Goal: Information Seeking & Learning: Learn about a topic

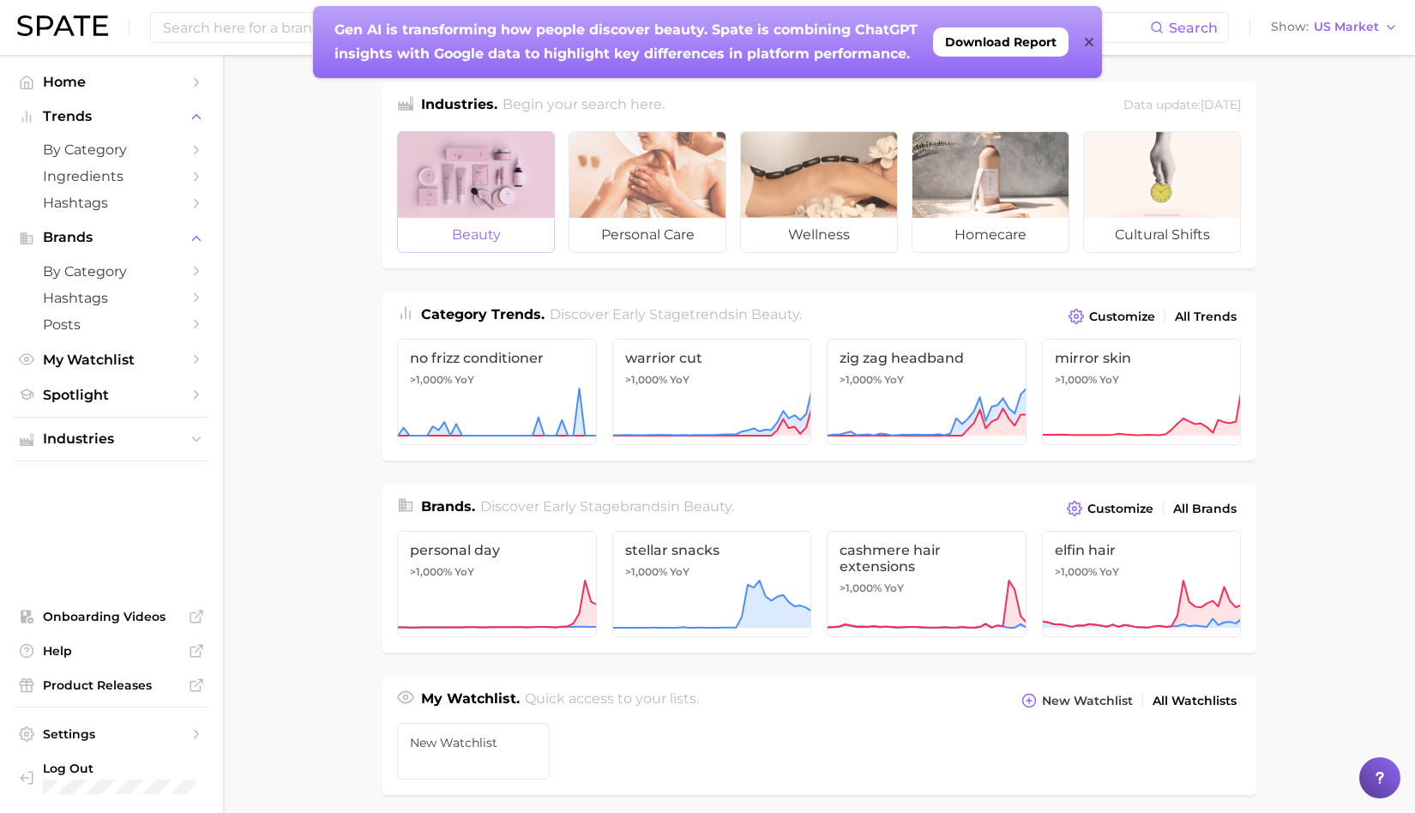
click at [481, 196] on div at bounding box center [476, 175] width 156 height 86
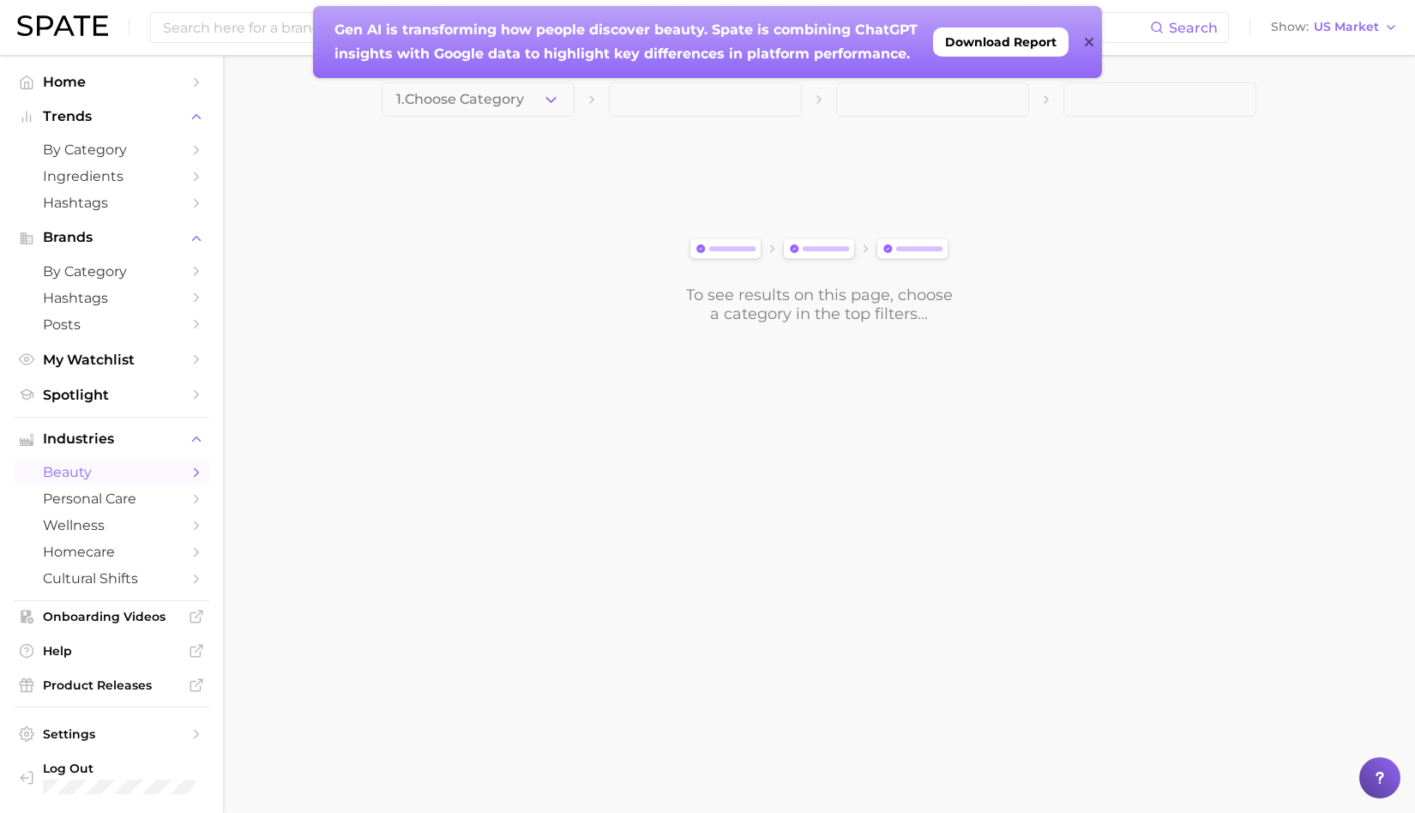
click at [1085, 42] on icon at bounding box center [1089, 42] width 9 height 14
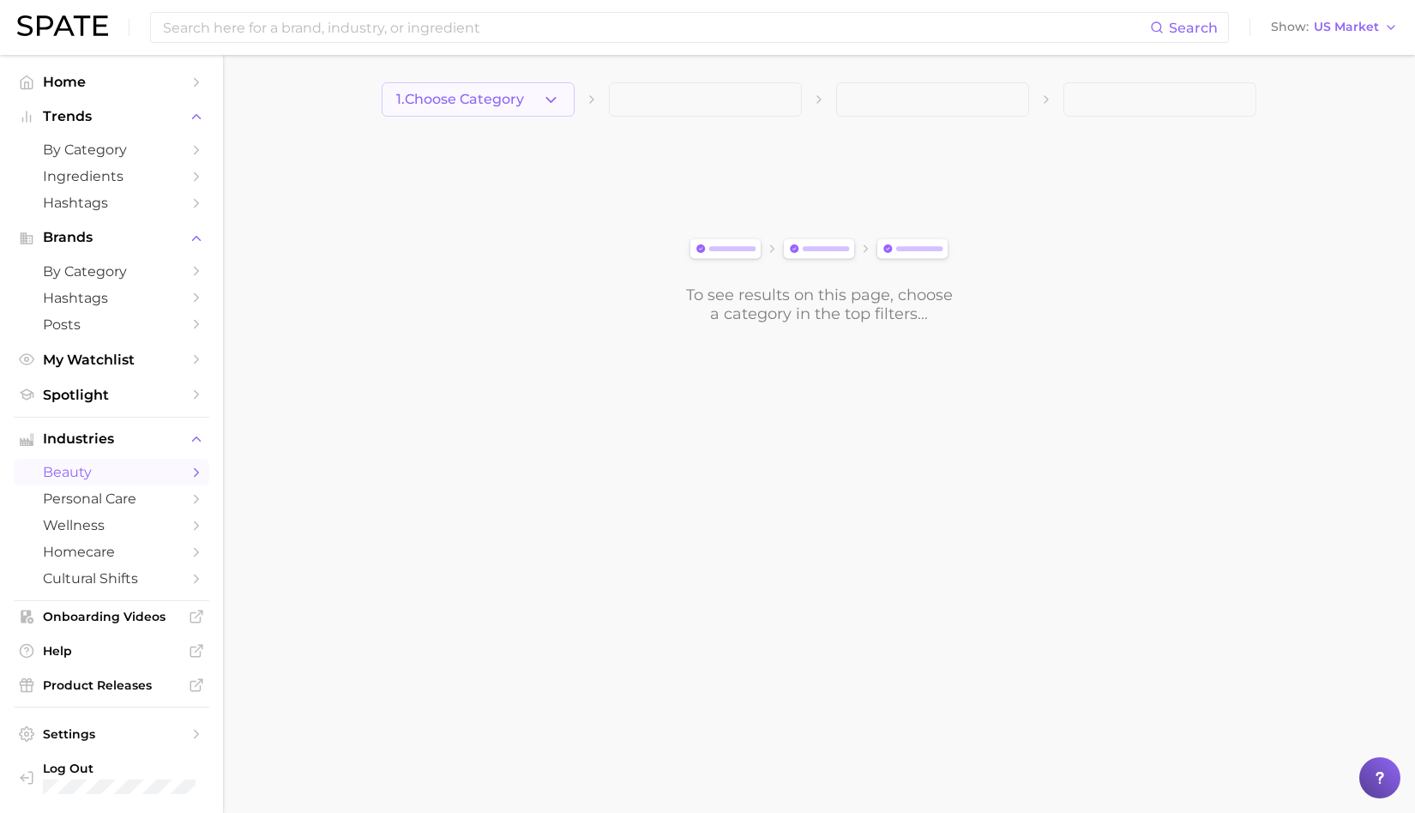
click at [554, 99] on polyline "button" at bounding box center [550, 99] width 9 height 4
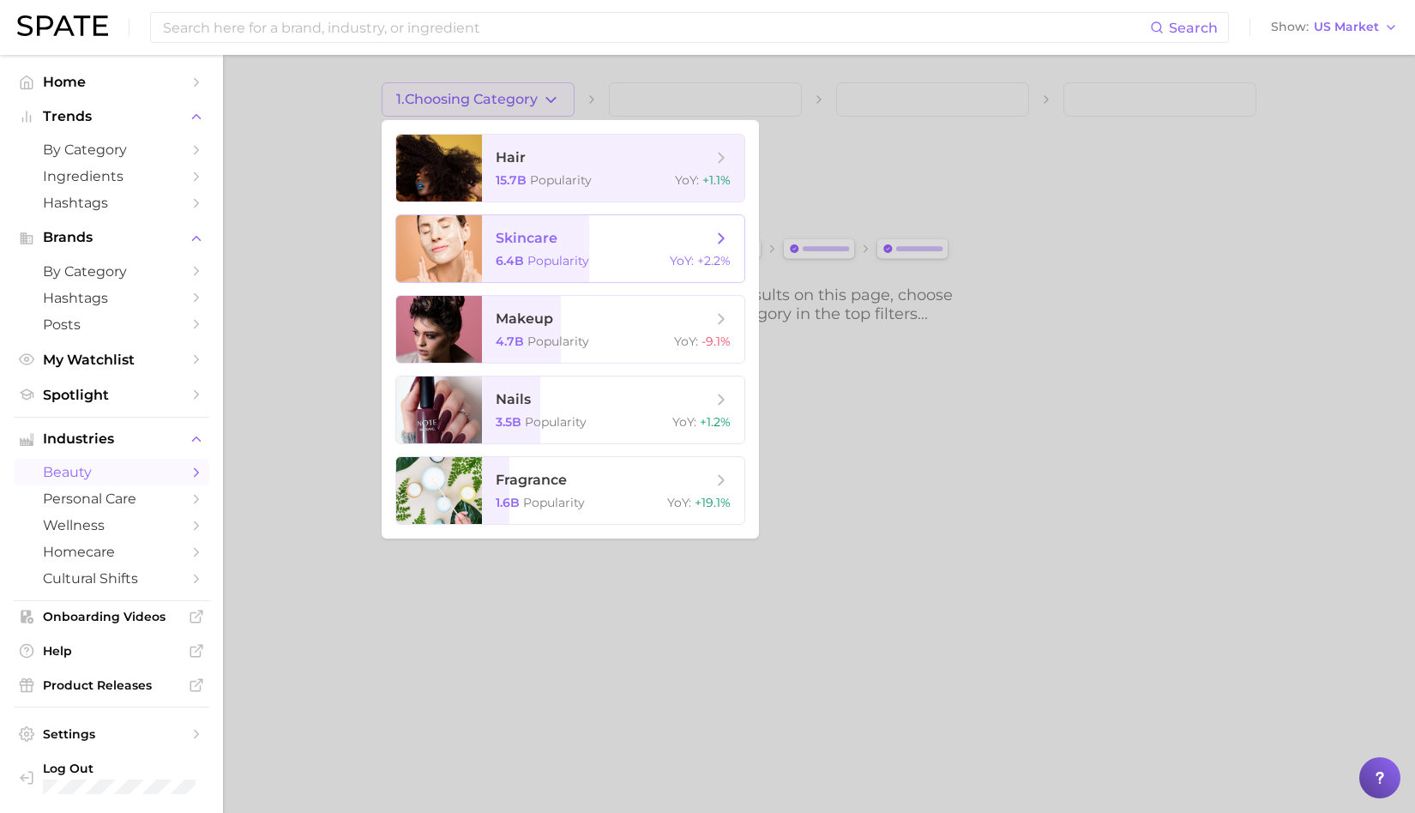
click at [510, 270] on span "skincare 6.4b Popularity YoY : +2.2%" at bounding box center [613, 248] width 262 height 67
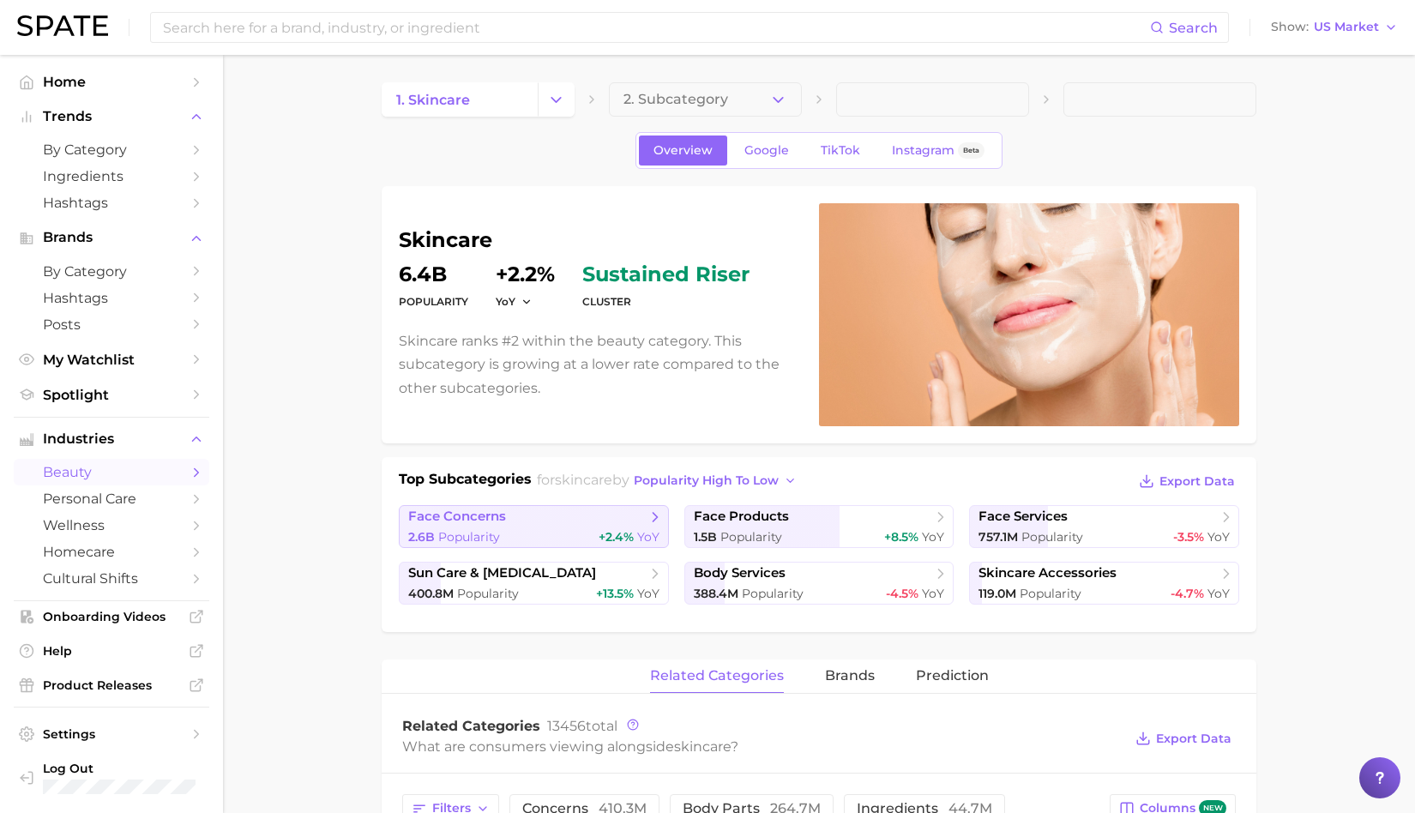
click at [545, 520] on span "face concerns" at bounding box center [527, 517] width 238 height 17
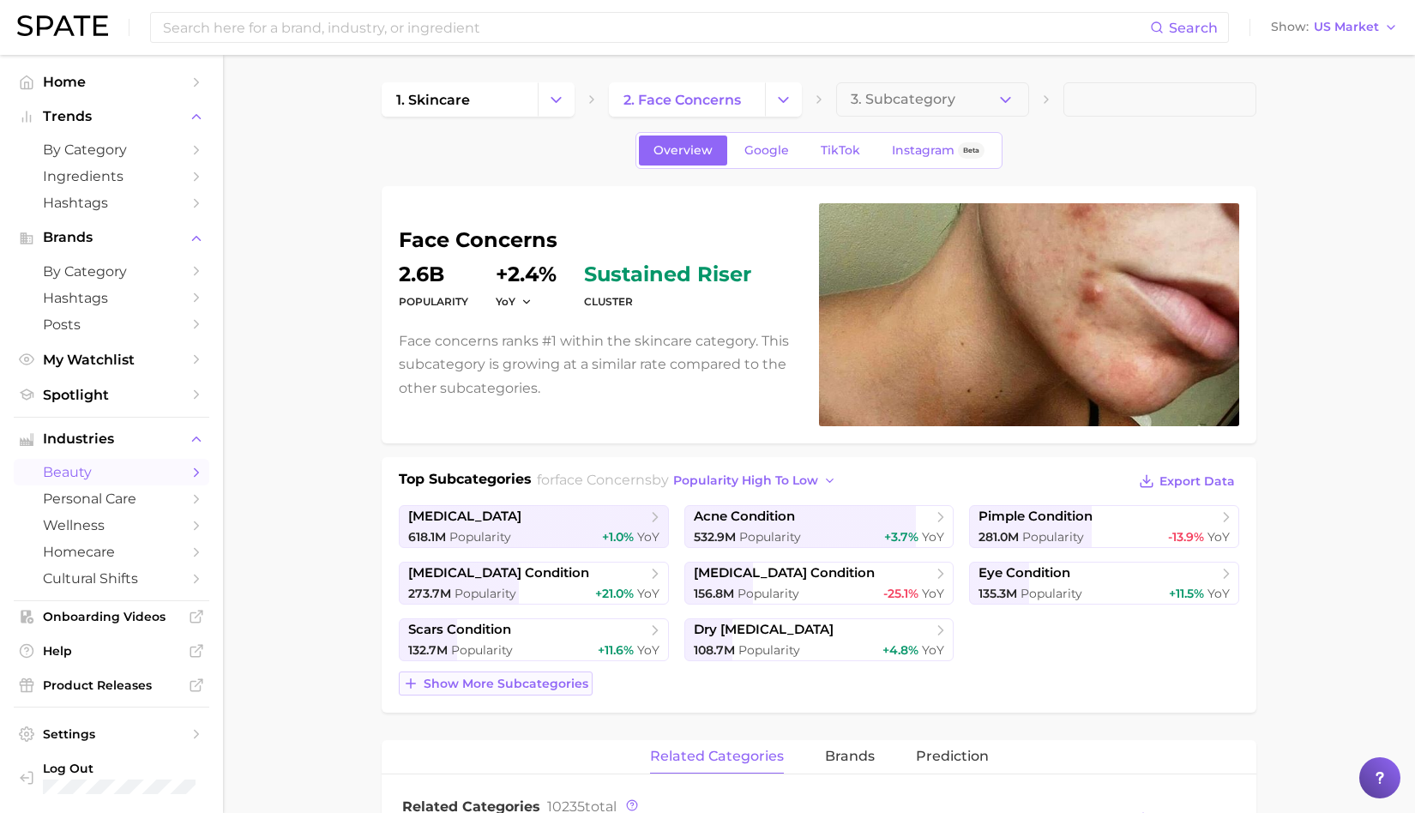
click at [528, 684] on span "Show more subcategories" at bounding box center [506, 684] width 165 height 15
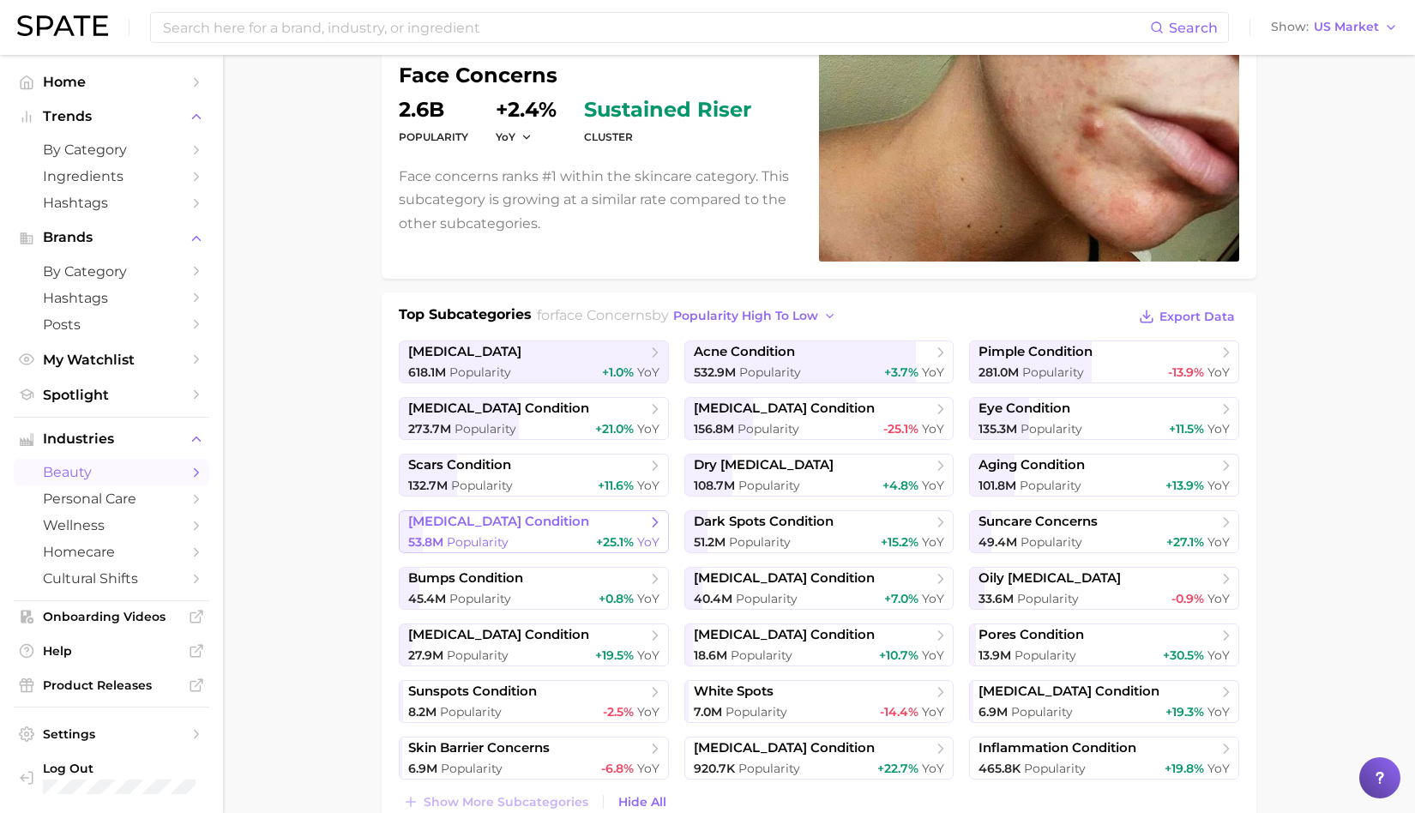
scroll to position [167, 0]
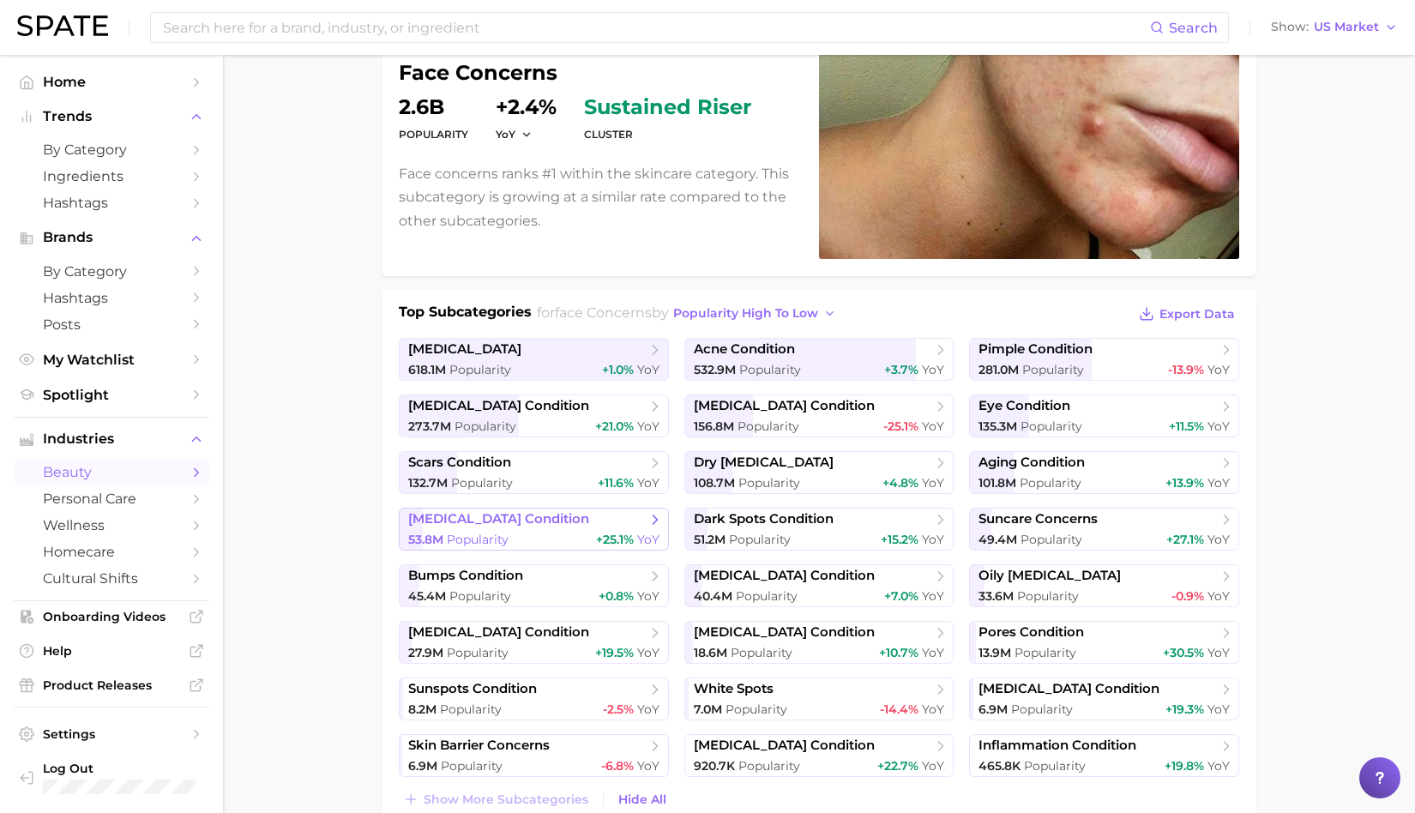
click at [527, 523] on span "[MEDICAL_DATA] condition" at bounding box center [498, 519] width 181 height 16
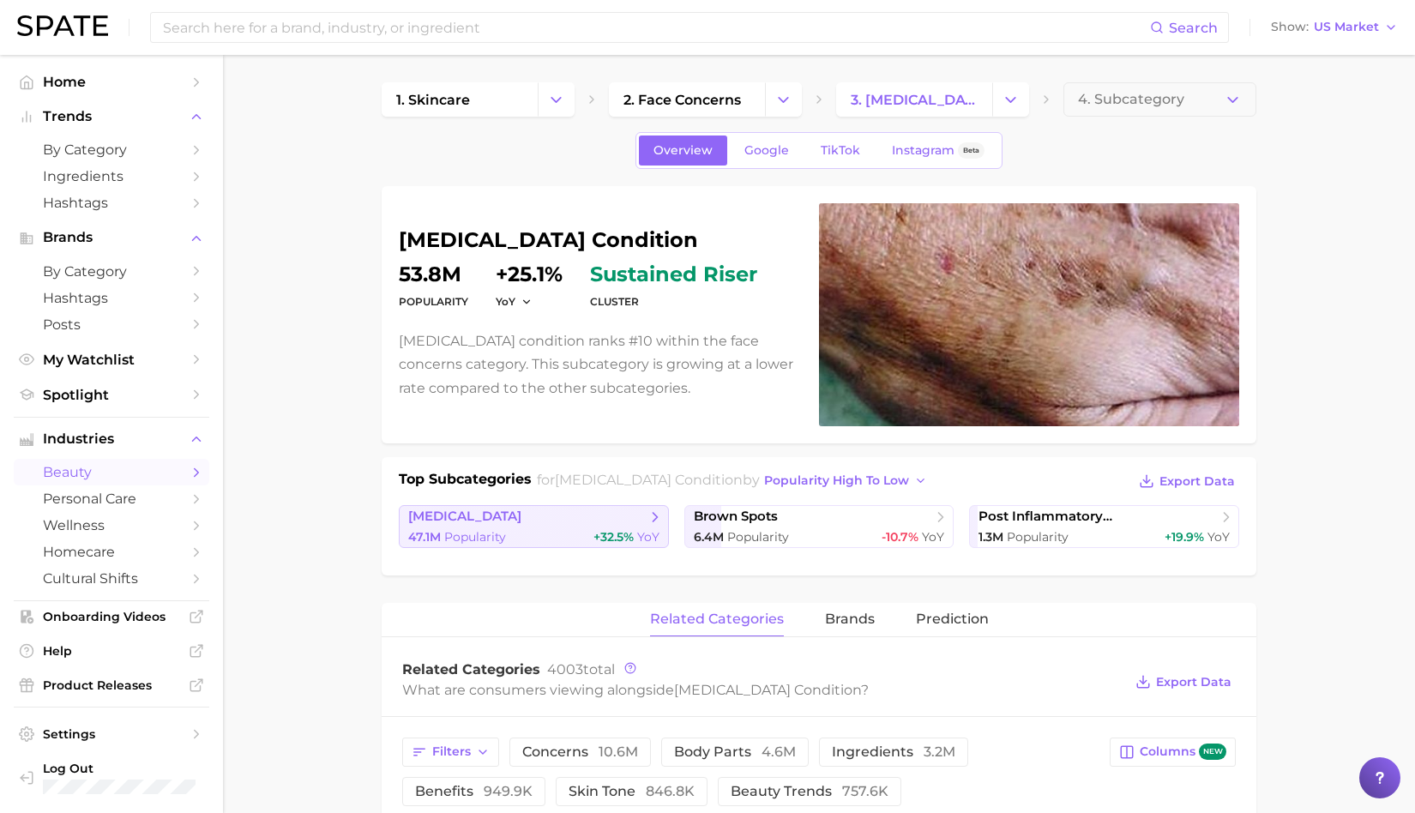
click at [544, 531] on div "47.1m Popularity +32.5% YoY" at bounding box center [533, 537] width 251 height 16
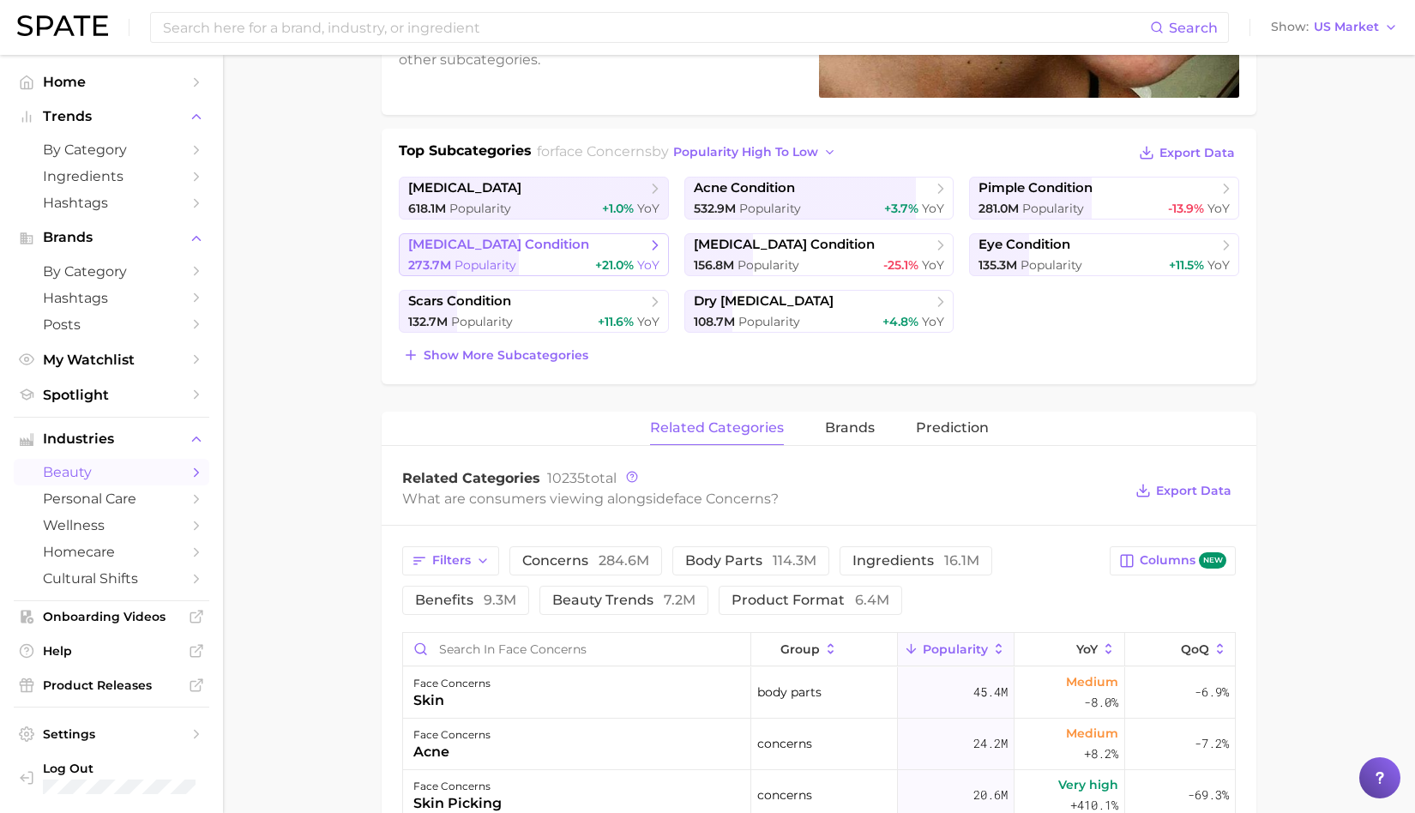
scroll to position [328, 0]
click at [522, 350] on span "Show more subcategories" at bounding box center [506, 356] width 165 height 15
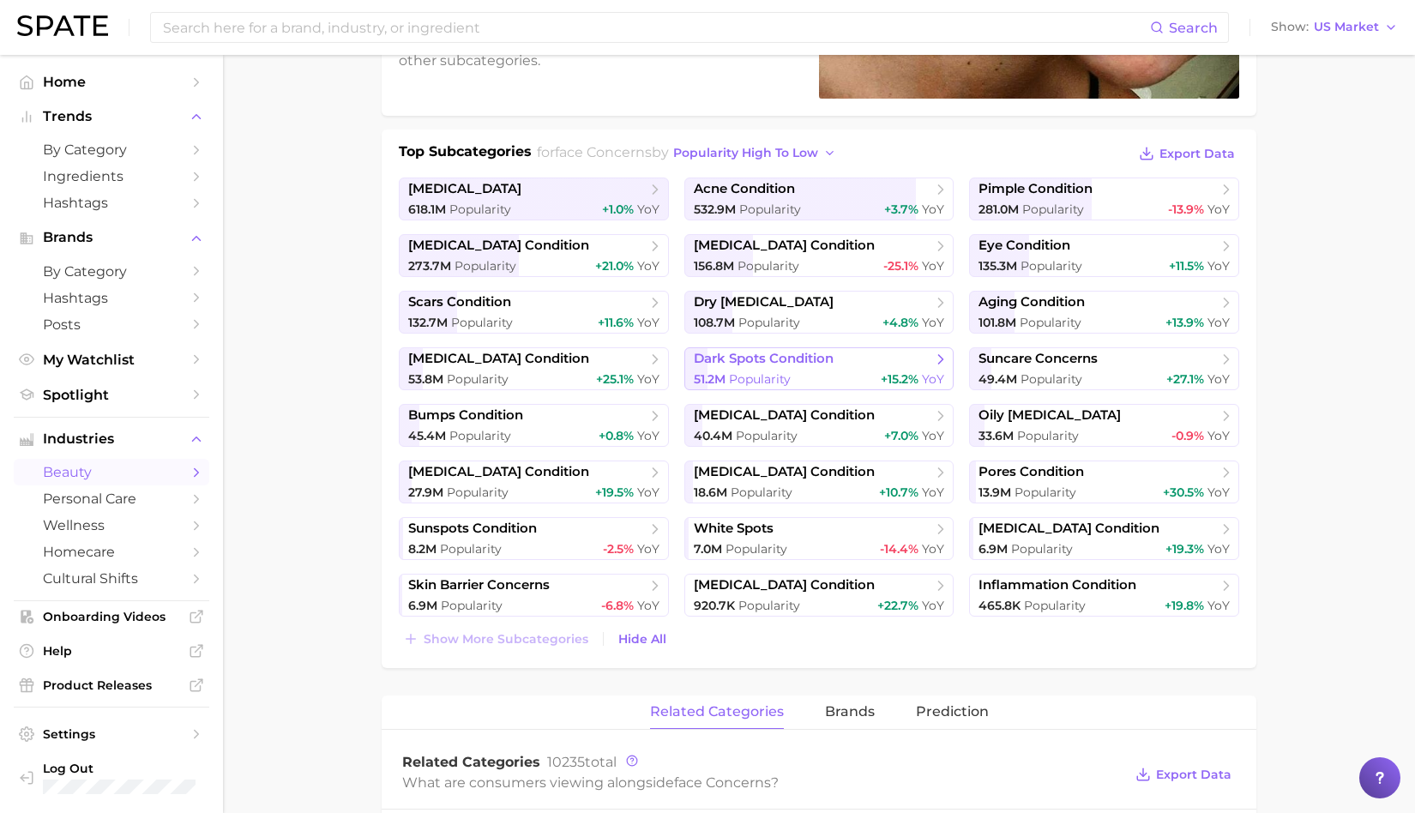
click at [727, 373] on span "51.2m Popularity" at bounding box center [742, 379] width 97 height 16
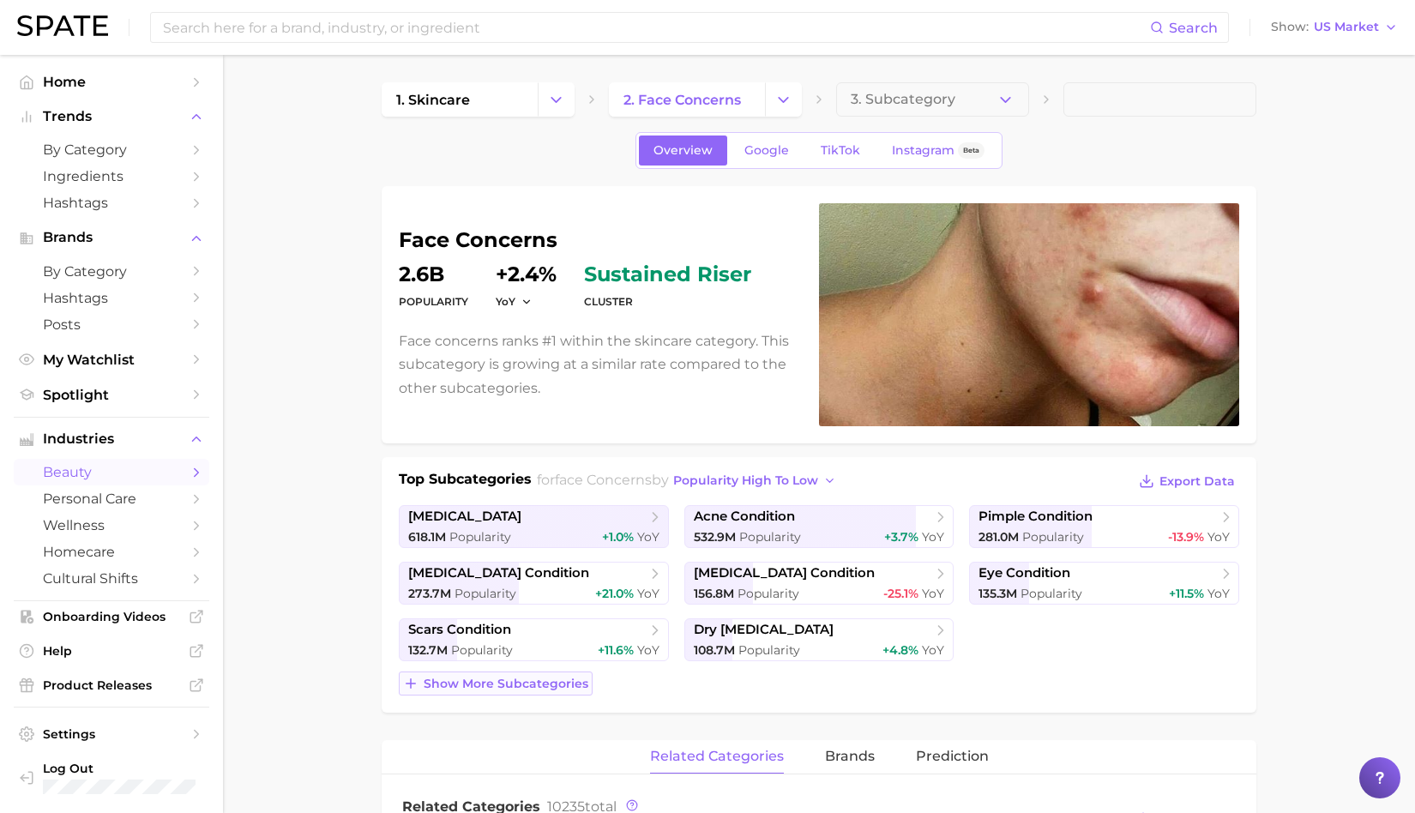
click at [494, 677] on span "Show more subcategories" at bounding box center [506, 684] width 165 height 15
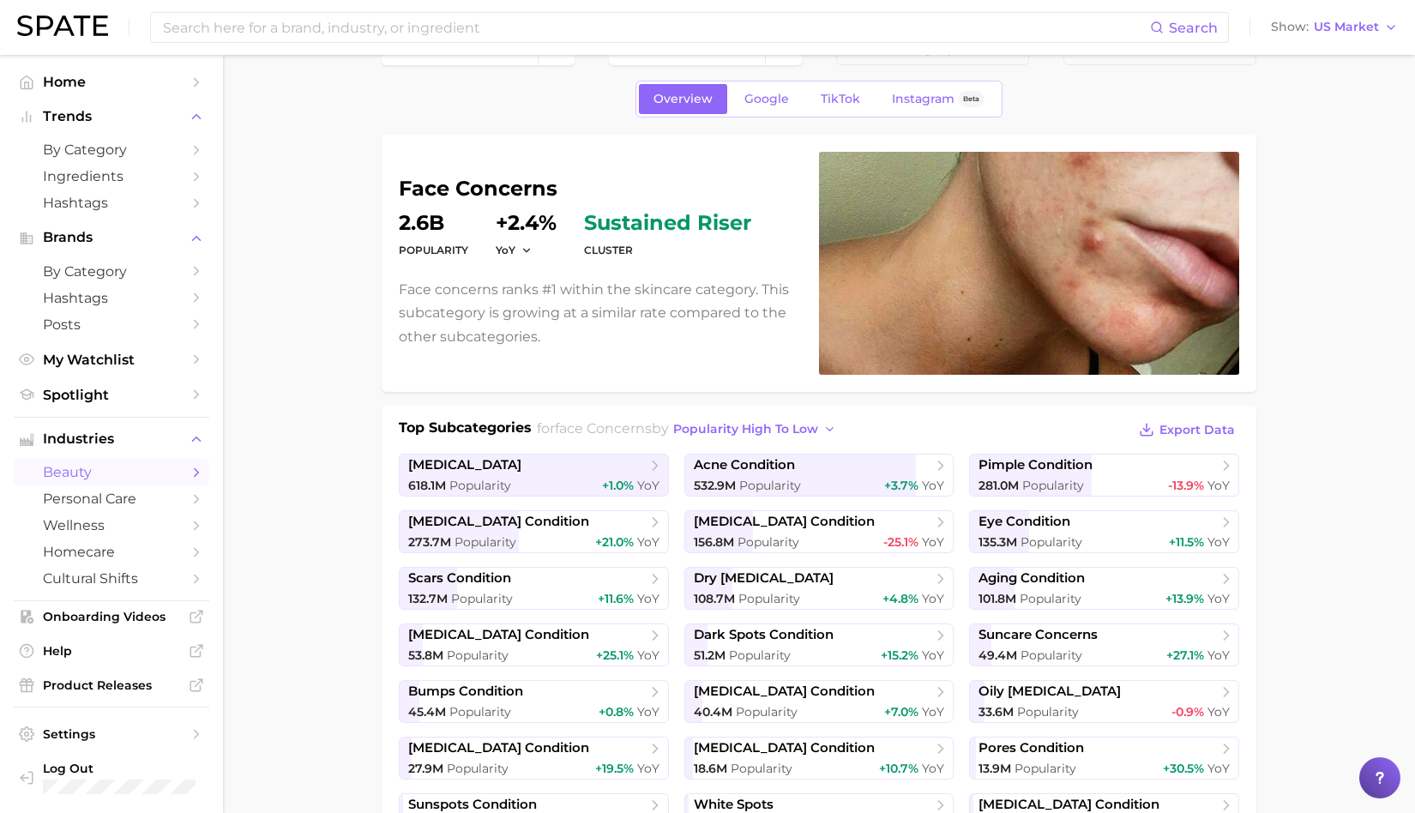
scroll to position [60, 0]
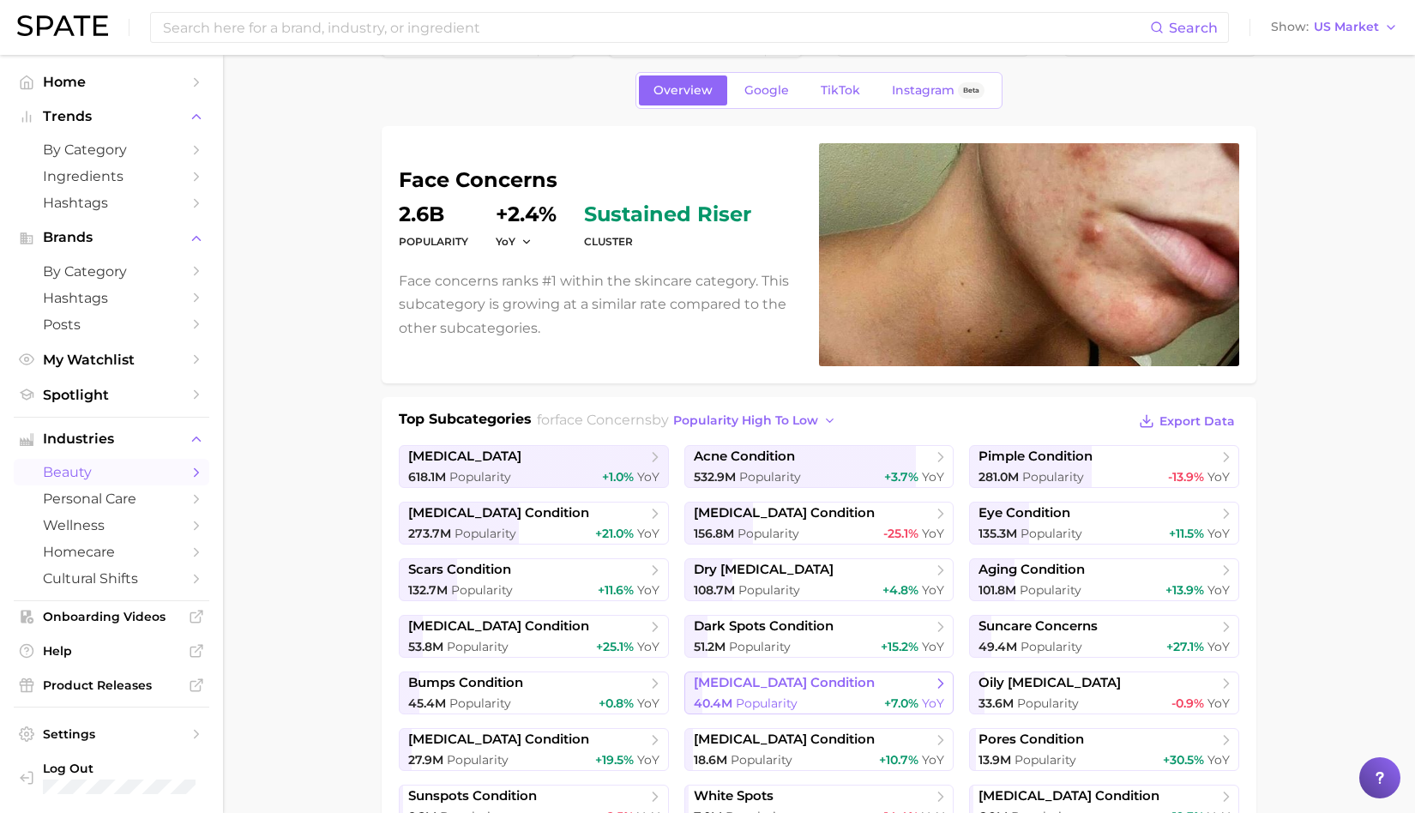
click at [766, 696] on span "40.4m Popularity" at bounding box center [746, 704] width 104 height 16
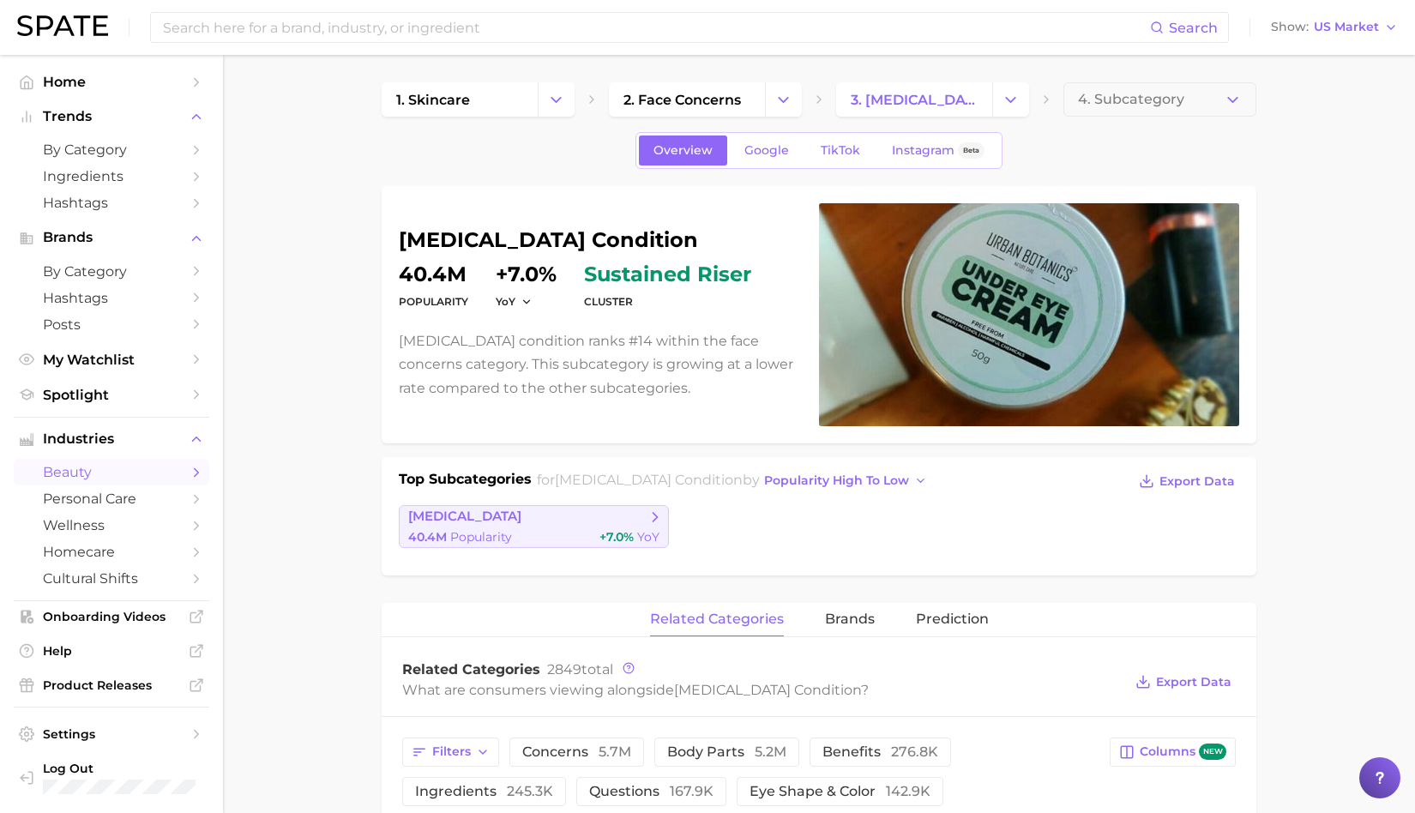
click at [578, 513] on span "[MEDICAL_DATA]" at bounding box center [527, 517] width 238 height 17
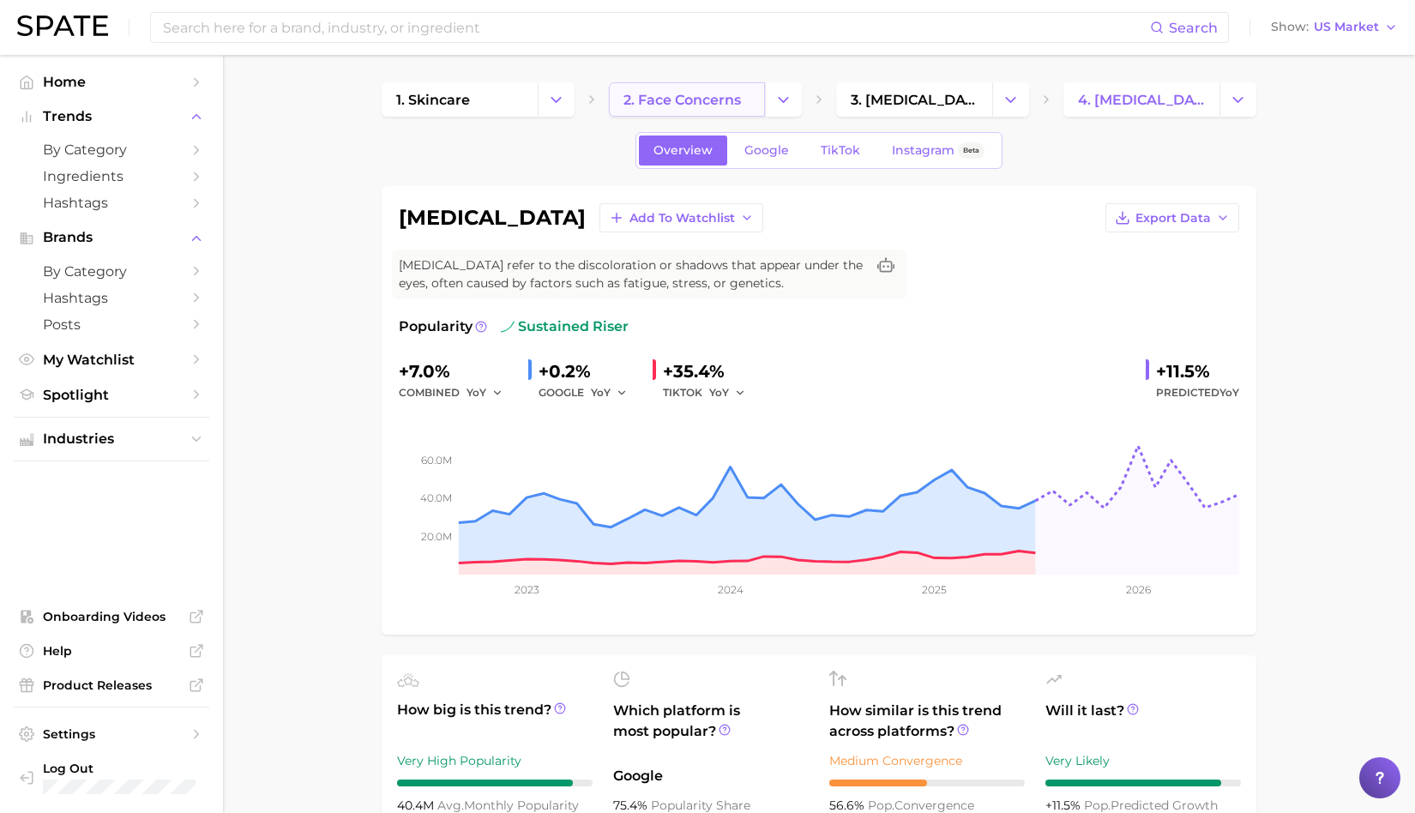
click at [718, 107] on span "2. face concerns" at bounding box center [682, 100] width 117 height 16
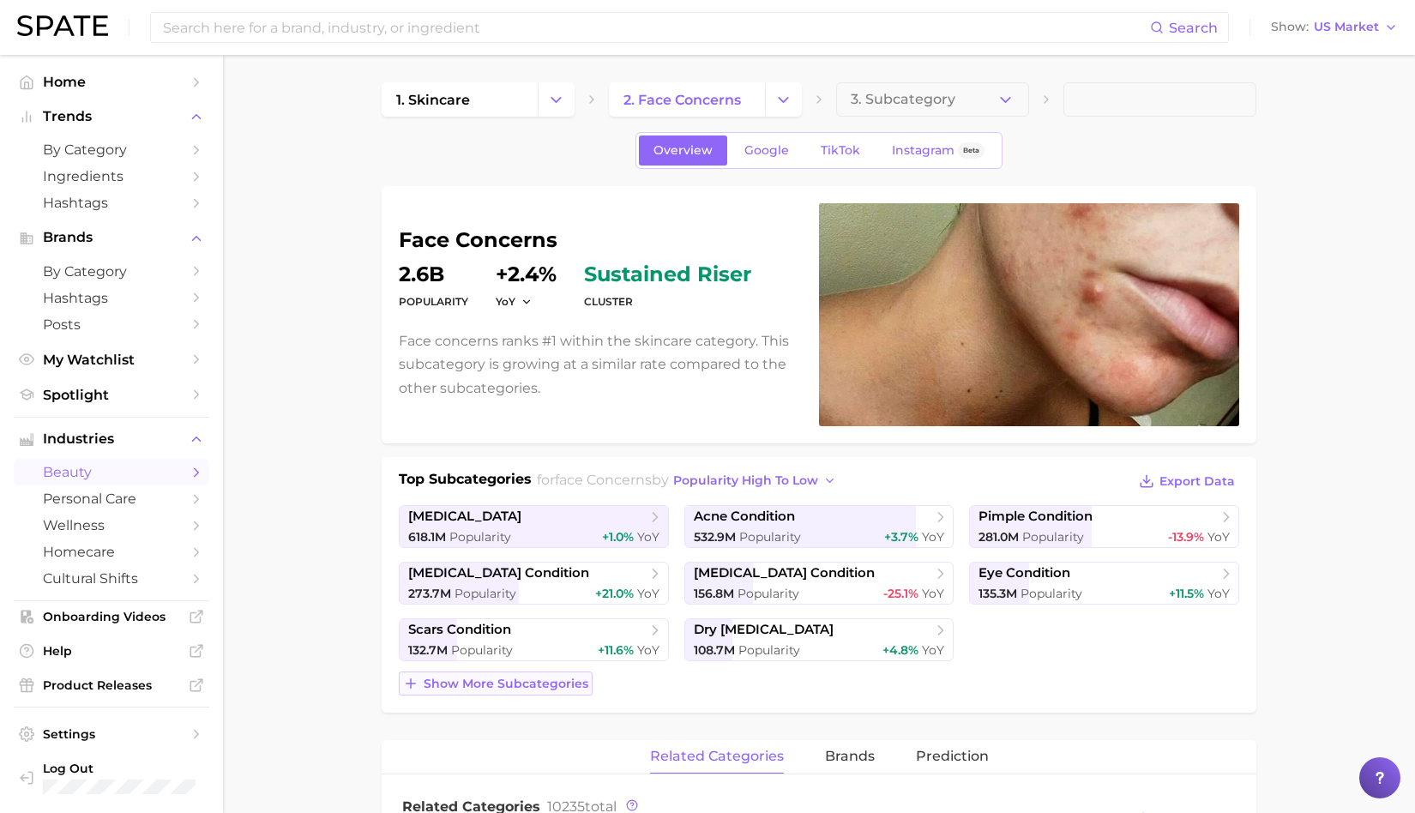
click at [542, 678] on span "Show more subcategories" at bounding box center [506, 684] width 165 height 15
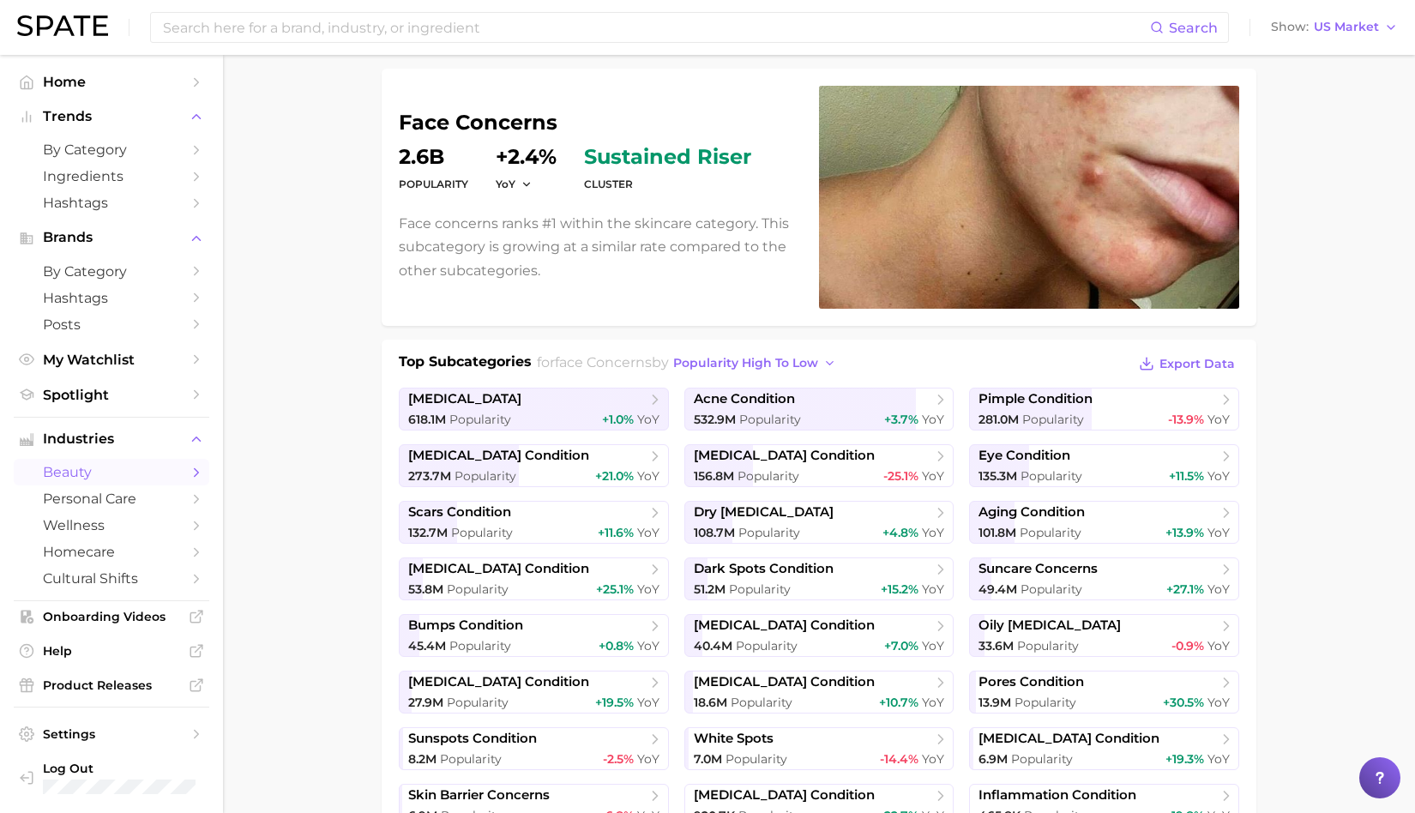
scroll to position [123, 0]
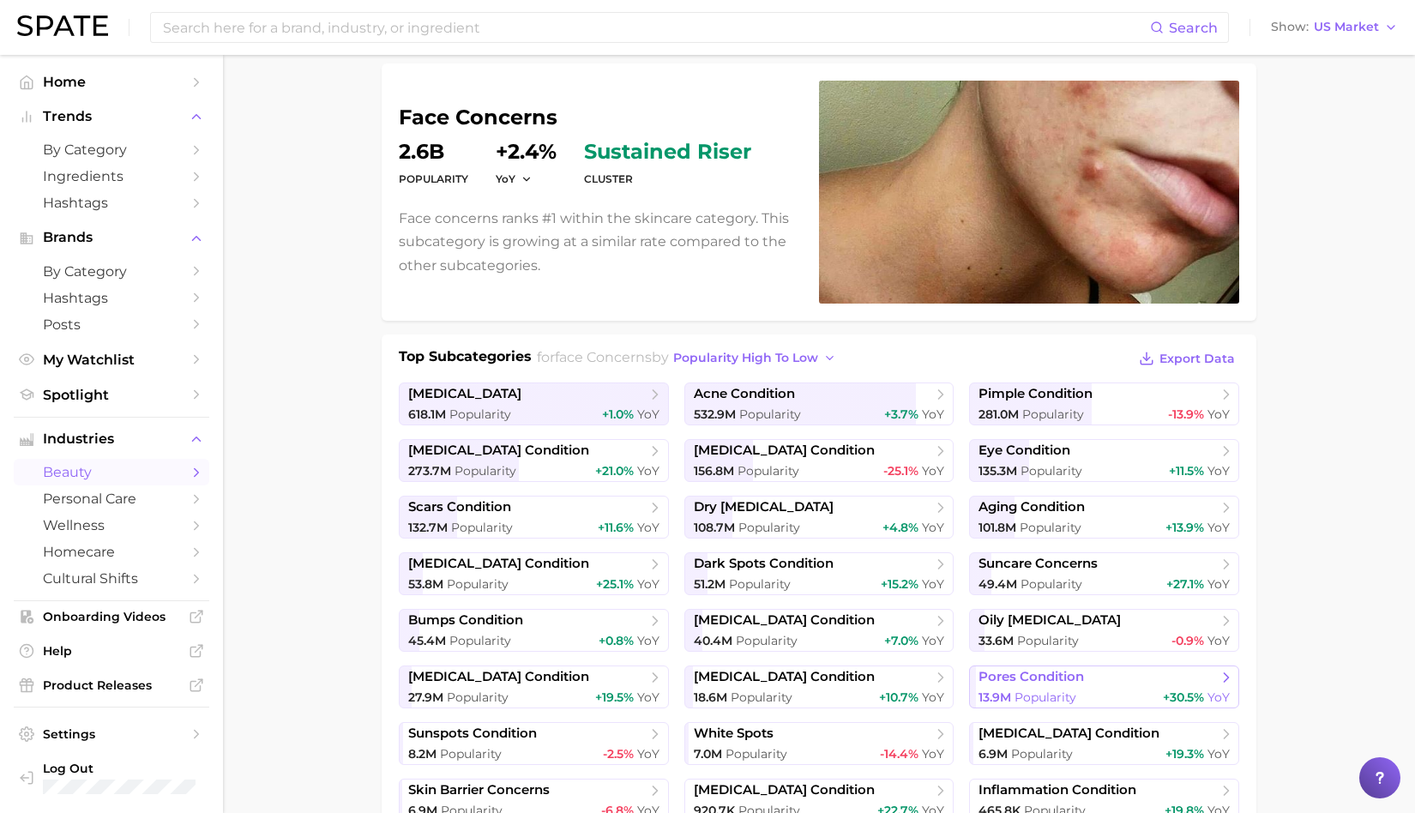
click at [1046, 682] on span "pores condition" at bounding box center [1031, 677] width 105 height 16
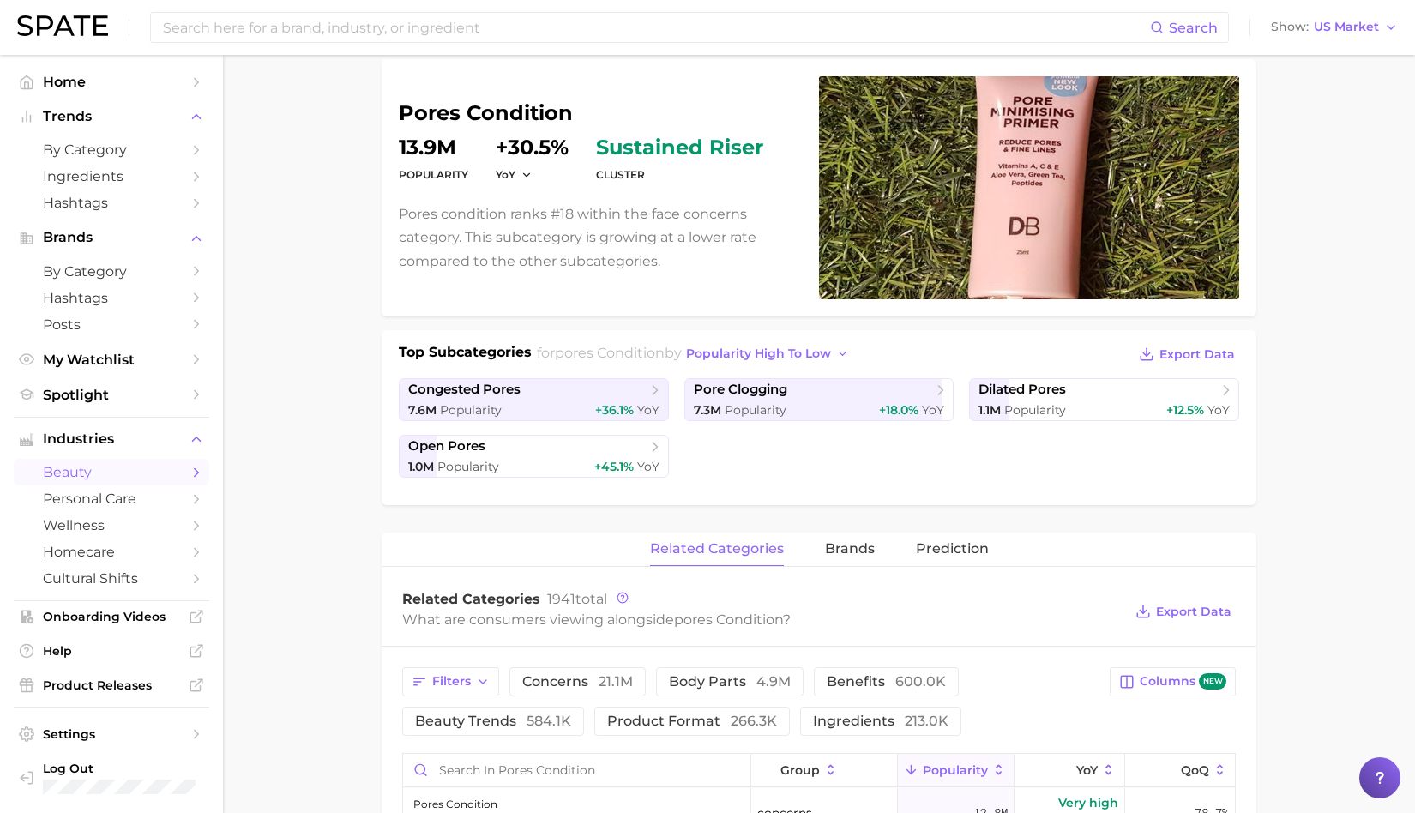
scroll to position [130, 0]
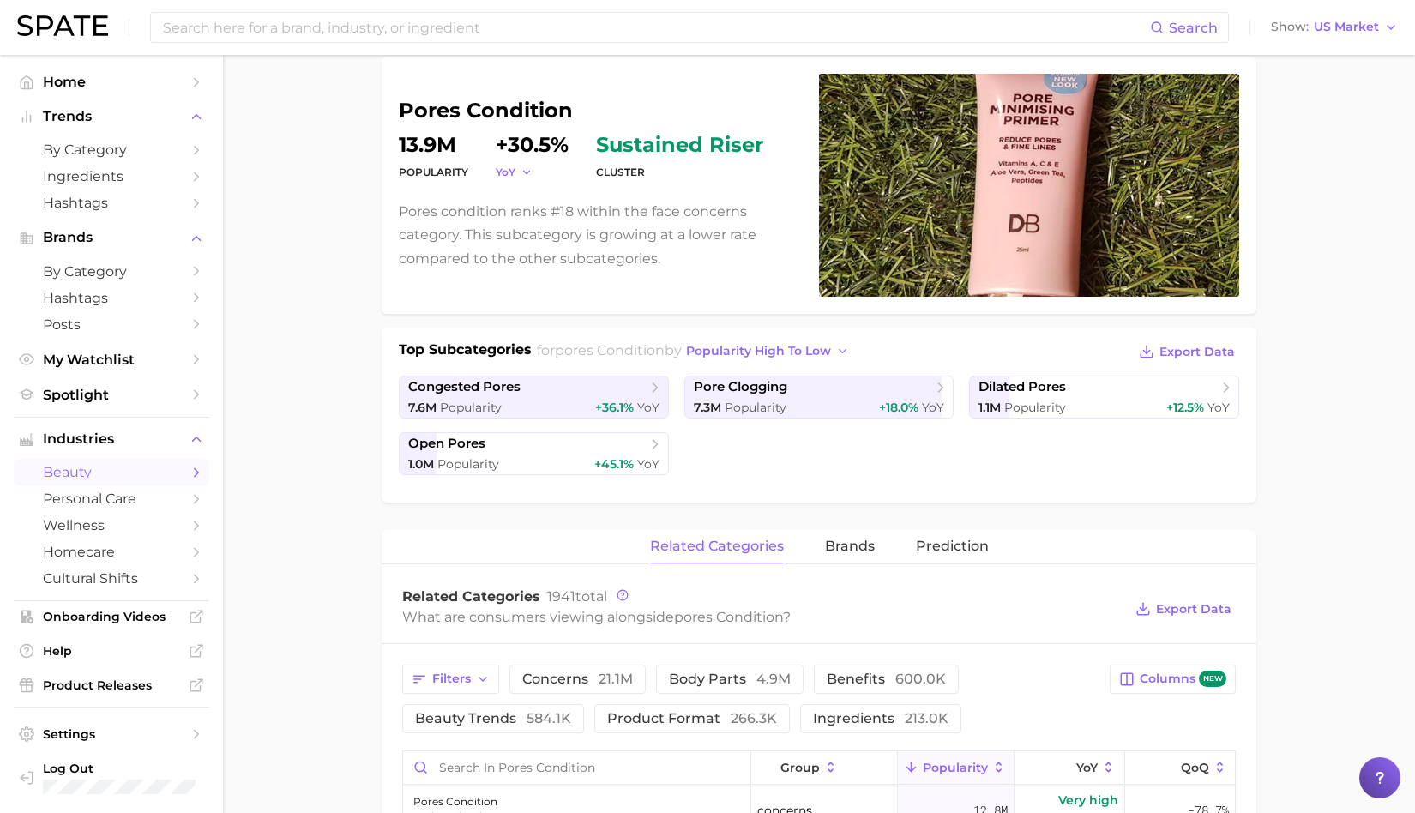
click at [525, 171] on icon "button" at bounding box center [527, 172] width 12 height 12
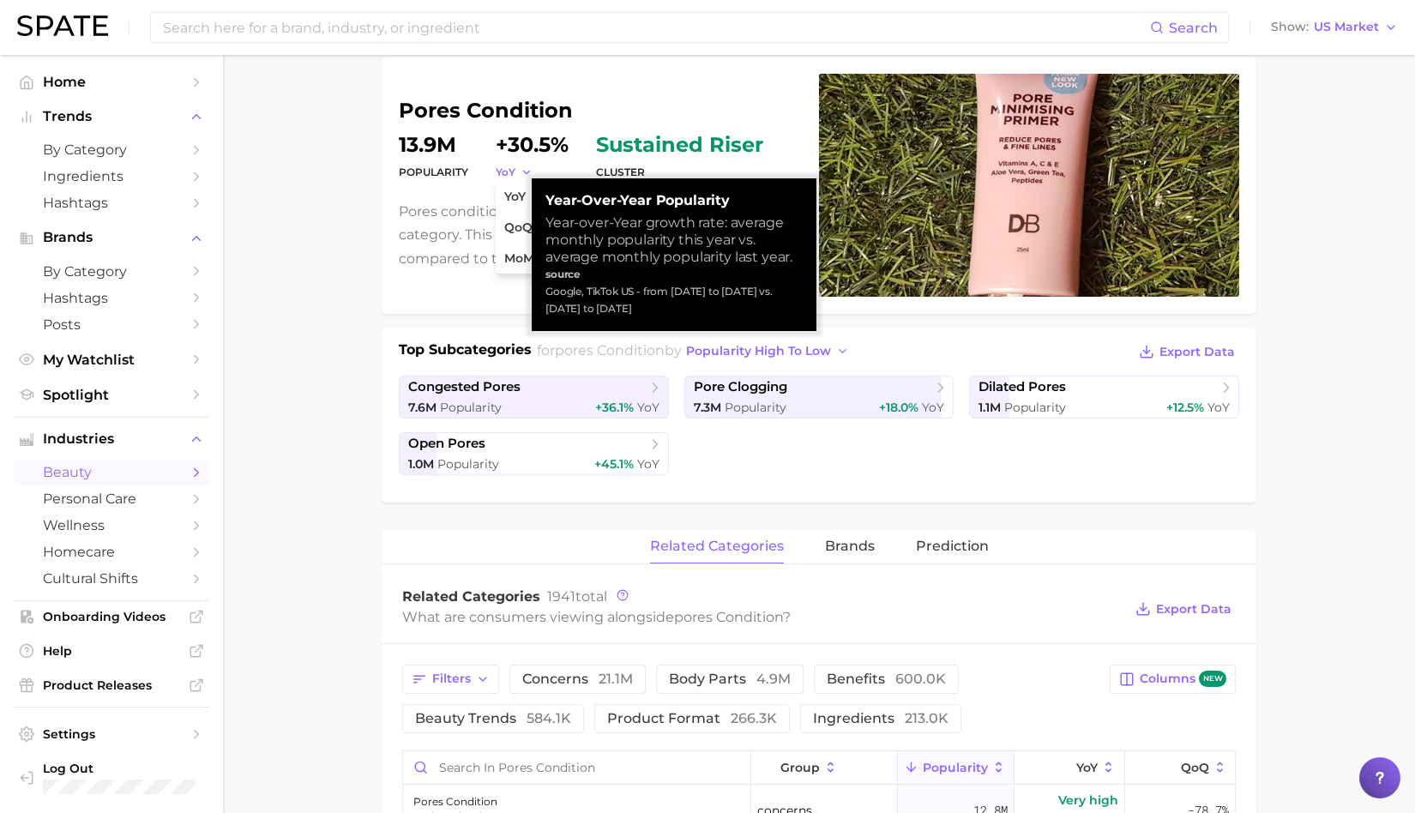
click at [525, 170] on icon "button" at bounding box center [527, 172] width 12 height 12
click at [455, 245] on p "Pores condition ranks #18 within the face concerns category. This subcategory i…" at bounding box center [599, 235] width 400 height 70
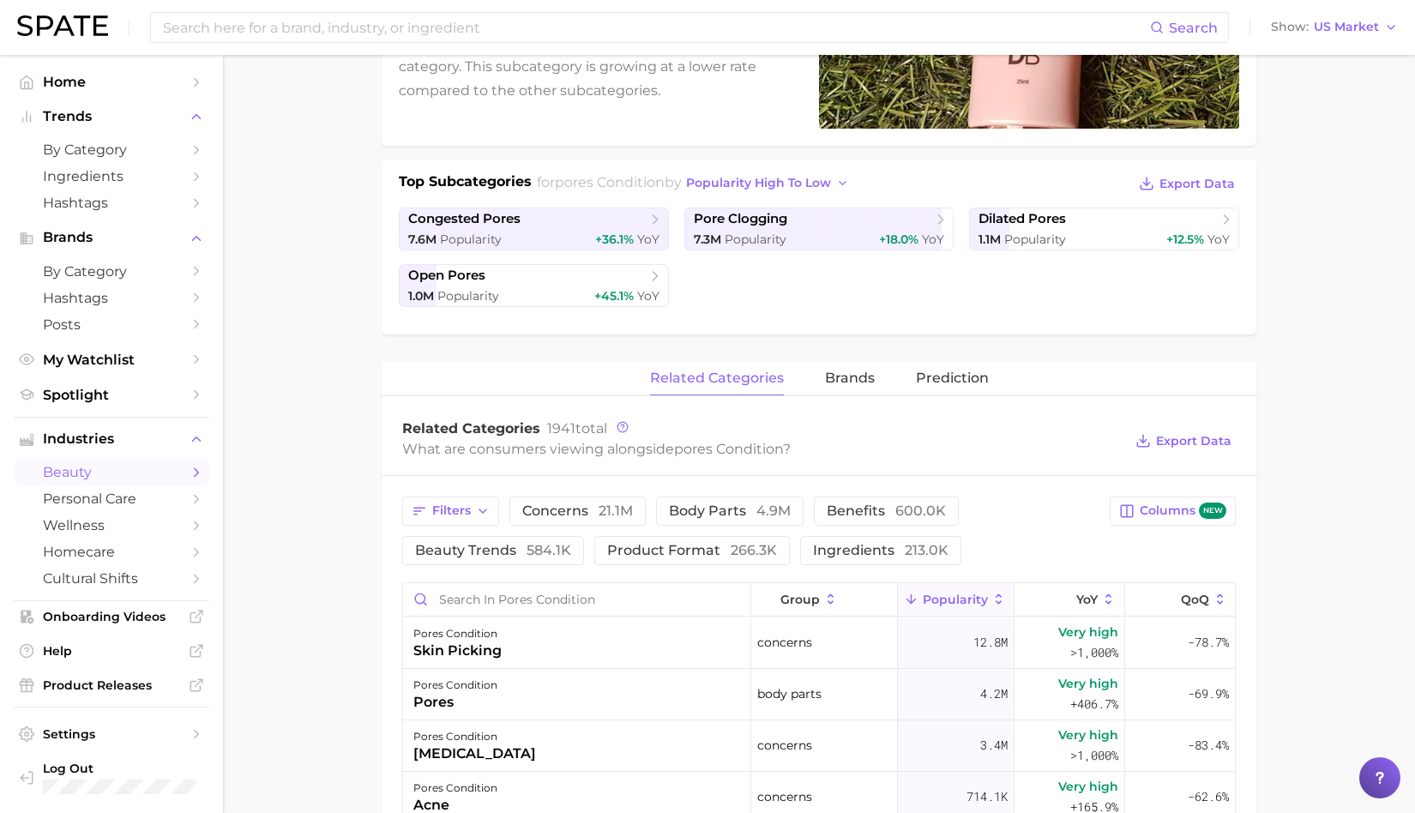
scroll to position [0, 0]
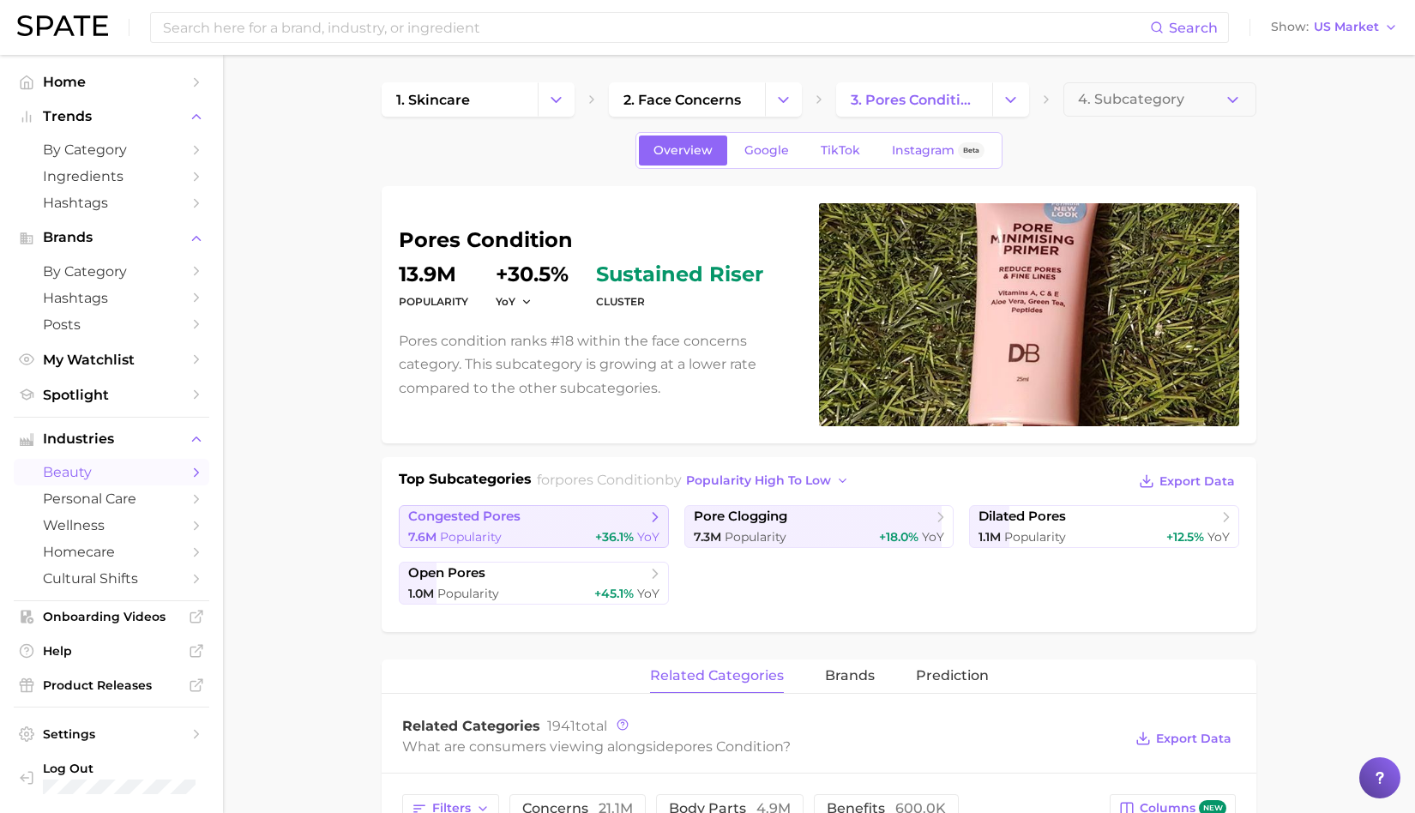
click at [503, 535] on div "7.6m Popularity +36.1% YoY" at bounding box center [533, 537] width 251 height 16
click at [492, 534] on span "Popularity" at bounding box center [471, 536] width 62 height 15
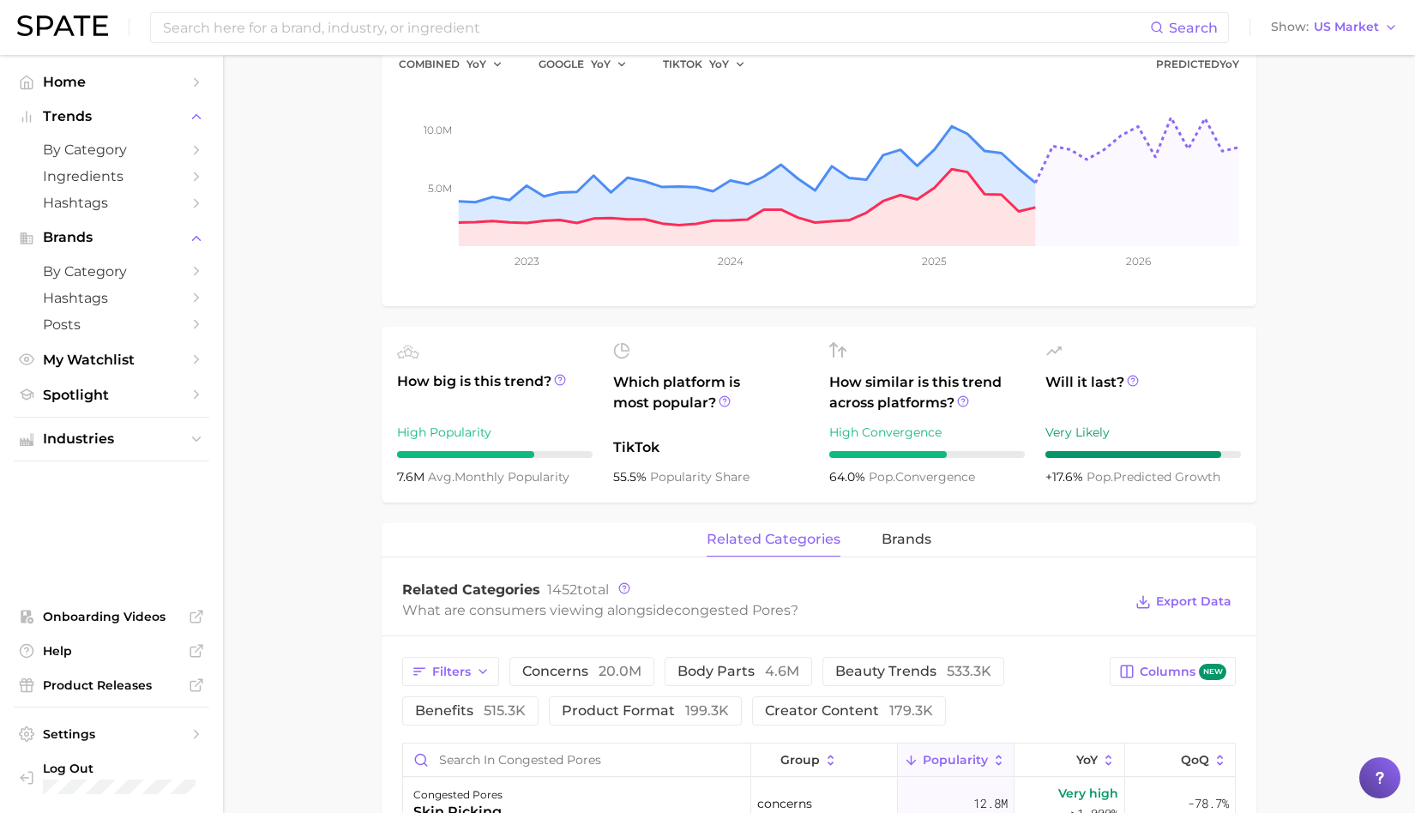
scroll to position [635, 0]
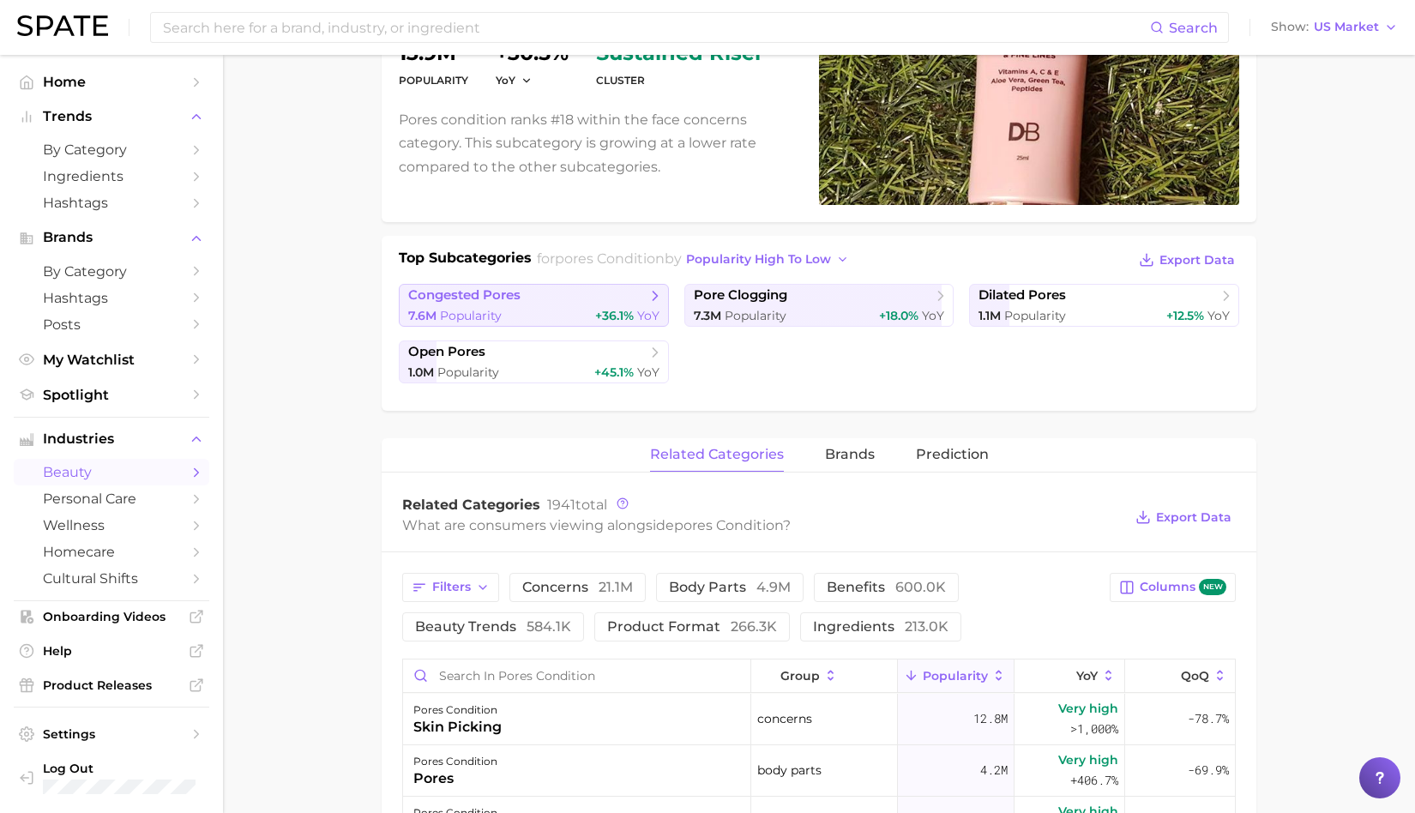
scroll to position [552, 0]
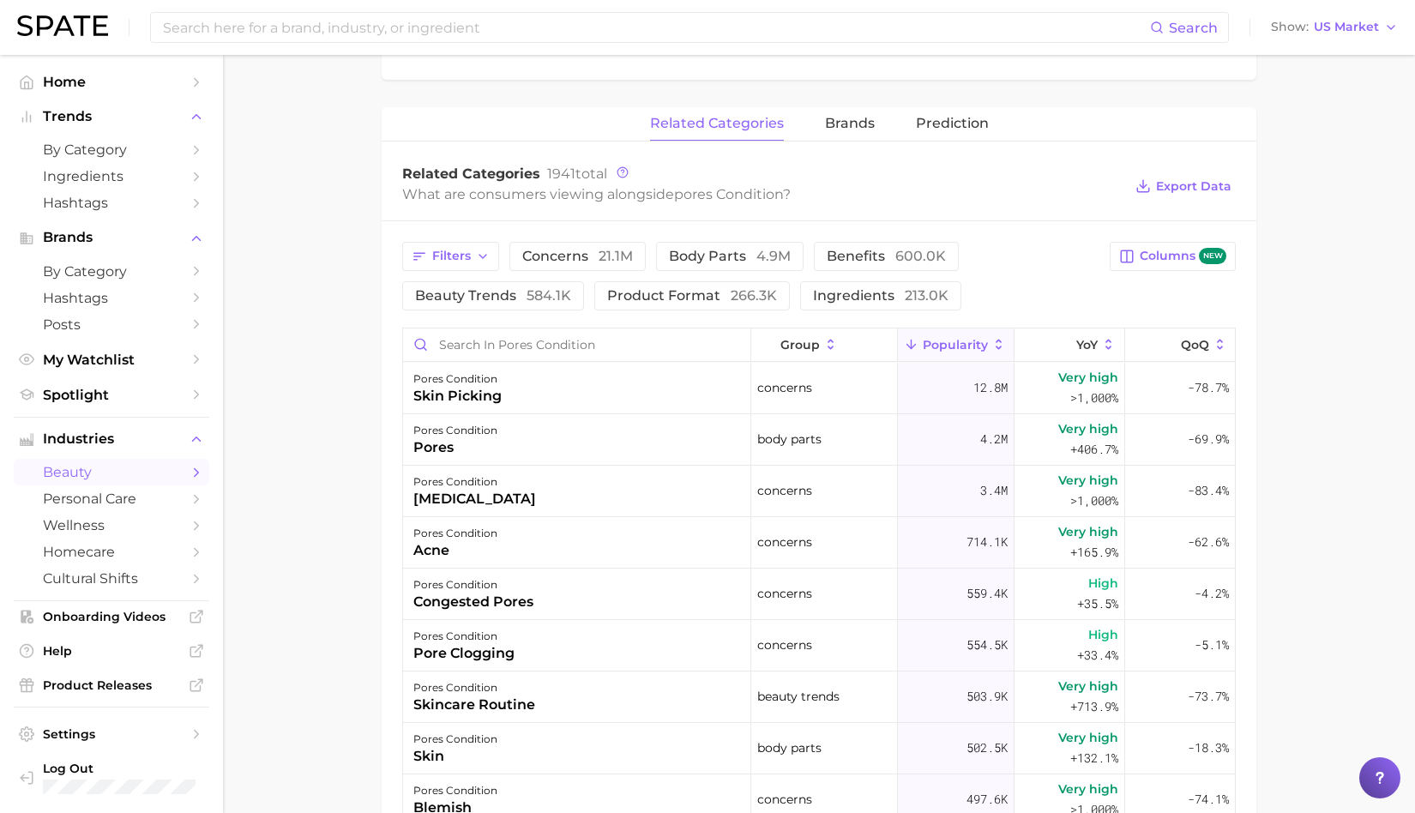
click at [1399, 443] on main "1. skincare 2. face concerns 3. pores condition 4. Subcategory Overview Google …" at bounding box center [819, 375] width 1192 height 1744
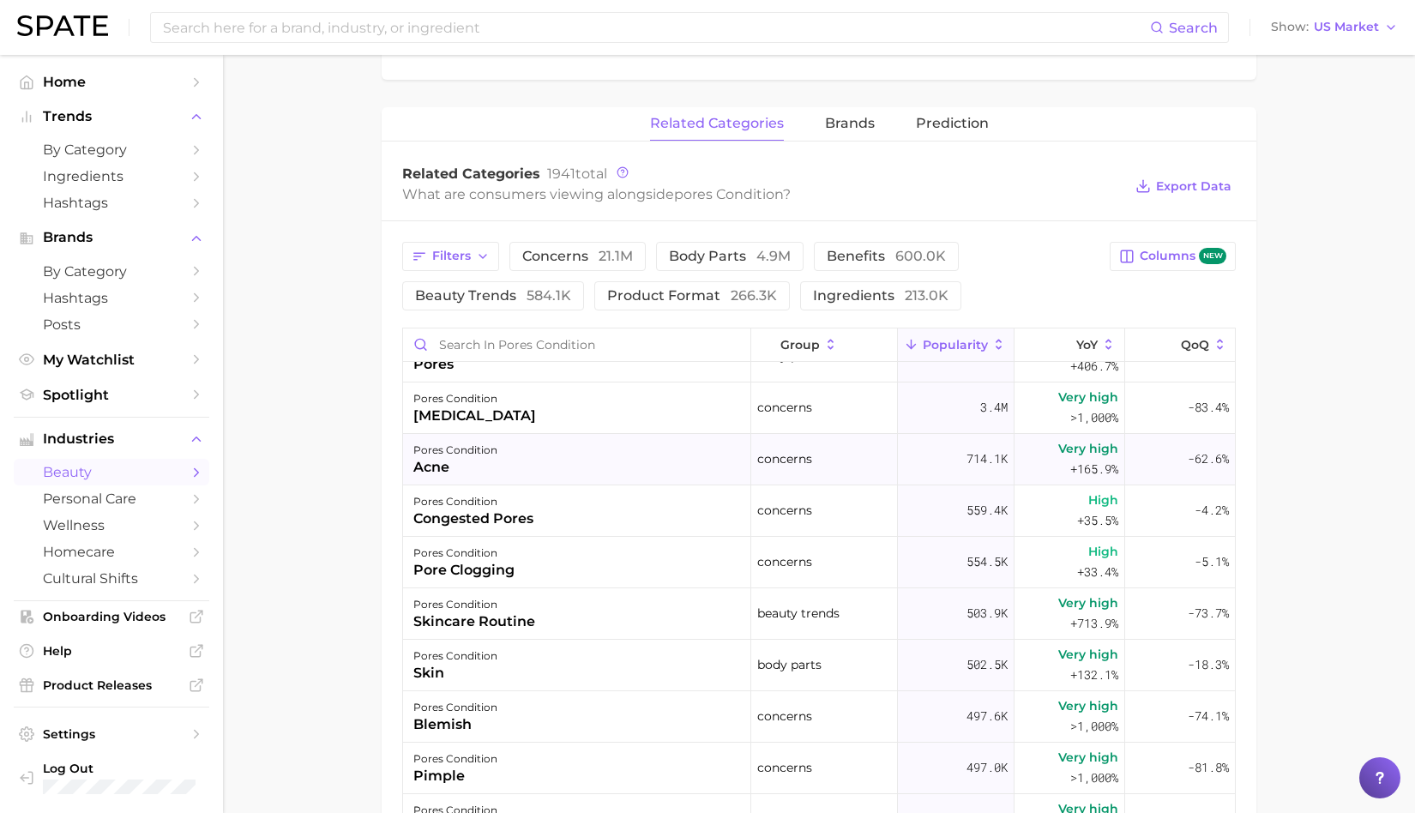
scroll to position [81, 0]
click at [840, 116] on span "brands" at bounding box center [850, 123] width 50 height 15
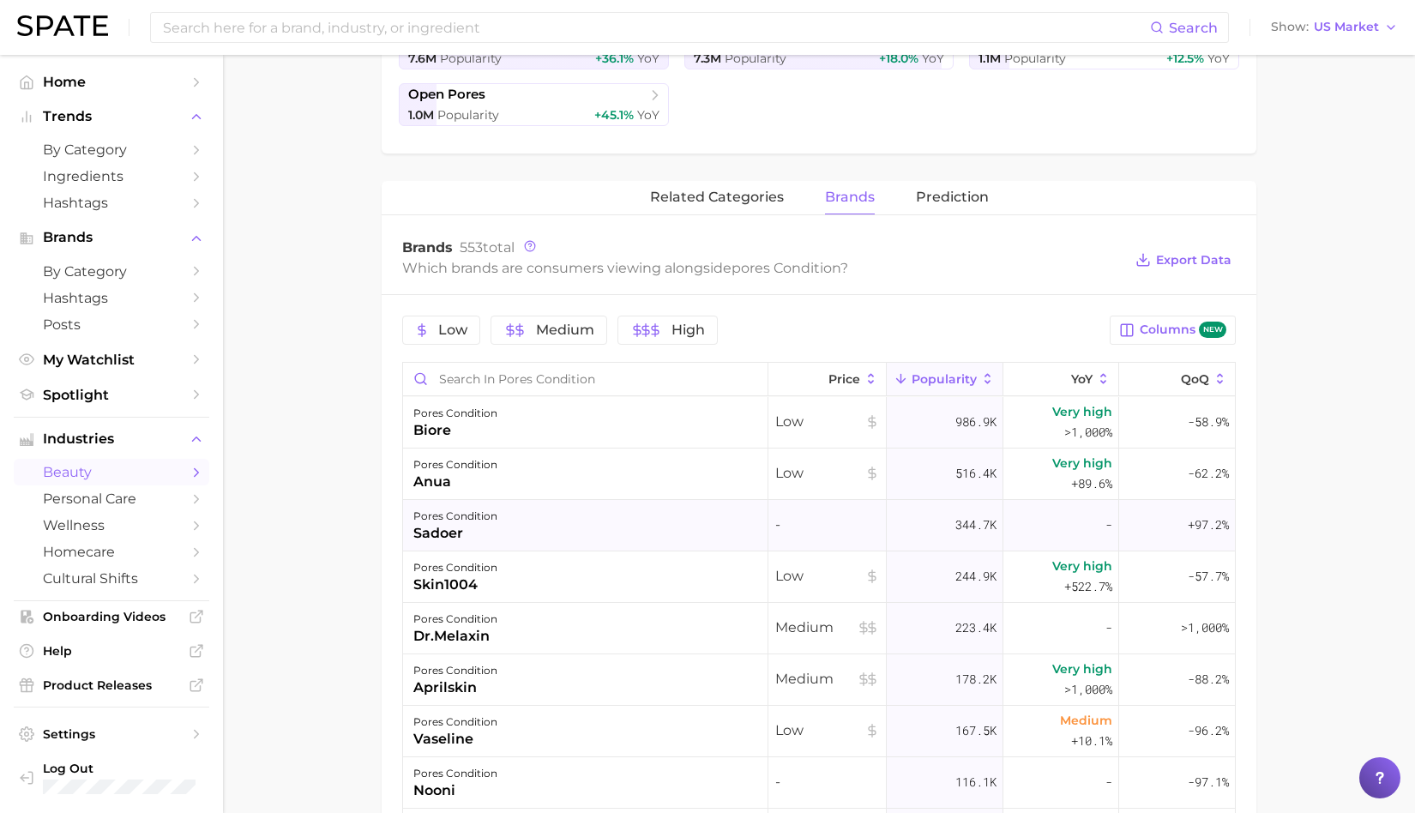
scroll to position [481, 0]
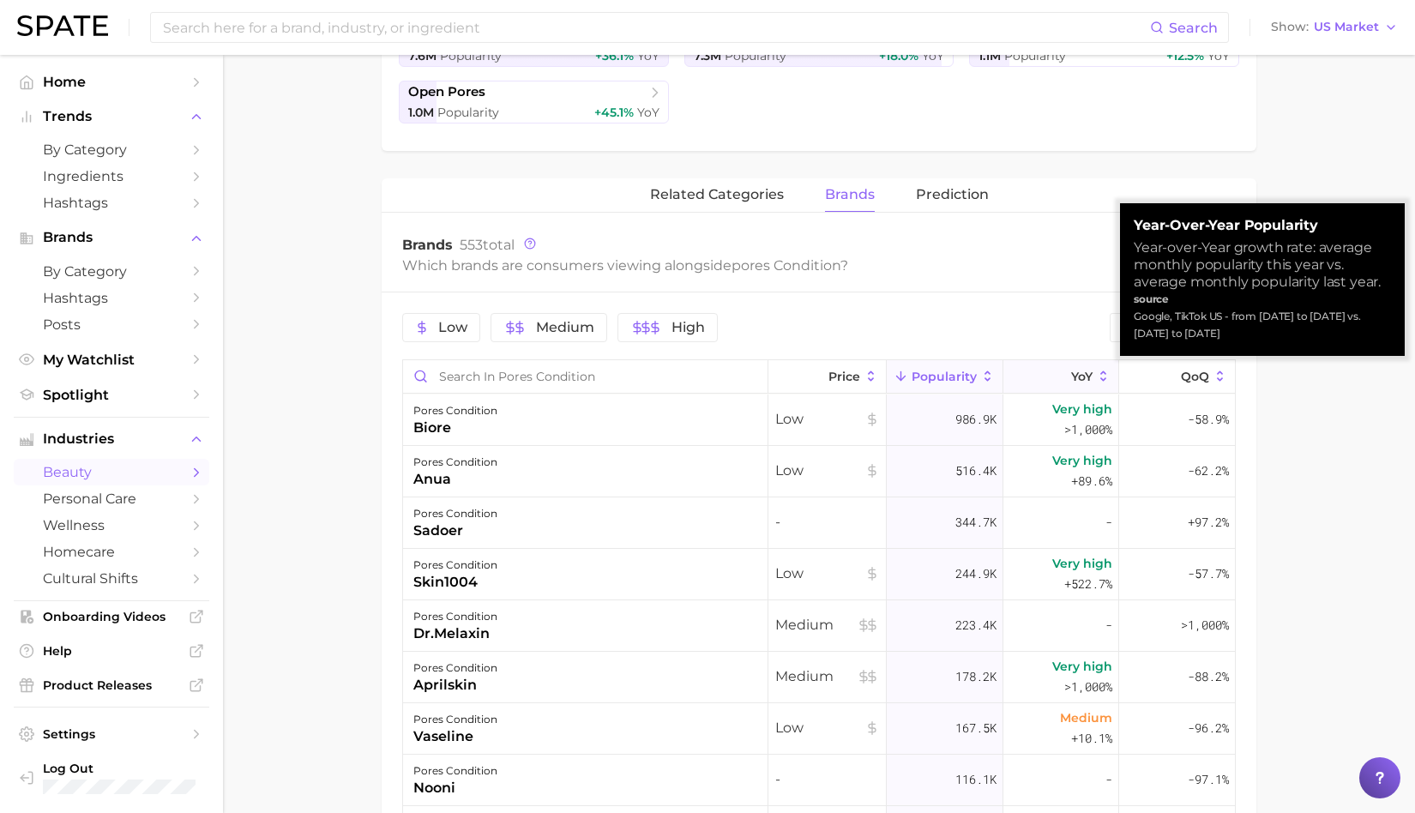
click at [1066, 369] on icon at bounding box center [1059, 376] width 15 height 15
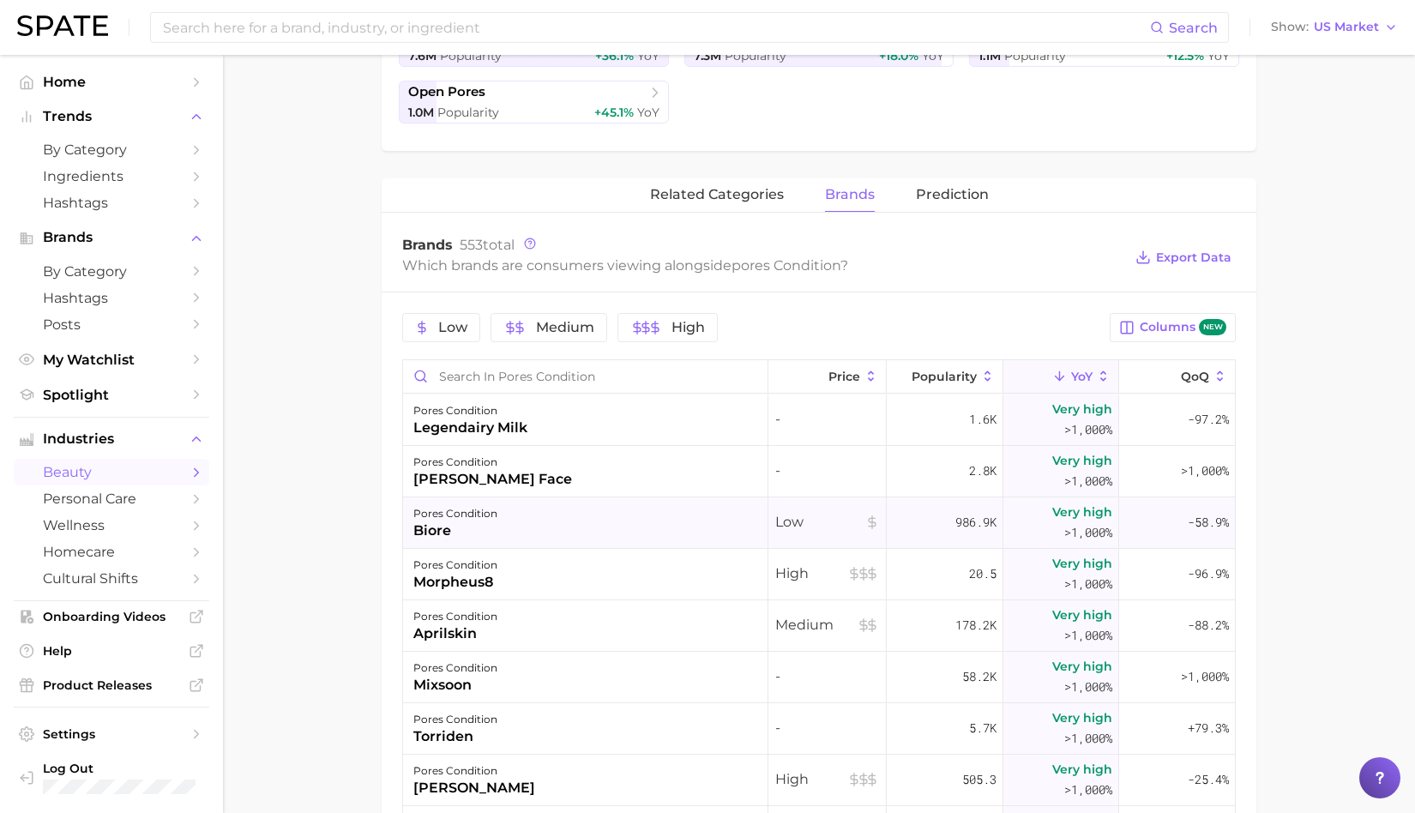
click at [435, 531] on div "biore" at bounding box center [455, 531] width 84 height 21
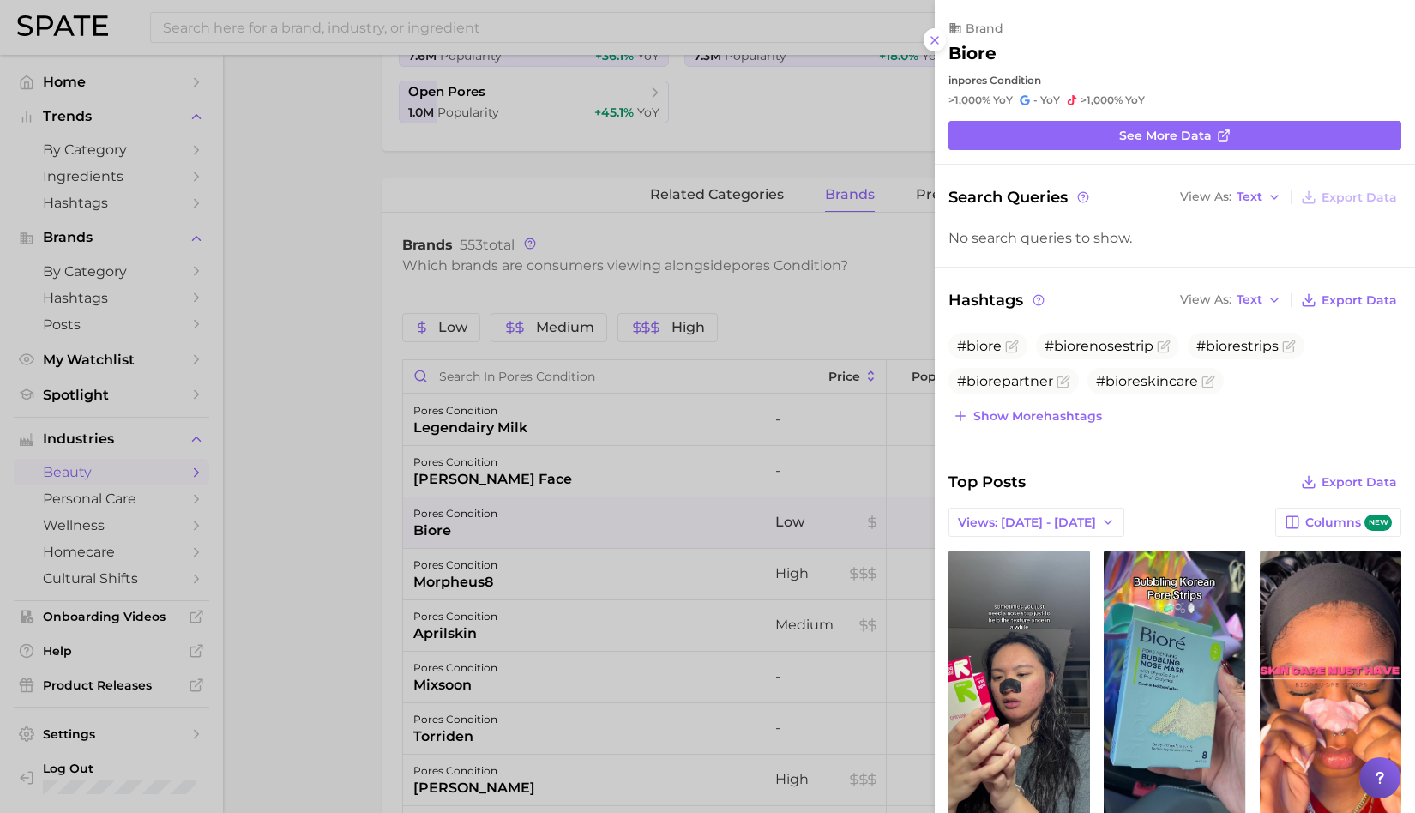
scroll to position [0, 0]
click at [1034, 413] on span "Show more hashtags" at bounding box center [1037, 416] width 129 height 15
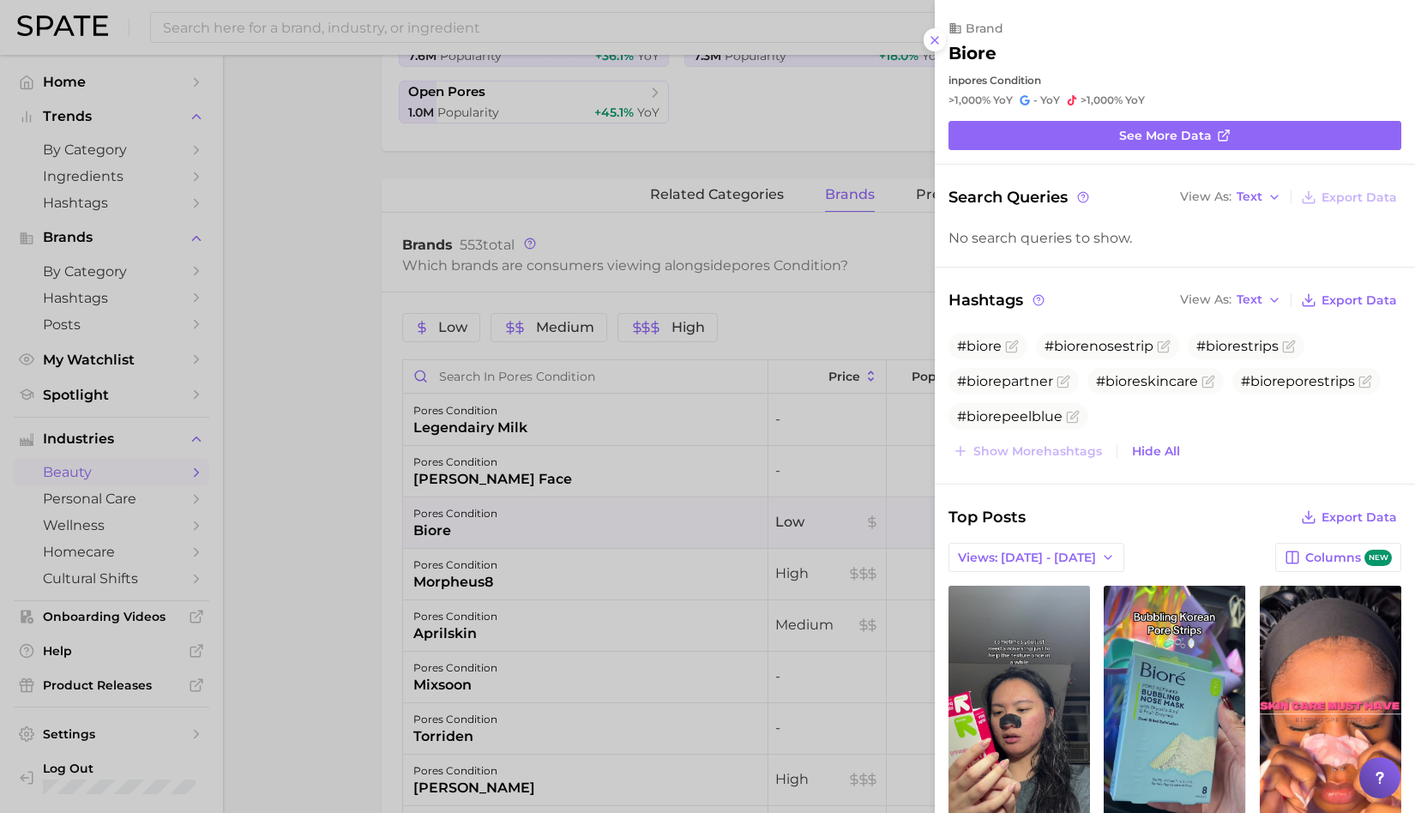
click at [762, 421] on div at bounding box center [707, 406] width 1415 height 813
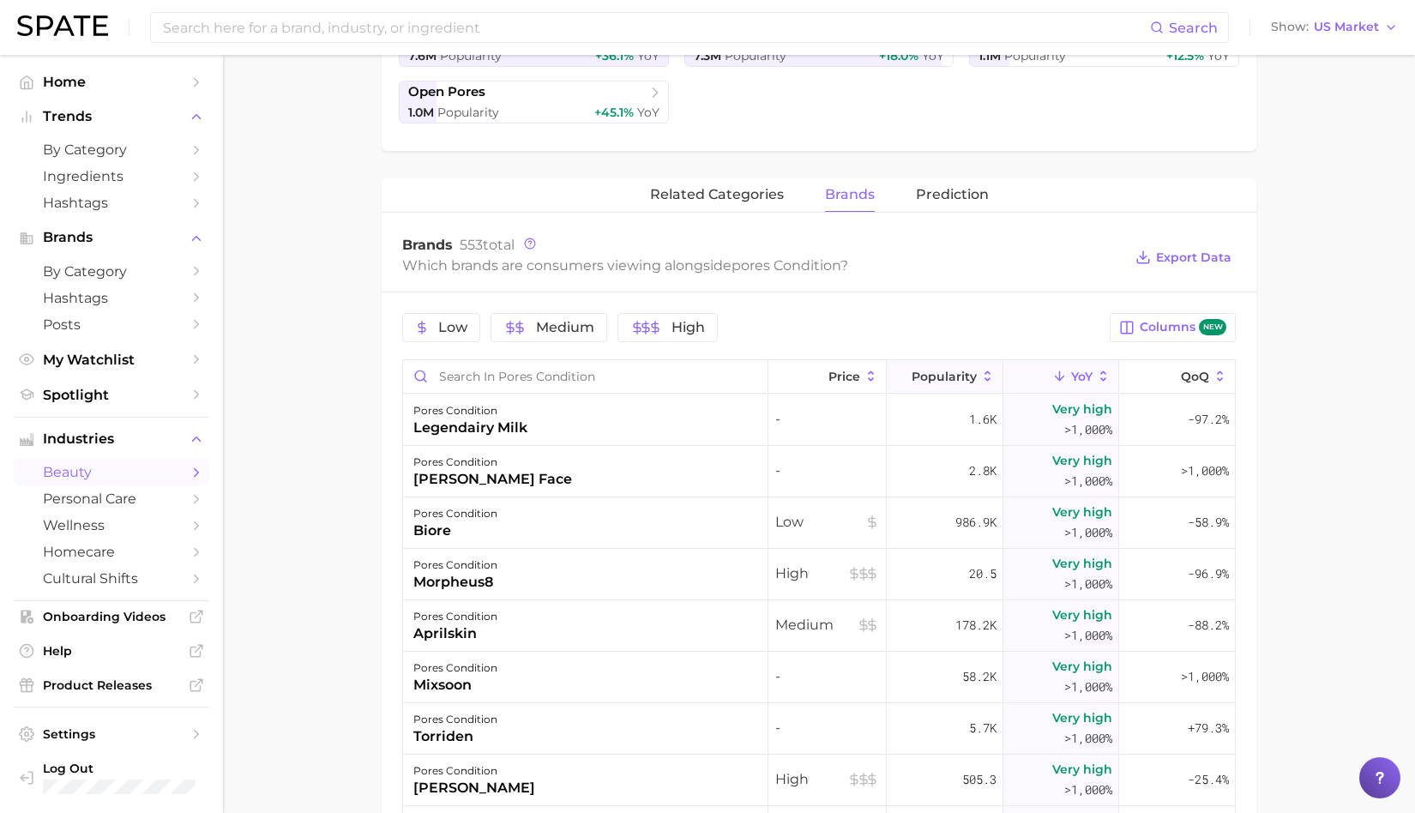
click at [955, 370] on span "Popularity" at bounding box center [944, 377] width 65 height 14
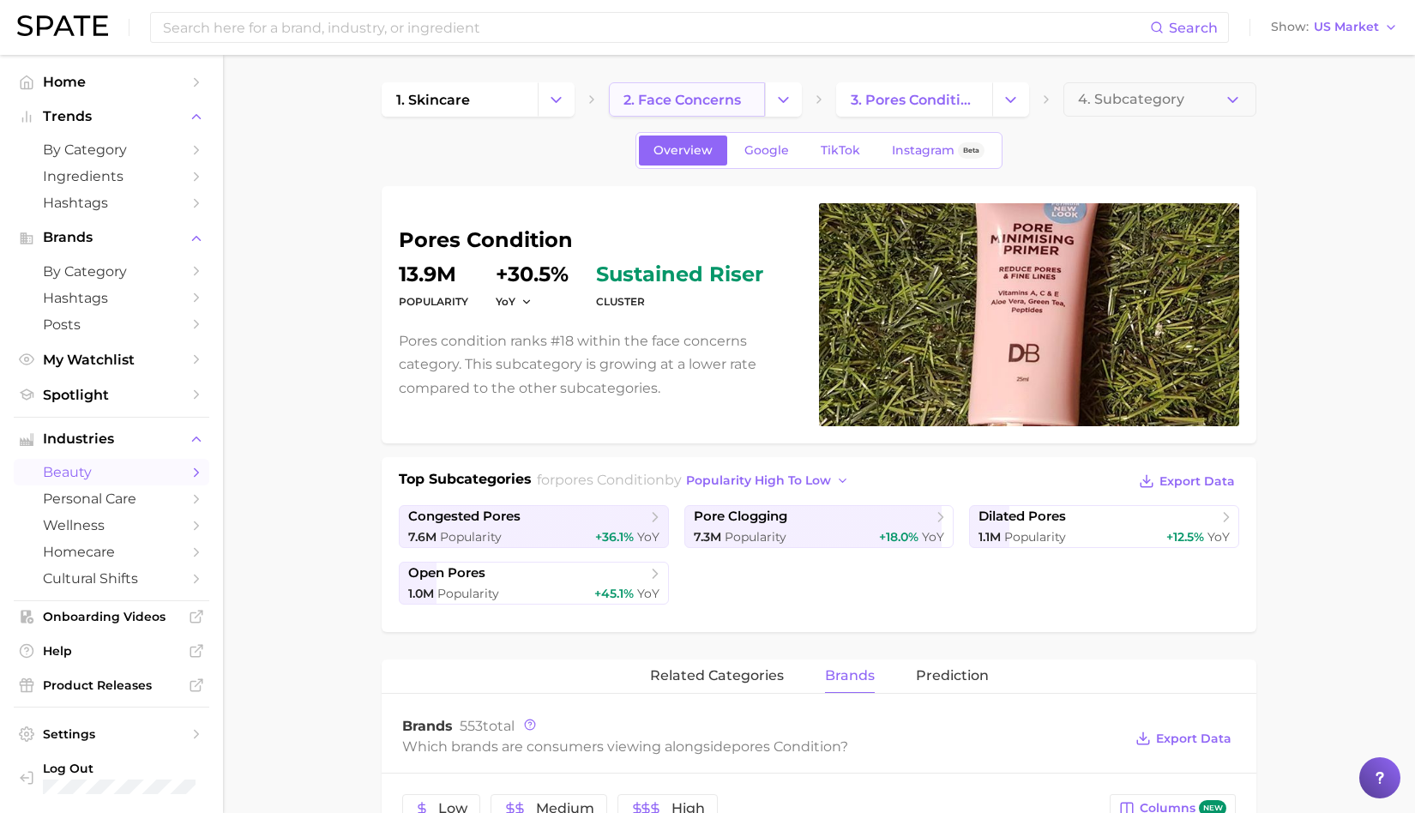
click at [728, 103] on span "2. face concerns" at bounding box center [682, 100] width 117 height 16
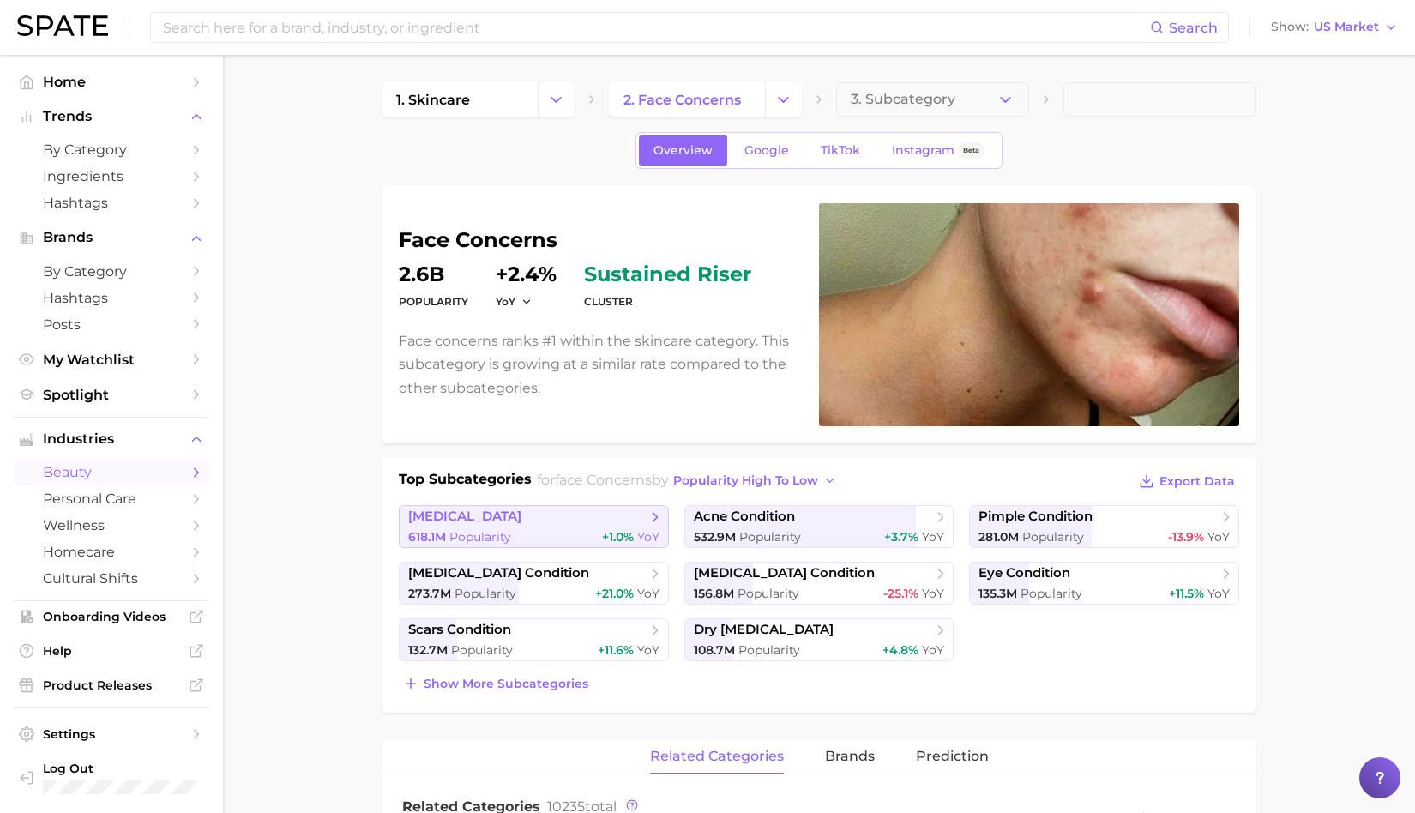
click at [547, 525] on link "[MEDICAL_DATA] 618.1m Popularity +1.0% YoY" at bounding box center [534, 526] width 270 height 43
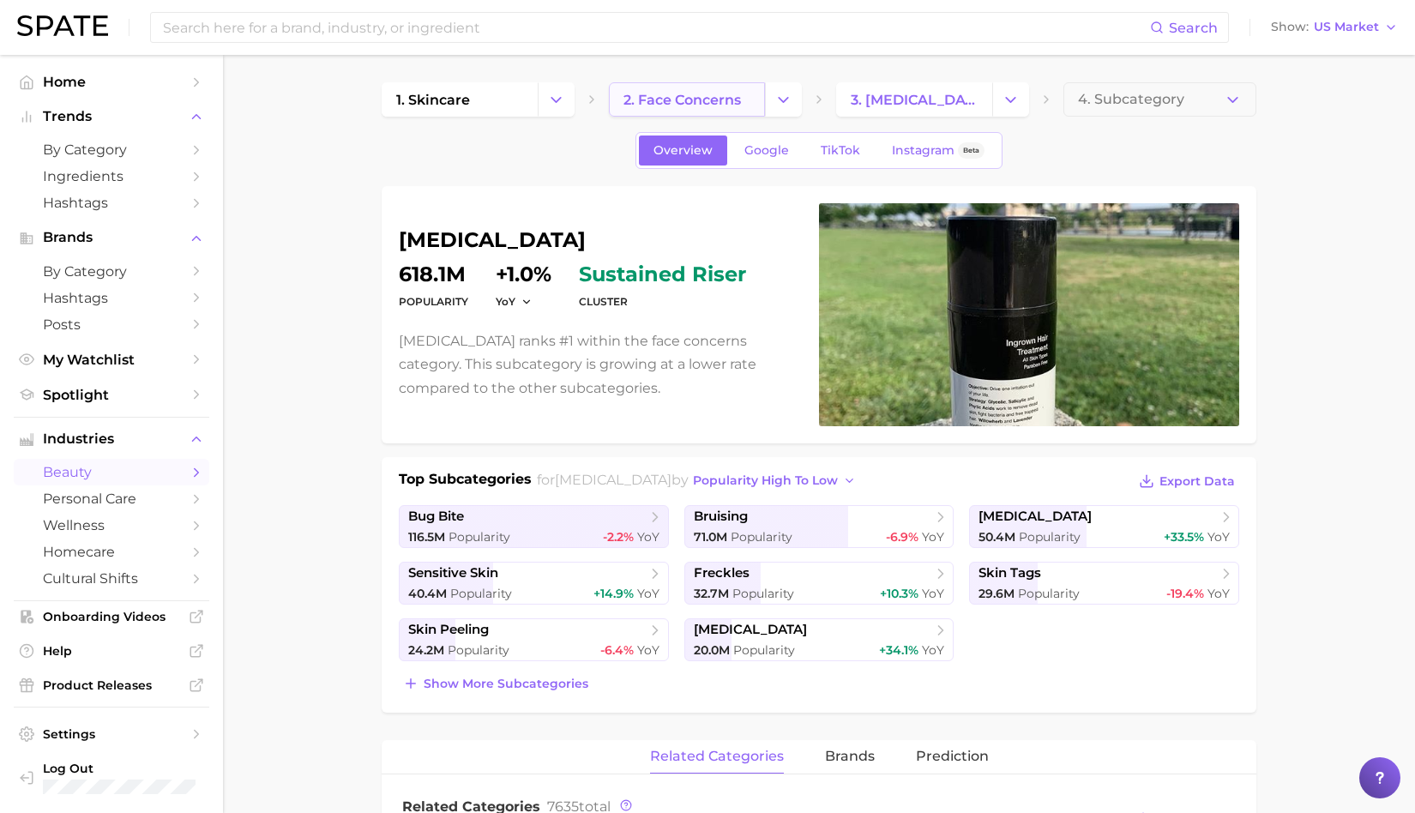
click at [700, 105] on span "2. face concerns" at bounding box center [682, 100] width 117 height 16
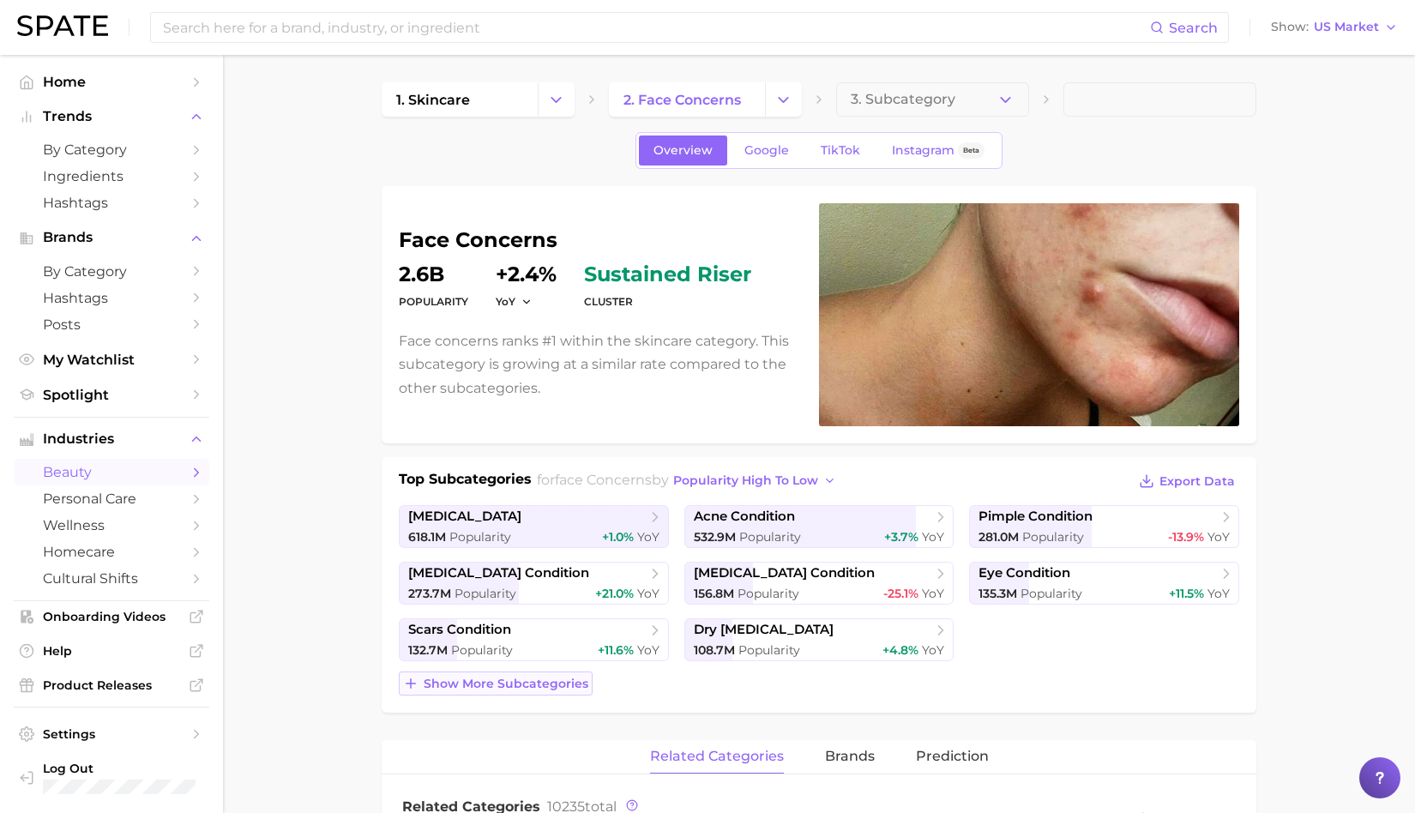
click at [550, 678] on span "Show more subcategories" at bounding box center [506, 684] width 165 height 15
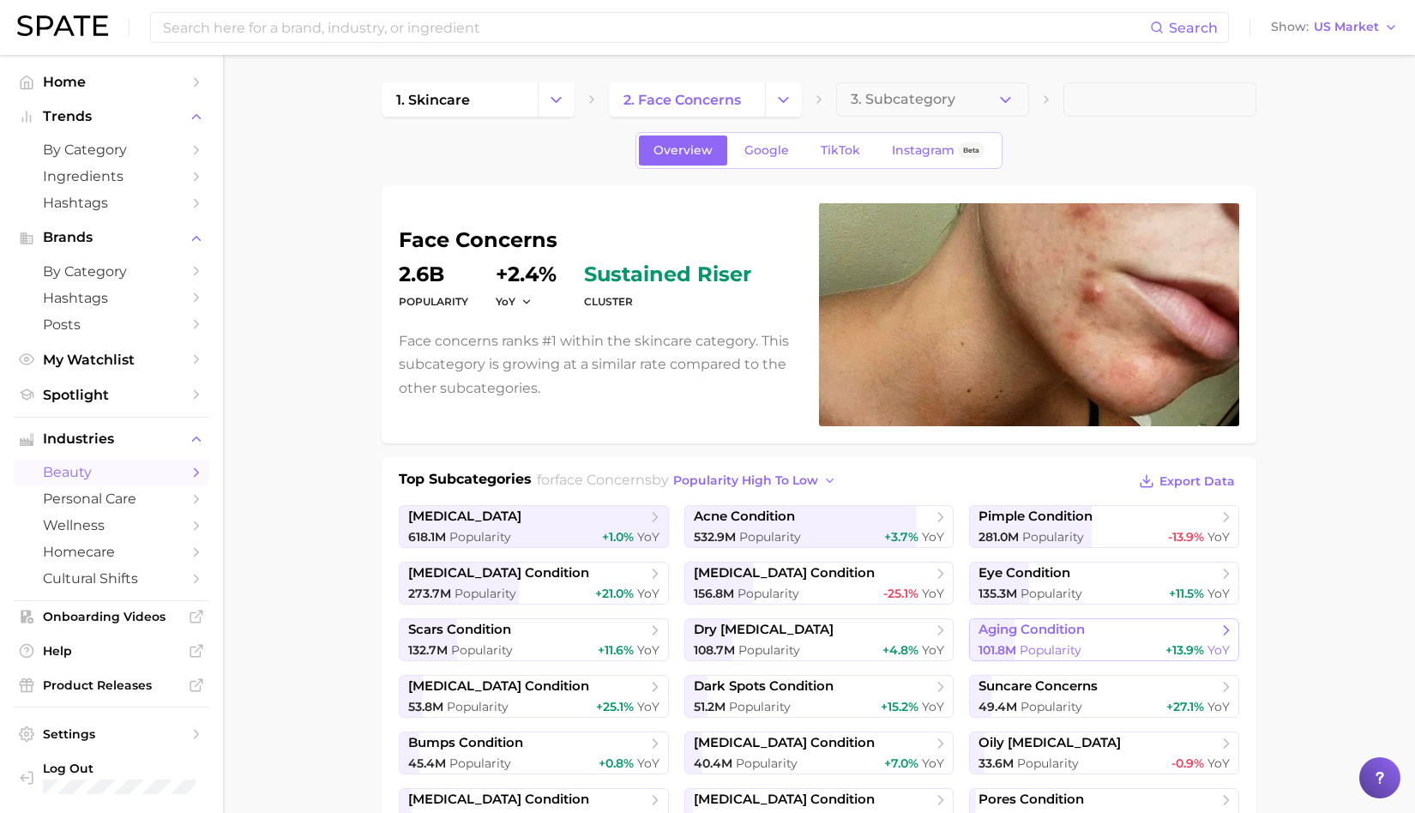
click at [1070, 637] on link "aging condition 101.8m Popularity +13.9% YoY" at bounding box center [1104, 639] width 270 height 43
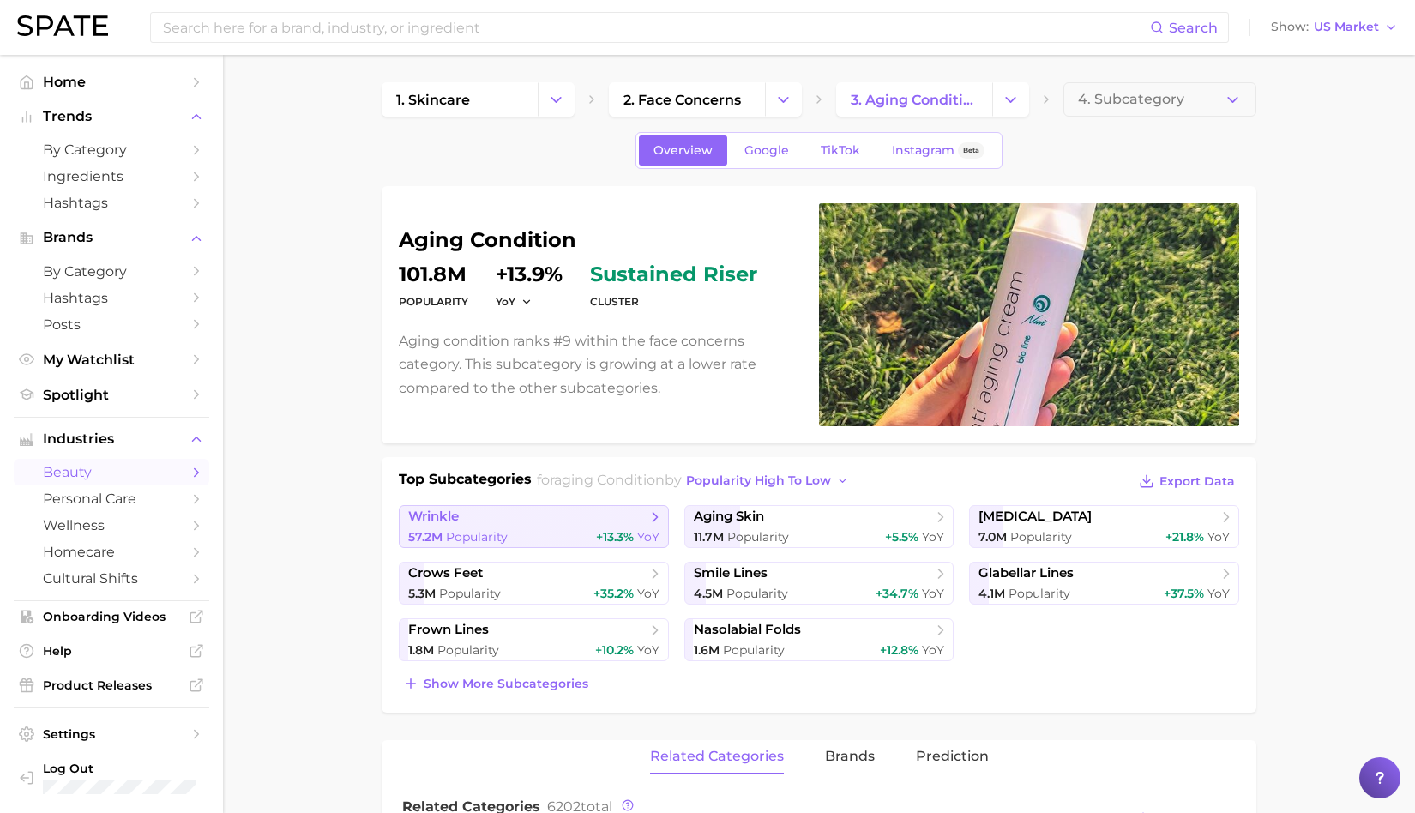
click at [582, 534] on div "57.2m Popularity +13.3% YoY" at bounding box center [533, 537] width 251 height 16
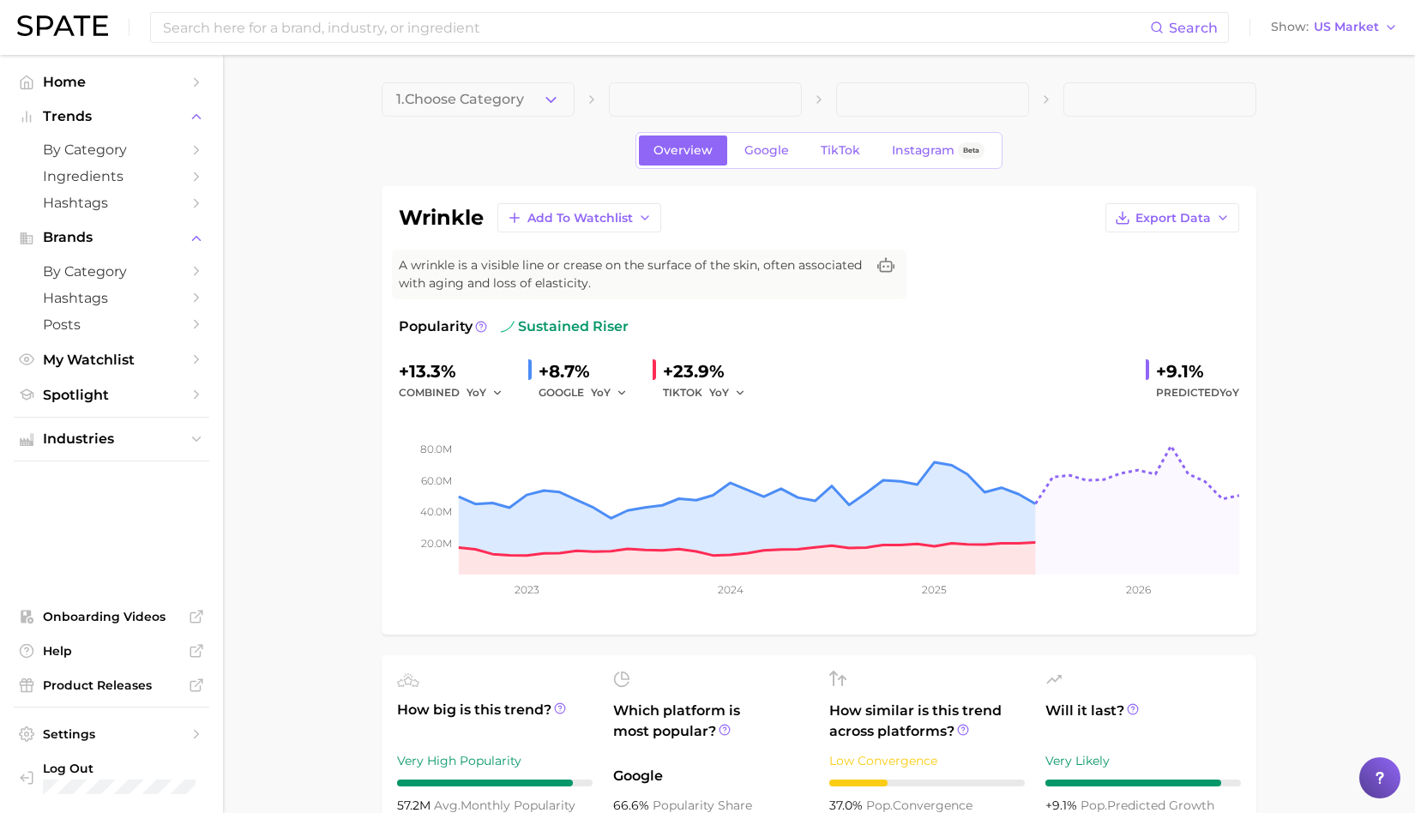
scroll to position [458, 0]
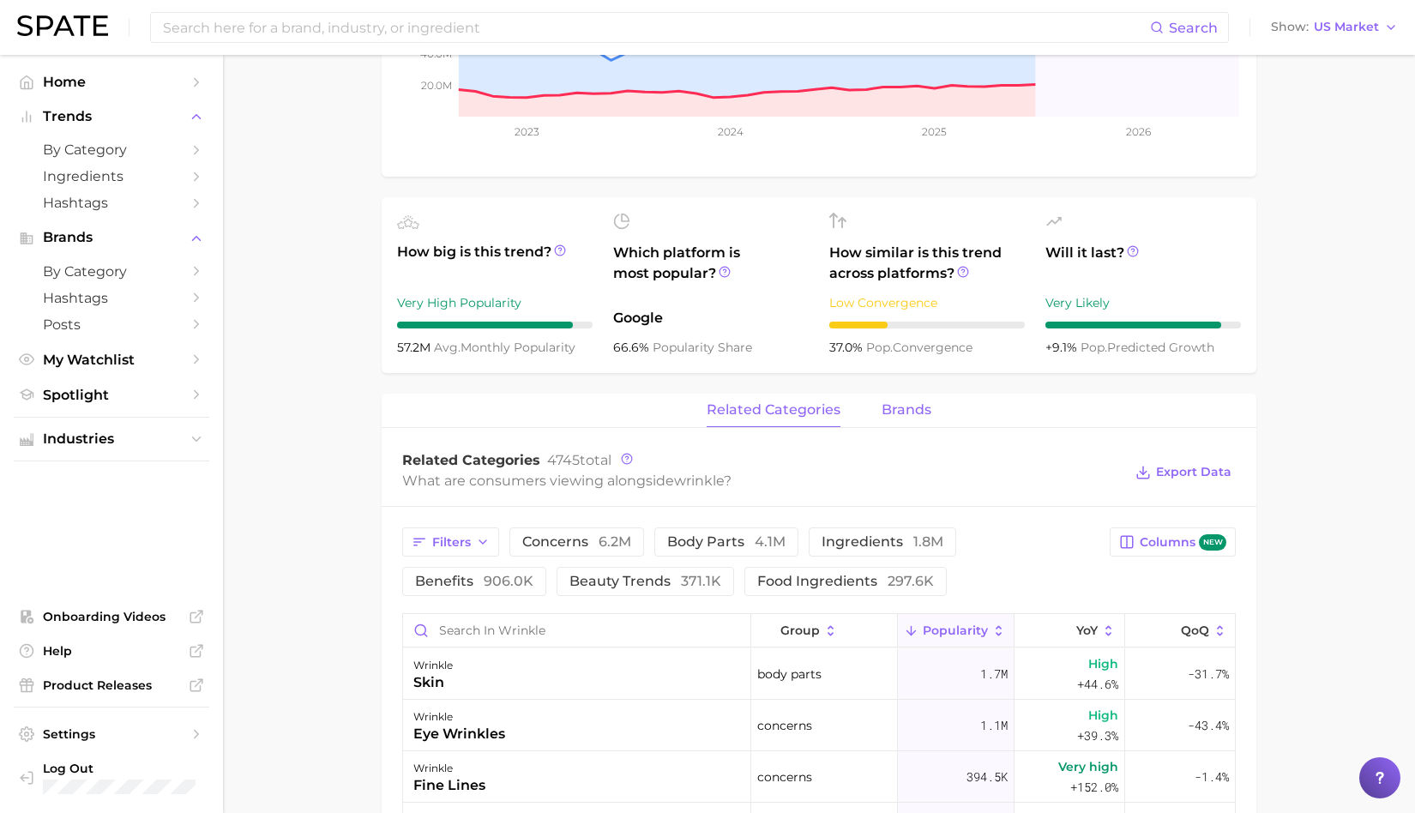
click at [906, 403] on span "brands" at bounding box center [907, 409] width 50 height 15
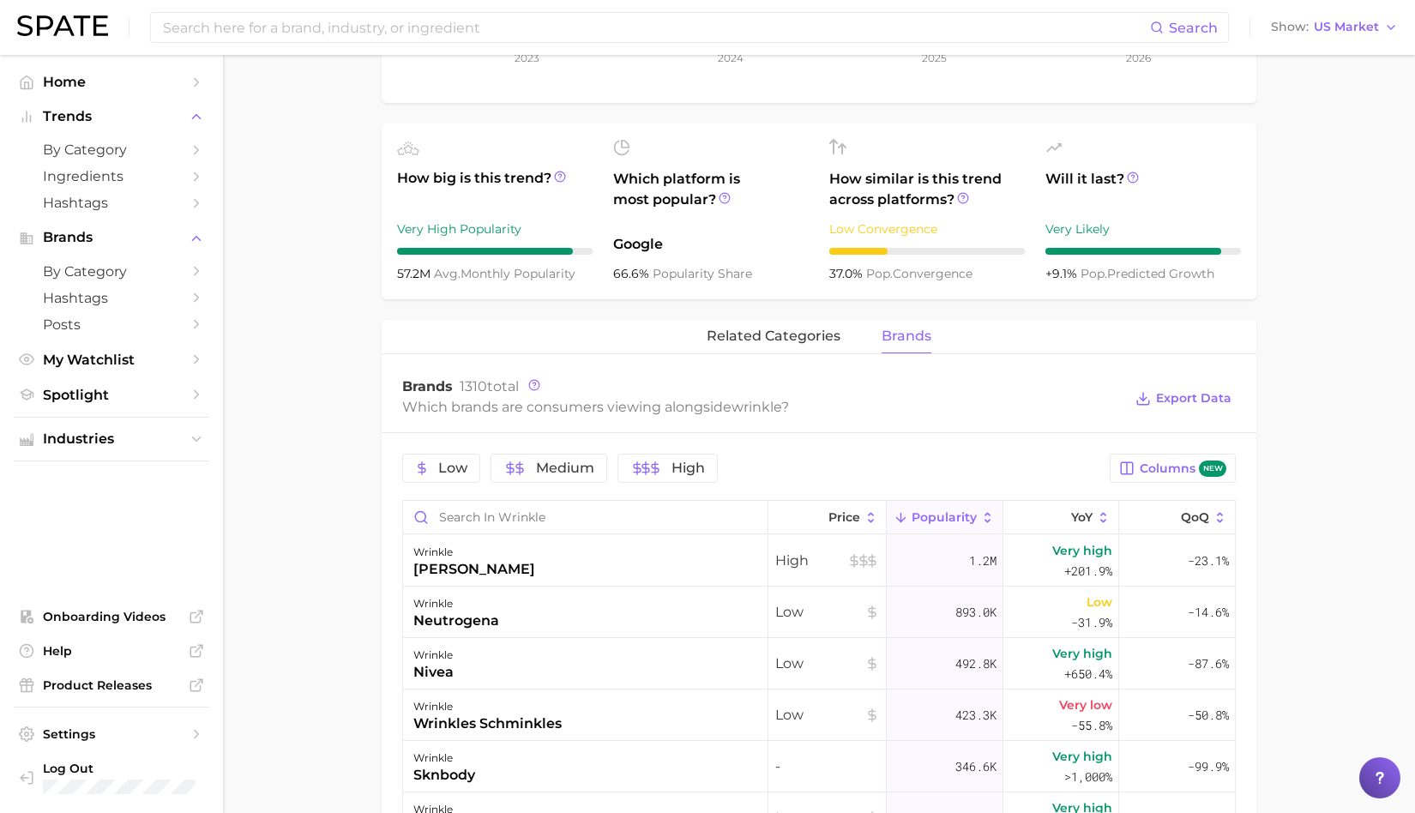
scroll to position [607, 0]
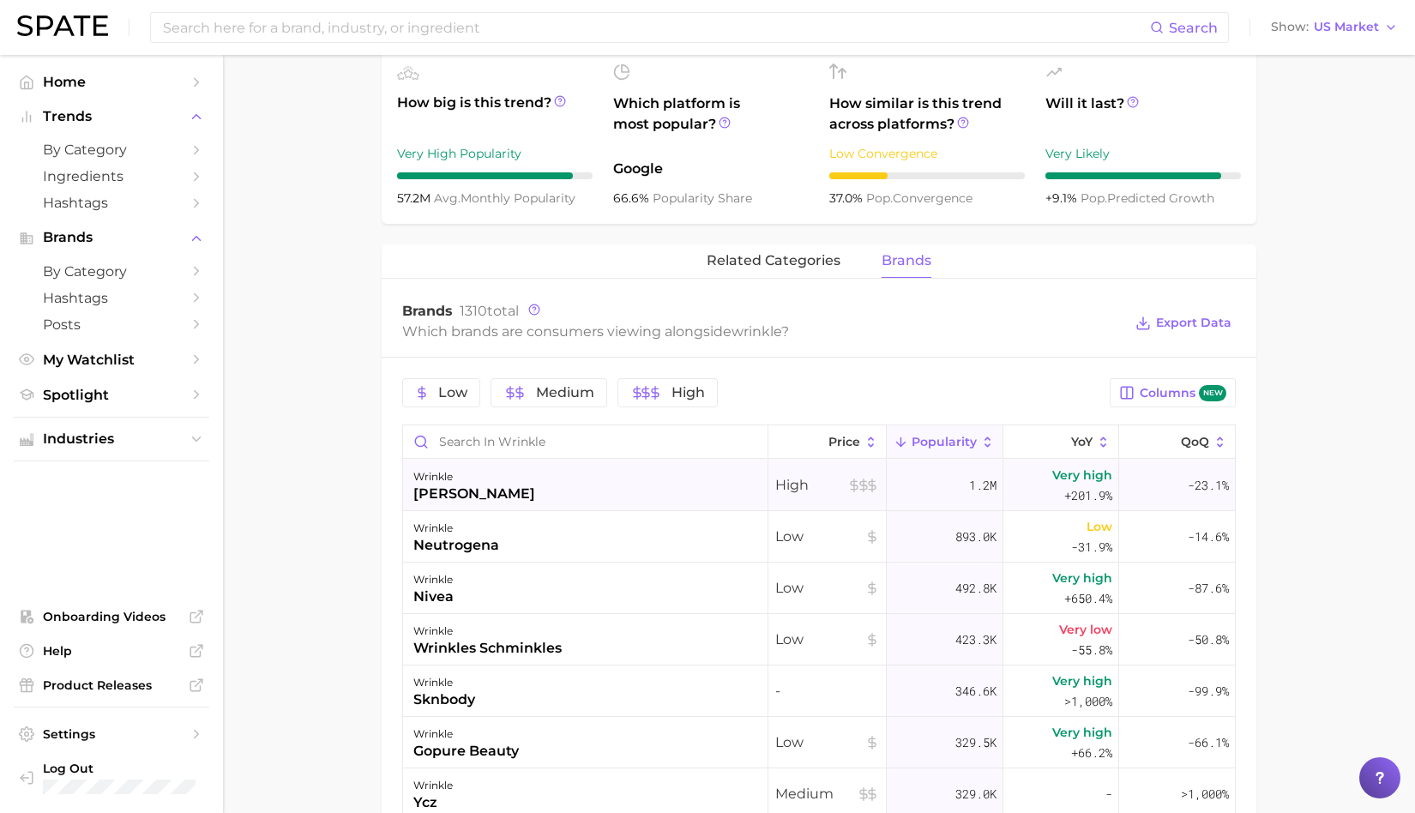
click at [501, 496] on div "[PERSON_NAME]" at bounding box center [474, 494] width 122 height 21
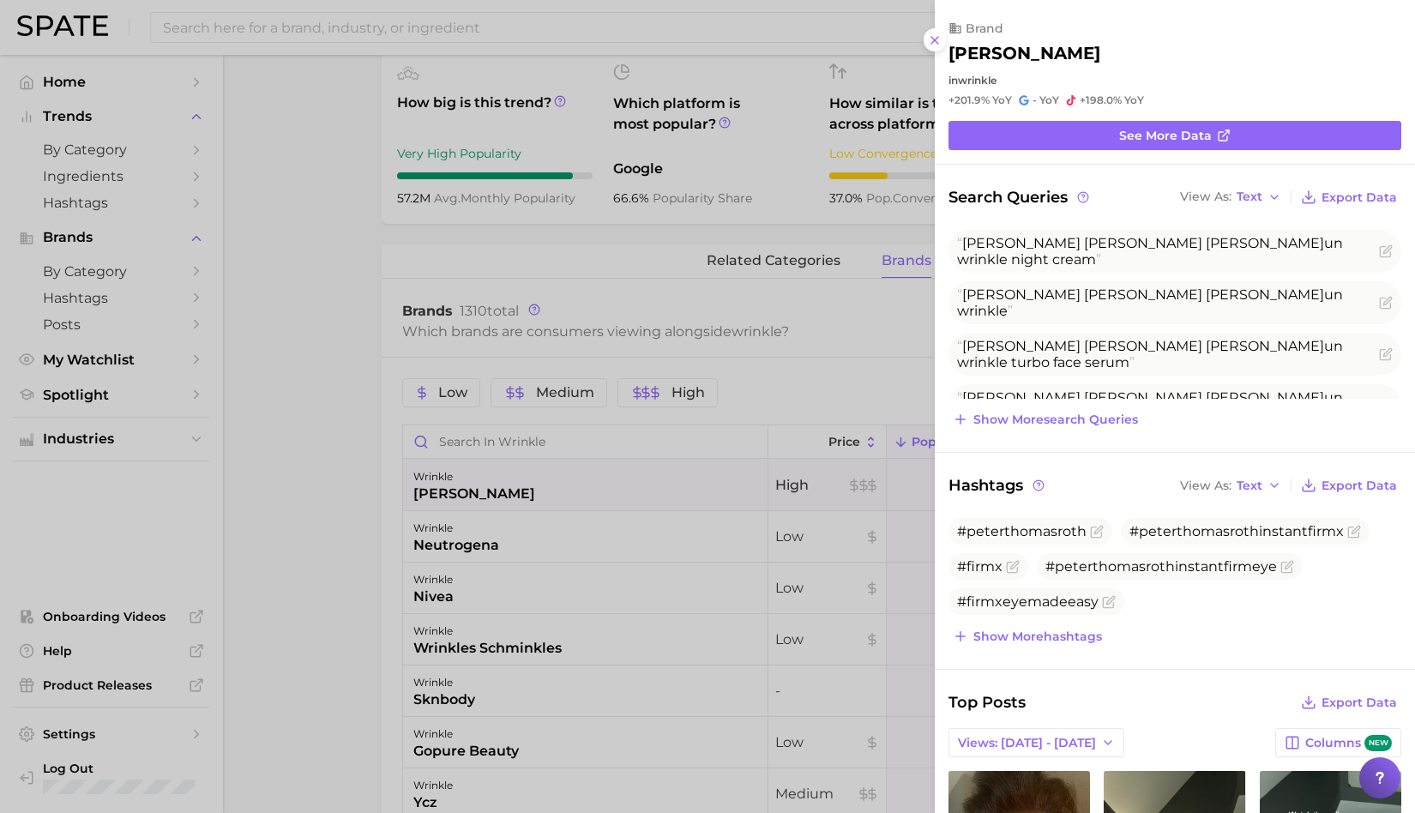
scroll to position [0, 0]
click at [319, 523] on div at bounding box center [707, 406] width 1415 height 813
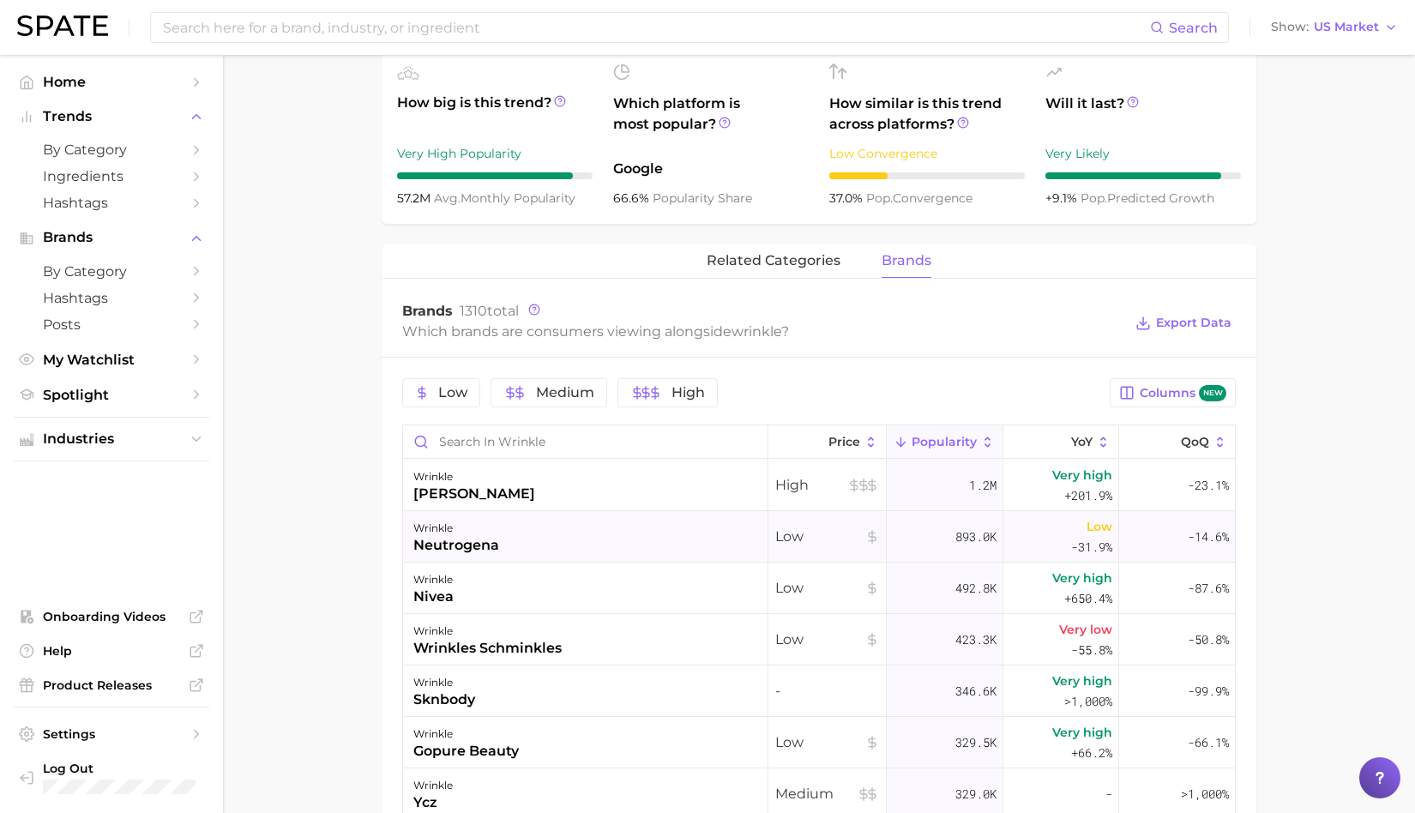
click at [478, 546] on div "neutrogena" at bounding box center [456, 545] width 86 height 21
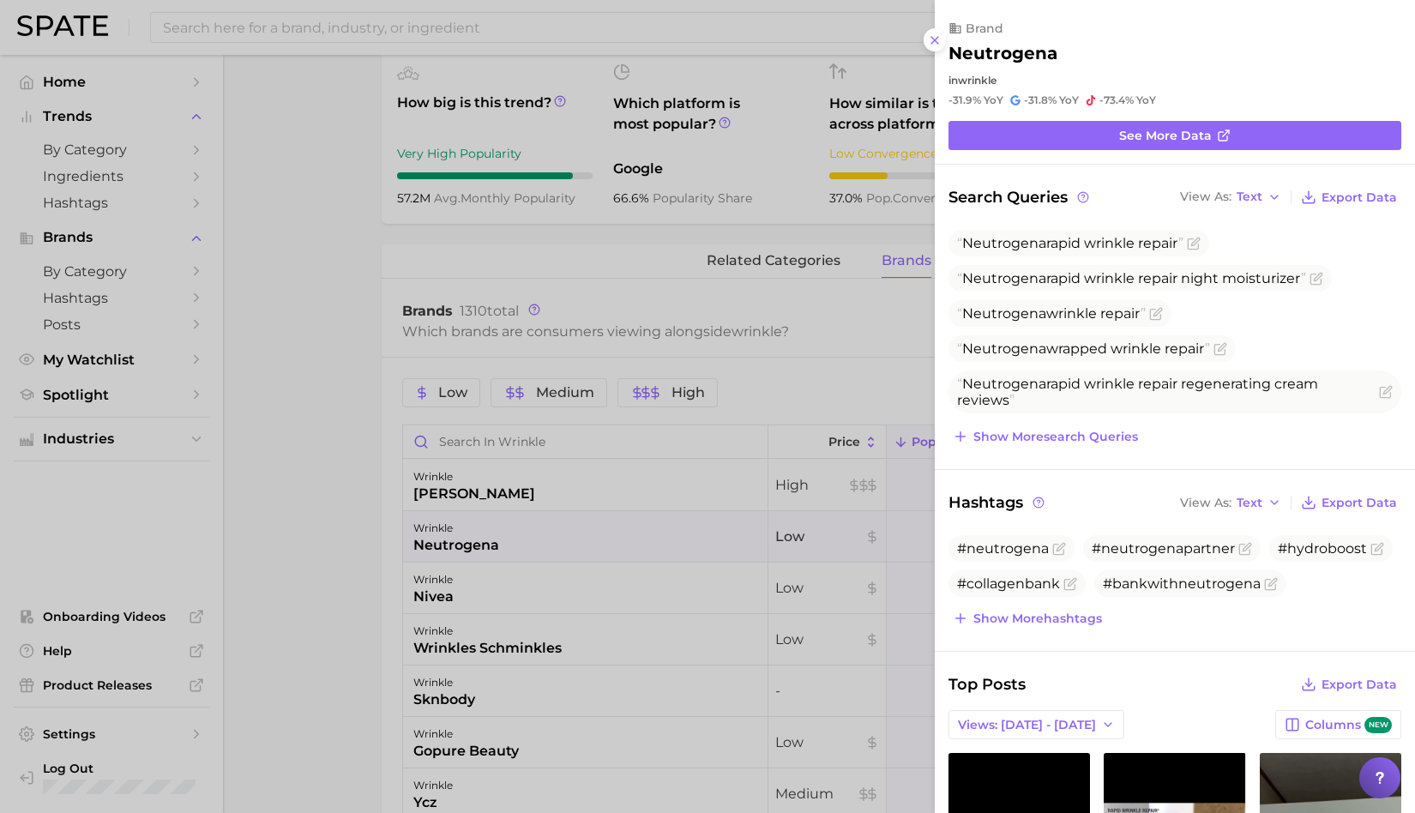
click at [478, 546] on div at bounding box center [707, 406] width 1415 height 813
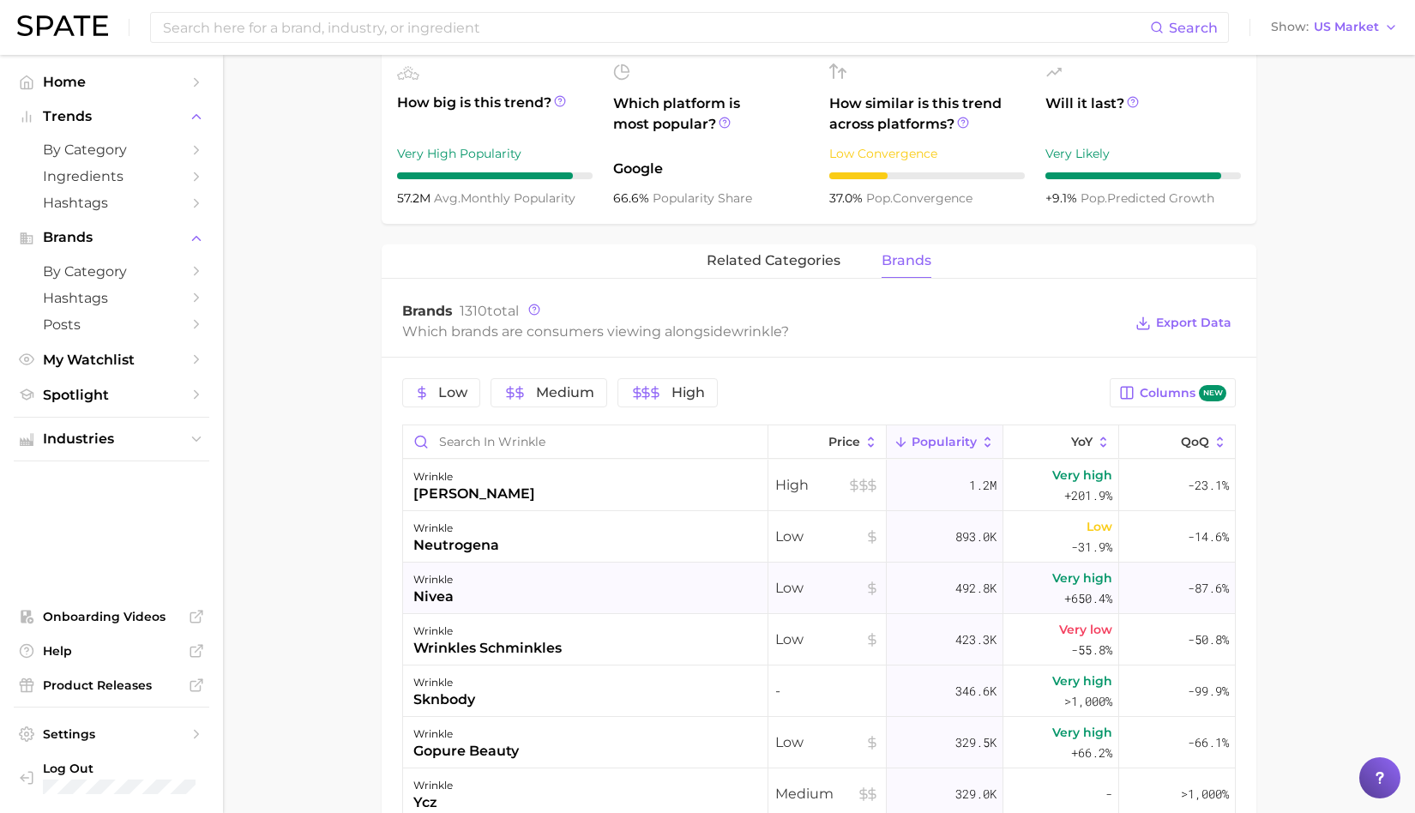
click at [620, 593] on div "wrinkle nivea" at bounding box center [585, 588] width 365 height 51
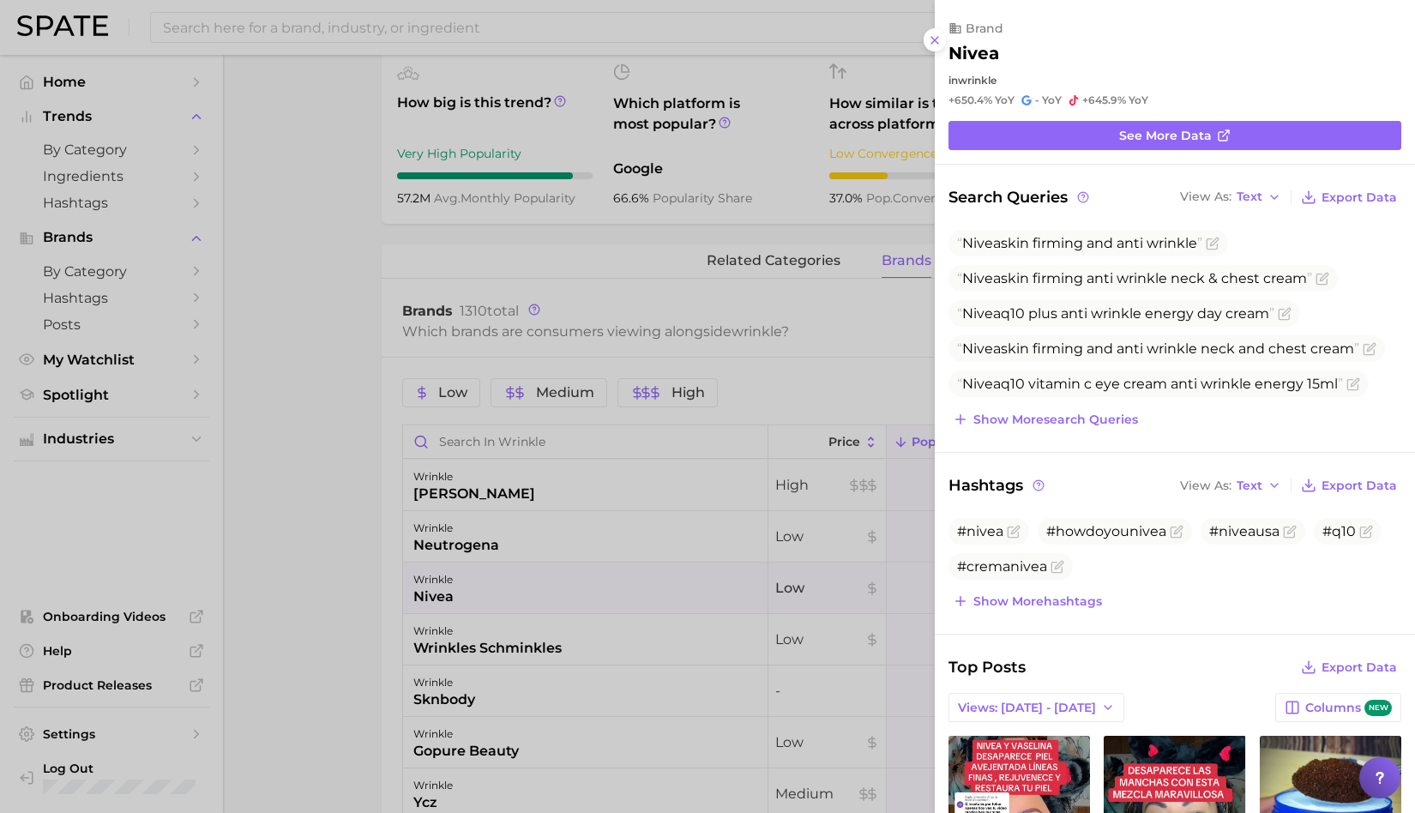
click at [361, 593] on div at bounding box center [707, 406] width 1415 height 813
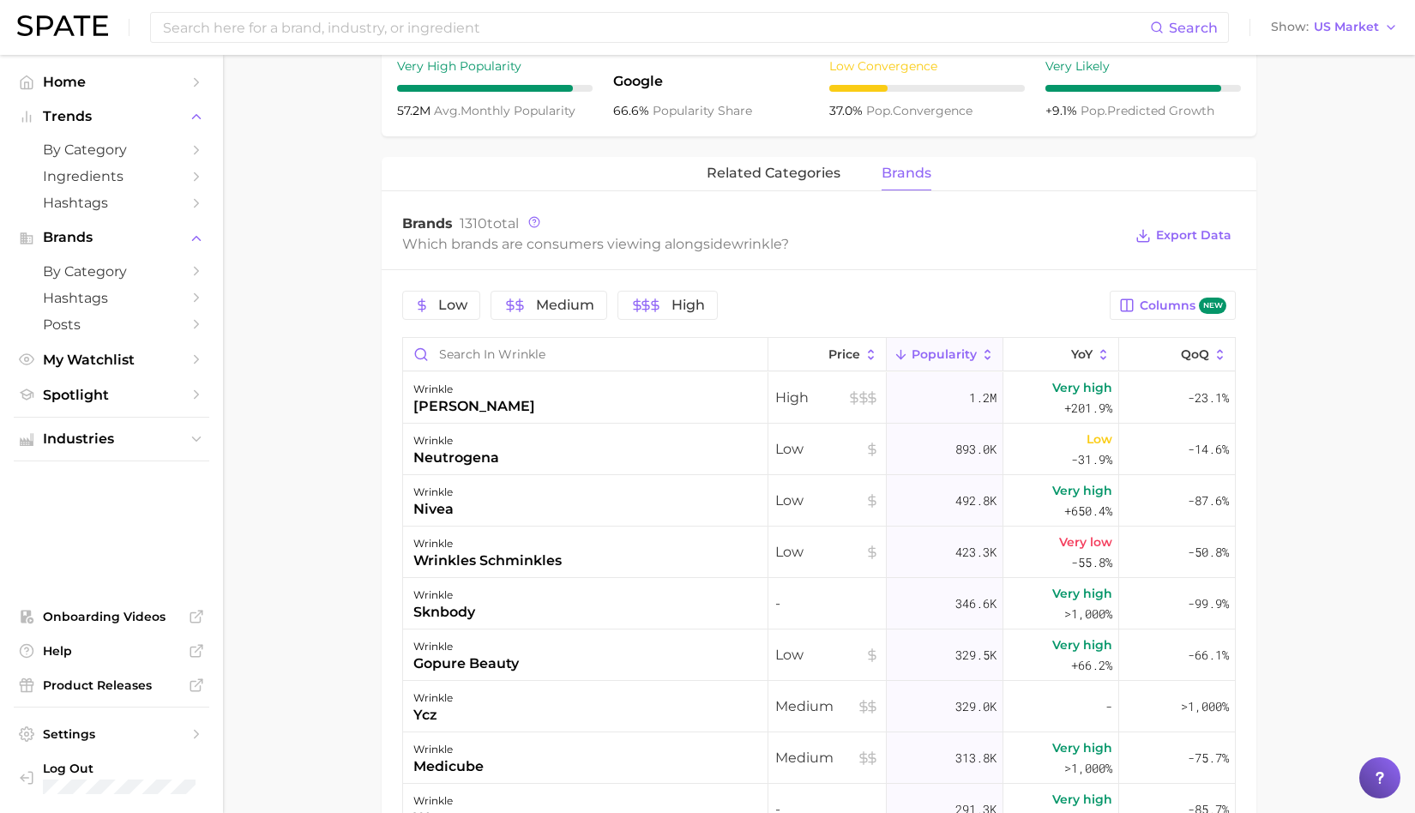
scroll to position [696, 0]
click at [508, 533] on div "wrinkle" at bounding box center [487, 543] width 148 height 21
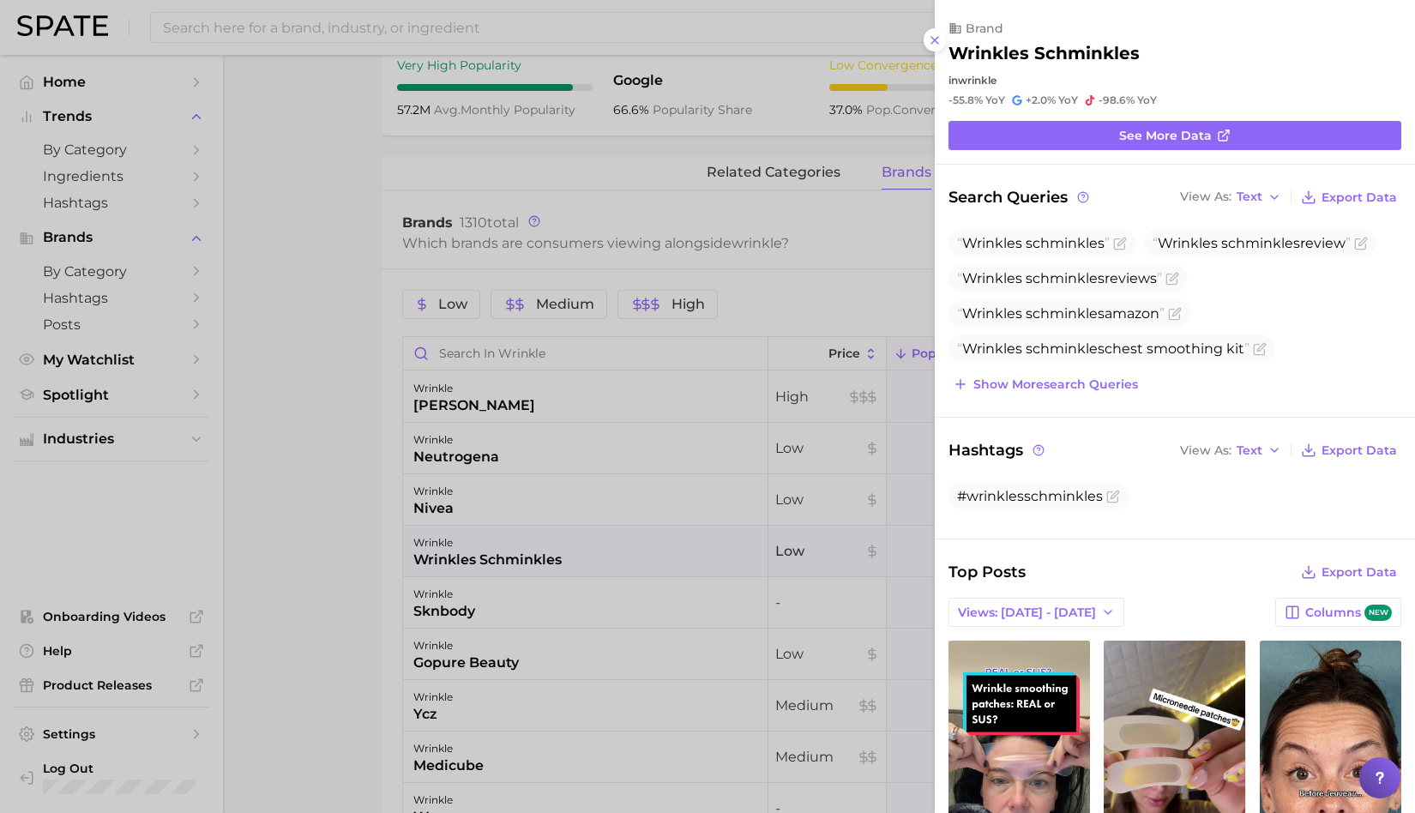
scroll to position [0, 0]
click at [334, 531] on div at bounding box center [707, 406] width 1415 height 813
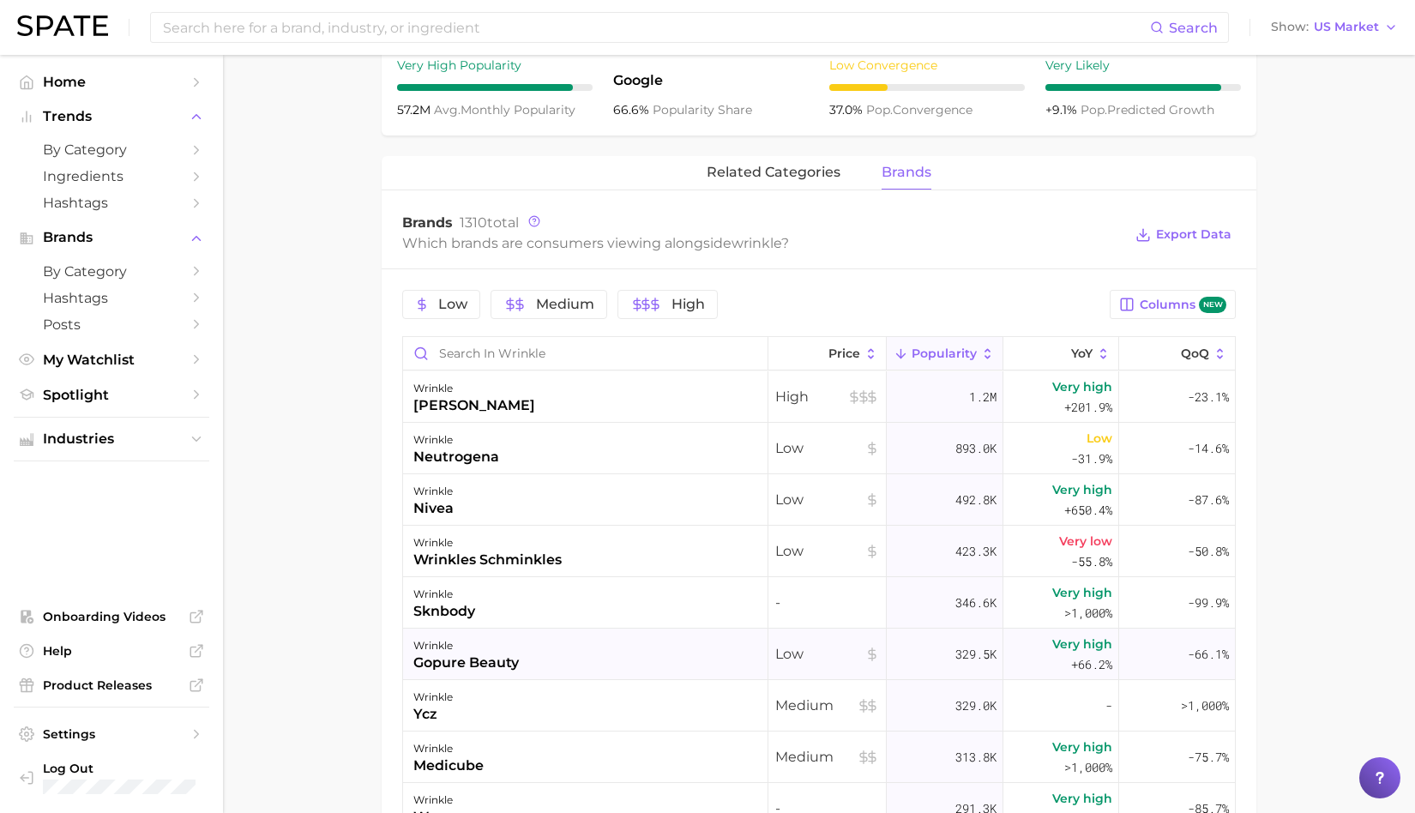
click at [476, 656] on div "gopure beauty" at bounding box center [465, 663] width 105 height 21
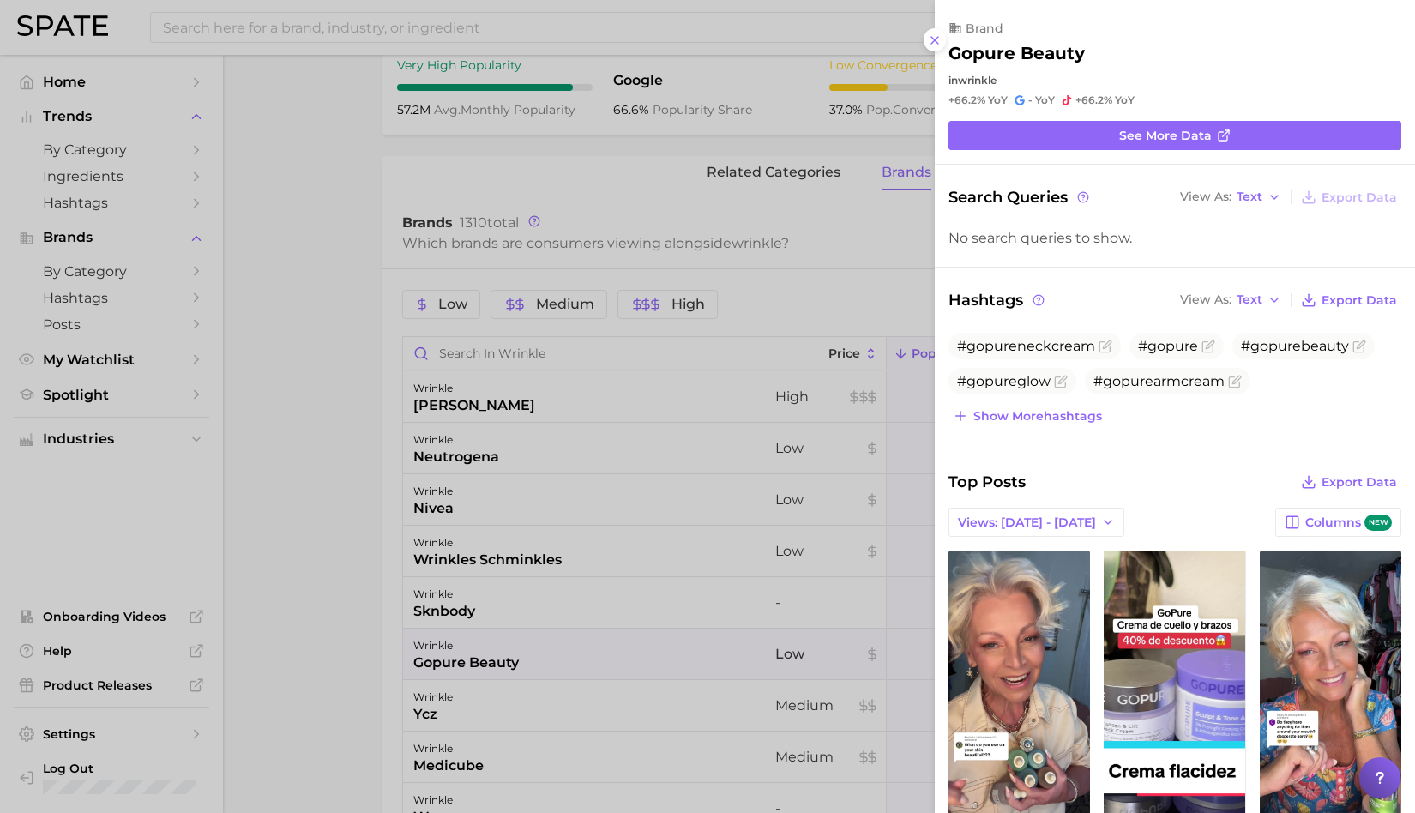
click at [332, 657] on div at bounding box center [707, 406] width 1415 height 813
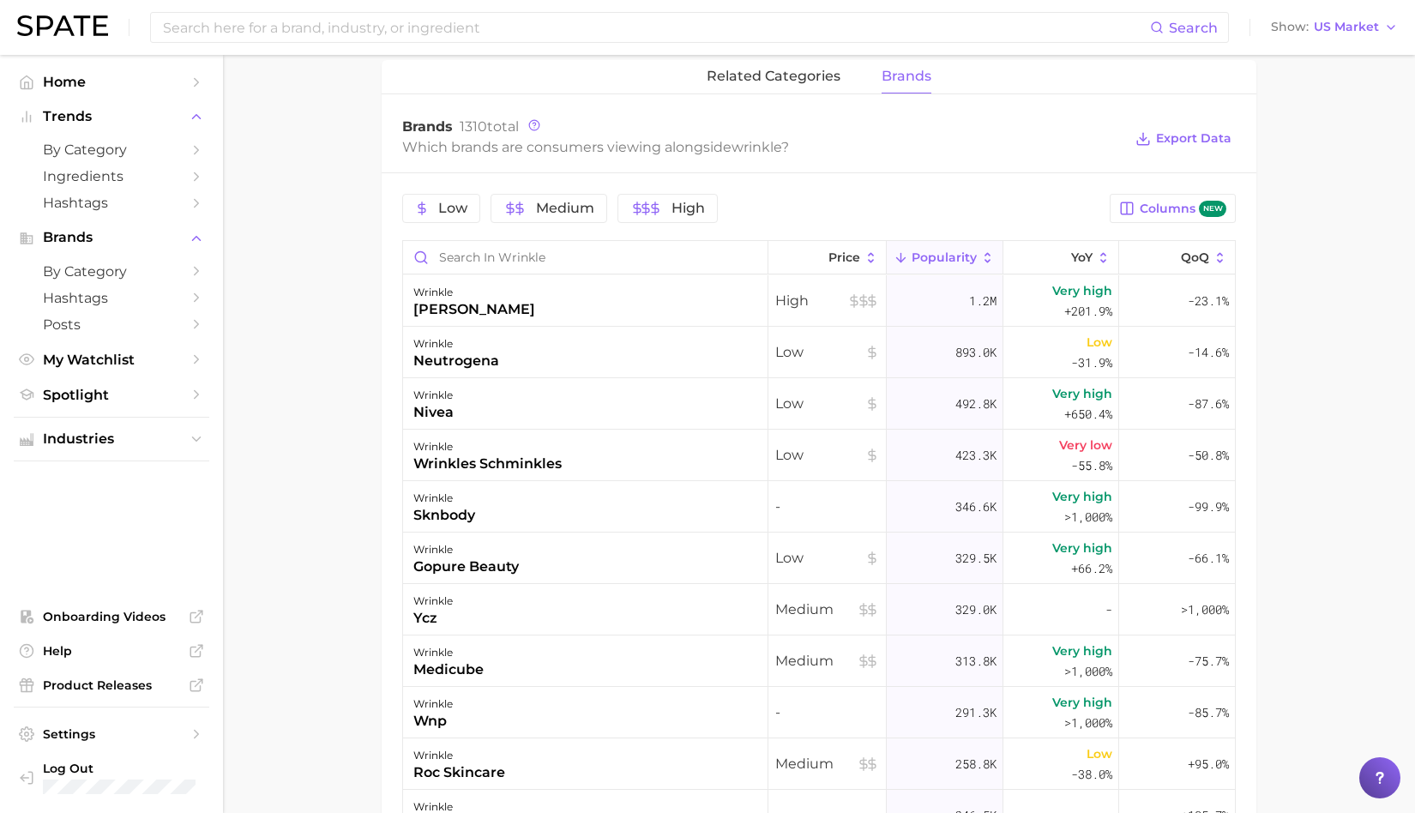
scroll to position [811, 0]
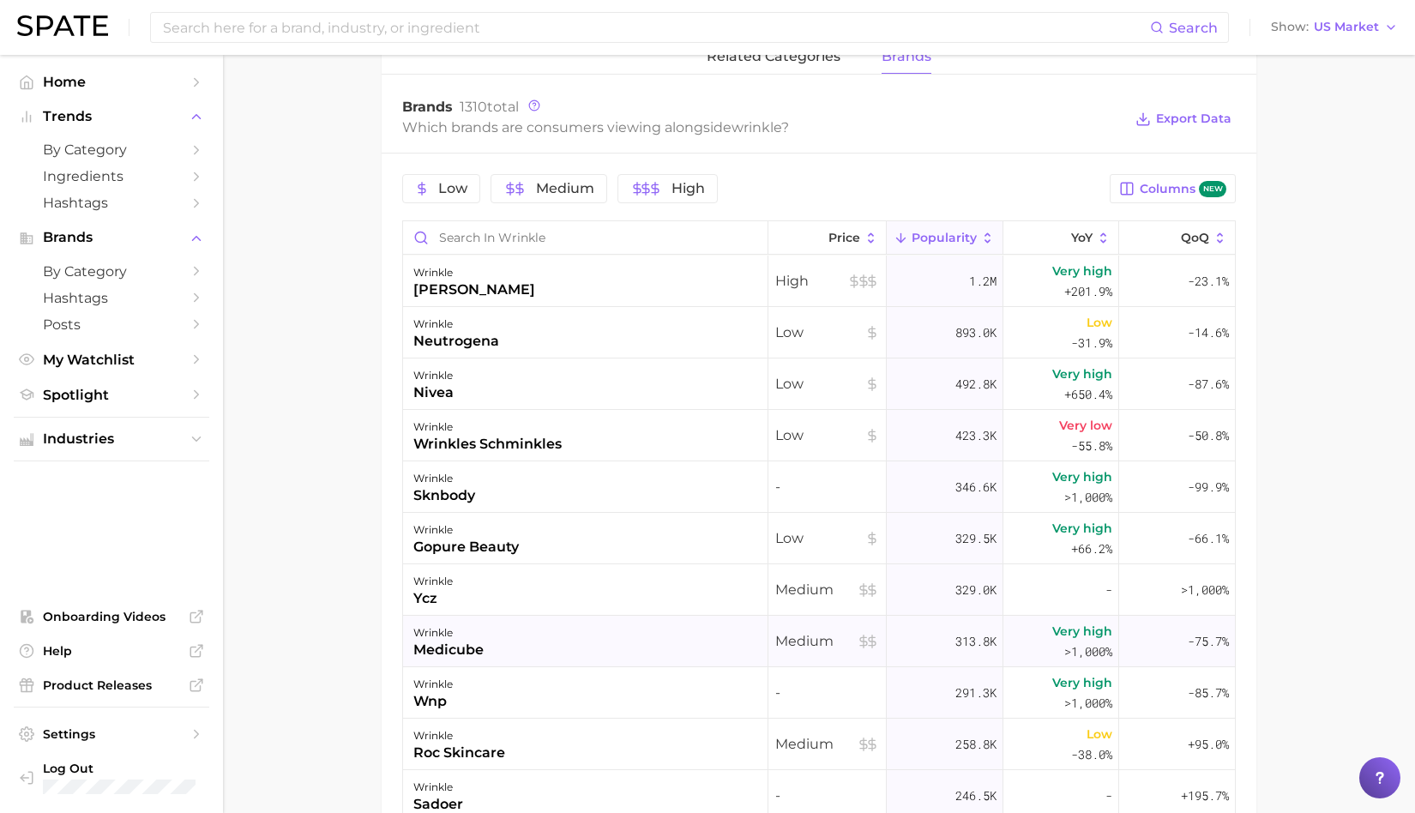
click at [562, 641] on div "wrinkle medicube" at bounding box center [585, 641] width 365 height 51
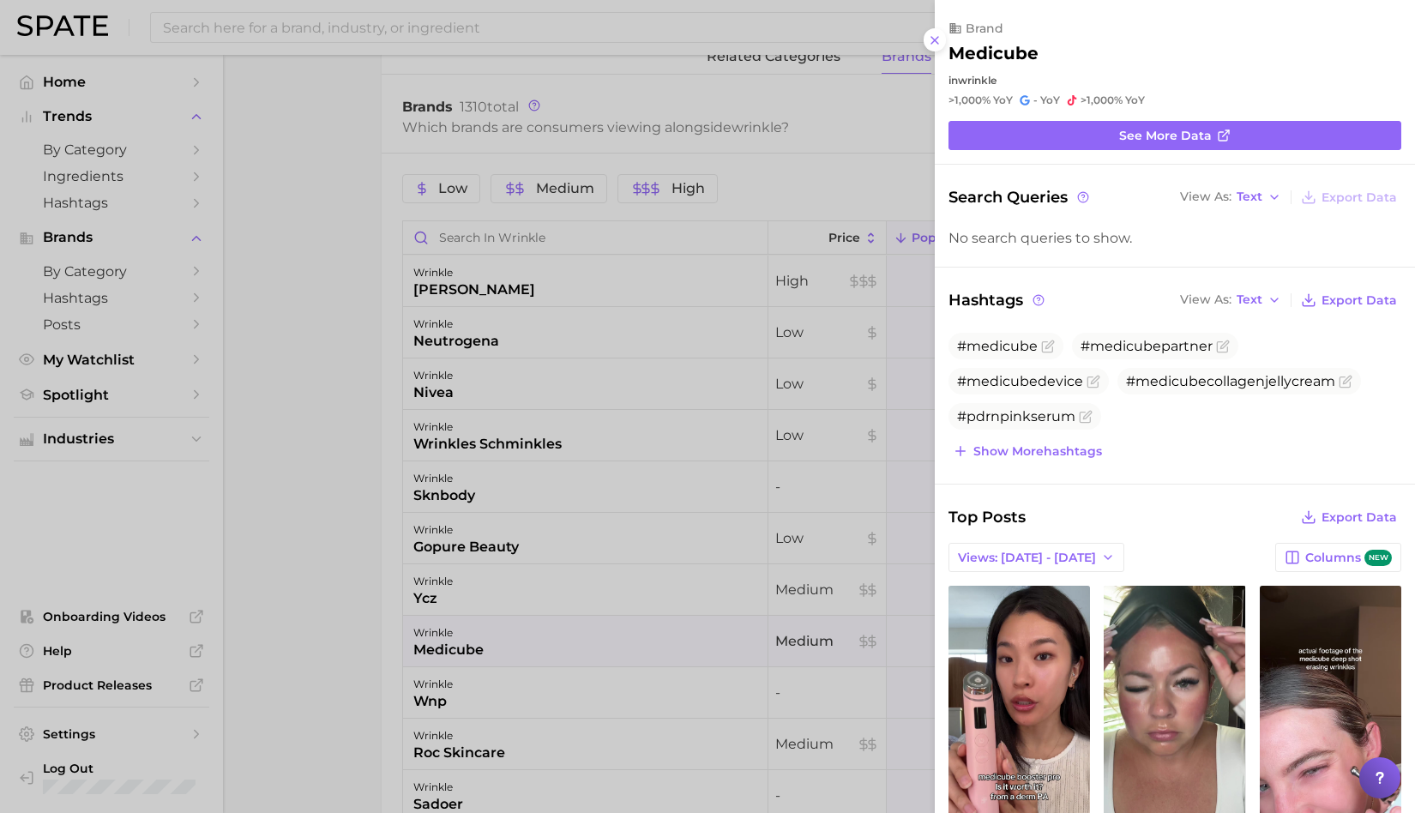
scroll to position [0, 0]
click at [565, 696] on div at bounding box center [707, 406] width 1415 height 813
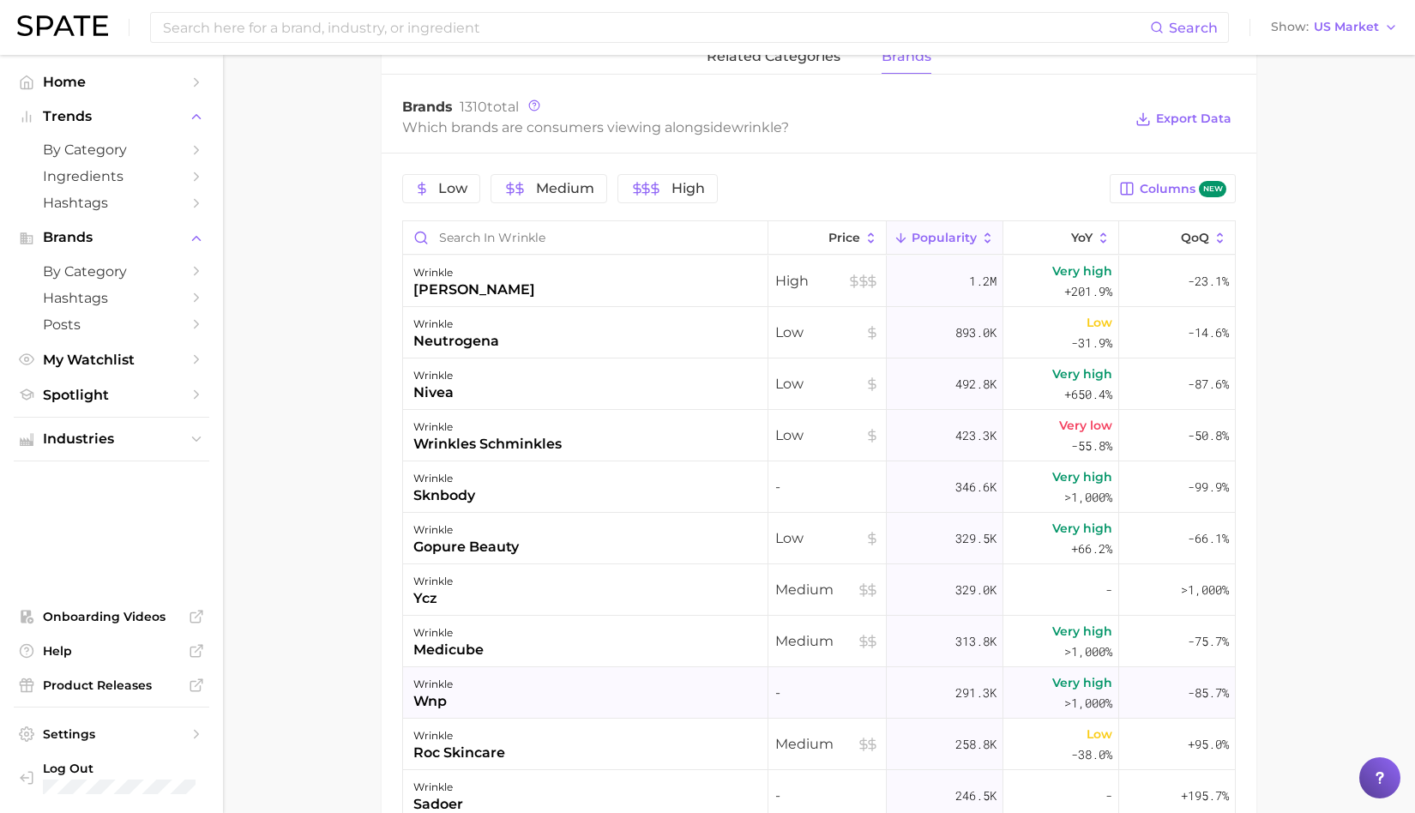
click at [550, 702] on div "wrinkle wnp" at bounding box center [585, 692] width 365 height 51
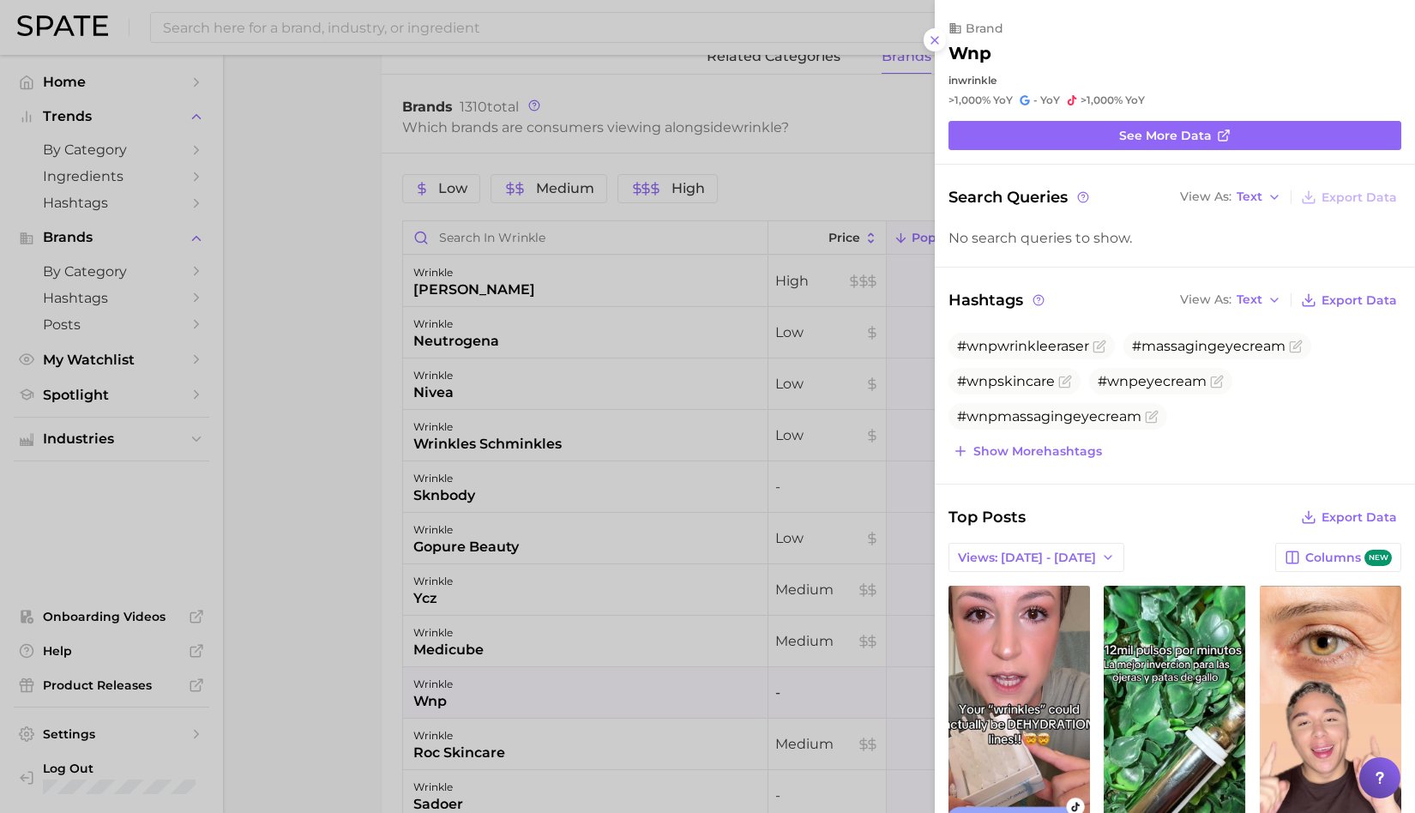
click at [550, 702] on div at bounding box center [707, 406] width 1415 height 813
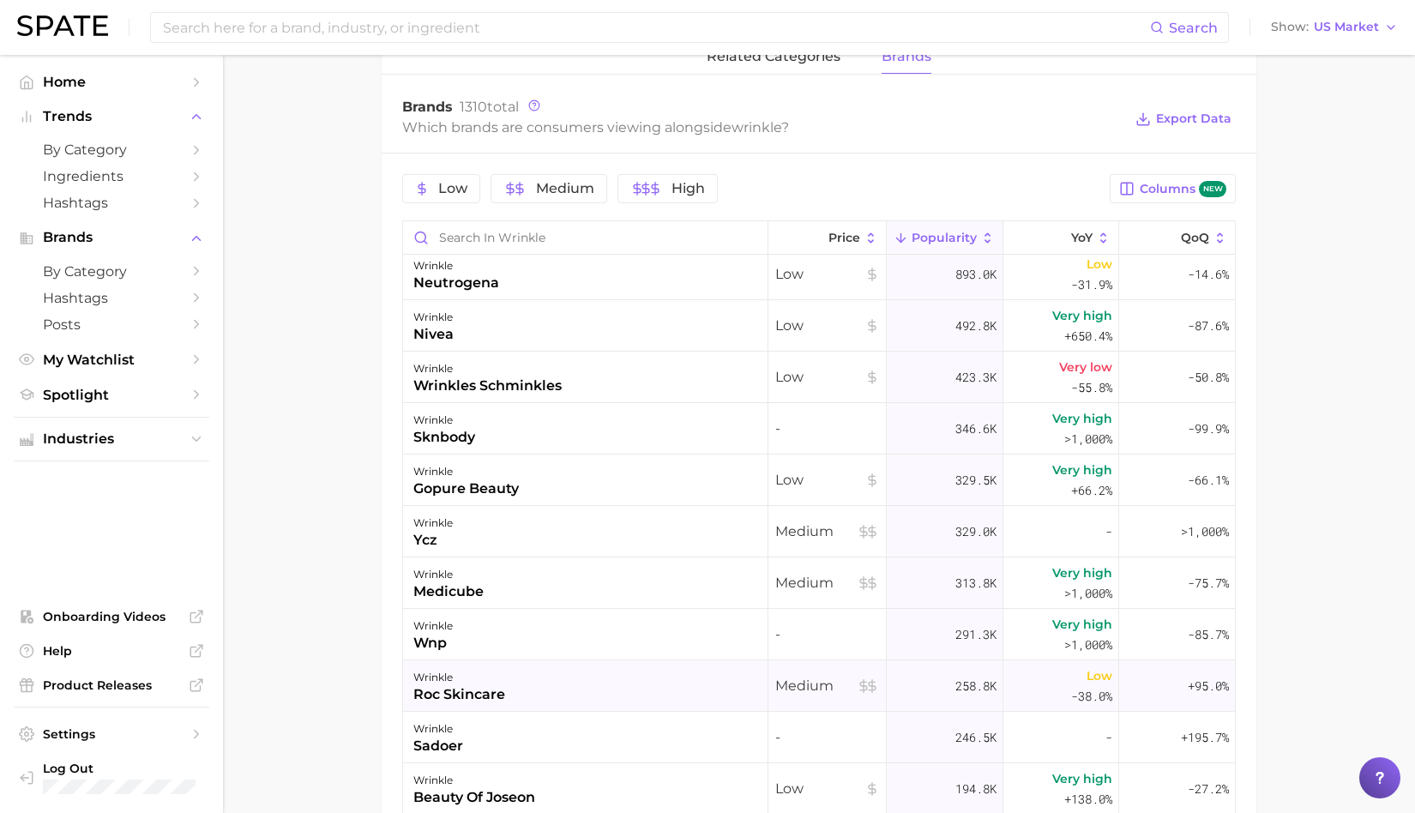
click at [551, 690] on div "wrinkle roc skincare" at bounding box center [585, 685] width 365 height 51
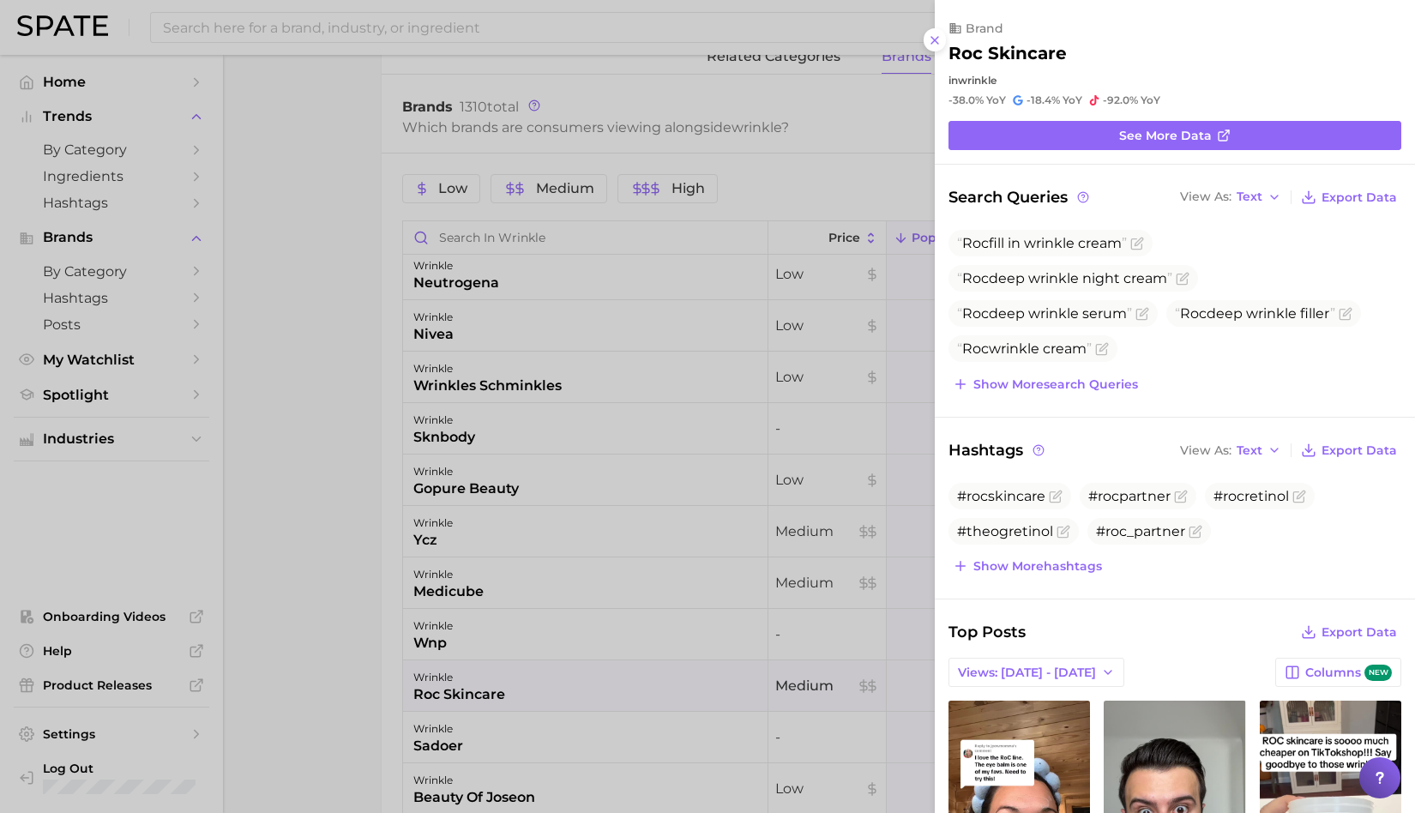
click at [295, 733] on div at bounding box center [707, 406] width 1415 height 813
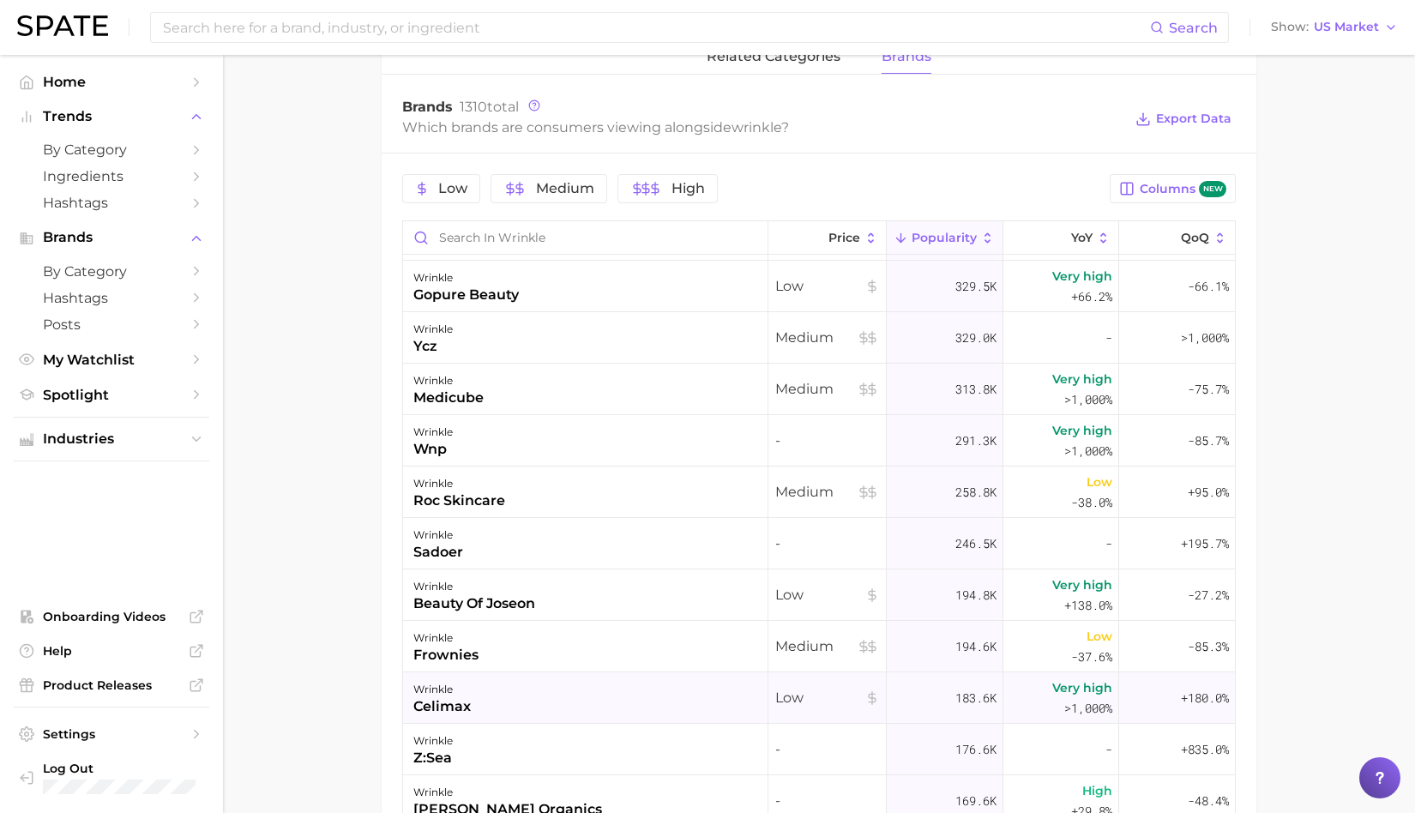
click at [574, 693] on div "wrinkle celimax" at bounding box center [585, 697] width 365 height 51
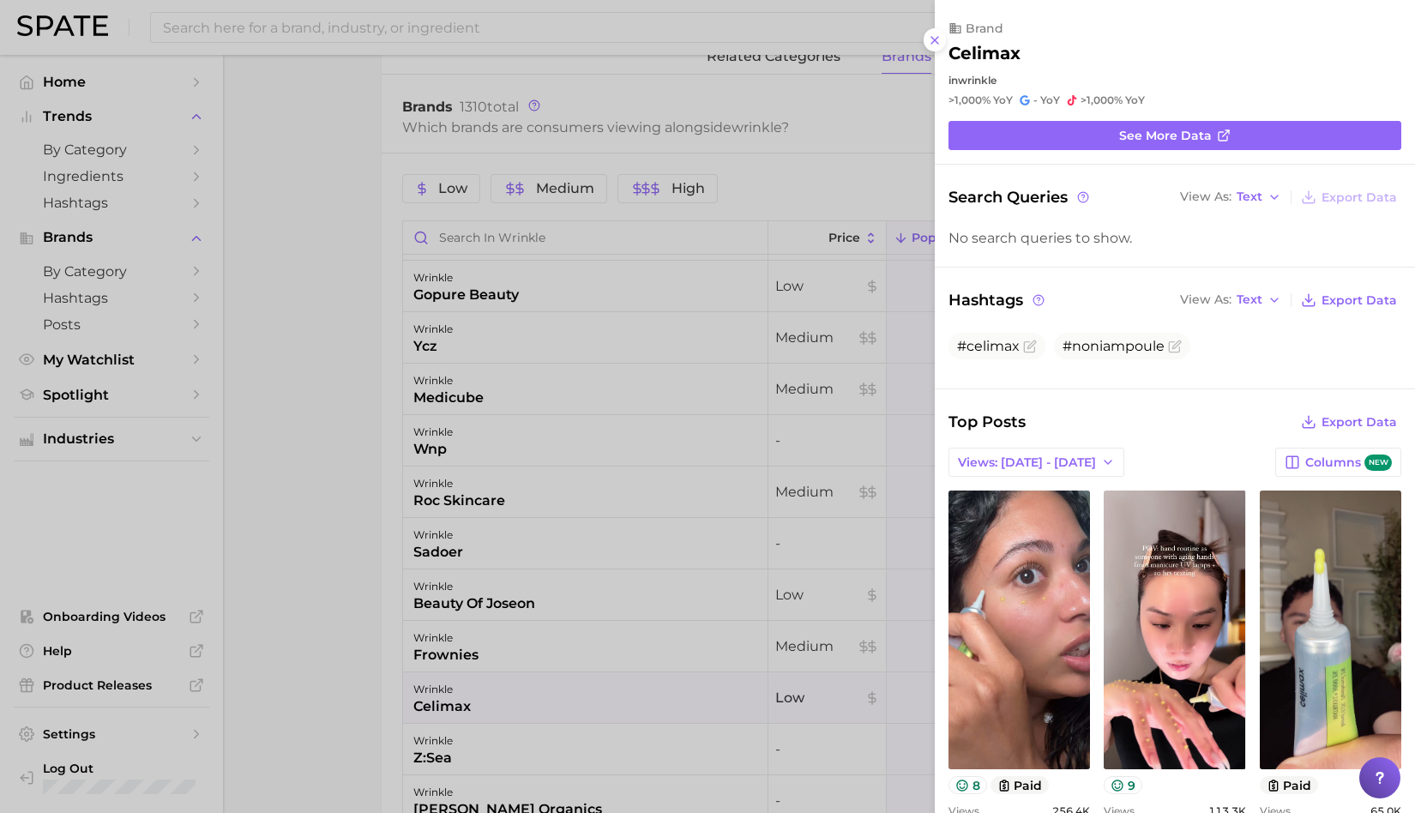
click at [346, 720] on div at bounding box center [707, 406] width 1415 height 813
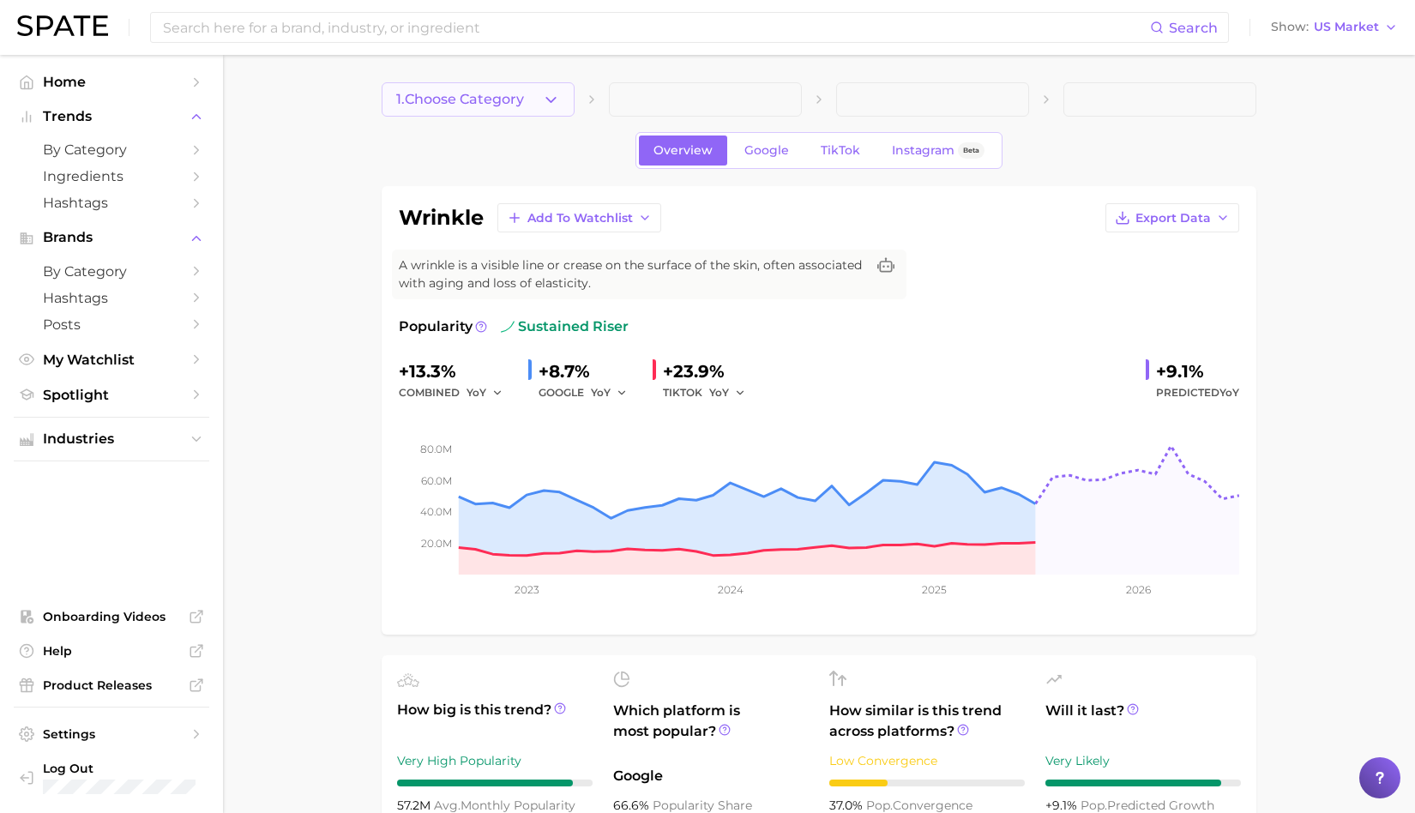
click at [539, 95] on button "1. Choose Category" at bounding box center [478, 99] width 193 height 34
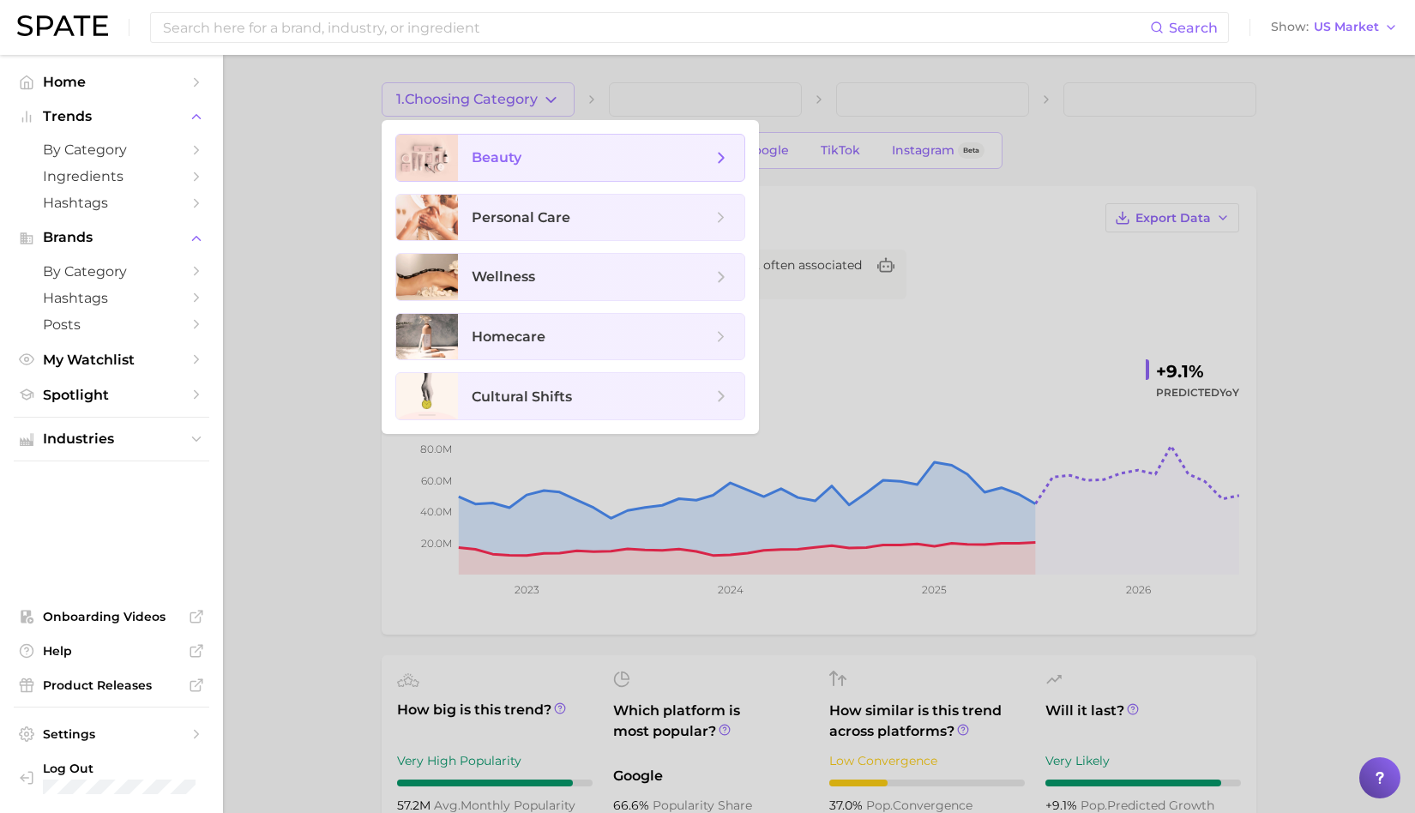
click at [533, 148] on span "beauty" at bounding box center [592, 157] width 240 height 19
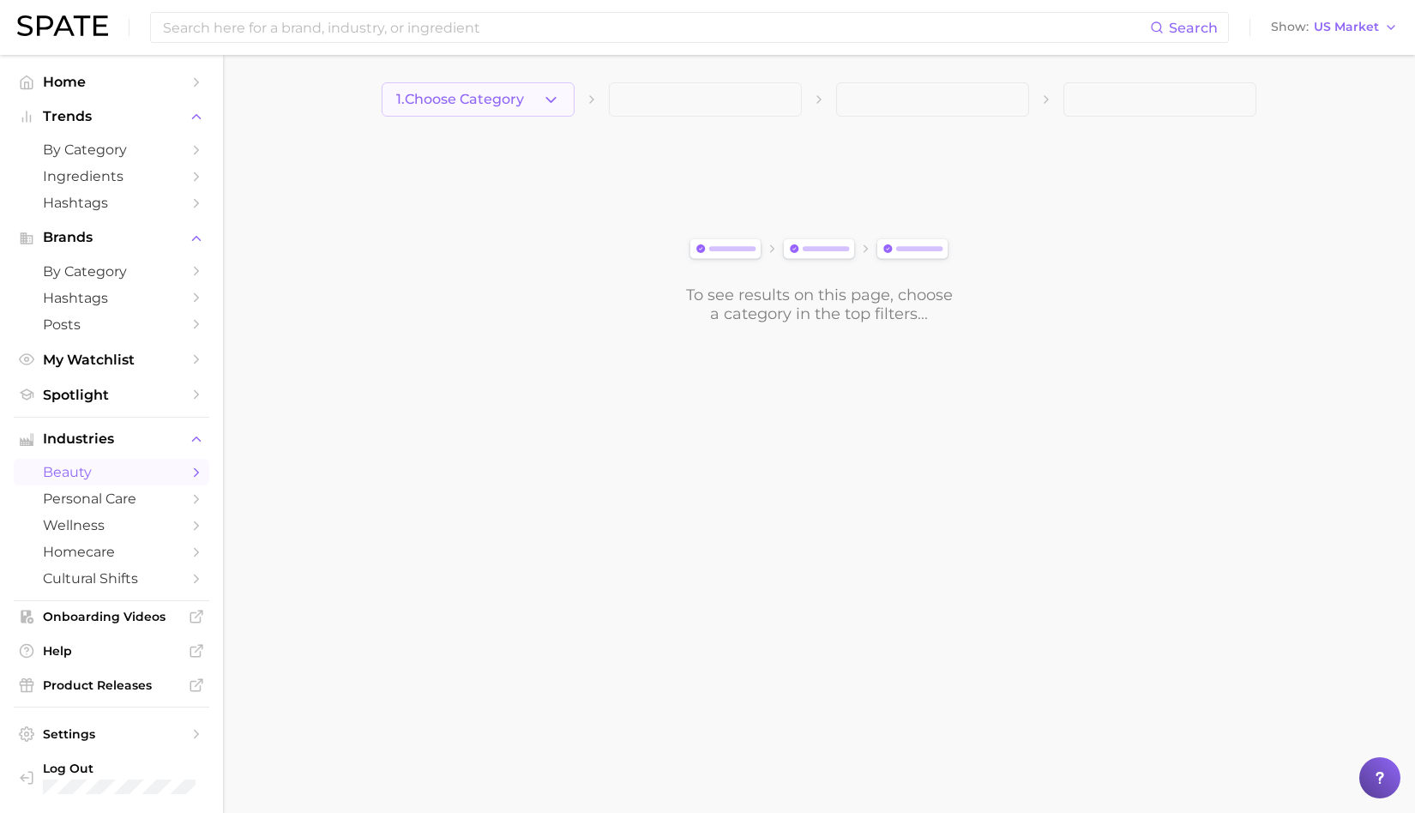
click at [519, 109] on button "1. Choose Category" at bounding box center [478, 99] width 193 height 34
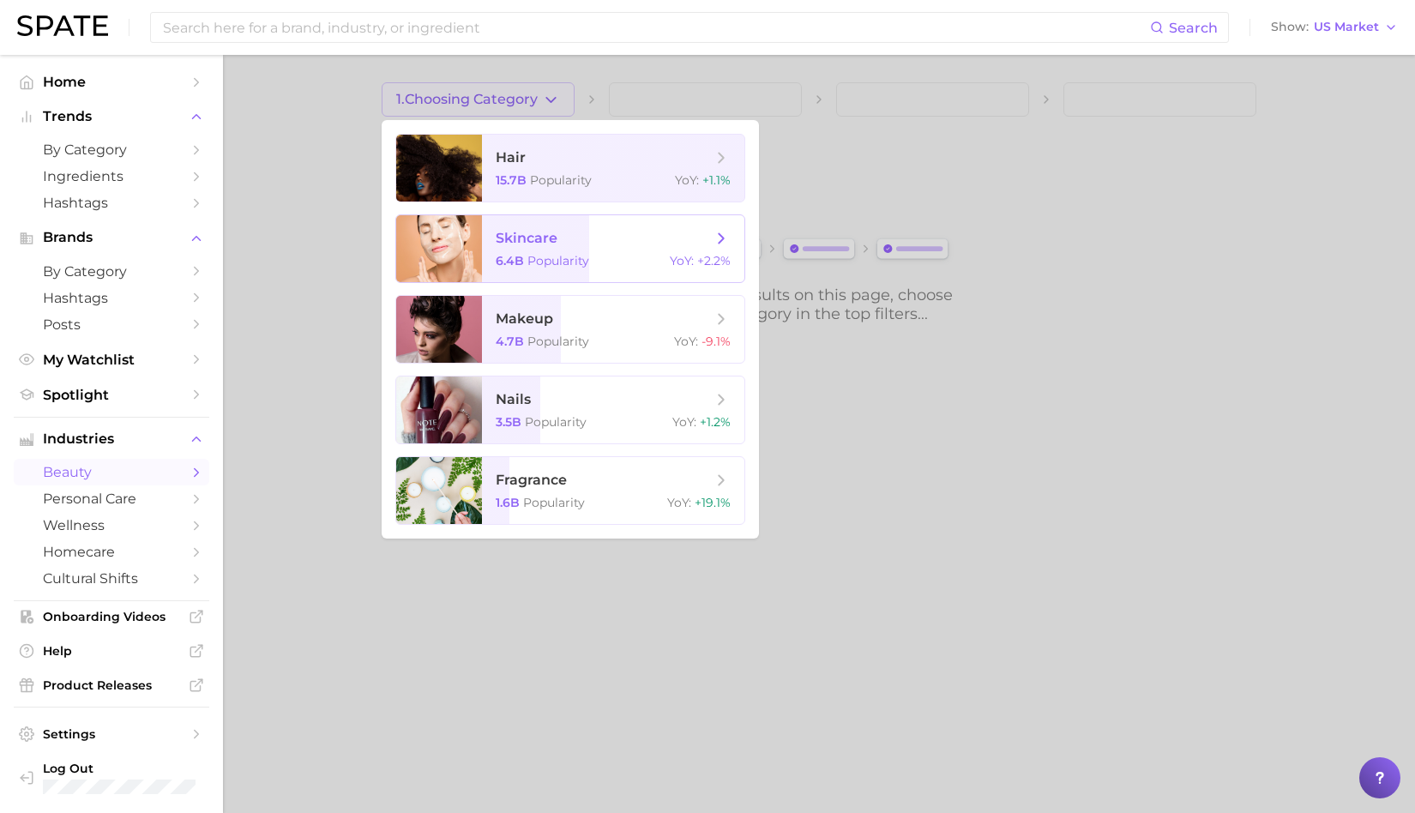
click at [511, 248] on span "skincare 6.4b Popularity YoY : +2.2%" at bounding box center [613, 248] width 262 height 67
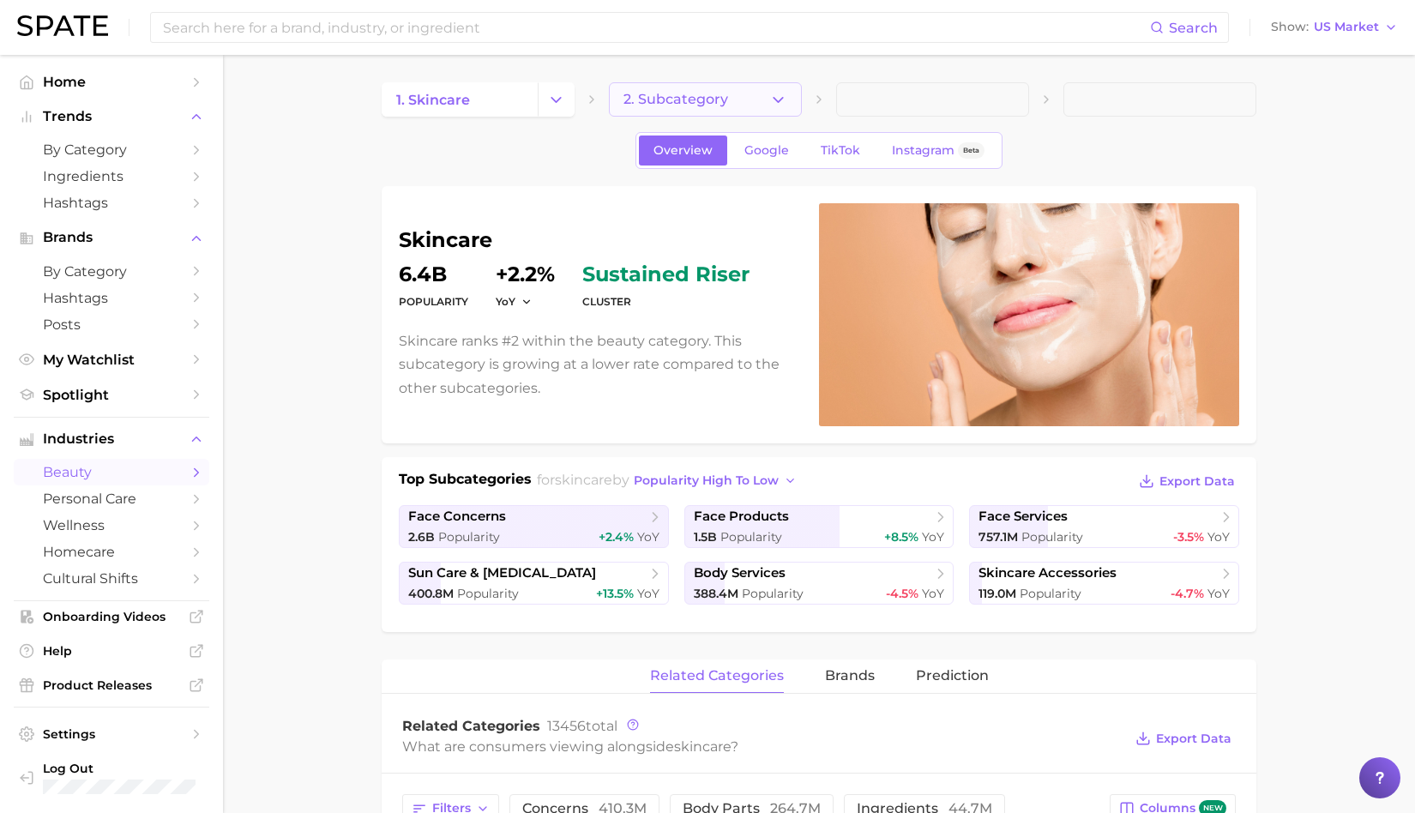
click at [736, 97] on button "2. Subcategory" at bounding box center [705, 99] width 193 height 34
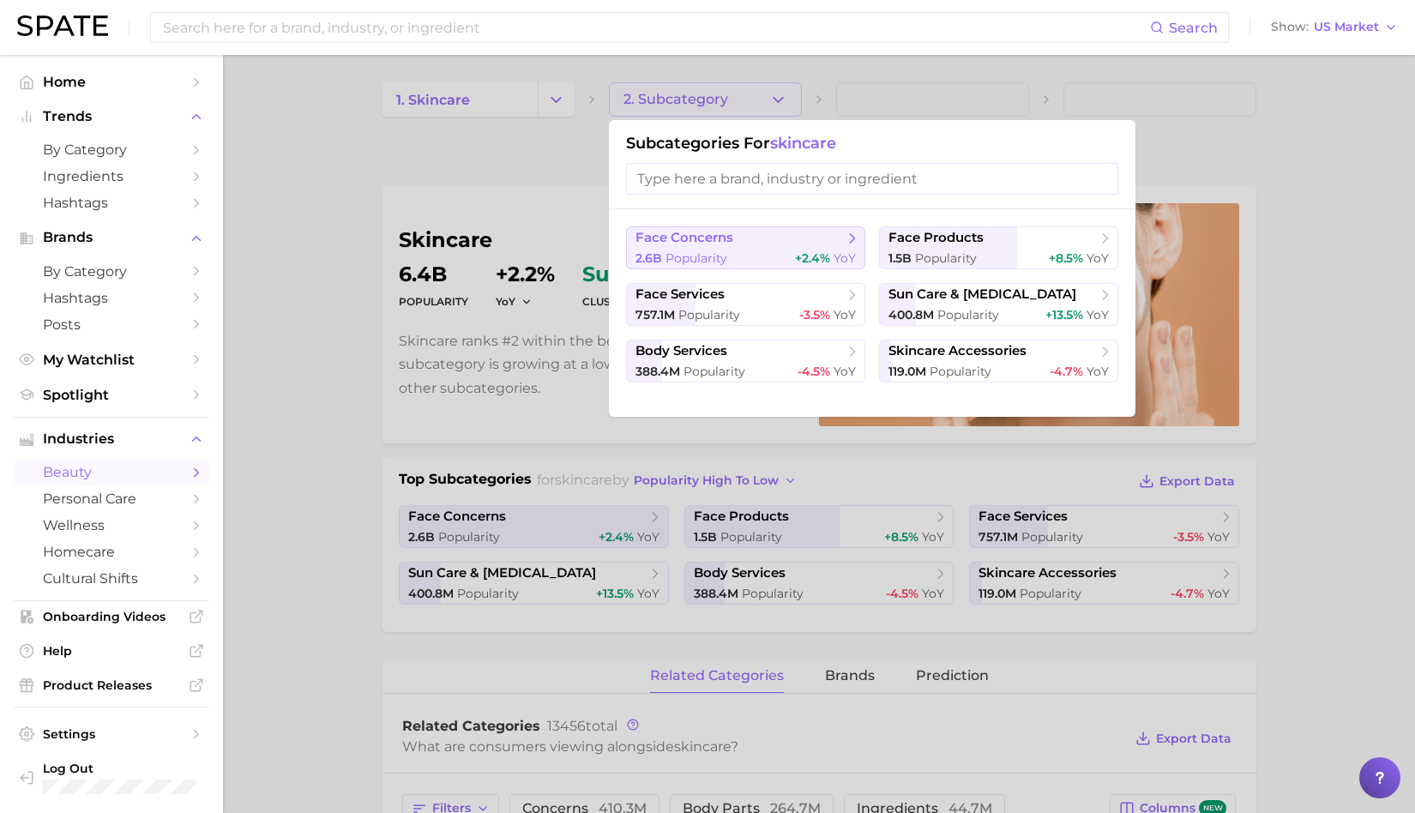
click at [708, 242] on span "face concerns" at bounding box center [685, 238] width 98 height 16
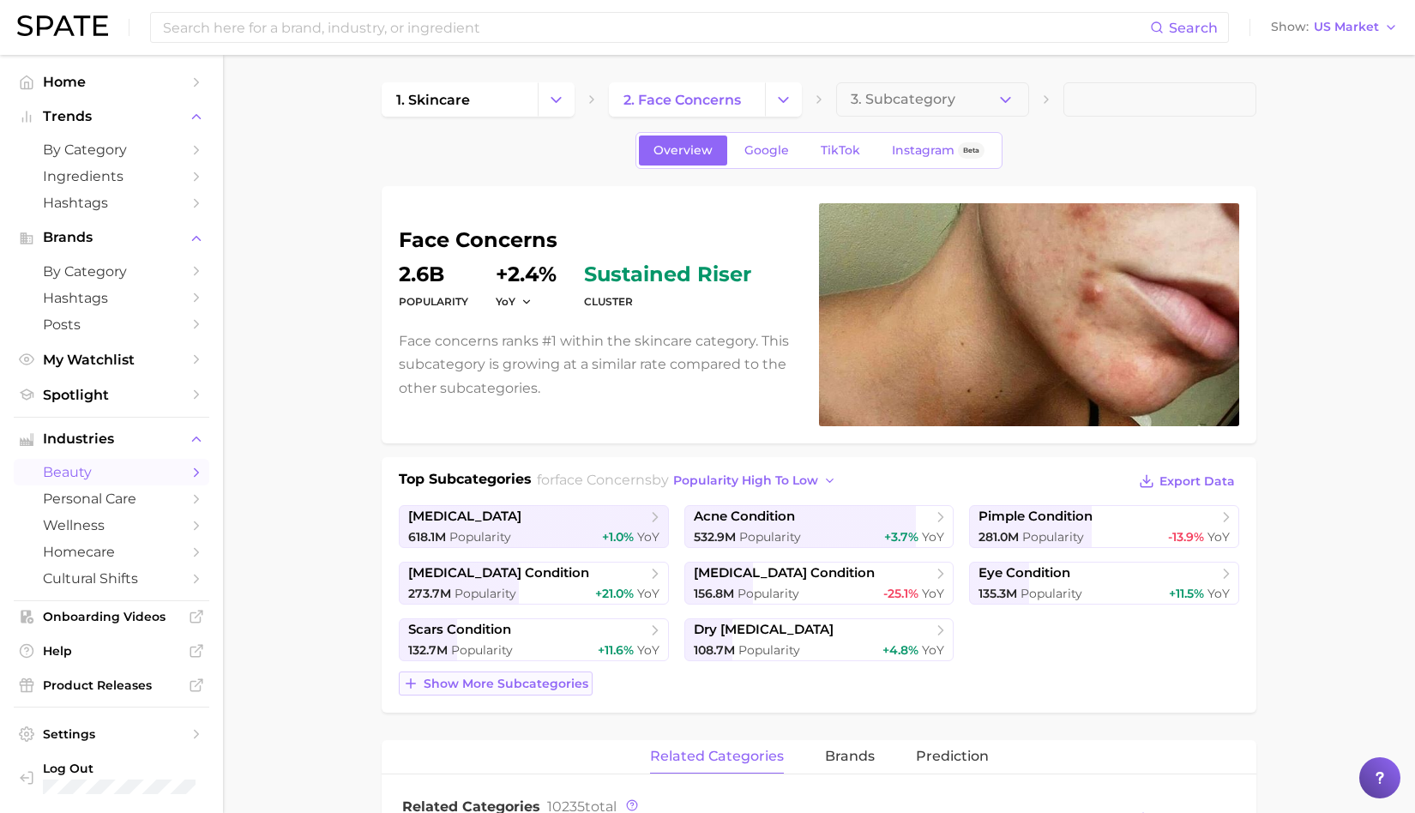
click at [553, 677] on span "Show more subcategories" at bounding box center [506, 684] width 165 height 15
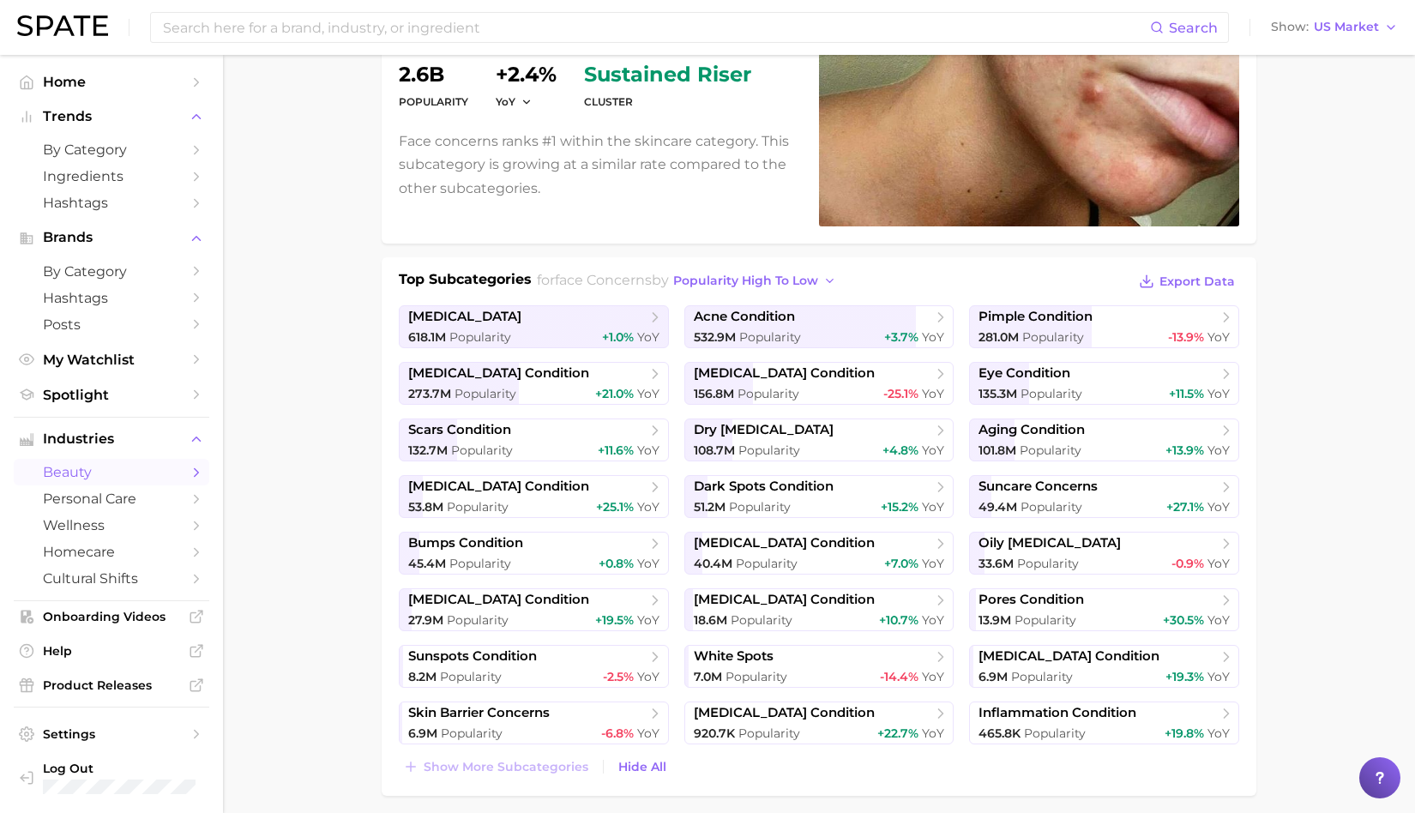
scroll to position [202, 0]
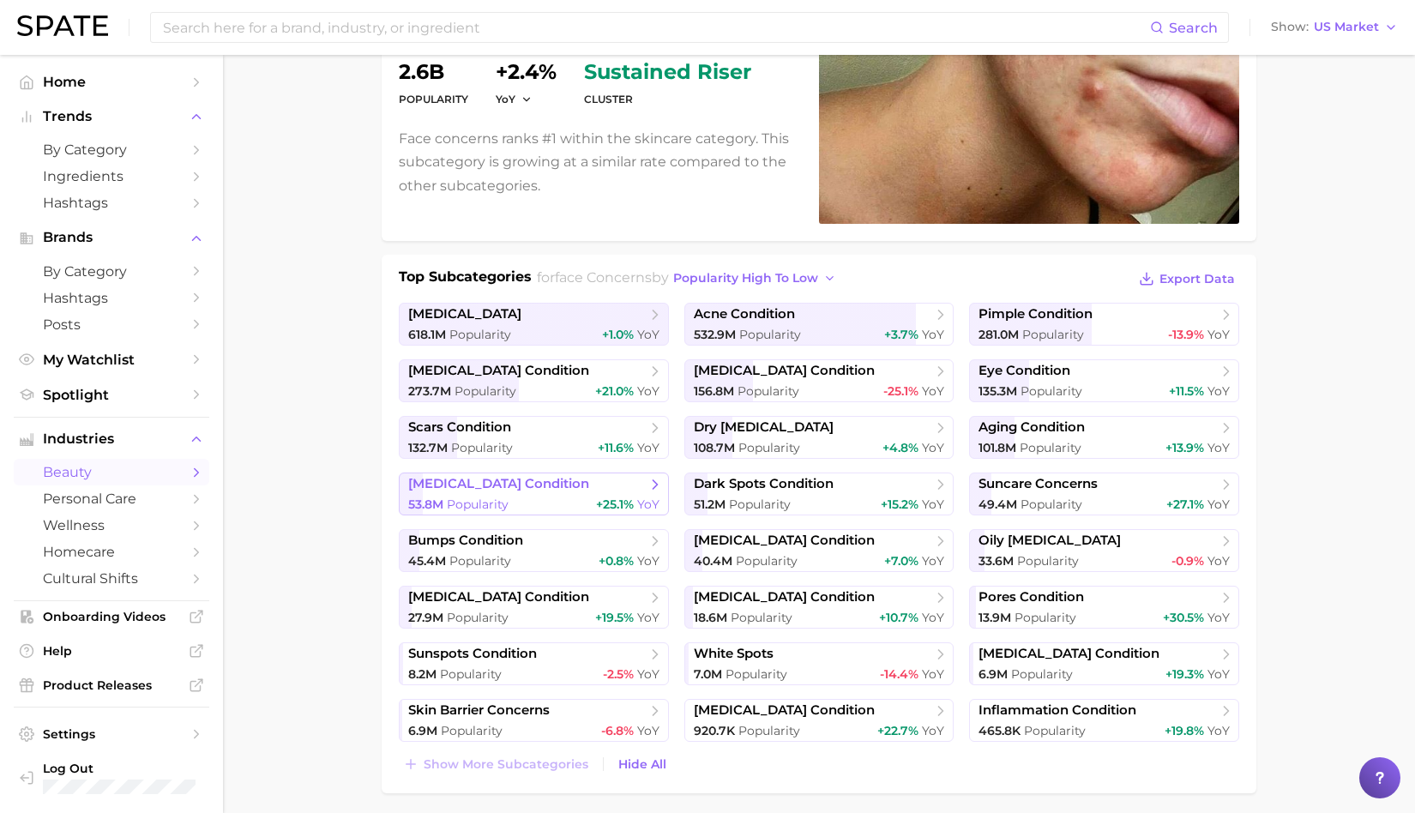
click at [570, 489] on span "[MEDICAL_DATA] condition" at bounding box center [498, 484] width 181 height 16
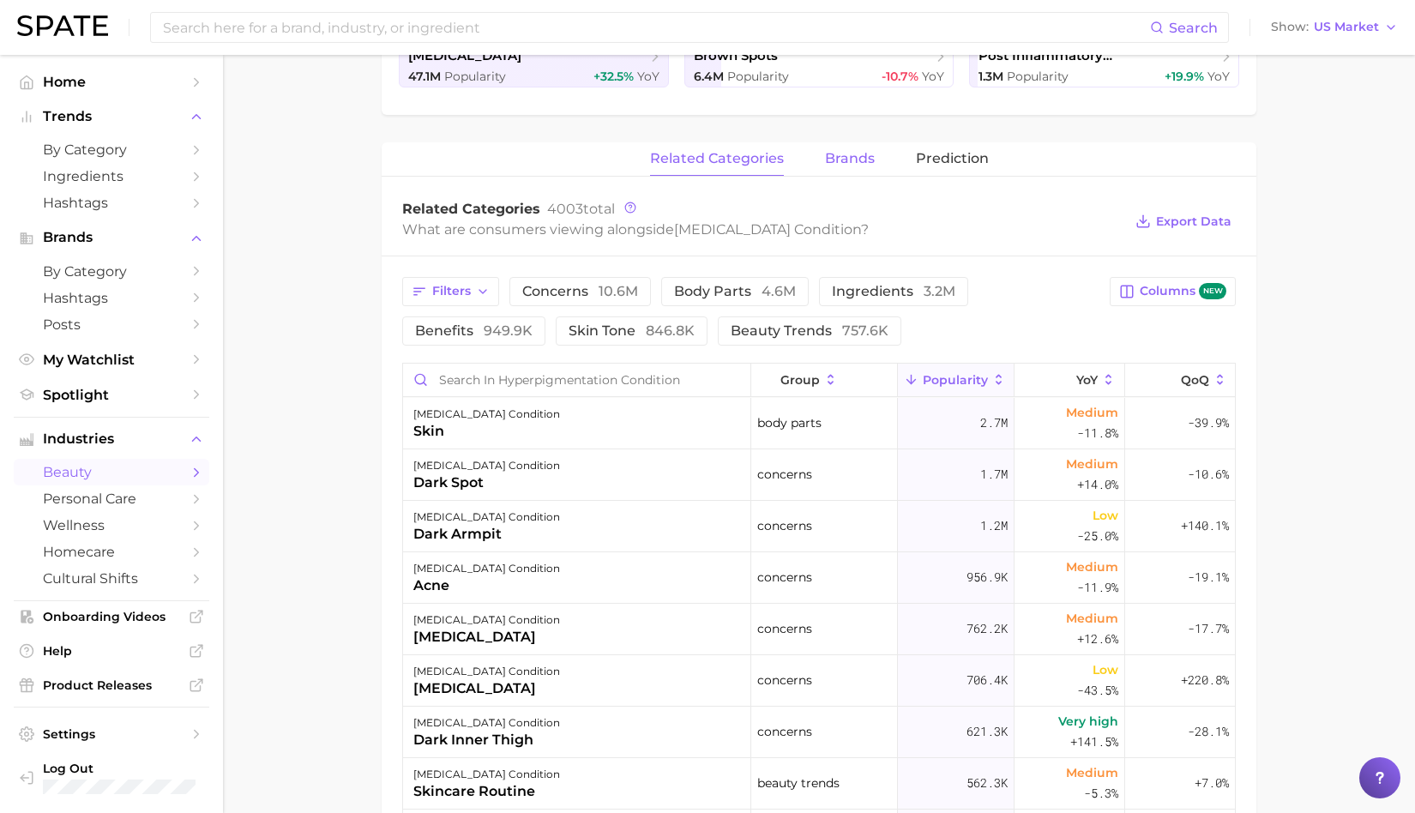
click at [854, 155] on span "brands" at bounding box center [850, 158] width 50 height 15
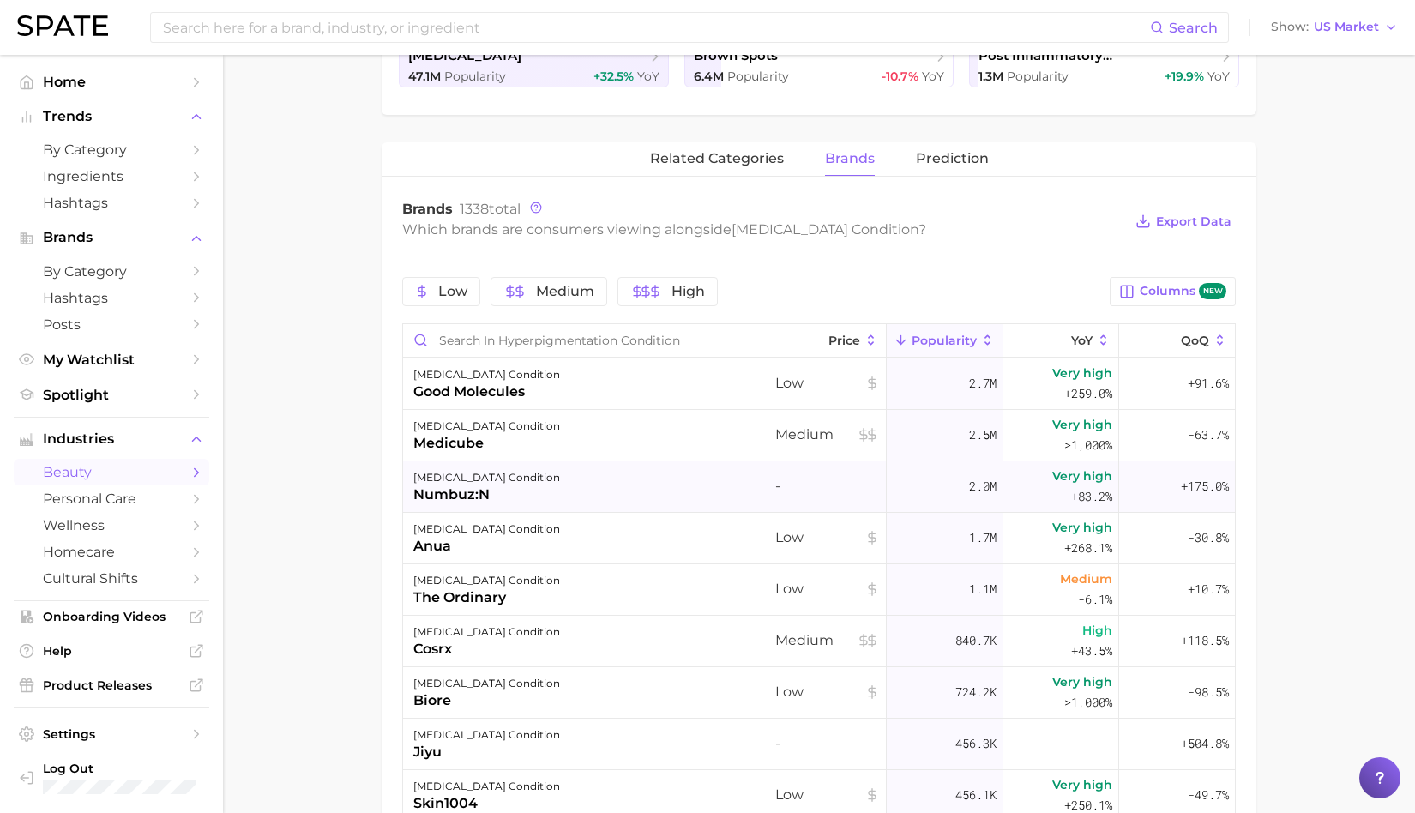
click at [558, 487] on div "numbuz:n" at bounding box center [486, 495] width 147 height 21
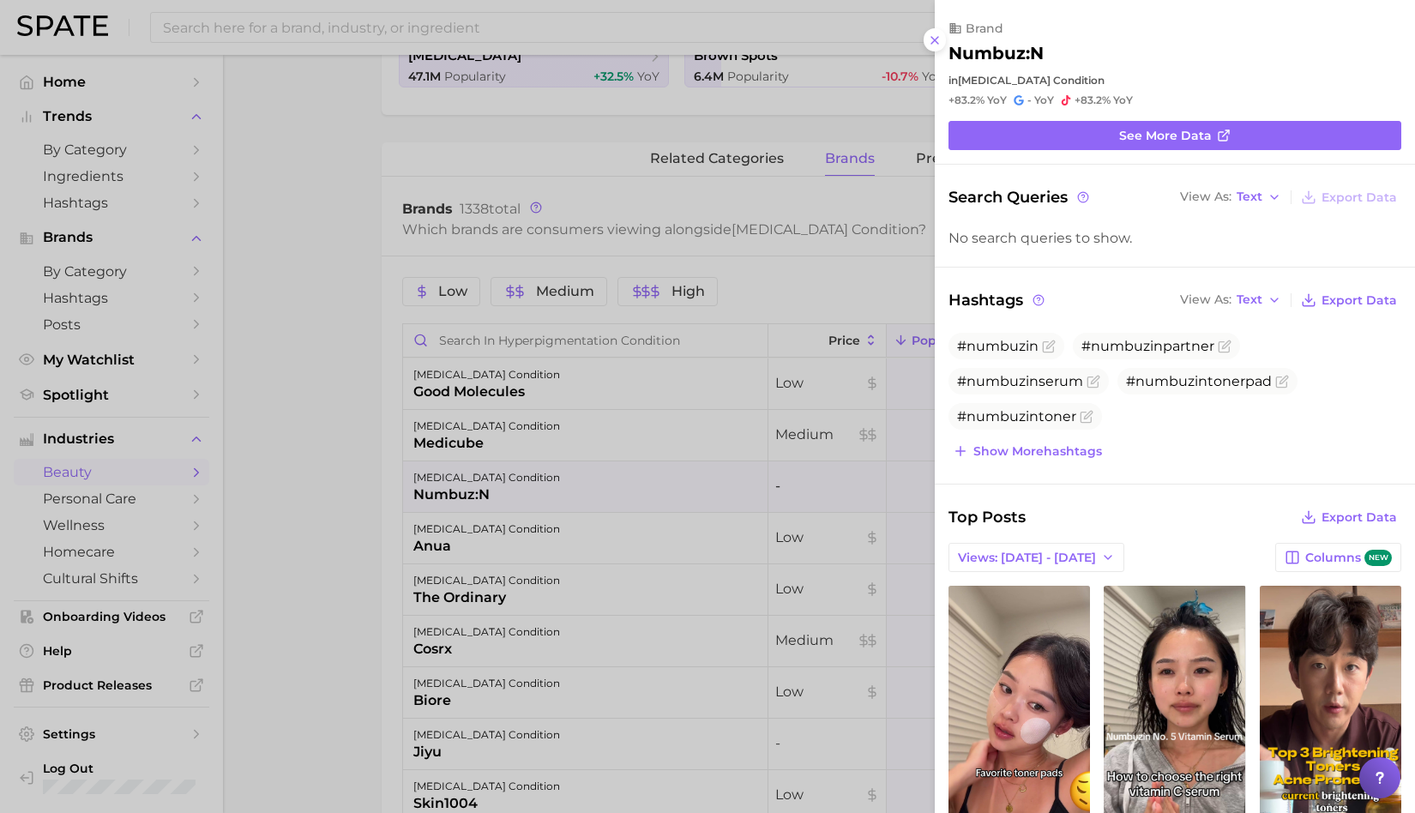
click at [514, 648] on div at bounding box center [707, 406] width 1415 height 813
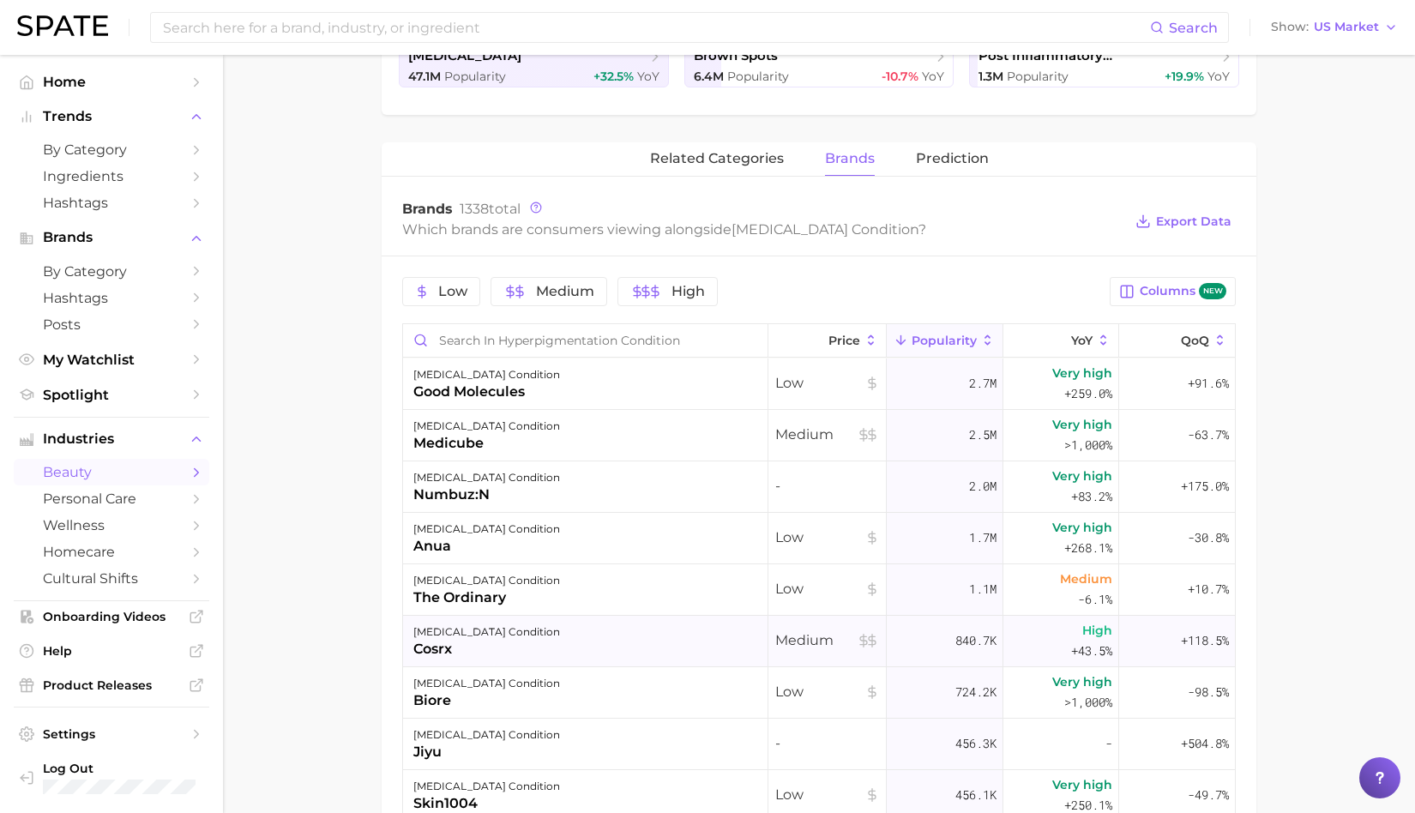
click at [506, 636] on div "[MEDICAL_DATA] condition" at bounding box center [486, 632] width 147 height 21
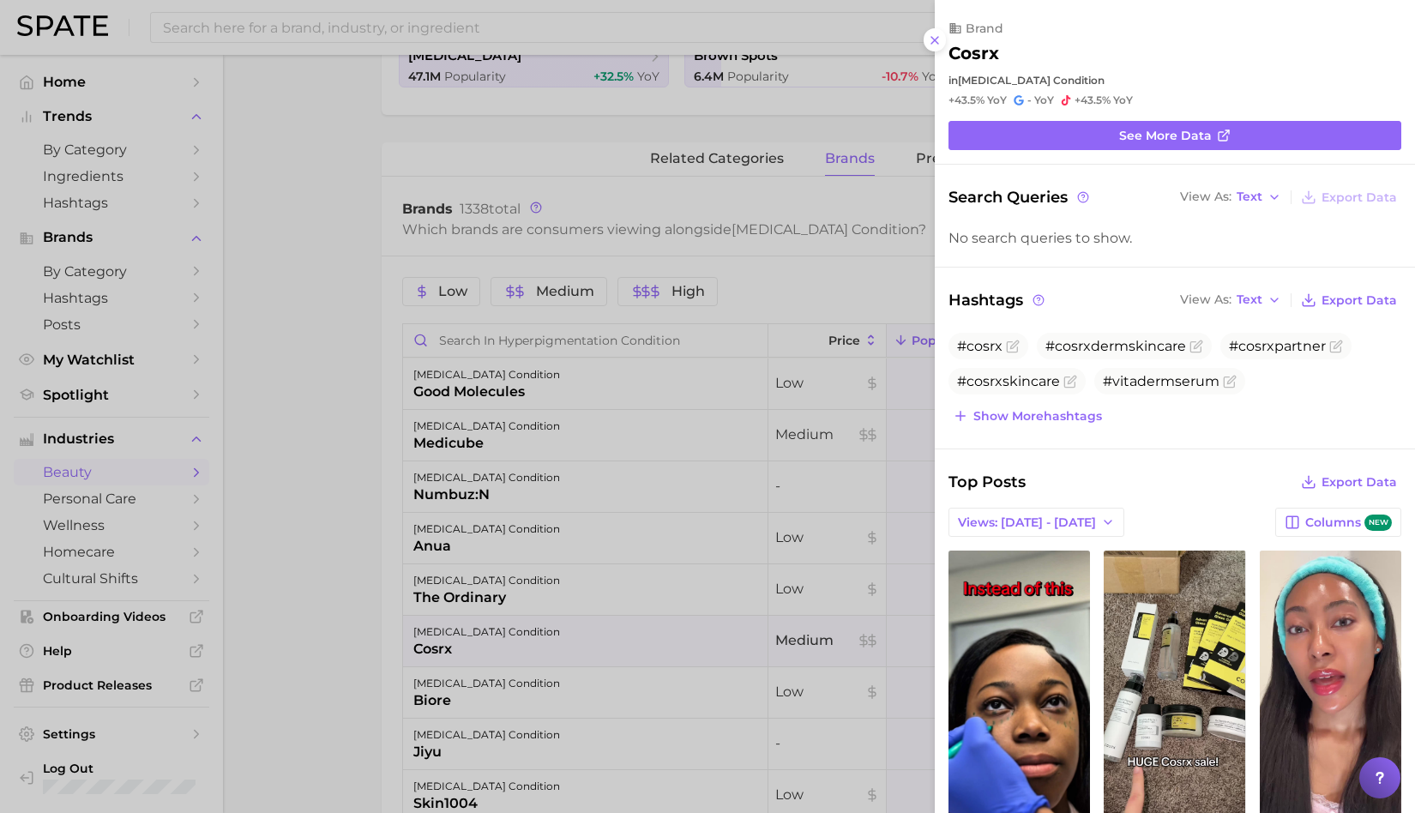
click at [289, 176] on div at bounding box center [707, 406] width 1415 height 813
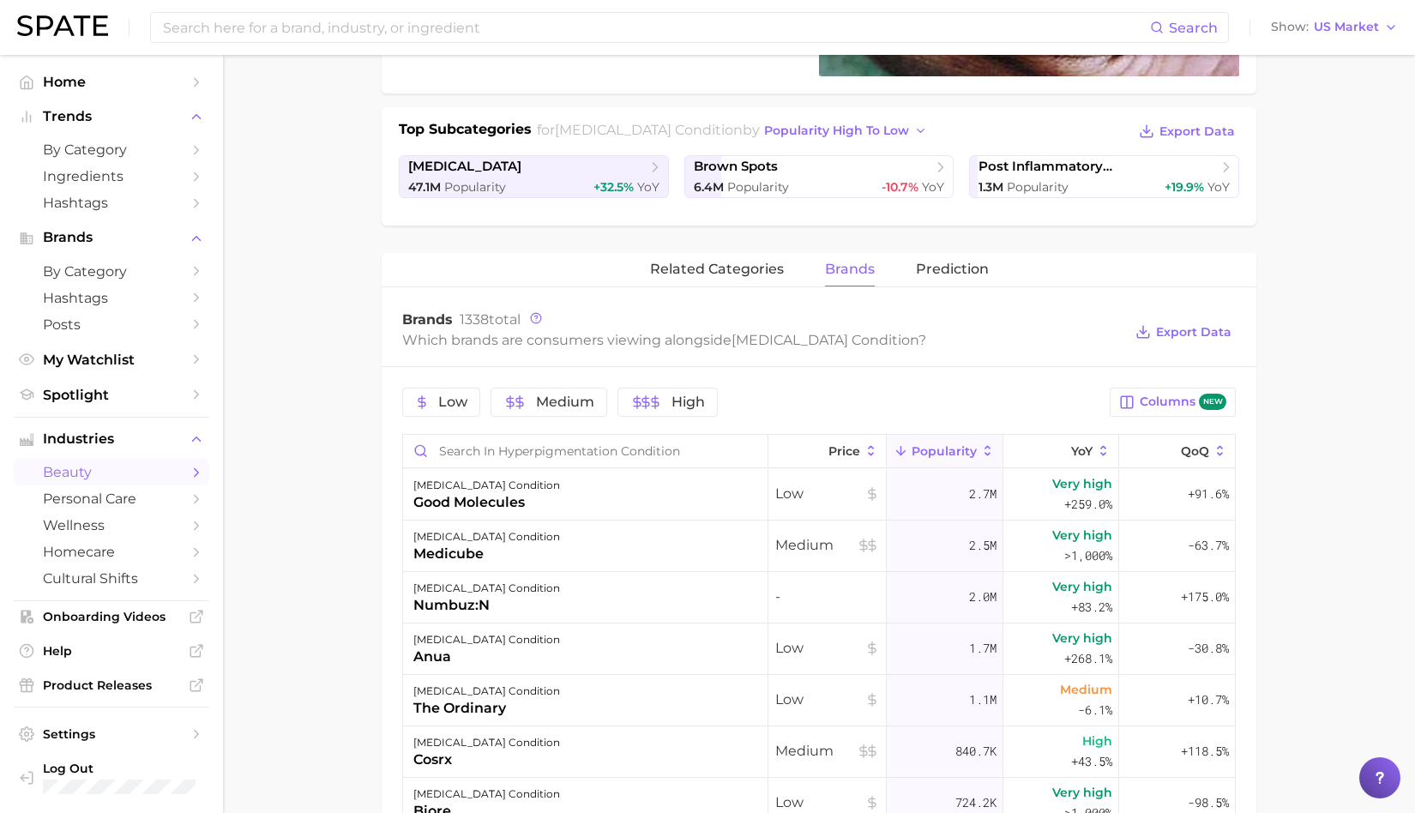
scroll to position [202, 0]
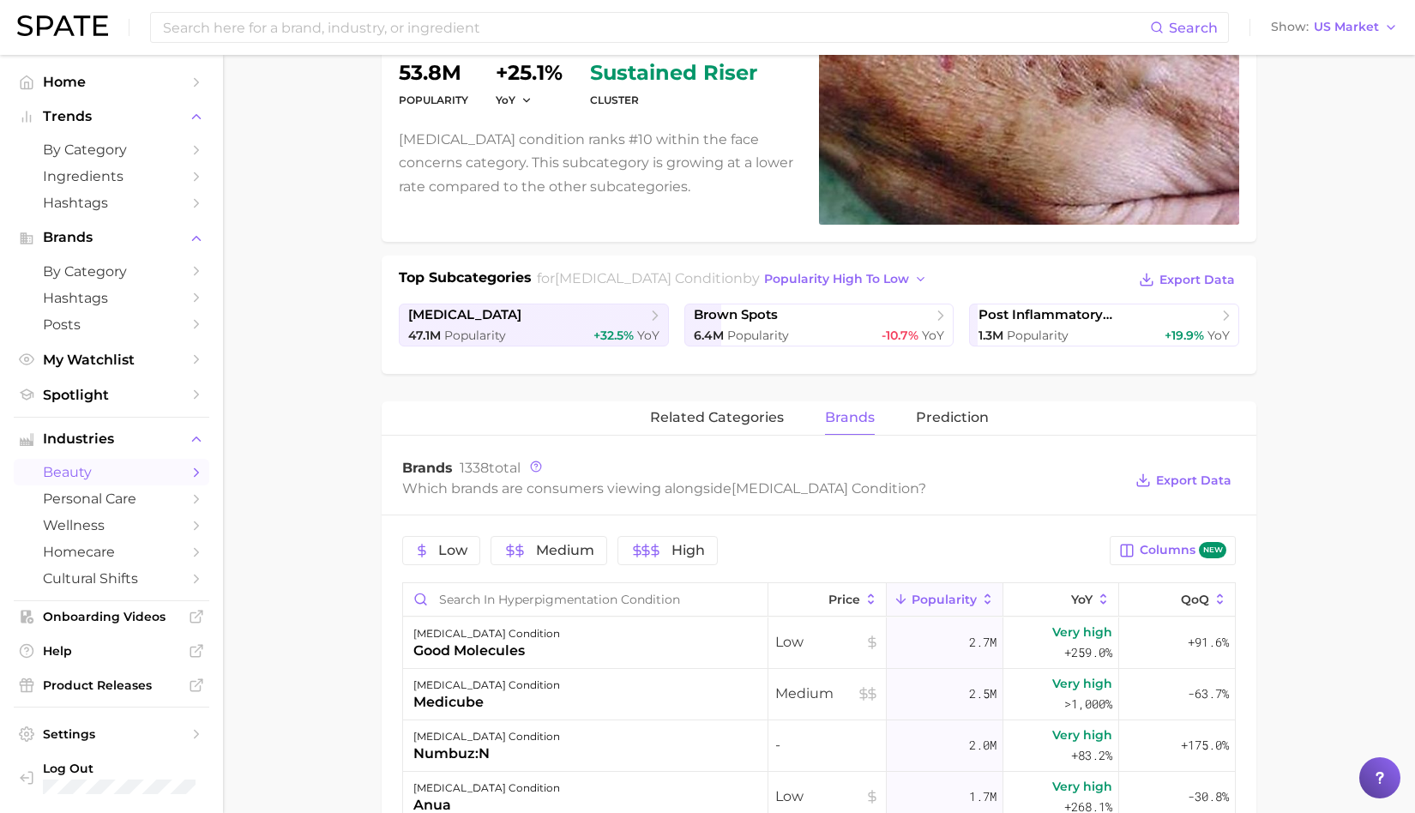
scroll to position [202, 0]
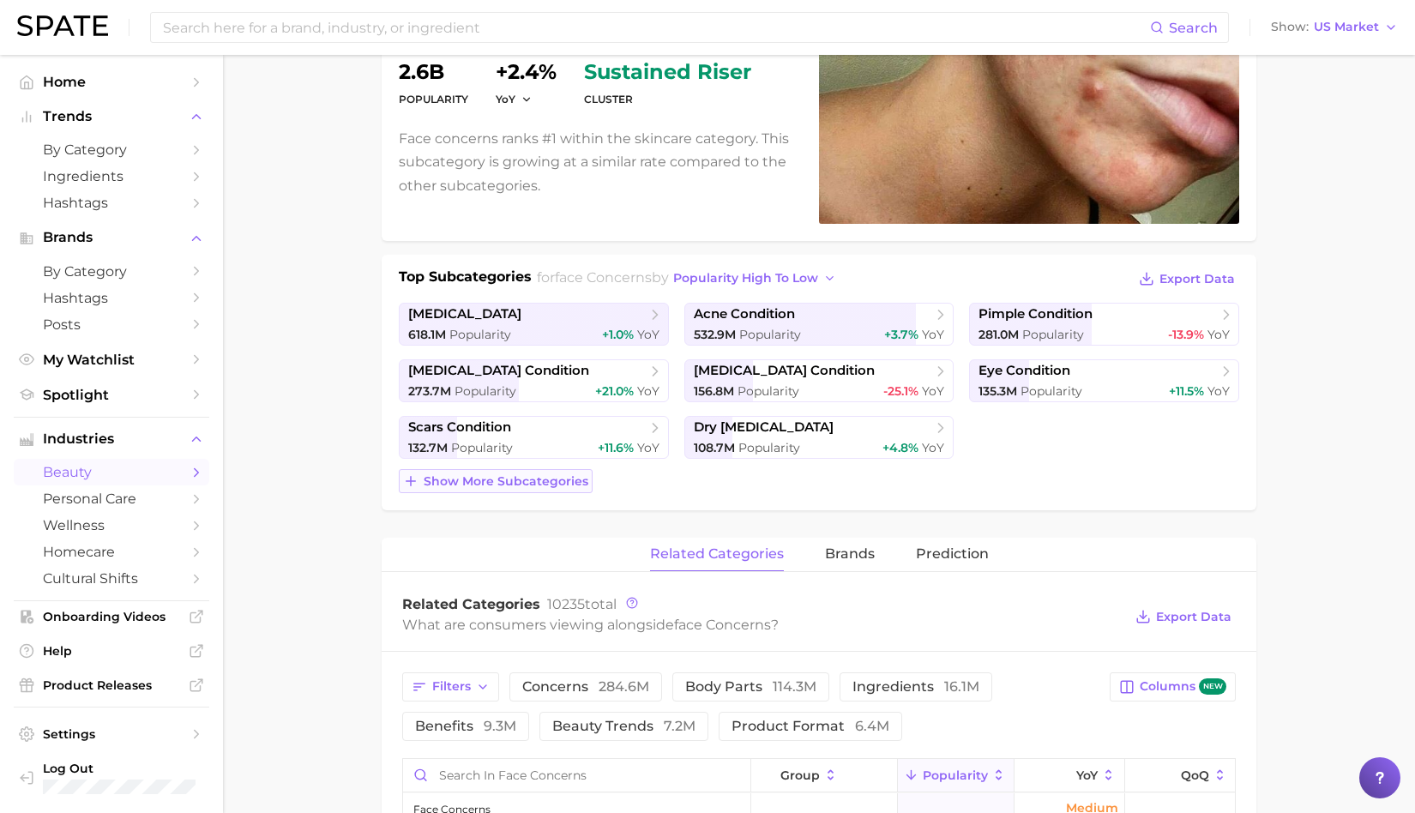
click at [576, 474] on span "Show more subcategories" at bounding box center [506, 481] width 165 height 15
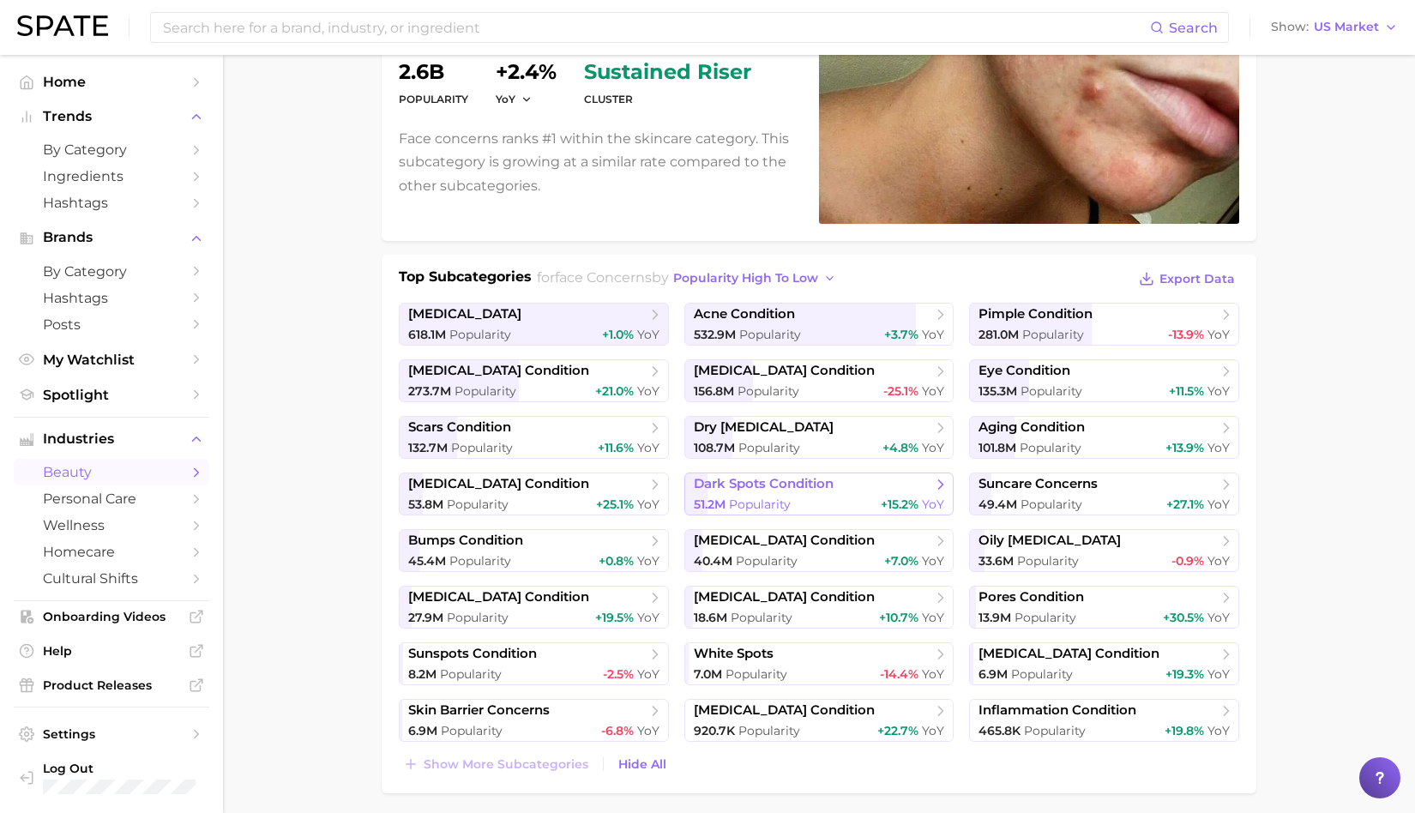
click at [749, 491] on link "dark spots condition 51.2m Popularity +15.2% YoY" at bounding box center [819, 494] width 270 height 43
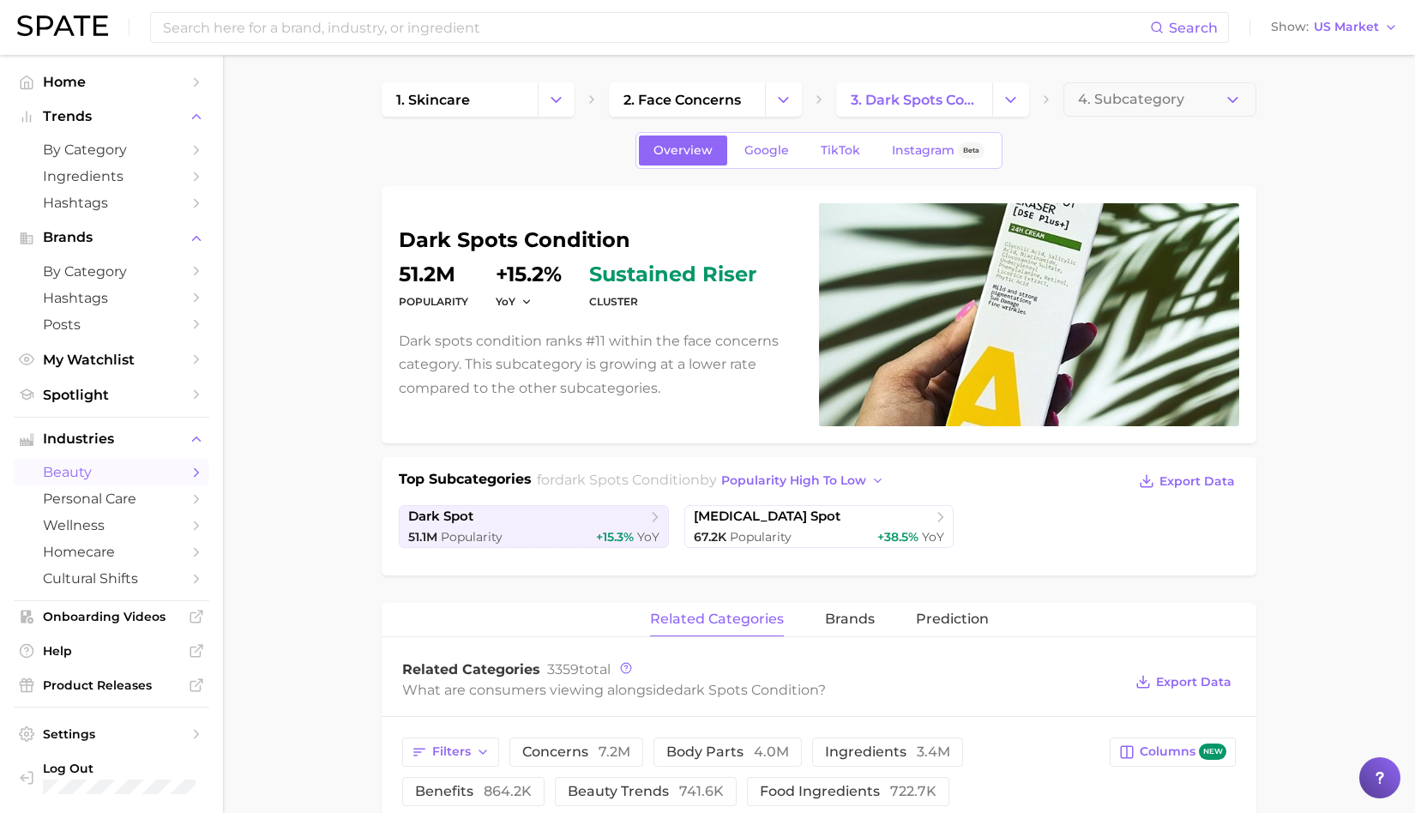
click at [877, 625] on div "related categories brands Prediction" at bounding box center [819, 620] width 875 height 34
click at [863, 618] on span "brands" at bounding box center [850, 618] width 50 height 15
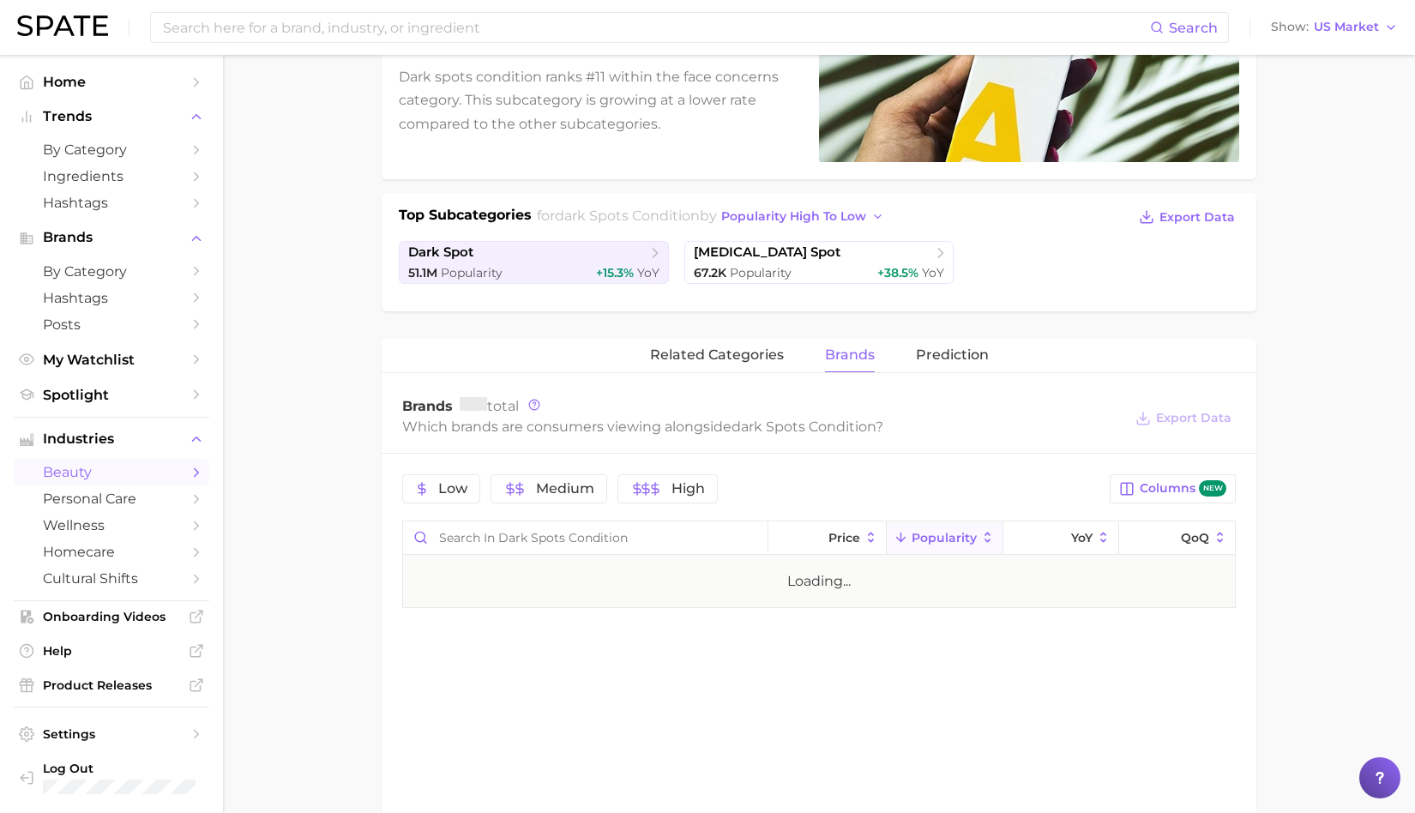
scroll to position [323, 0]
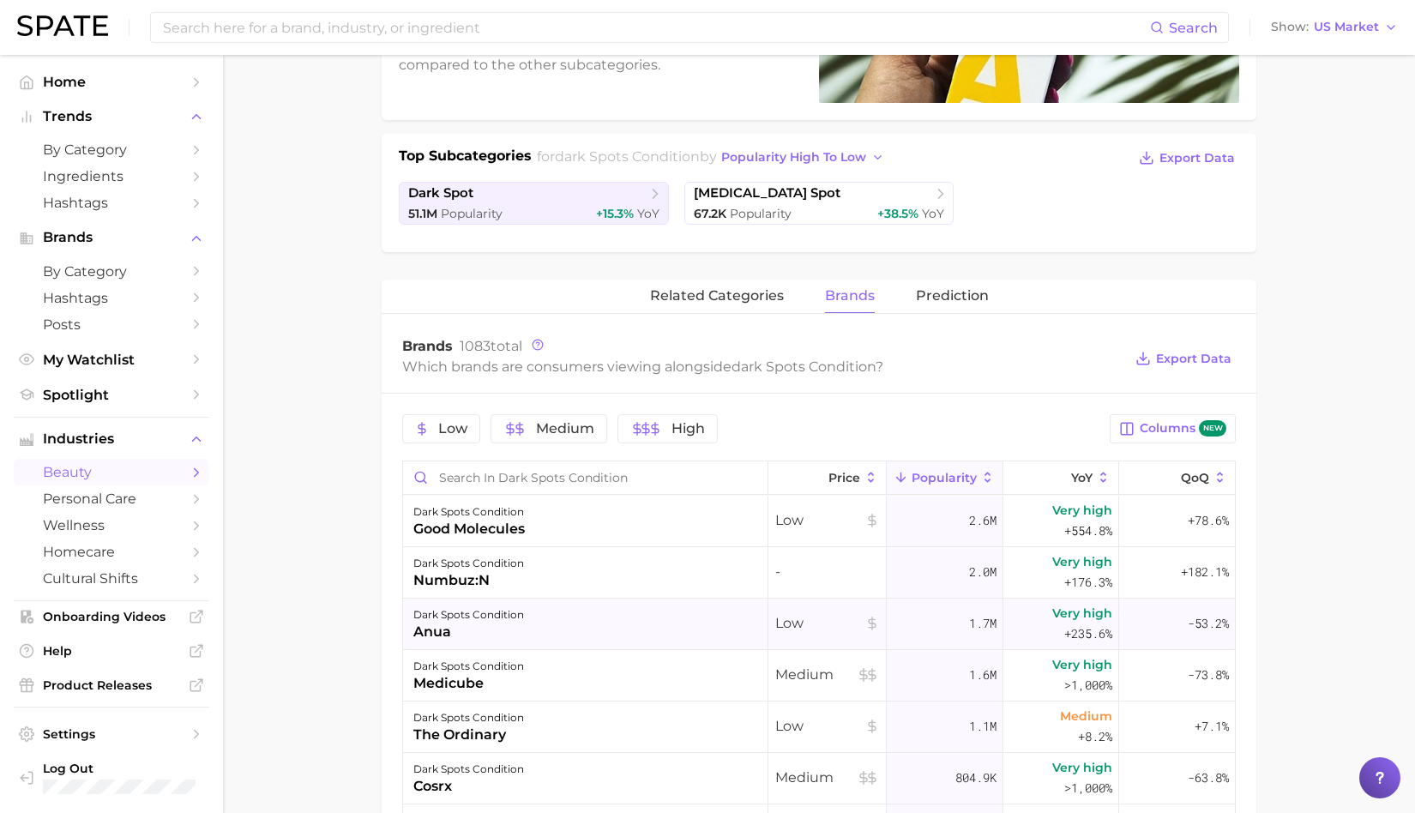
click at [599, 609] on div "dark spots condition anua" at bounding box center [585, 624] width 365 height 51
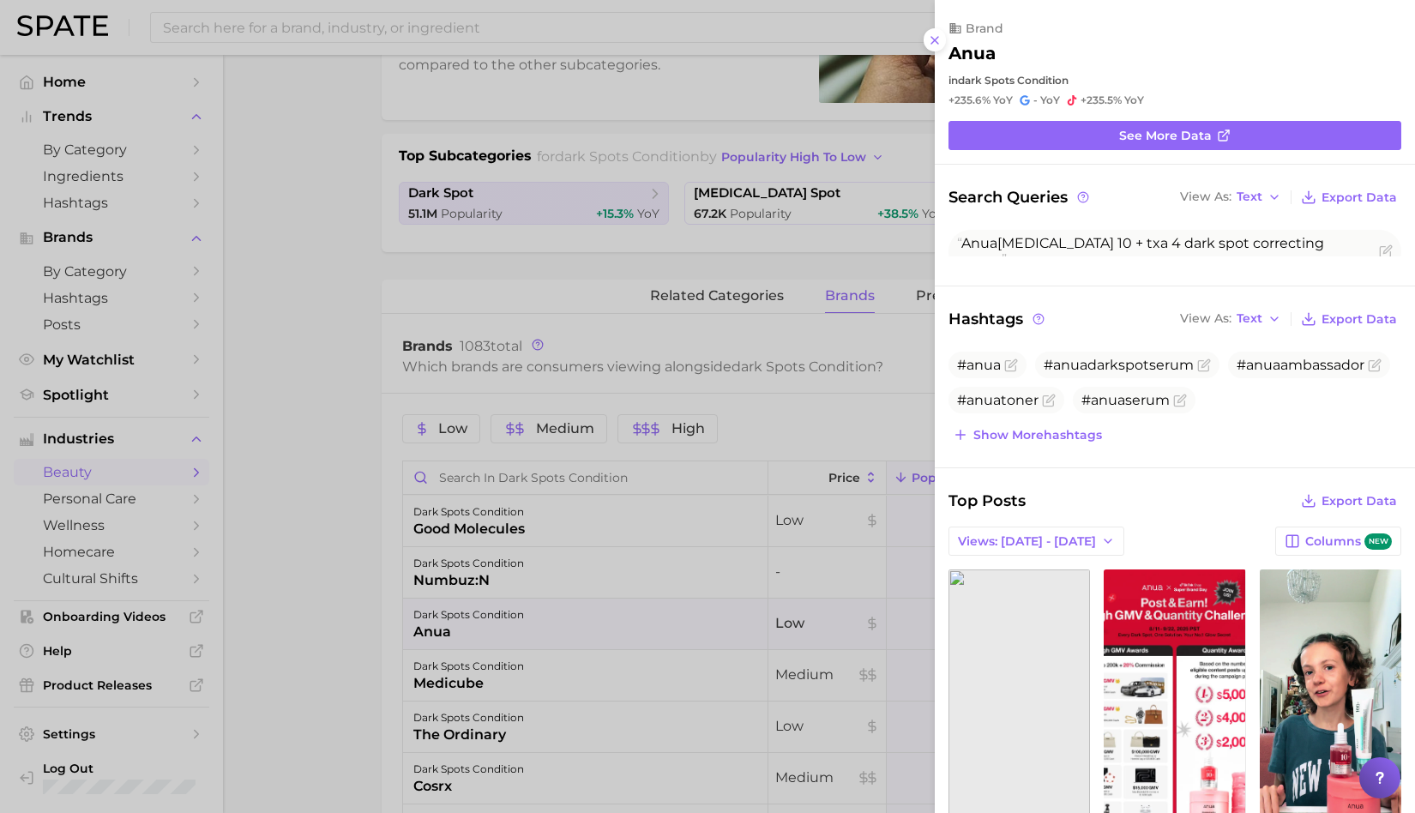
scroll to position [0, 0]
click at [931, 34] on icon at bounding box center [935, 40] width 14 height 14
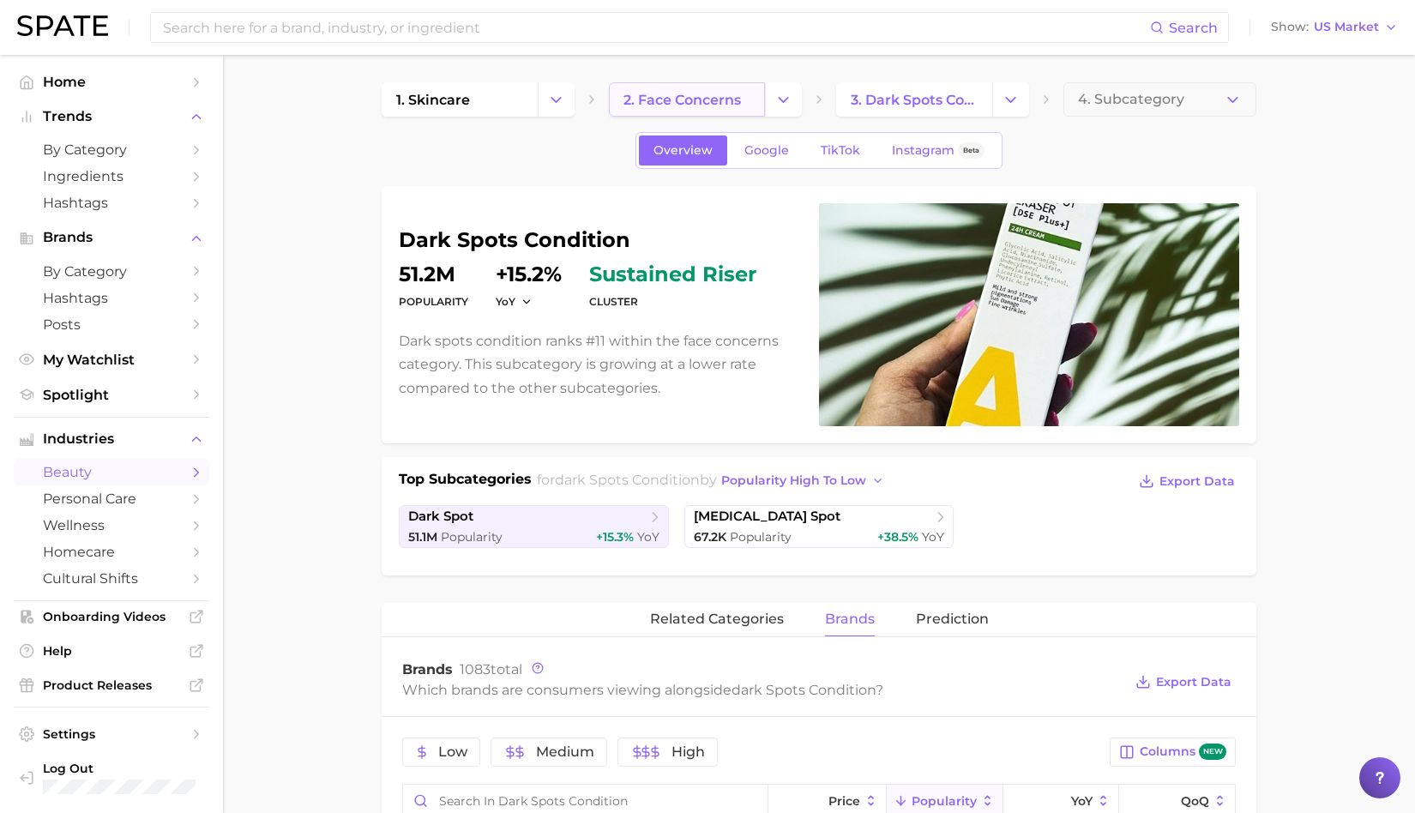
click at [712, 105] on span "2. face concerns" at bounding box center [682, 100] width 117 height 16
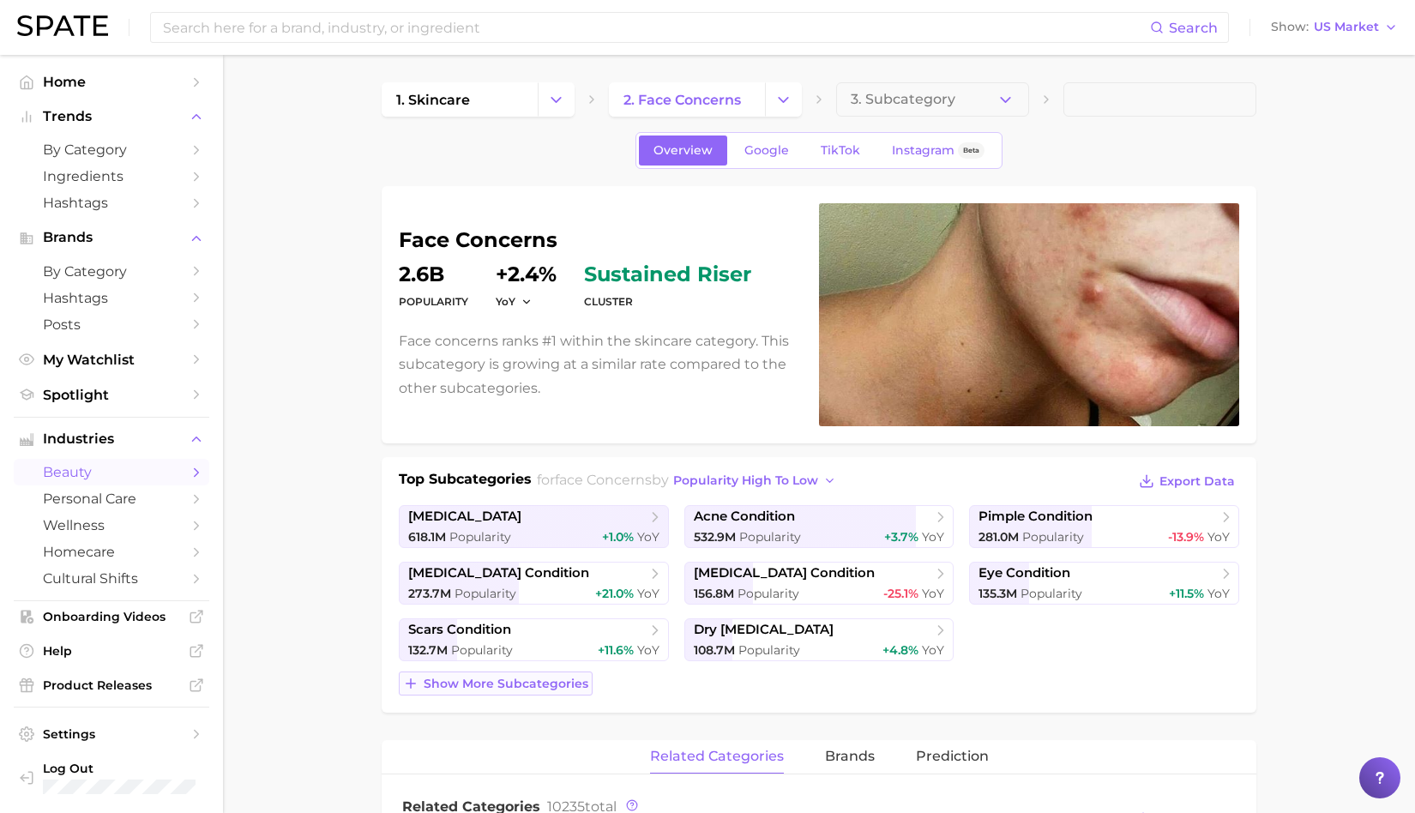
click at [551, 687] on span "Show more subcategories" at bounding box center [506, 684] width 165 height 15
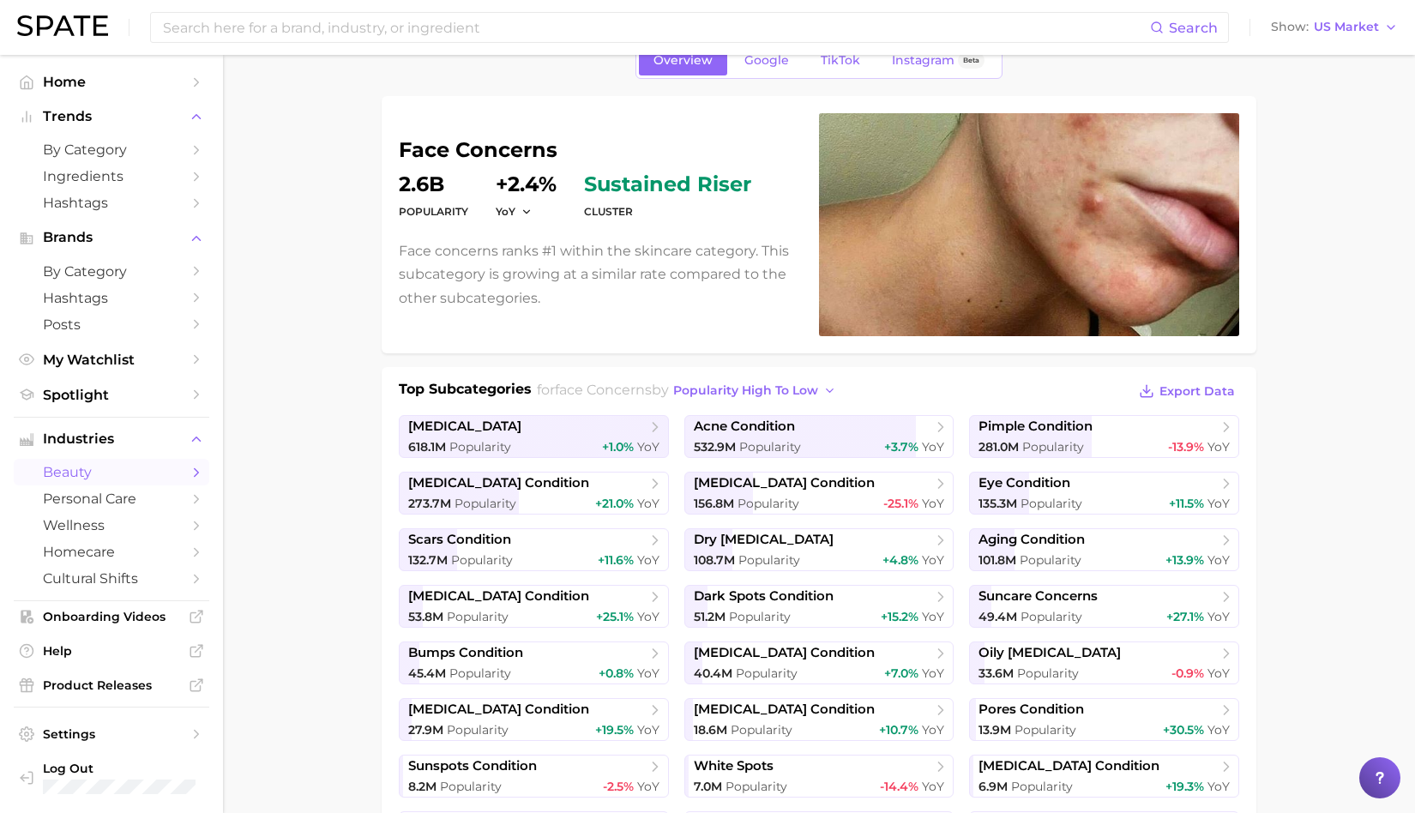
scroll to position [105, 0]
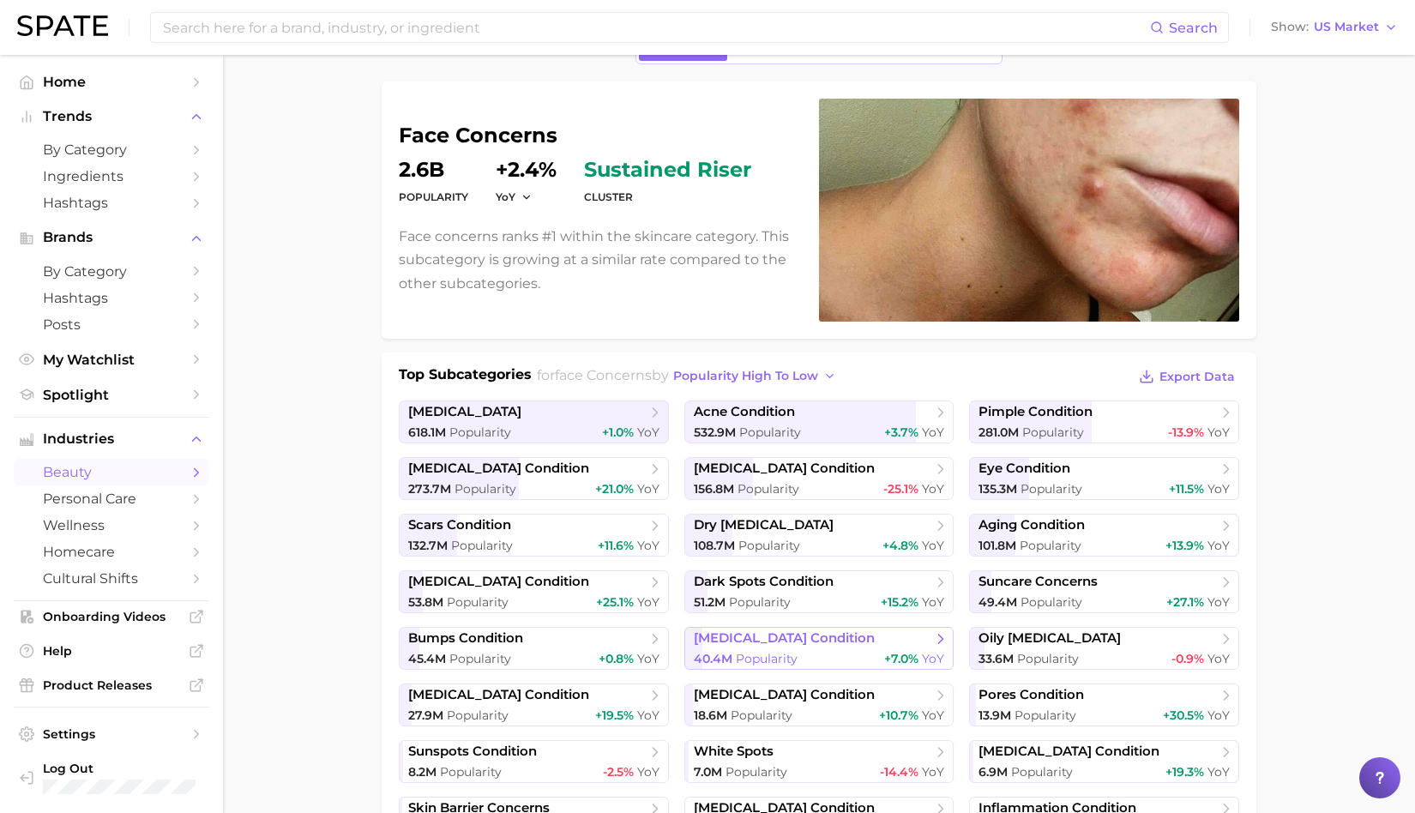
click at [723, 651] on span "40.4m Popularity" at bounding box center [746, 659] width 104 height 16
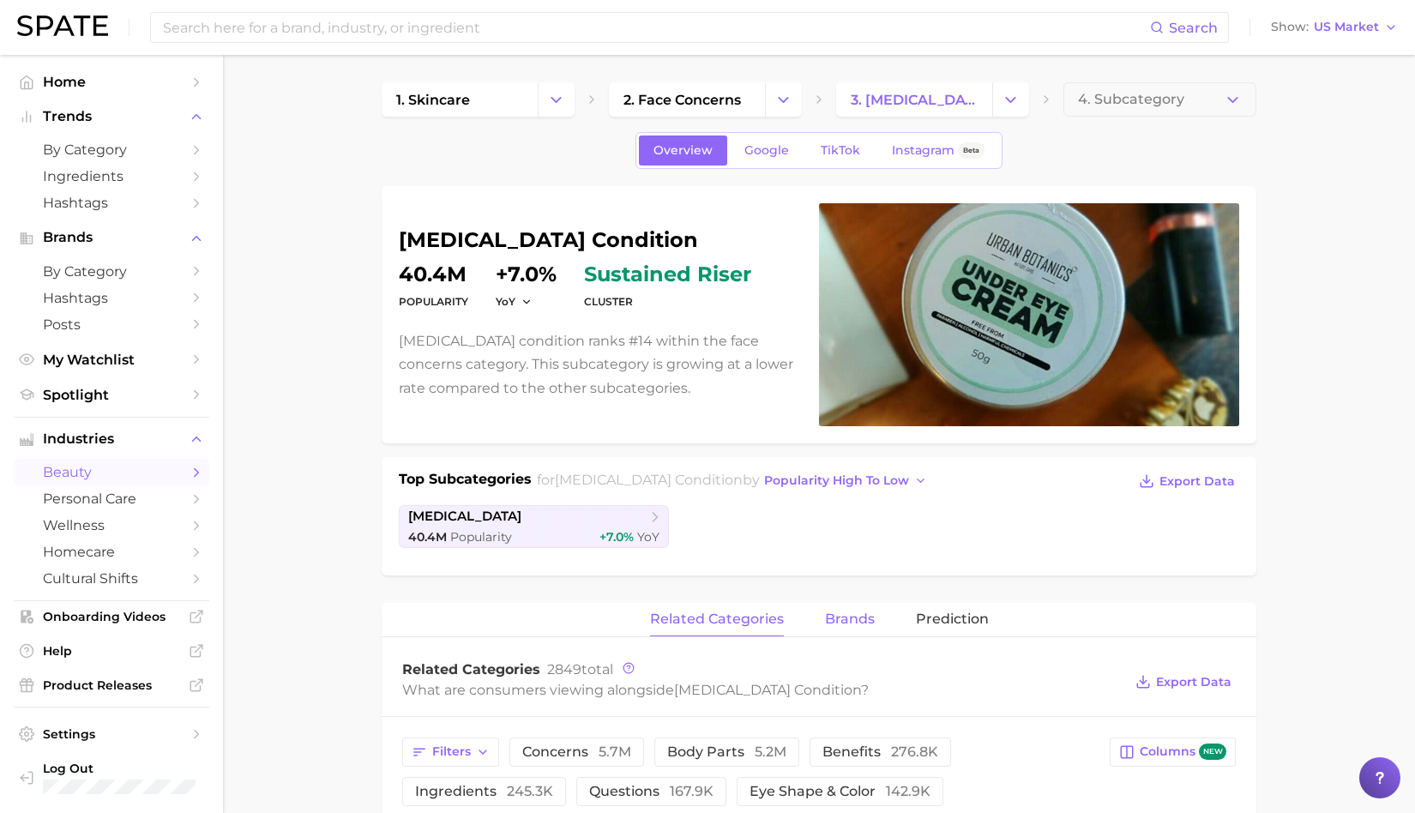
click at [850, 624] on span "brands" at bounding box center [850, 618] width 50 height 15
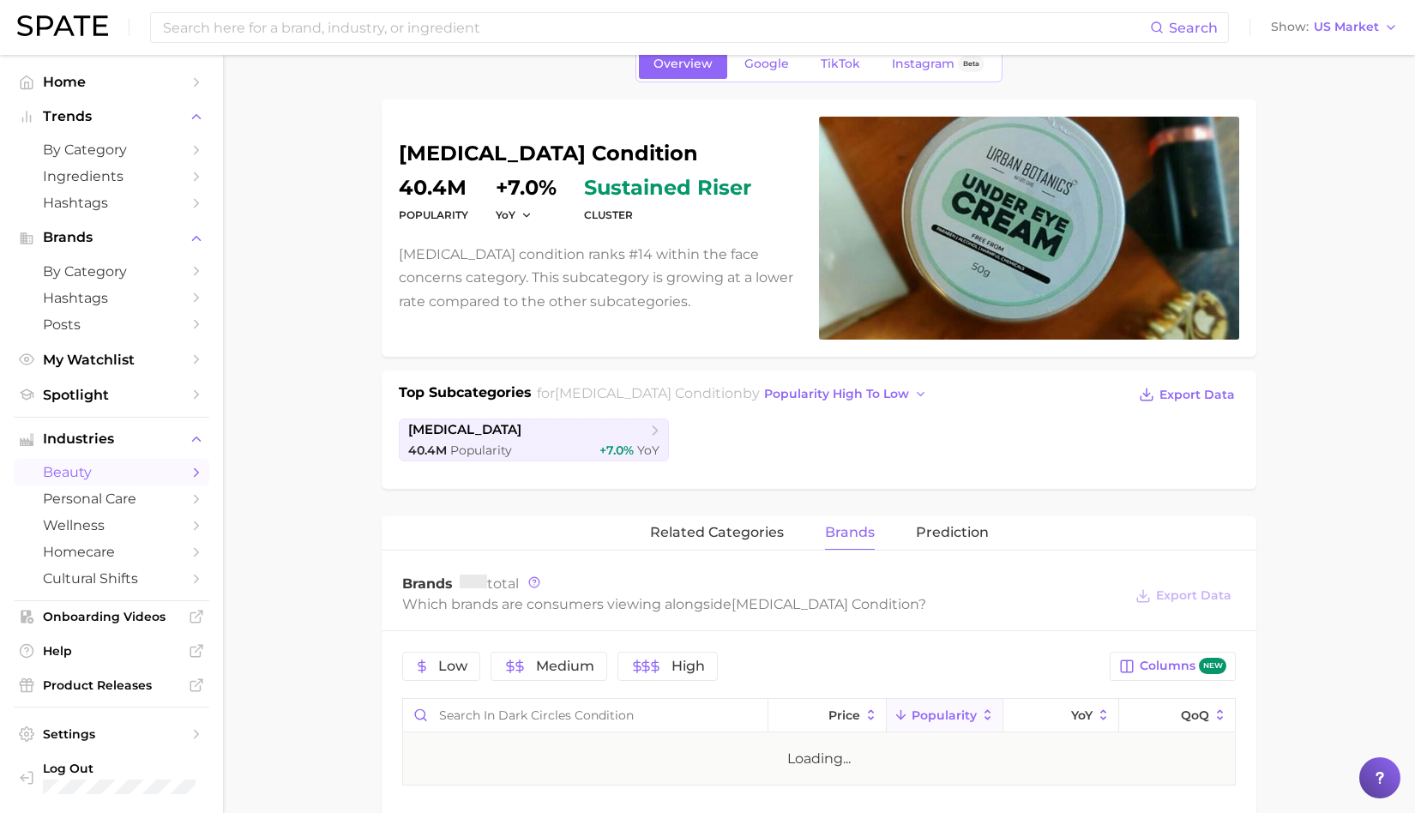
scroll to position [280, 0]
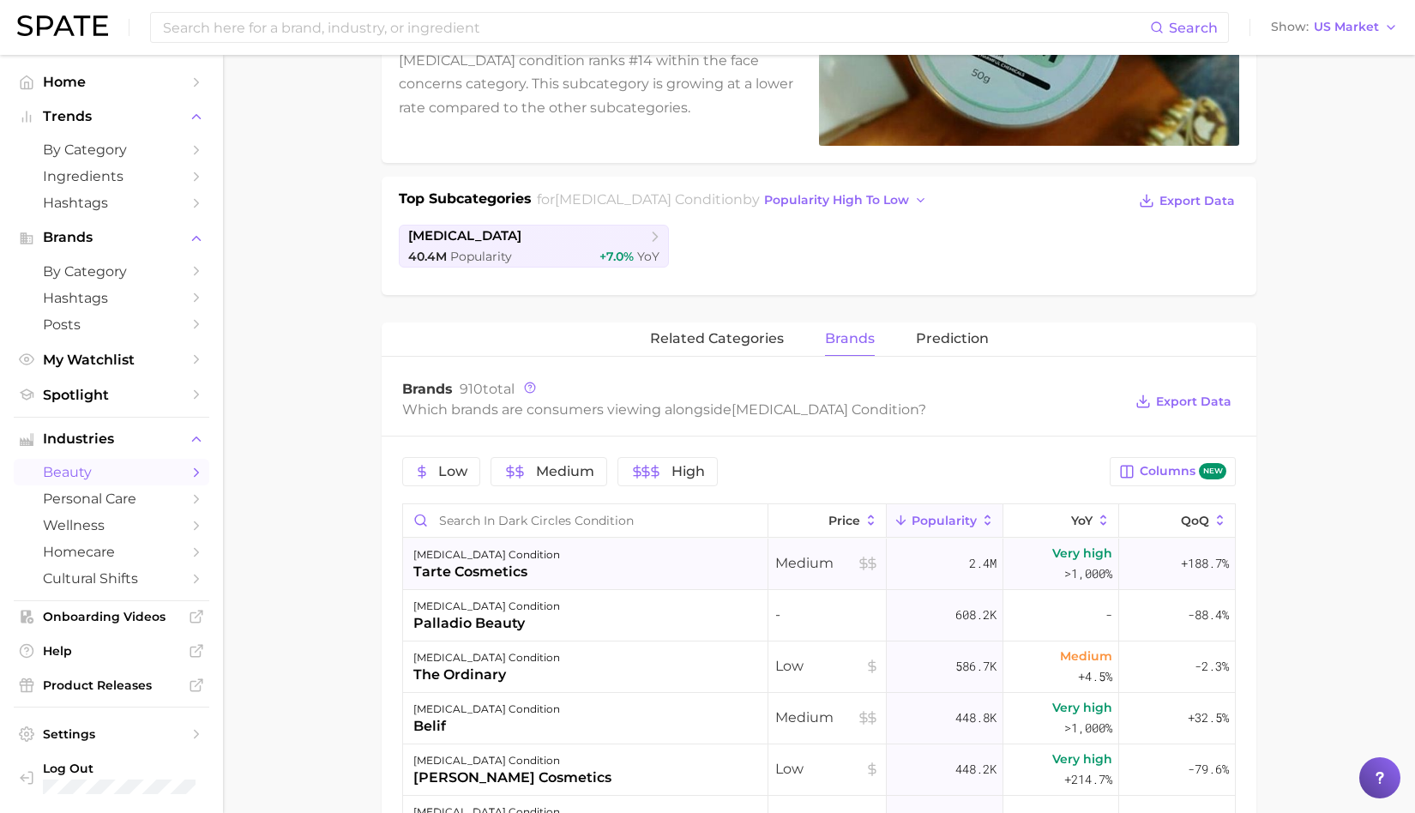
click at [581, 557] on div "[MEDICAL_DATA] condition tarte cosmetics" at bounding box center [585, 564] width 365 height 51
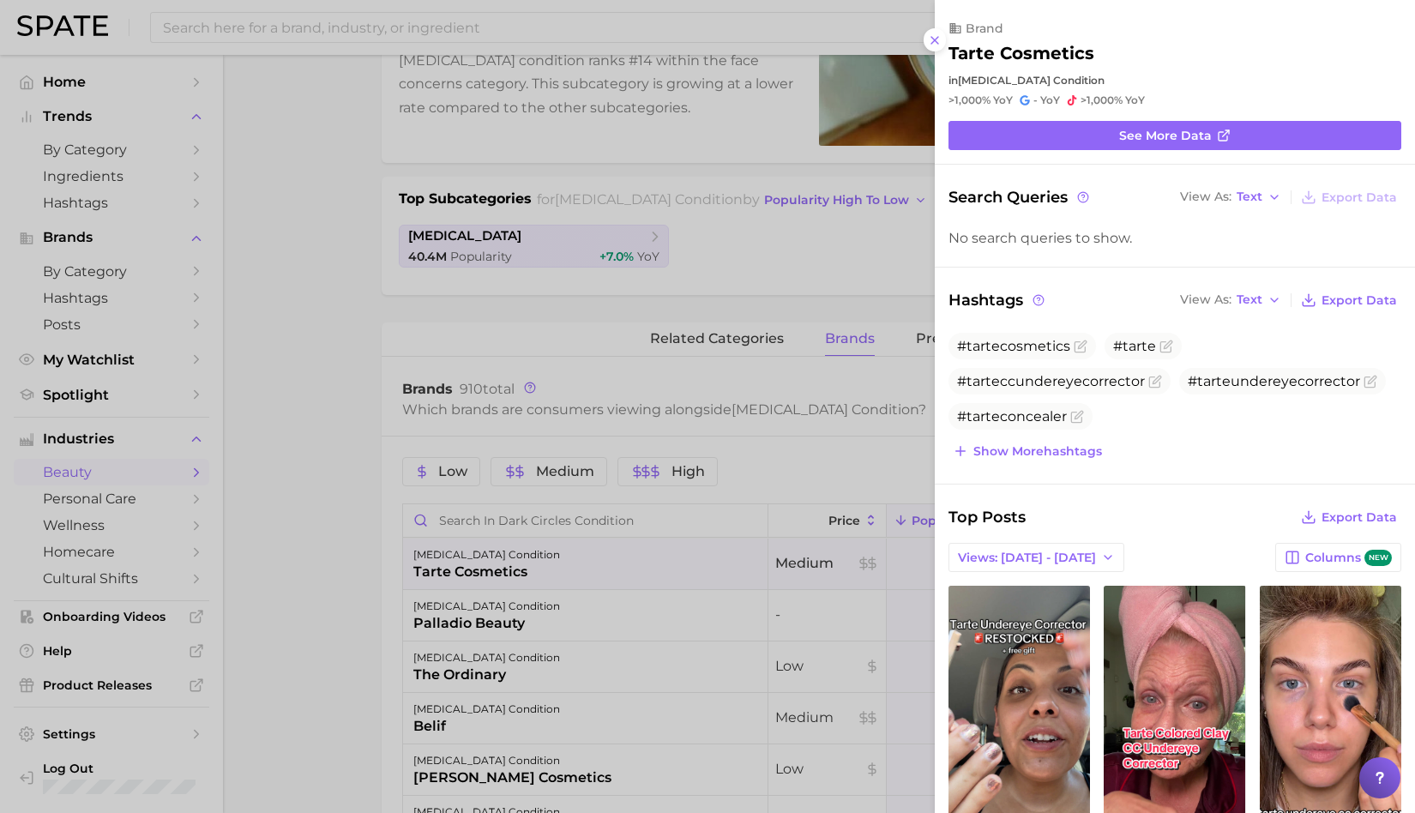
scroll to position [0, 0]
click at [318, 627] on div at bounding box center [707, 406] width 1415 height 813
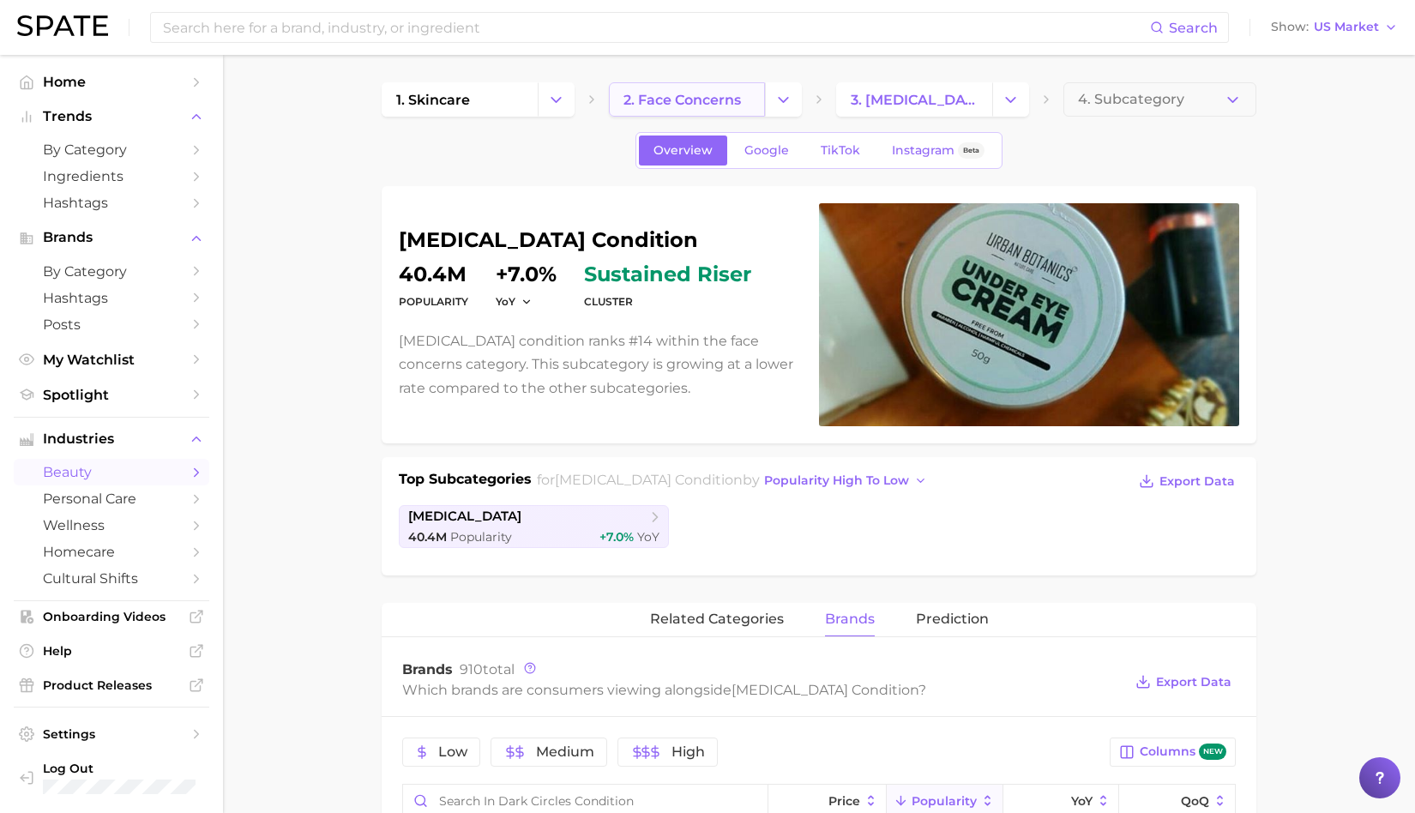
click at [656, 97] on span "2. face concerns" at bounding box center [682, 100] width 117 height 16
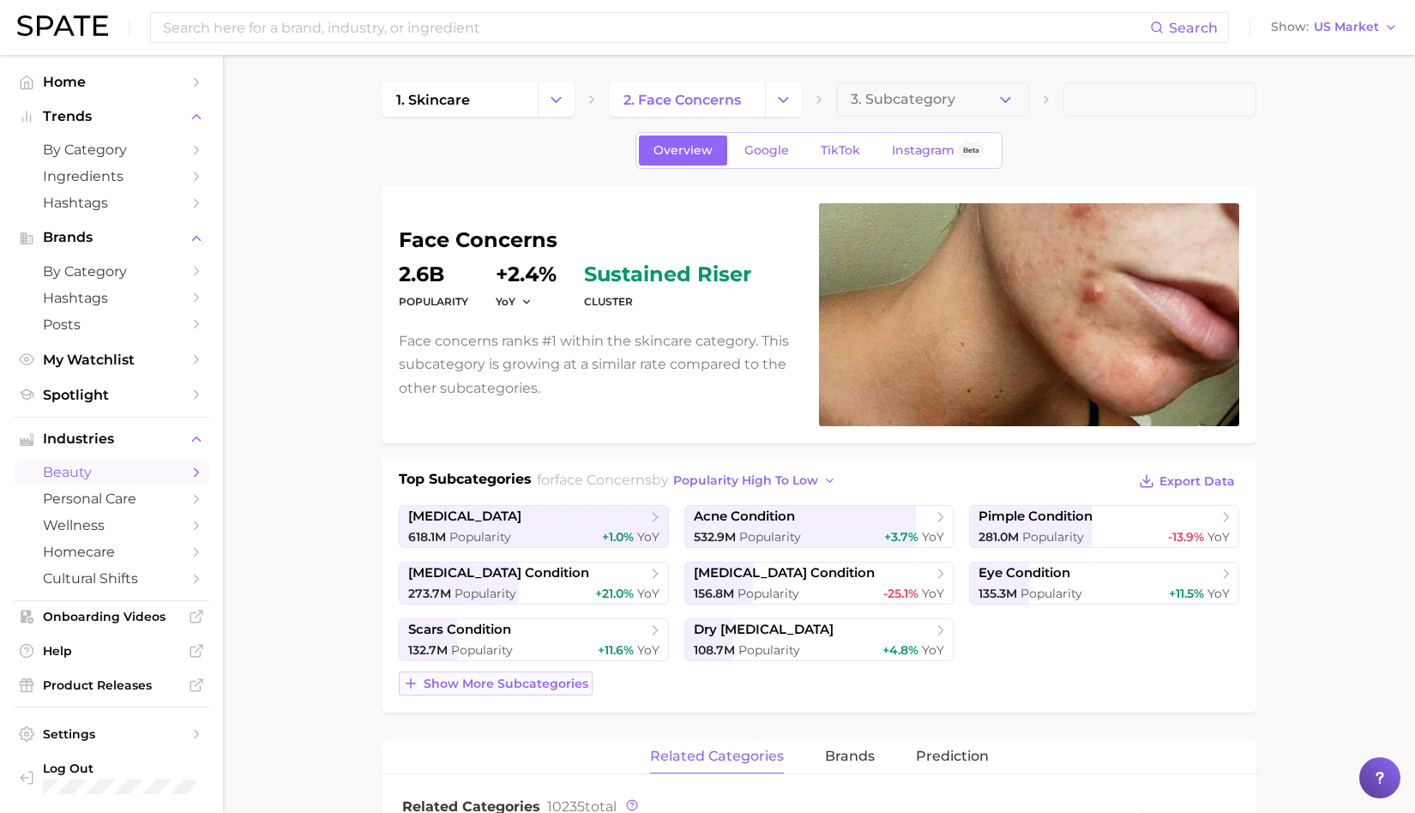
click at [557, 680] on span "Show more subcategories" at bounding box center [506, 684] width 165 height 15
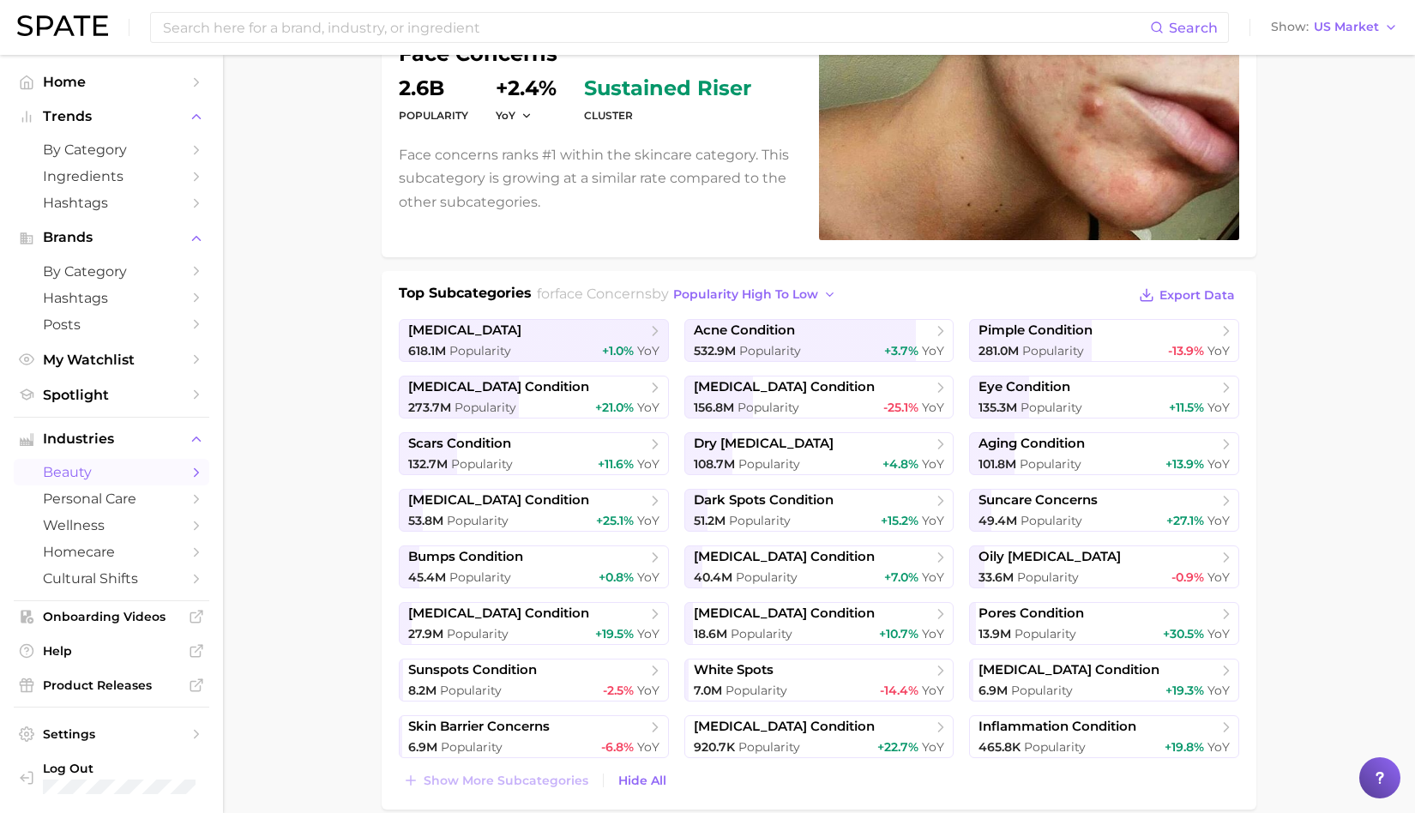
scroll to position [189, 0]
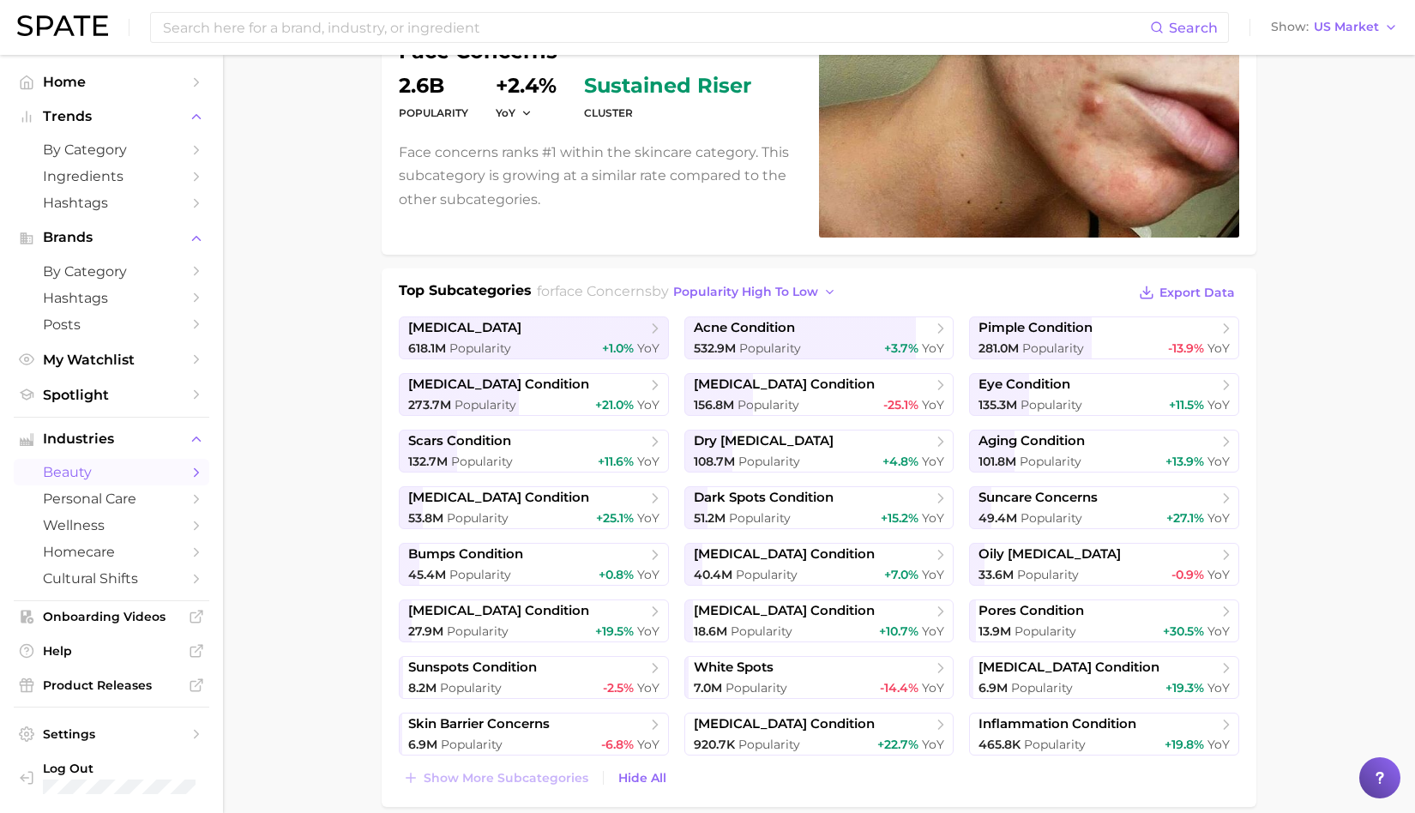
click at [559, 414] on ul "[MEDICAL_DATA] 618.1m Popularity +1.0% YoY acne condition 532.9m Popularity +3.…" at bounding box center [819, 535] width 840 height 439
click at [562, 389] on span "[MEDICAL_DATA] condition" at bounding box center [527, 385] width 238 height 17
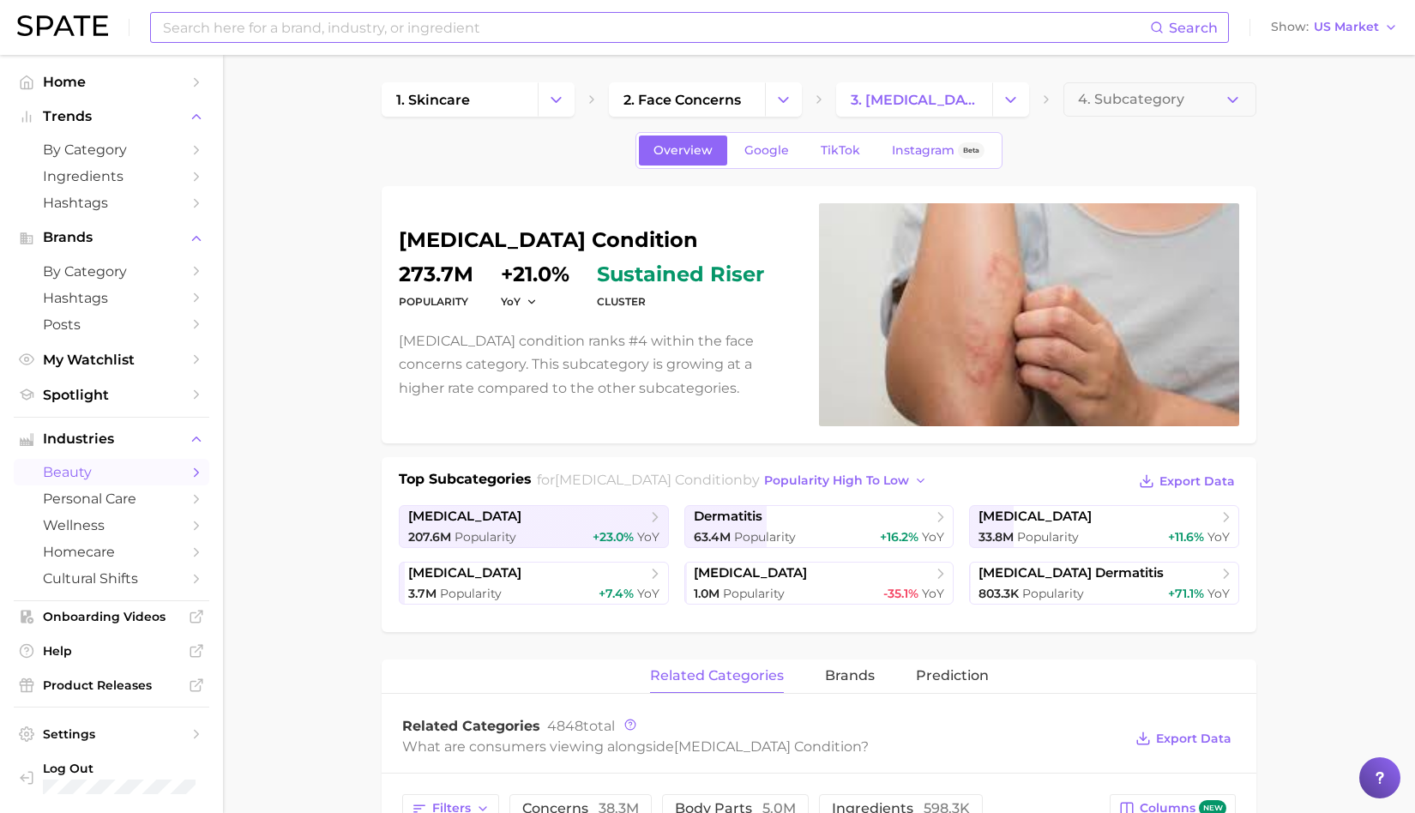
click at [429, 36] on input at bounding box center [655, 27] width 989 height 29
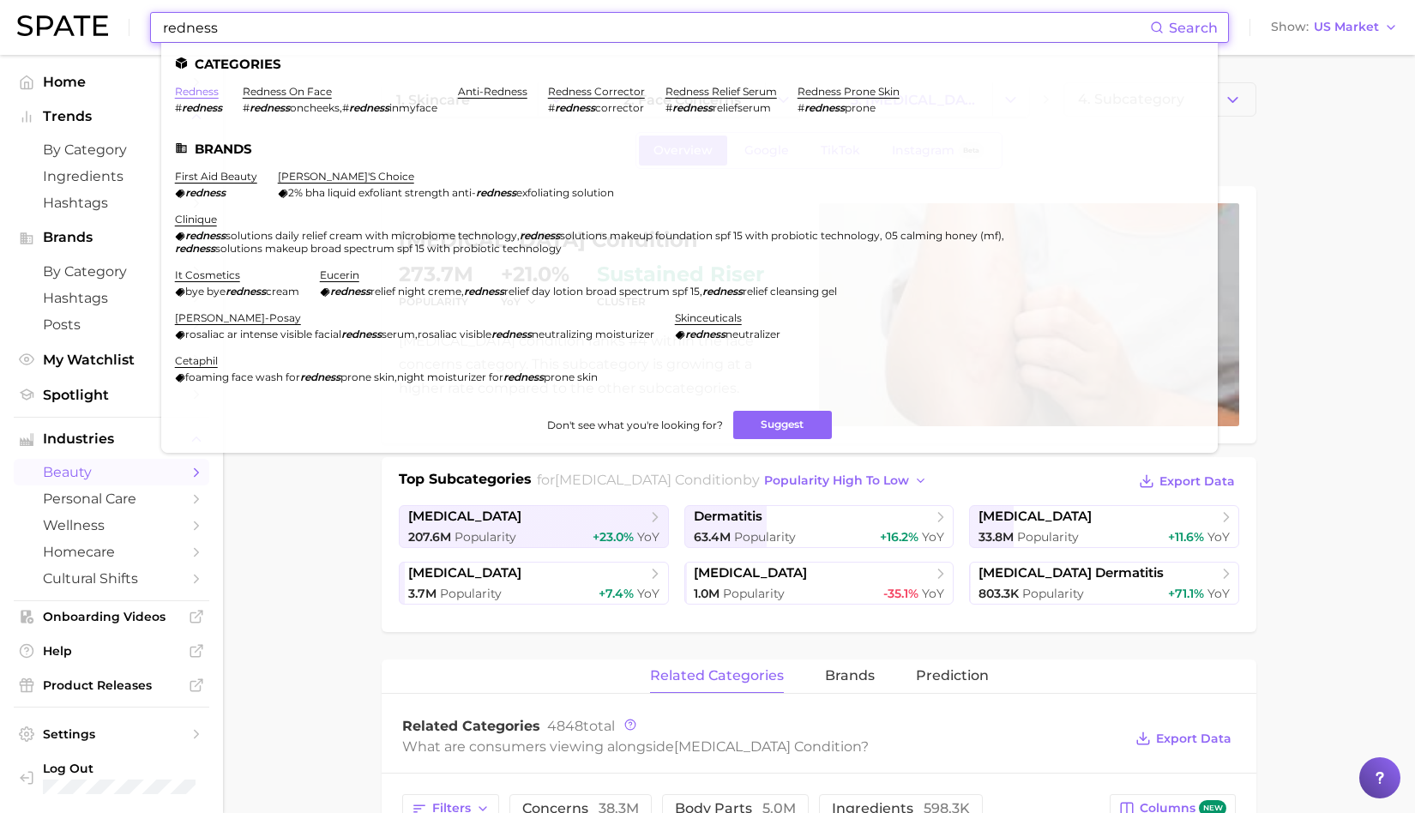
type input "redness"
click at [210, 87] on link "redness" at bounding box center [197, 91] width 44 height 13
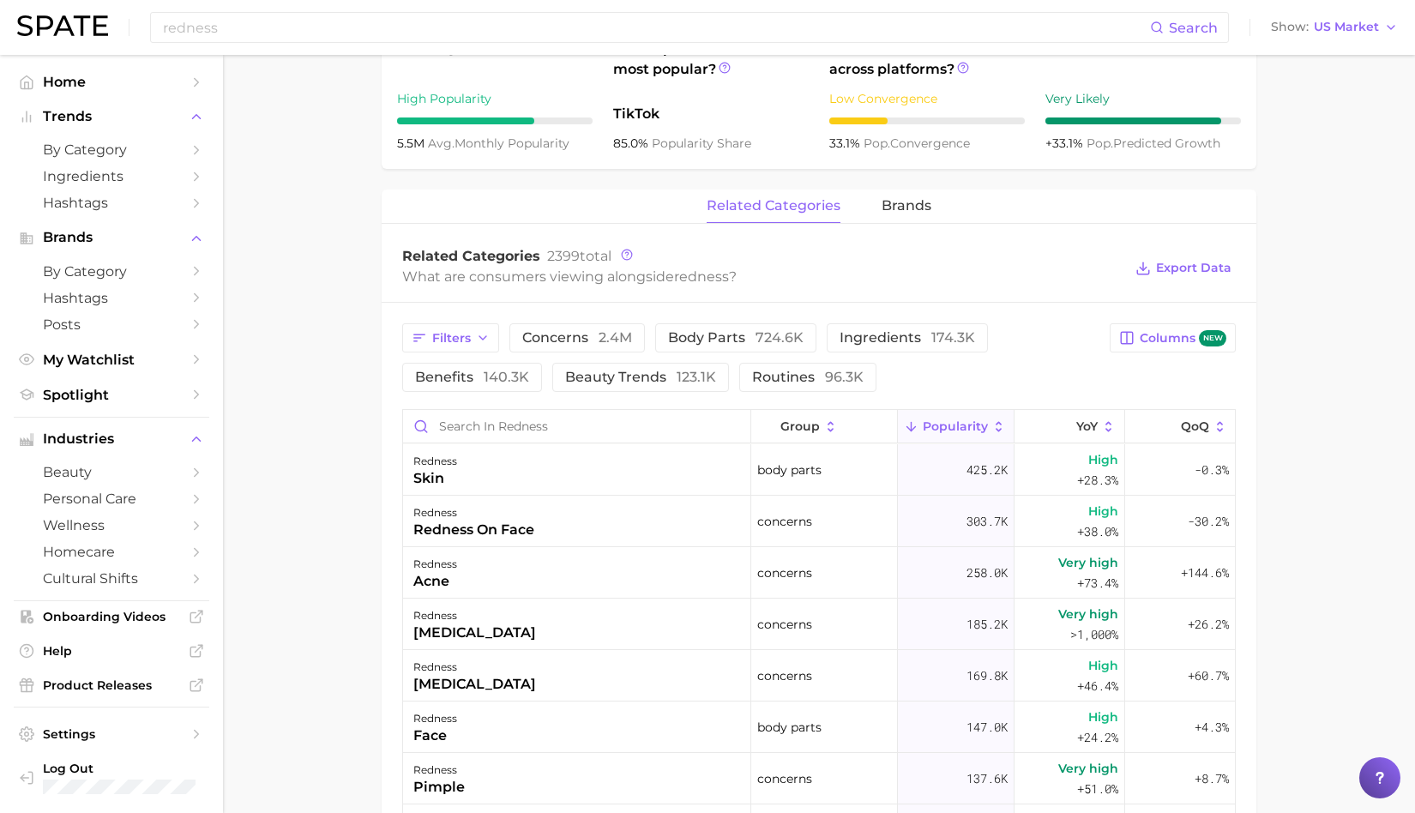
scroll to position [696, 0]
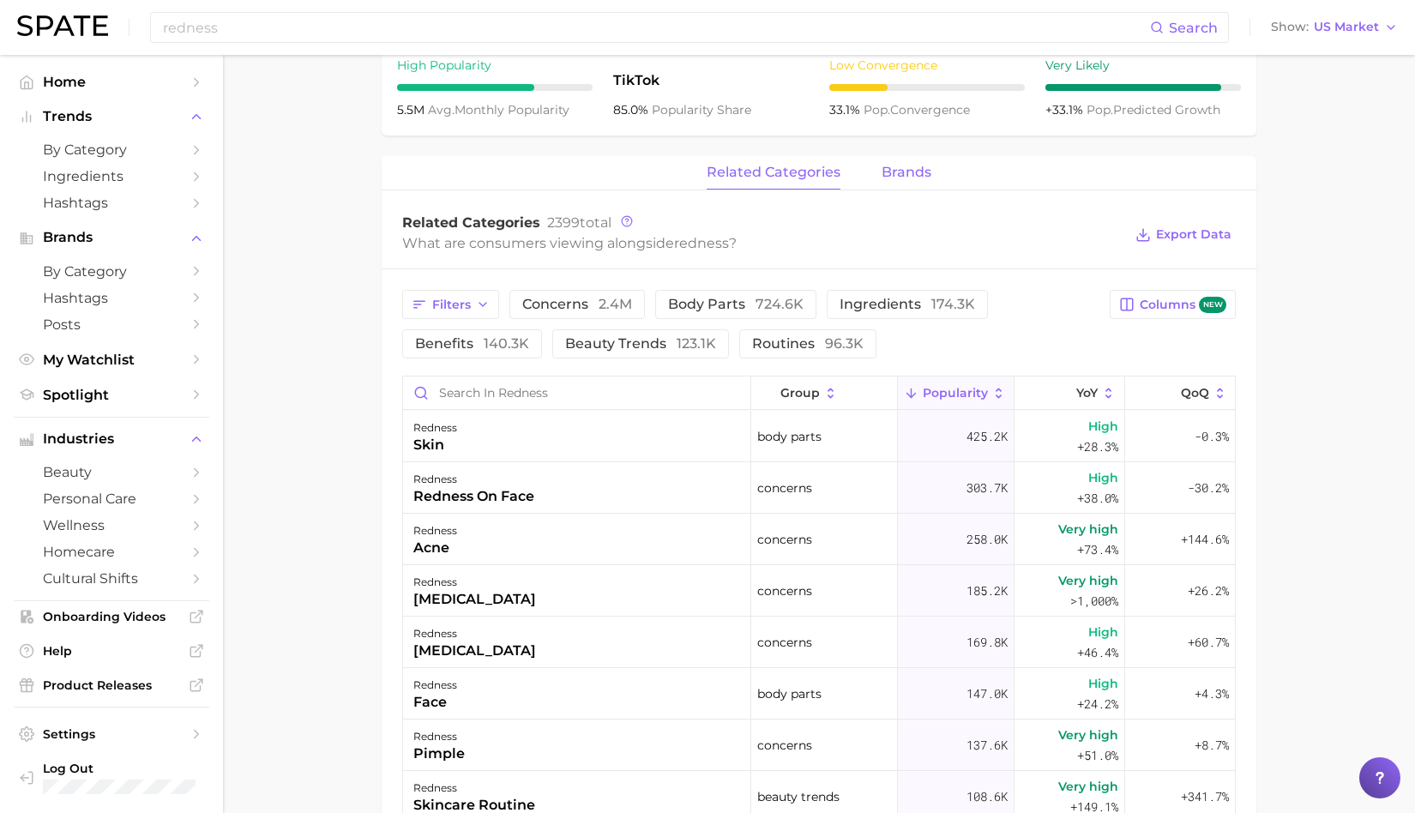
click at [911, 171] on span "brands" at bounding box center [907, 172] width 50 height 15
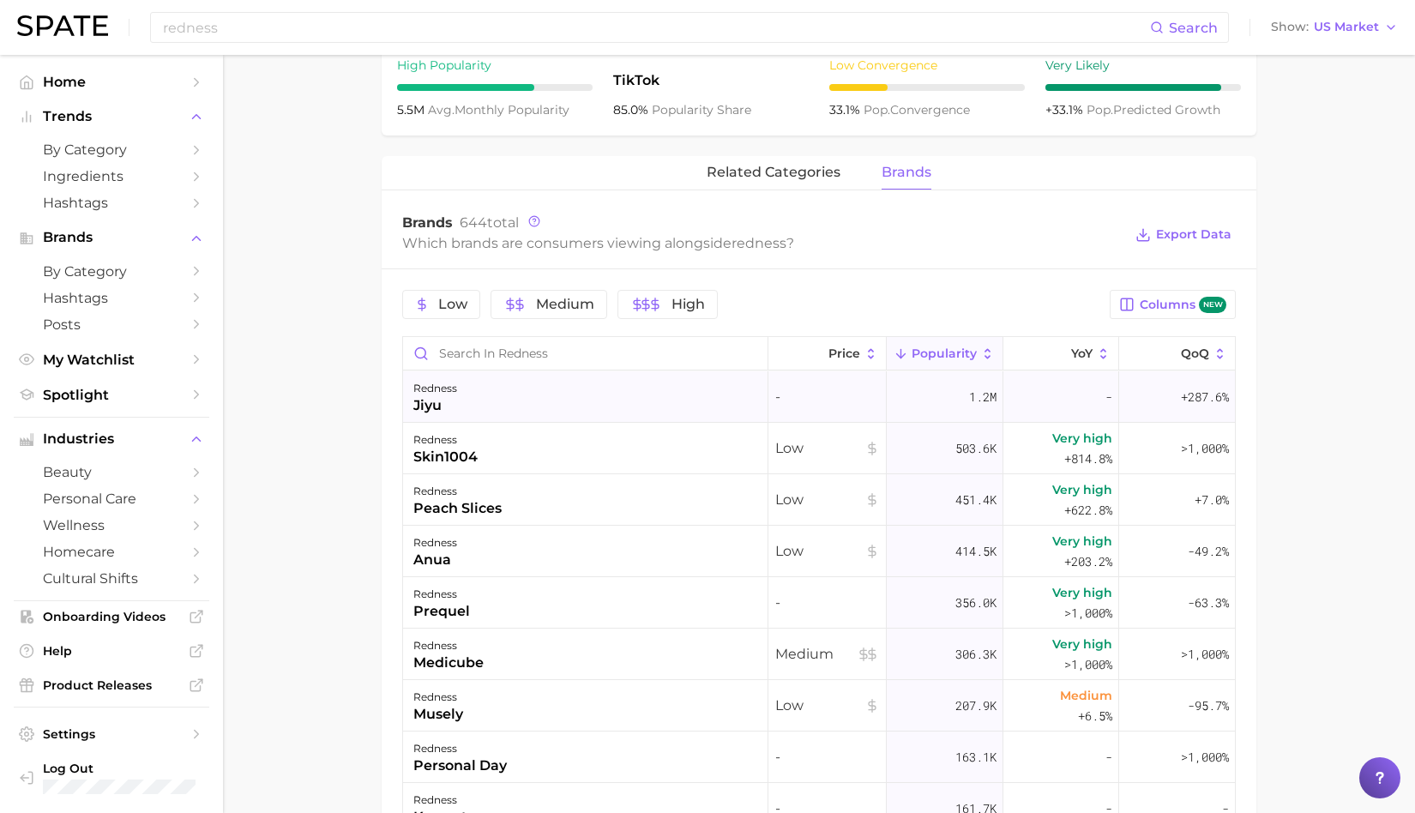
click at [466, 398] on div "redness jiyu" at bounding box center [585, 396] width 365 height 51
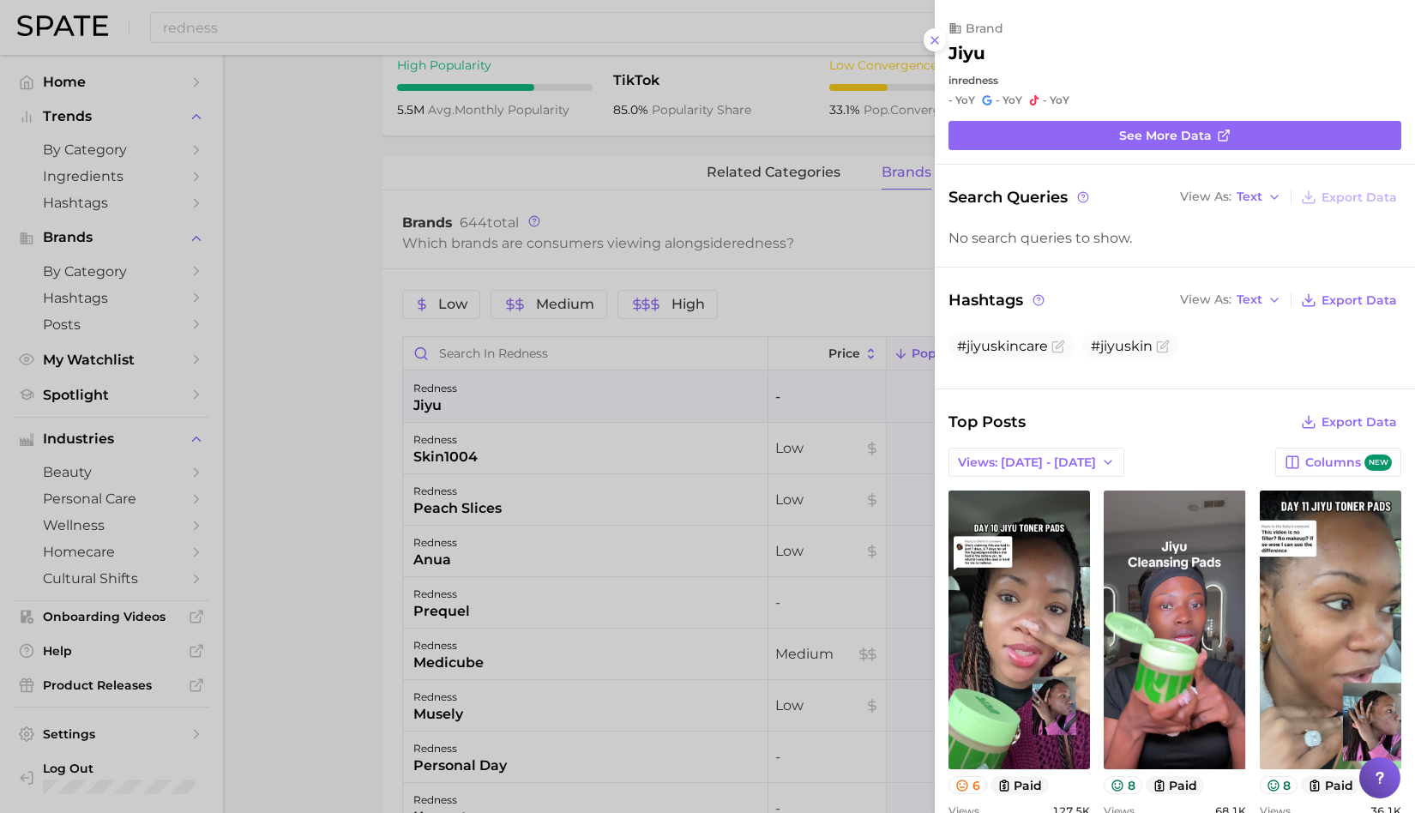
scroll to position [0, 0]
click at [326, 439] on div at bounding box center [707, 406] width 1415 height 813
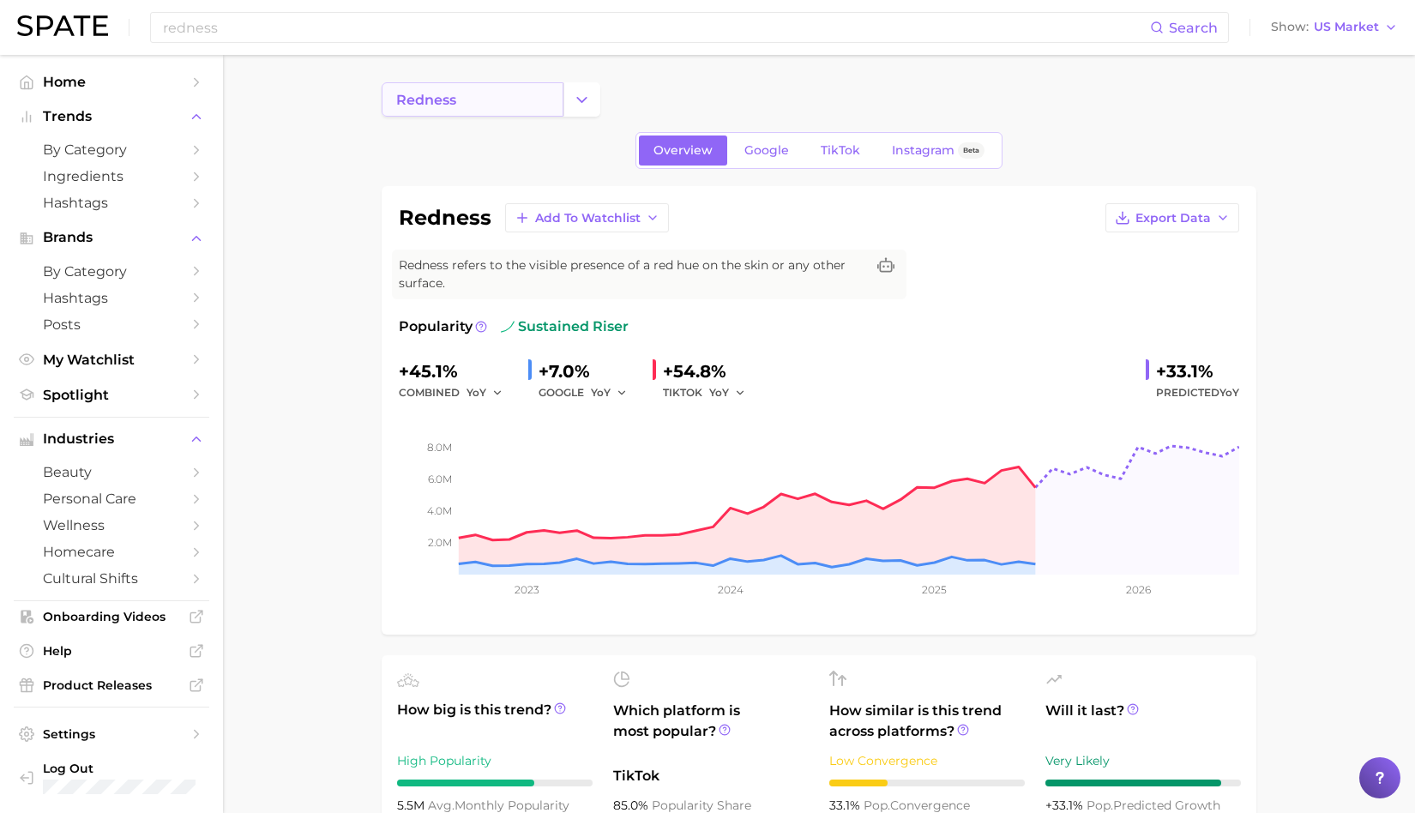
click at [468, 104] on link "redness" at bounding box center [473, 99] width 182 height 34
click at [576, 99] on icon "Change Category" at bounding box center [582, 100] width 18 height 18
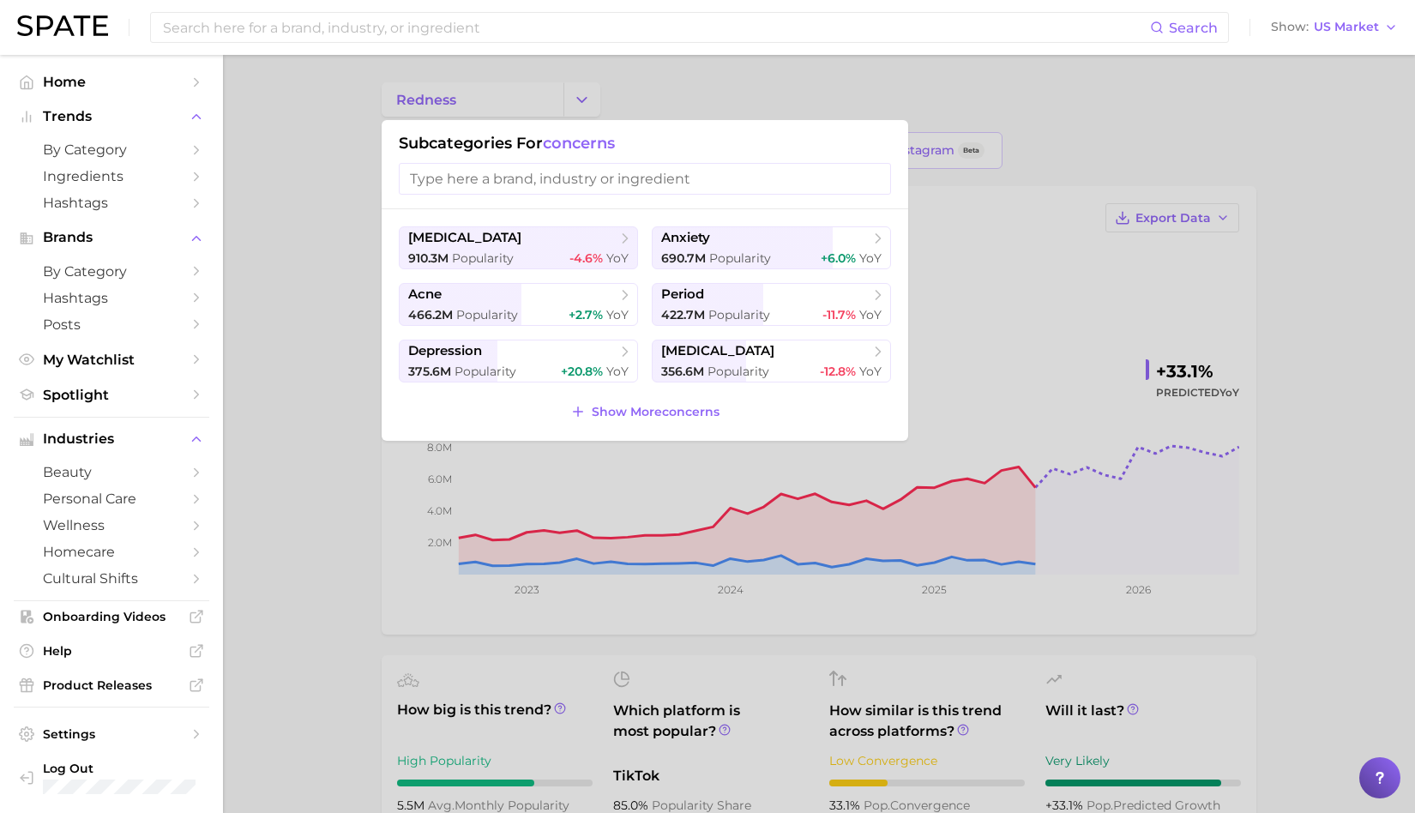
click at [505, 99] on div at bounding box center [707, 406] width 1415 height 813
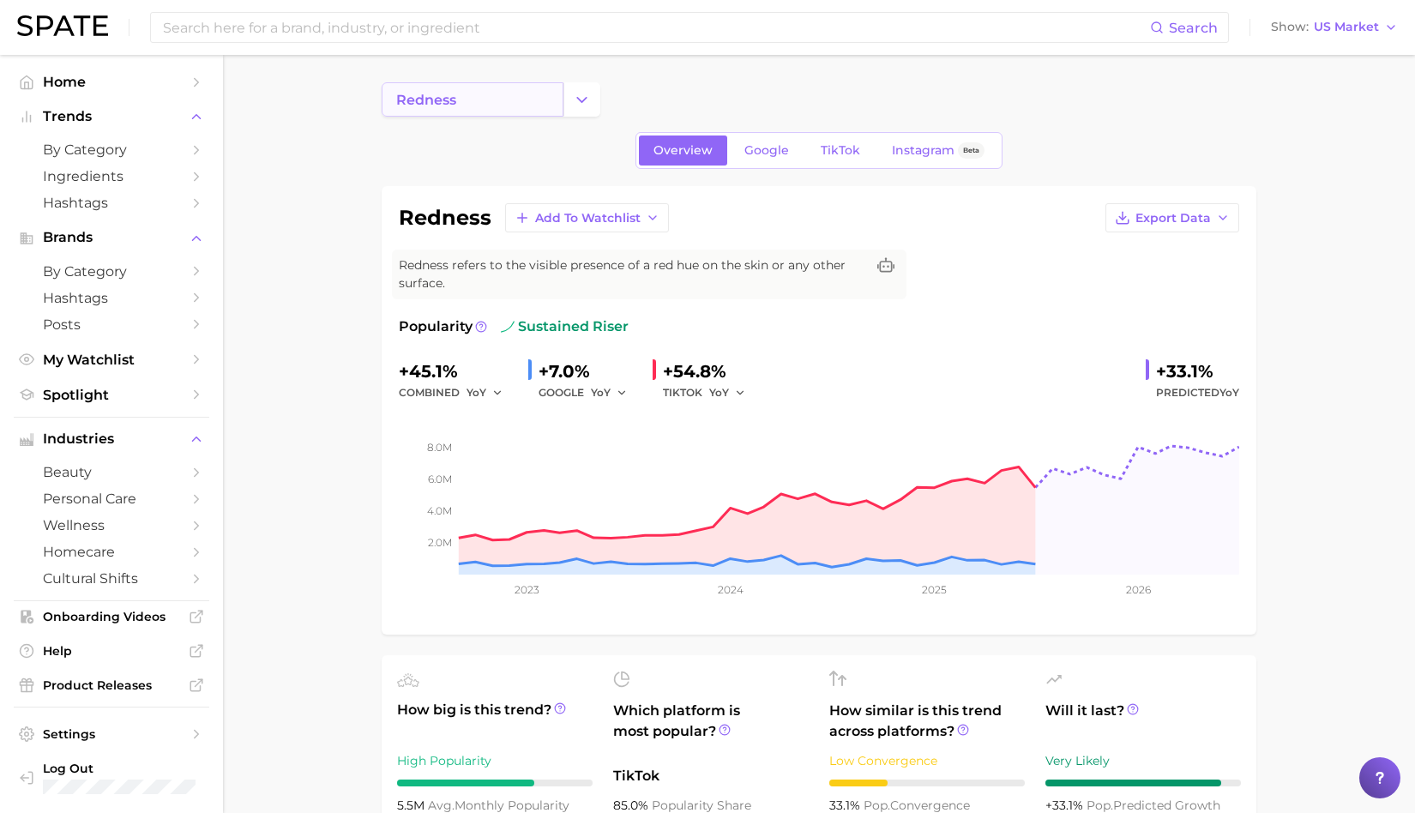
click at [458, 99] on link "redness" at bounding box center [473, 99] width 182 height 34
click at [111, 148] on span "by Category" at bounding box center [111, 150] width 137 height 16
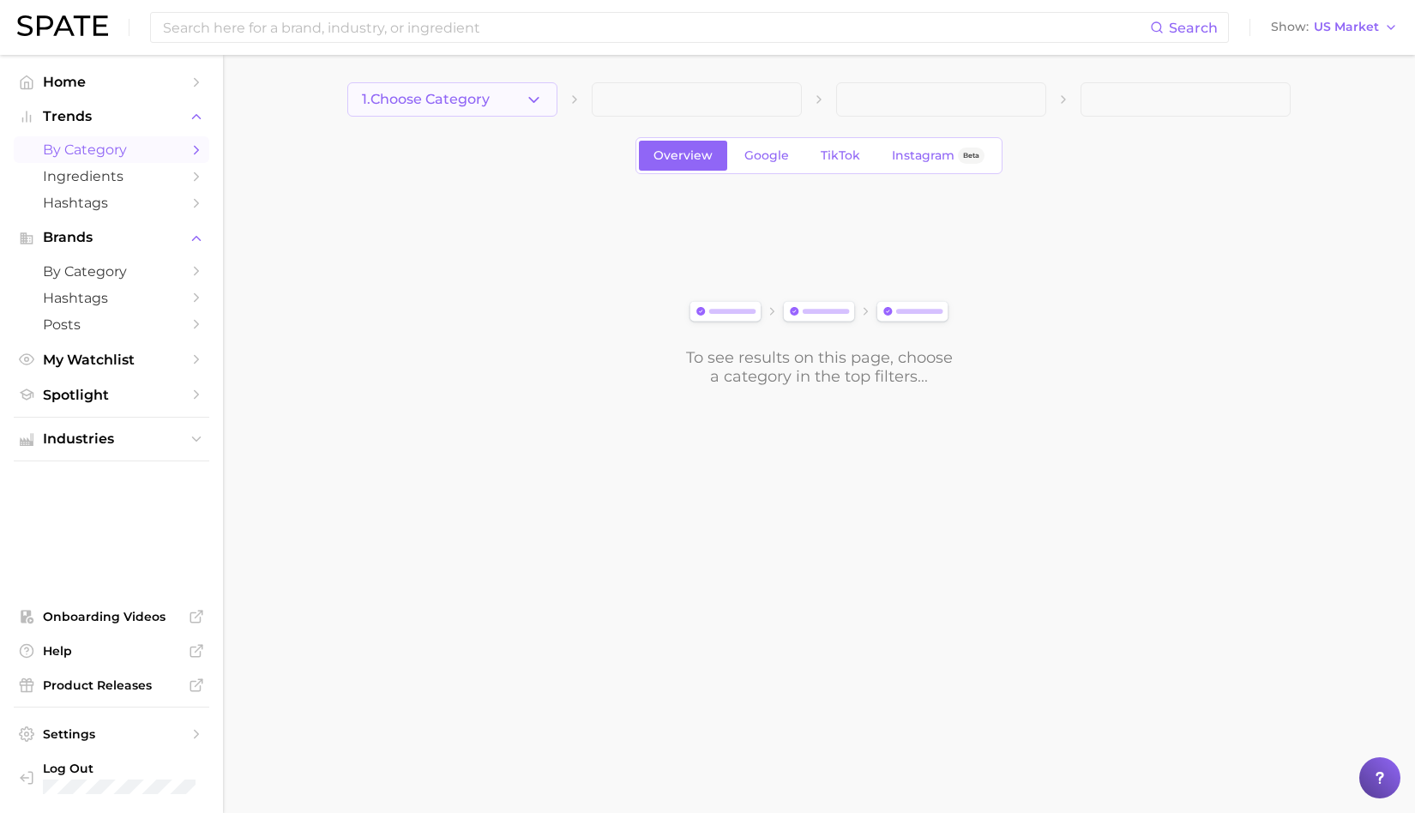
click at [490, 95] on span "1. Choose Category" at bounding box center [426, 99] width 128 height 15
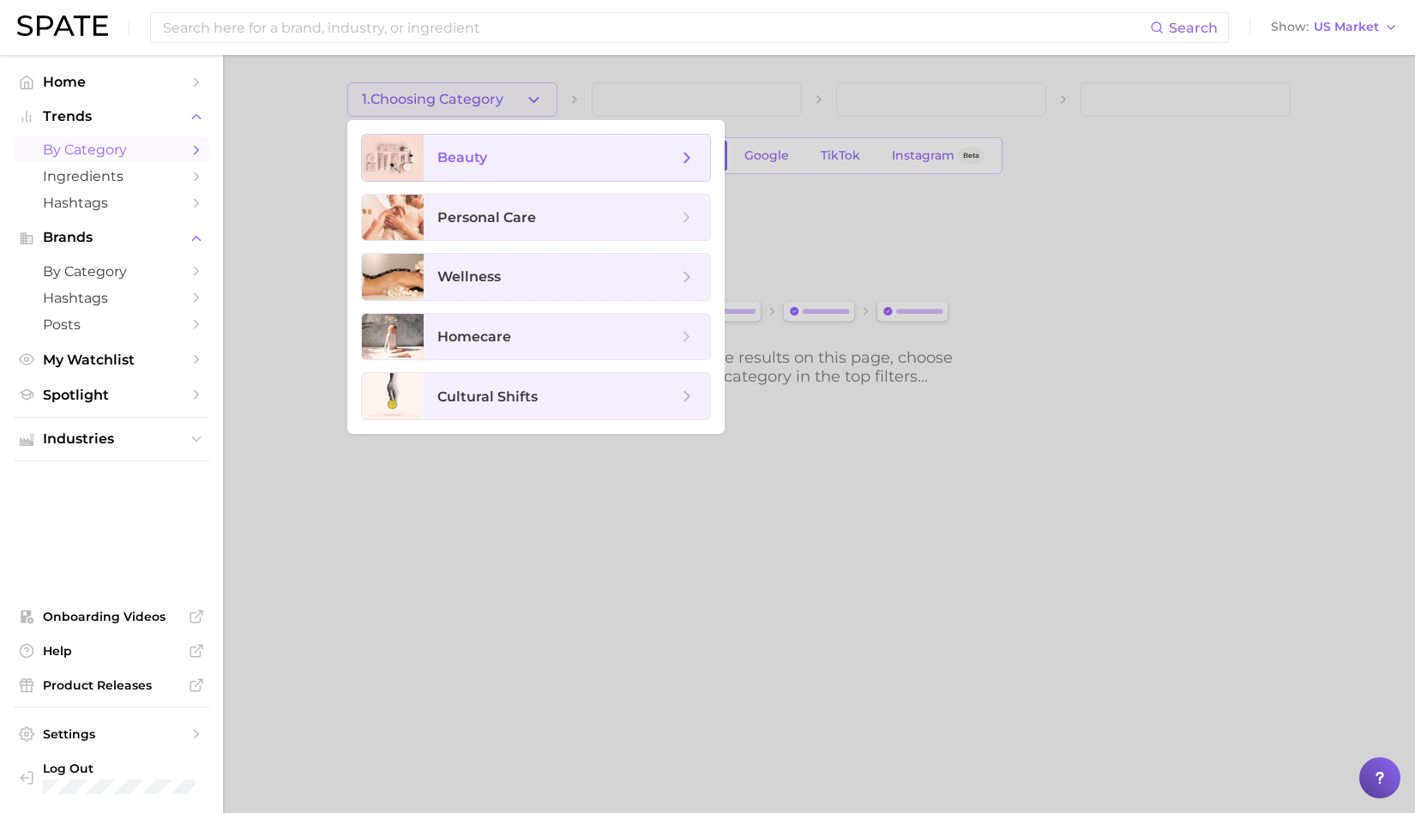
click at [463, 158] on span "beauty" at bounding box center [462, 157] width 50 height 16
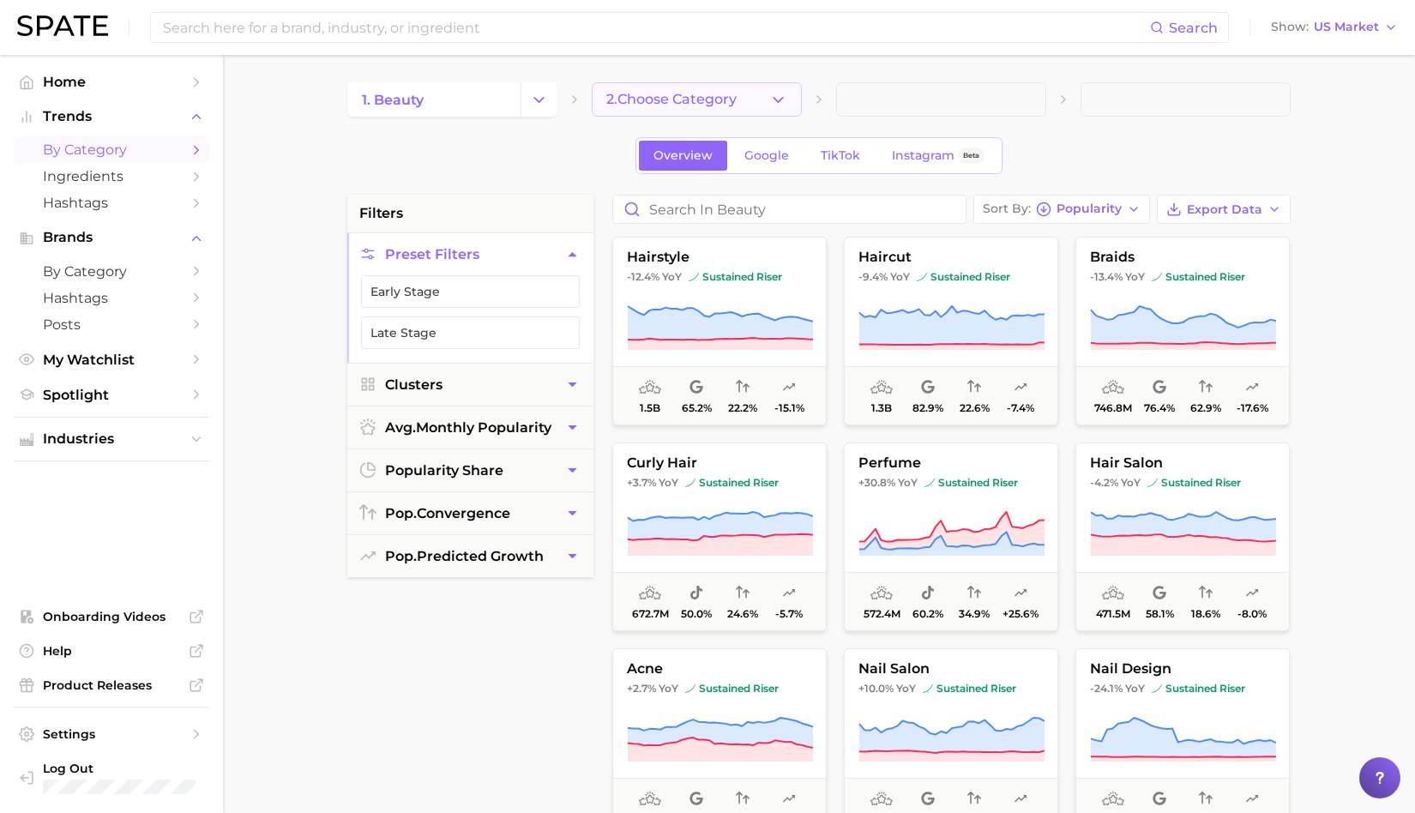
click at [714, 100] on span "2. Choose Category" at bounding box center [671, 99] width 130 height 15
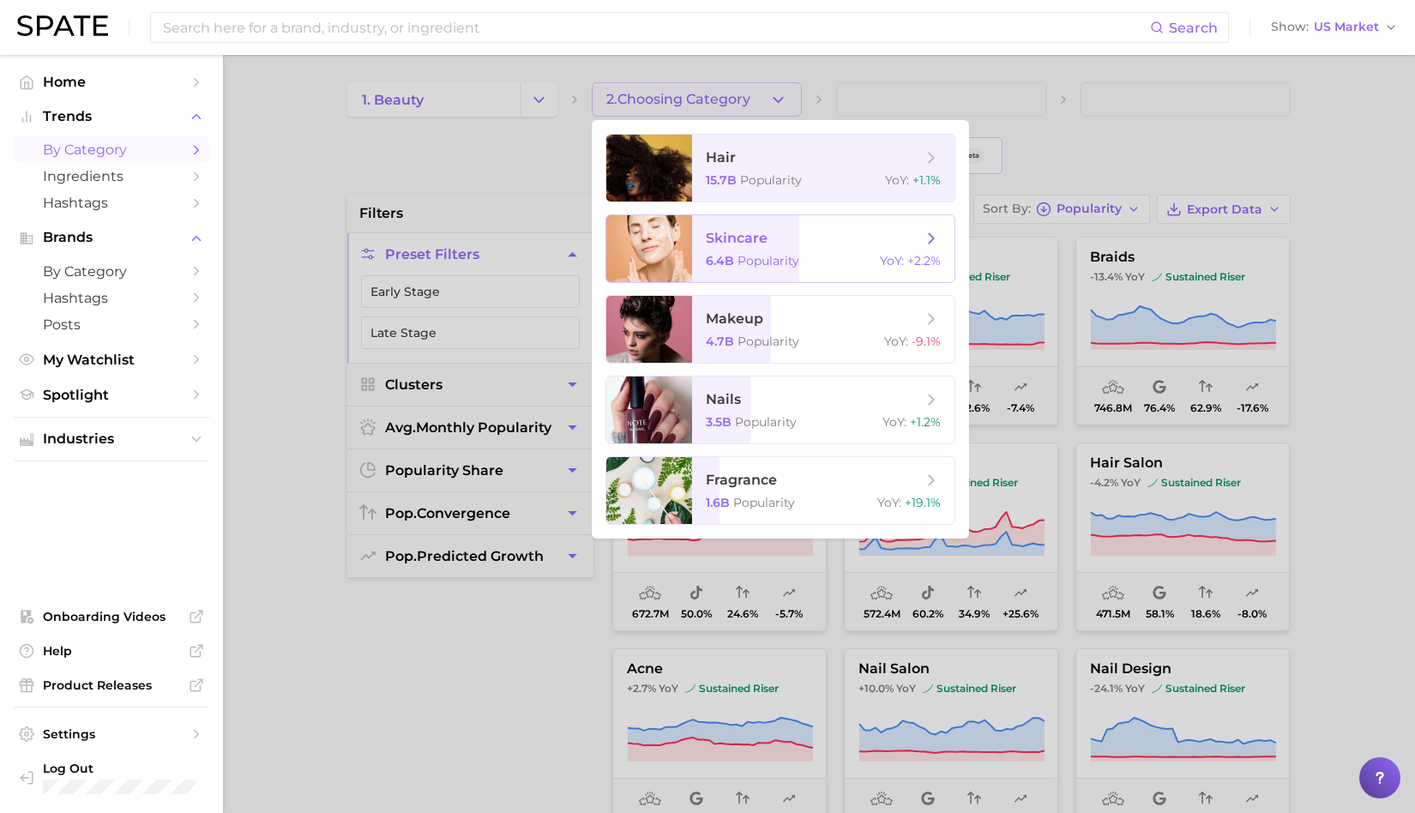
click at [708, 255] on span "6.4b" at bounding box center [720, 260] width 28 height 15
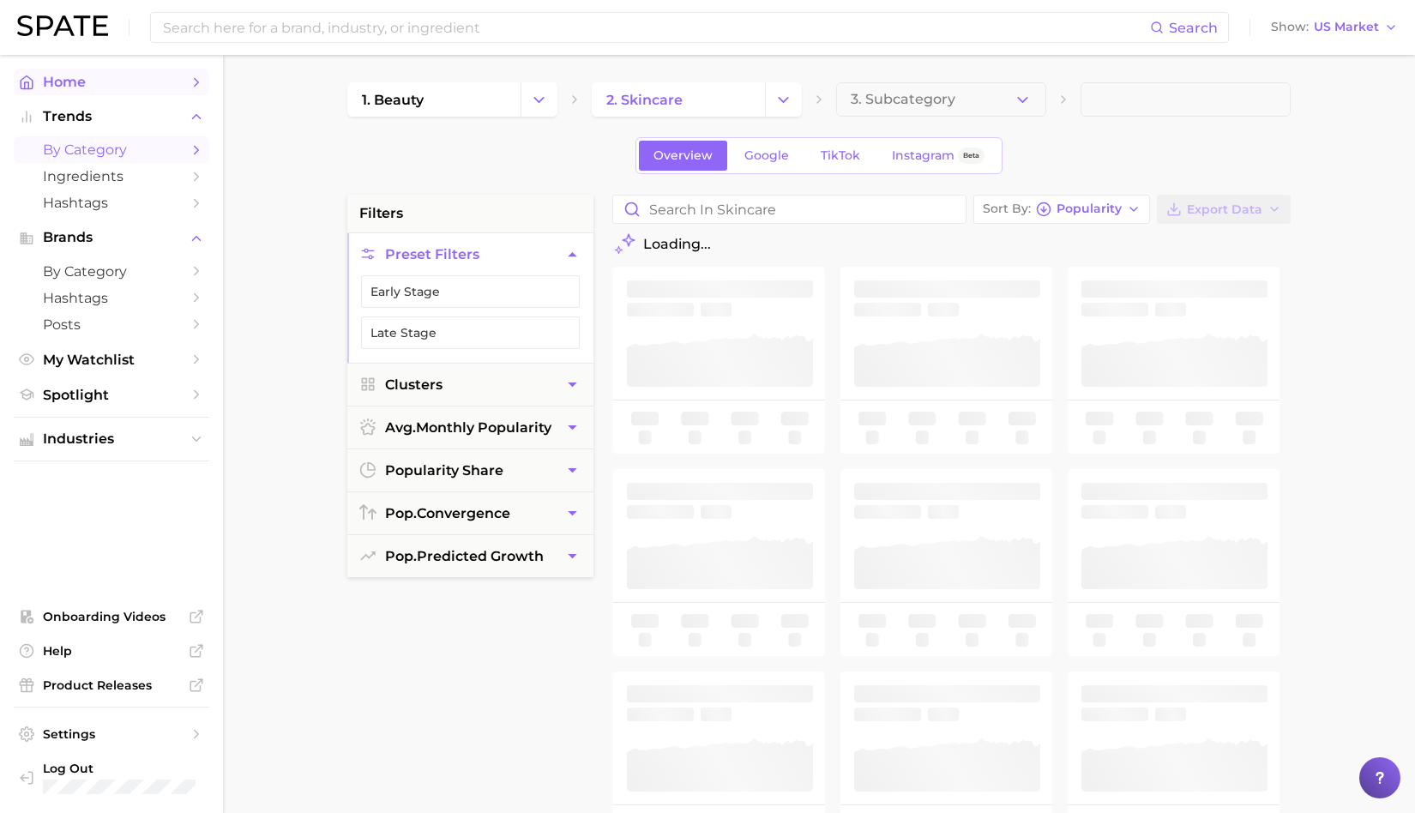
click at [69, 90] on span "Home" at bounding box center [111, 82] width 137 height 16
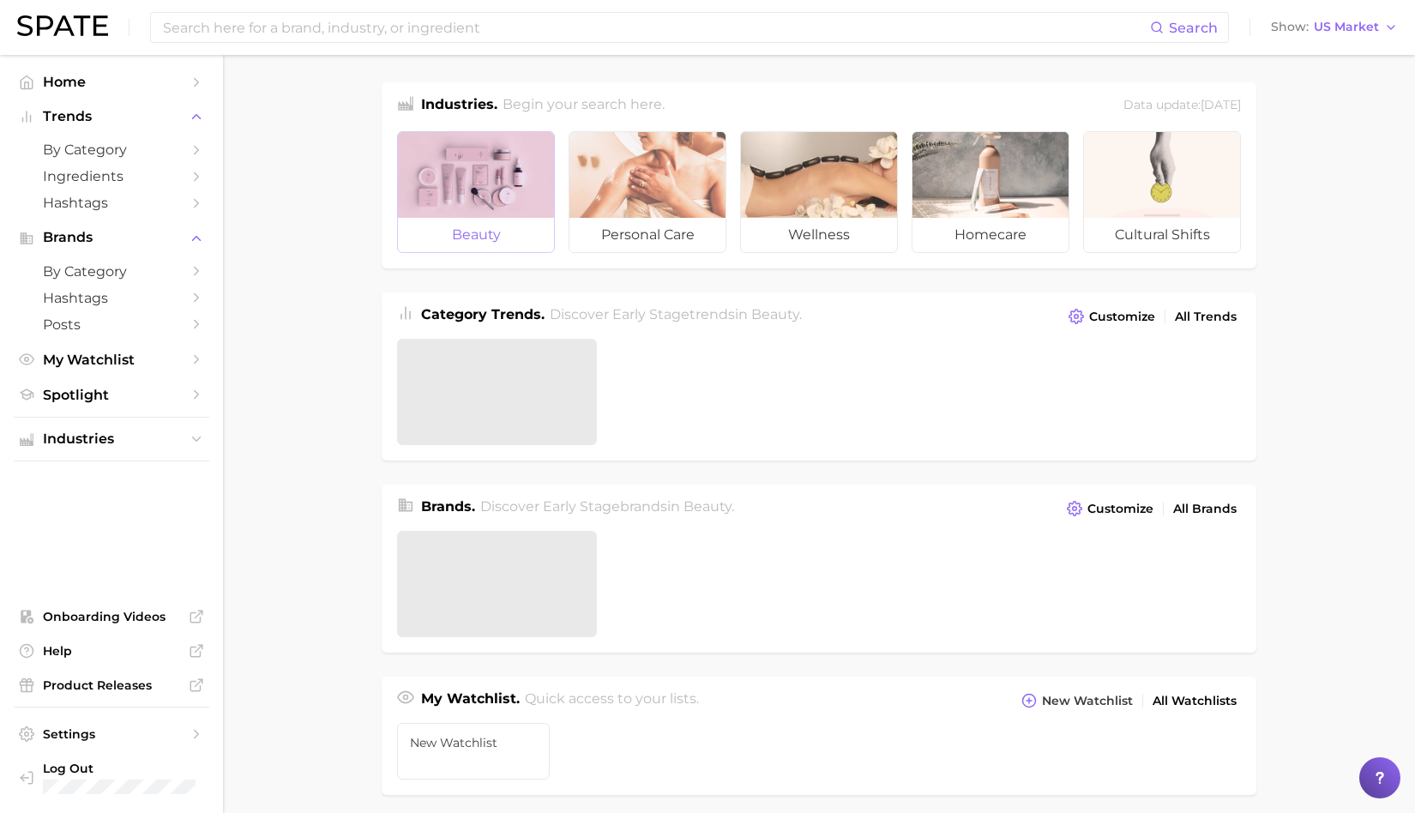
click at [462, 170] on div at bounding box center [476, 175] width 156 height 86
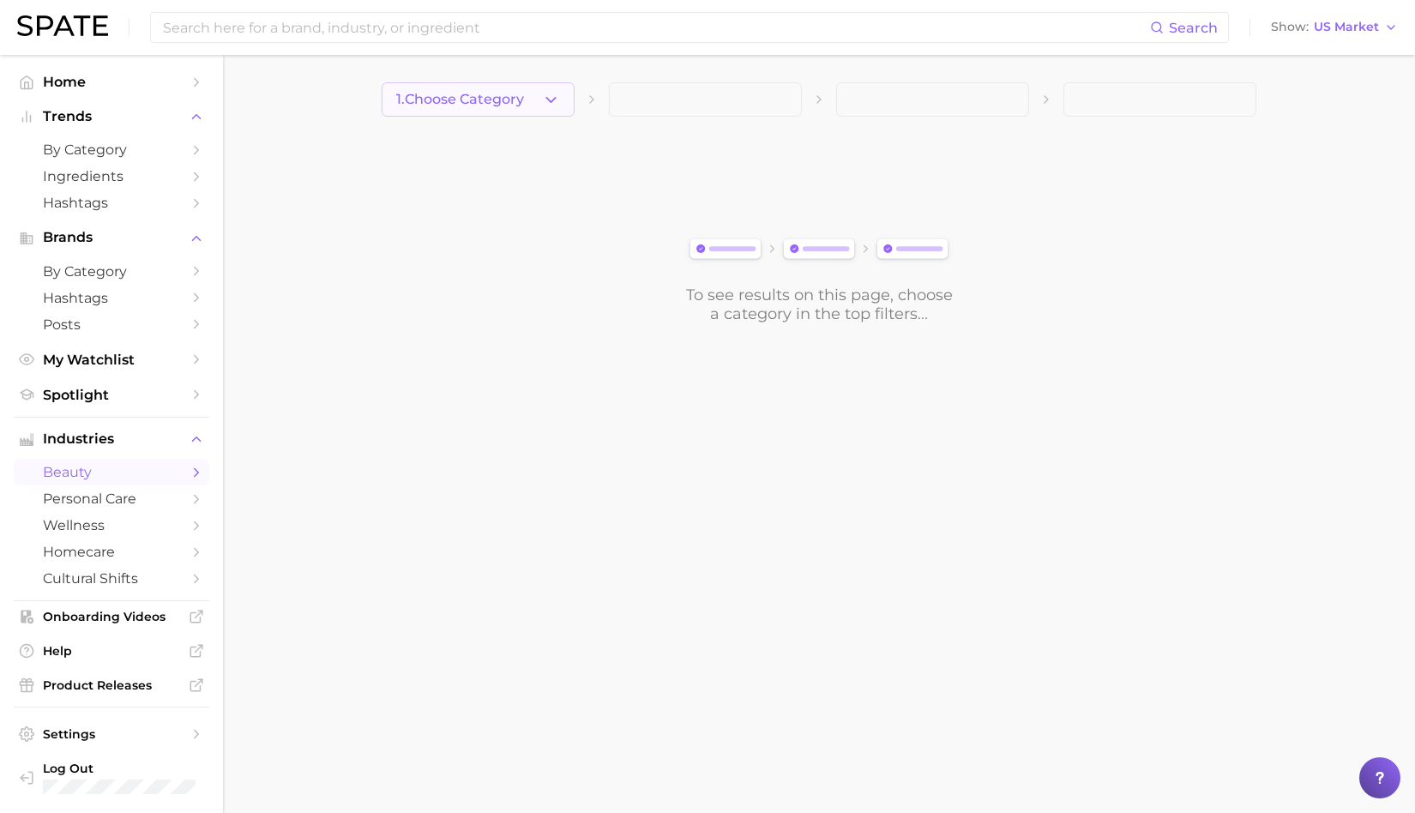
click at [501, 103] on span "1. Choose Category" at bounding box center [460, 99] width 128 height 15
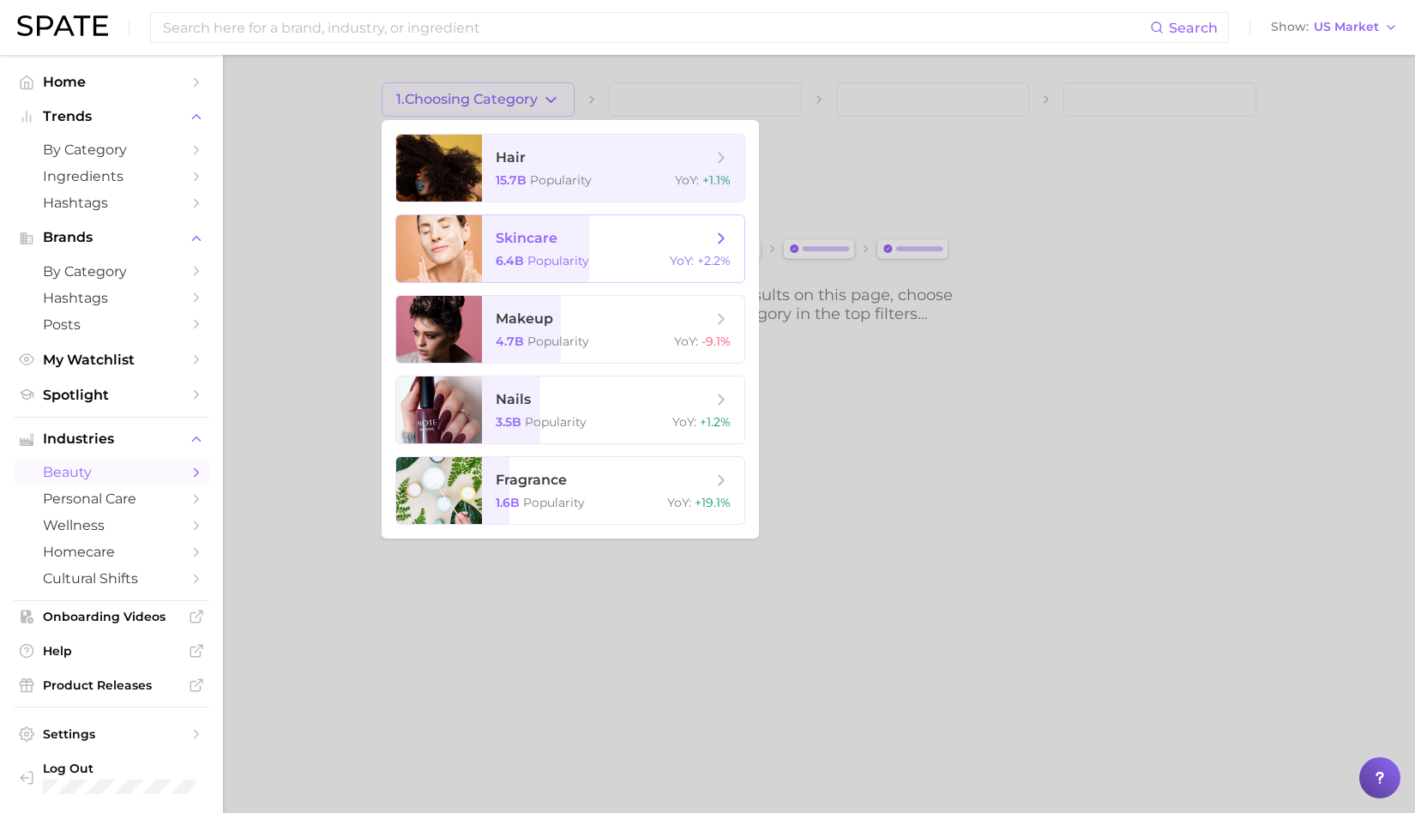
click at [504, 238] on span "skincare" at bounding box center [527, 238] width 62 height 16
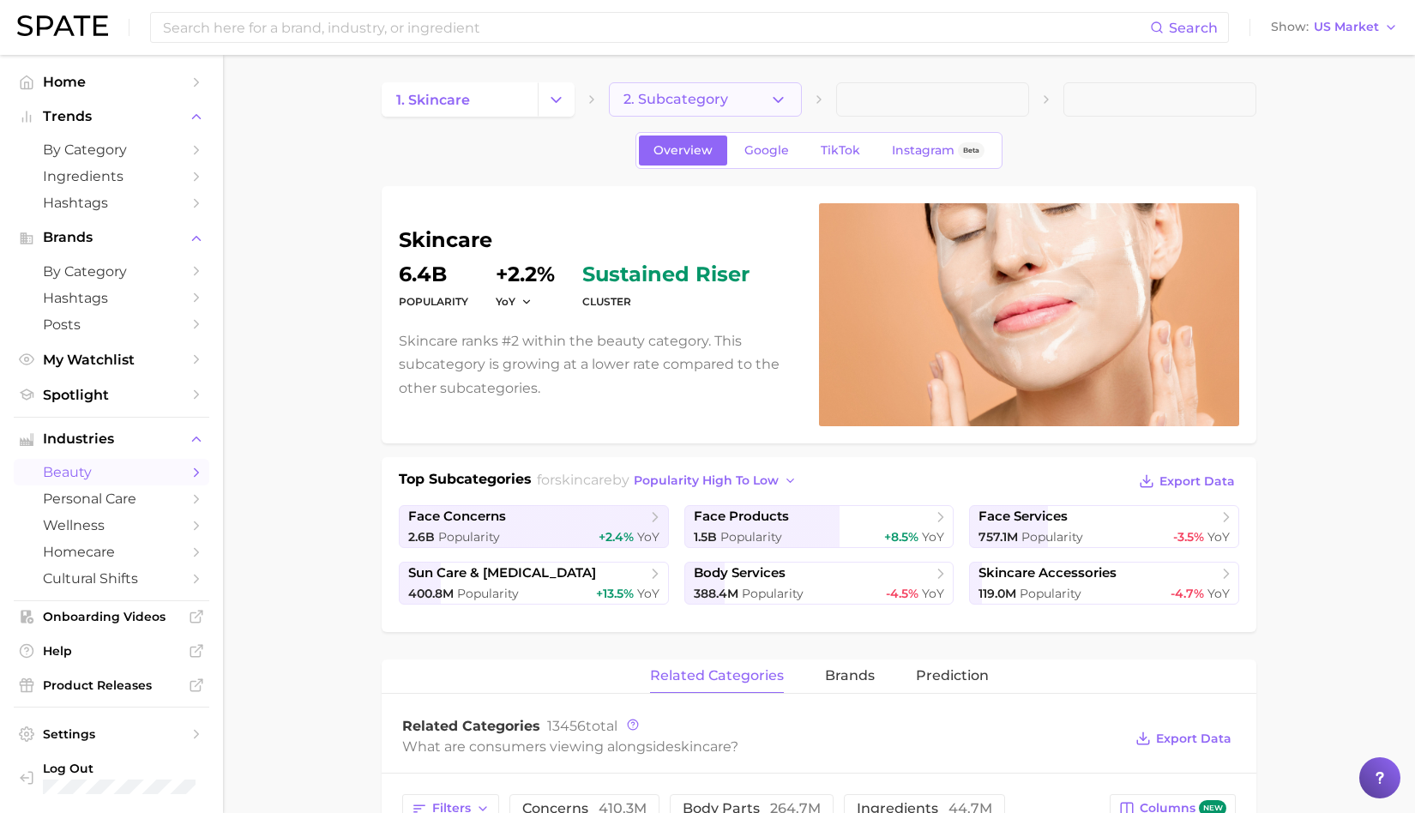
click at [668, 93] on span "2. Subcategory" at bounding box center [676, 99] width 105 height 15
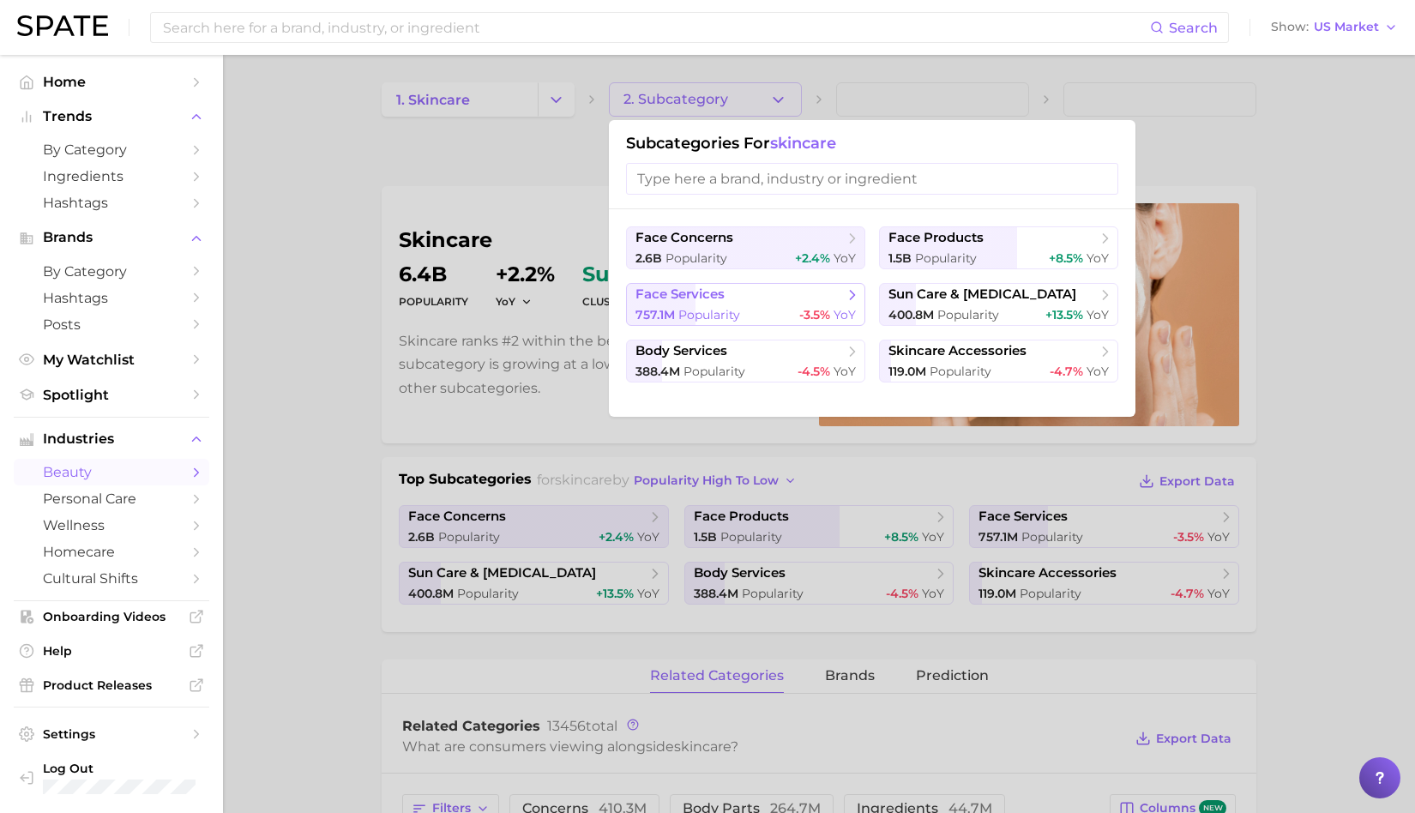
click at [674, 292] on span "face services" at bounding box center [680, 294] width 89 height 16
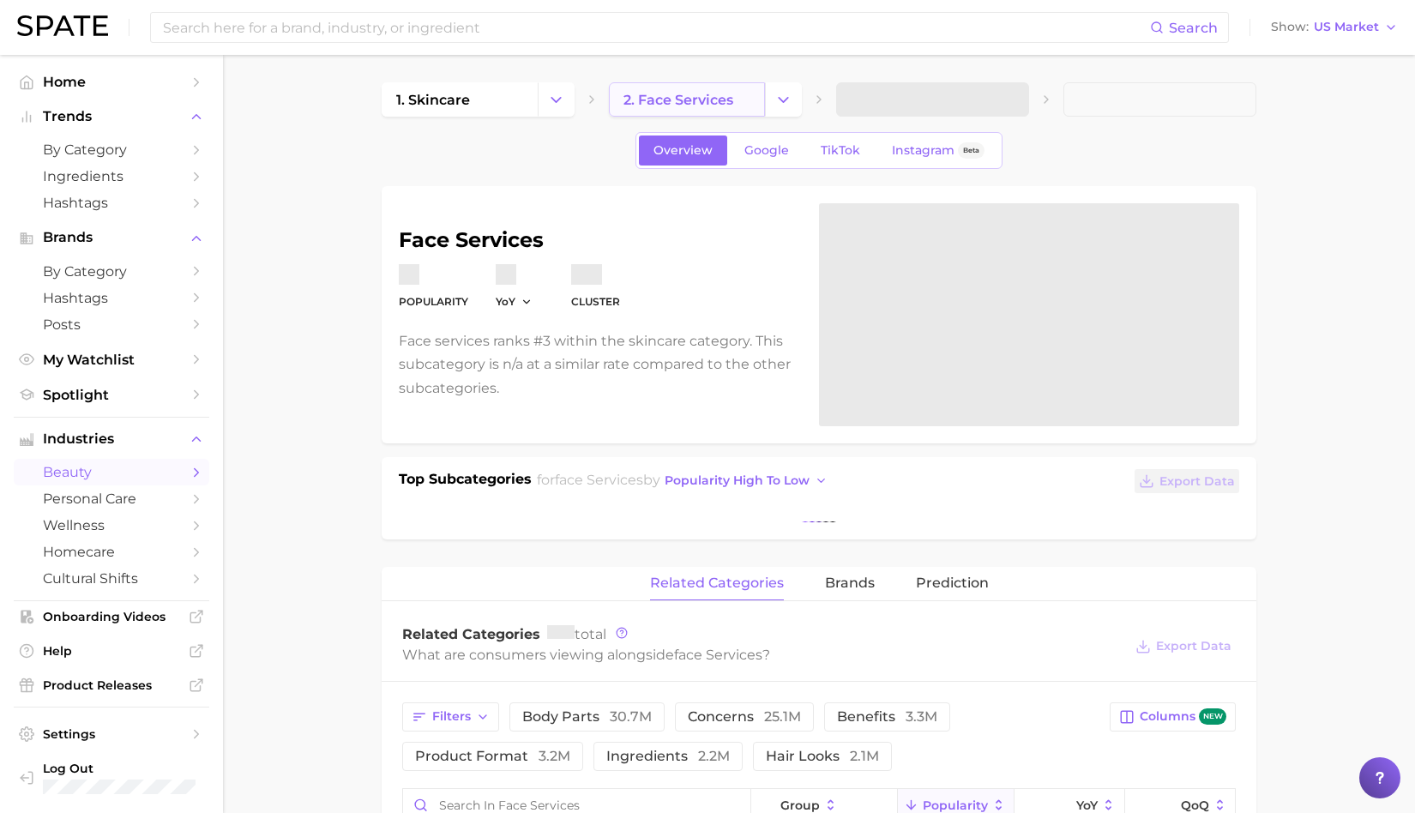
click at [666, 90] on link "2. face services" at bounding box center [687, 99] width 156 height 34
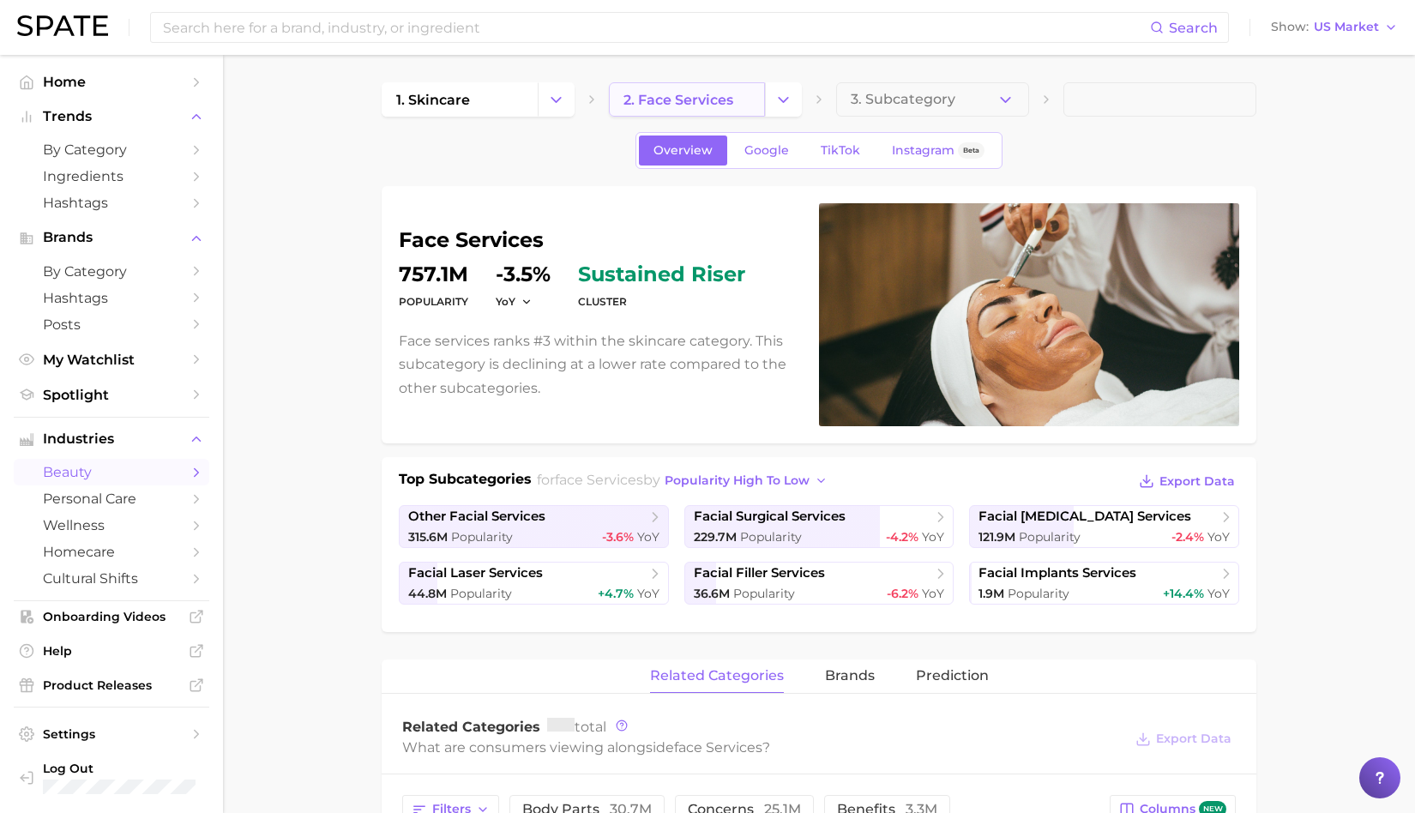
click at [681, 99] on span "2. face services" at bounding box center [679, 100] width 110 height 16
click at [778, 99] on icon "Change Category" at bounding box center [783, 100] width 18 height 18
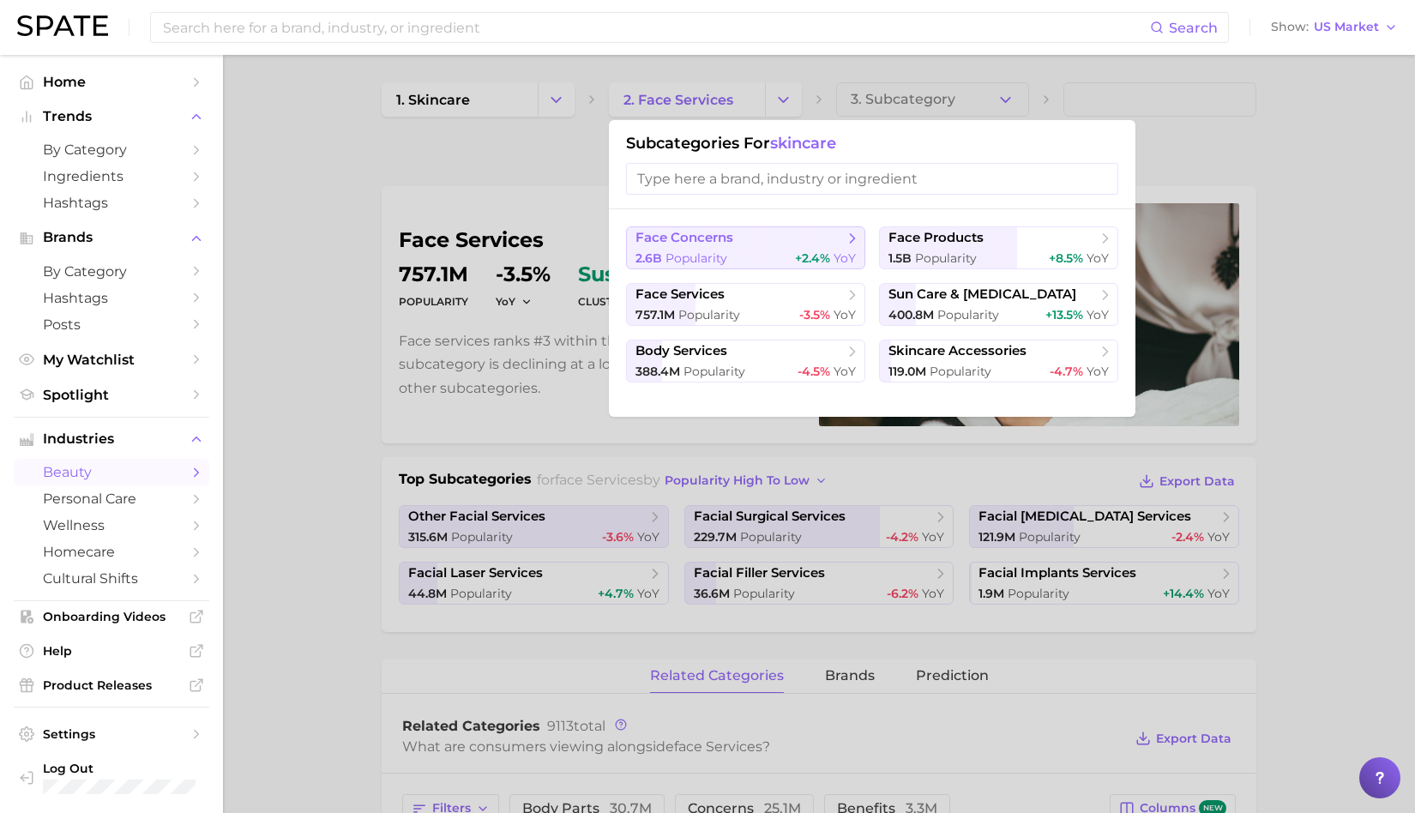
click at [693, 233] on span "face concerns" at bounding box center [685, 238] width 98 height 16
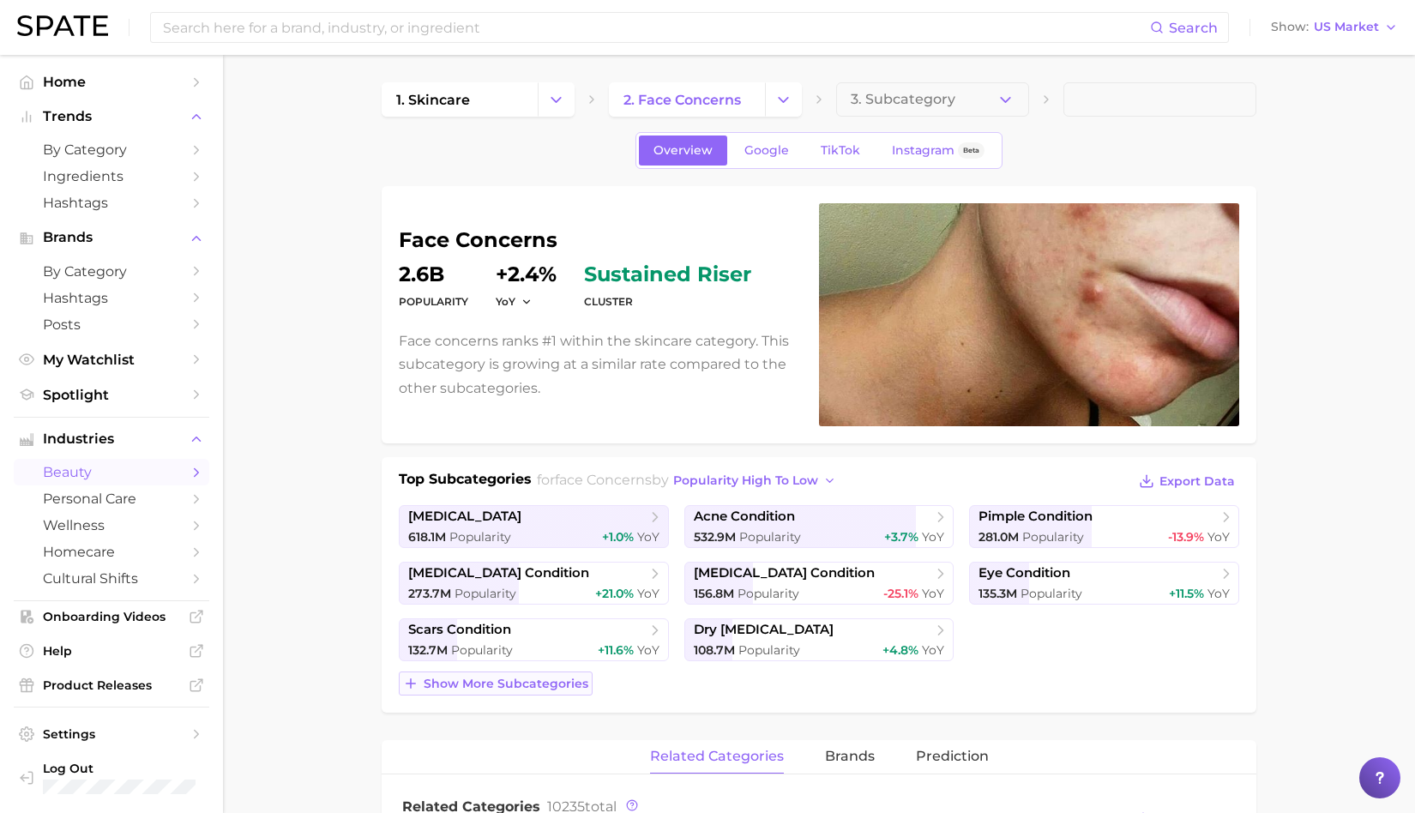
click at [521, 686] on span "Show more subcategories" at bounding box center [506, 684] width 165 height 15
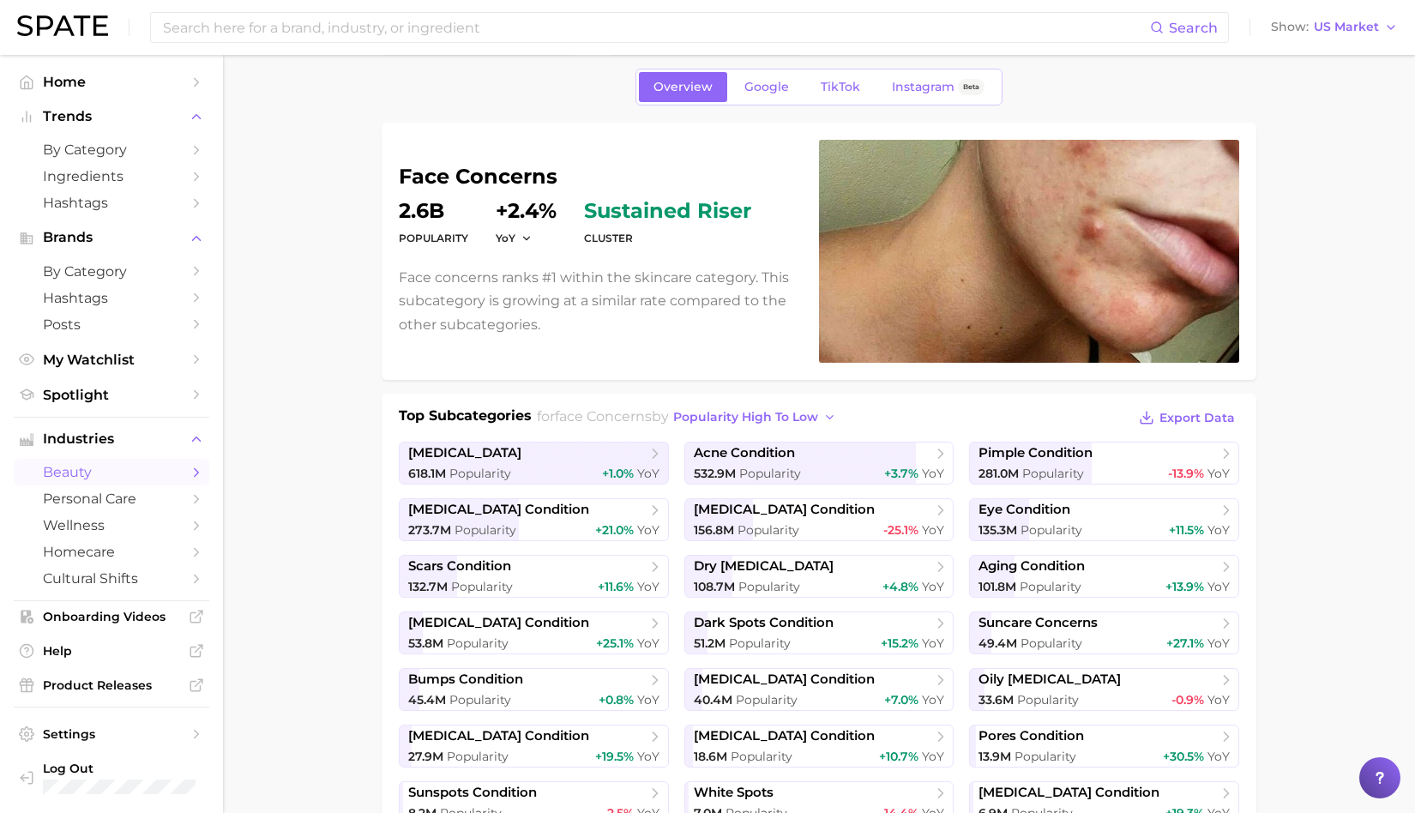
scroll to position [69, 0]
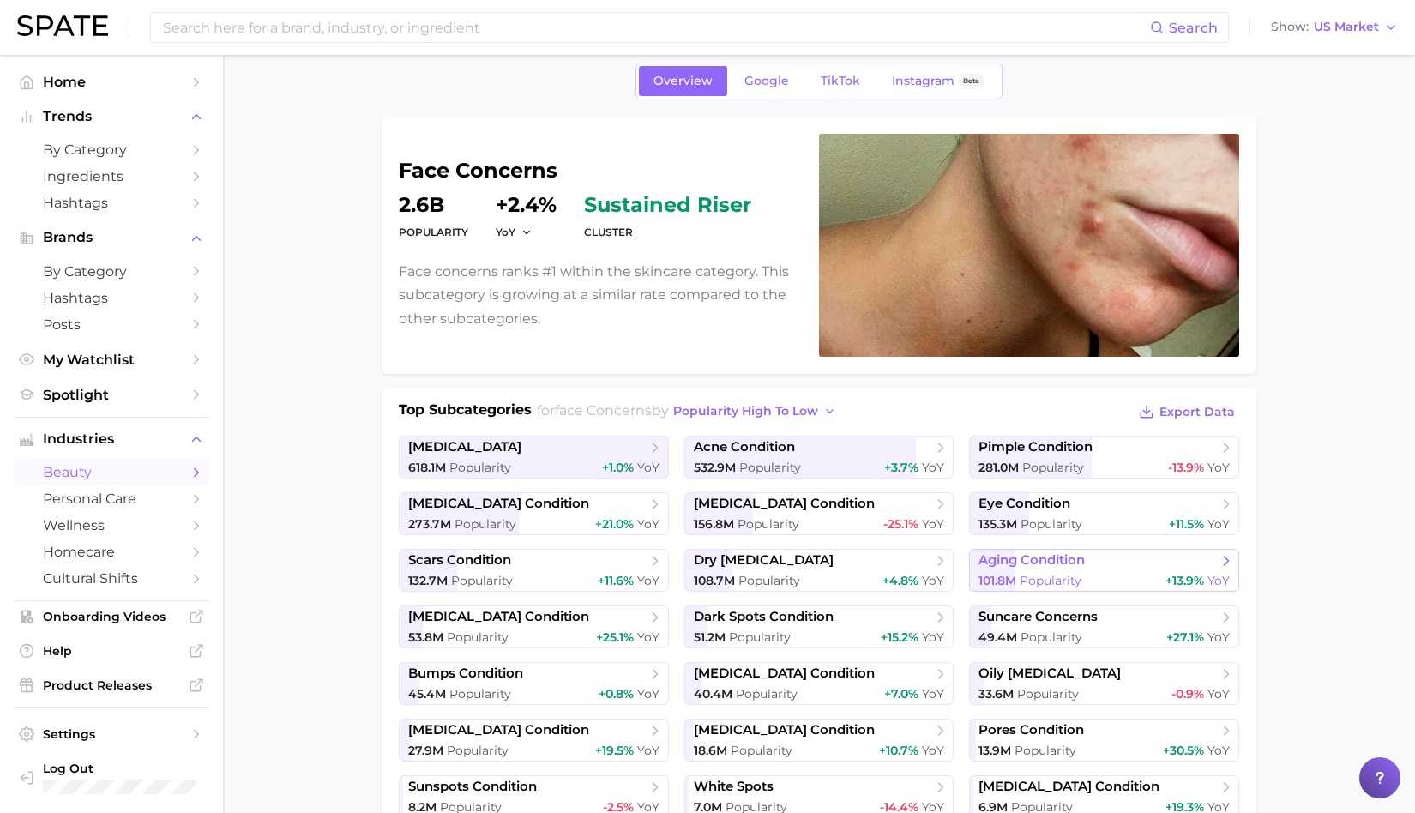
click at [1025, 555] on span "aging condition" at bounding box center [1032, 560] width 106 height 16
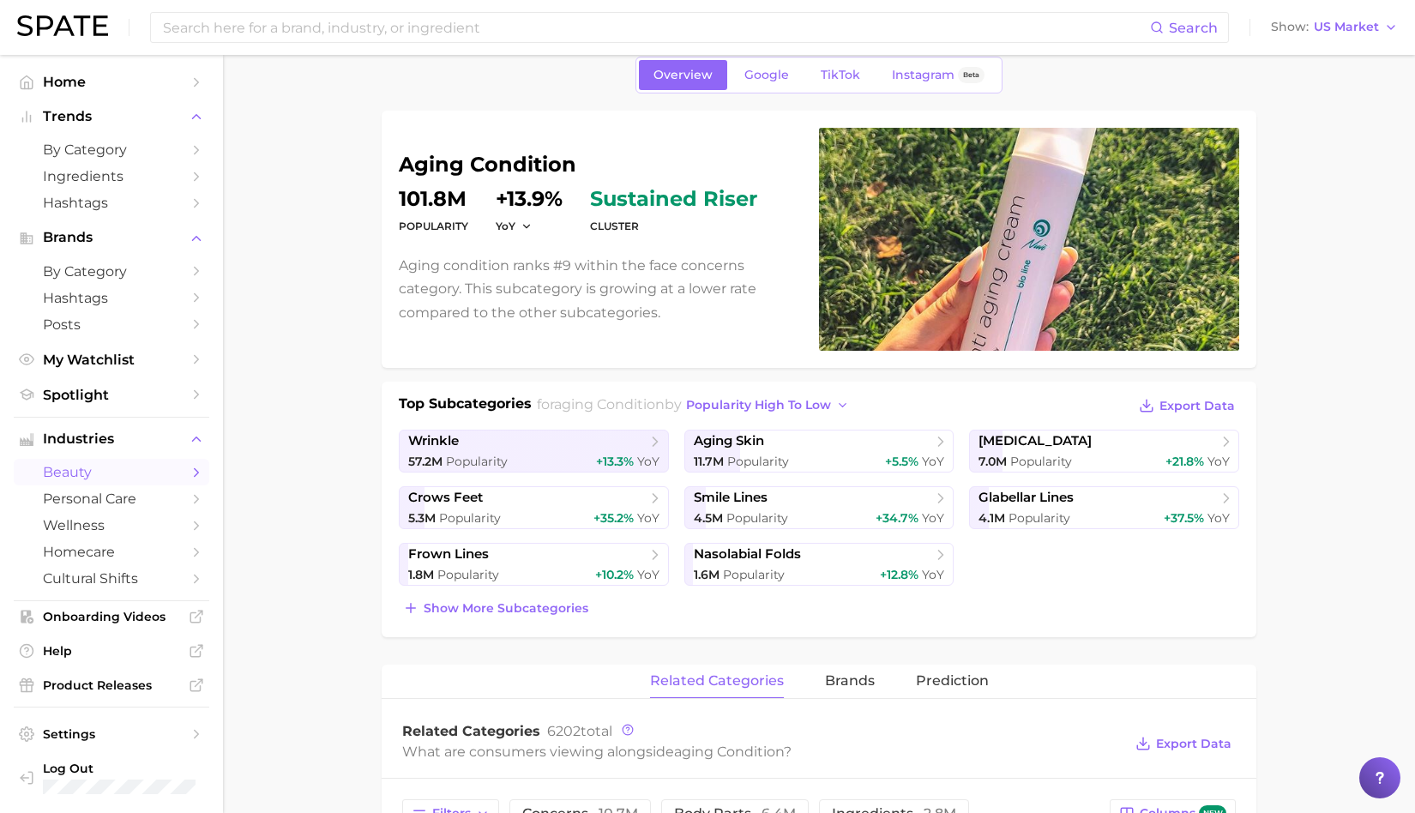
scroll to position [149, 0]
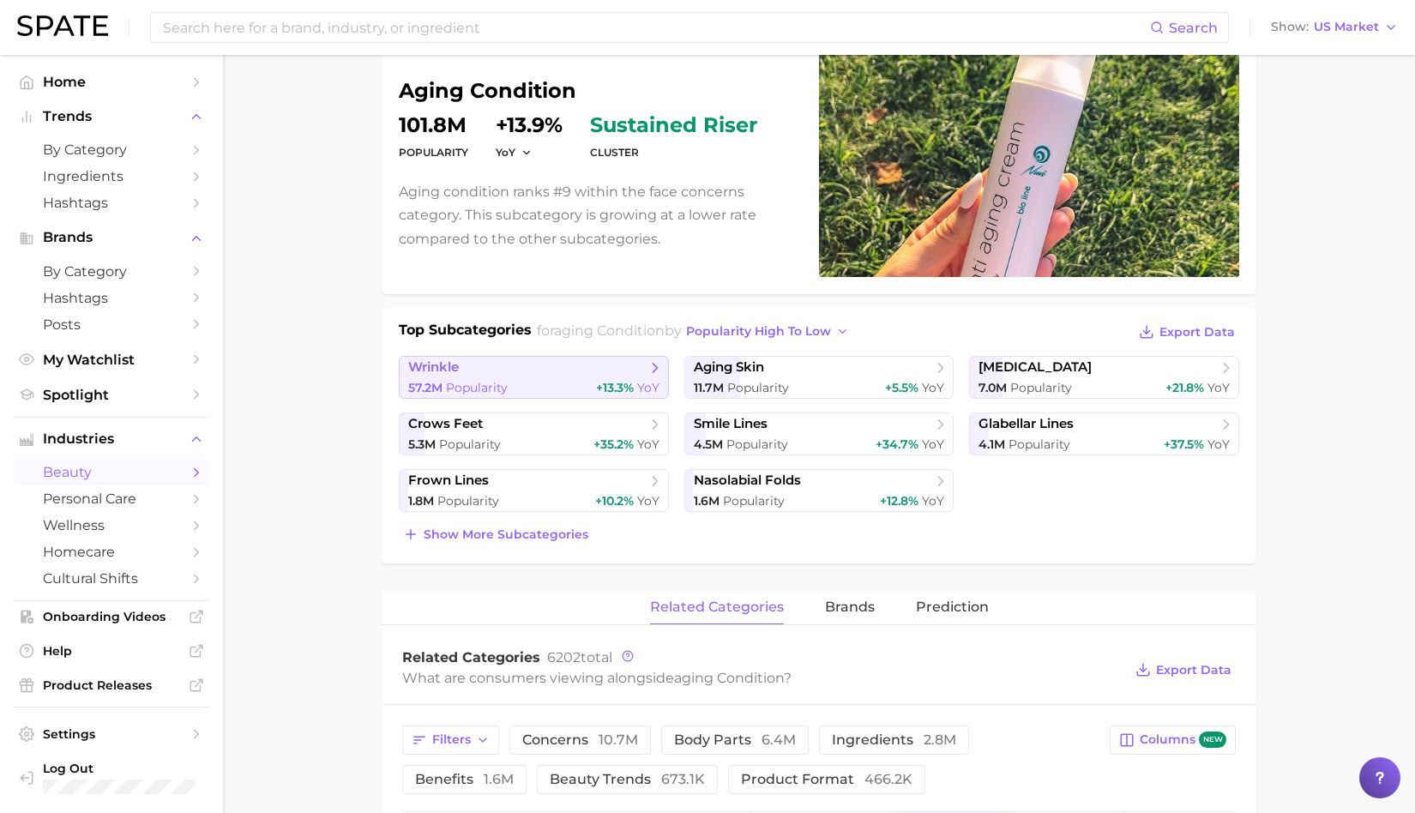
click at [570, 376] on link "wrinkle 57.2m Popularity +13.3% YoY" at bounding box center [534, 377] width 270 height 43
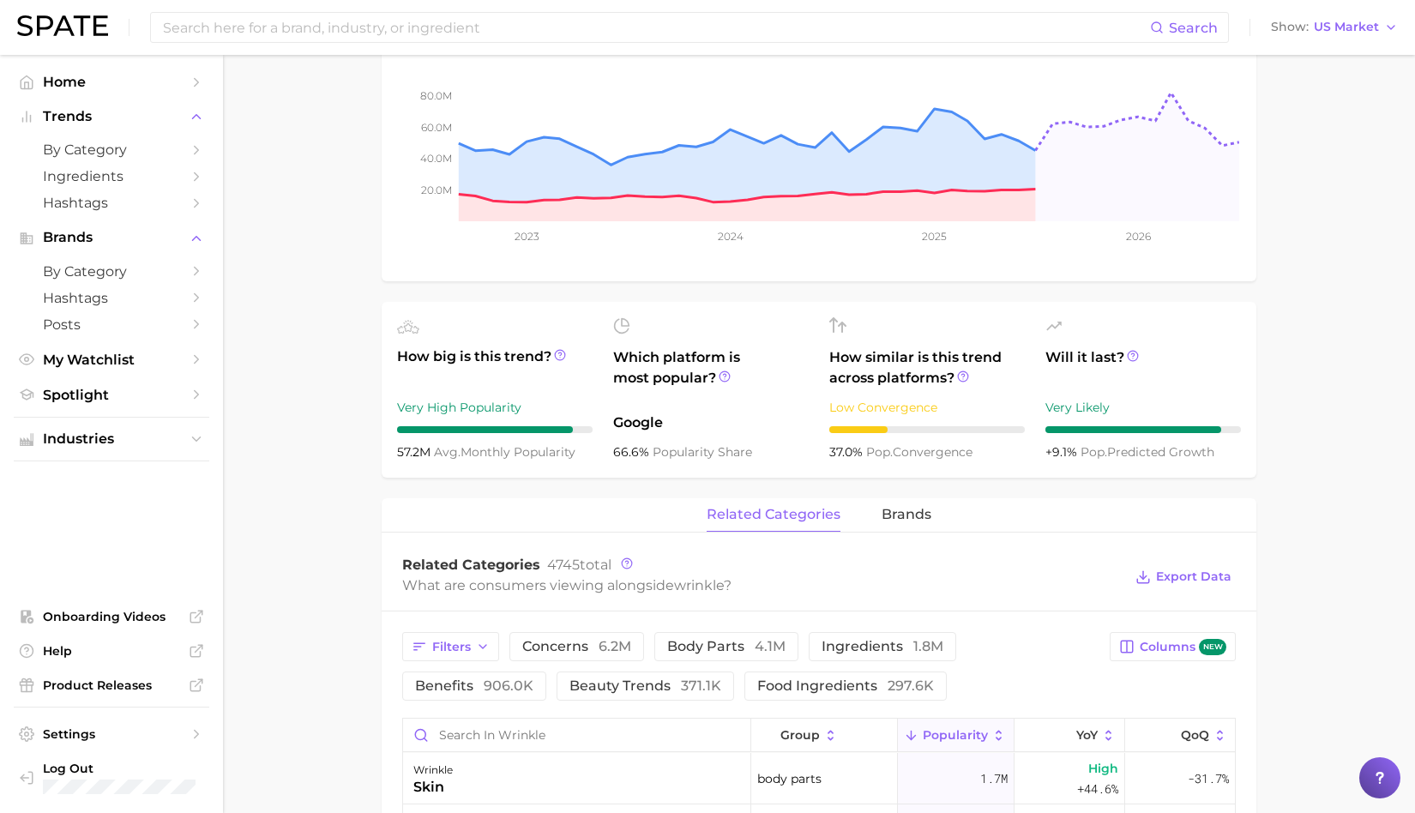
scroll to position [726, 0]
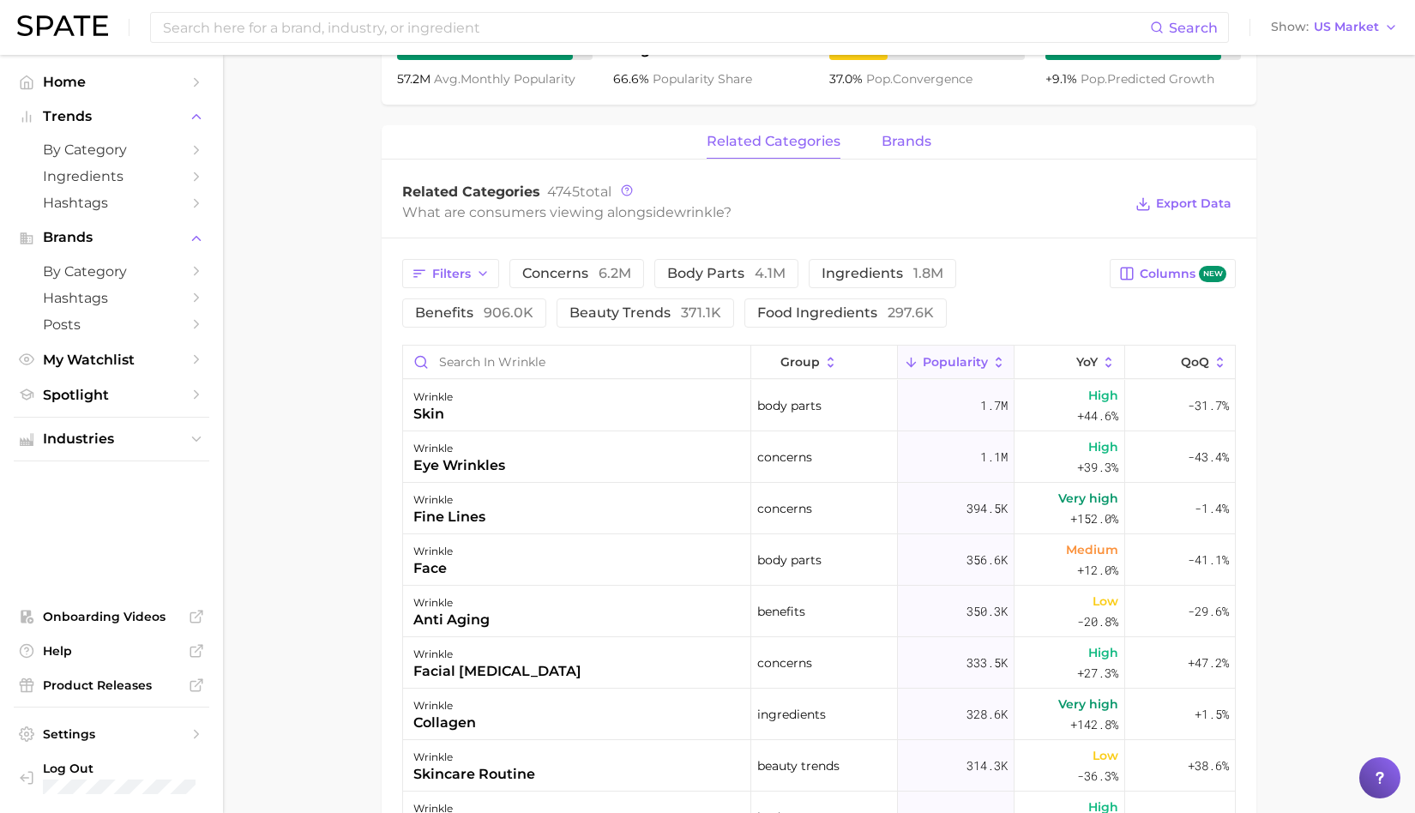
click at [910, 143] on span "brands" at bounding box center [907, 141] width 50 height 15
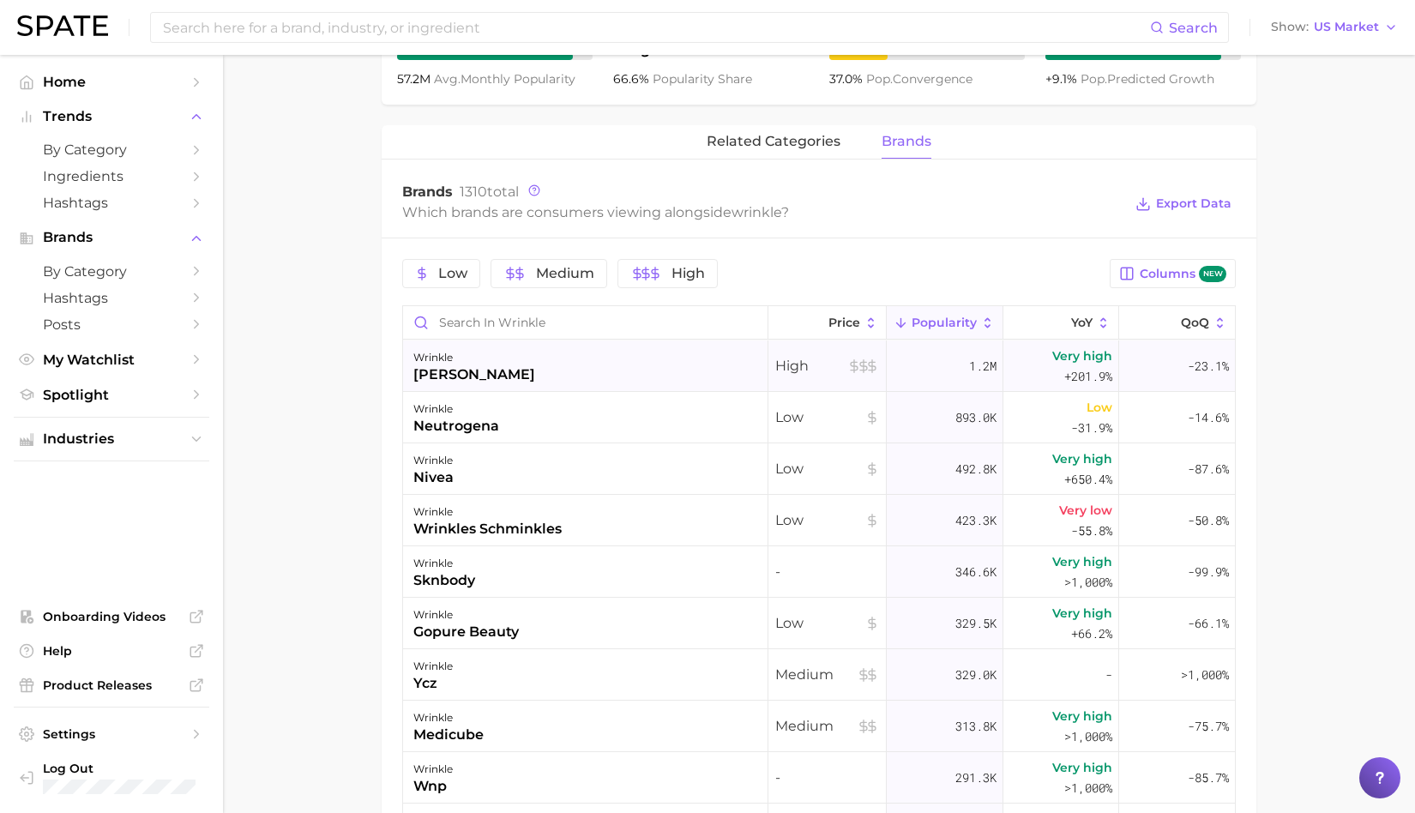
click at [665, 351] on div "[PERSON_NAME] [PERSON_NAME]" at bounding box center [585, 365] width 365 height 51
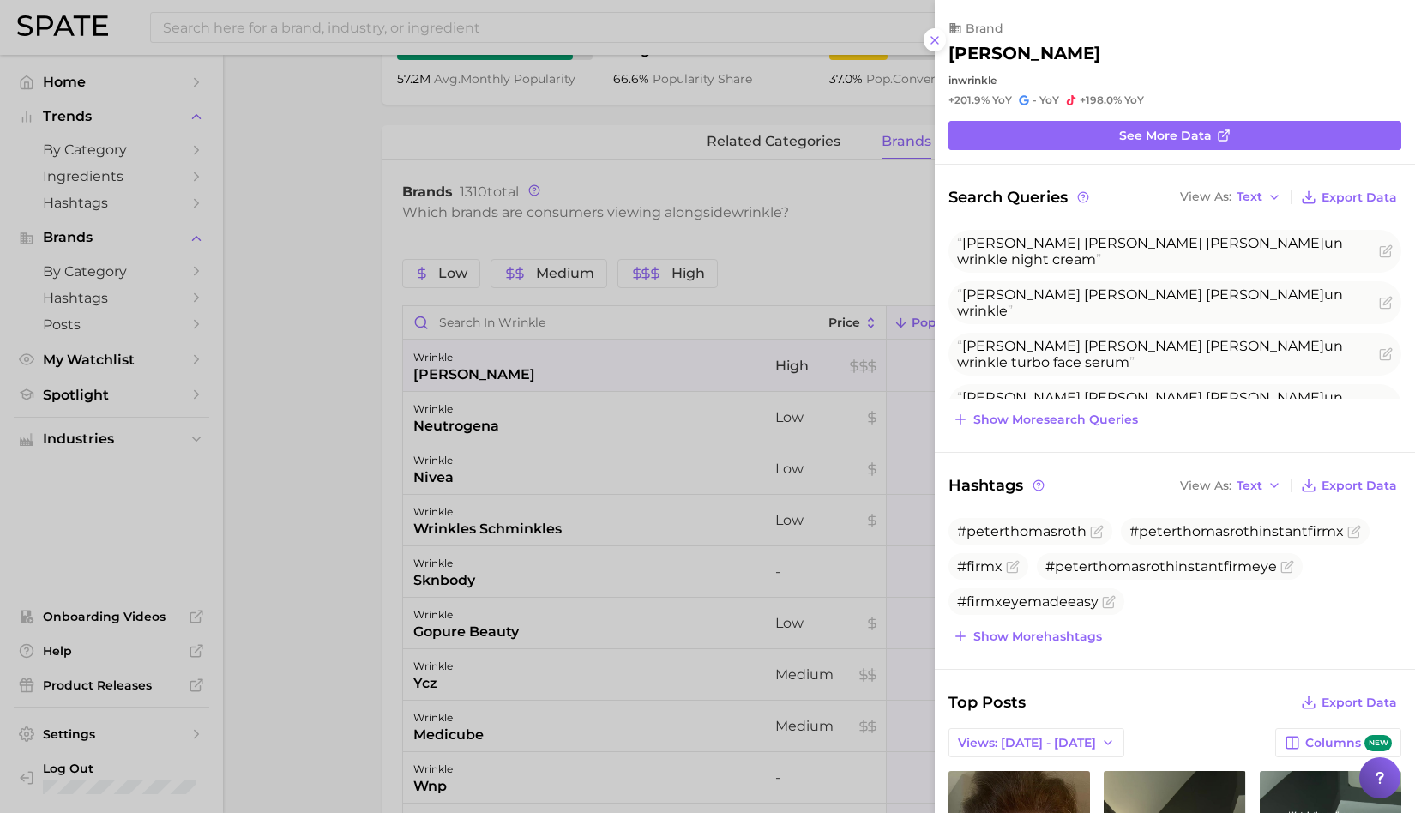
scroll to position [0, 0]
click at [756, 409] on div at bounding box center [707, 406] width 1415 height 813
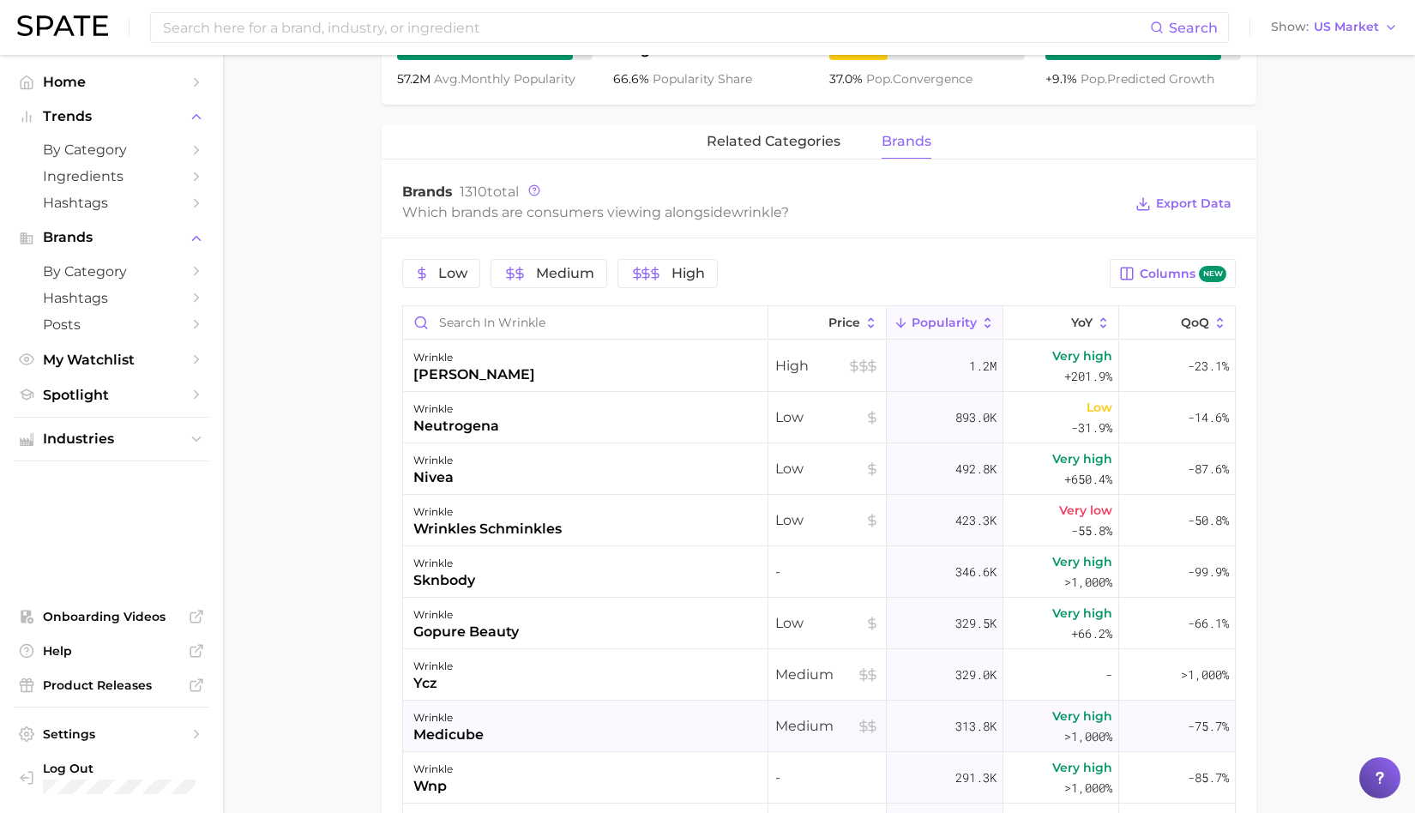
click at [478, 726] on div "medicube" at bounding box center [448, 735] width 70 height 21
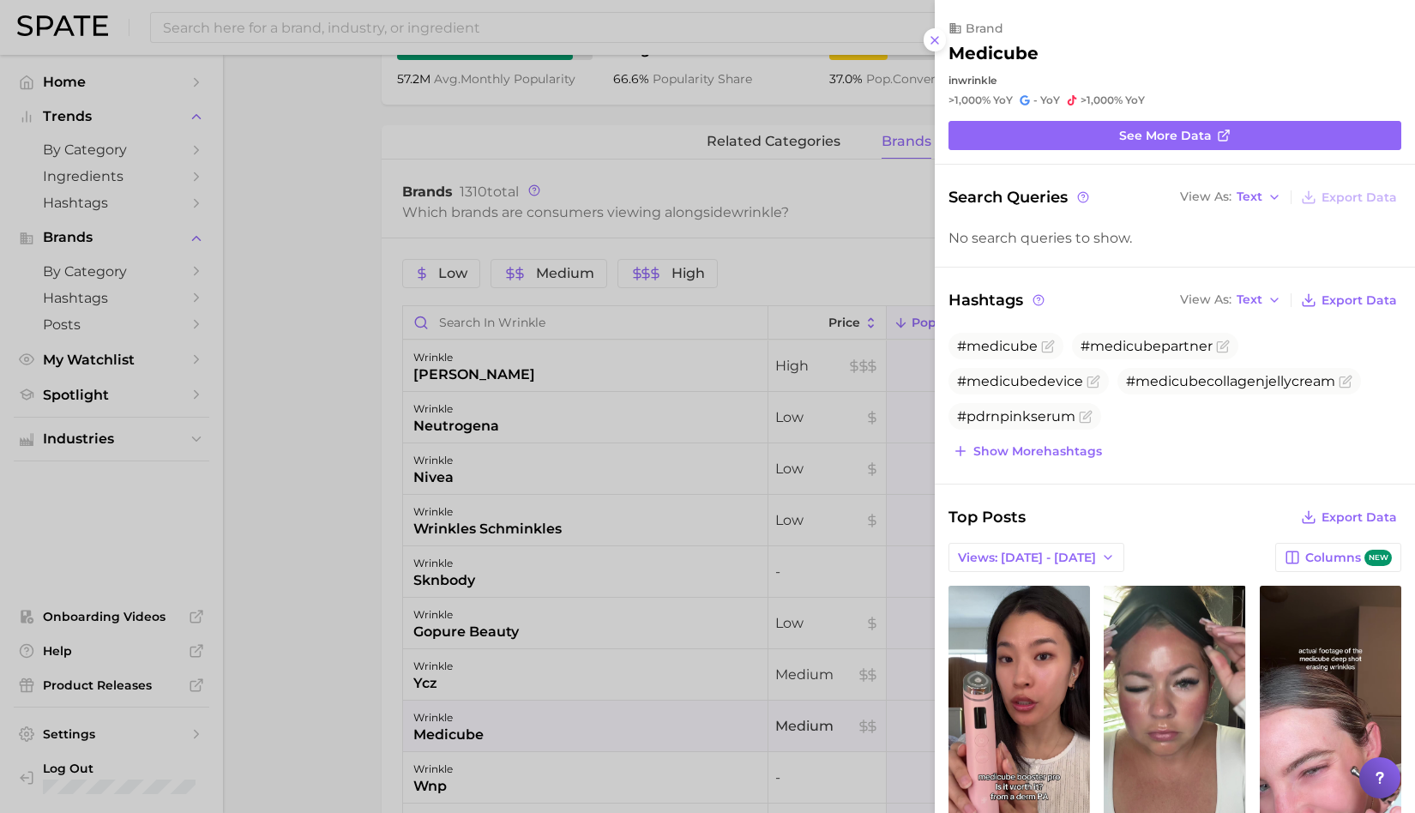
click at [837, 512] on div at bounding box center [707, 406] width 1415 height 813
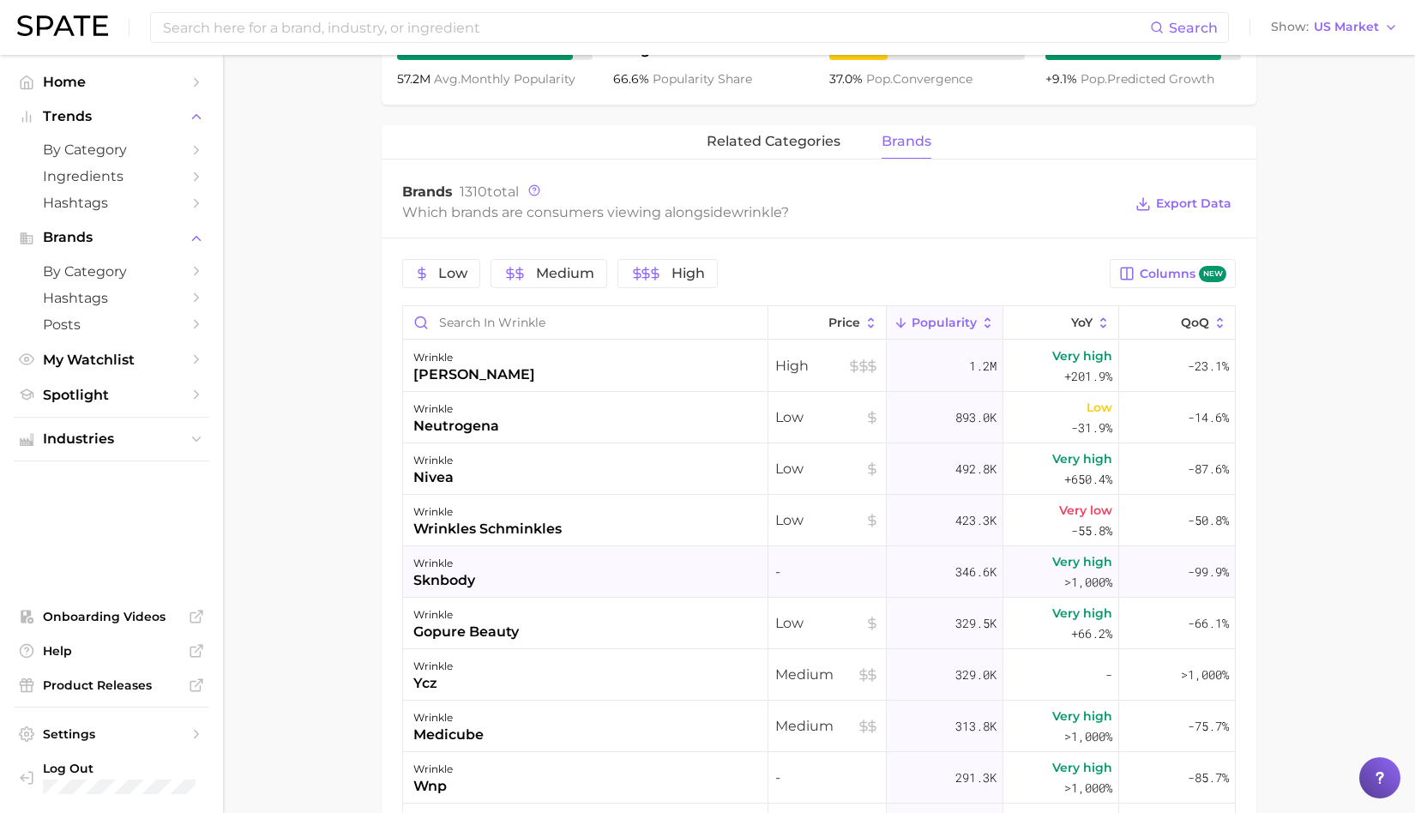
click at [433, 591] on div "wrinkle sknbody" at bounding box center [585, 571] width 365 height 51
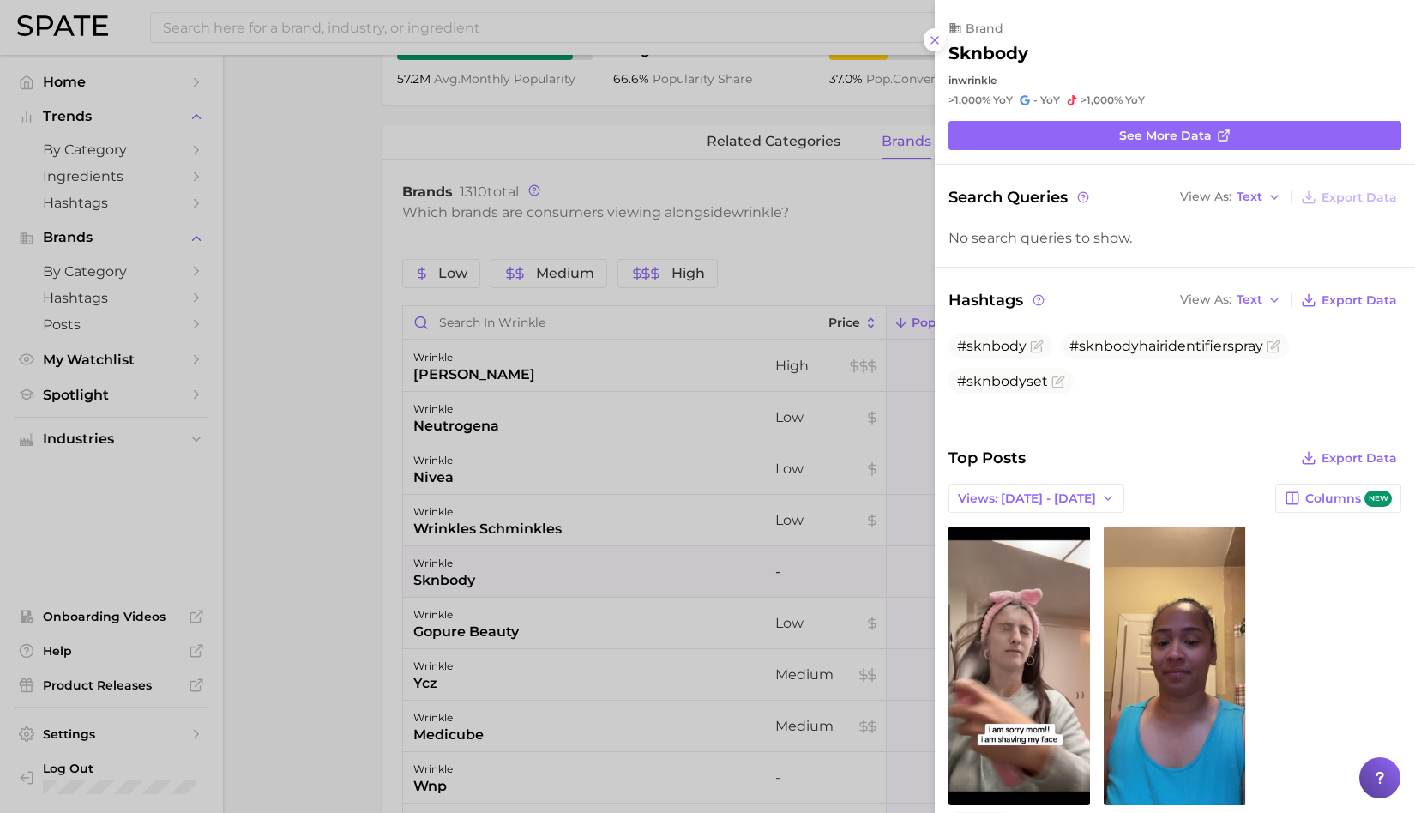
click at [433, 591] on div at bounding box center [707, 406] width 1415 height 813
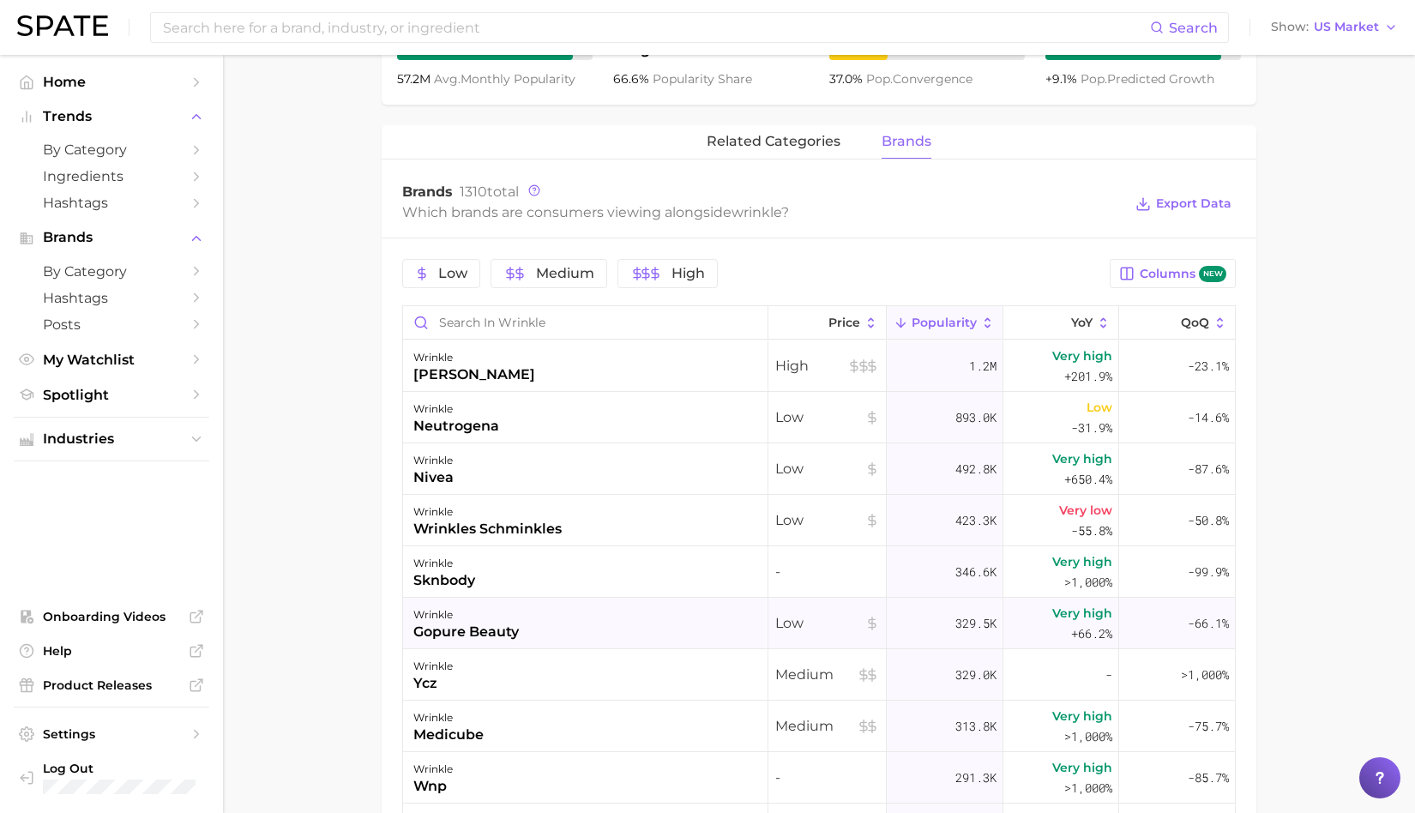
click at [641, 635] on div "wrinkle gopure beauty" at bounding box center [585, 623] width 365 height 51
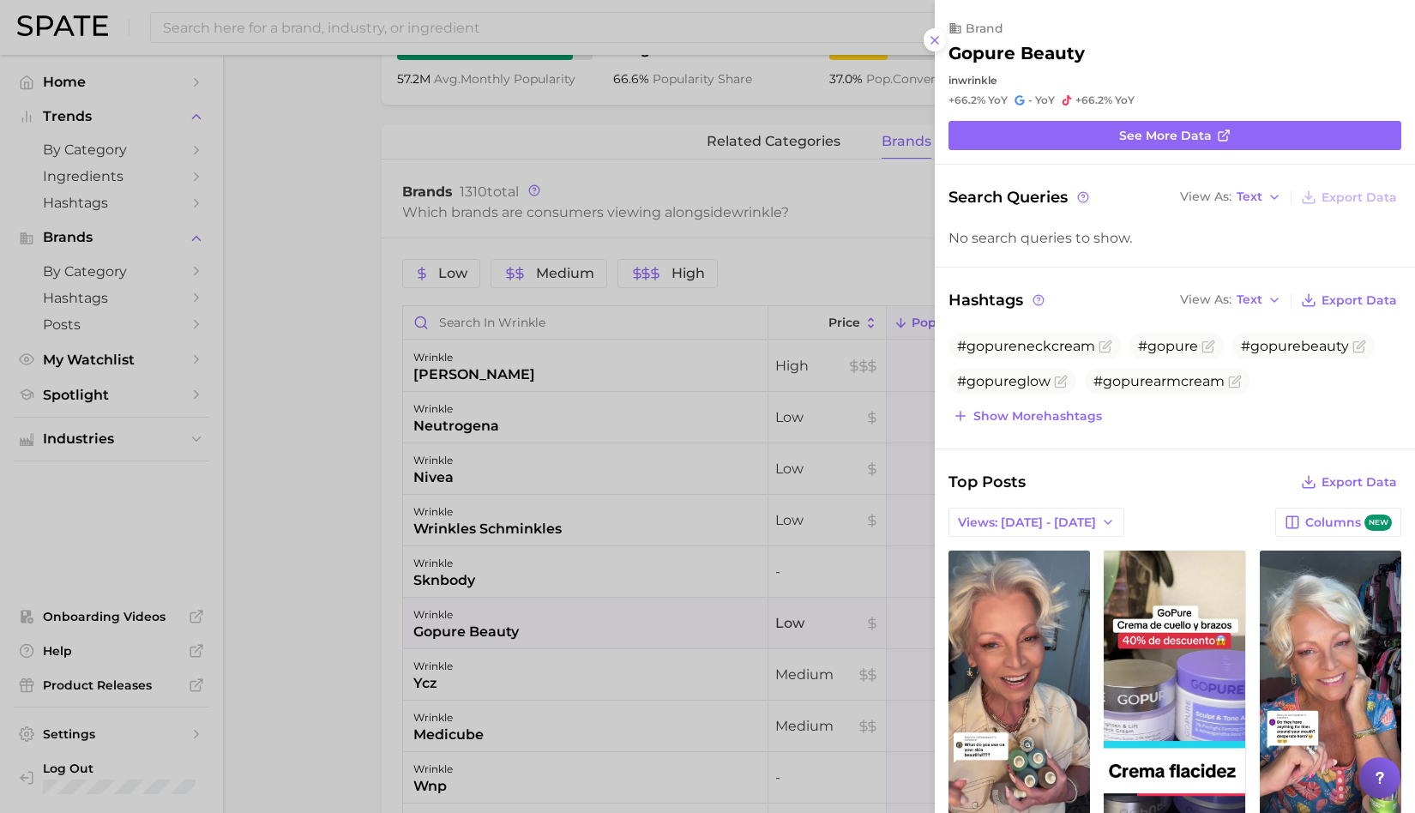
click at [641, 635] on div at bounding box center [707, 406] width 1415 height 813
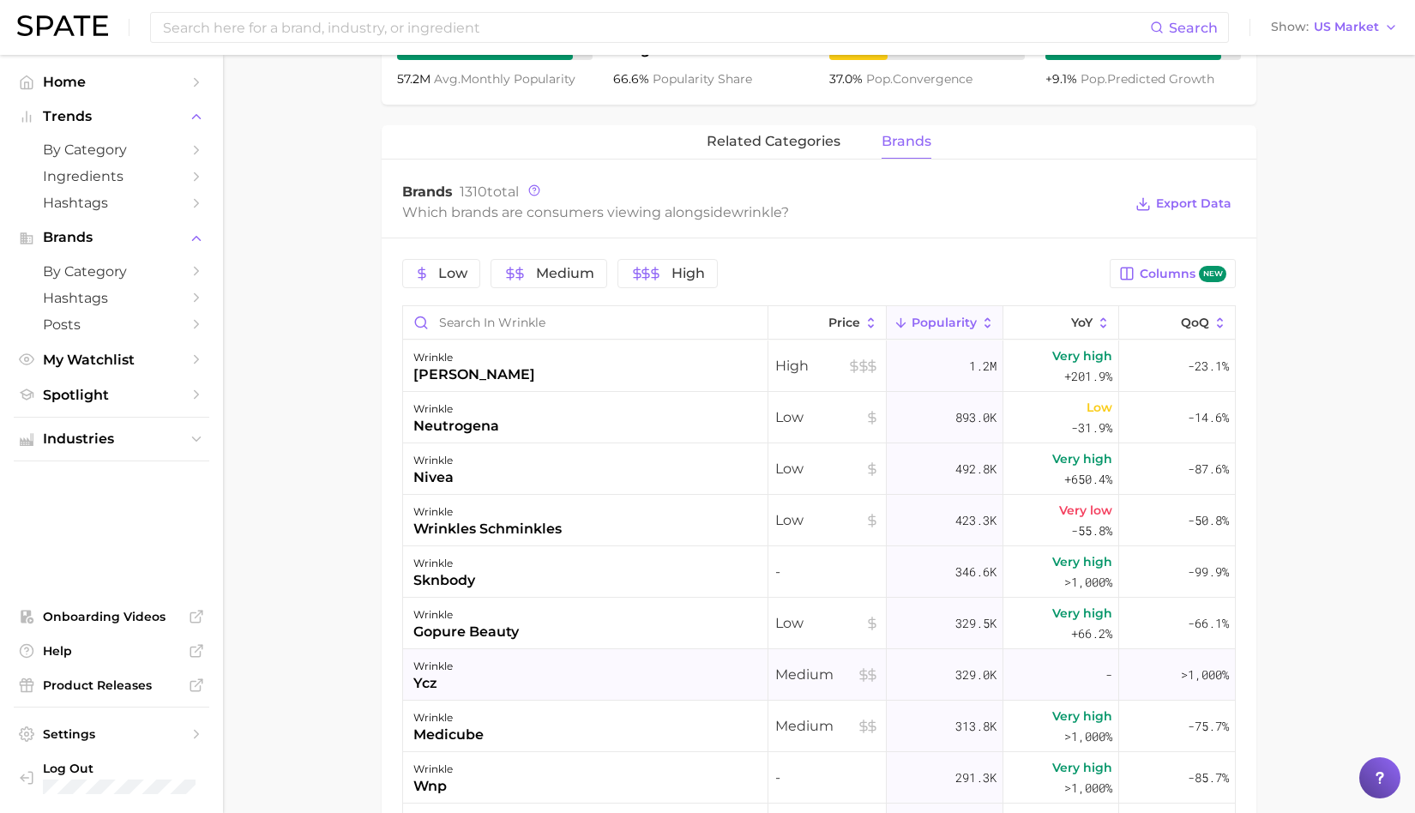
click at [625, 674] on div "wrinkle ycz" at bounding box center [585, 674] width 365 height 51
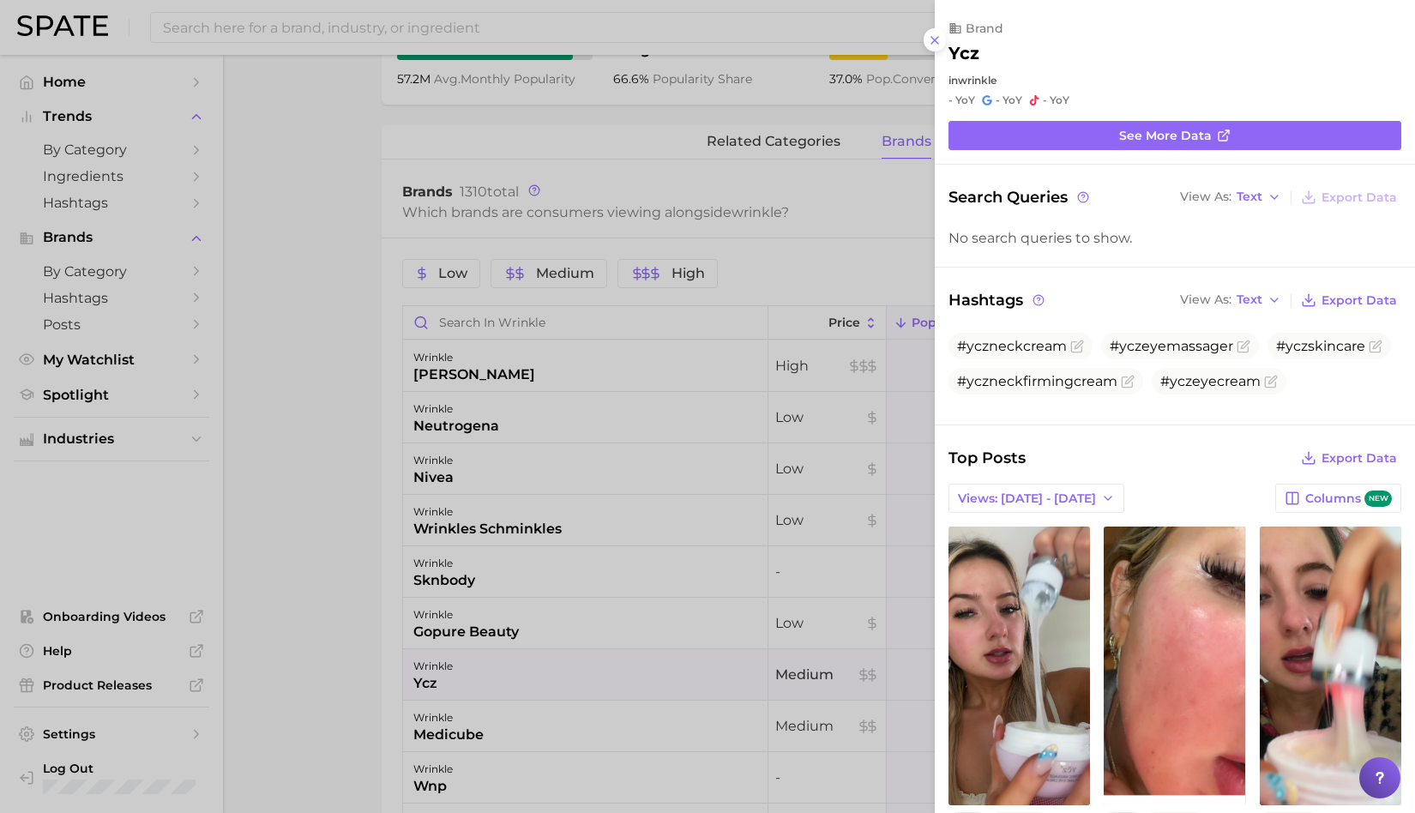
click at [460, 733] on div at bounding box center [707, 406] width 1415 height 813
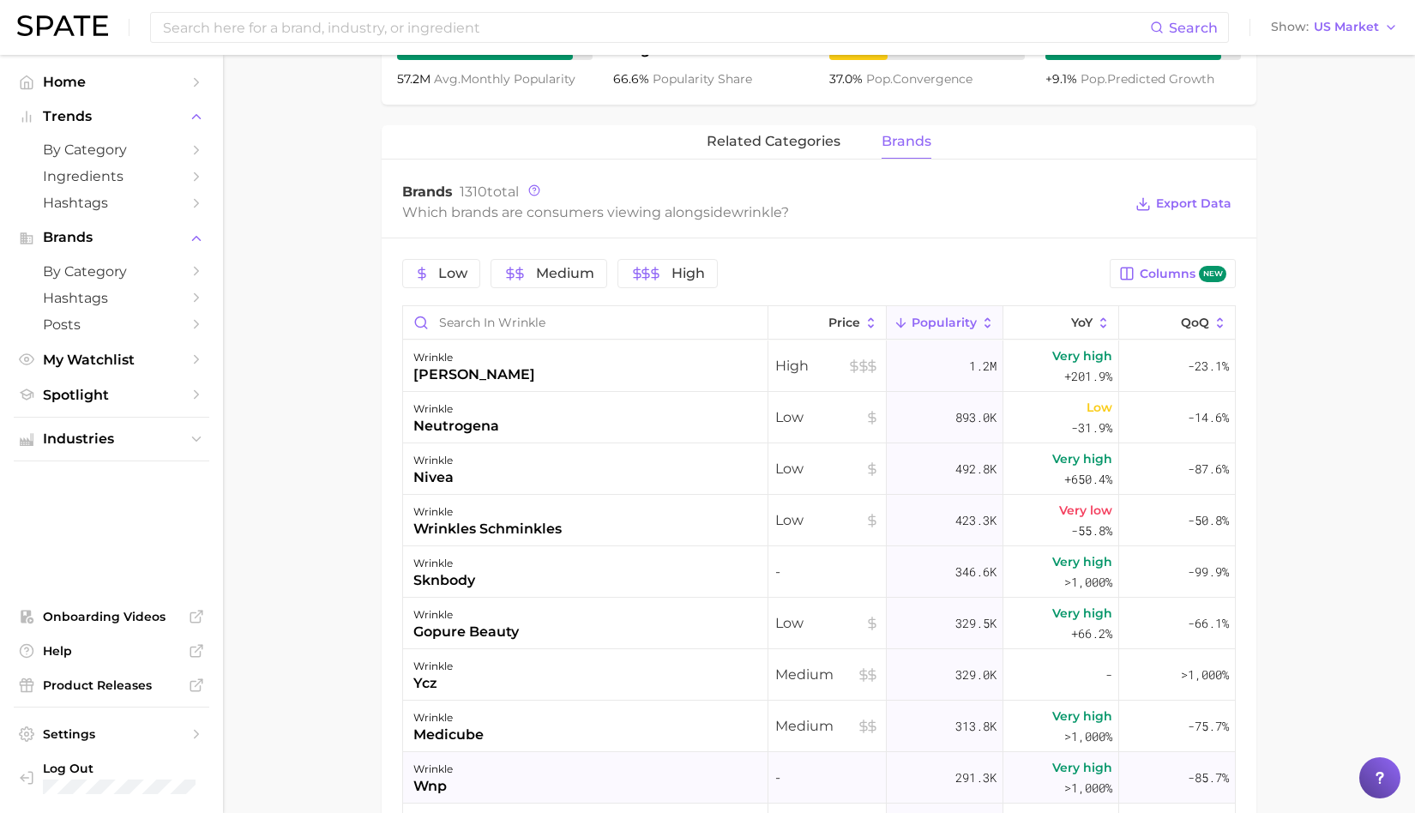
click at [536, 790] on div "wrinkle wnp" at bounding box center [585, 777] width 365 height 51
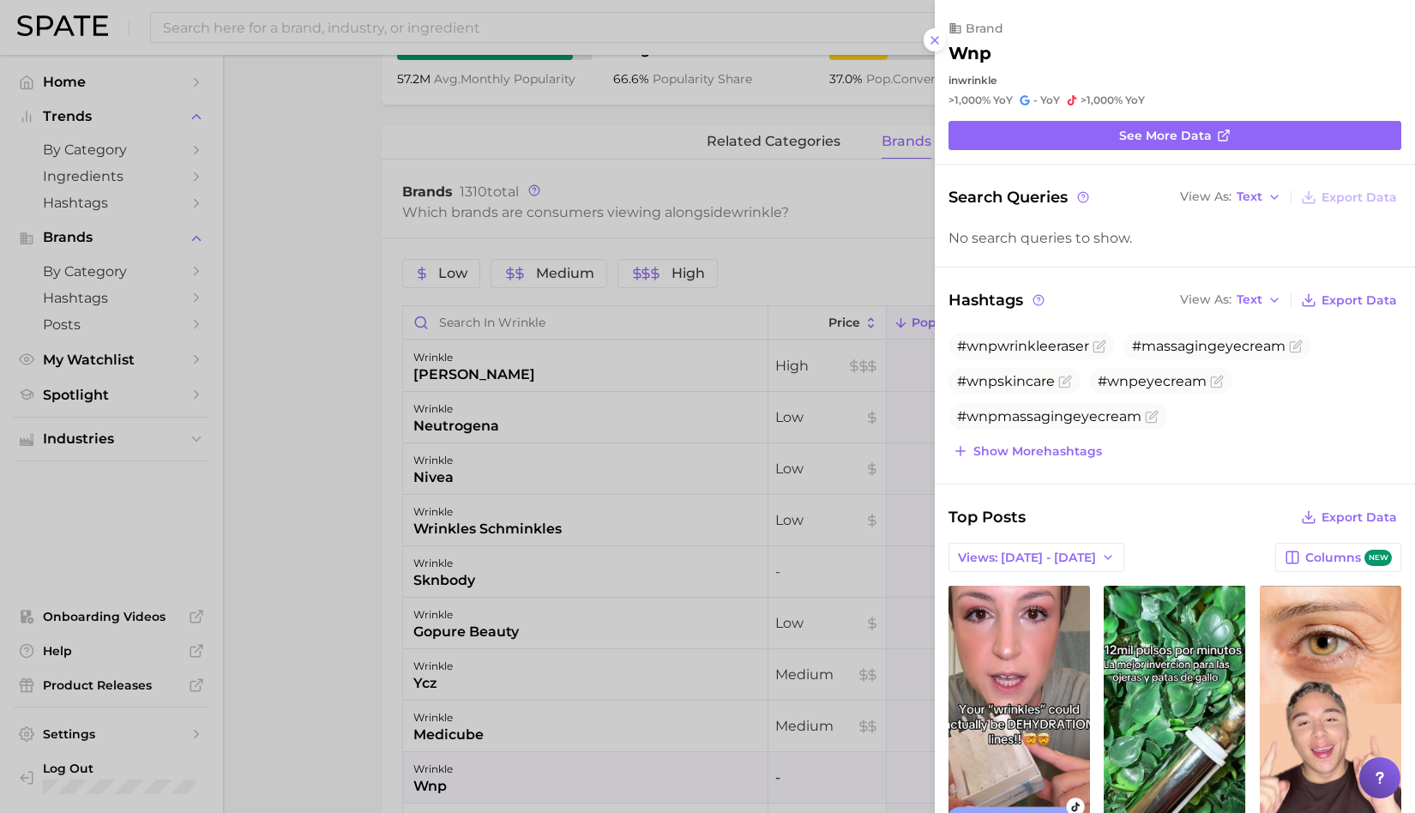
click at [328, 369] on div at bounding box center [707, 406] width 1415 height 813
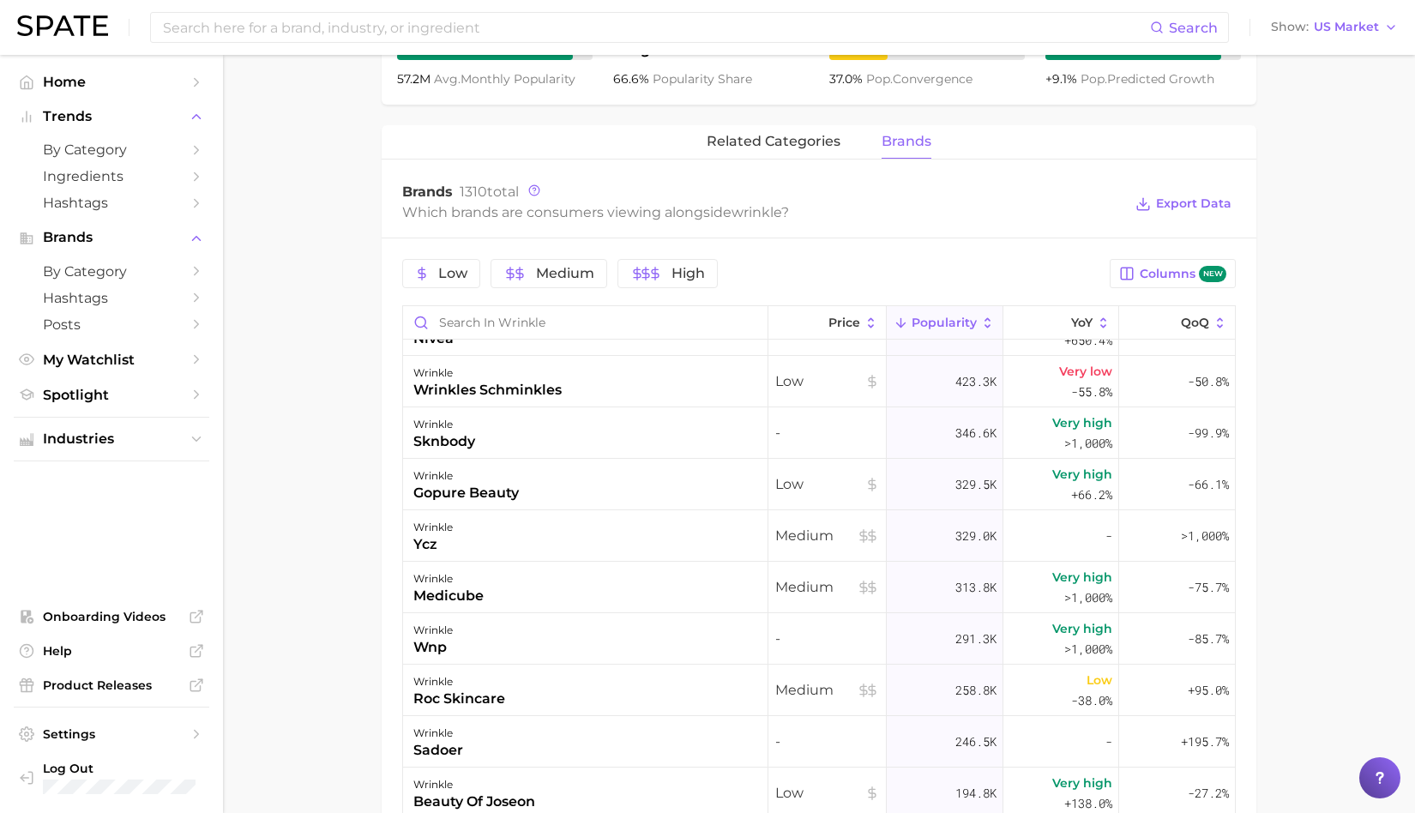
scroll to position [138, 0]
click at [471, 684] on div "wrinkle" at bounding box center [459, 682] width 92 height 21
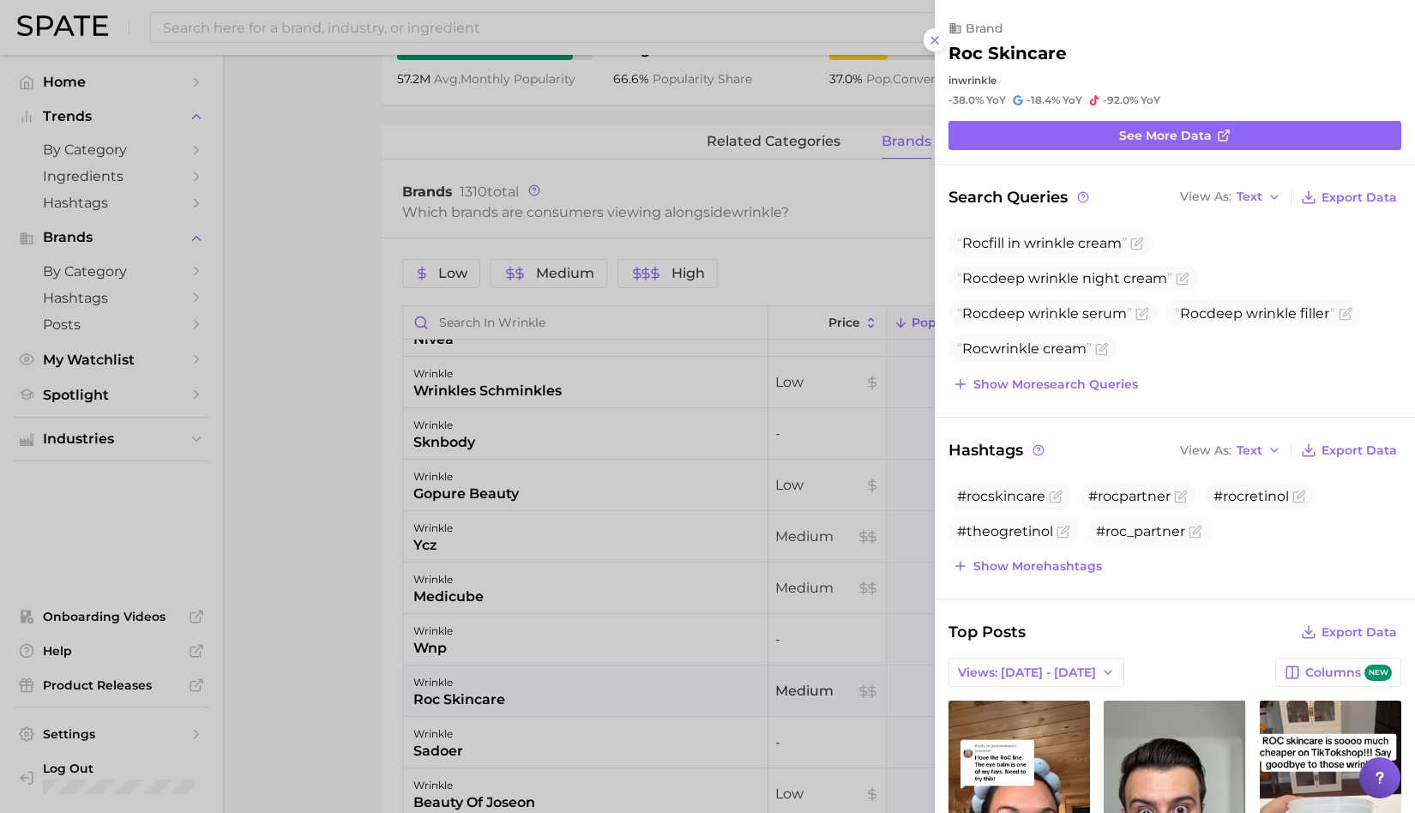
scroll to position [0, 0]
click at [629, 587] on div at bounding box center [707, 406] width 1415 height 813
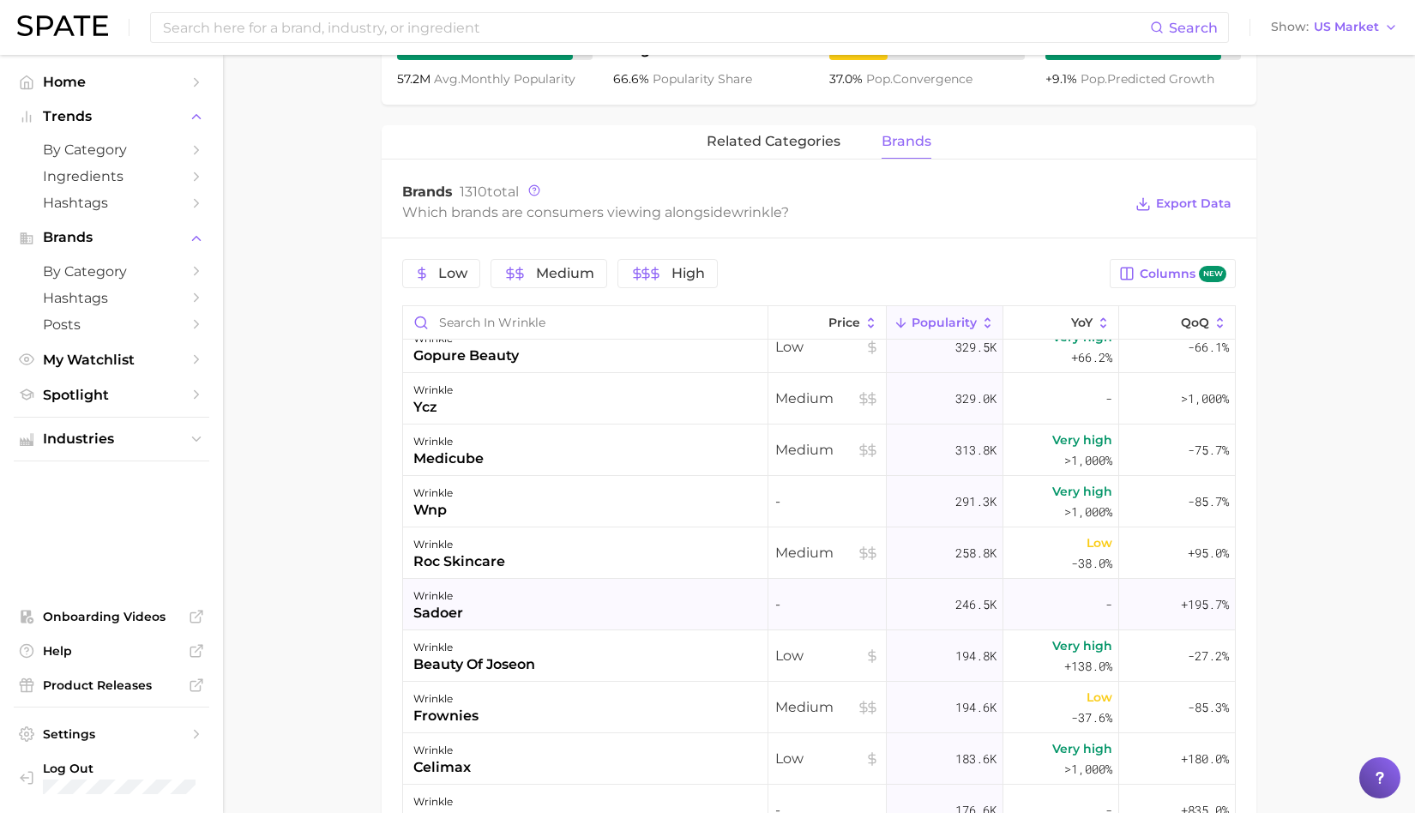
scroll to position [286, 0]
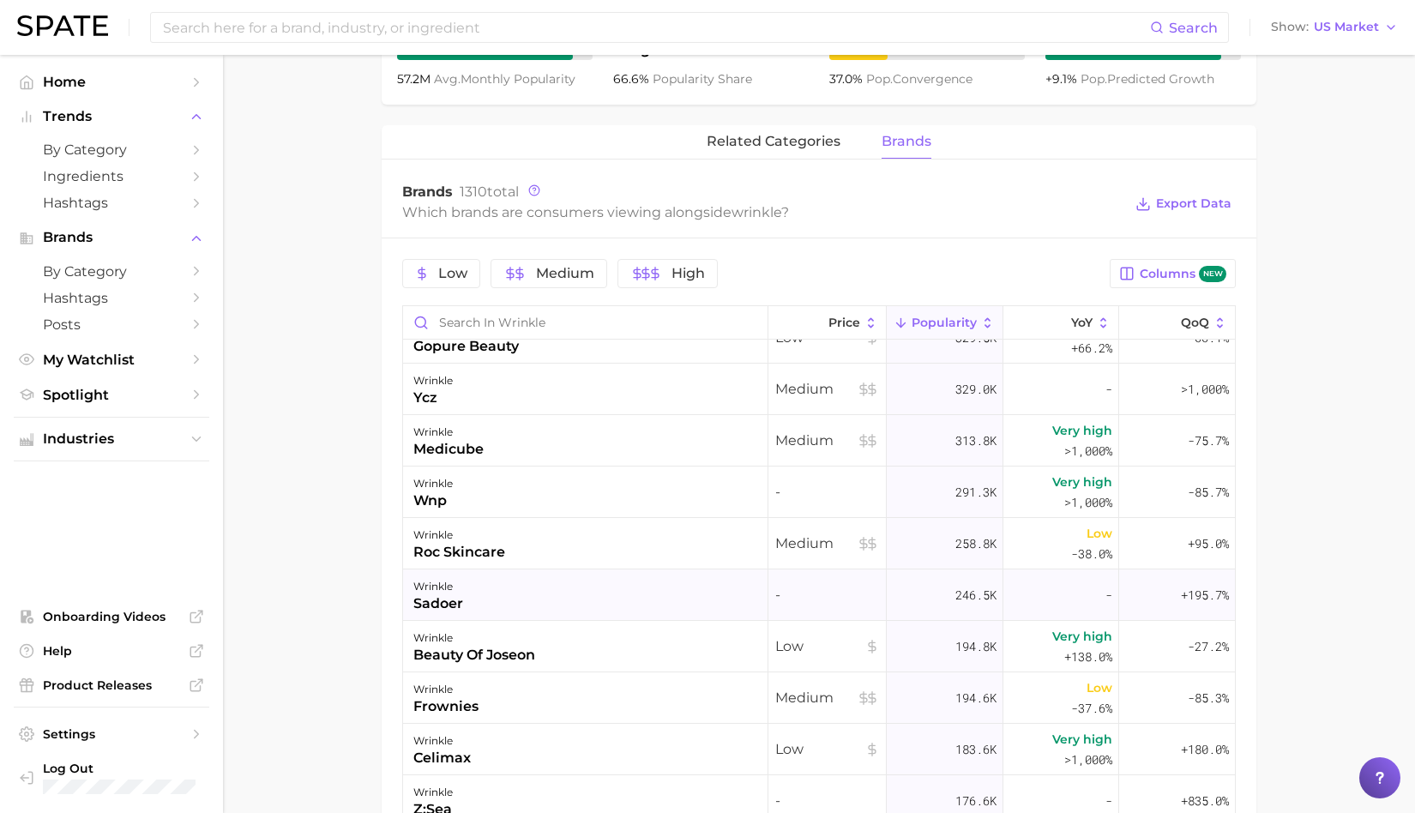
click at [510, 746] on div "wrinkle celimax" at bounding box center [585, 749] width 365 height 51
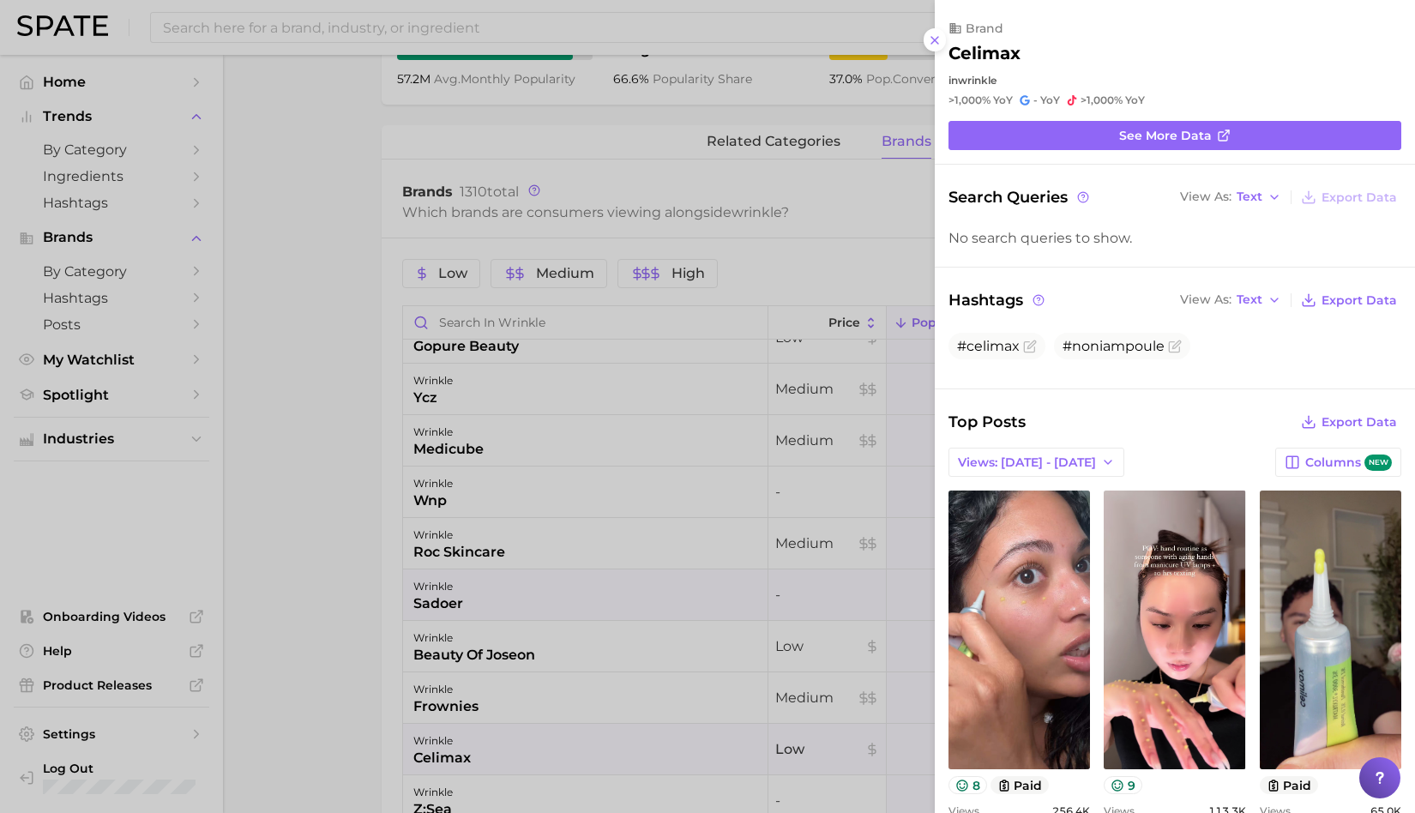
scroll to position [0, 0]
click at [606, 431] on div at bounding box center [707, 406] width 1415 height 813
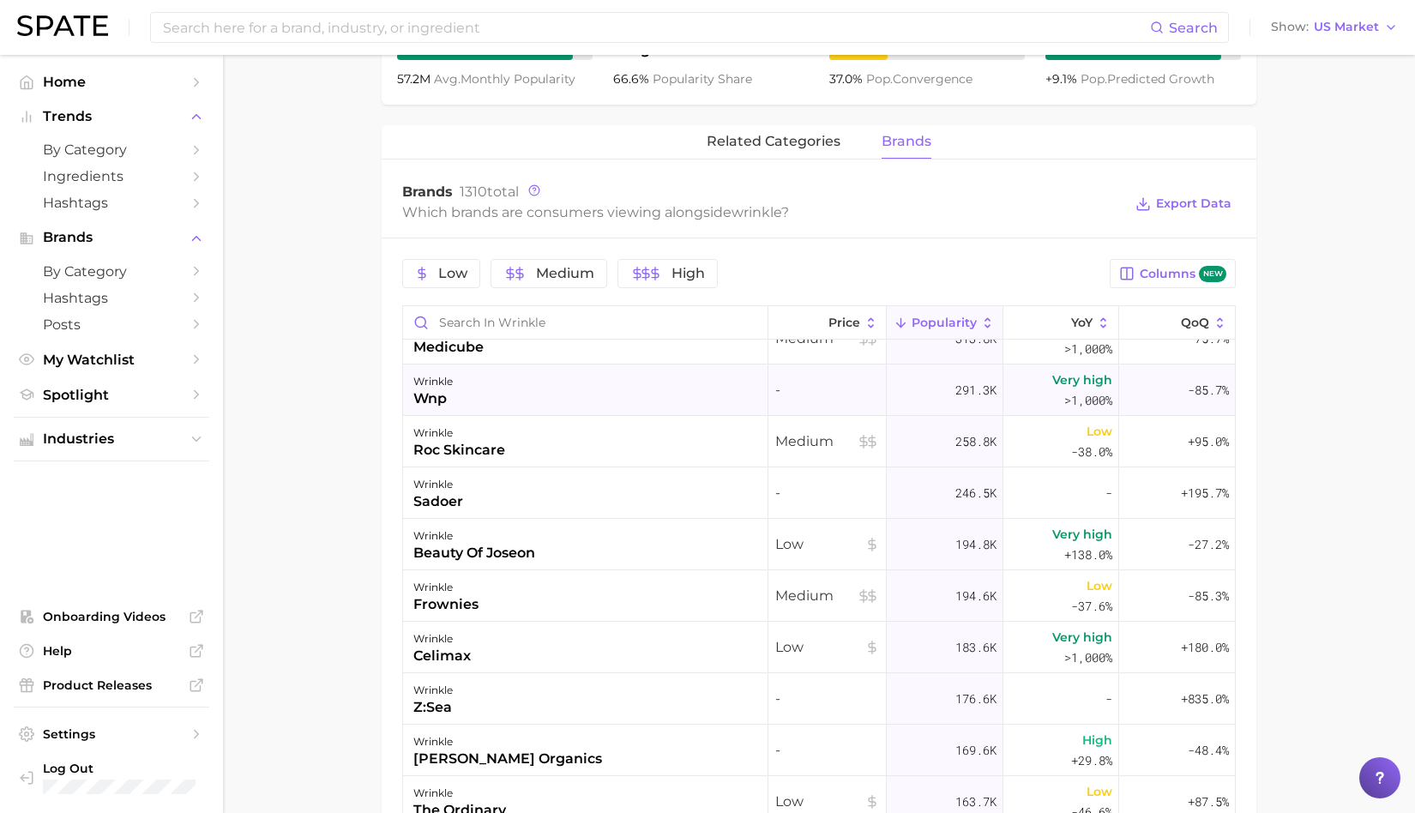
scroll to position [389, 0]
click at [462, 741] on div "wrinkle" at bounding box center [507, 741] width 189 height 21
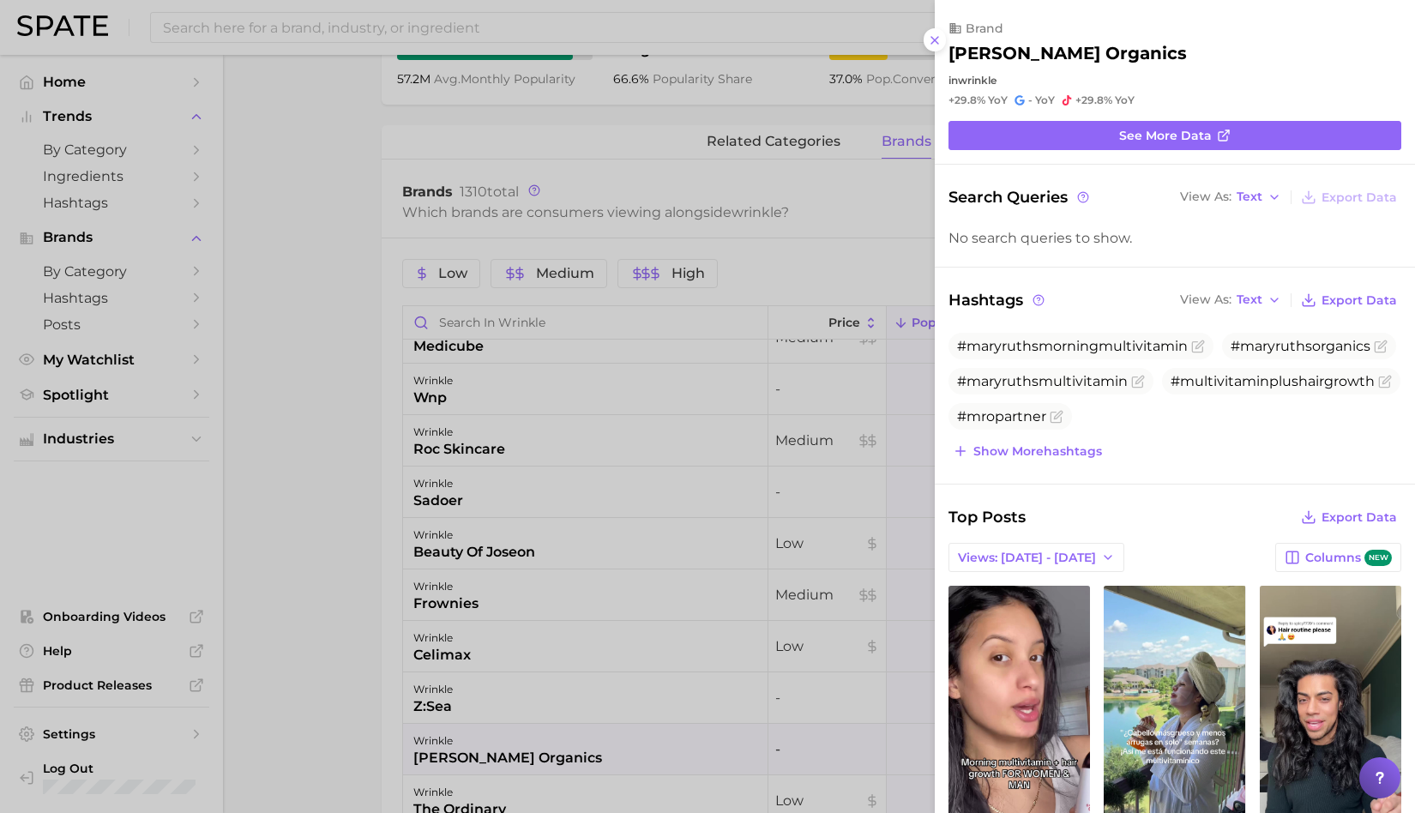
scroll to position [0, 0]
click at [344, 720] on div at bounding box center [707, 406] width 1415 height 813
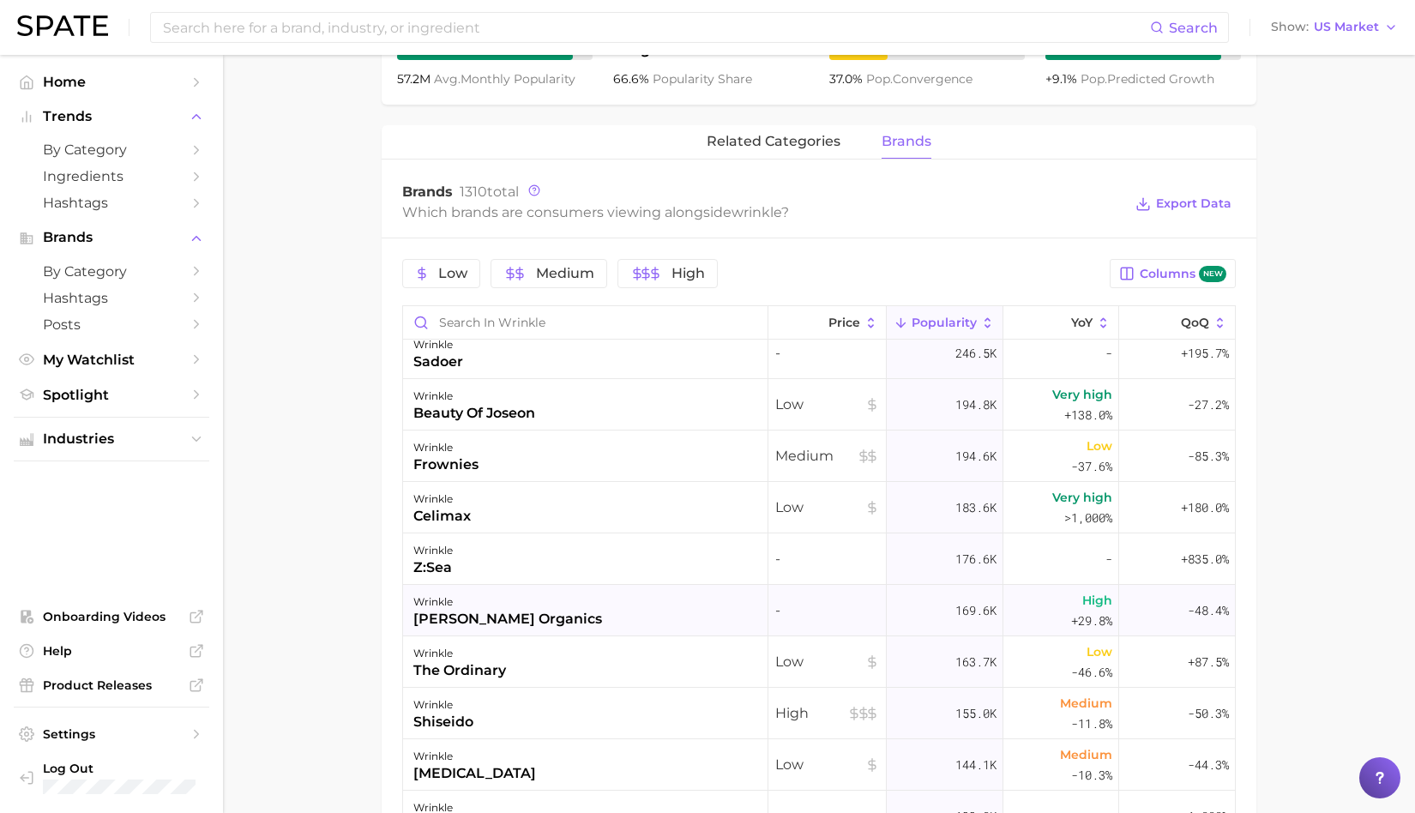
scroll to position [691, 0]
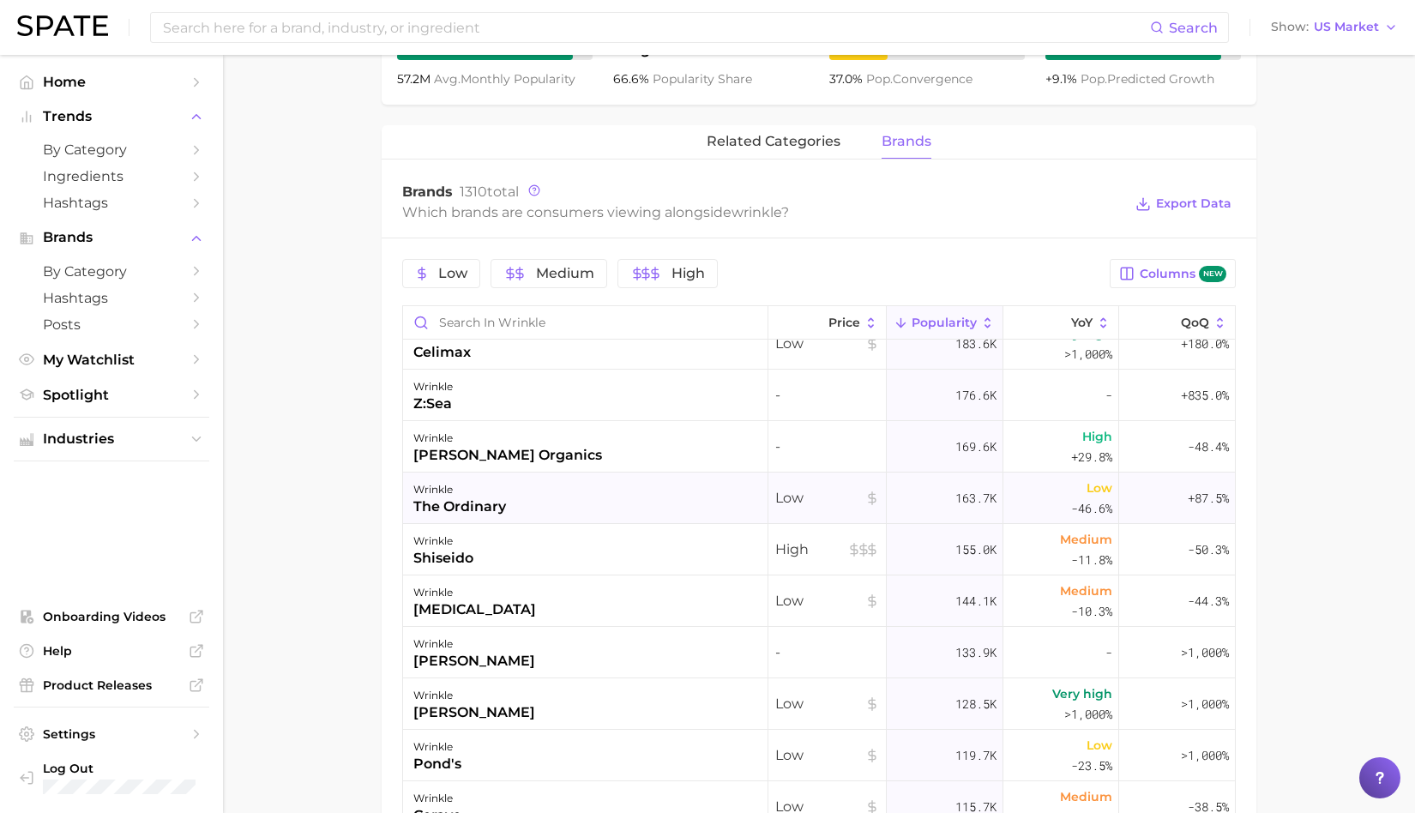
click at [453, 504] on div "the ordinary" at bounding box center [459, 507] width 93 height 21
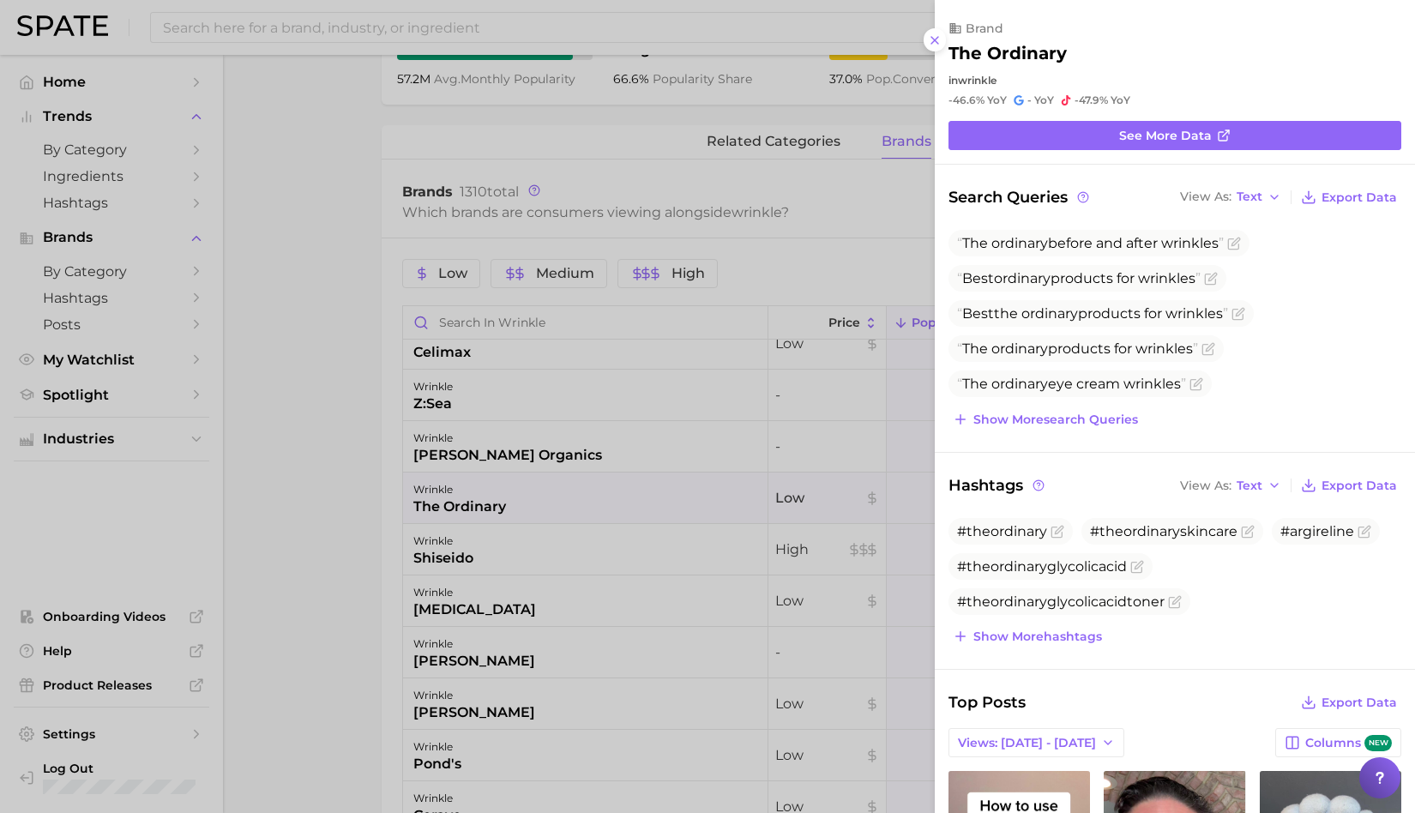
scroll to position [0, 0]
click at [358, 541] on div at bounding box center [707, 406] width 1415 height 813
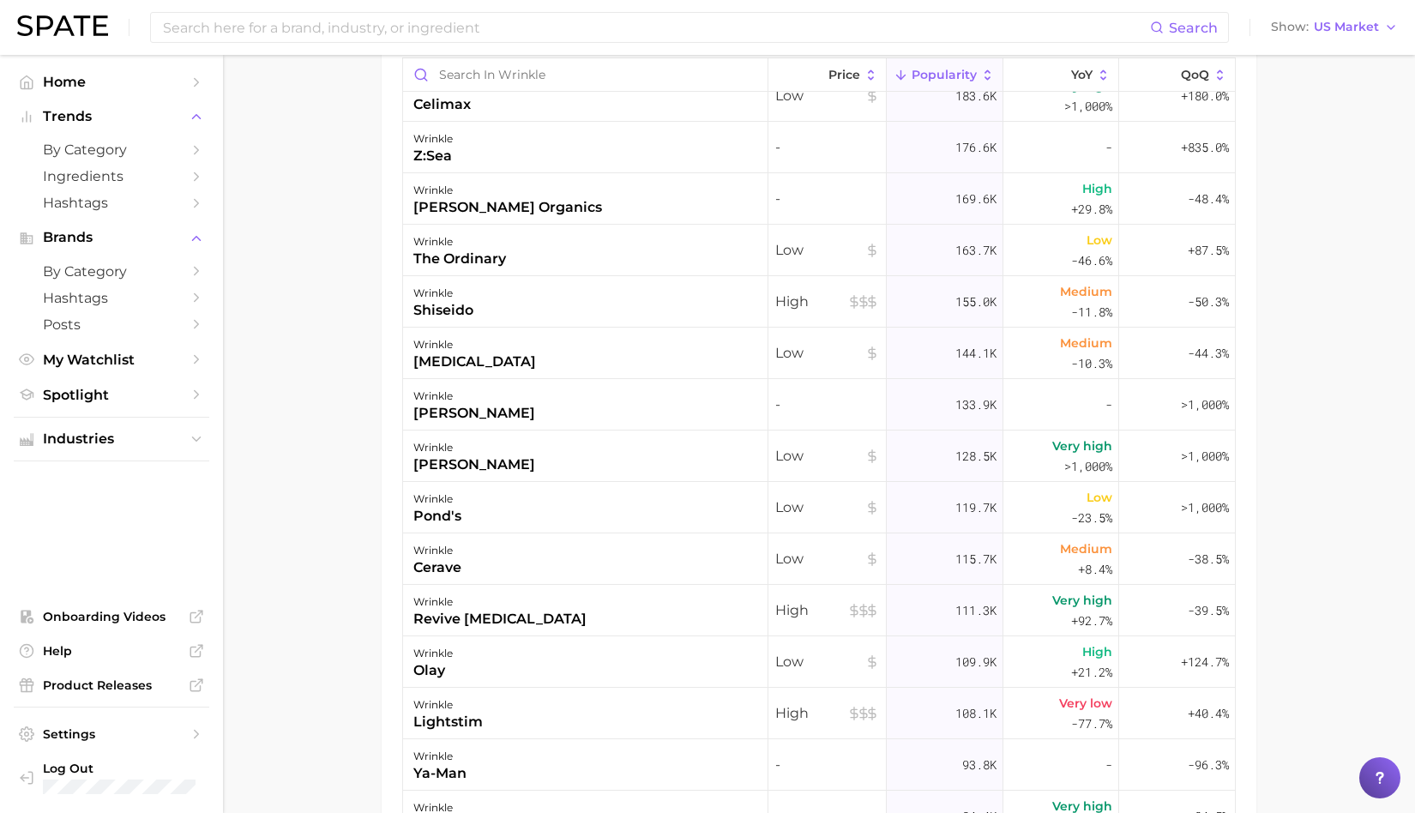
scroll to position [981, 0]
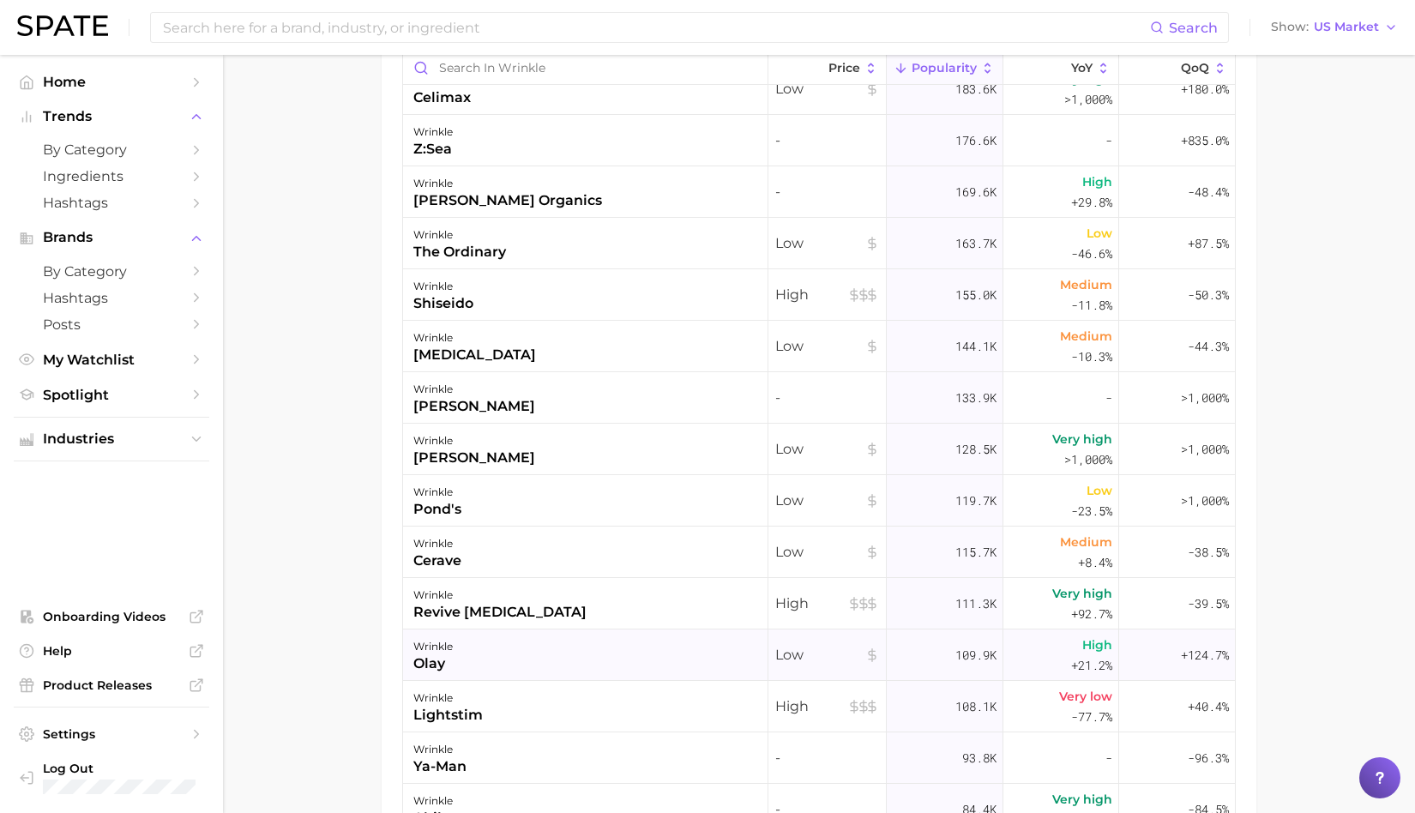
click at [442, 646] on div "wrinkle" at bounding box center [432, 646] width 39 height 21
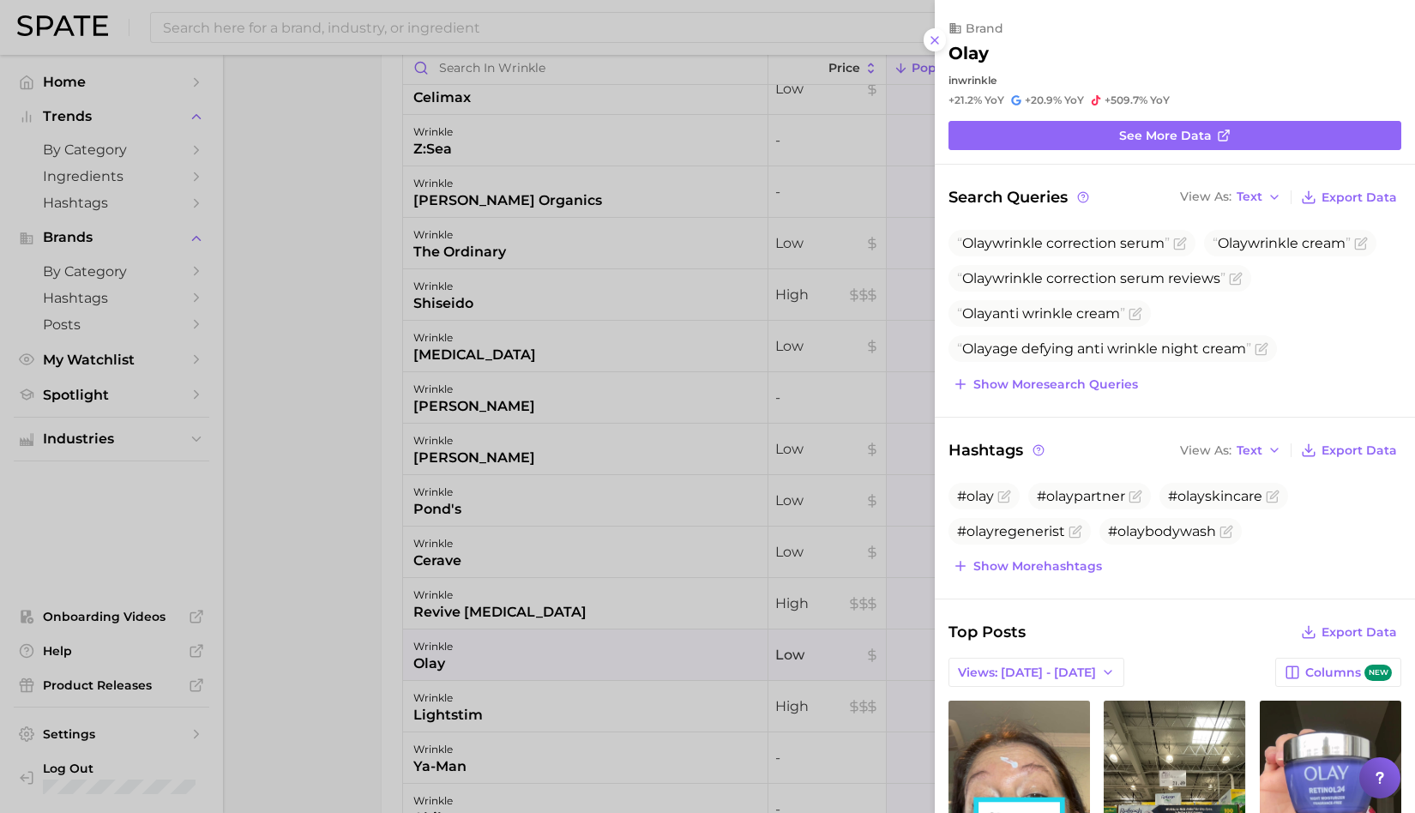
scroll to position [0, 0]
click at [333, 648] on div at bounding box center [707, 406] width 1415 height 813
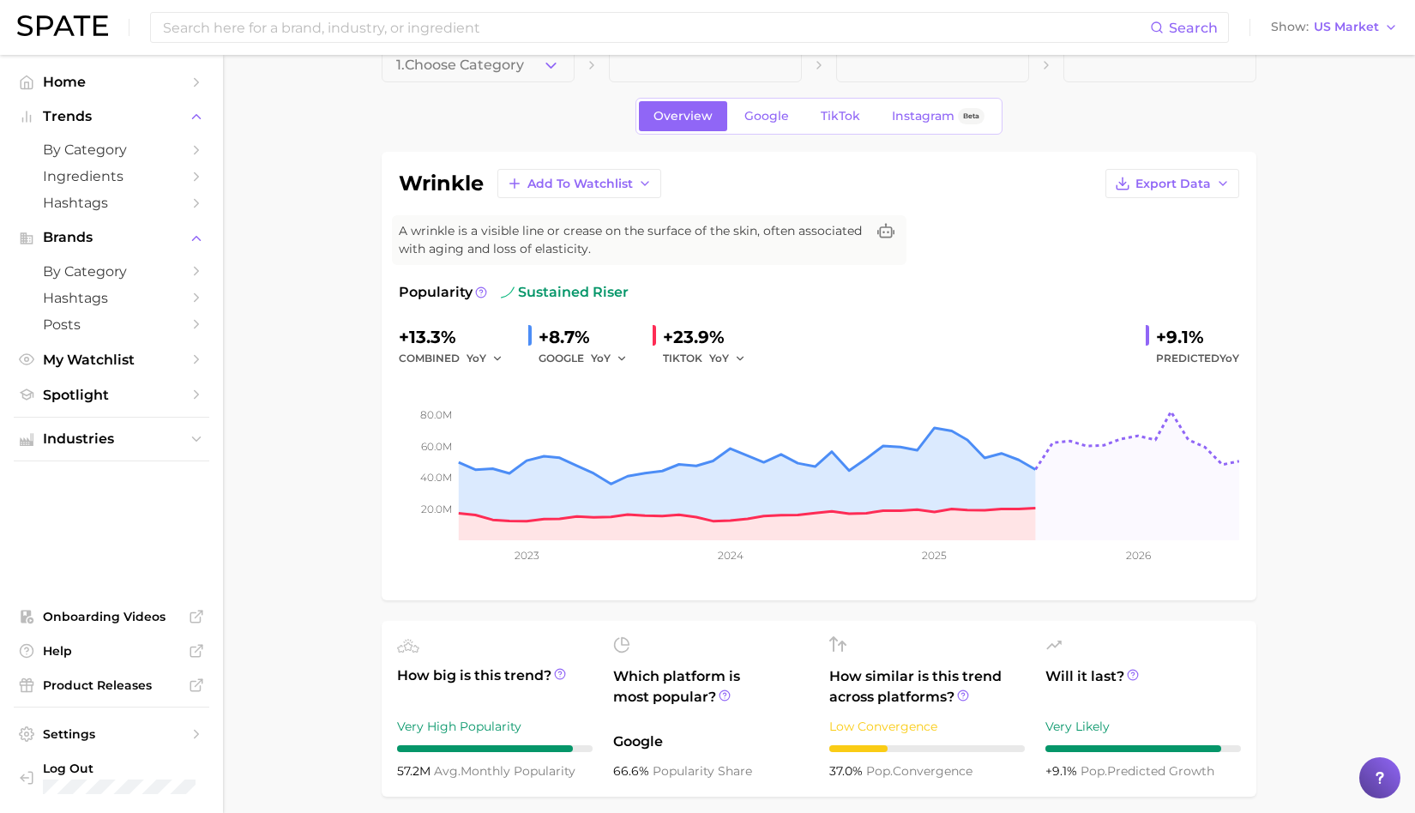
scroll to position [36, 0]
click at [844, 114] on span "TikTok" at bounding box center [840, 114] width 39 height 15
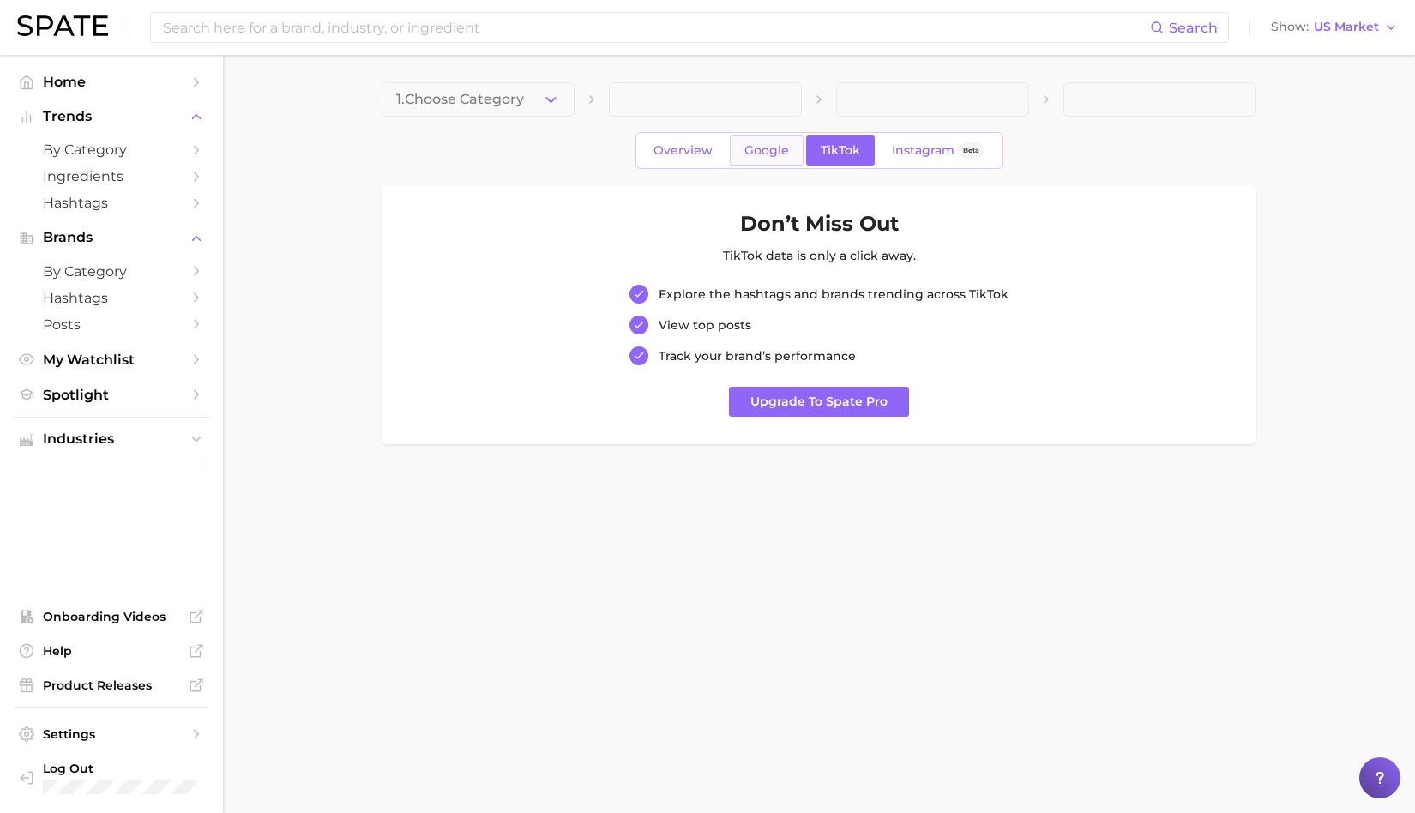
click at [757, 160] on link "Google" at bounding box center [767, 151] width 74 height 30
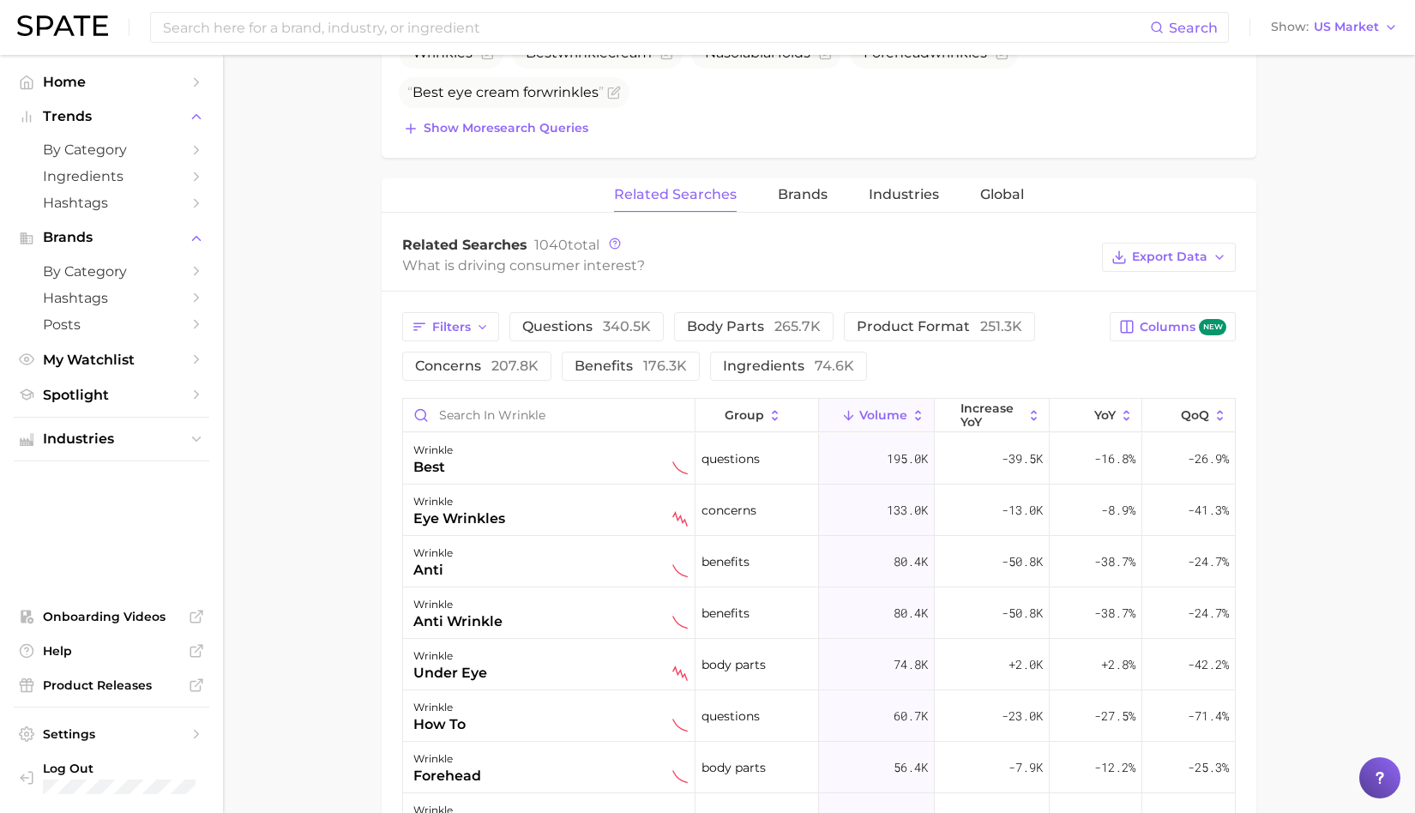
scroll to position [792, 0]
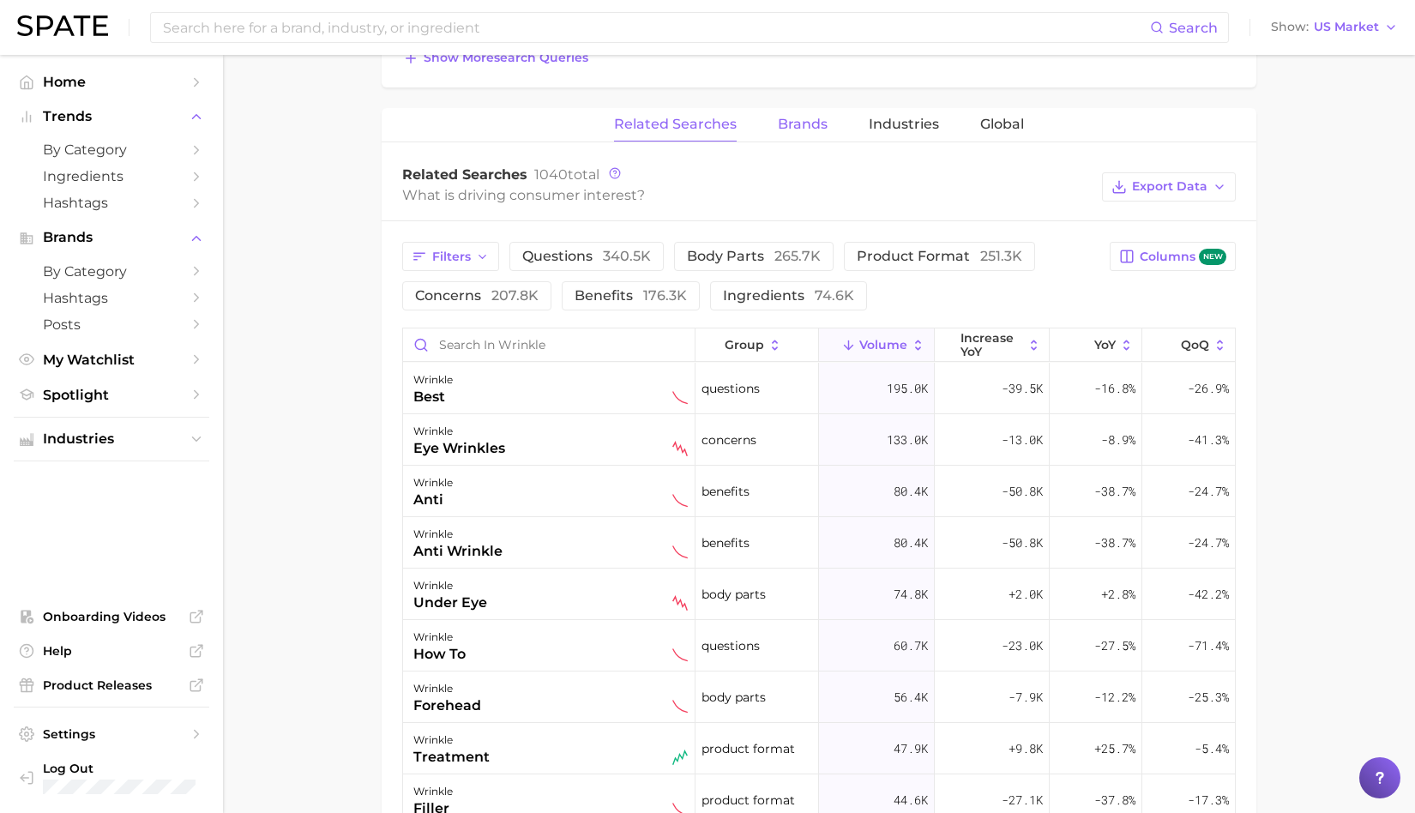
click at [806, 117] on span "Brands" at bounding box center [803, 124] width 50 height 15
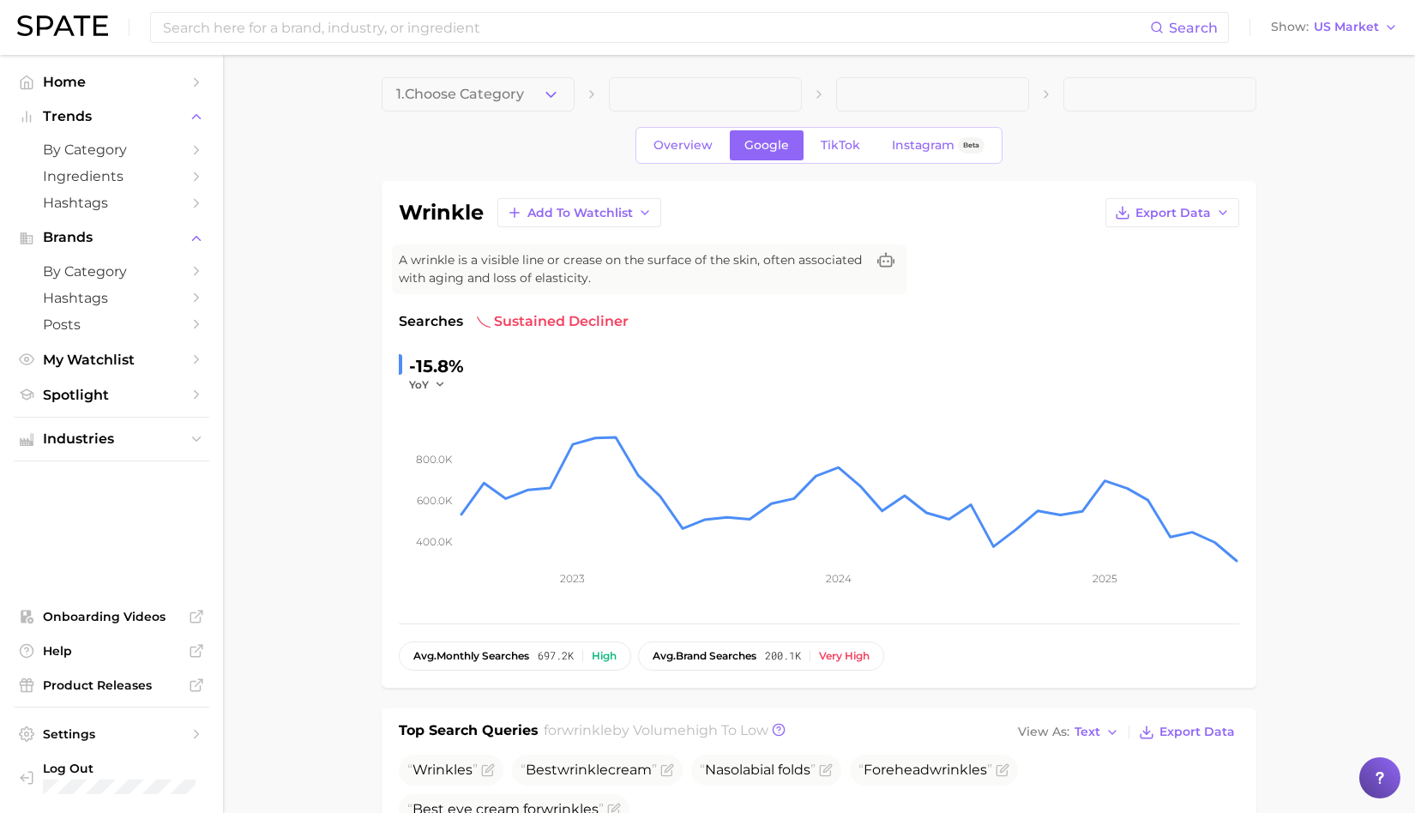
scroll to position [0, 0]
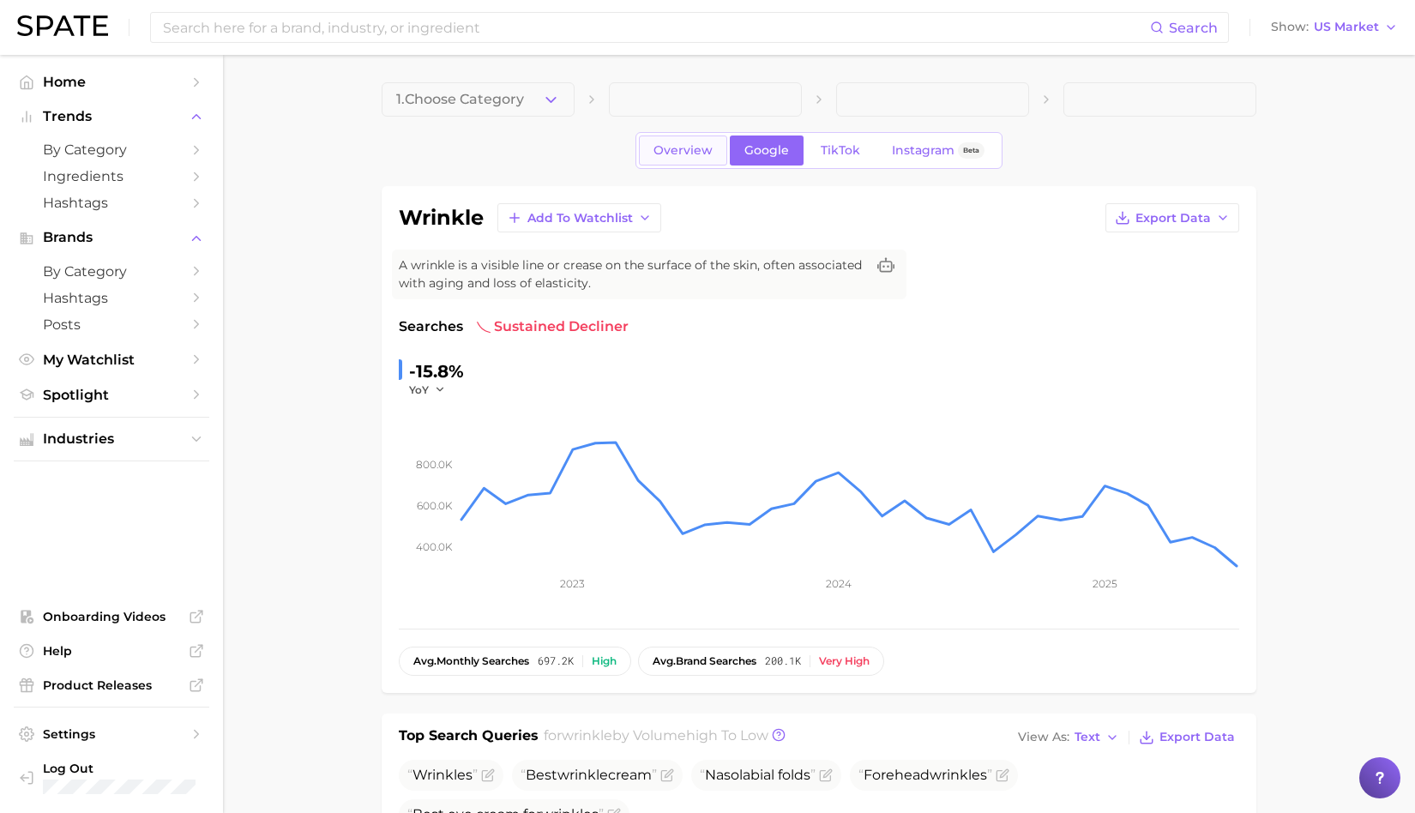
click at [704, 154] on span "Overview" at bounding box center [683, 150] width 59 height 15
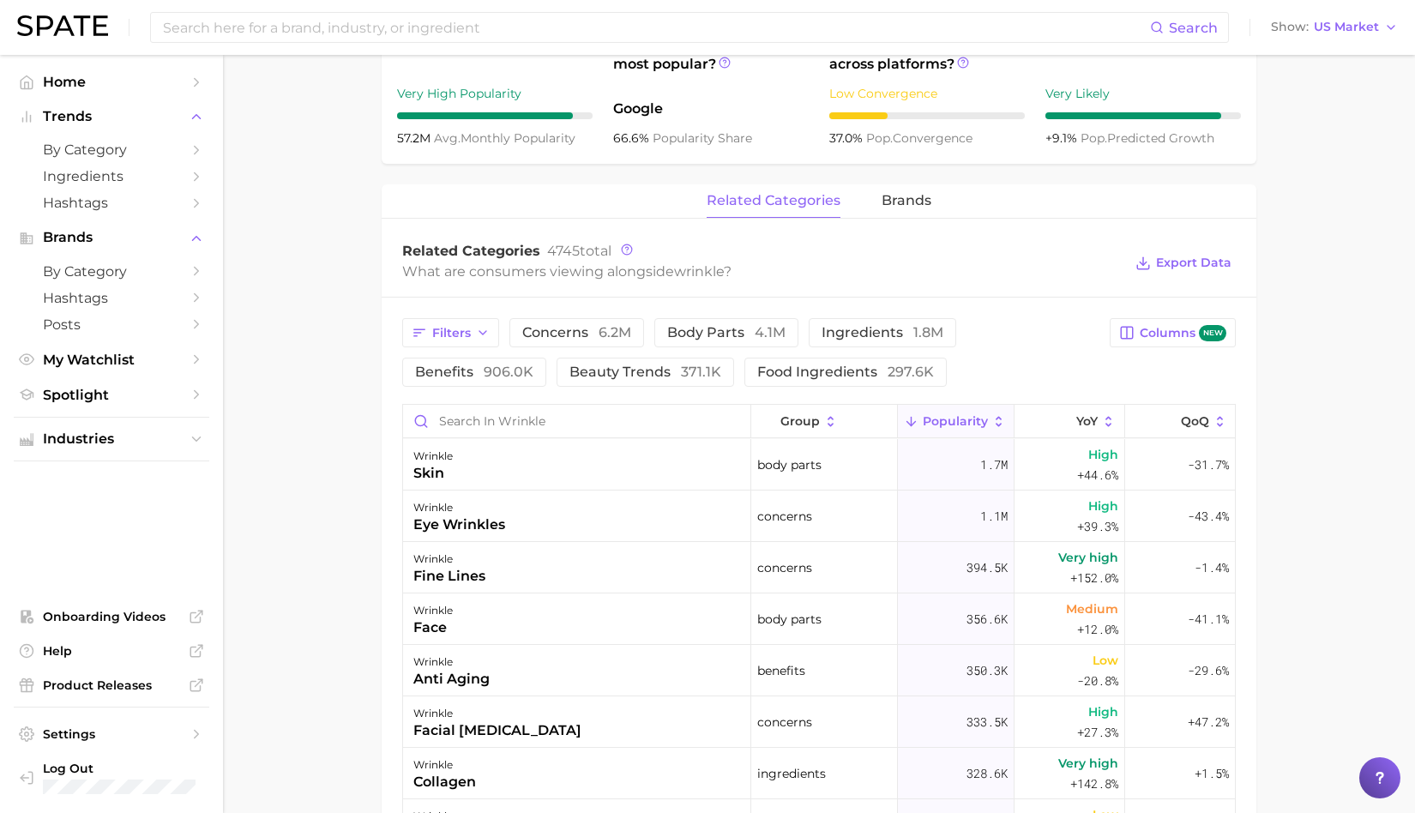
click at [898, 218] on div "related categories brands Related Categories 4745 total What are consumers view…" at bounding box center [819, 711] width 875 height 1054
click at [901, 208] on button "brands" at bounding box center [907, 200] width 50 height 33
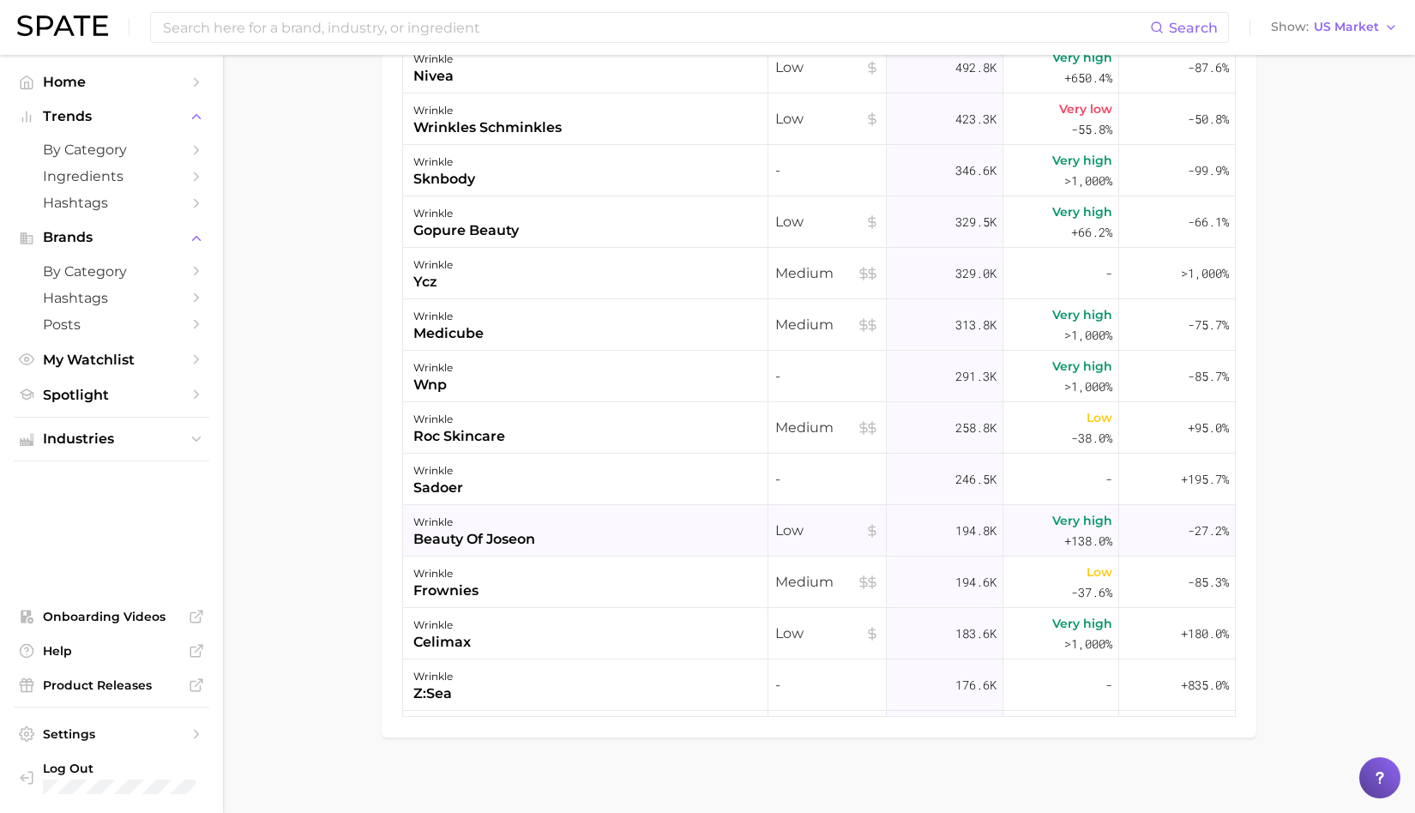
click at [461, 512] on div "wrinkle" at bounding box center [474, 522] width 122 height 21
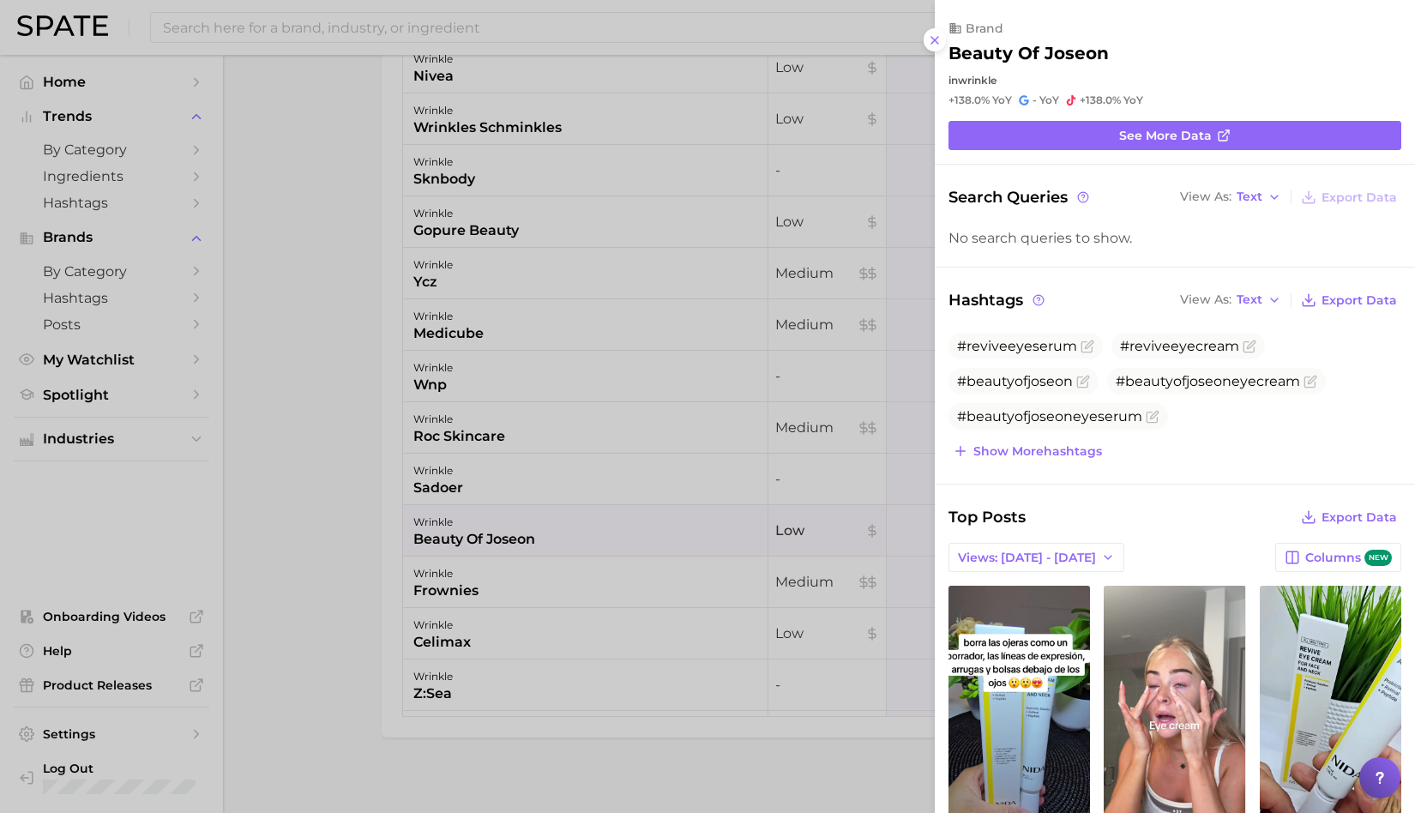
click at [352, 516] on div at bounding box center [707, 406] width 1415 height 813
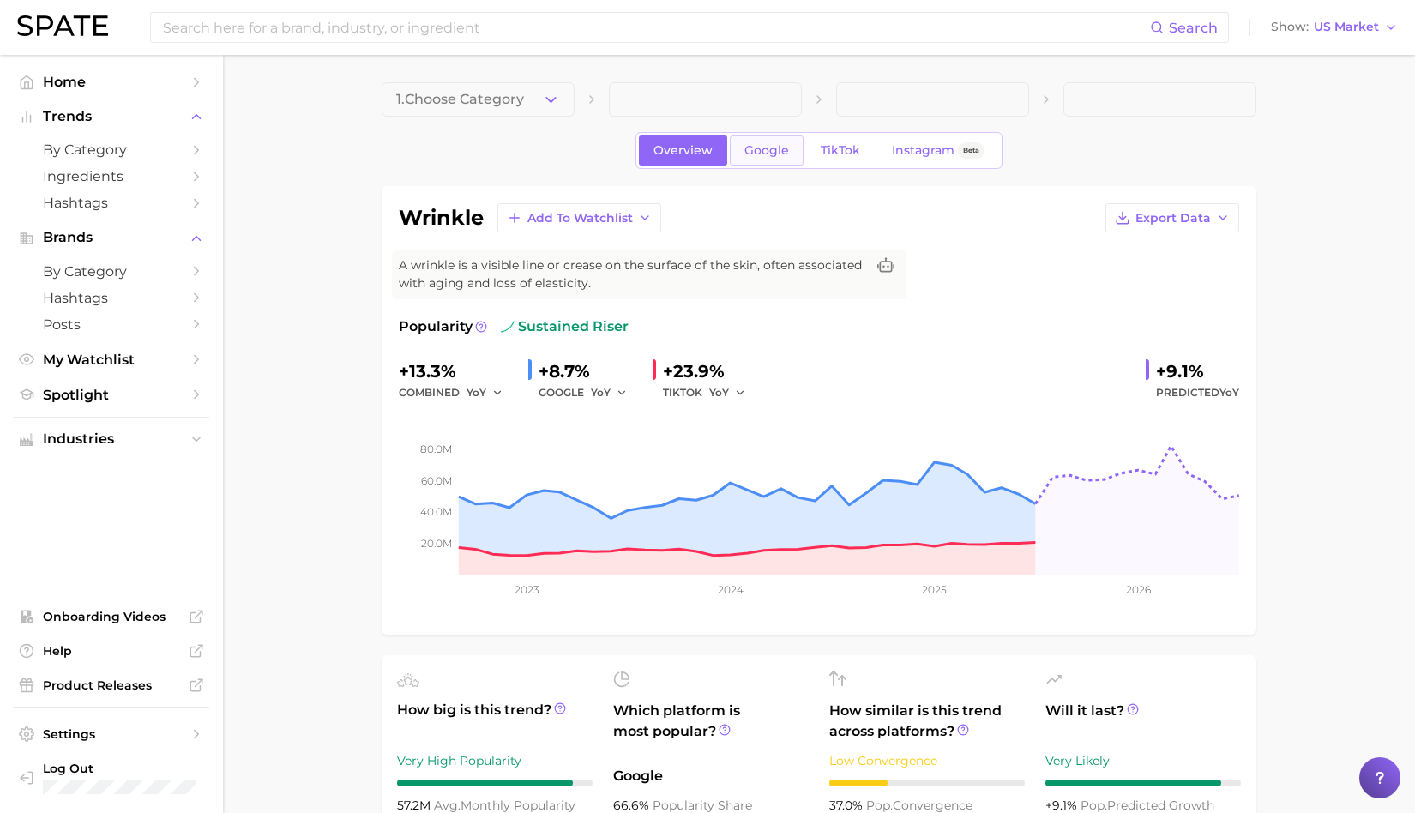
click at [768, 151] on span "Google" at bounding box center [766, 150] width 45 height 15
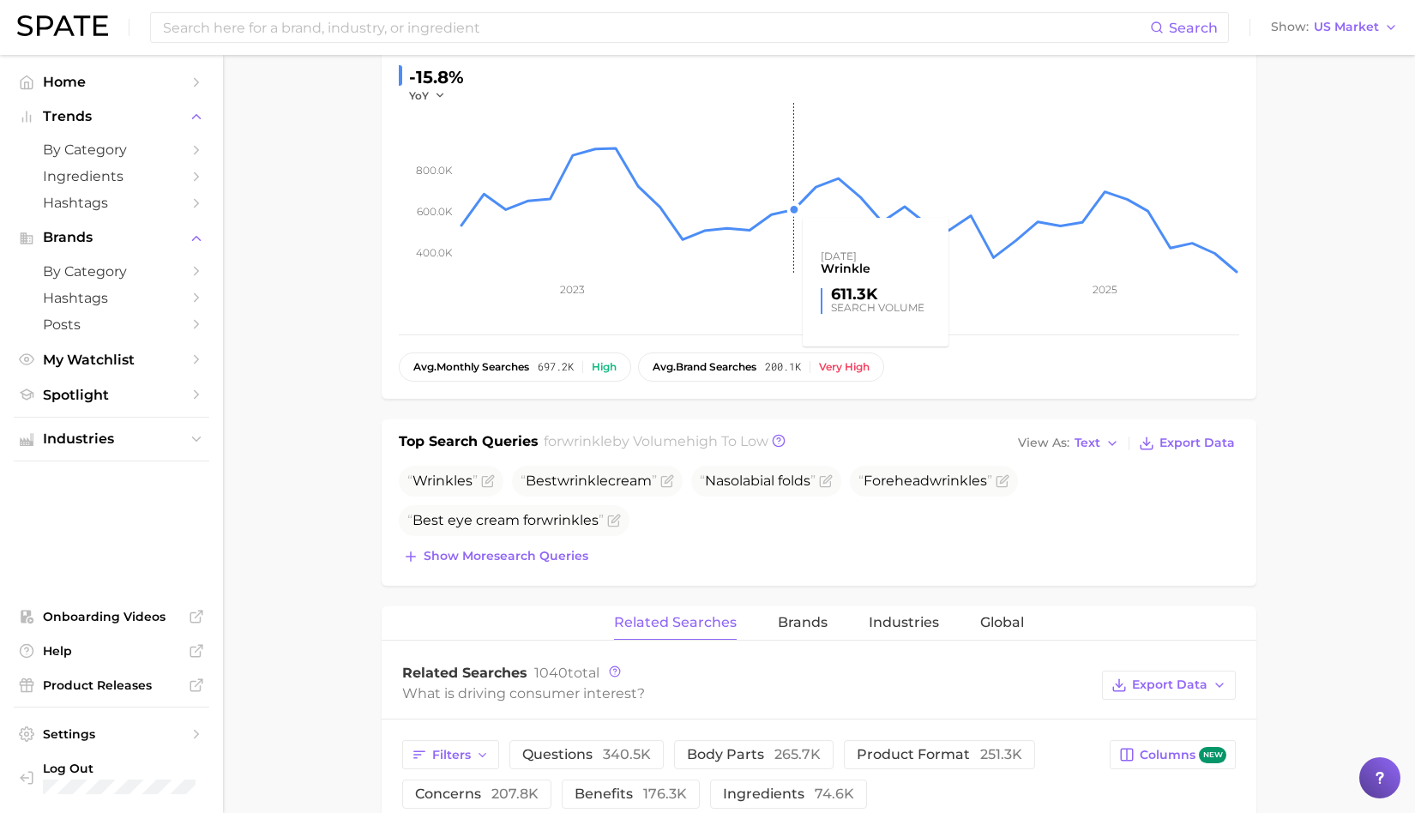
scroll to position [670, 0]
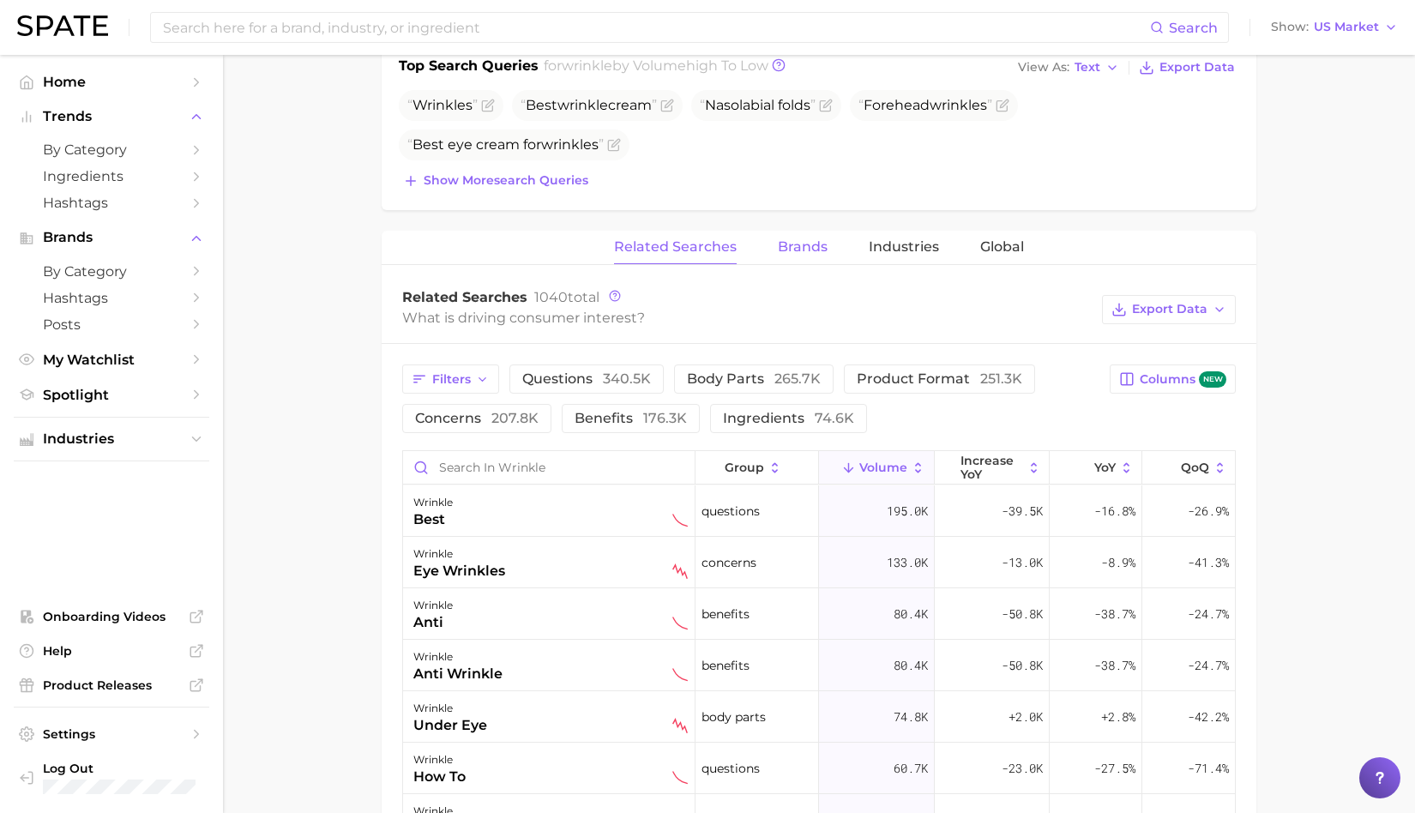
click at [807, 239] on span "Brands" at bounding box center [803, 246] width 50 height 15
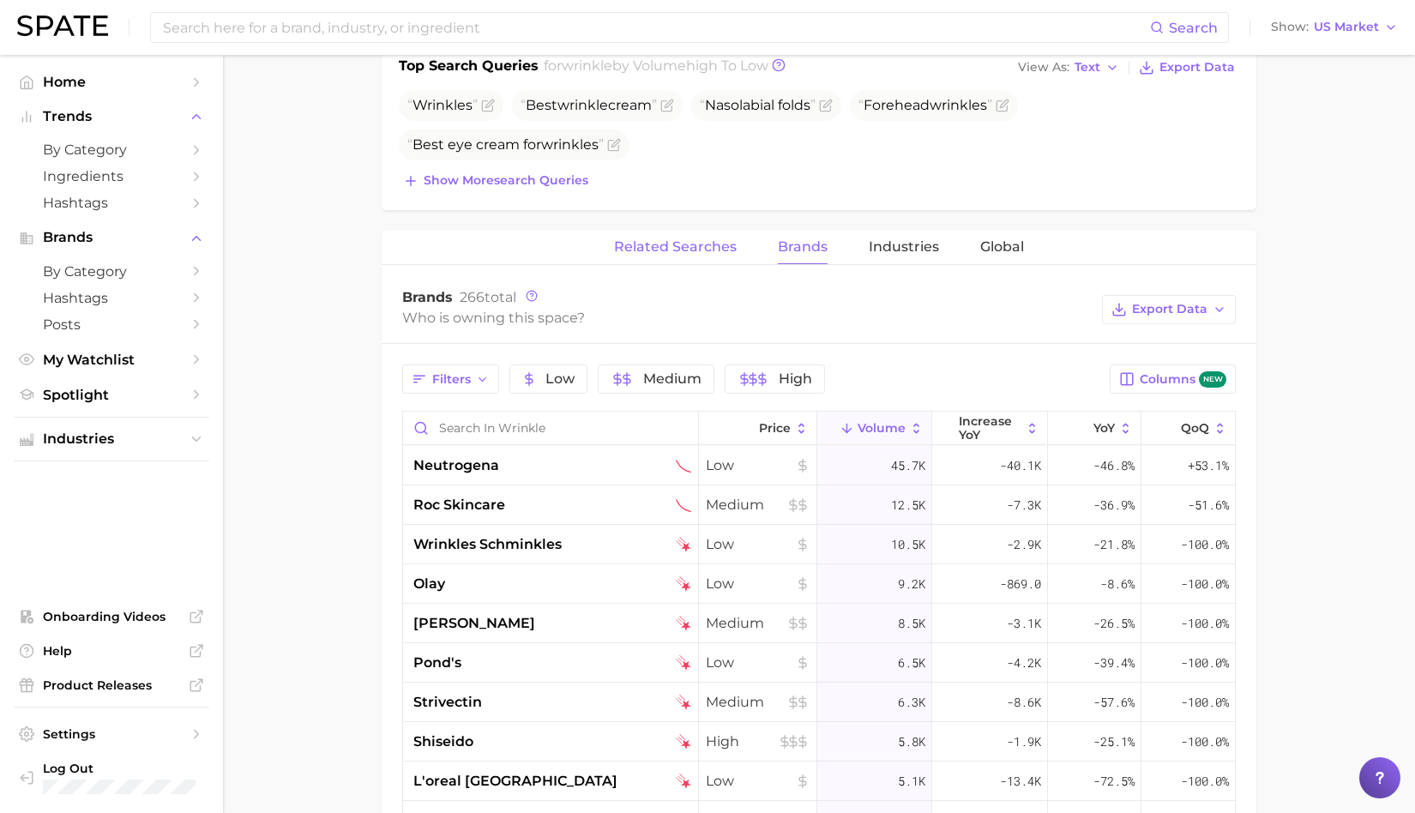
scroll to position [0, 0]
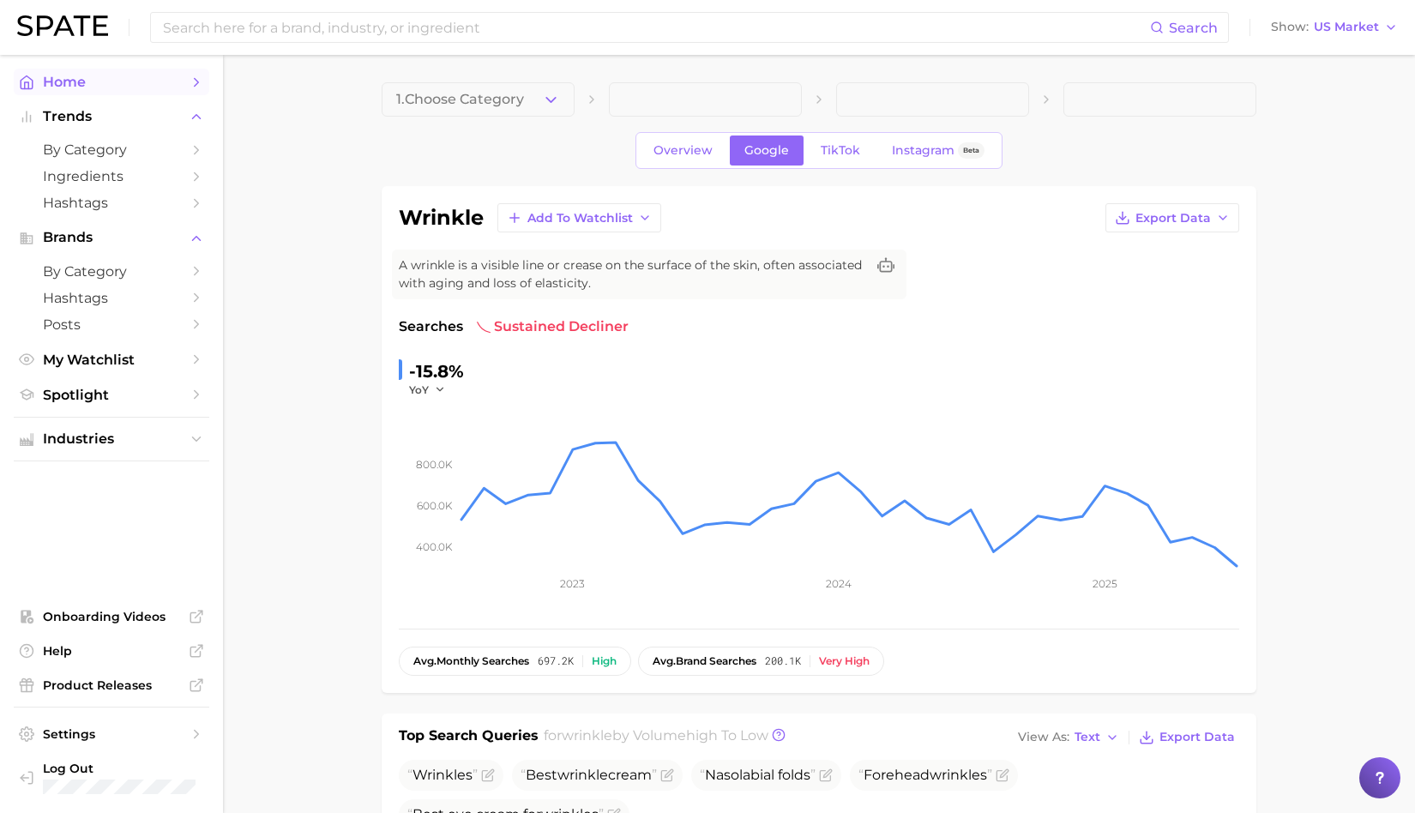
click at [69, 84] on span "Home" at bounding box center [111, 82] width 137 height 16
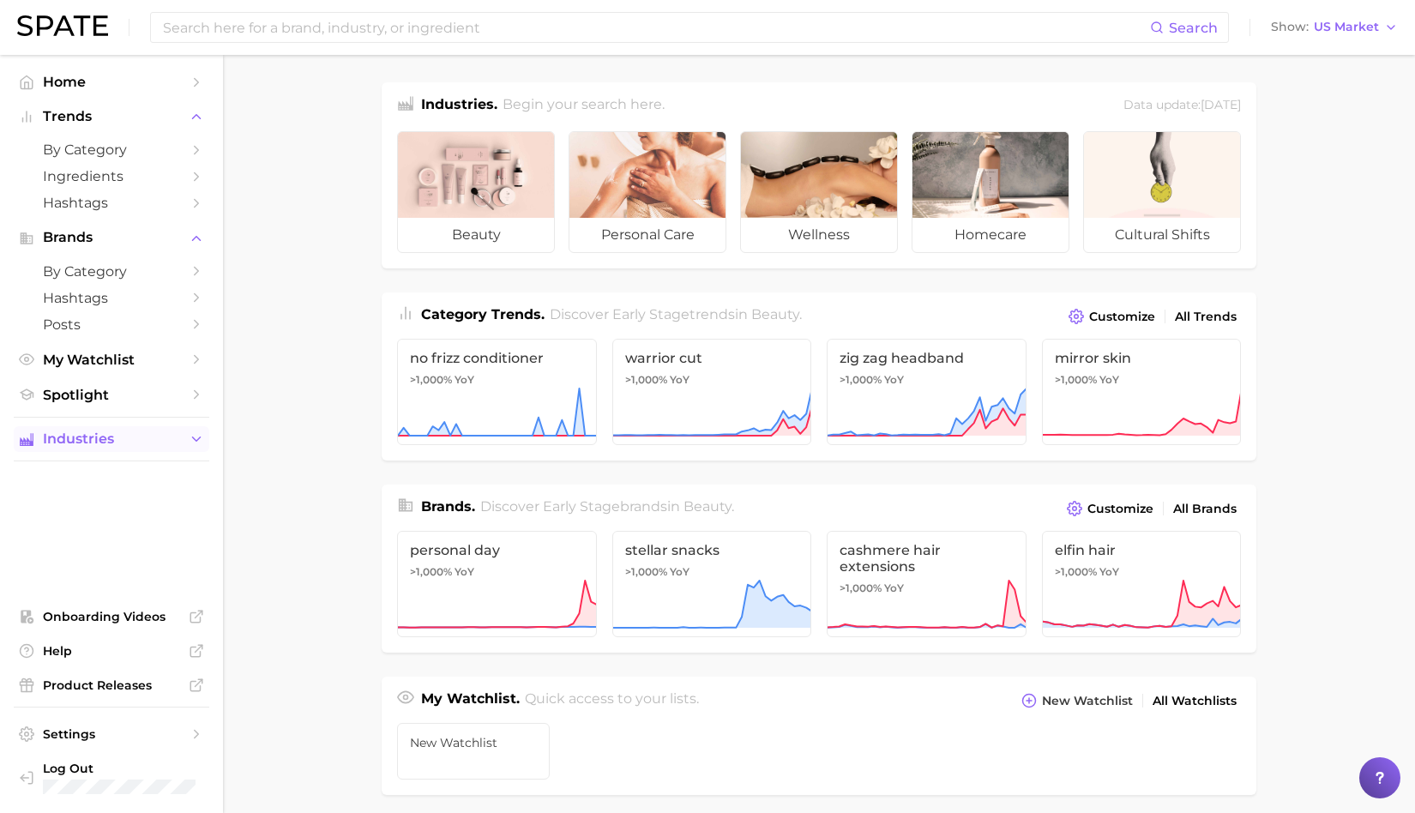
click at [193, 439] on icon "Sidebar" at bounding box center [196, 438] width 15 height 15
click at [196, 399] on polyline "Sidebar" at bounding box center [197, 395] width 4 height 8
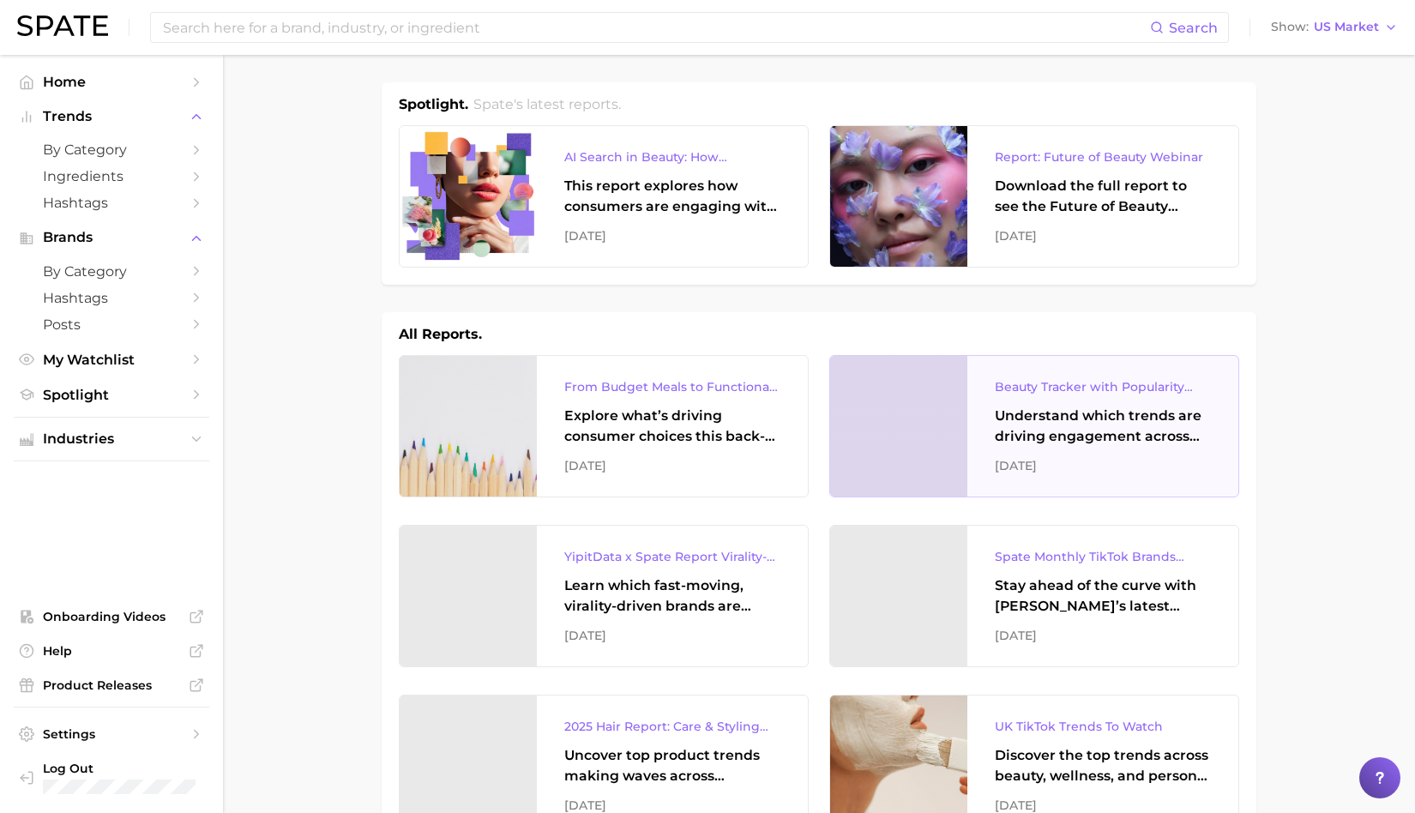
click at [1107, 377] on div "Beauty Tracker with Popularity Index" at bounding box center [1103, 387] width 216 height 21
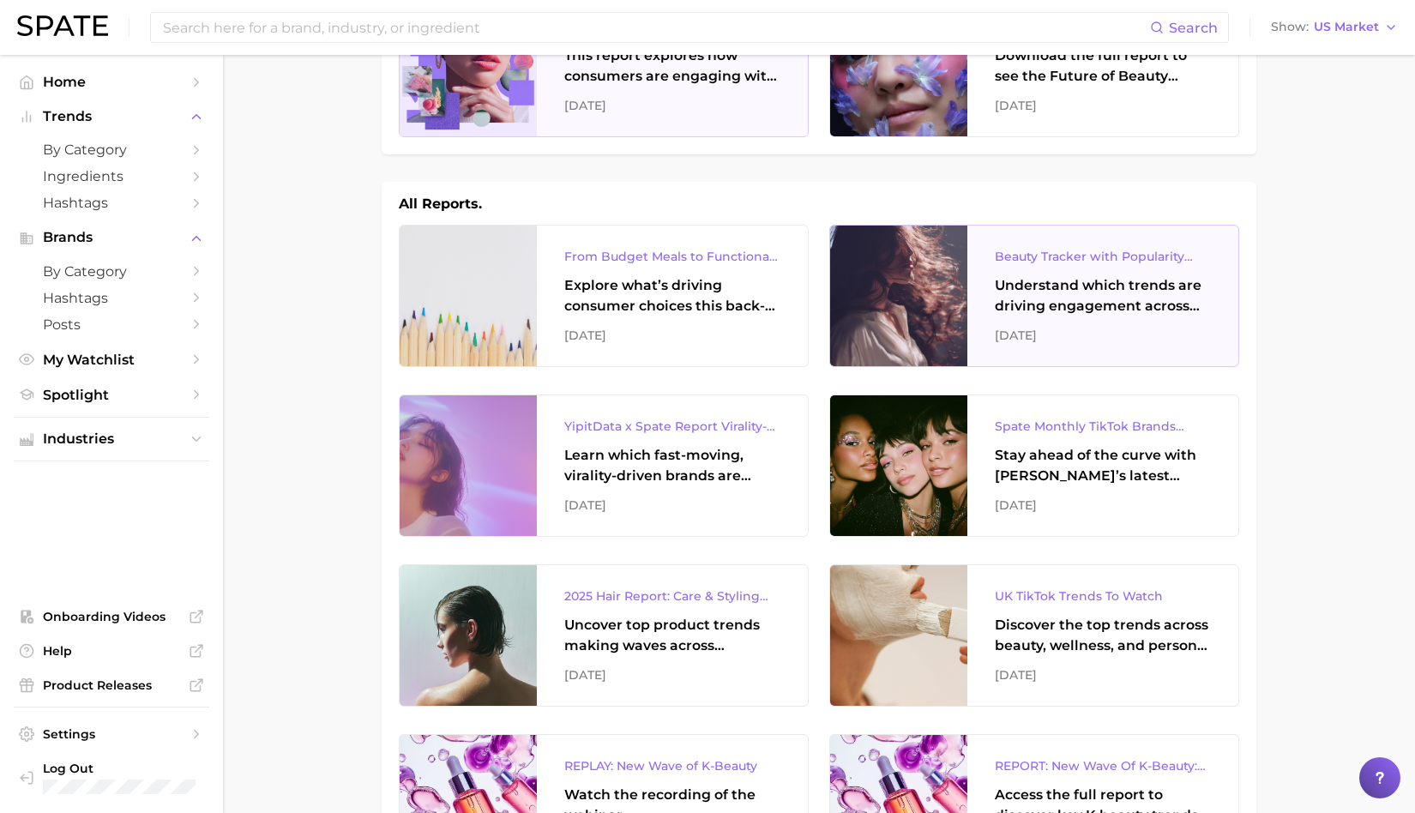
scroll to position [131, 0]
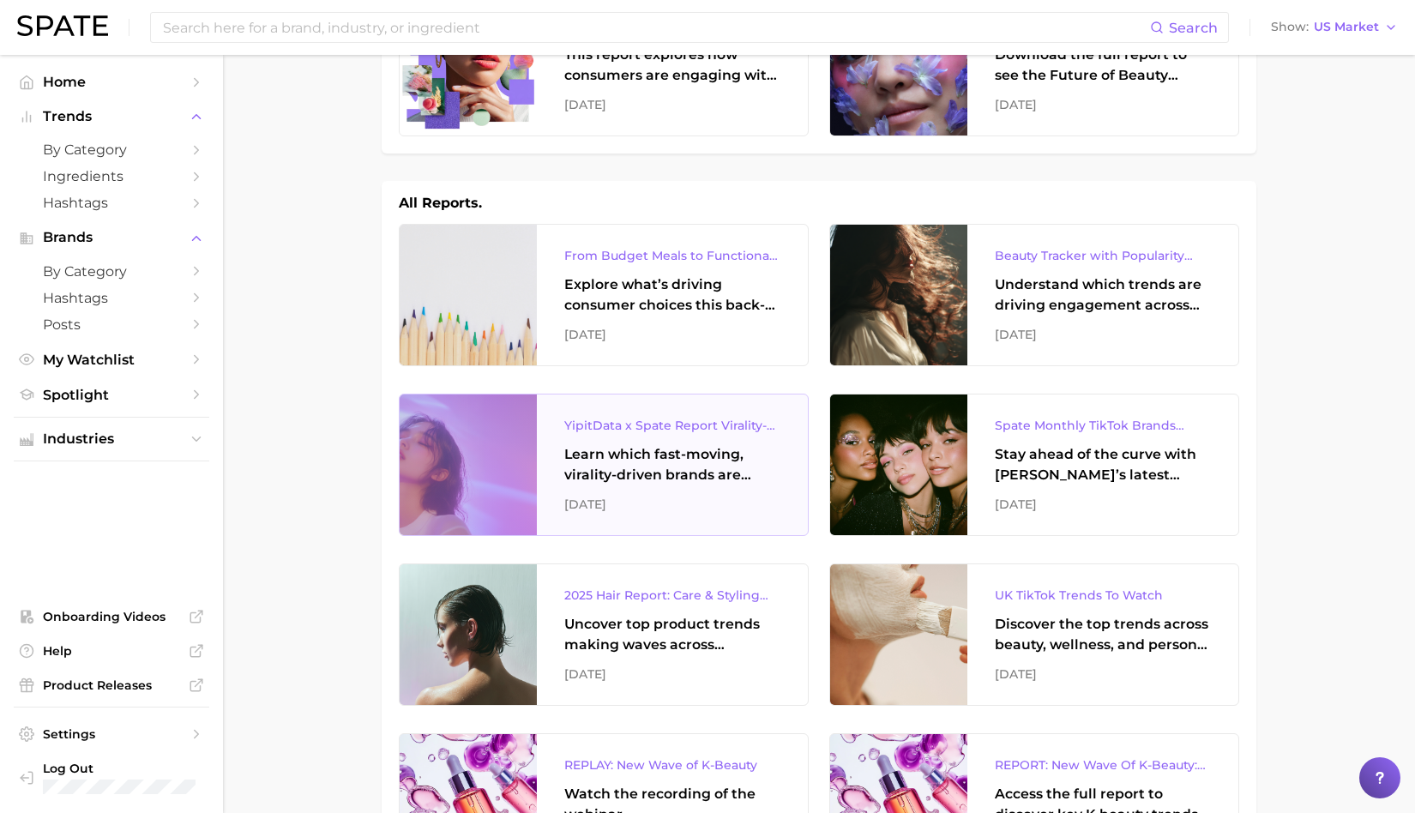
click at [681, 423] on div "YipitData x Spate Report Virality-Driven Brands Are Taking a Slice of the Beaut…" at bounding box center [672, 425] width 216 height 21
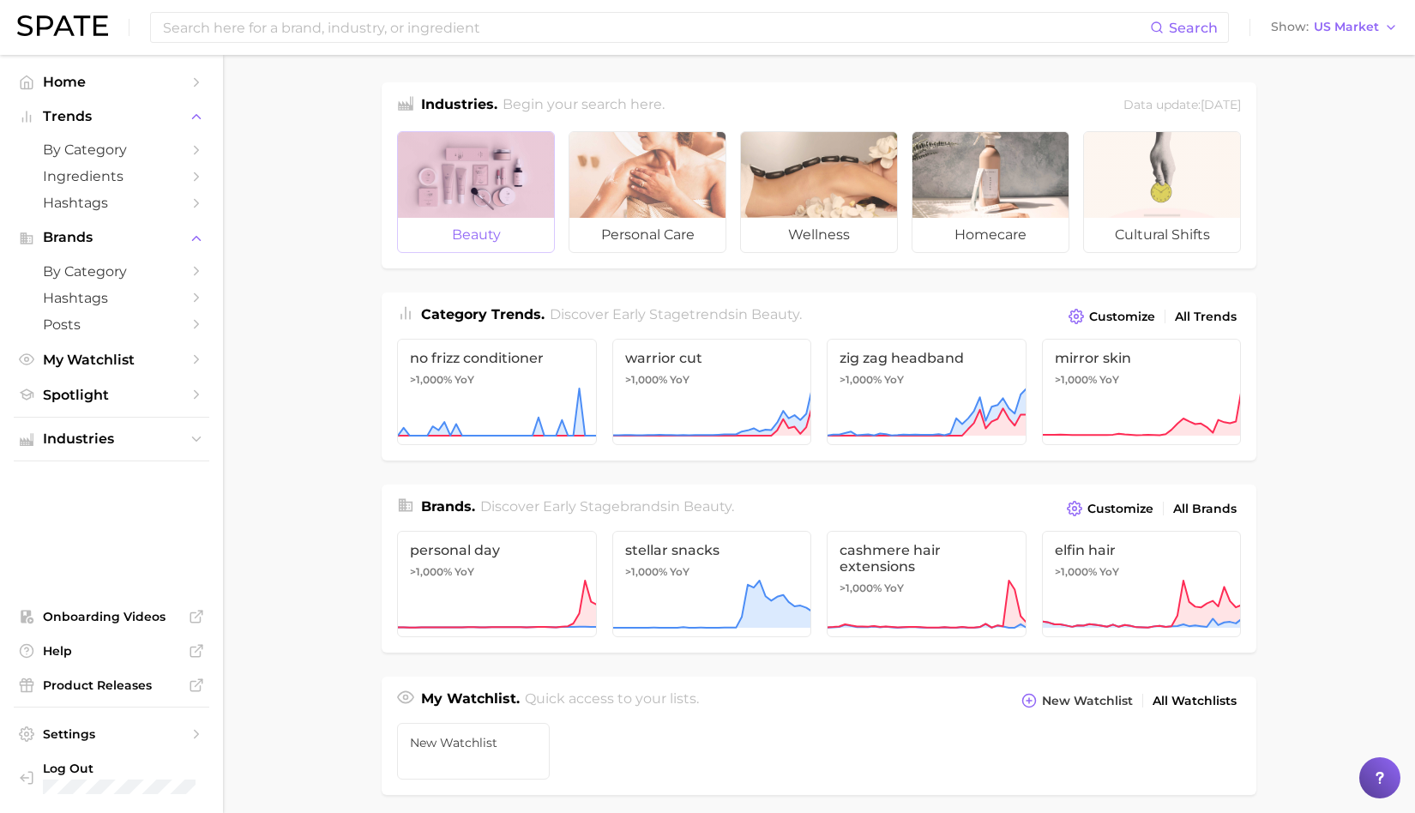
click at [484, 155] on div at bounding box center [476, 175] width 156 height 86
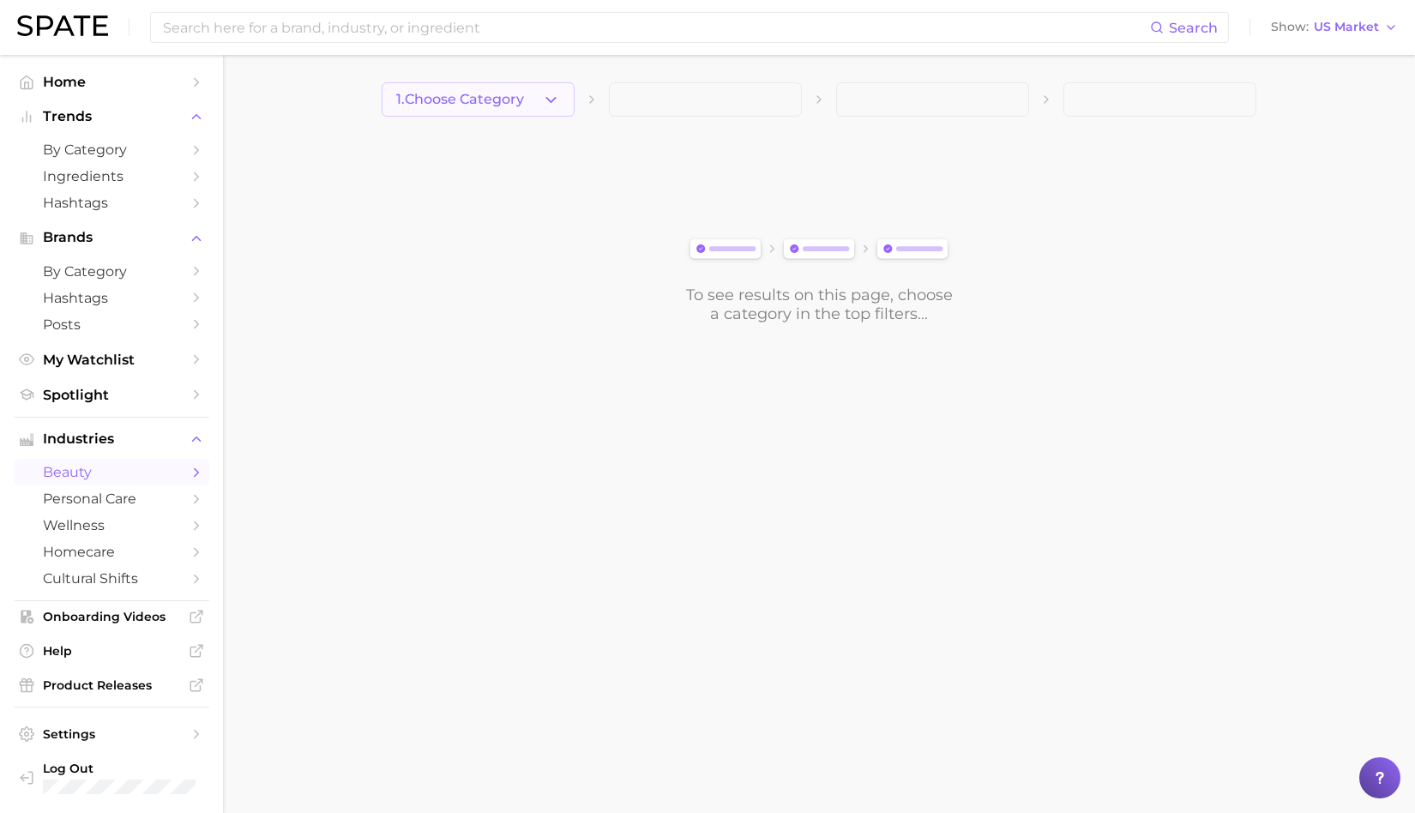
click at [495, 105] on span "1. Choose Category" at bounding box center [460, 99] width 128 height 15
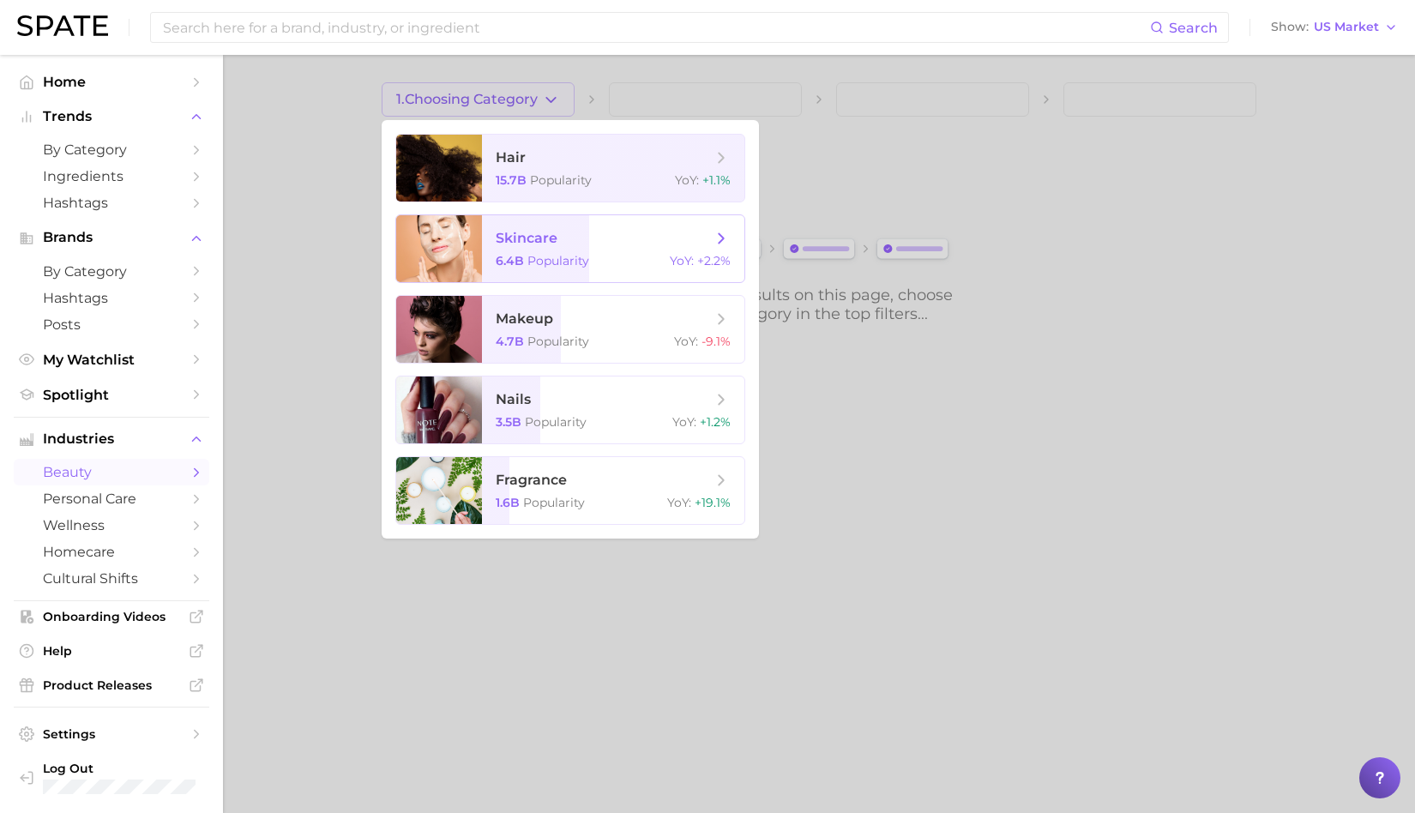
click at [490, 248] on span "skincare 6.4b Popularity YoY : +2.2%" at bounding box center [613, 248] width 262 height 67
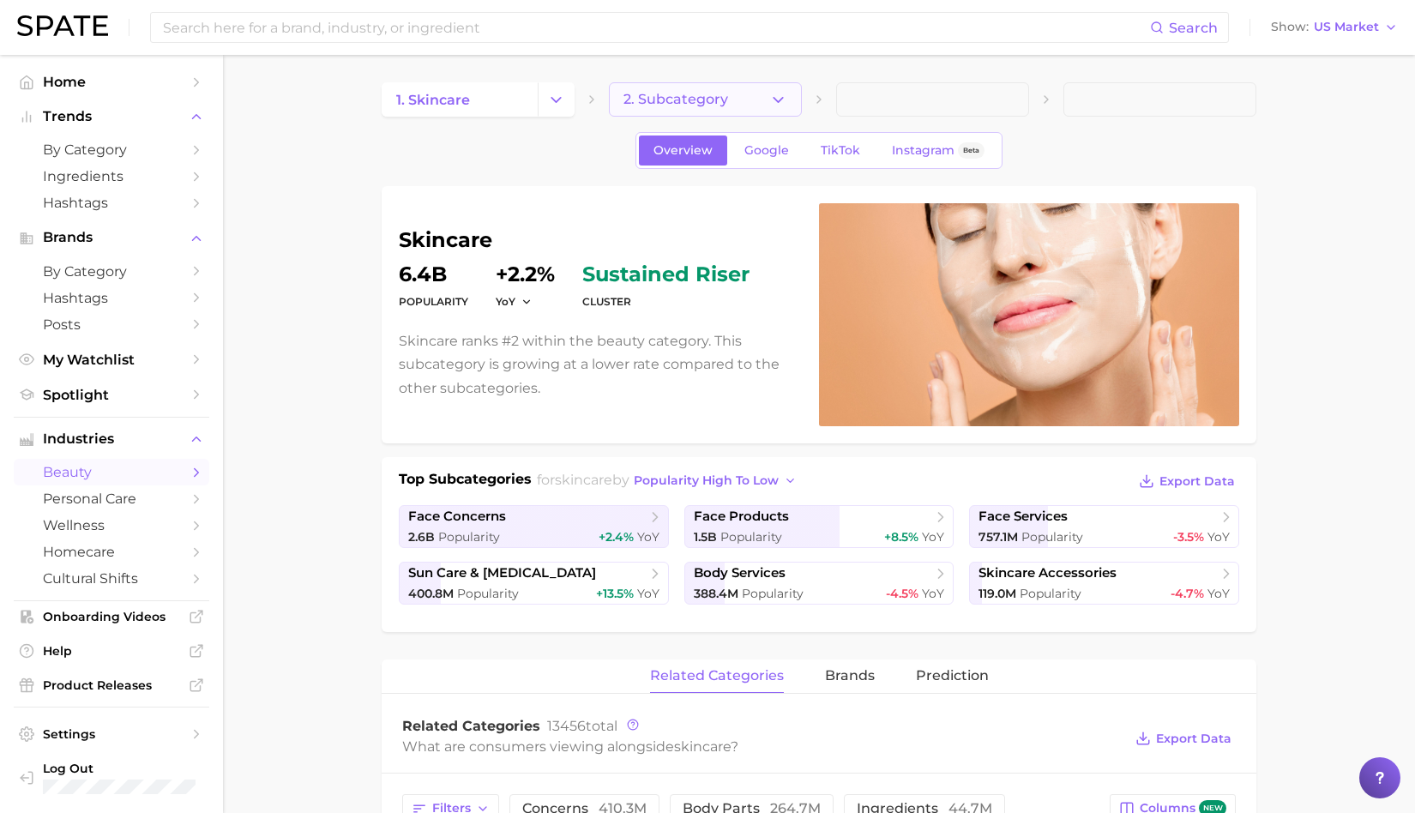
click at [676, 88] on button "2. Subcategory" at bounding box center [705, 99] width 193 height 34
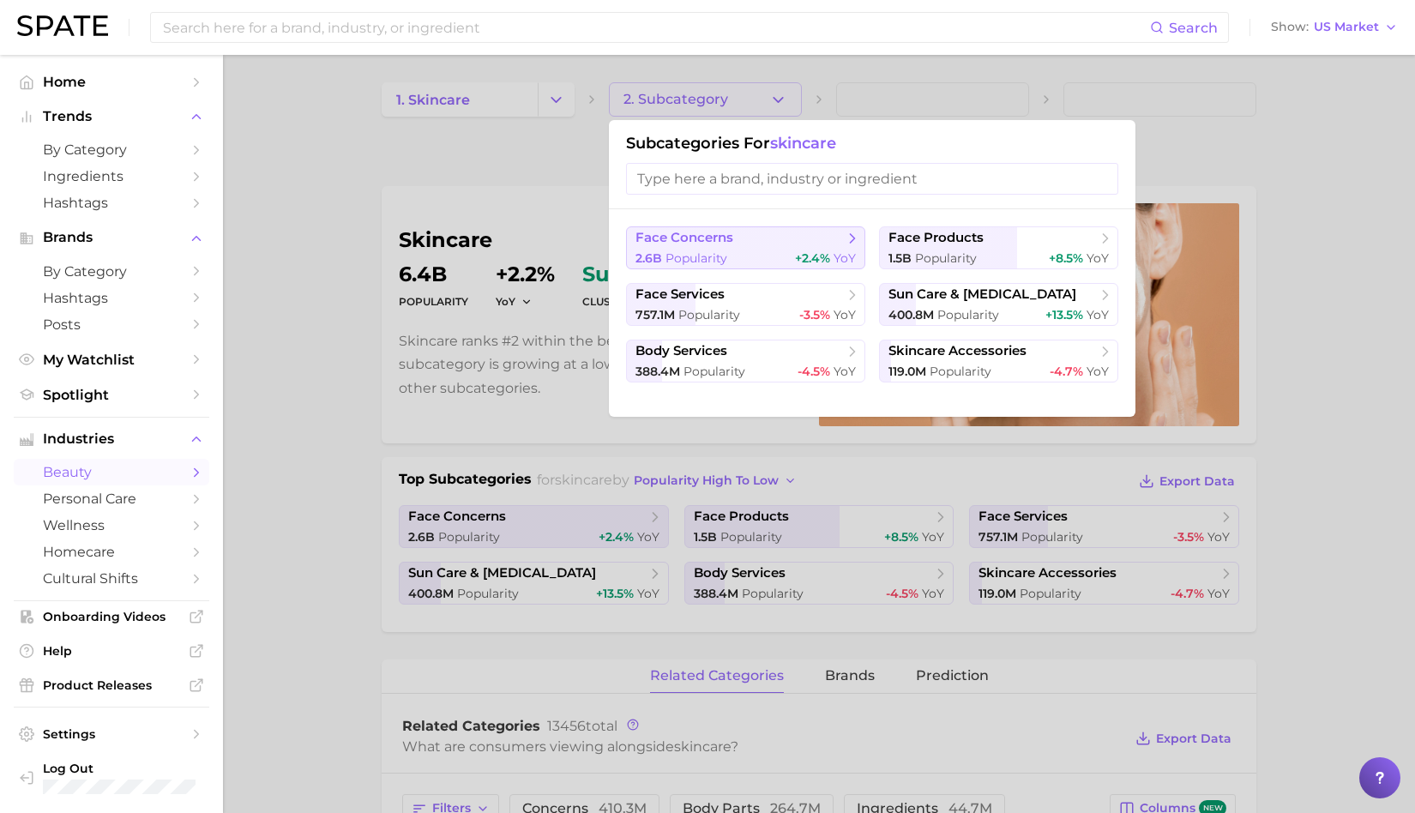
click at [655, 265] on button "face concerns 2.6b Popularity +2.4% YoY" at bounding box center [745, 247] width 239 height 43
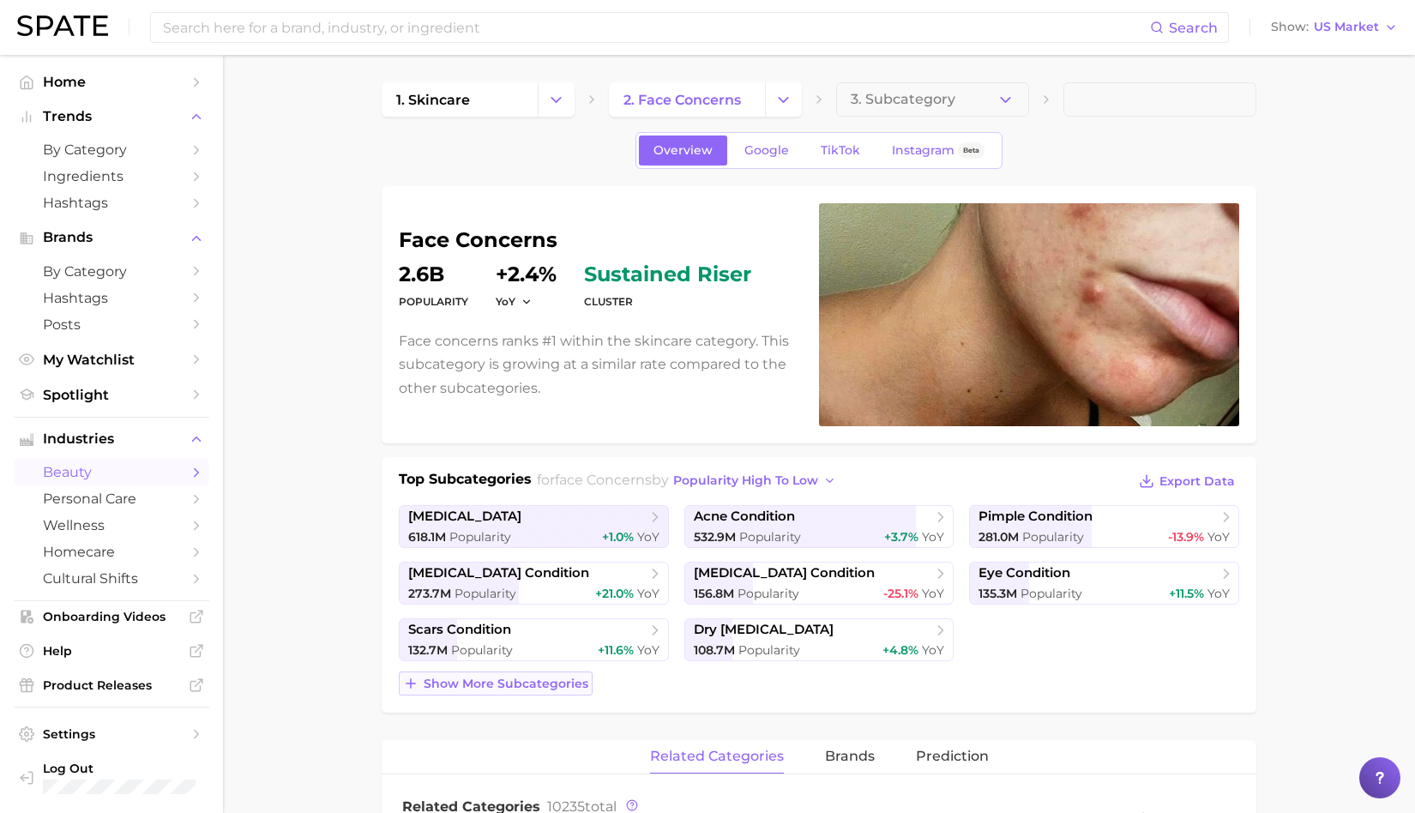
click at [585, 681] on button "Show more subcategories" at bounding box center [496, 684] width 194 height 24
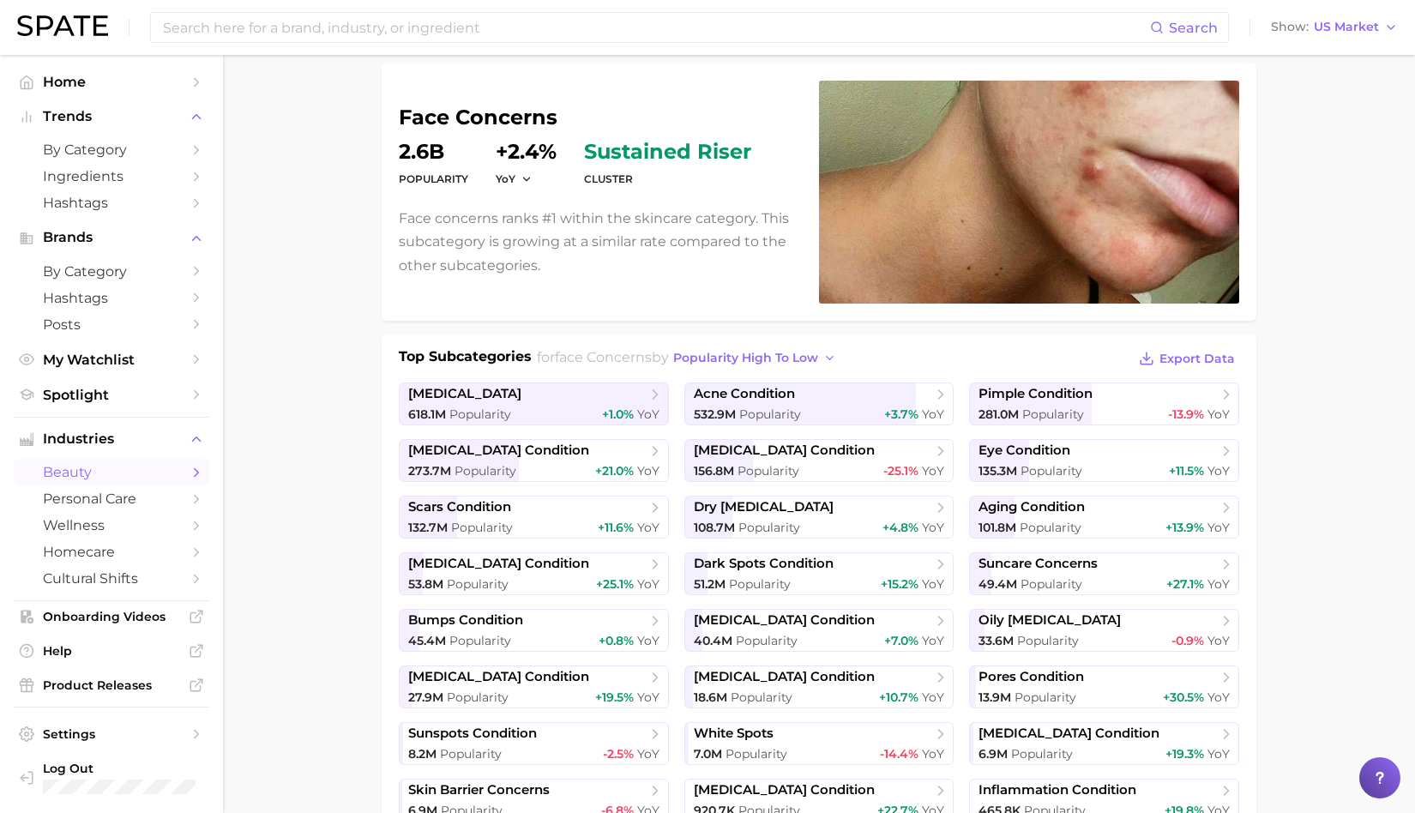
scroll to position [130, 0]
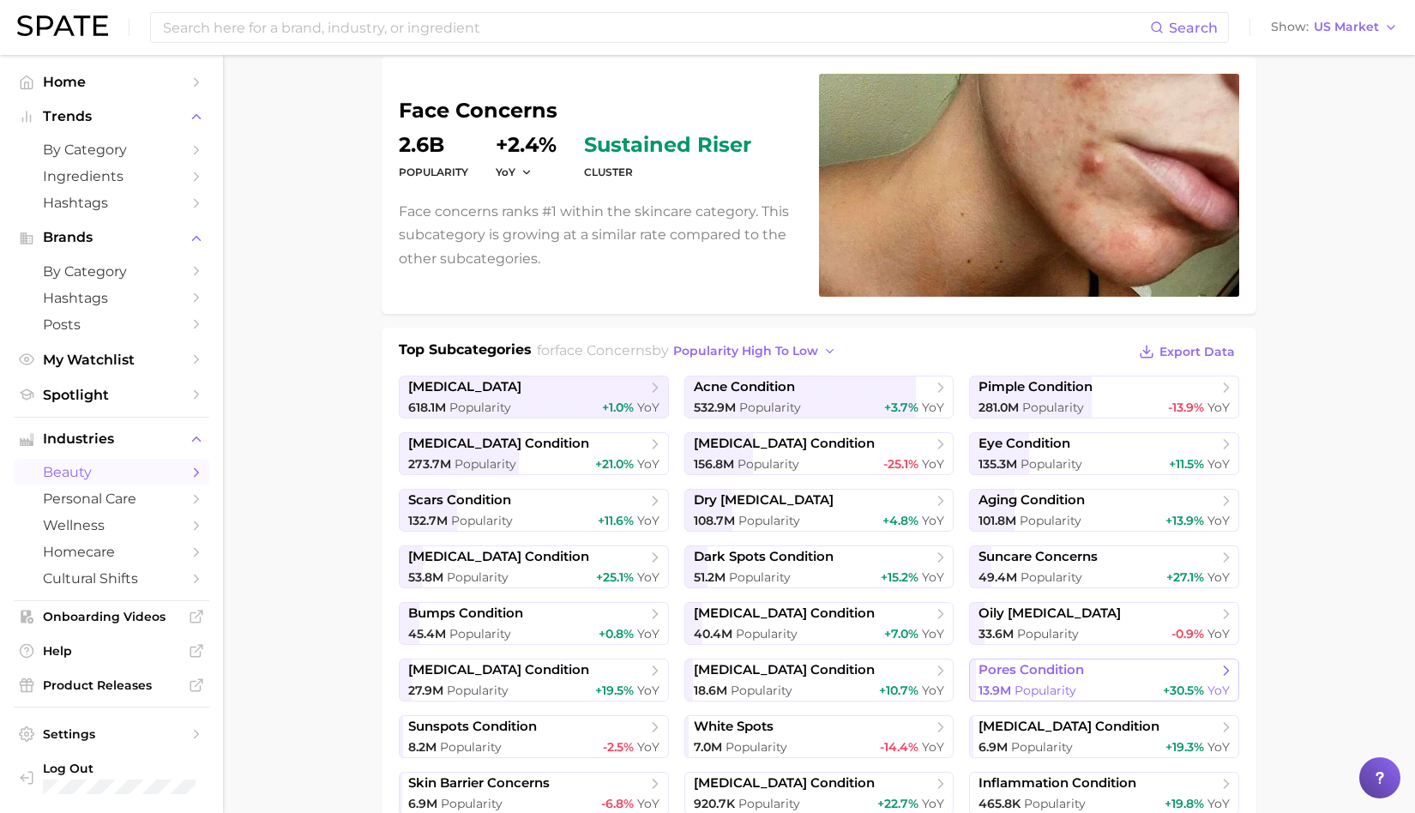
click at [1017, 667] on span "pores condition" at bounding box center [1031, 670] width 105 height 16
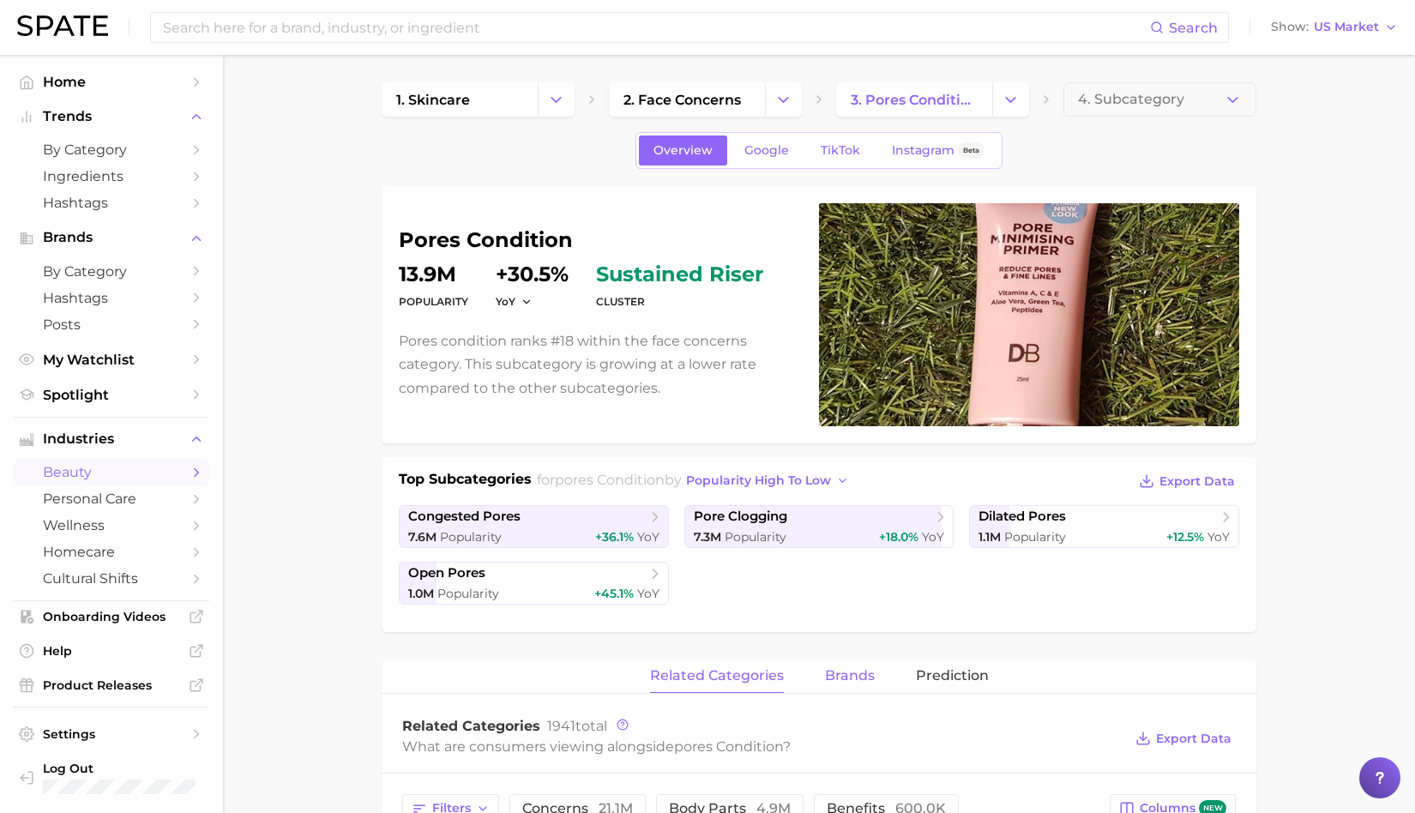
click at [868, 674] on span "brands" at bounding box center [850, 675] width 50 height 15
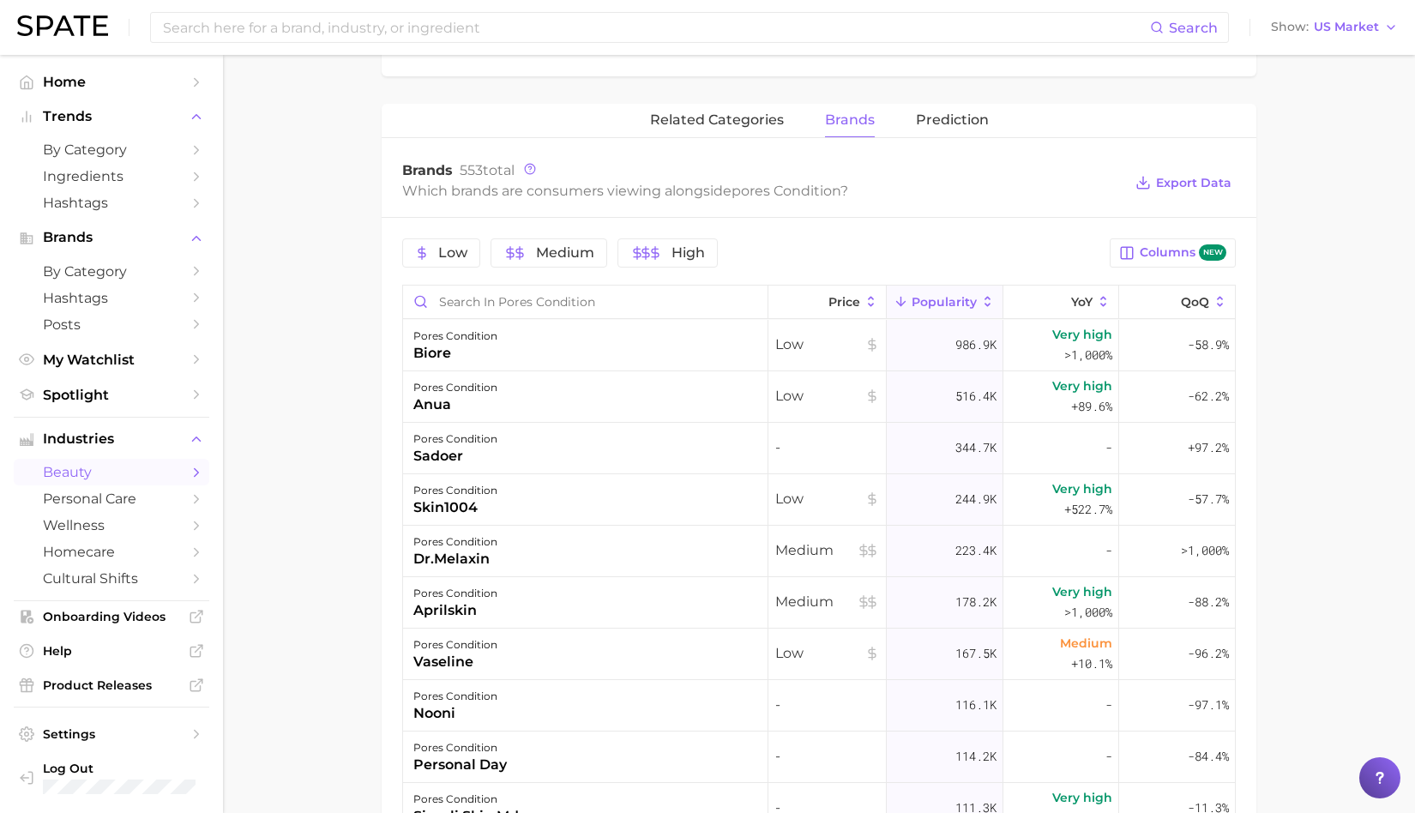
scroll to position [562, 0]
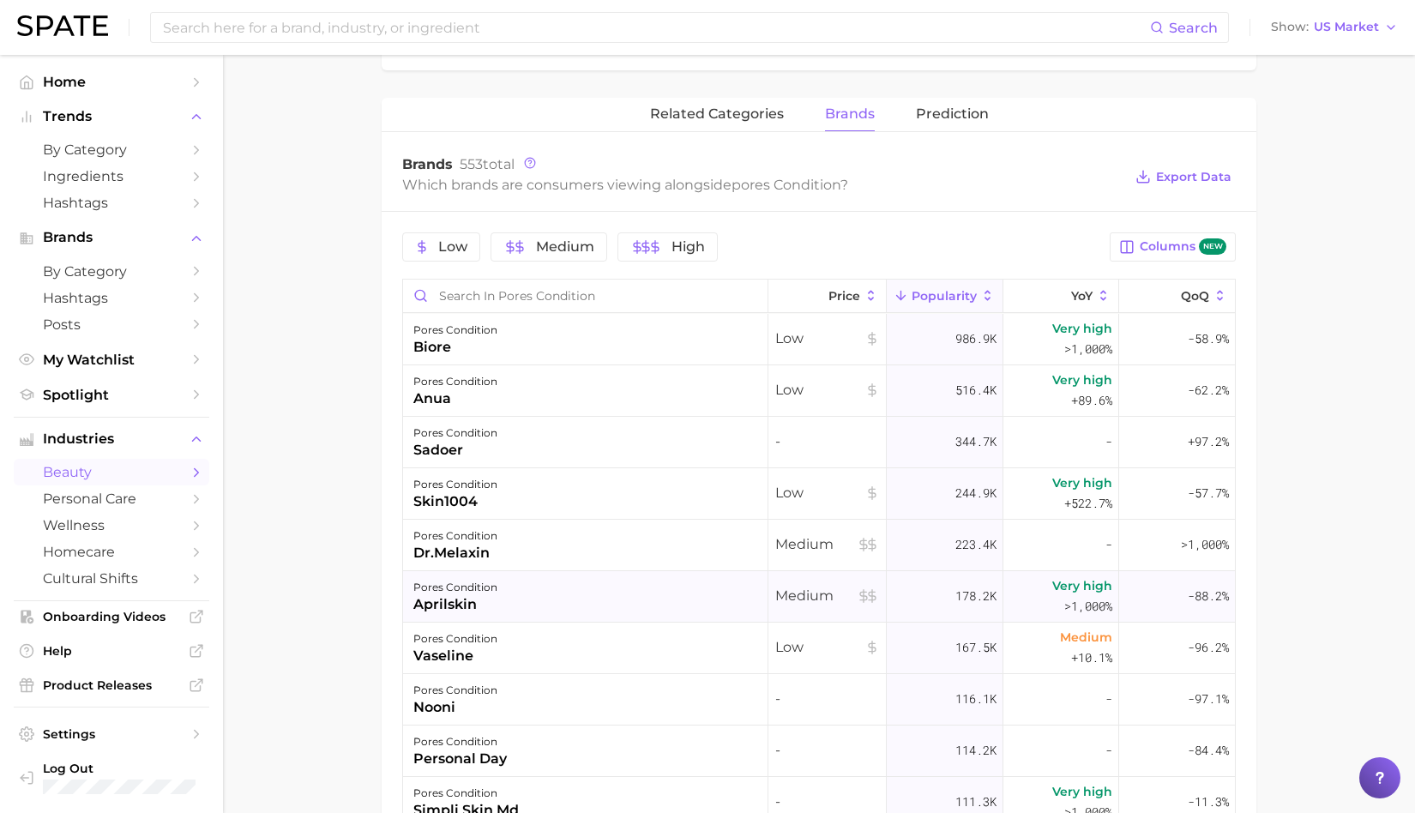
click at [697, 593] on div "pores condition aprilskin" at bounding box center [585, 596] width 365 height 51
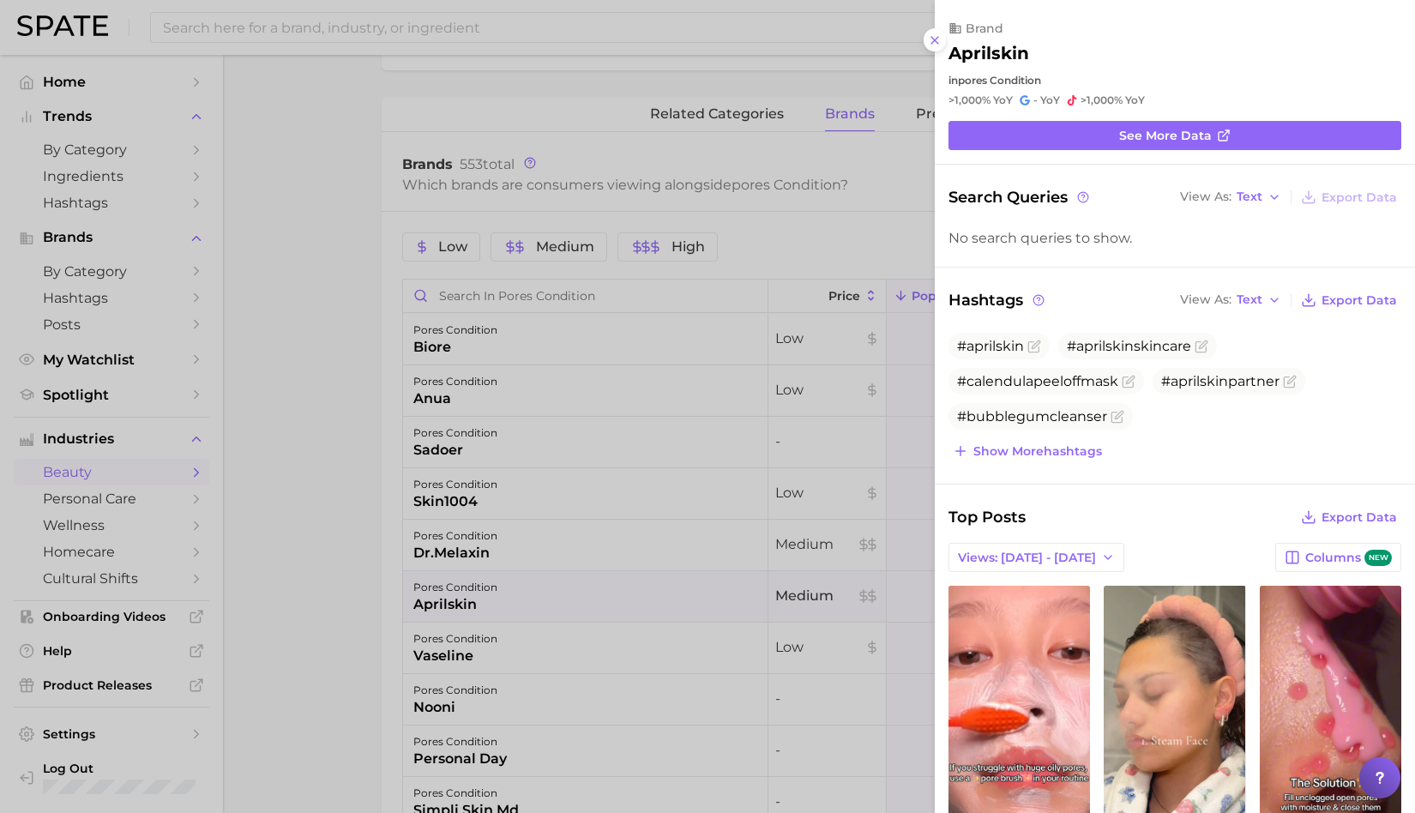
scroll to position [0, 0]
click at [722, 385] on div at bounding box center [707, 406] width 1415 height 813
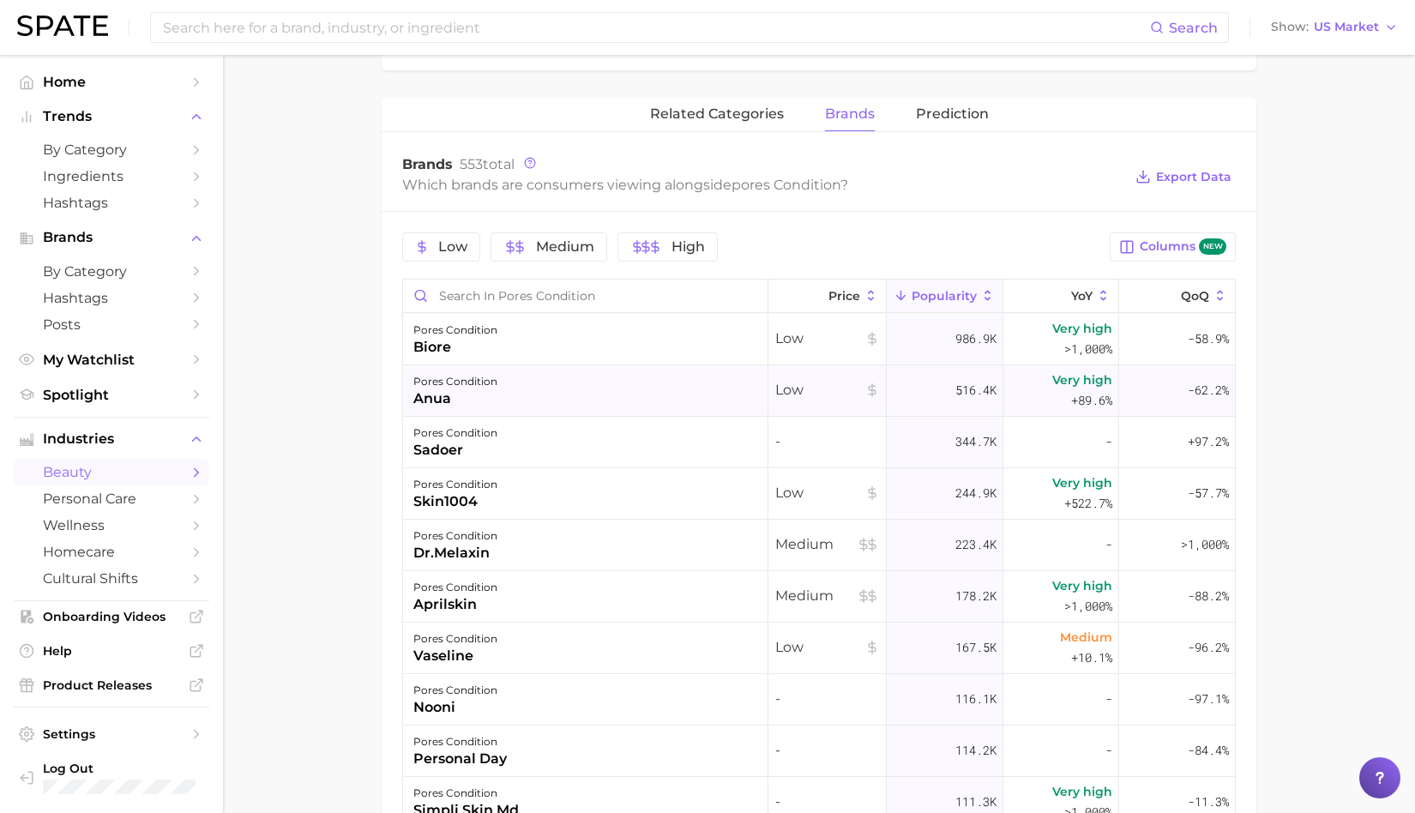
click at [686, 402] on div "pores condition anua" at bounding box center [585, 390] width 365 height 51
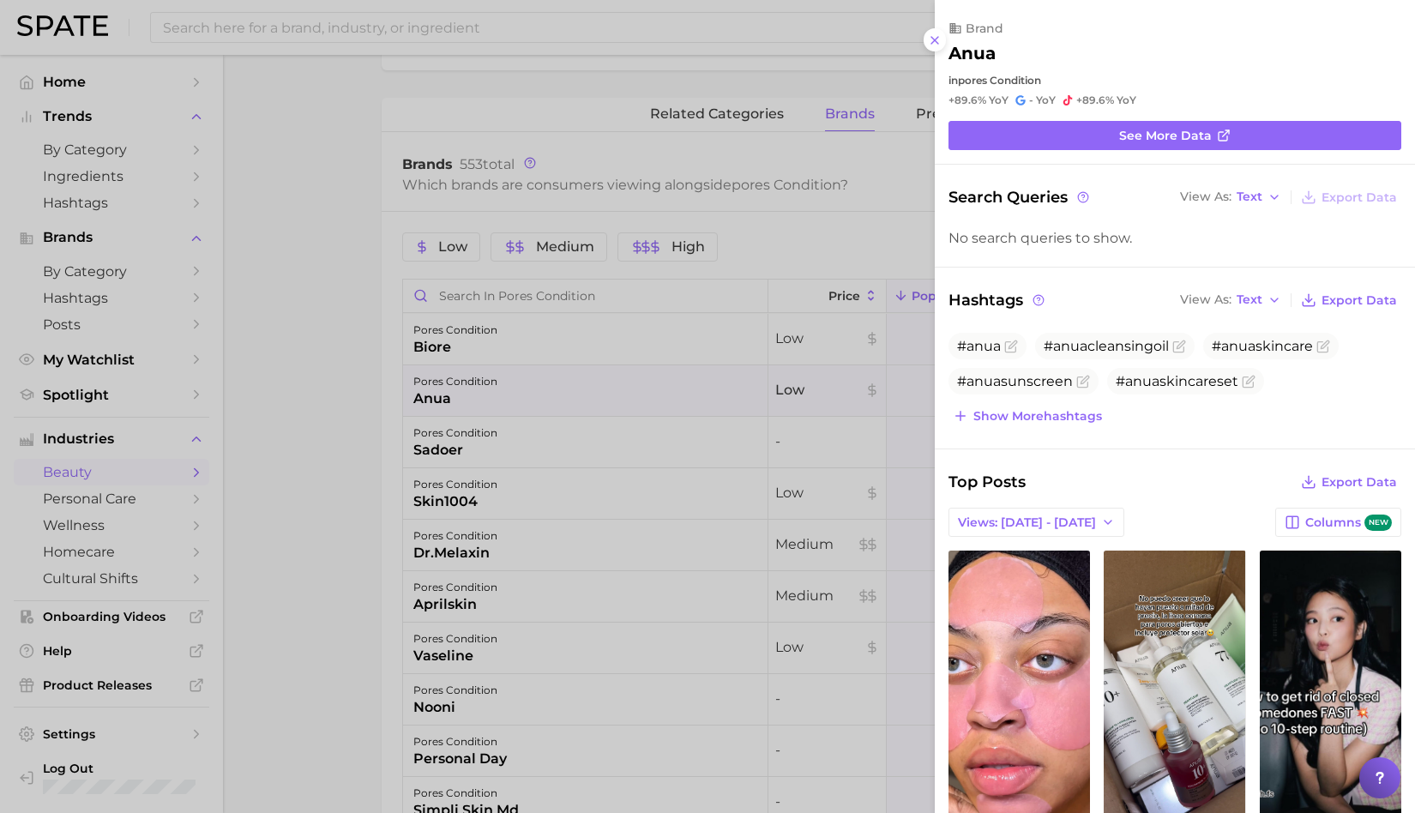
click at [780, 466] on div at bounding box center [707, 406] width 1415 height 813
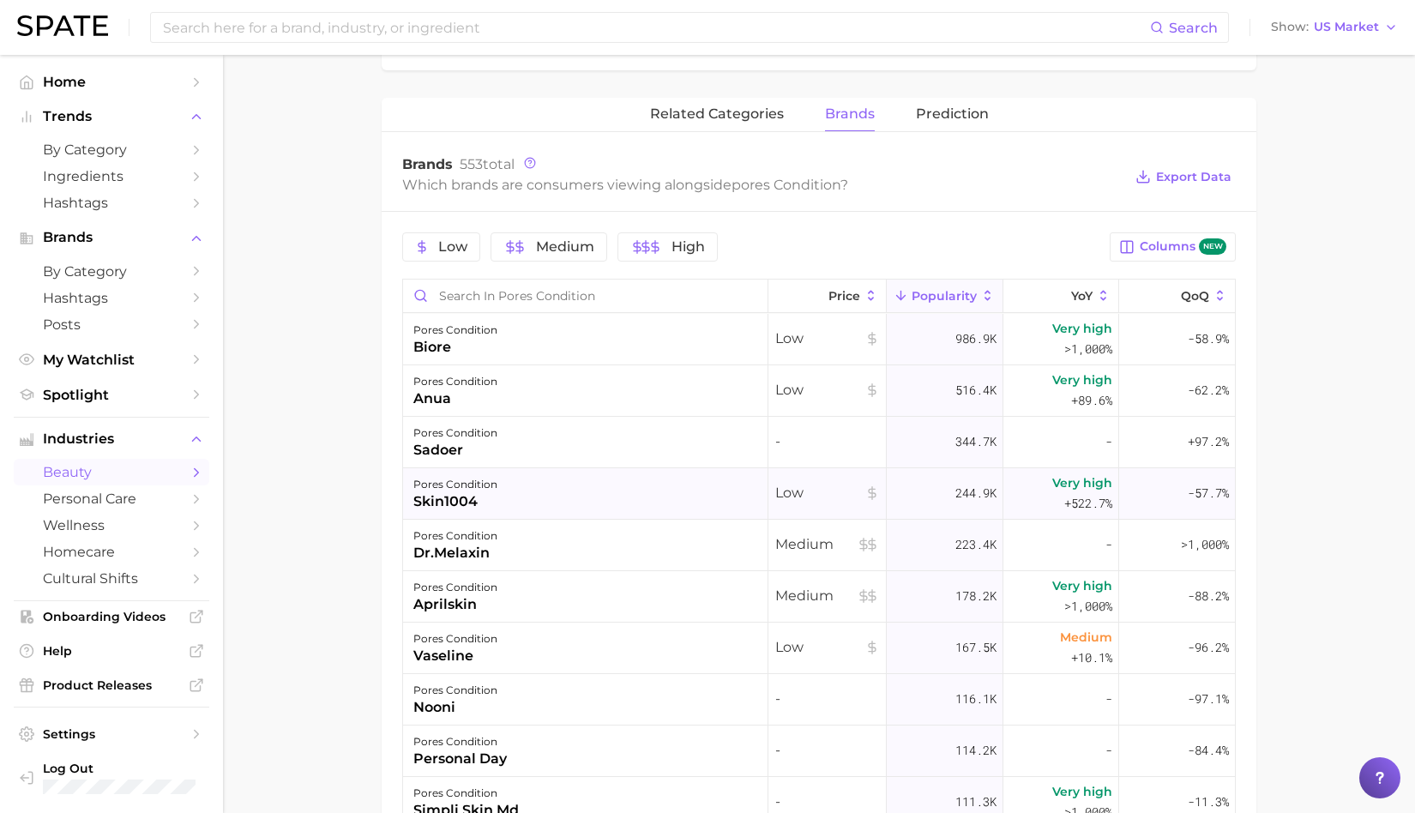
click at [583, 495] on div "pores condition skin1004" at bounding box center [585, 493] width 365 height 51
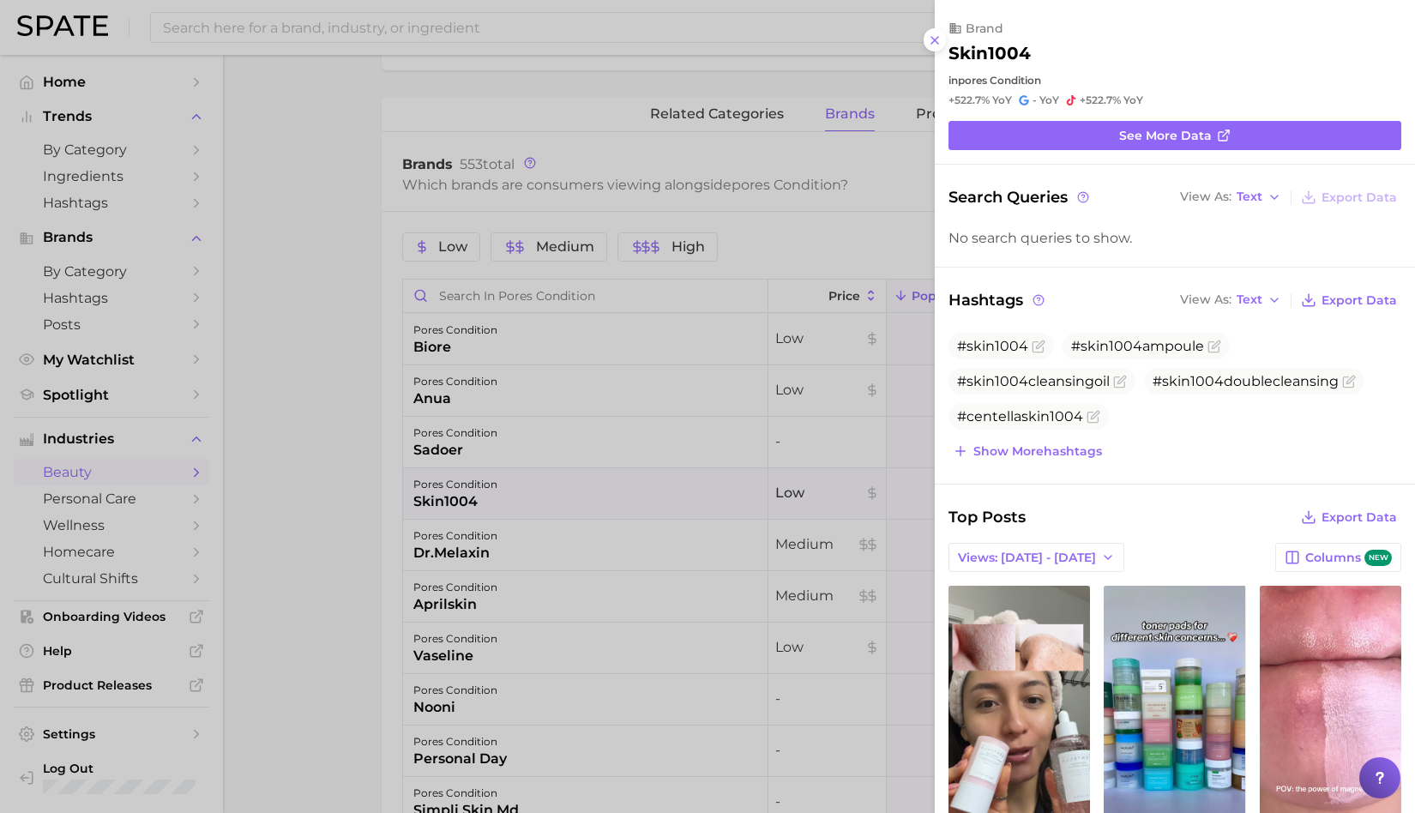
click at [654, 437] on div at bounding box center [707, 406] width 1415 height 813
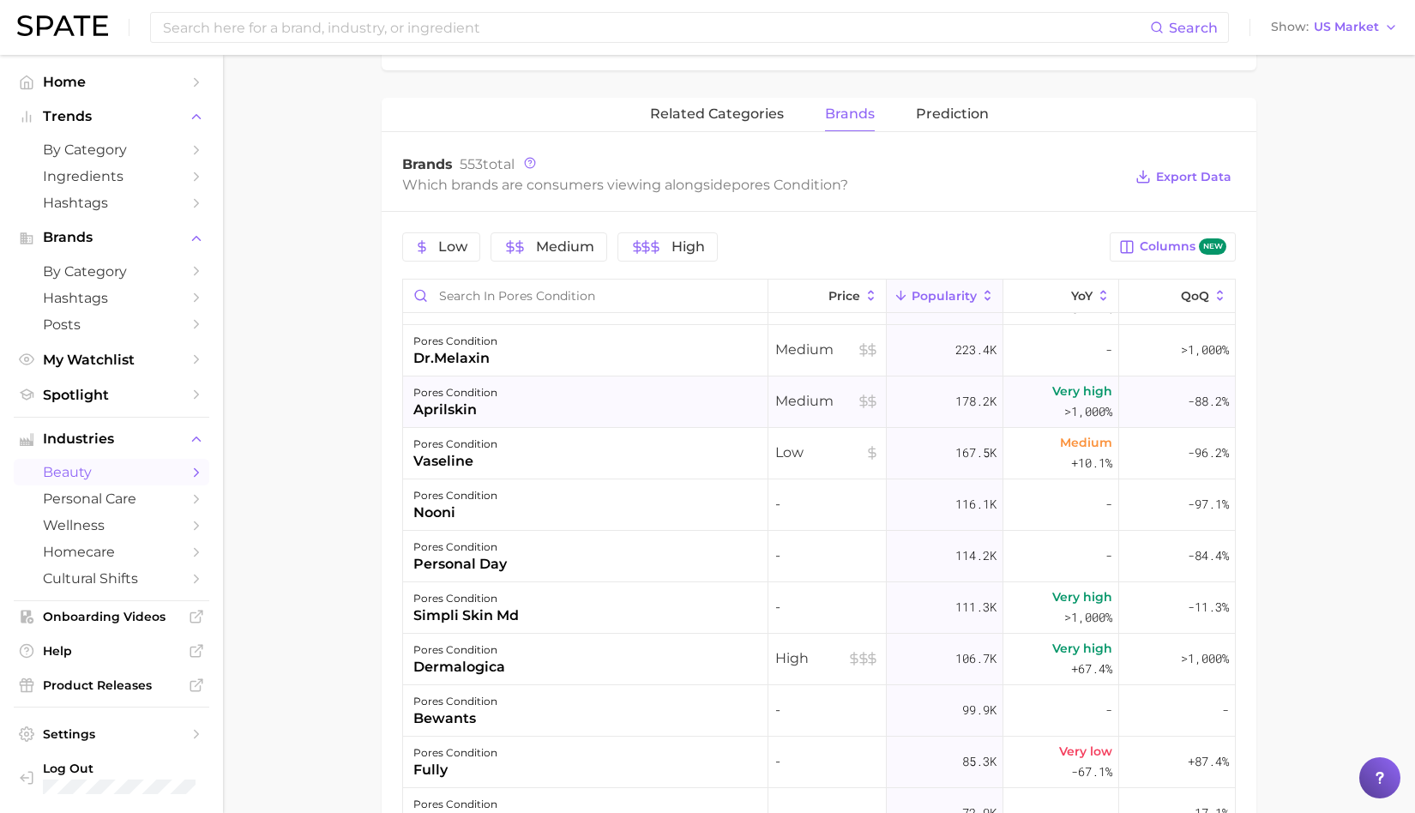
scroll to position [202, 0]
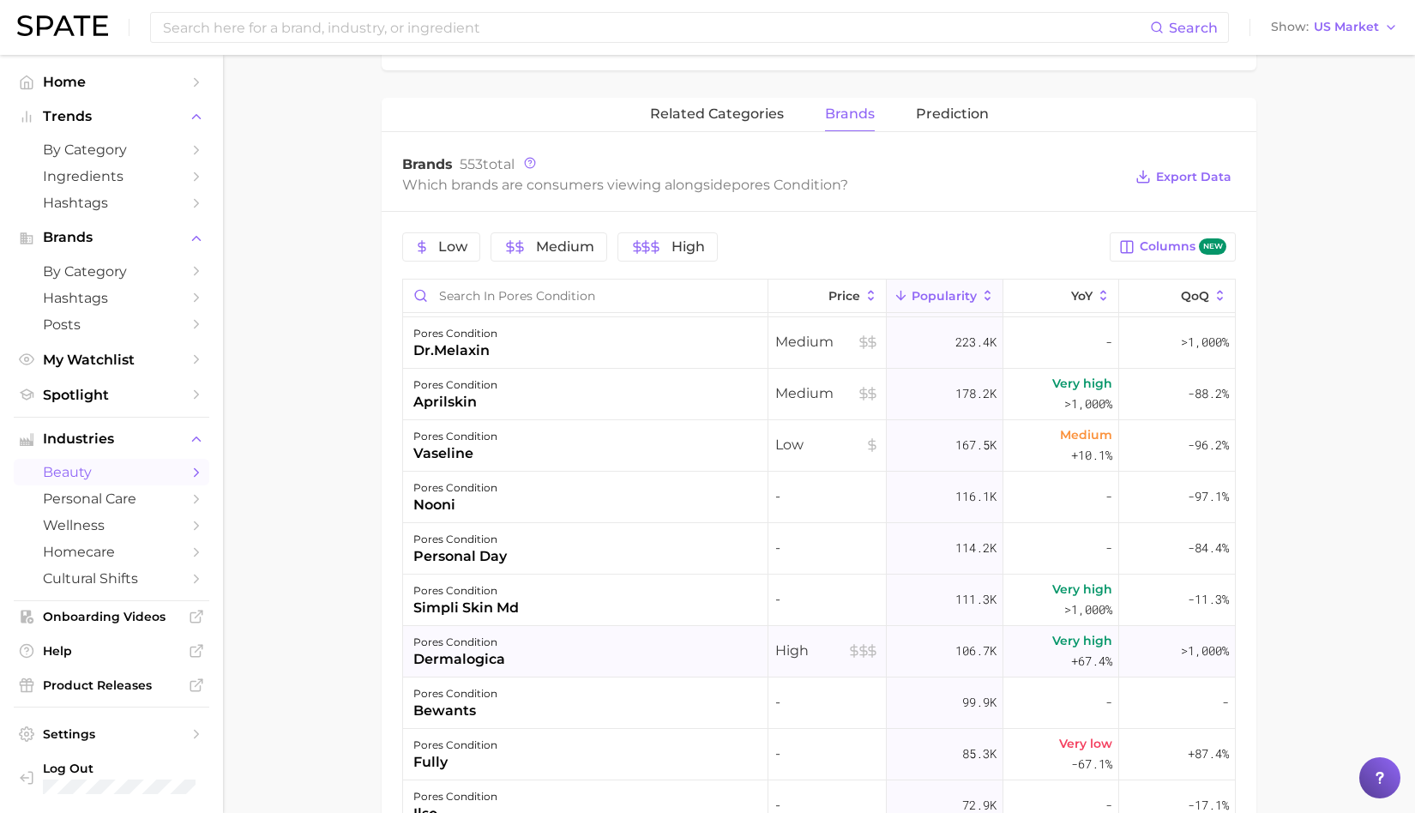
click at [542, 648] on div "pores condition dermalogica" at bounding box center [585, 651] width 365 height 51
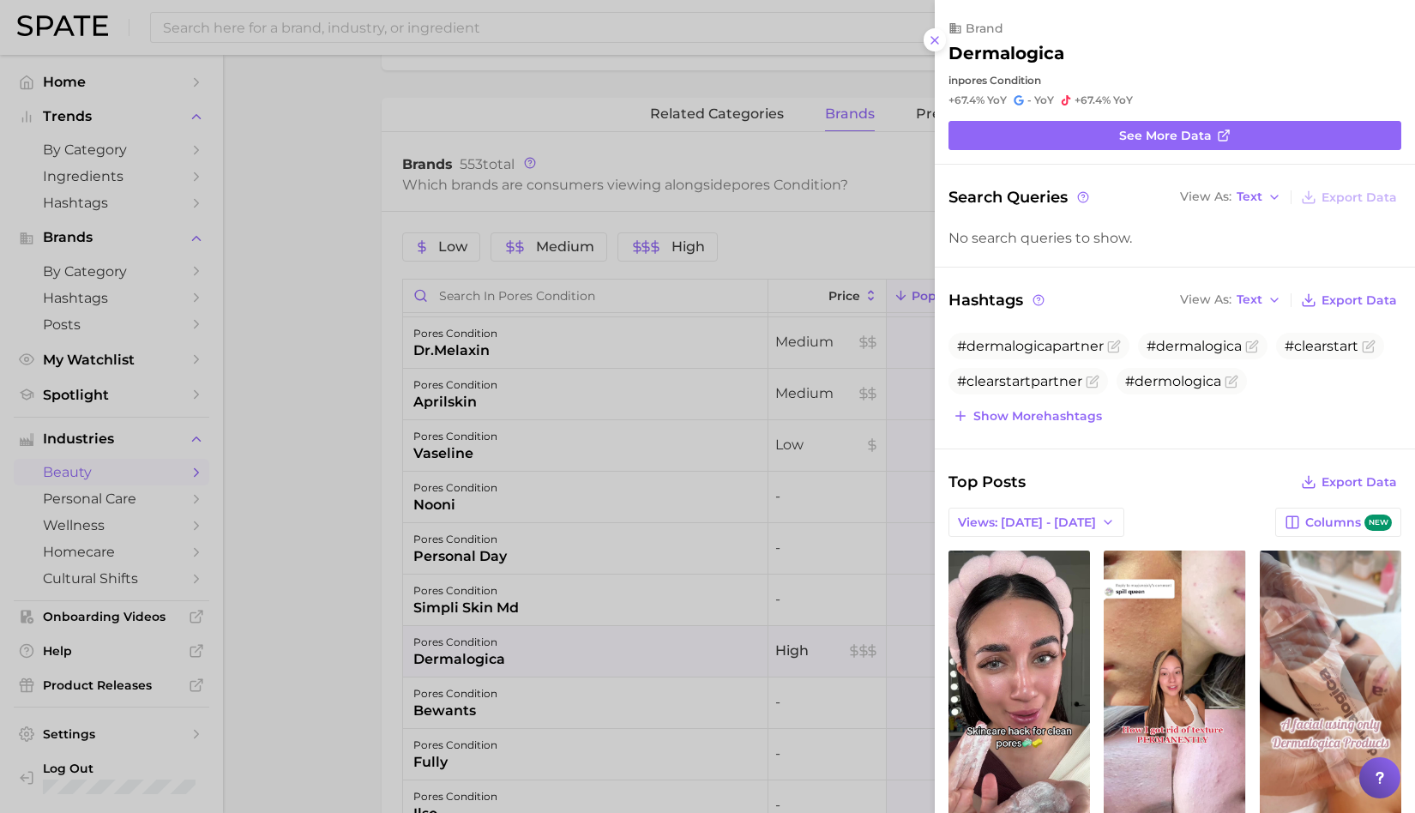
scroll to position [0, 0]
click at [342, 673] on div at bounding box center [707, 406] width 1415 height 813
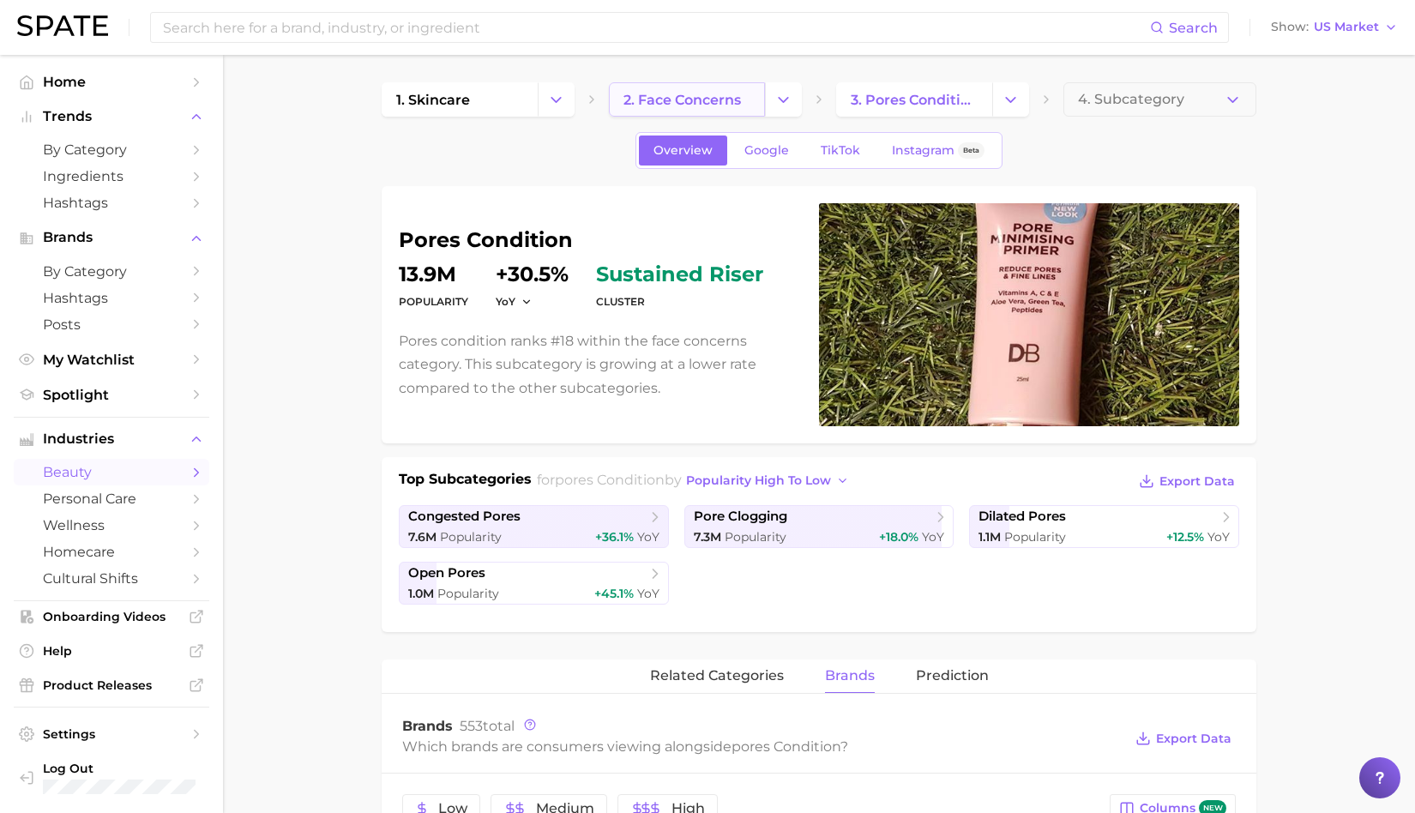
click at [715, 109] on link "2. face concerns" at bounding box center [687, 99] width 156 height 34
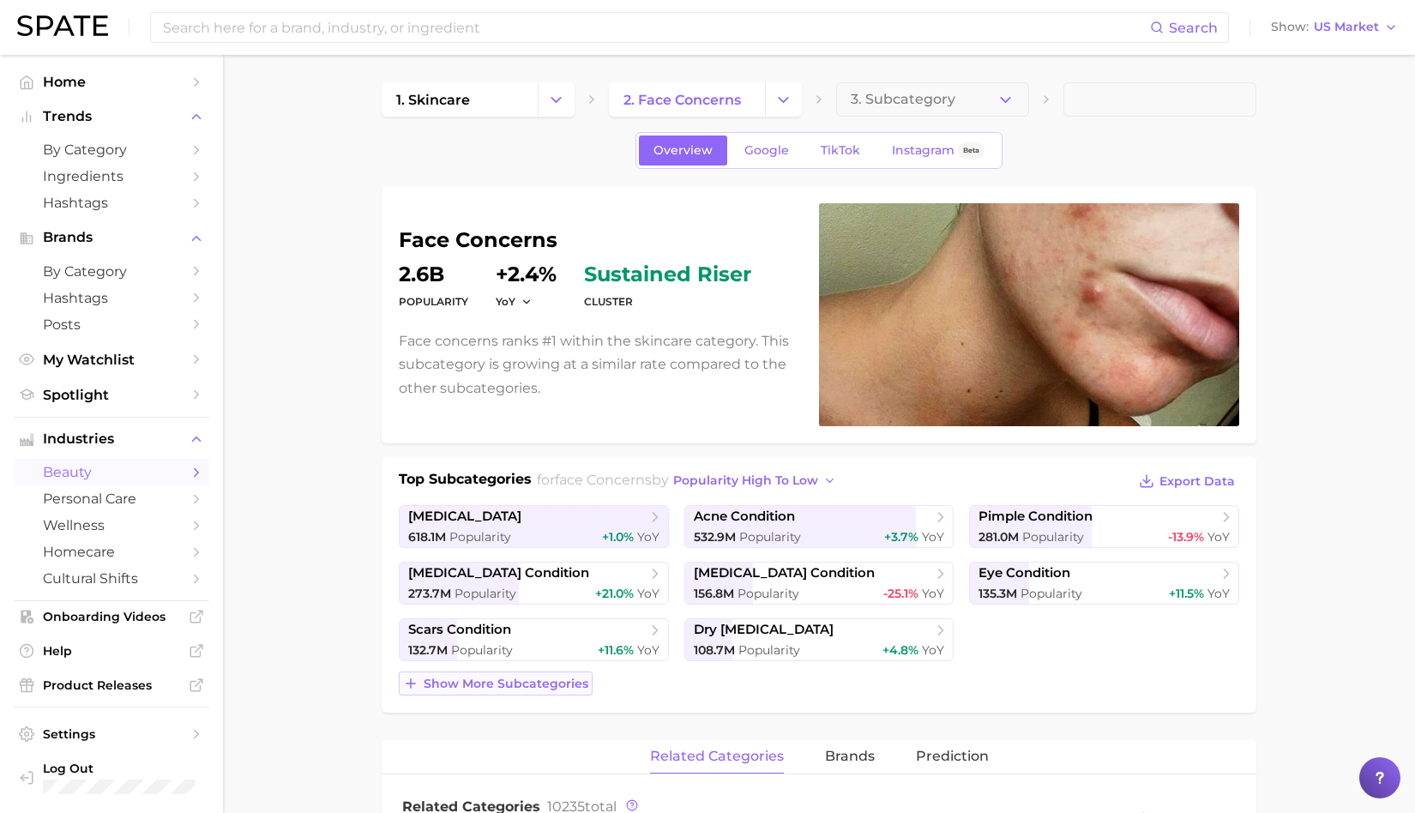
click at [545, 684] on span "Show more subcategories" at bounding box center [506, 684] width 165 height 15
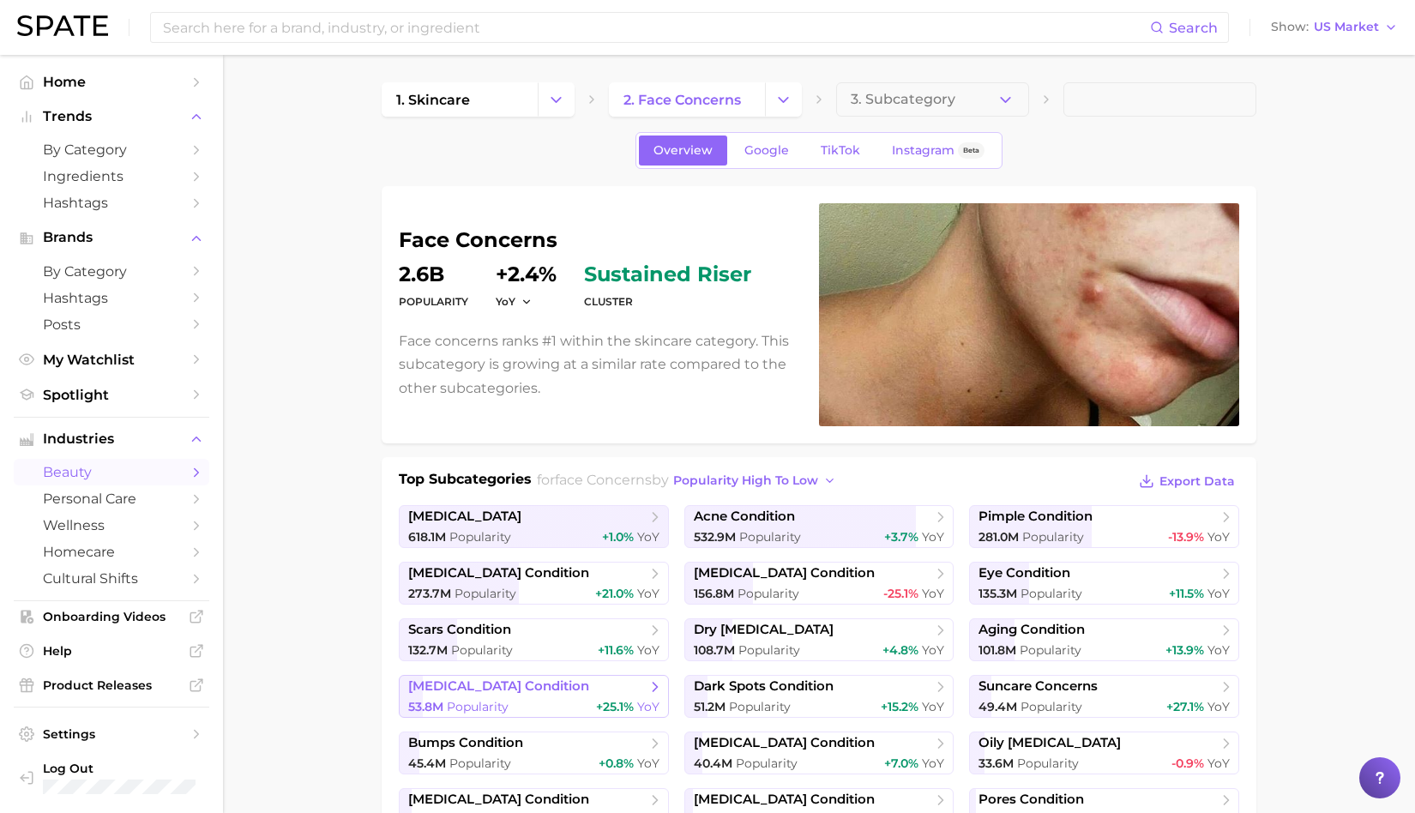
click at [543, 699] on div "53.8m Popularity +25.1% YoY" at bounding box center [533, 707] width 251 height 16
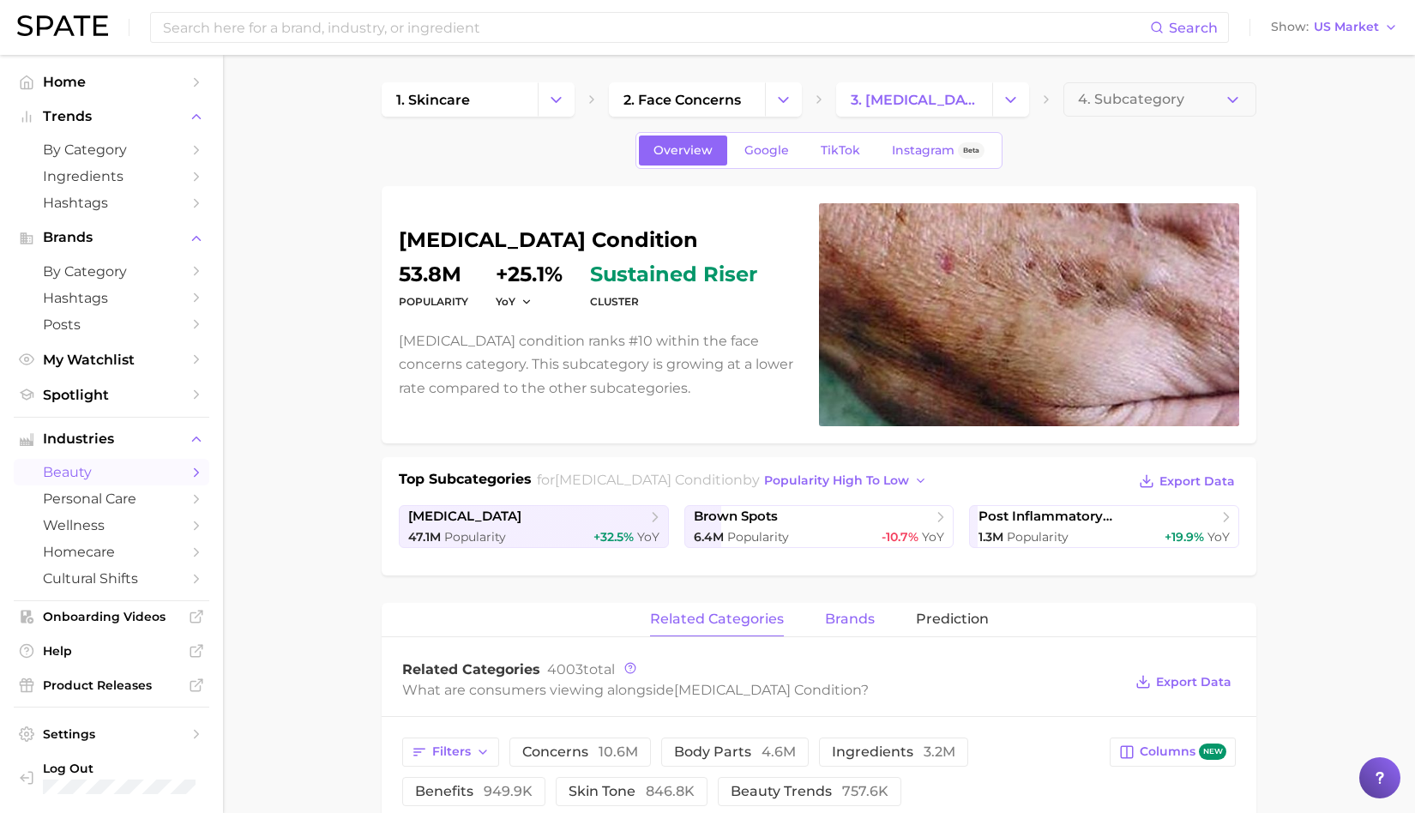
click at [844, 613] on span "brands" at bounding box center [850, 618] width 50 height 15
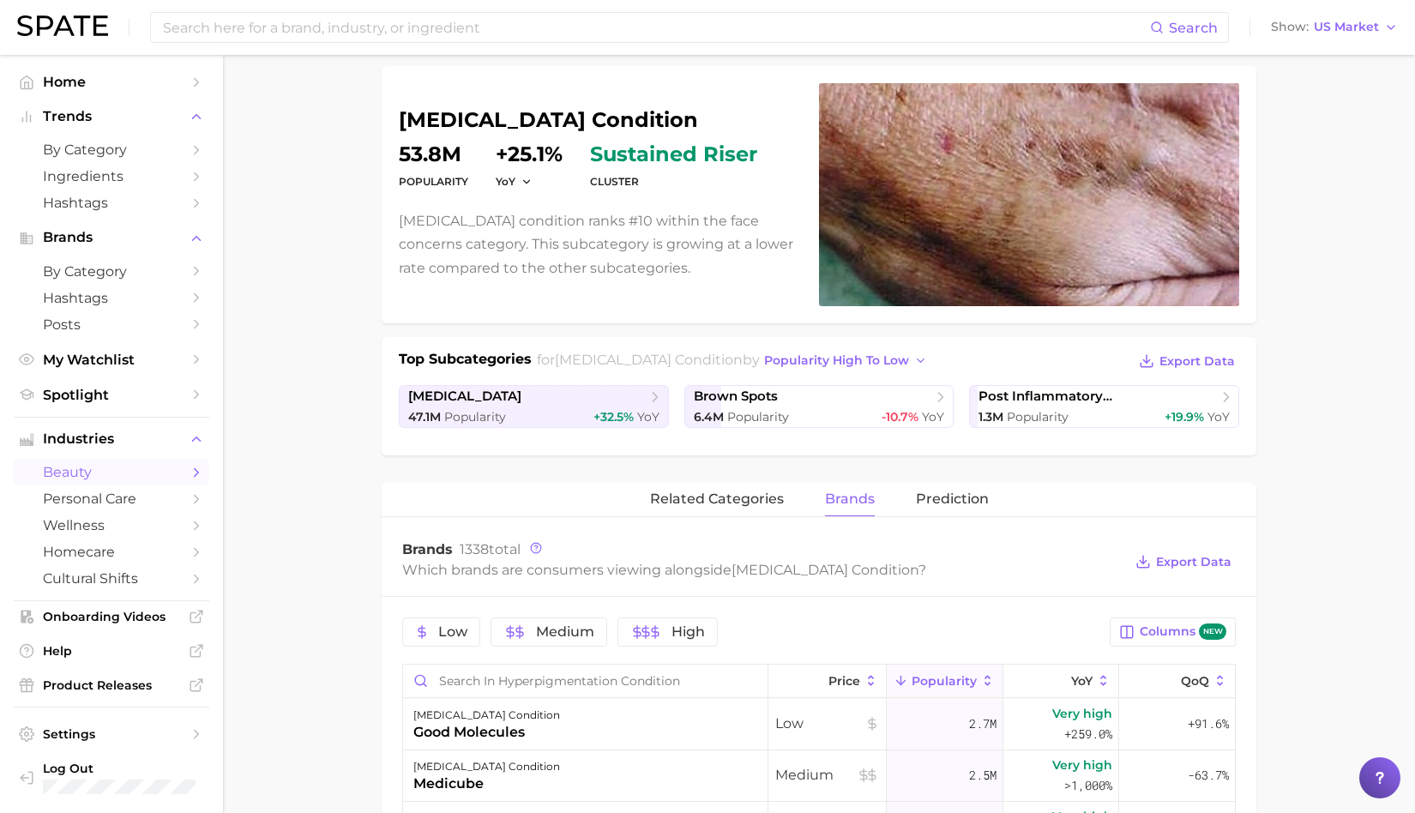
scroll to position [401, 0]
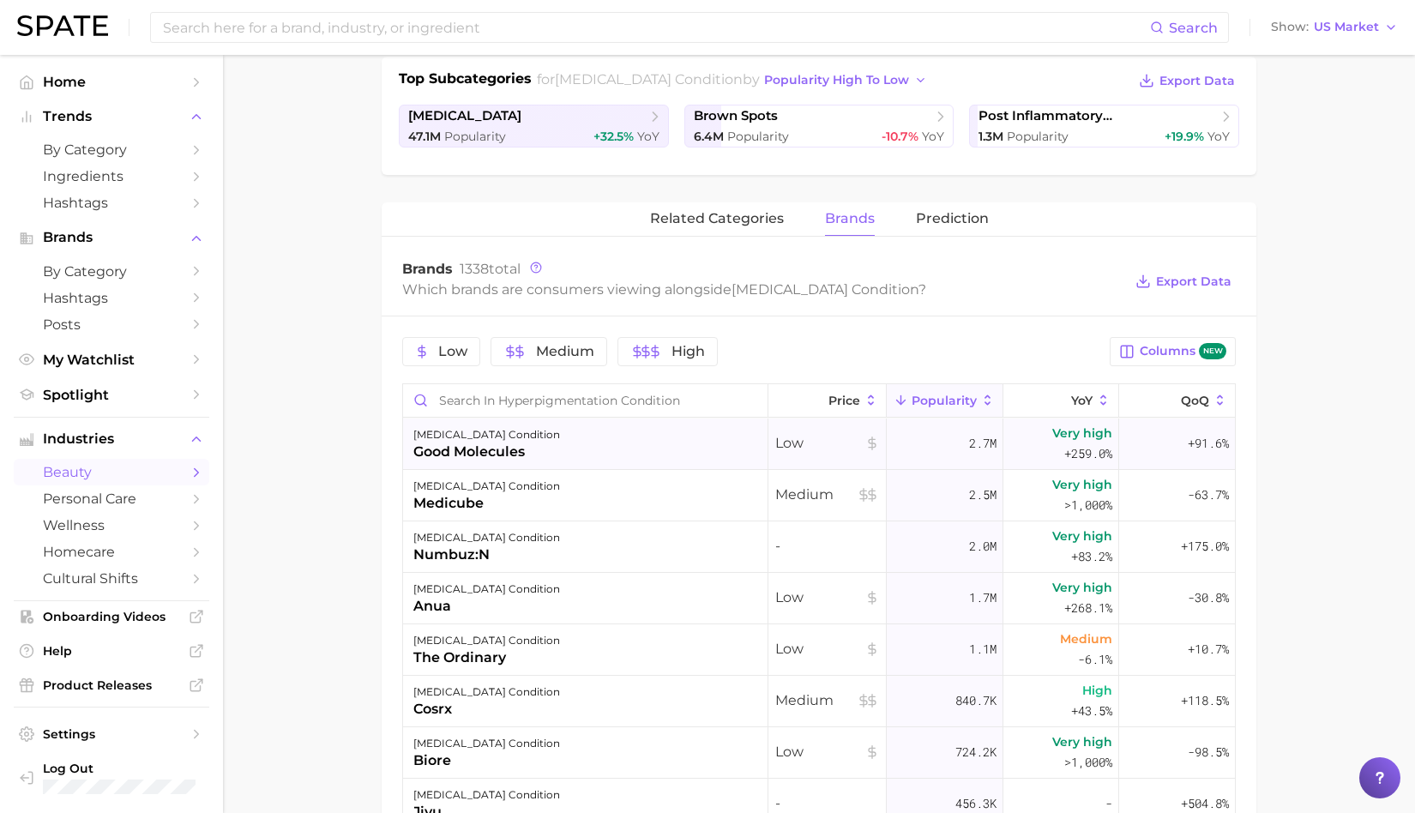
click at [523, 450] on div "good molecules" at bounding box center [486, 452] width 147 height 21
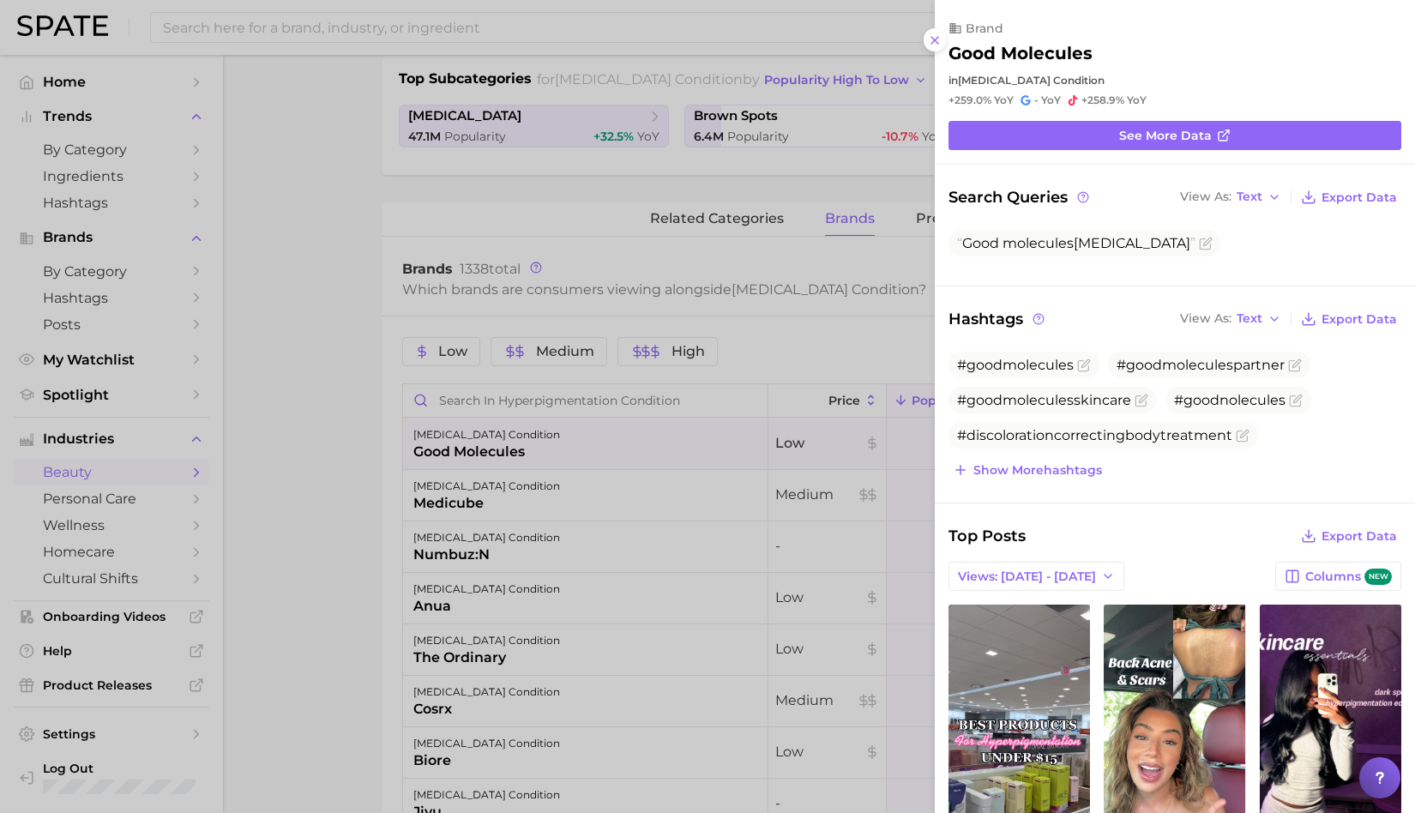
scroll to position [0, 0]
click at [389, 491] on div at bounding box center [707, 406] width 1415 height 813
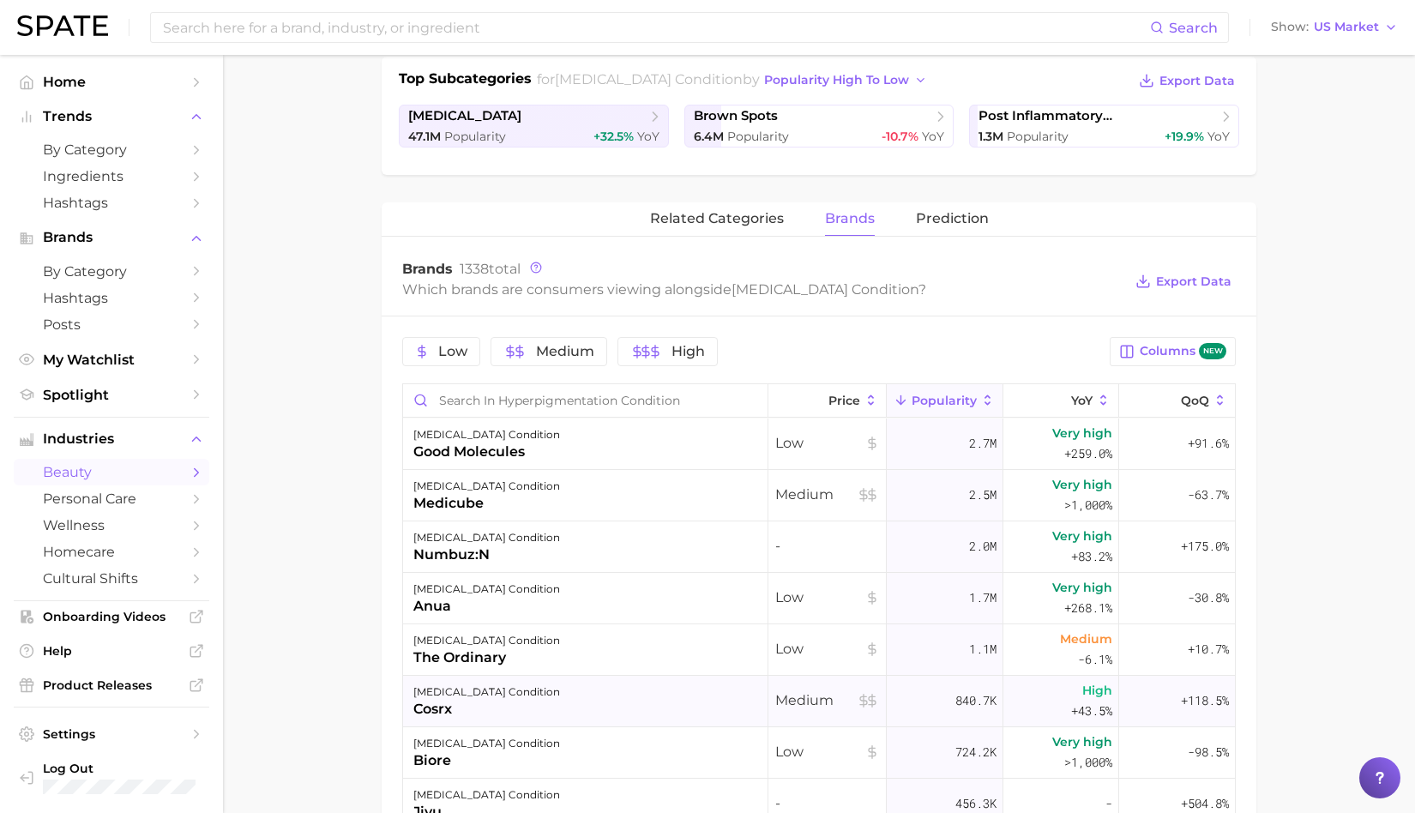
click at [521, 708] on div "cosrx" at bounding box center [486, 709] width 147 height 21
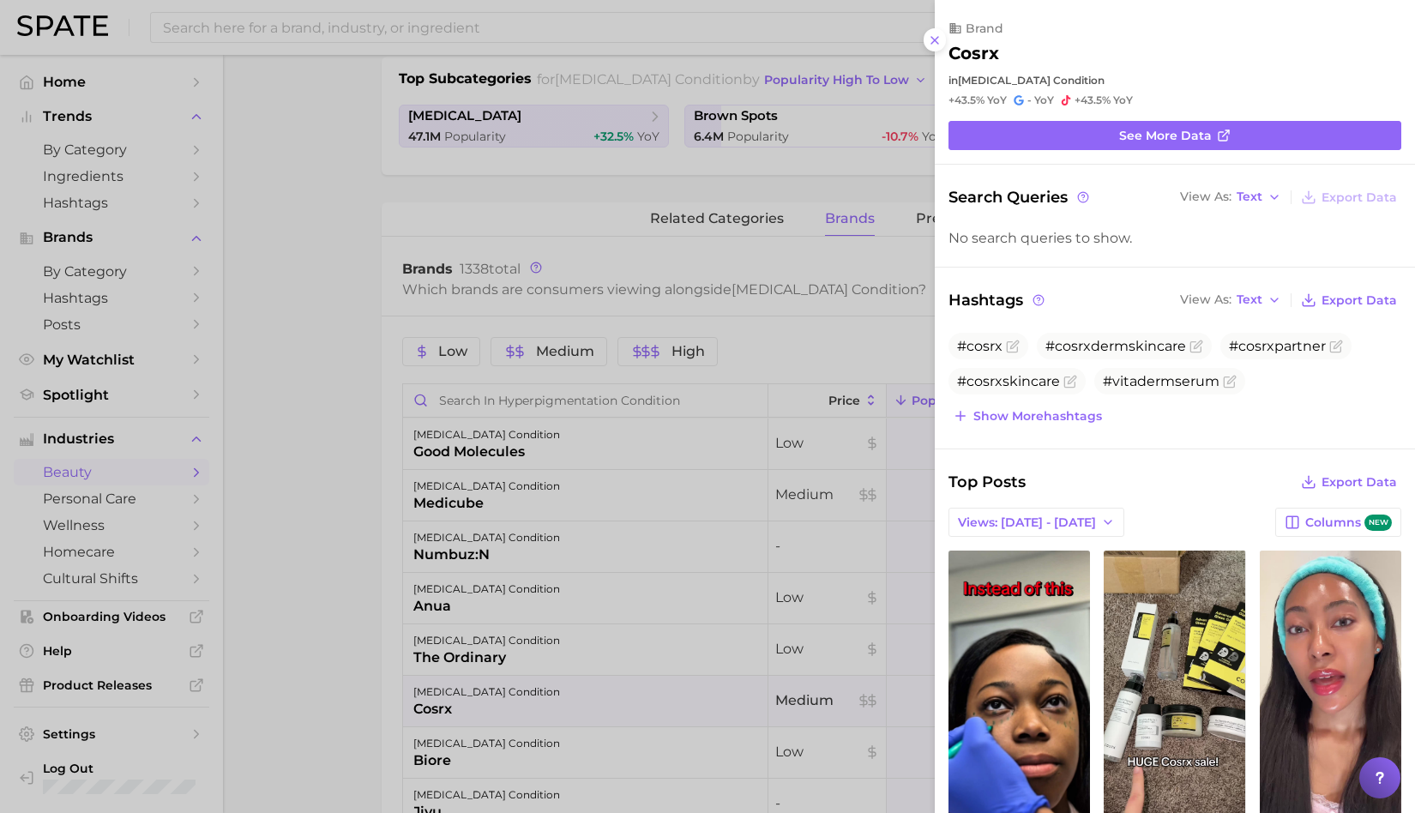
click at [458, 264] on div at bounding box center [707, 406] width 1415 height 813
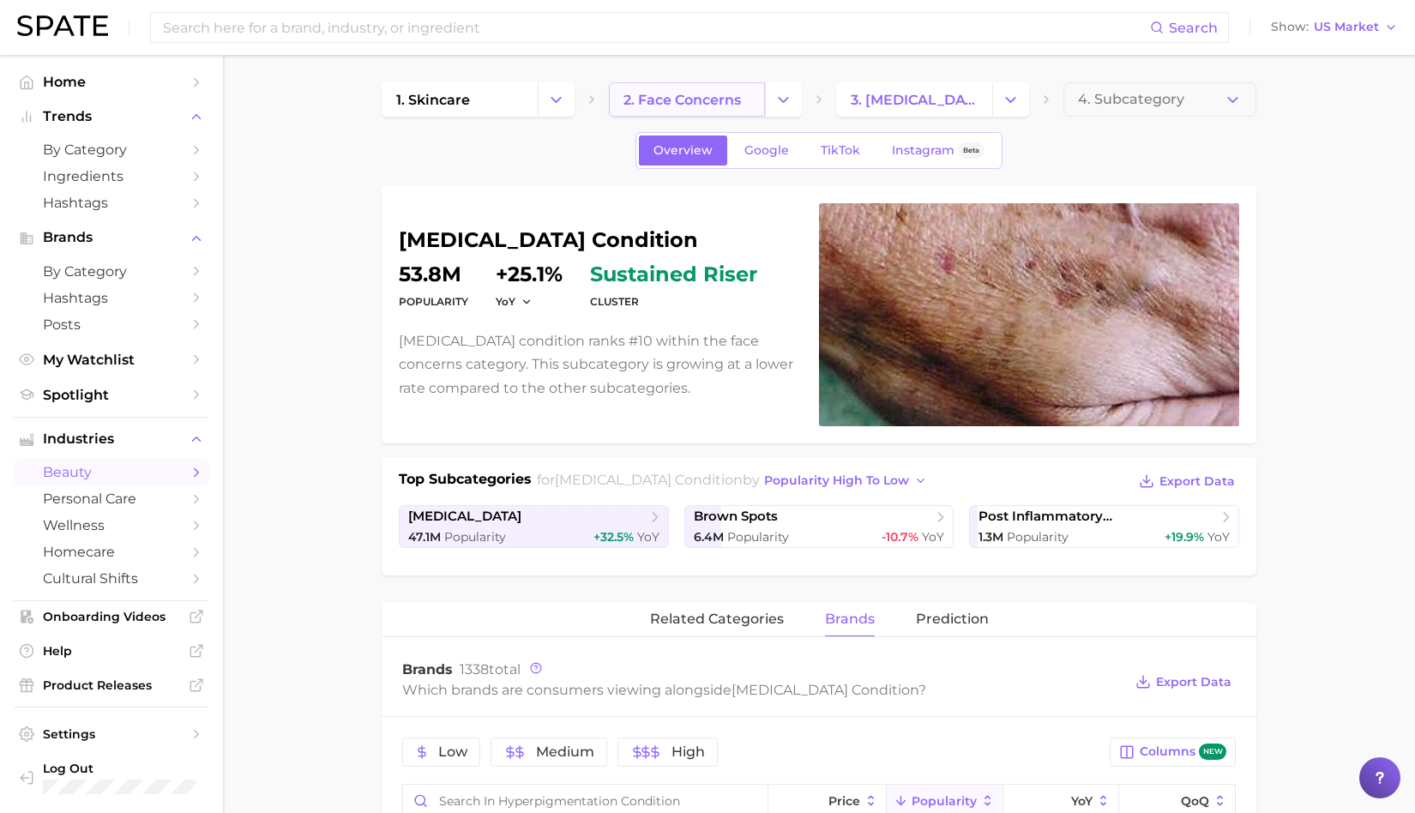
click at [673, 92] on span "2. face concerns" at bounding box center [682, 100] width 117 height 16
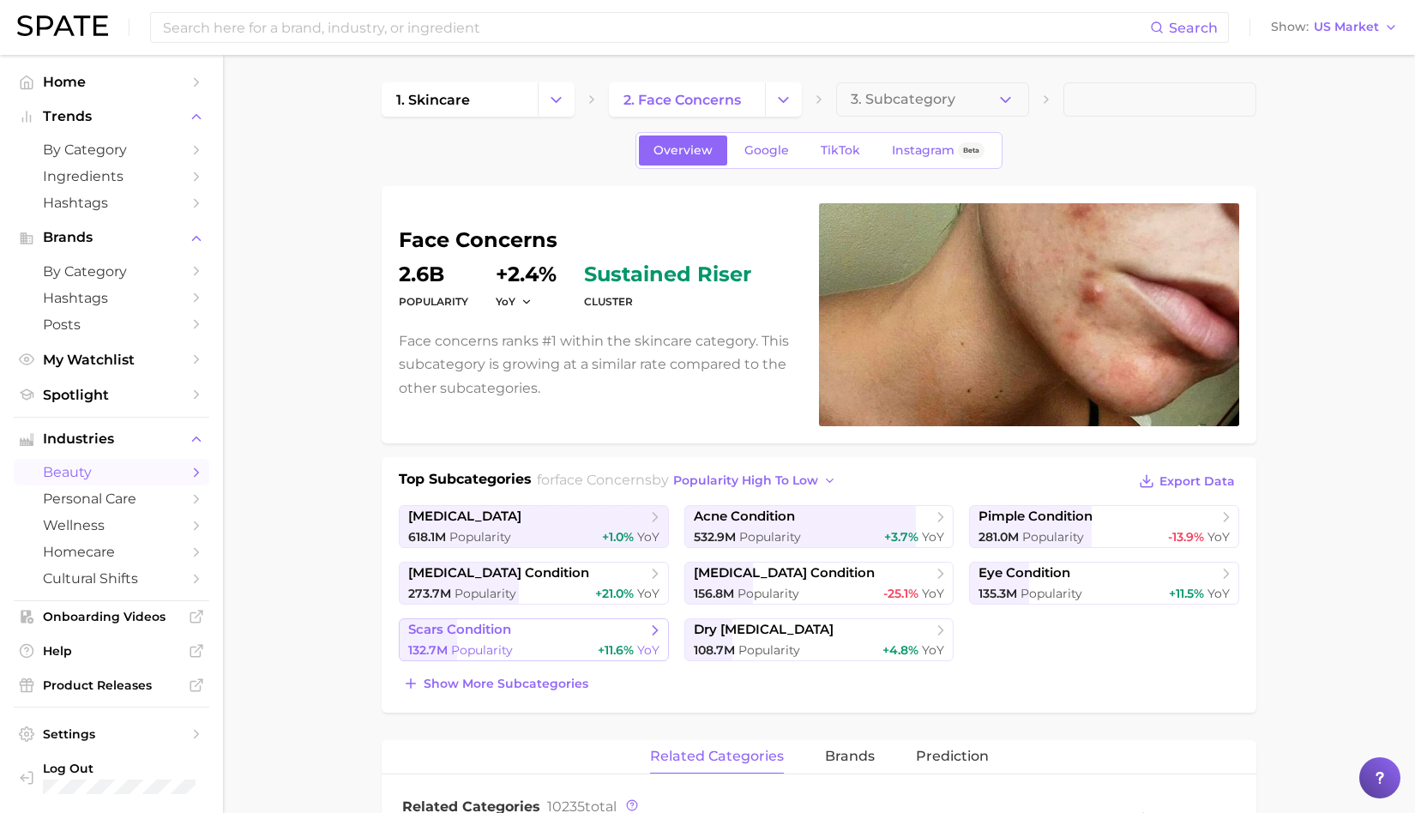
scroll to position [4, 0]
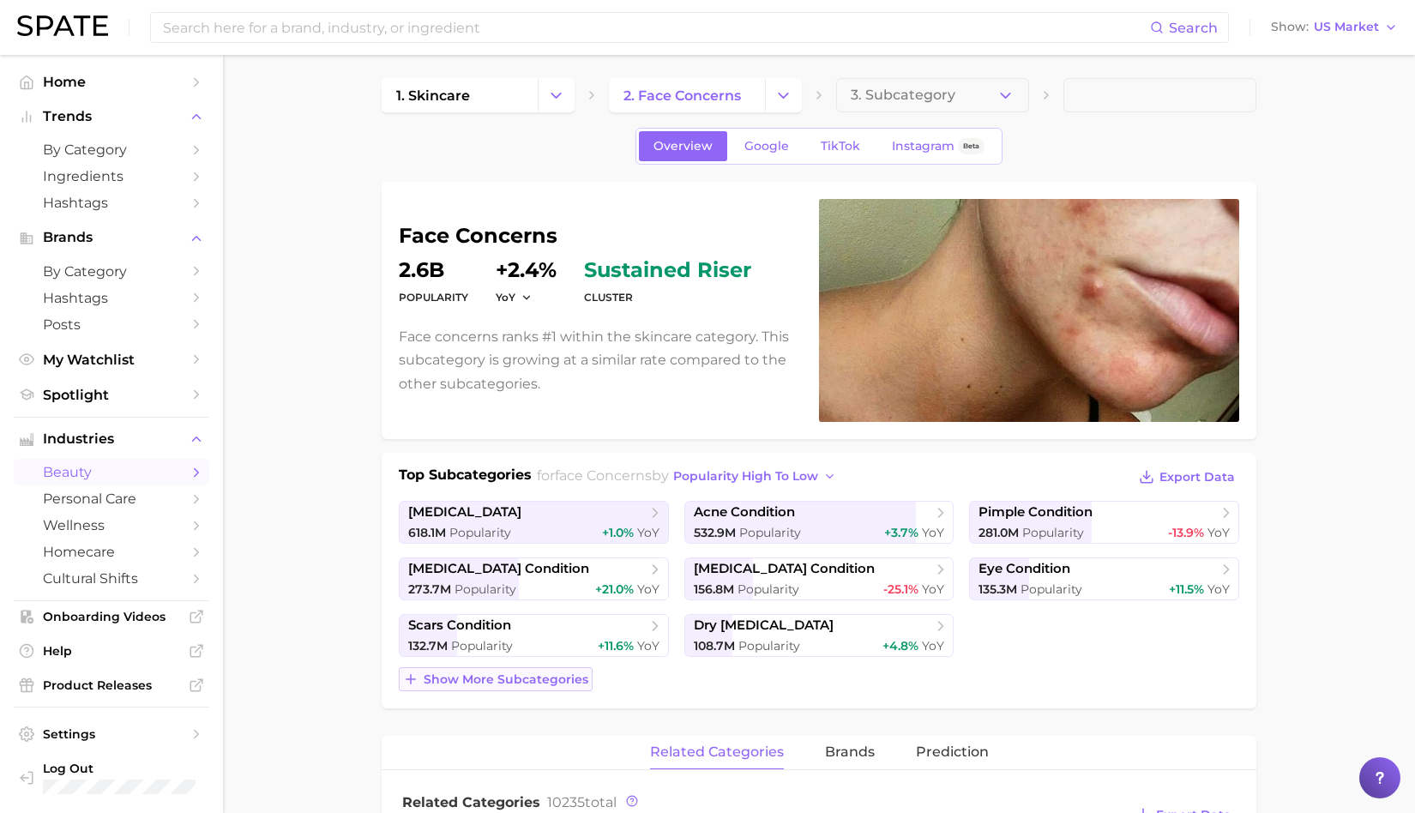
click at [534, 681] on span "Show more subcategories" at bounding box center [506, 679] width 165 height 15
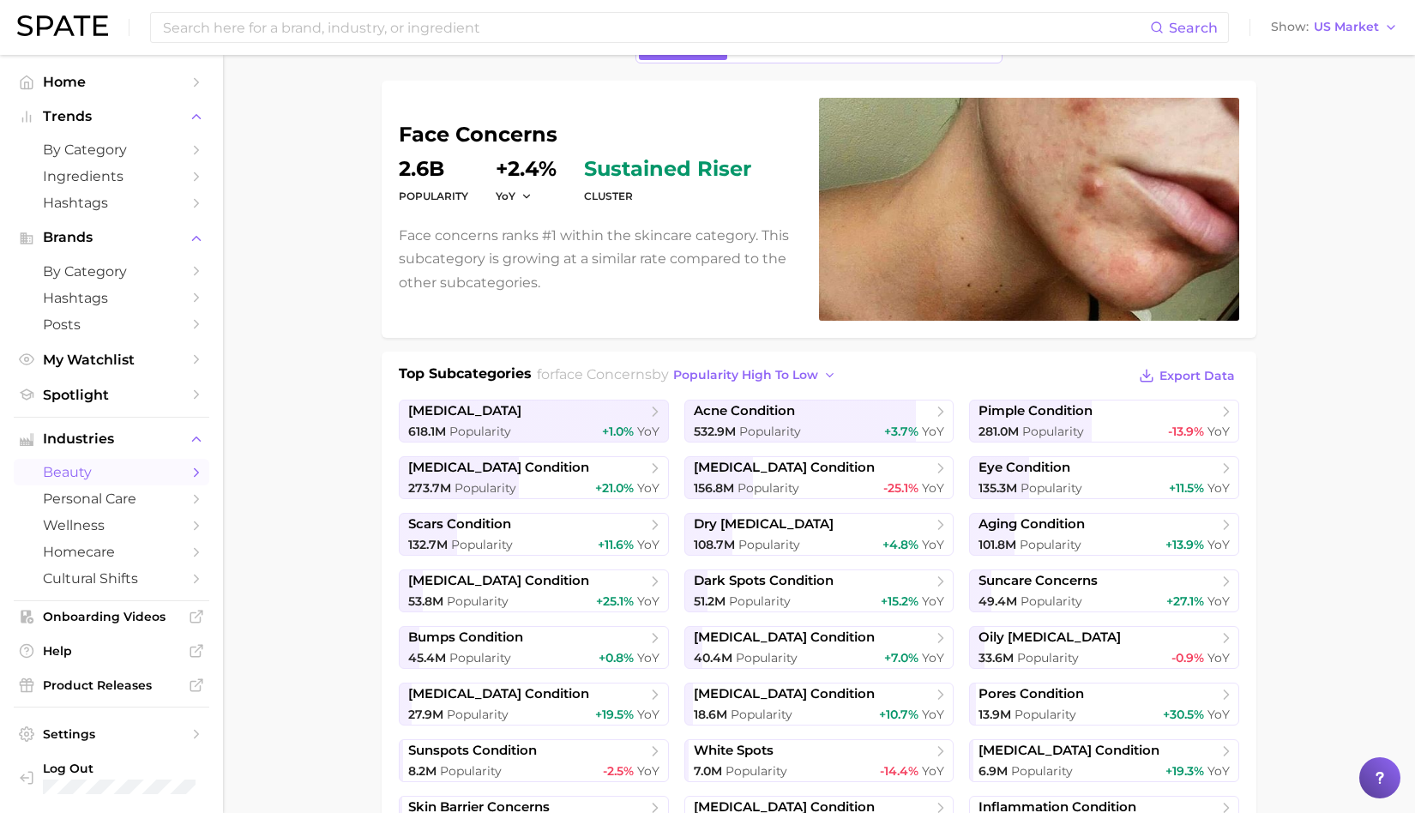
scroll to position [108, 0]
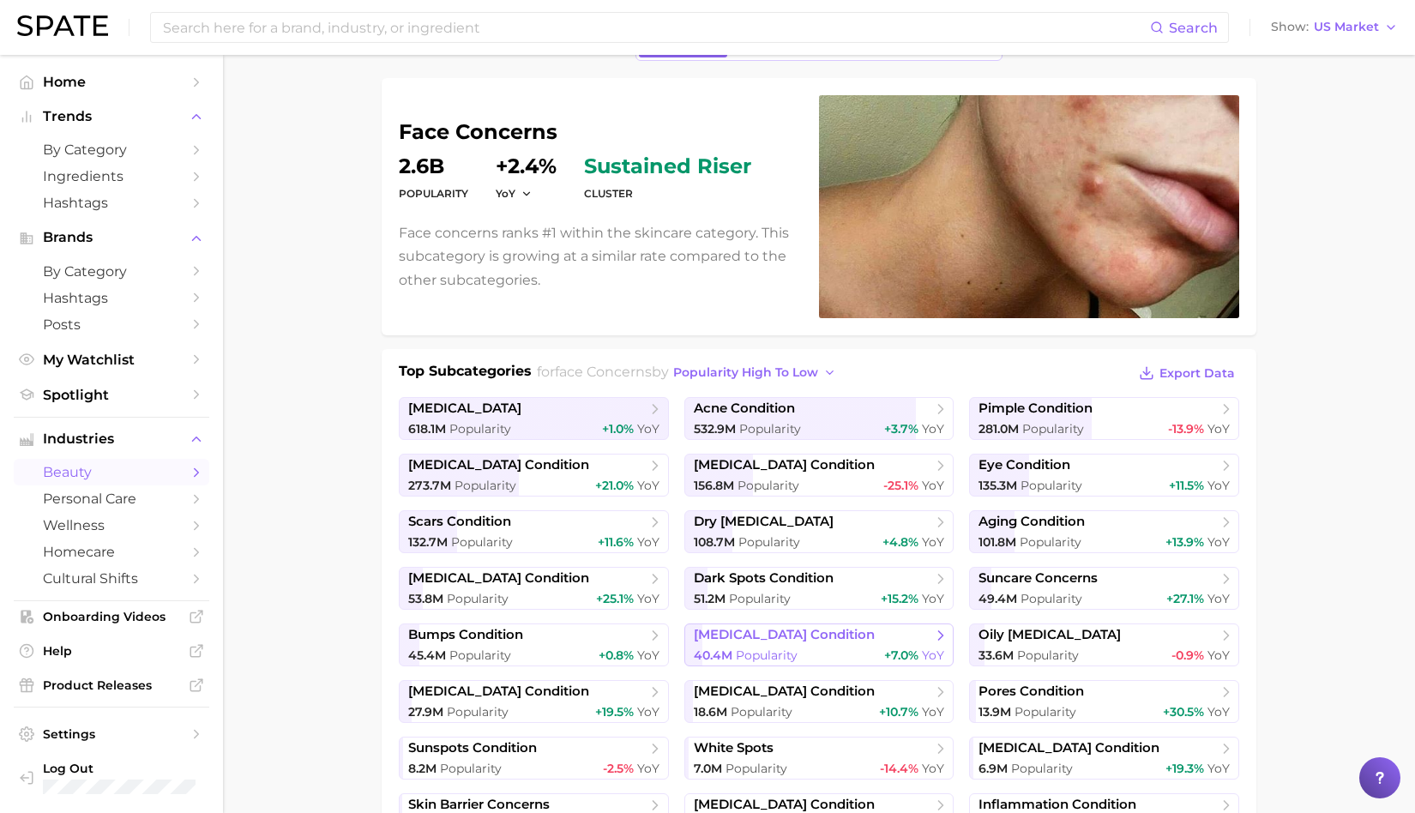
click at [746, 629] on span "[MEDICAL_DATA] condition" at bounding box center [784, 635] width 181 height 16
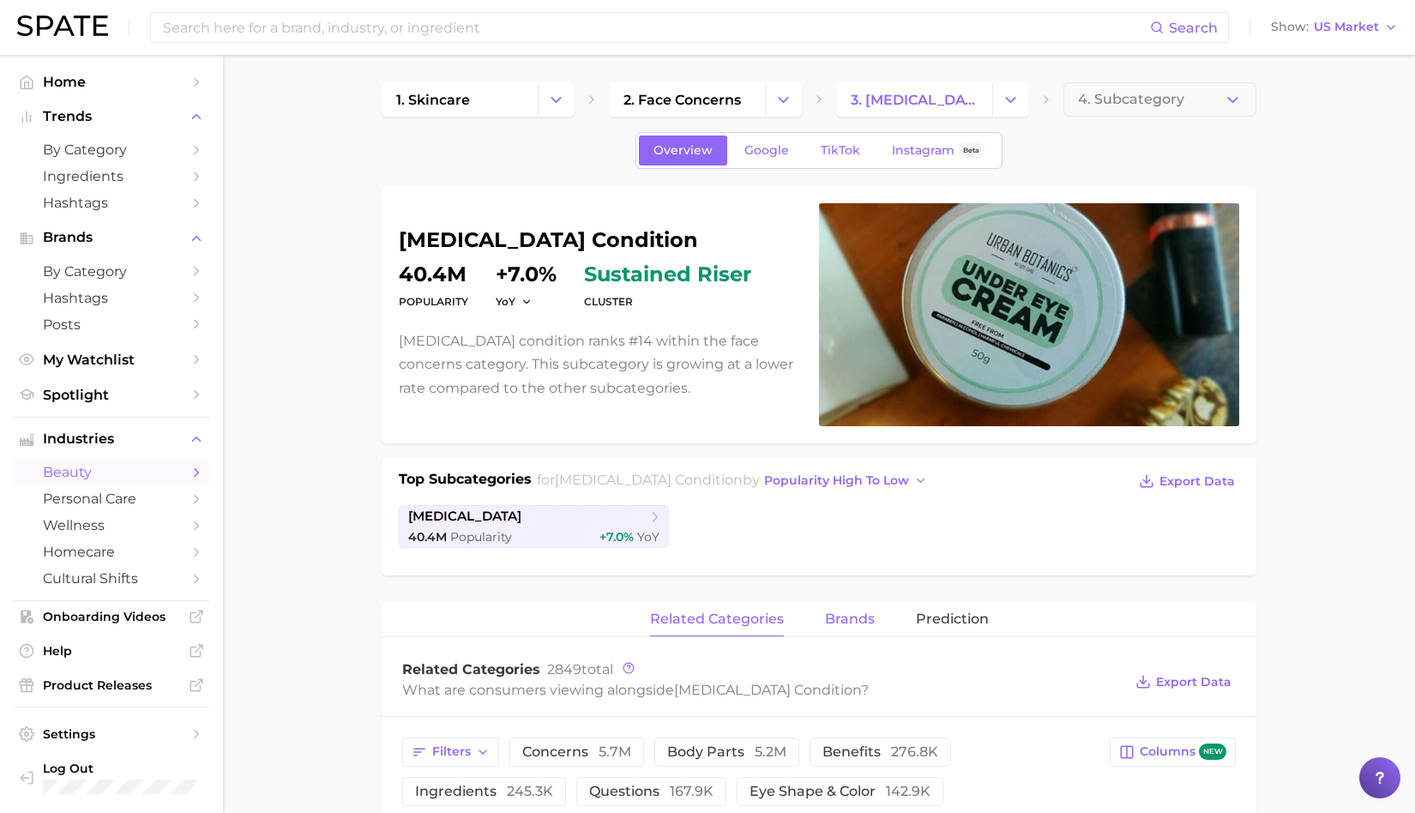
click at [837, 624] on span "brands" at bounding box center [850, 618] width 50 height 15
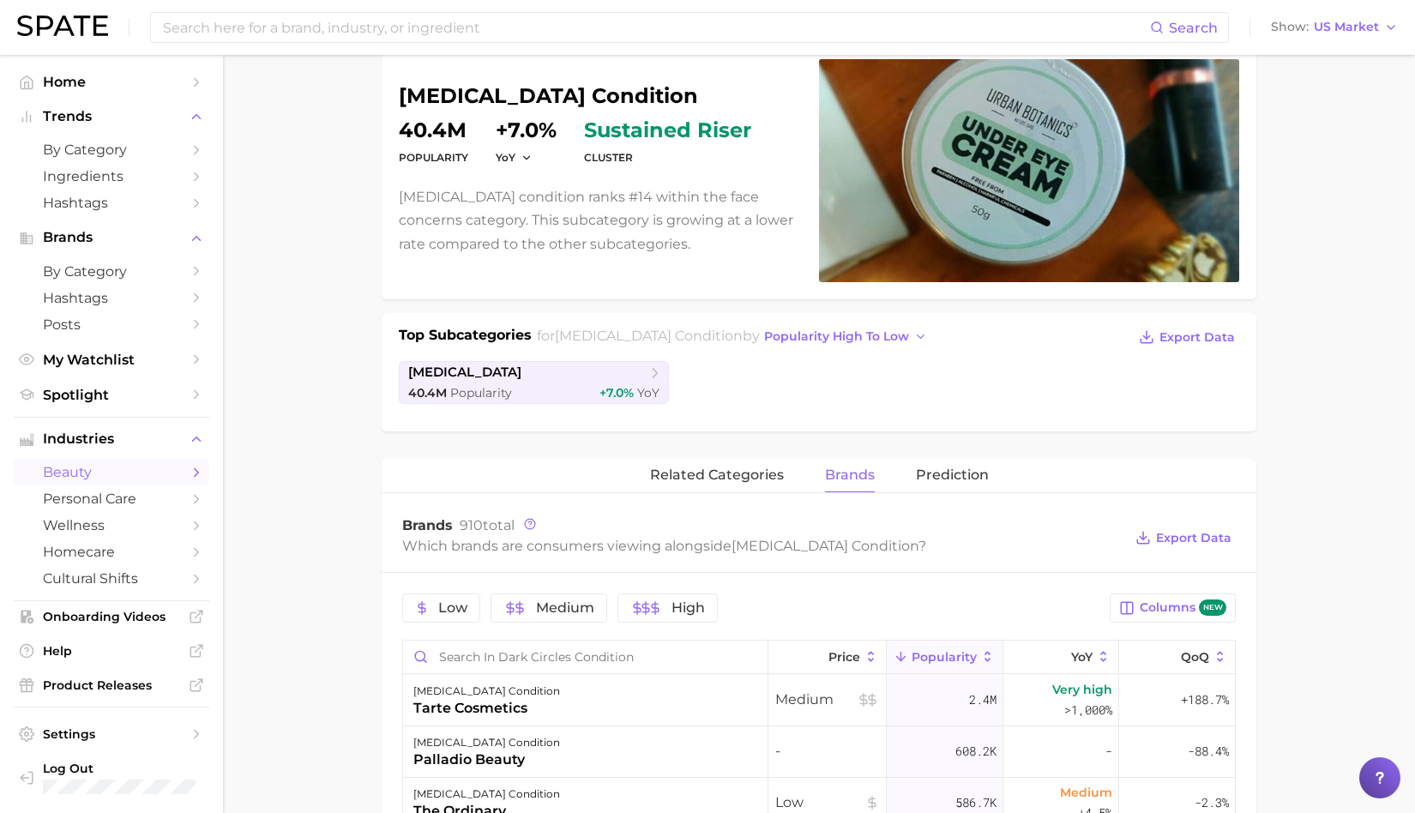
scroll to position [390, 0]
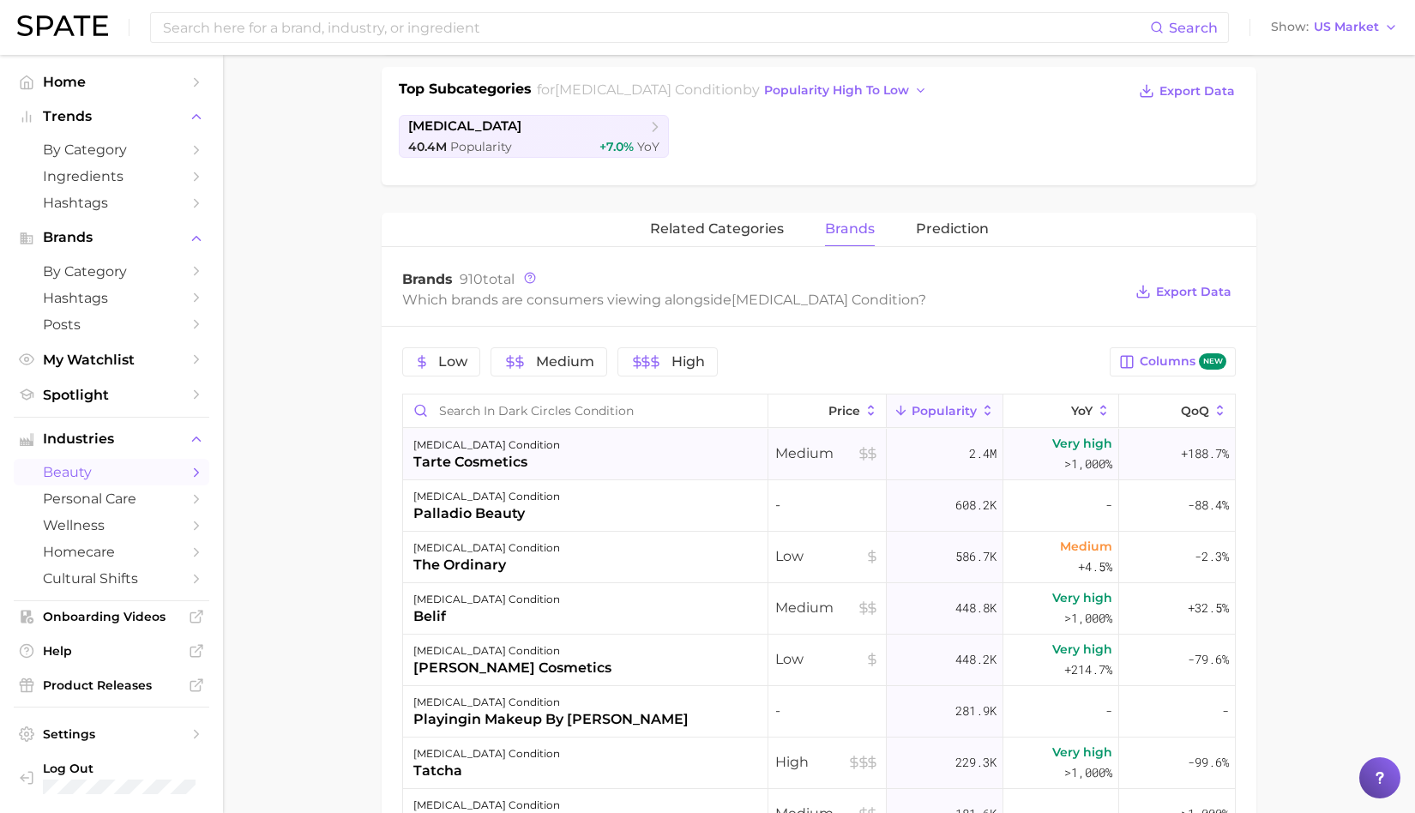
click at [583, 443] on div "[MEDICAL_DATA] condition tarte cosmetics" at bounding box center [585, 454] width 365 height 51
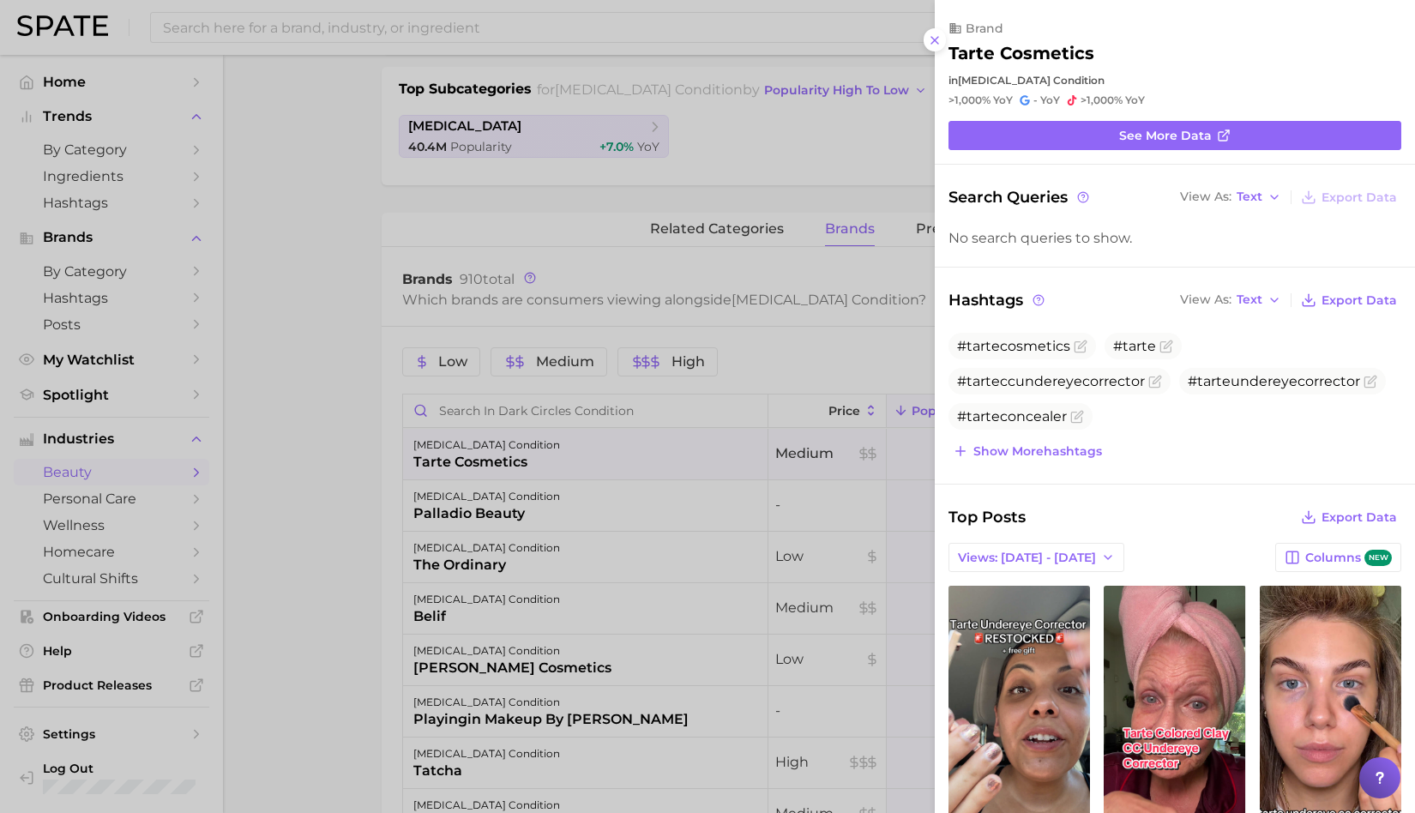
scroll to position [0, 0]
click at [508, 319] on div at bounding box center [707, 406] width 1415 height 813
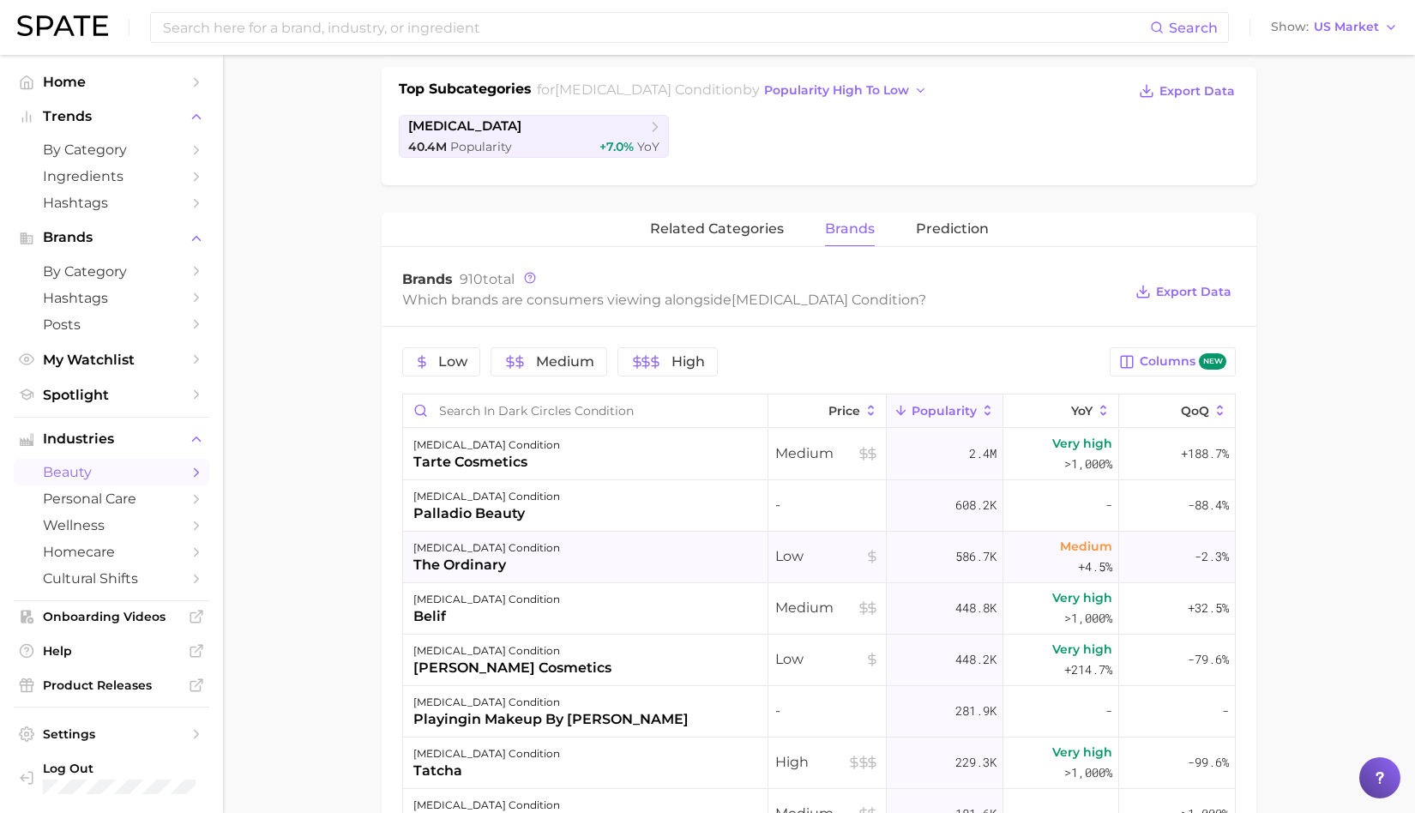
click at [520, 565] on div "the ordinary" at bounding box center [486, 565] width 147 height 21
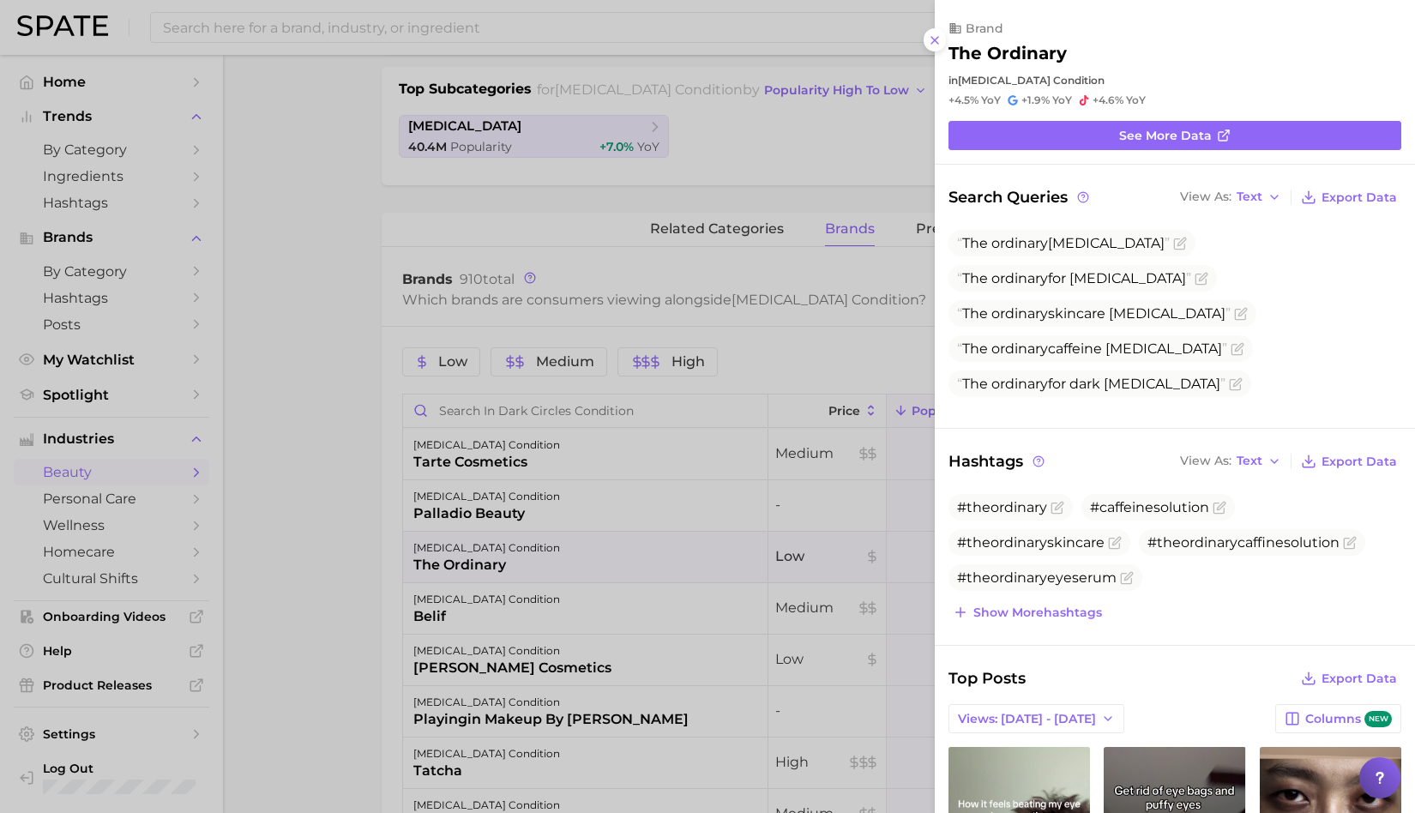
click at [374, 284] on div at bounding box center [707, 406] width 1415 height 813
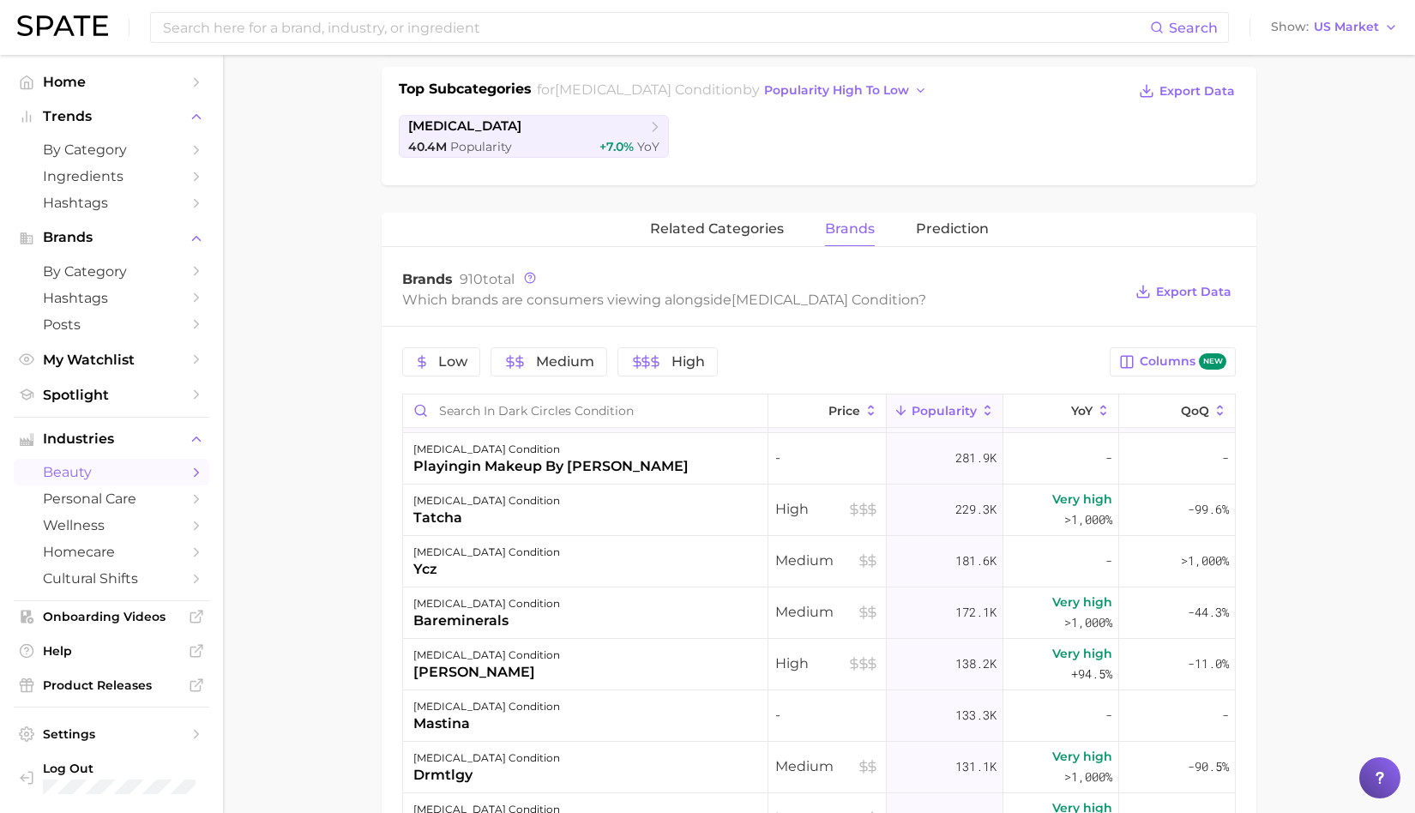
scroll to position [256, 0]
click at [503, 660] on div "[PERSON_NAME]" at bounding box center [486, 670] width 147 height 21
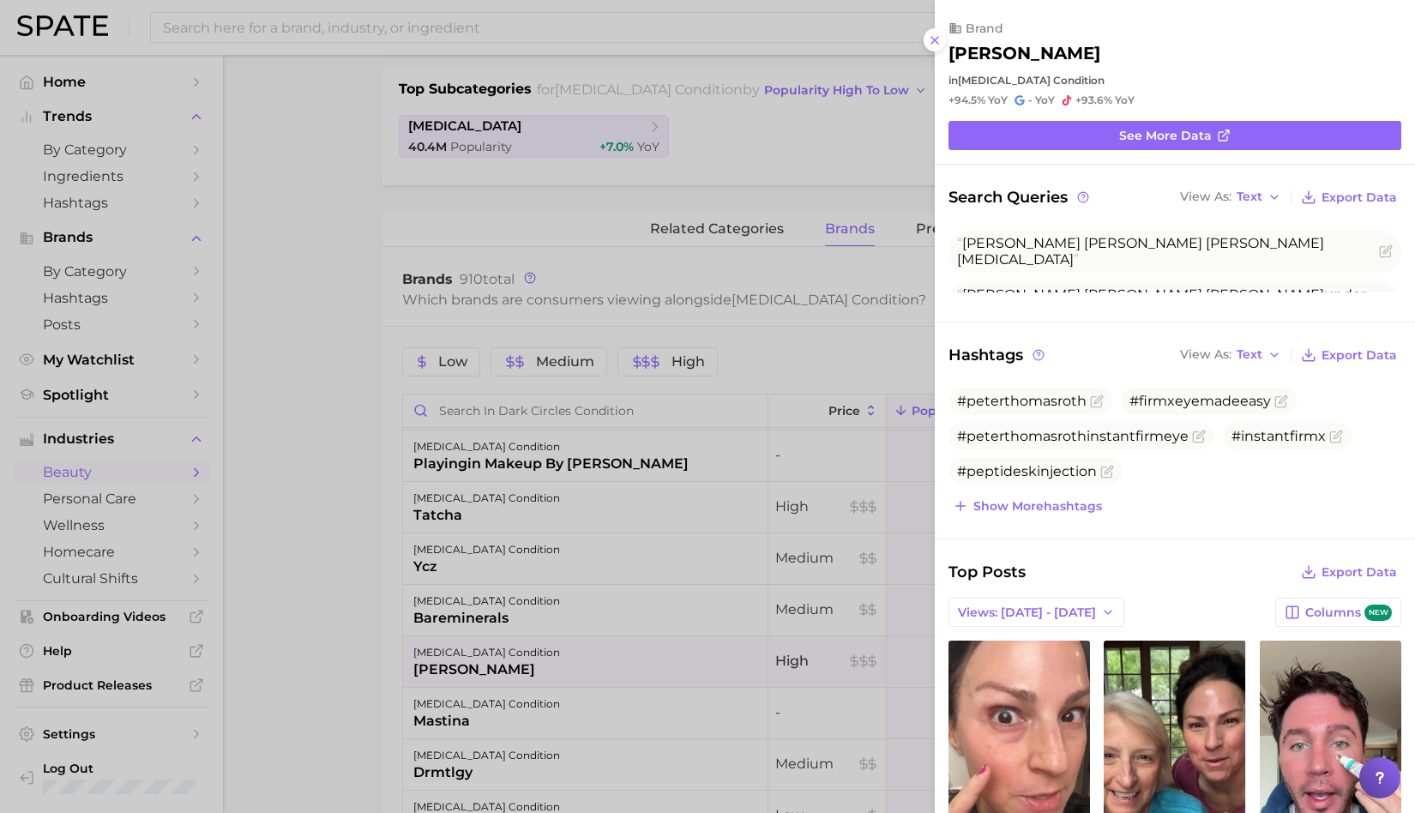
scroll to position [0, 0]
click at [333, 653] on div at bounding box center [707, 406] width 1415 height 813
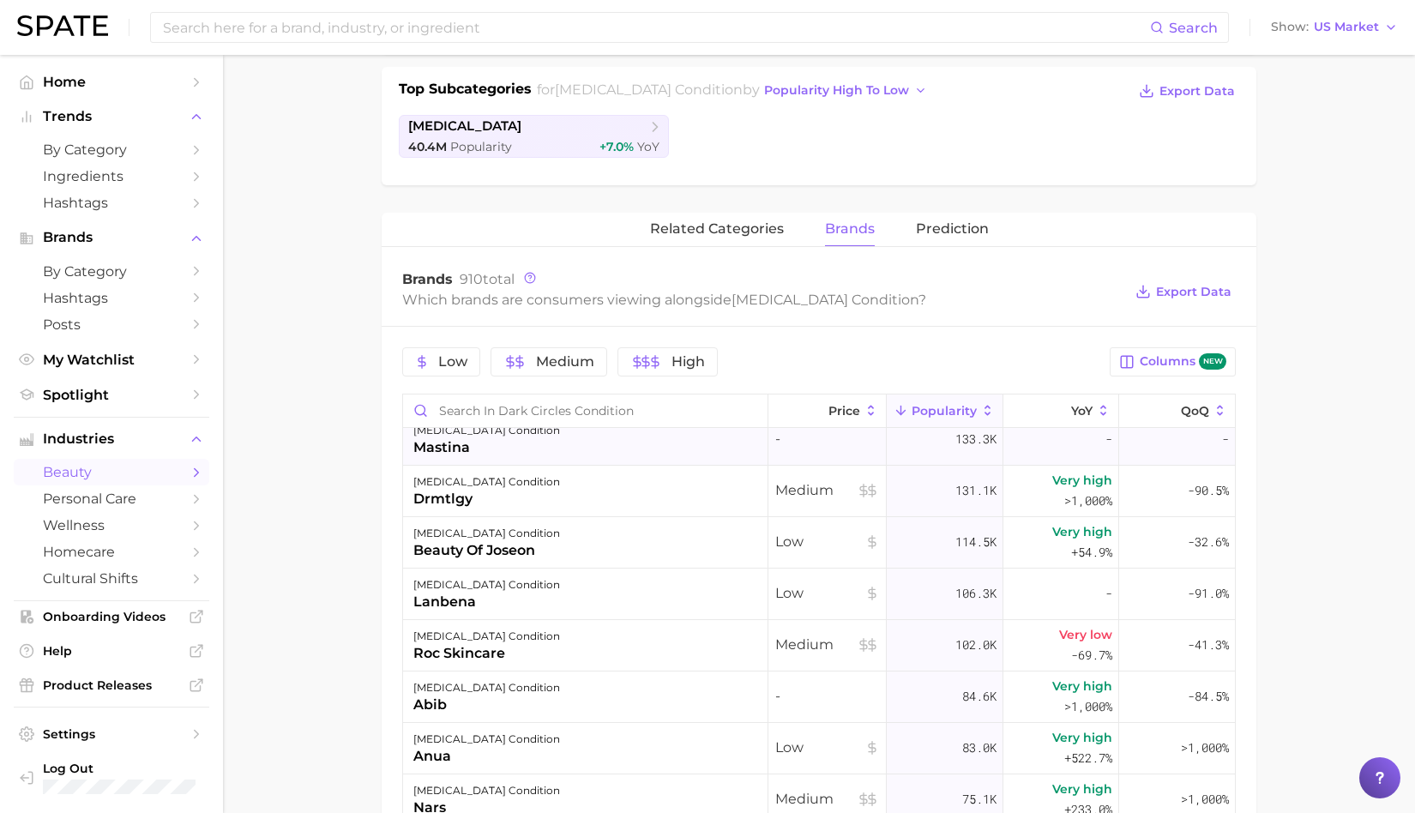
scroll to position [703, 0]
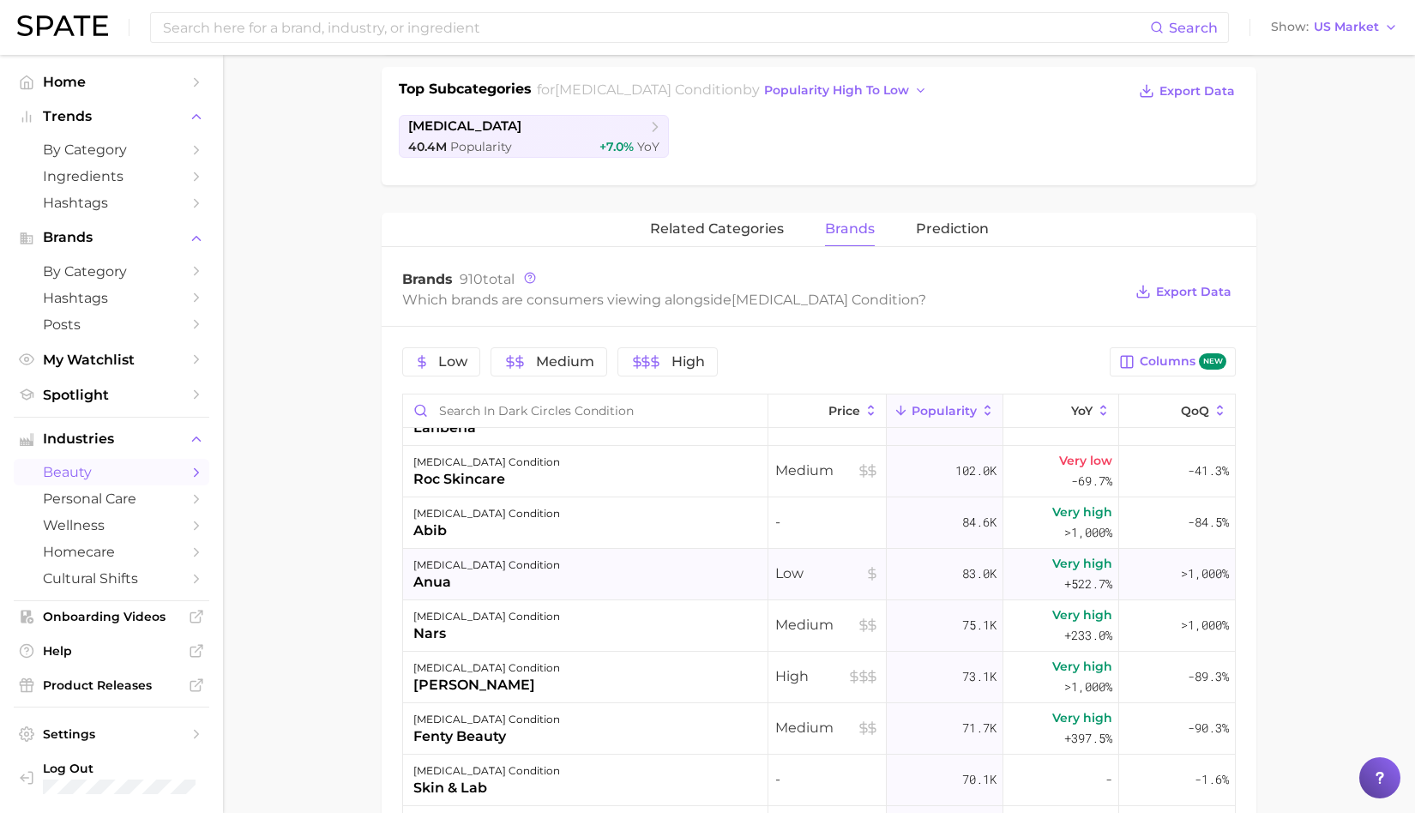
click at [495, 578] on div "anua" at bounding box center [486, 582] width 147 height 21
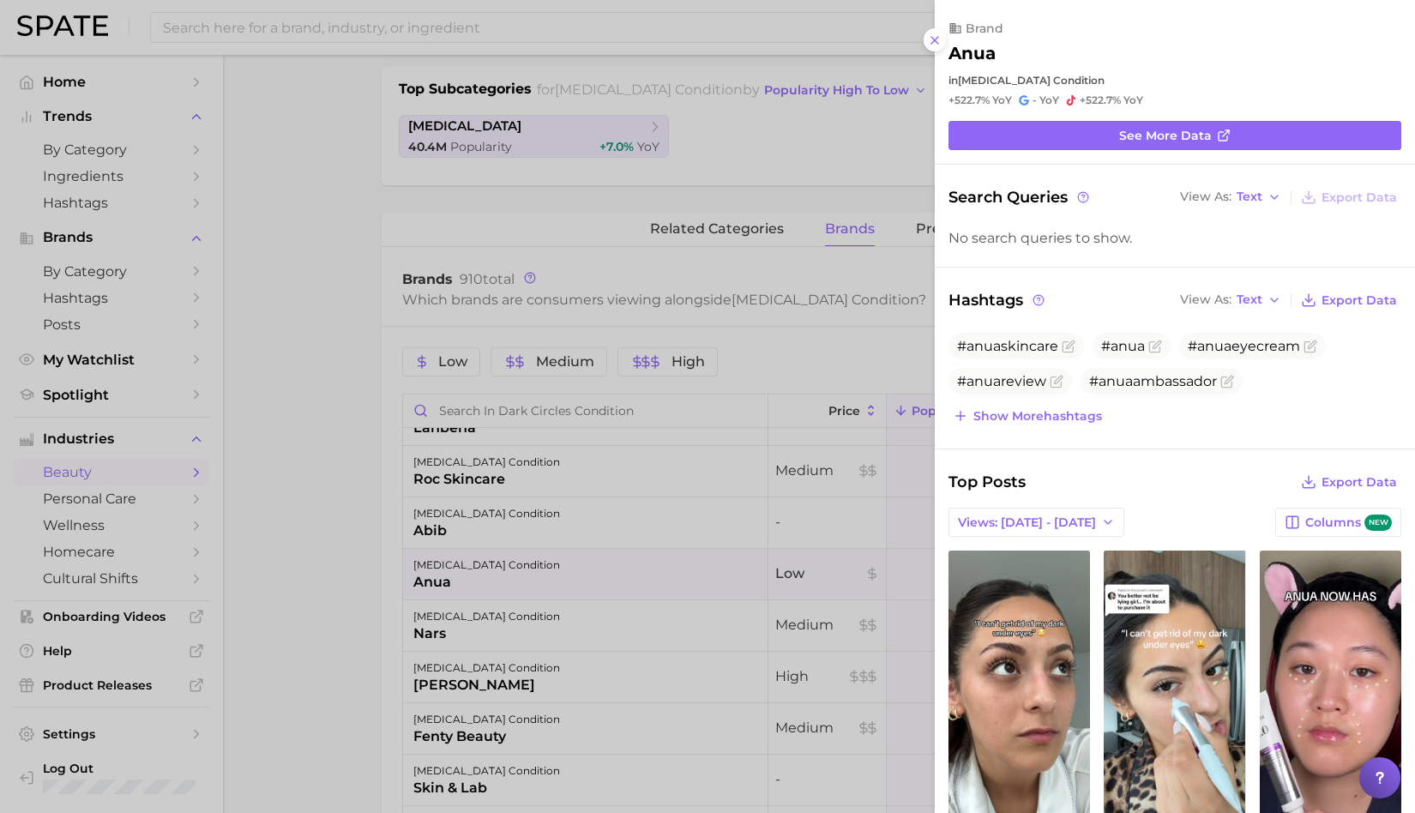
scroll to position [0, 0]
click at [348, 625] on div at bounding box center [707, 406] width 1415 height 813
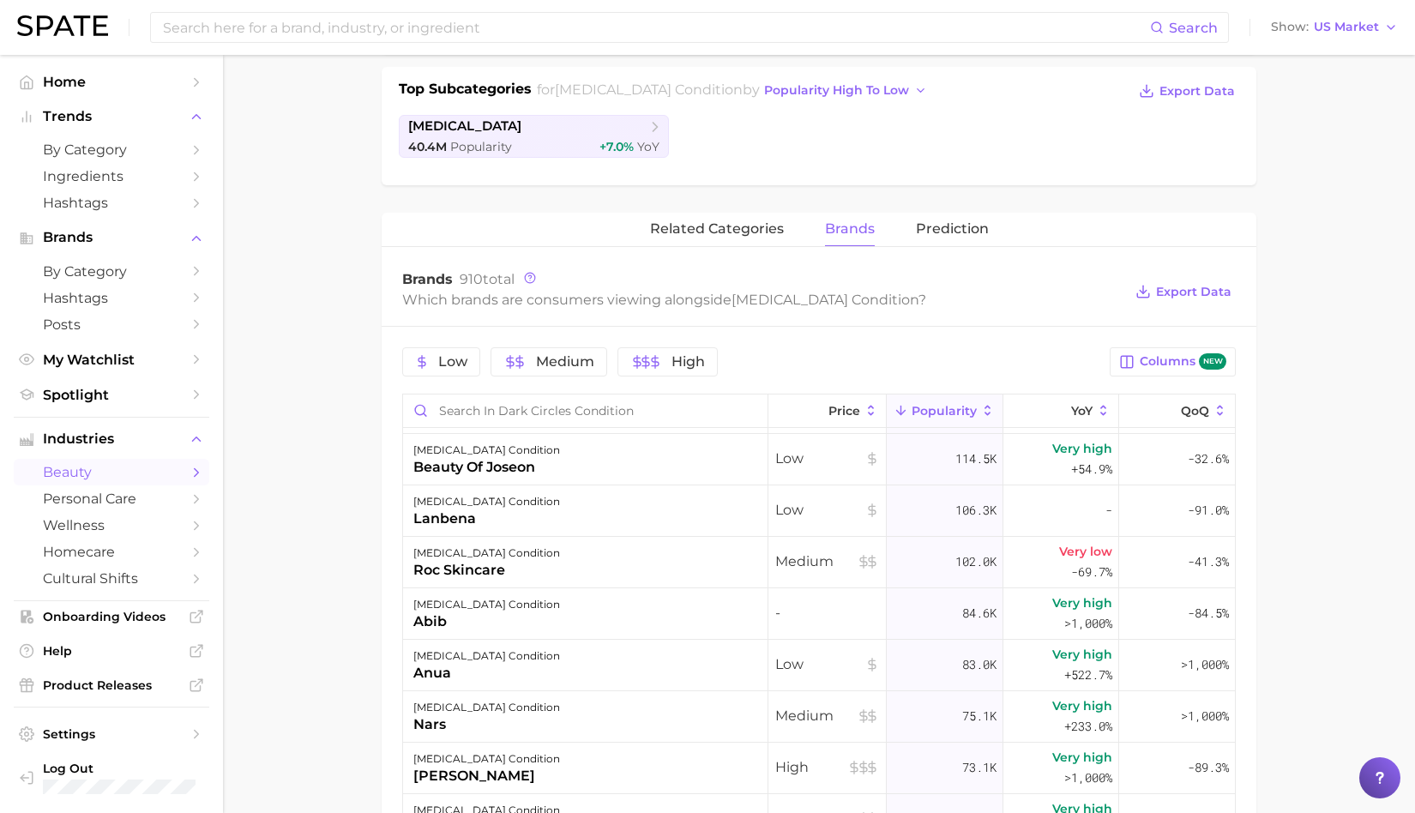
scroll to position [1038, 0]
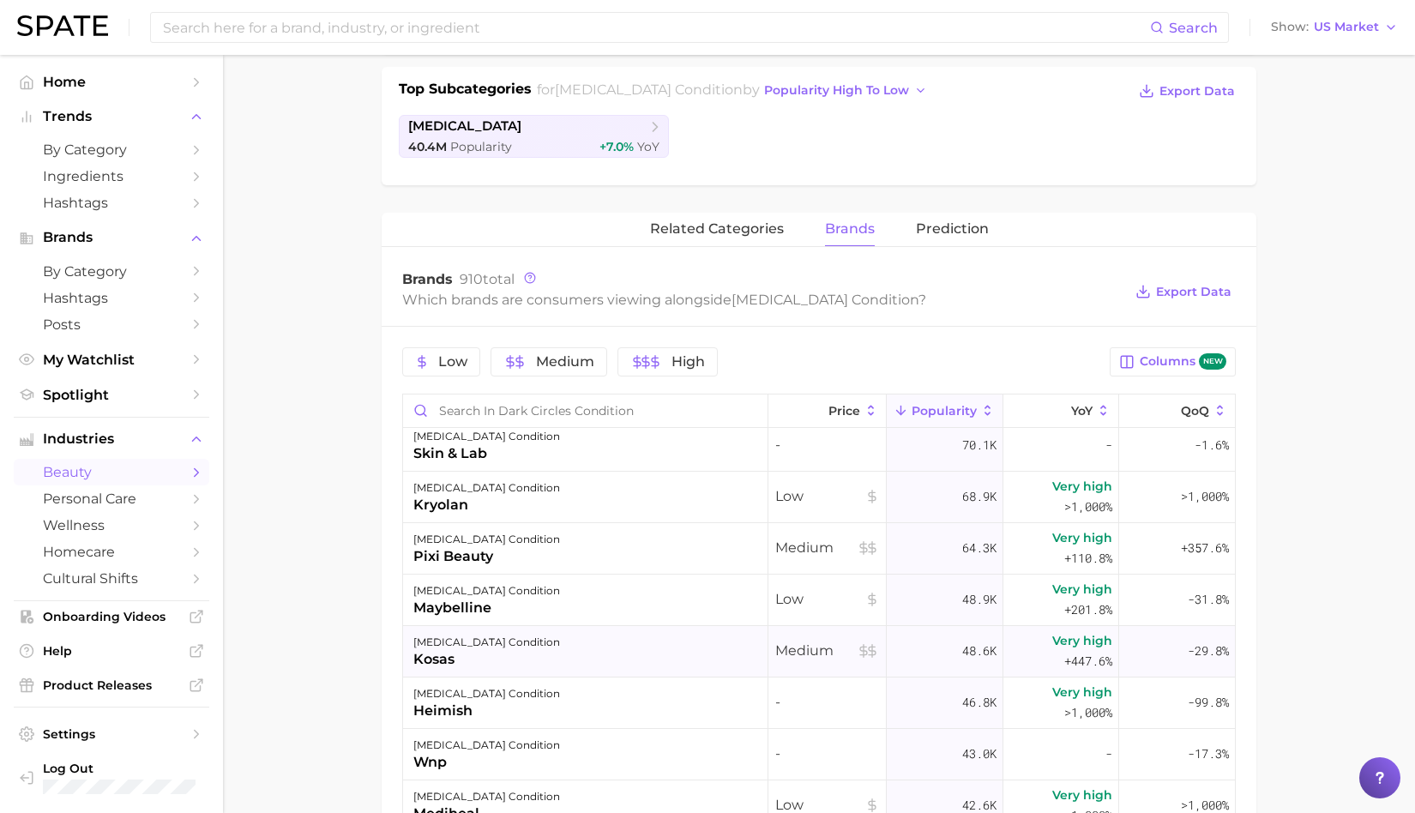
click at [497, 653] on div "kosas" at bounding box center [486, 659] width 147 height 21
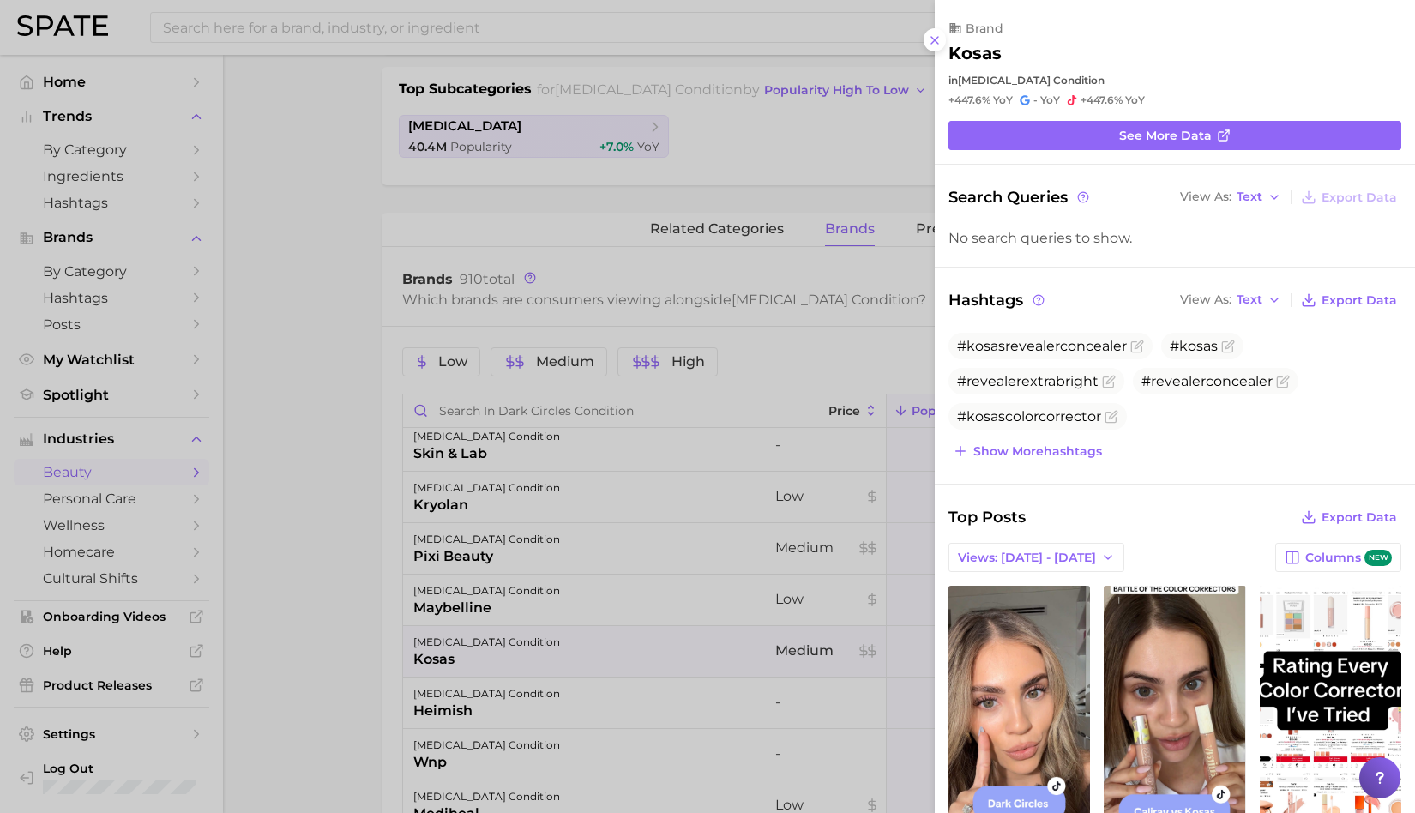
scroll to position [0, 0]
click at [346, 581] on div at bounding box center [707, 406] width 1415 height 813
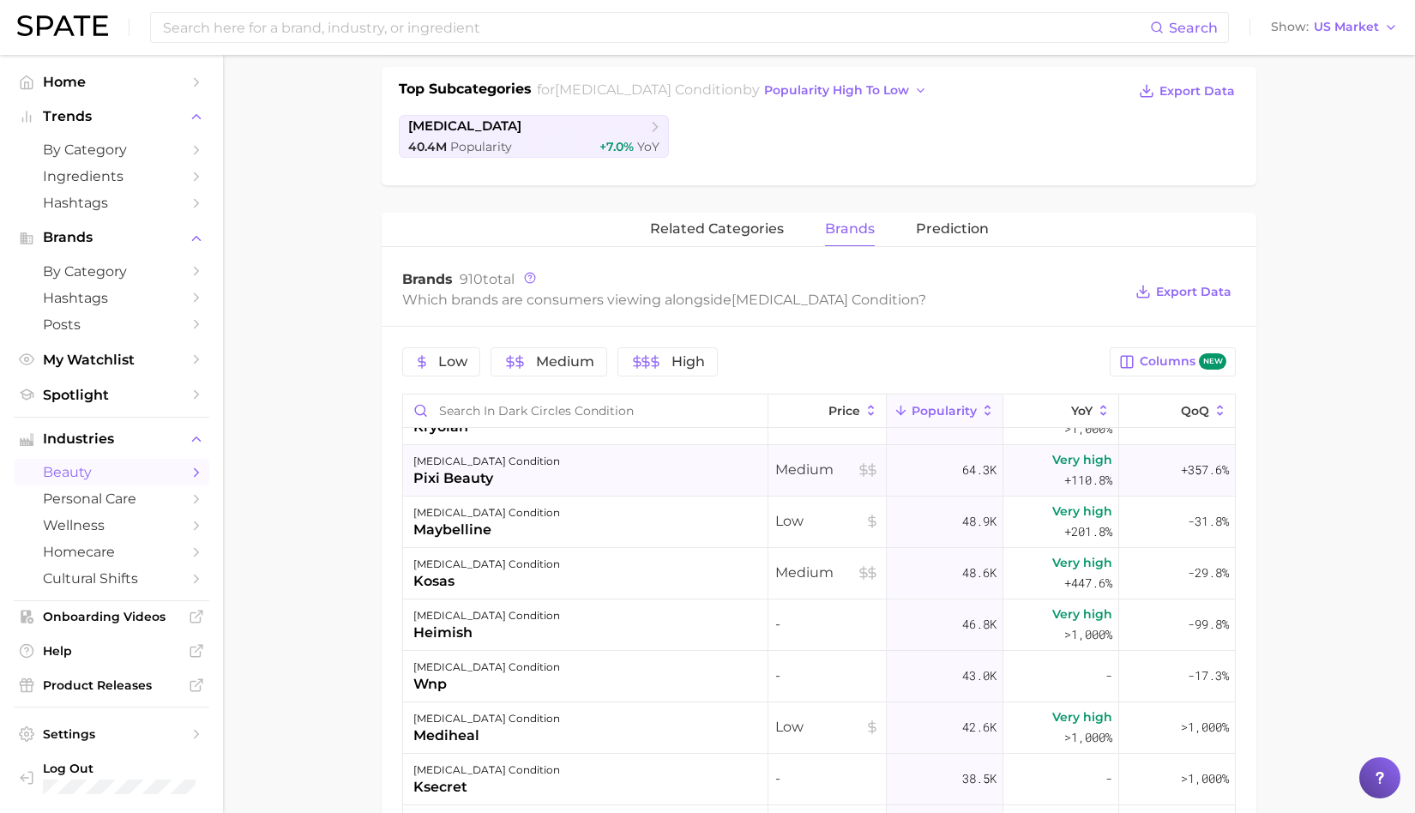
scroll to position [1118, 0]
click at [512, 715] on div "[MEDICAL_DATA] condition" at bounding box center [486, 716] width 147 height 21
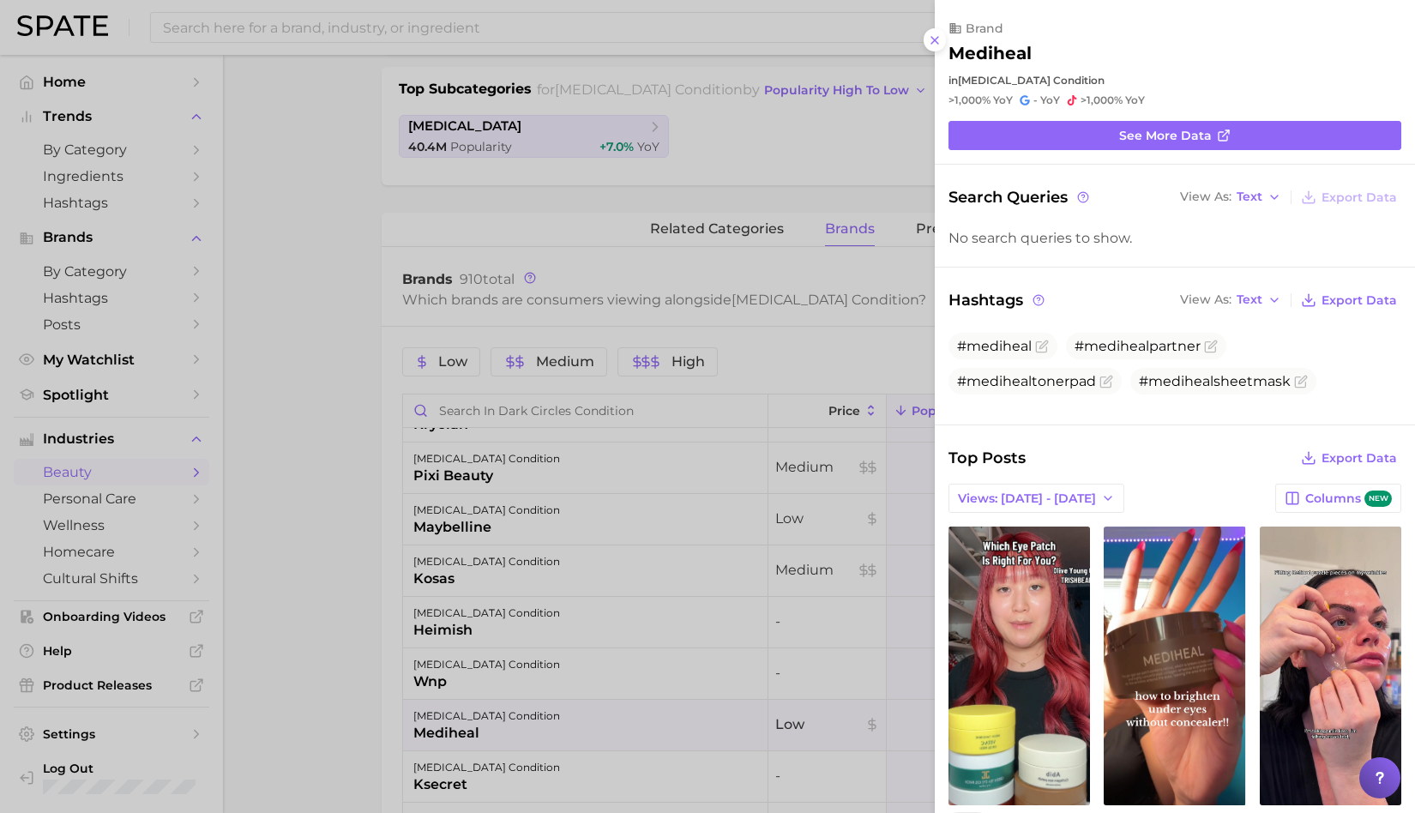
scroll to position [0, 0]
click at [353, 640] on div at bounding box center [707, 406] width 1415 height 813
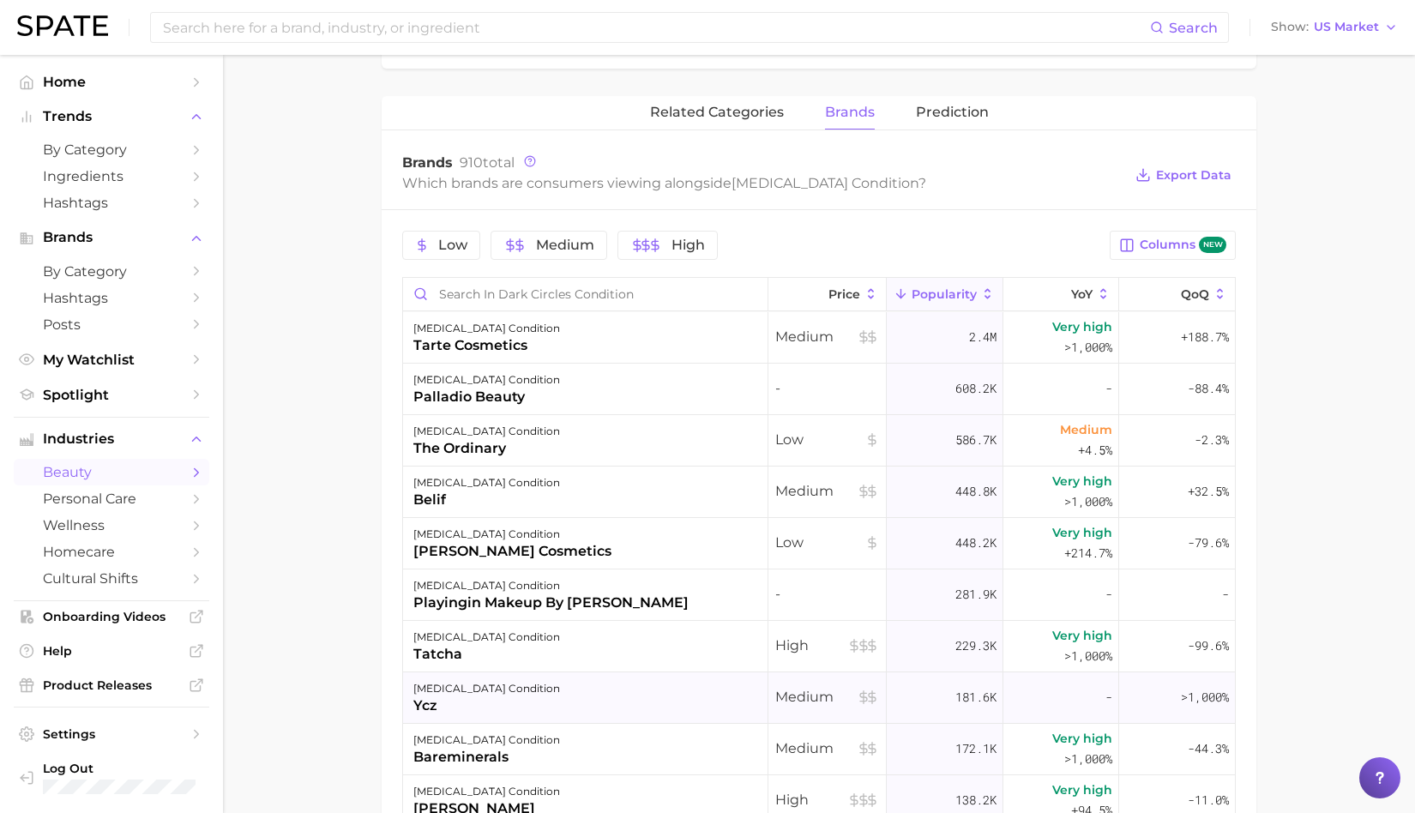
click at [532, 696] on div "dark circles condition ycz" at bounding box center [585, 697] width 365 height 51
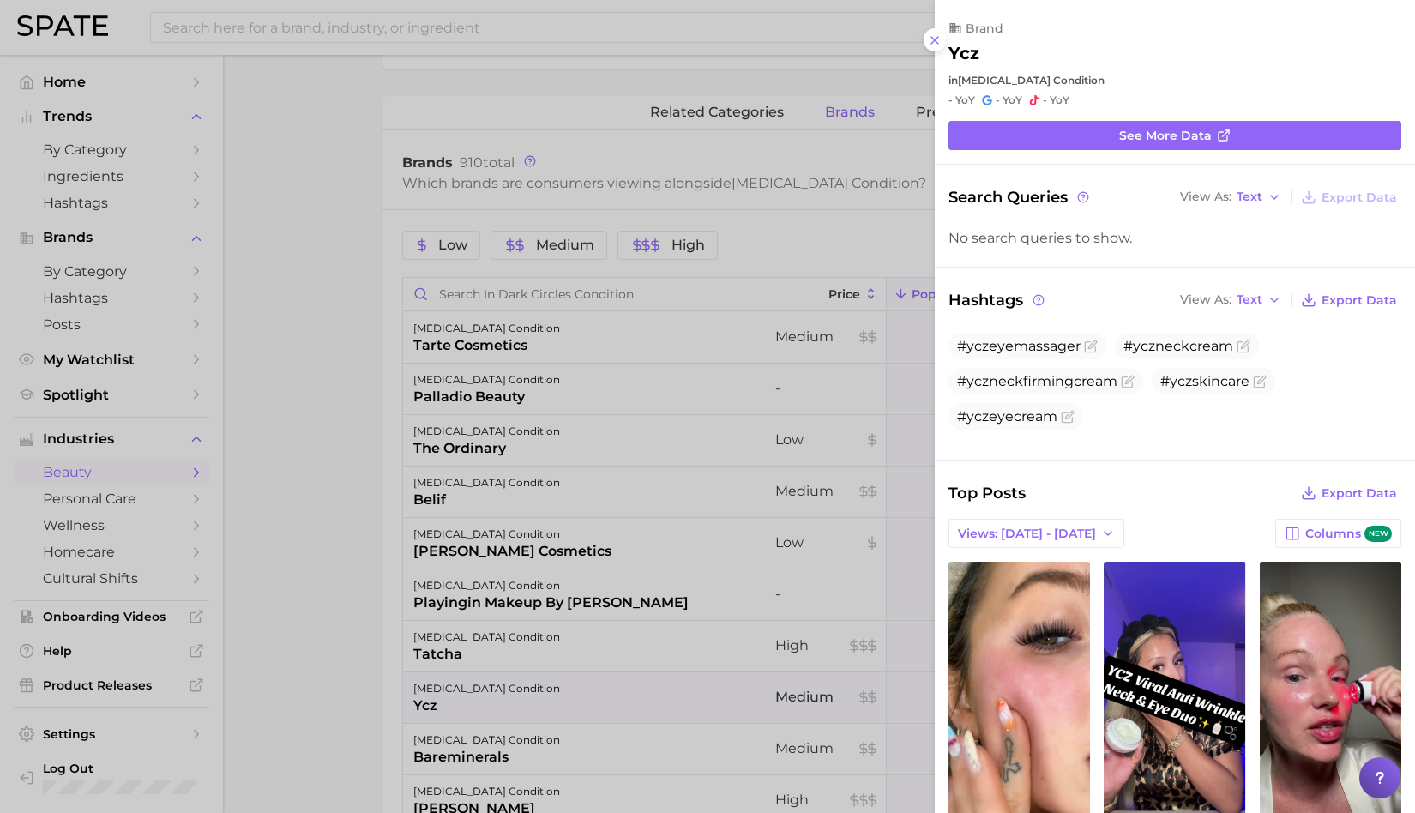
click at [352, 676] on div at bounding box center [707, 406] width 1415 height 813
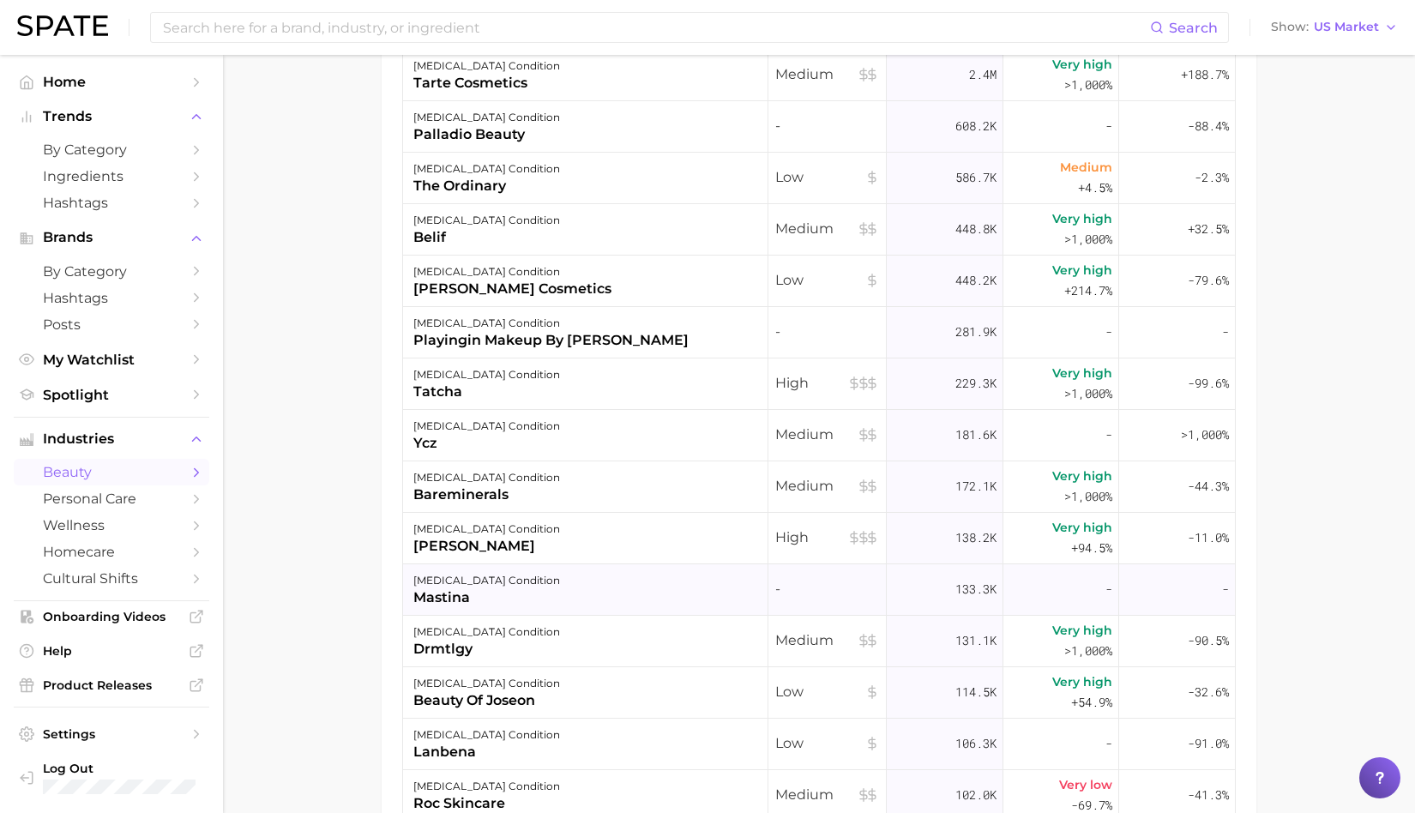
click at [457, 589] on div "mastina" at bounding box center [486, 597] width 147 height 21
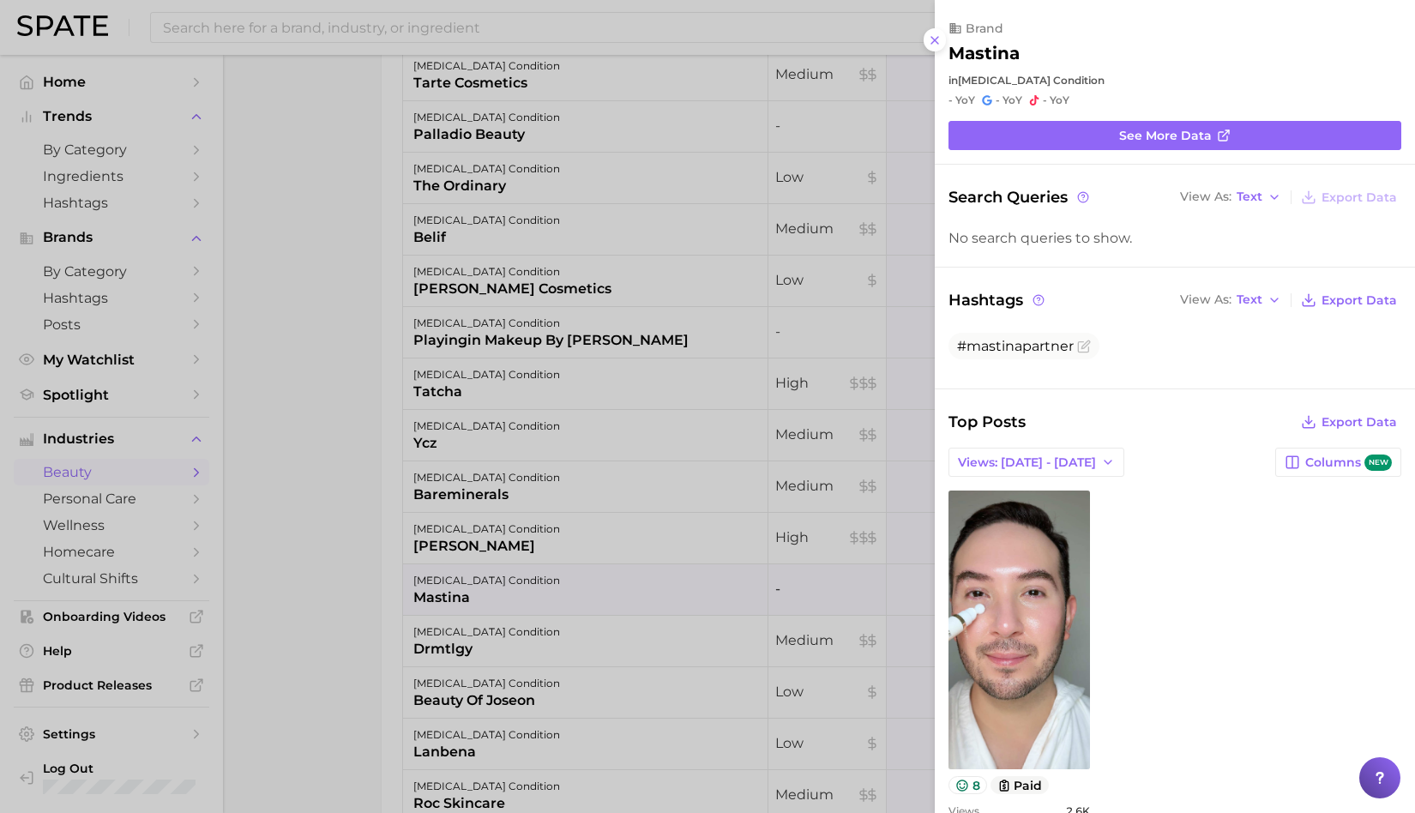
click at [339, 640] on div at bounding box center [707, 406] width 1415 height 813
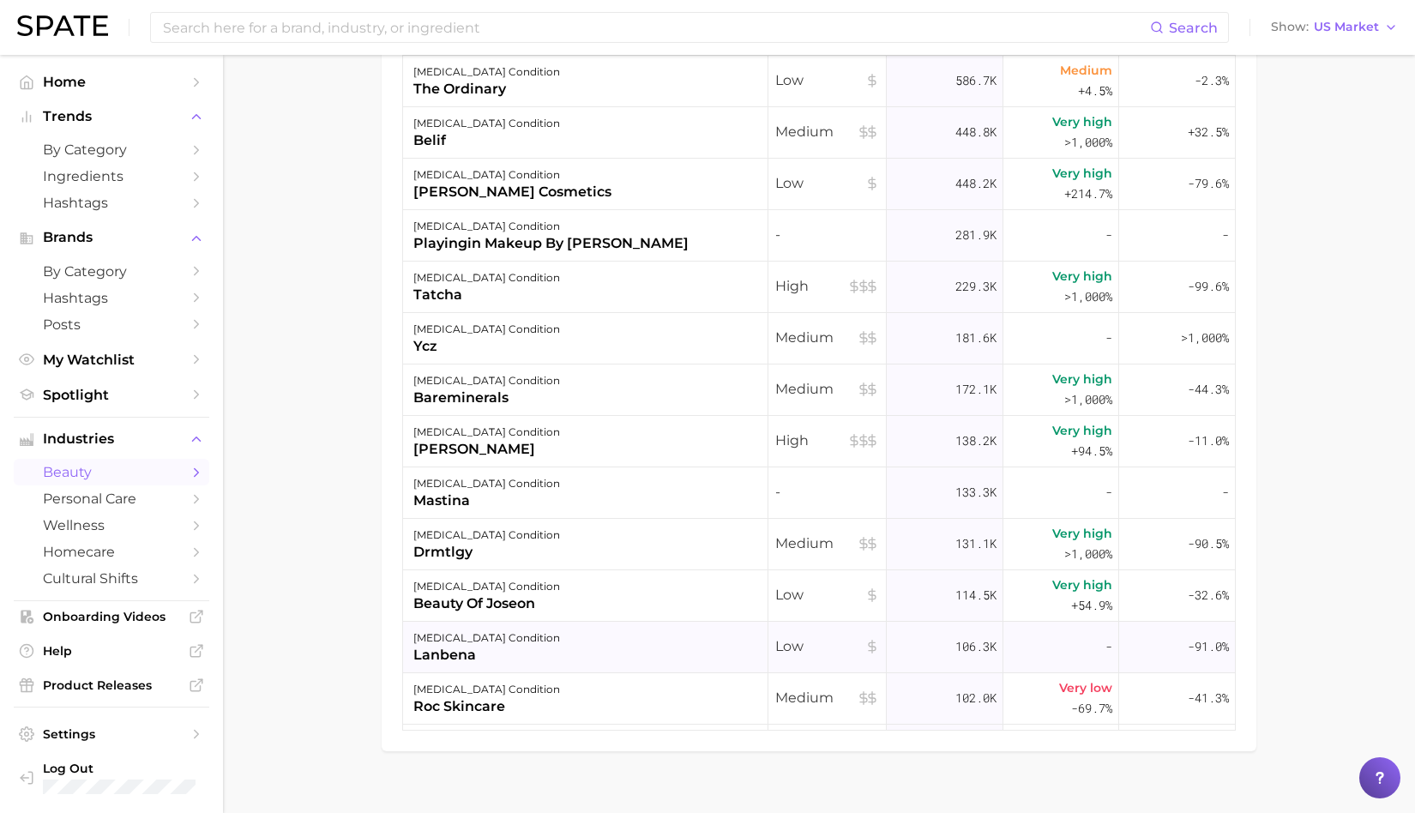
click at [459, 634] on div "[MEDICAL_DATA] condition" at bounding box center [486, 638] width 147 height 21
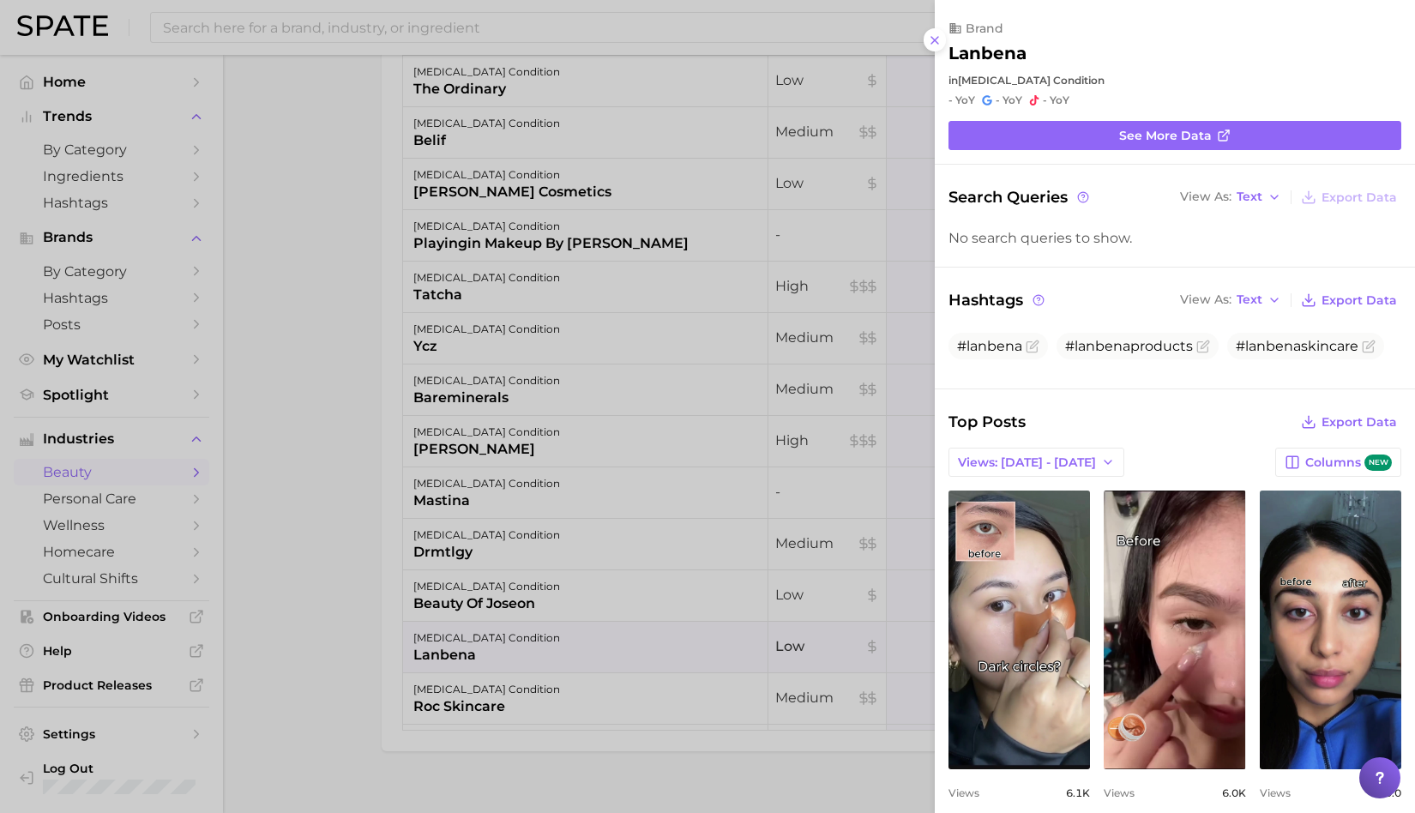
click at [424, 200] on div at bounding box center [707, 406] width 1415 height 813
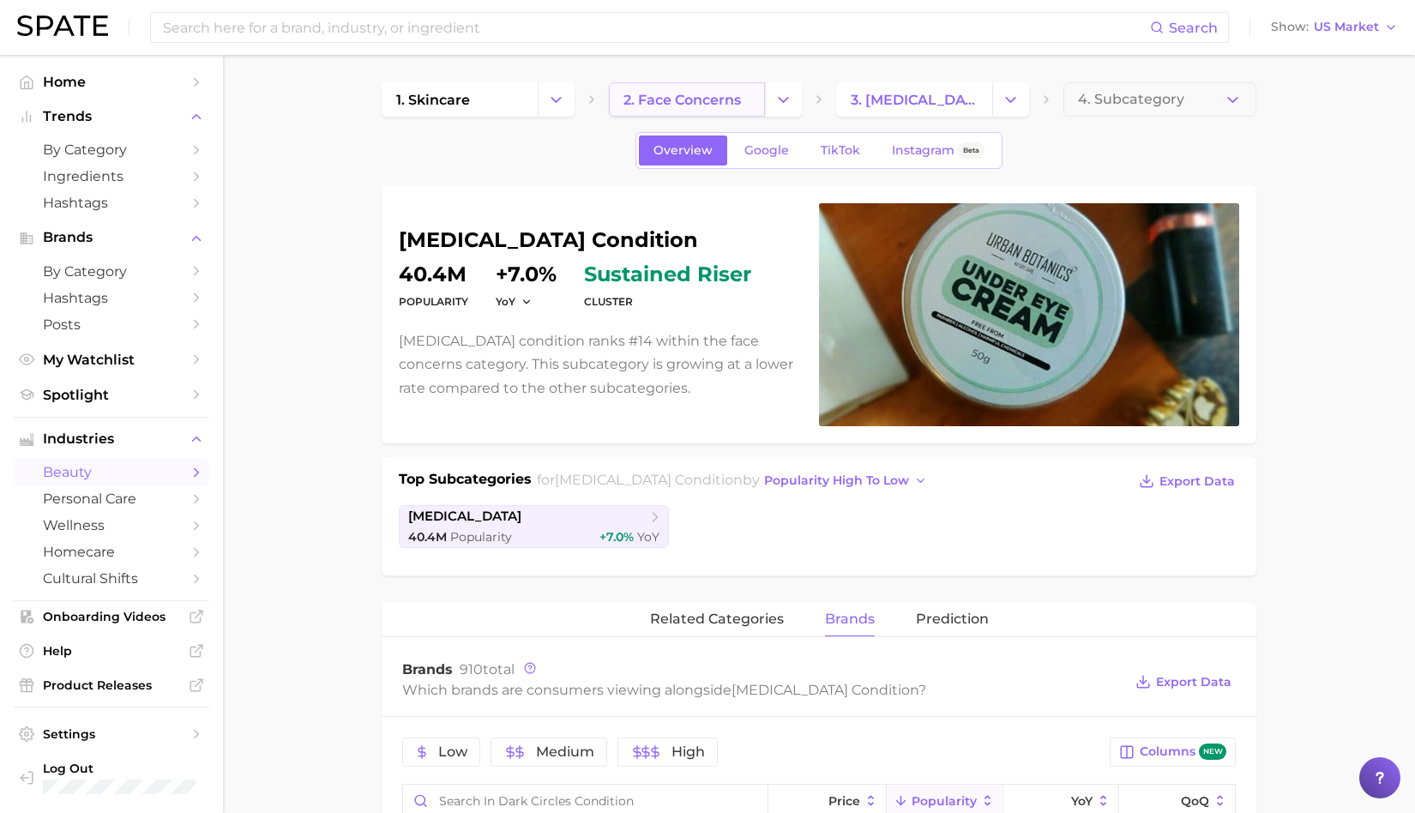
click at [690, 105] on span "2. face concerns" at bounding box center [682, 100] width 117 height 16
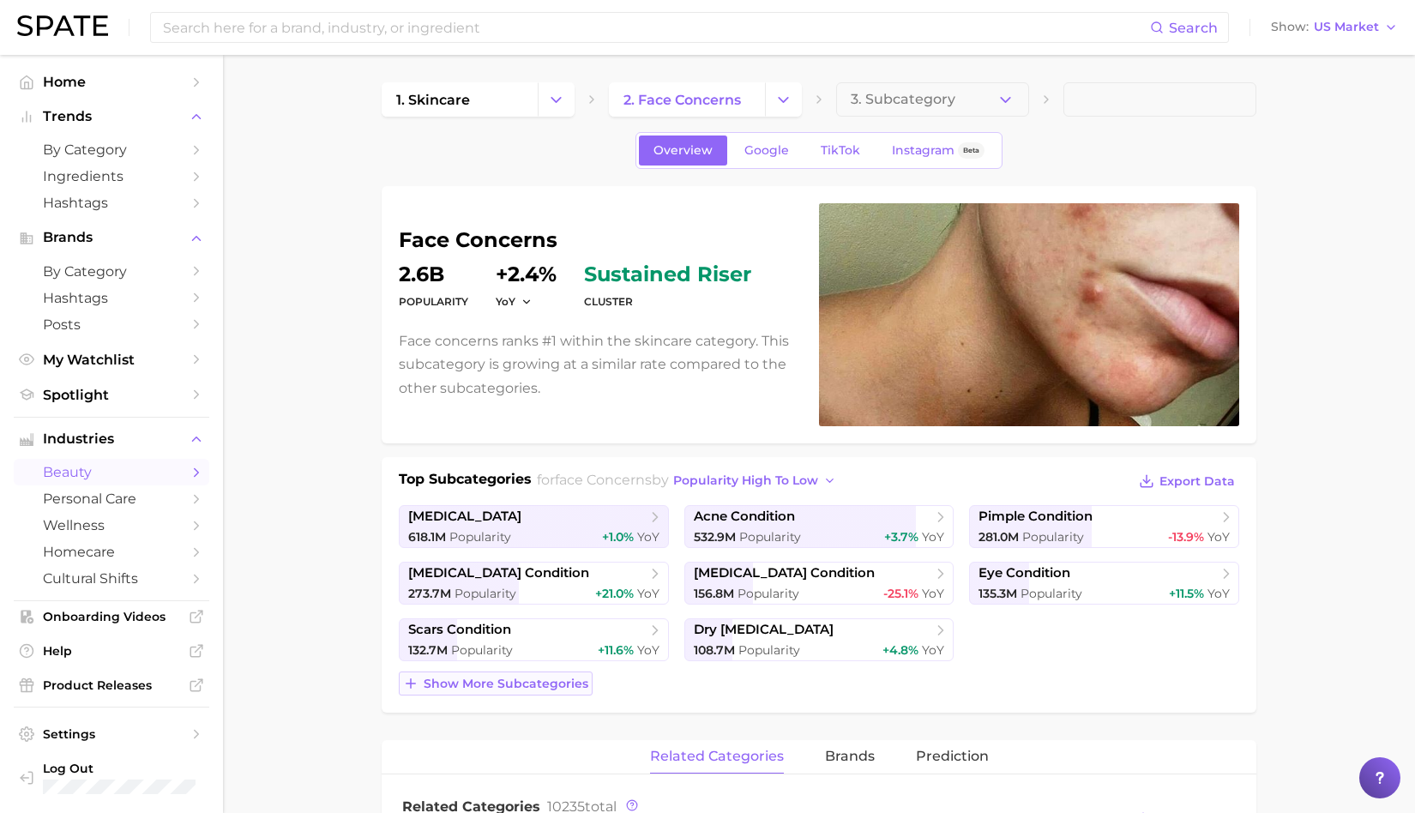
click at [551, 686] on span "Show more subcategories" at bounding box center [506, 684] width 165 height 15
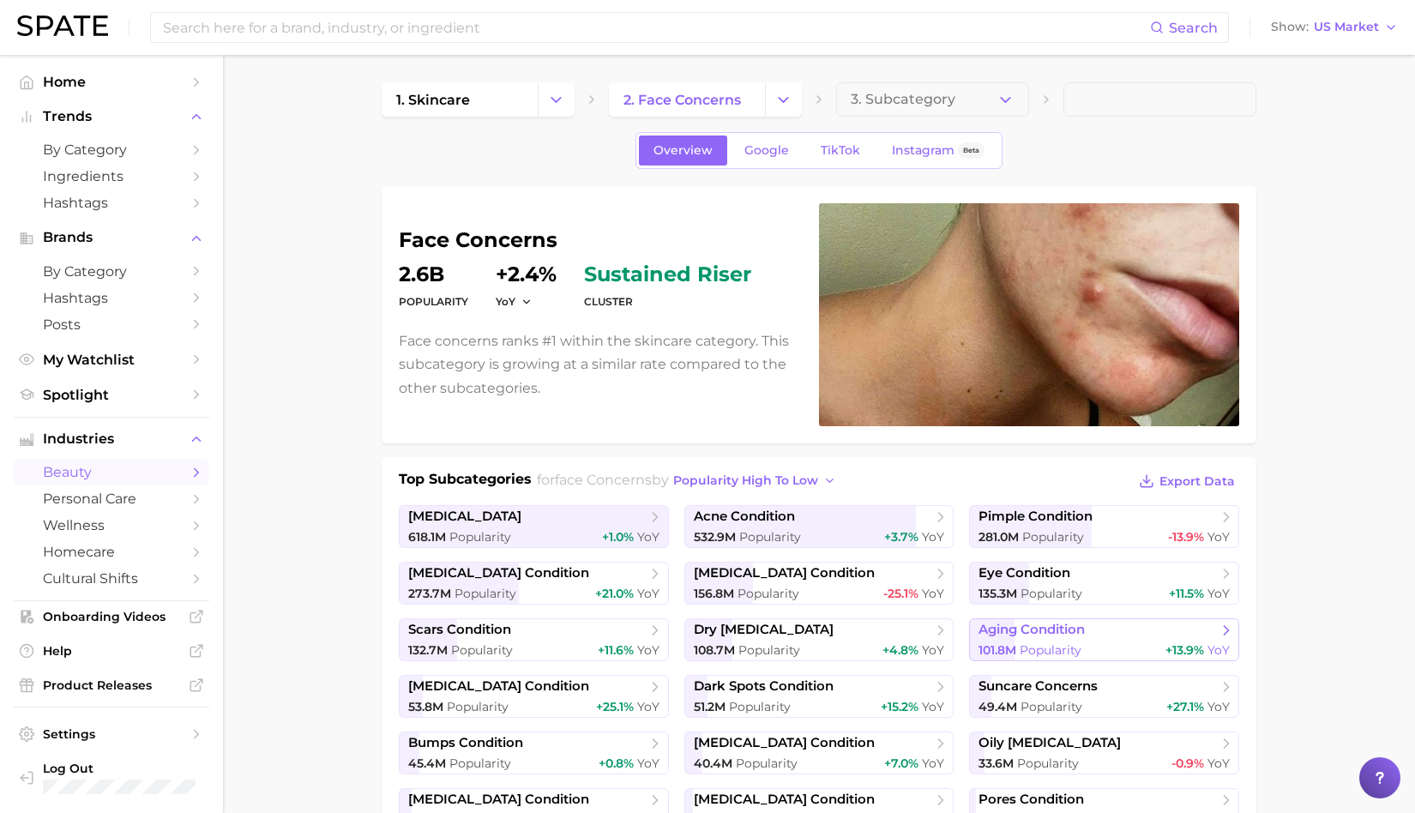
click at [1081, 642] on span "Popularity" at bounding box center [1051, 649] width 62 height 15
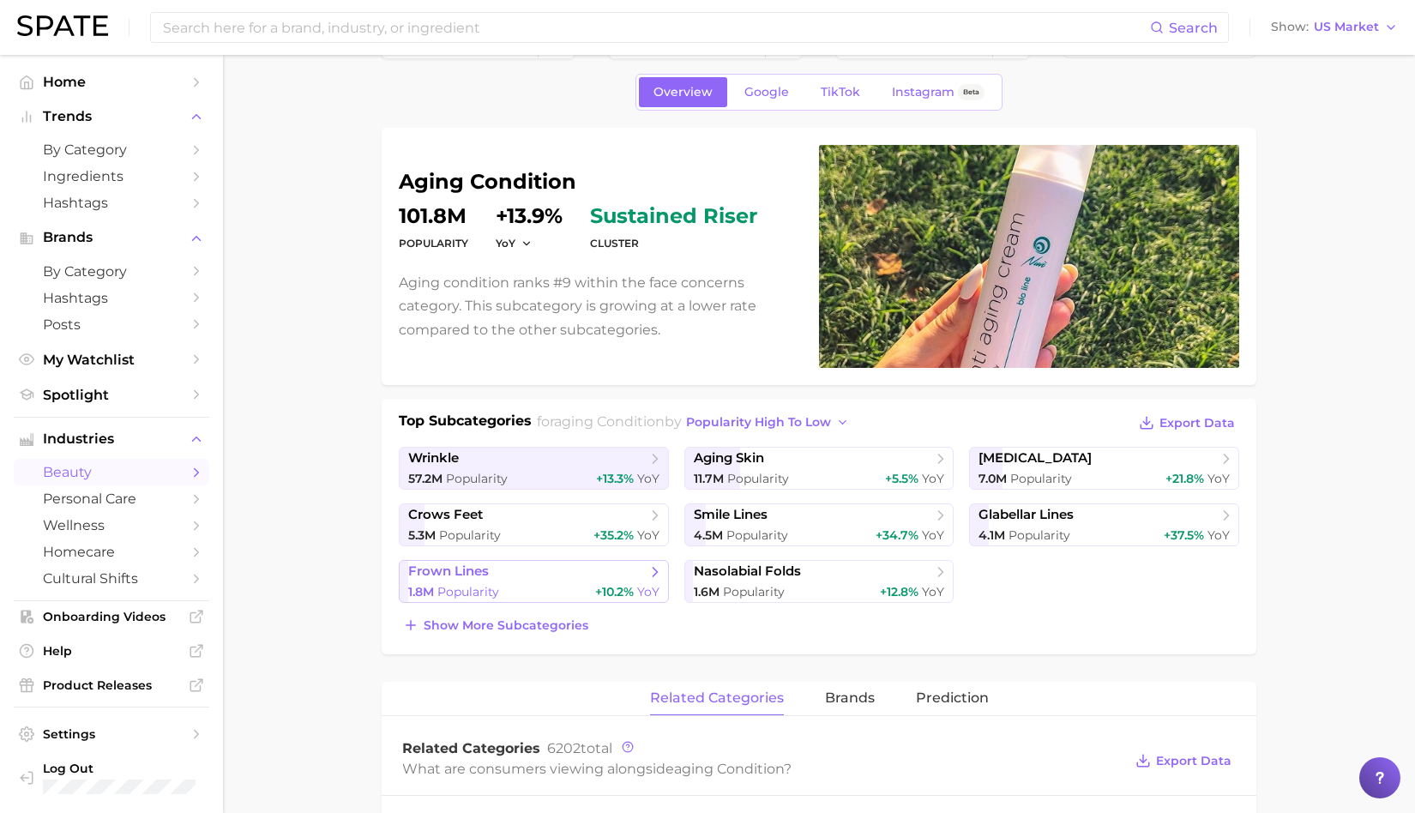
scroll to position [60, 0]
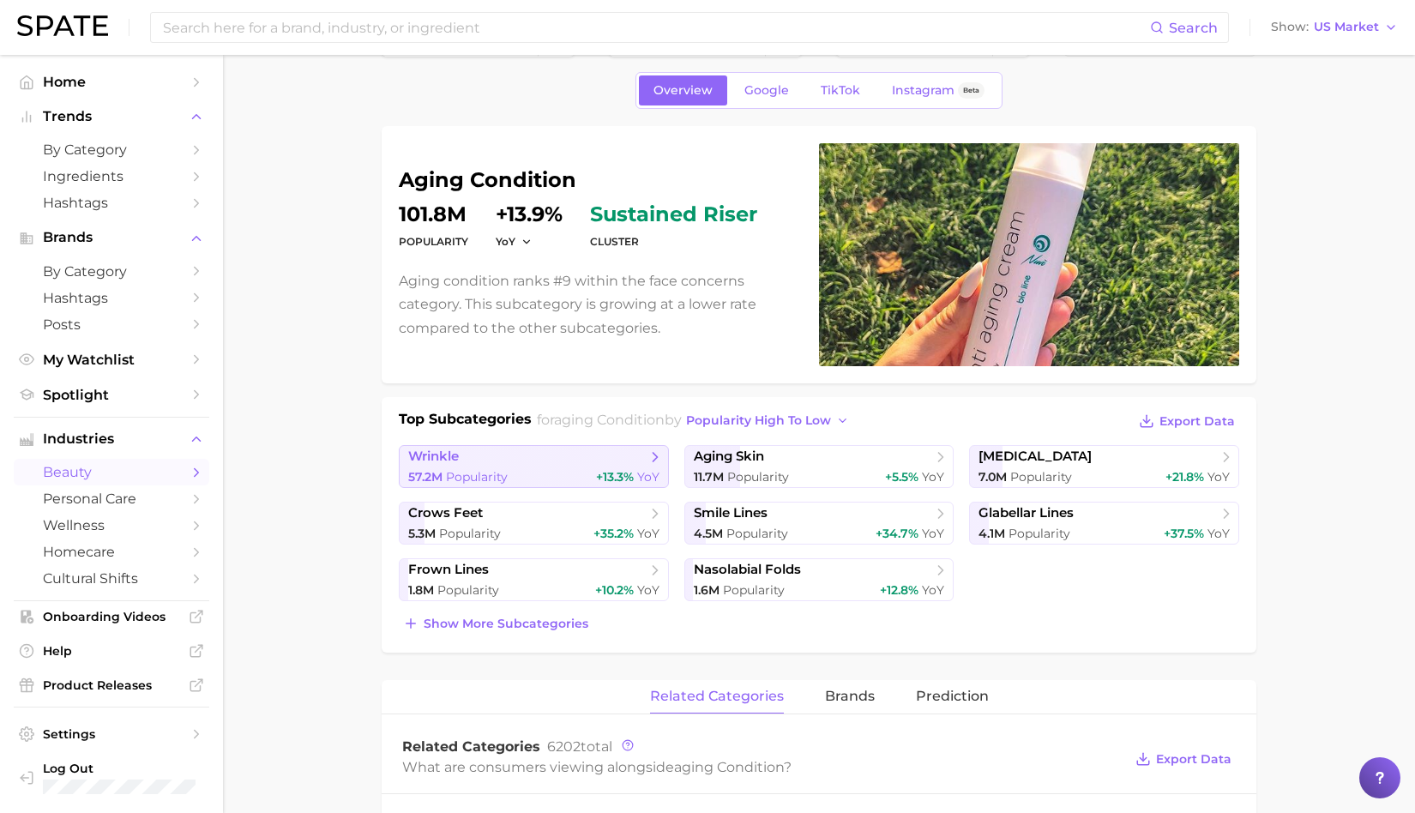
click at [548, 464] on link "wrinkle 57.2m Popularity +13.3% YoY" at bounding box center [534, 466] width 270 height 43
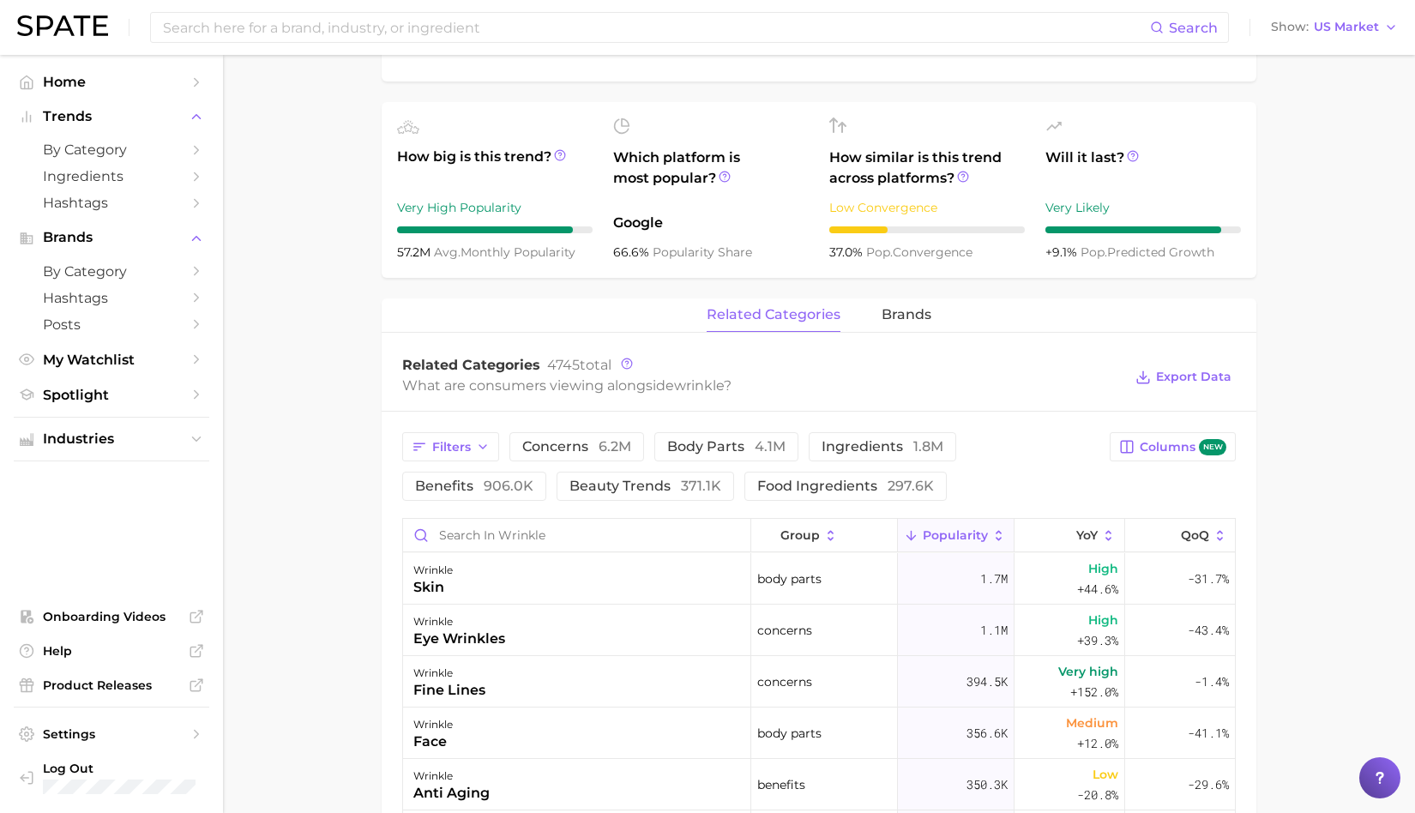
scroll to position [616, 0]
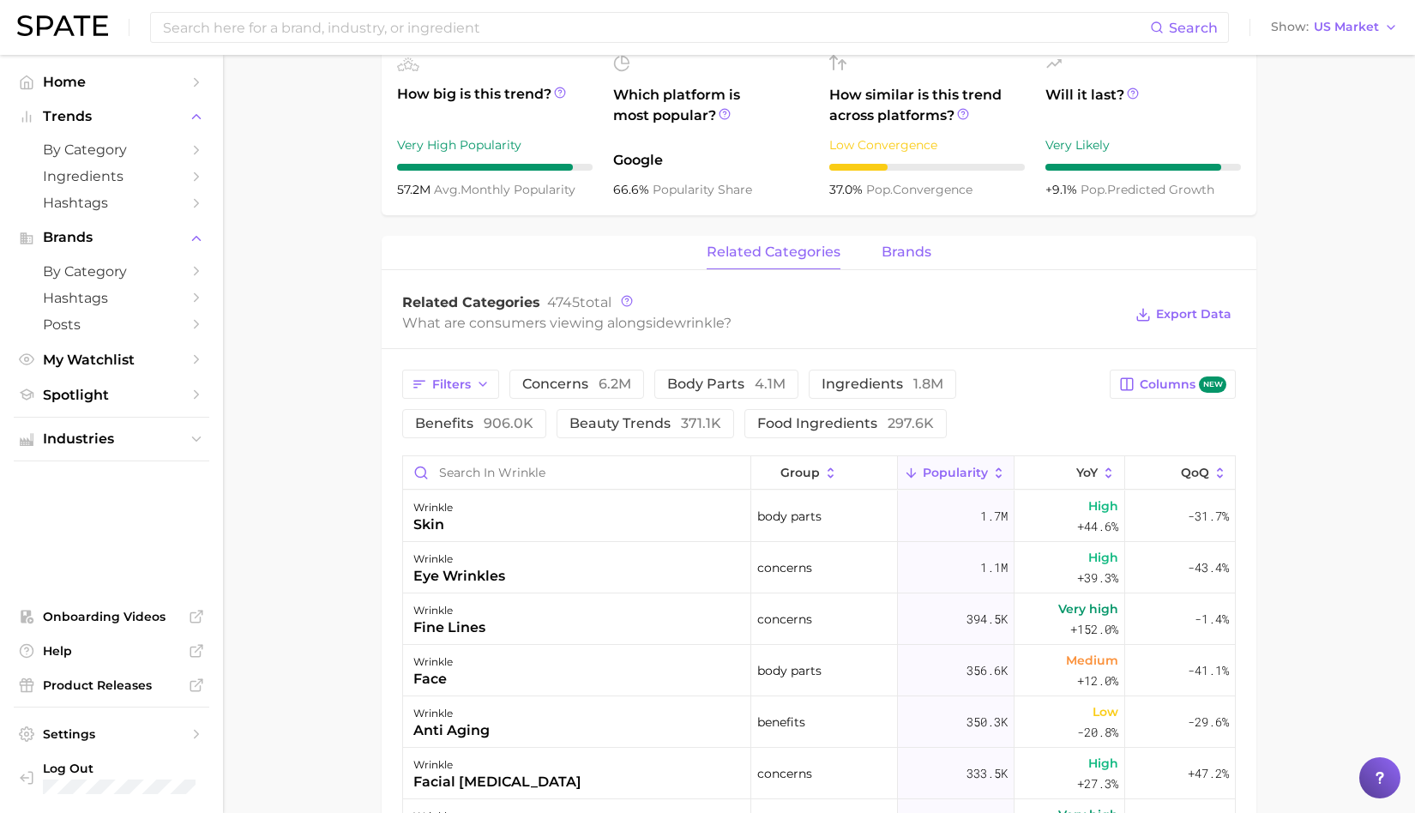
click at [902, 244] on span "brands" at bounding box center [907, 251] width 50 height 15
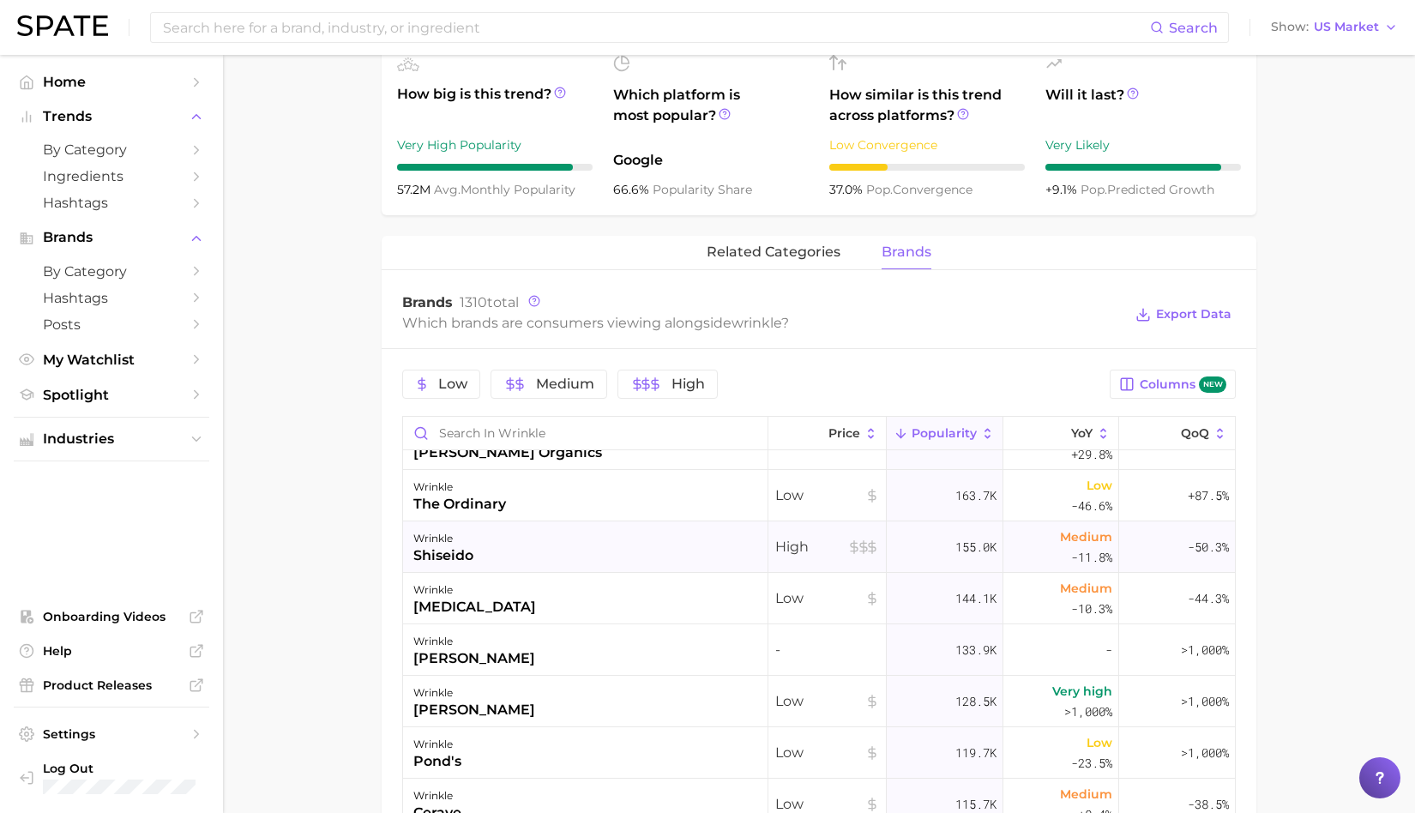
scroll to position [817, 0]
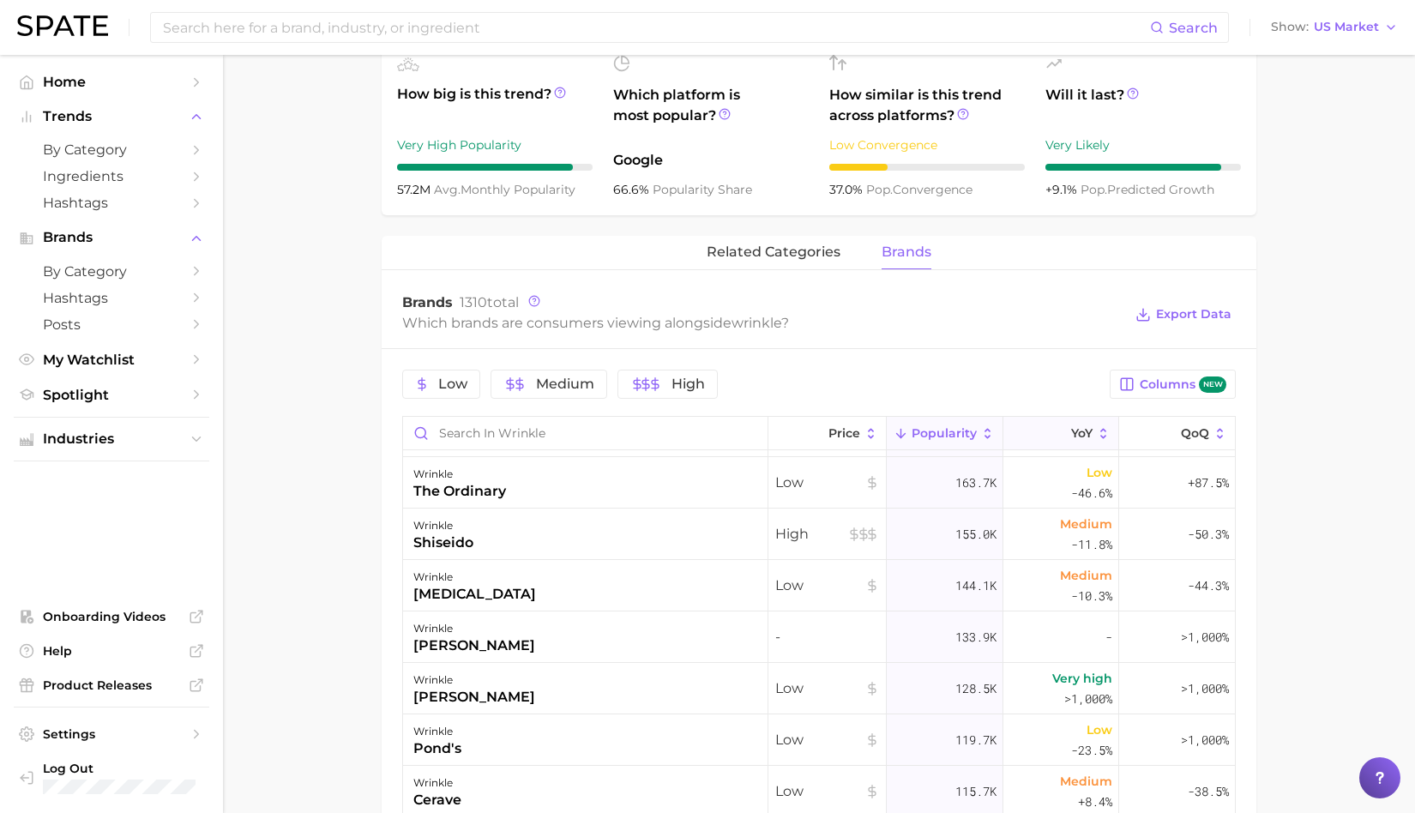
click at [1073, 426] on span "YoY" at bounding box center [1081, 433] width 21 height 14
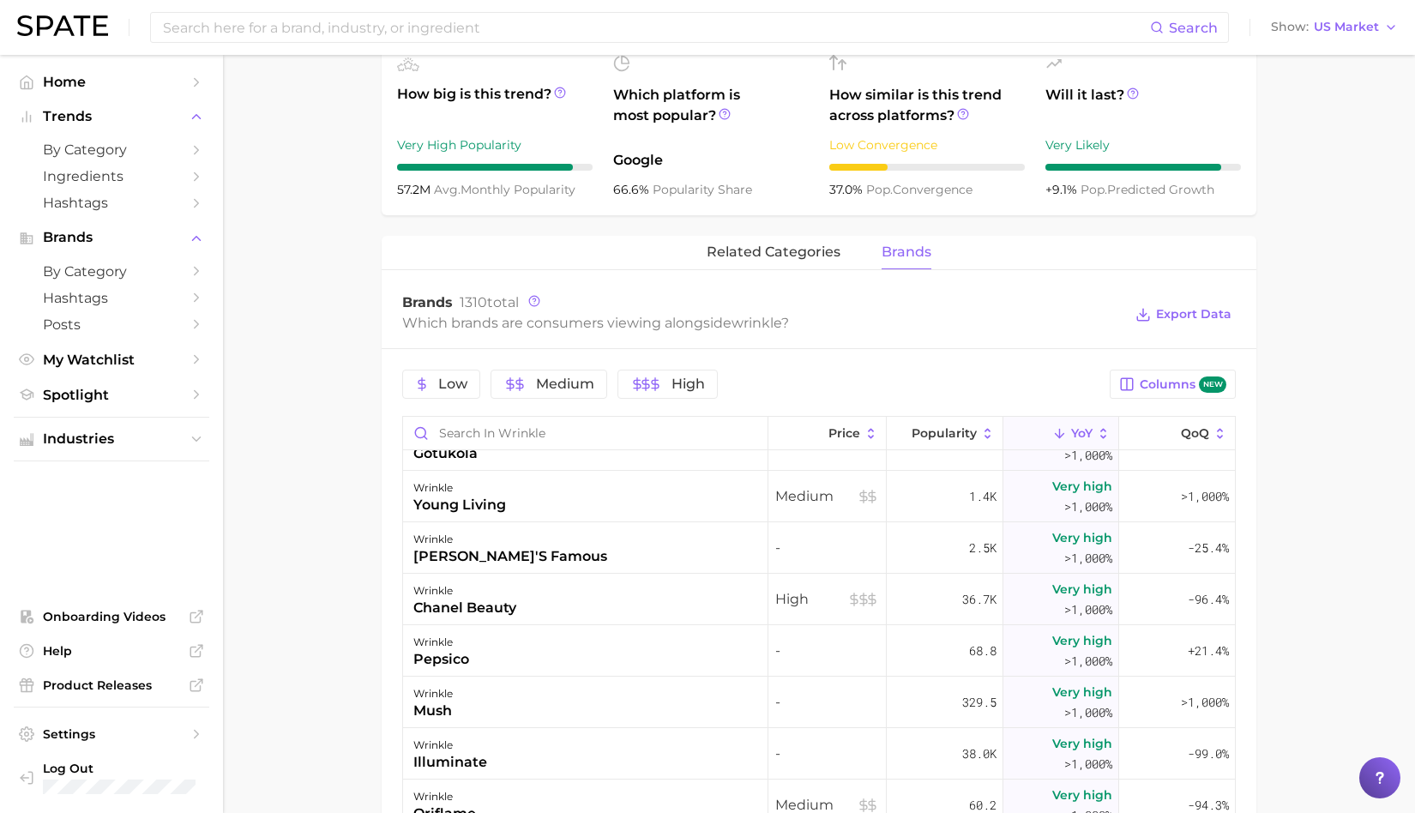
scroll to position [458, 0]
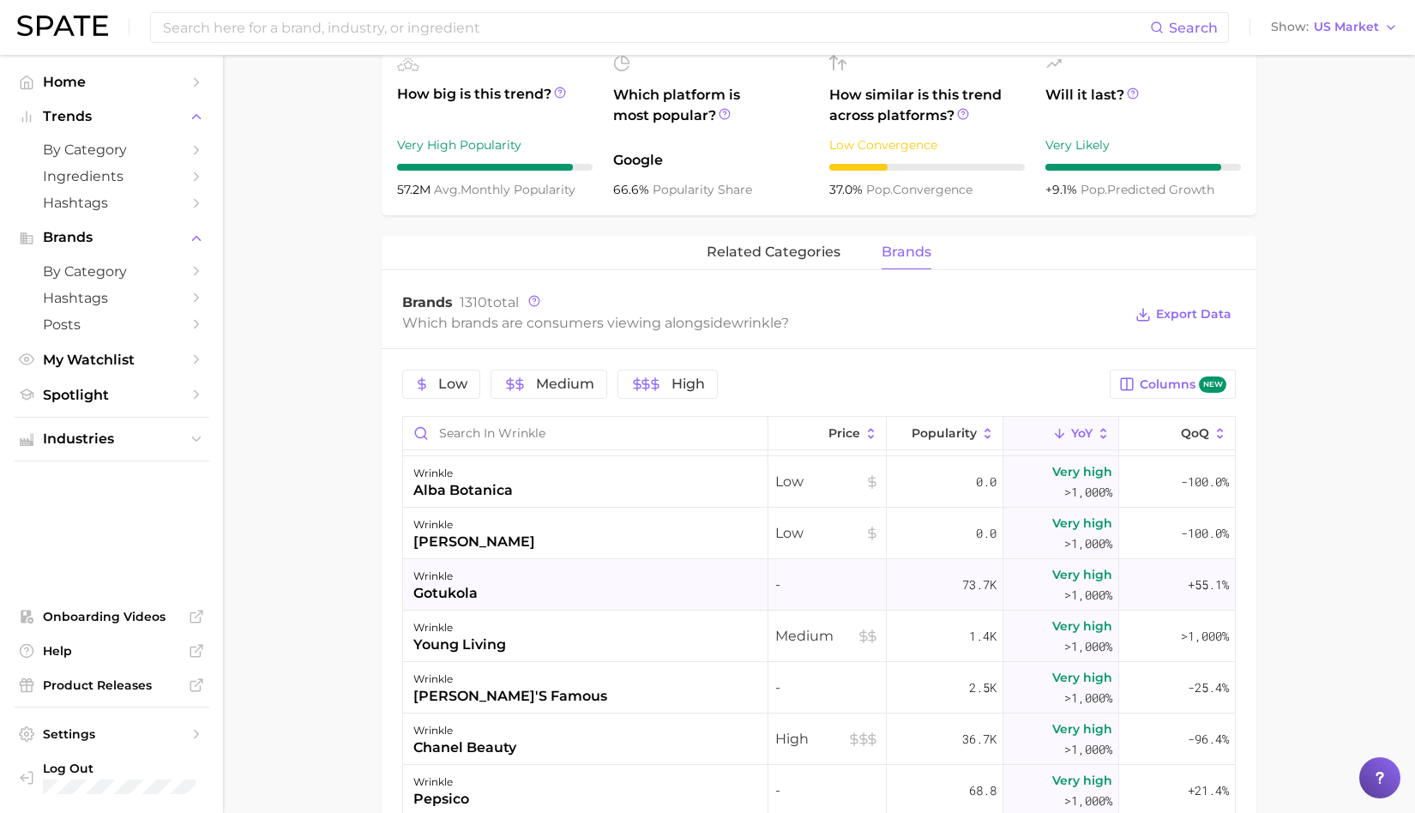
click at [457, 574] on div "wrinkle" at bounding box center [445, 576] width 64 height 21
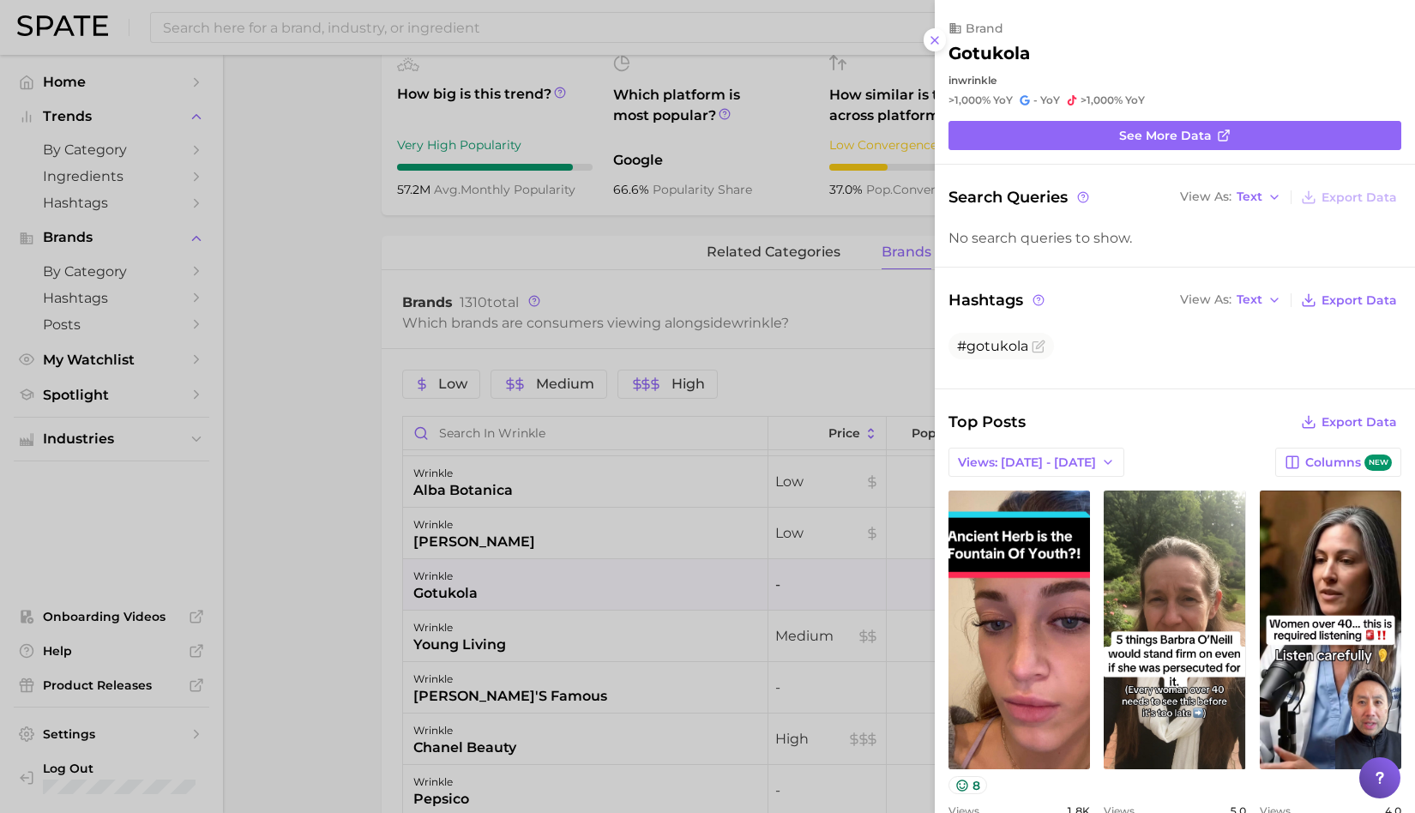
scroll to position [0, 0]
click at [361, 612] on div at bounding box center [707, 406] width 1415 height 813
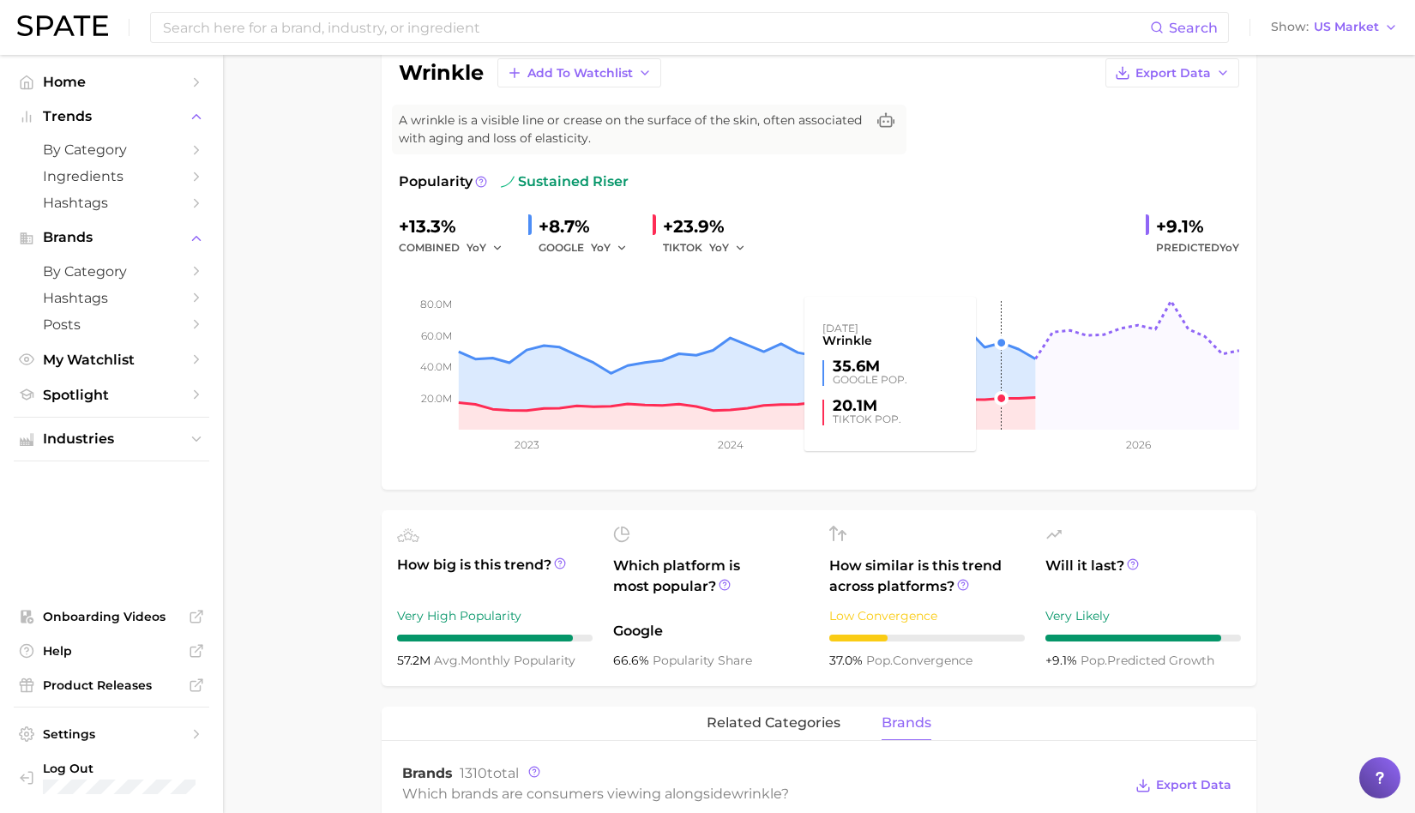
scroll to position [494, 0]
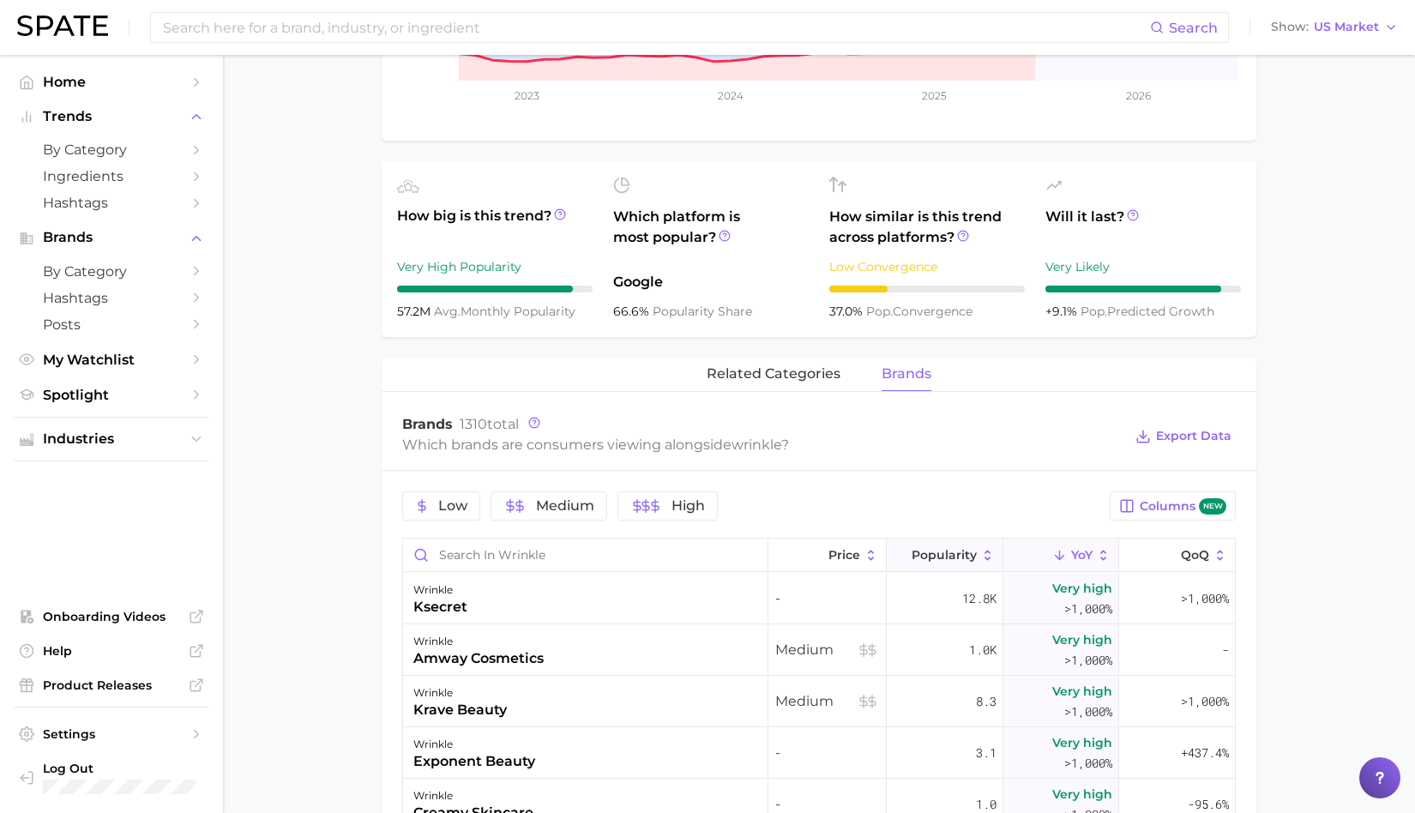
click at [948, 566] on button "Popularity" at bounding box center [945, 555] width 117 height 33
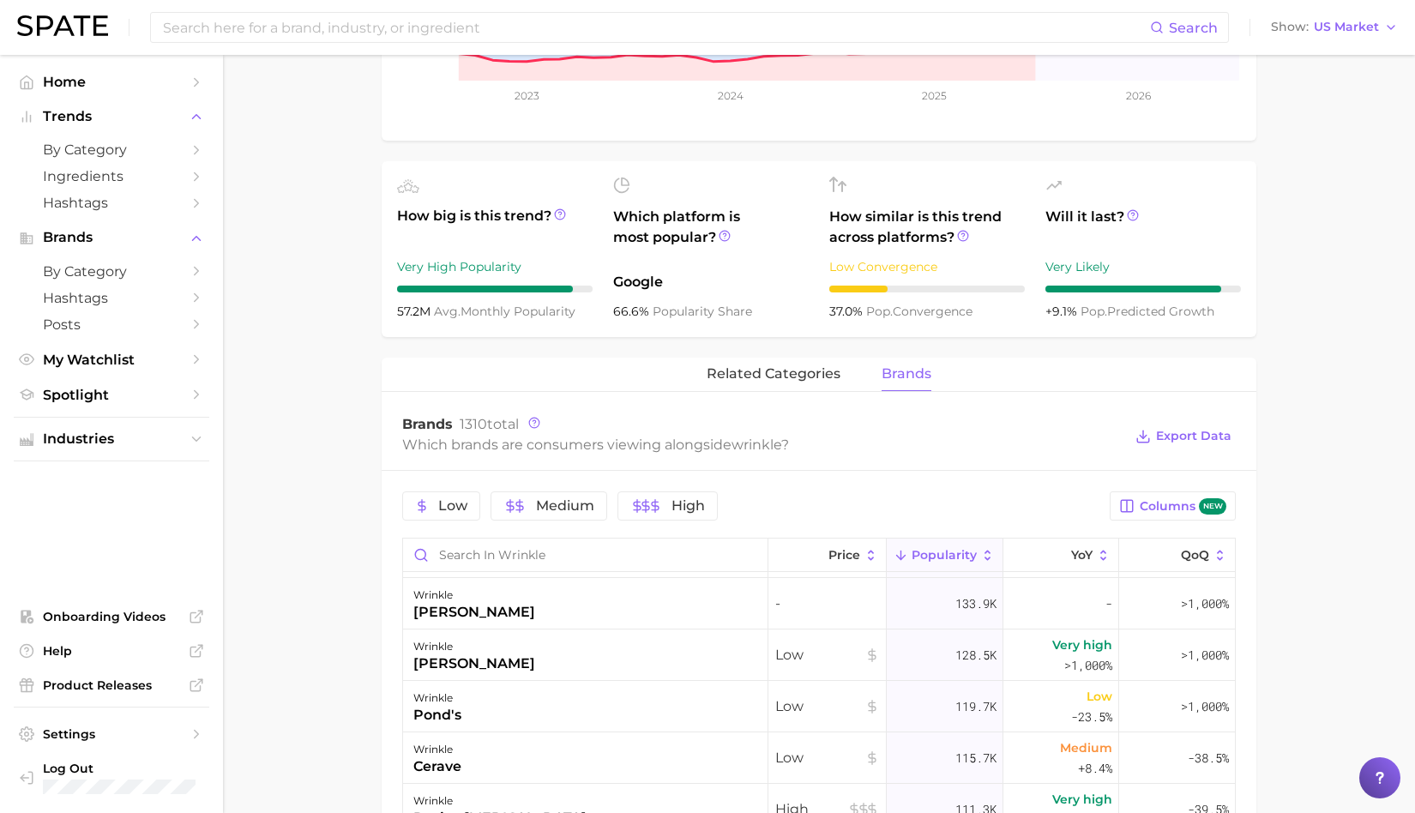
scroll to position [970, 0]
click at [638, 608] on div "wrinkle nello" at bounding box center [585, 606] width 365 height 51
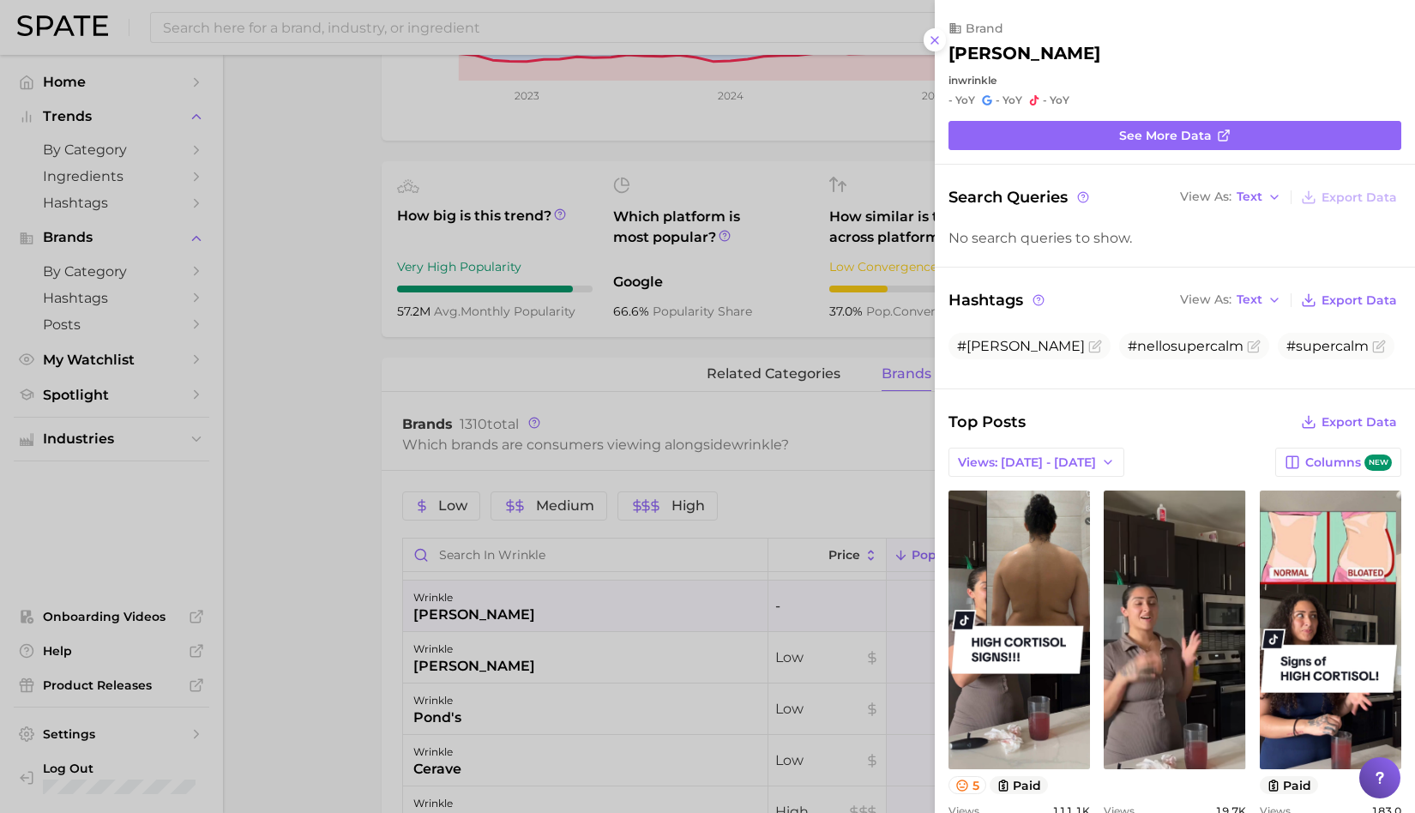
scroll to position [0, 0]
click at [377, 738] on div at bounding box center [707, 406] width 1415 height 813
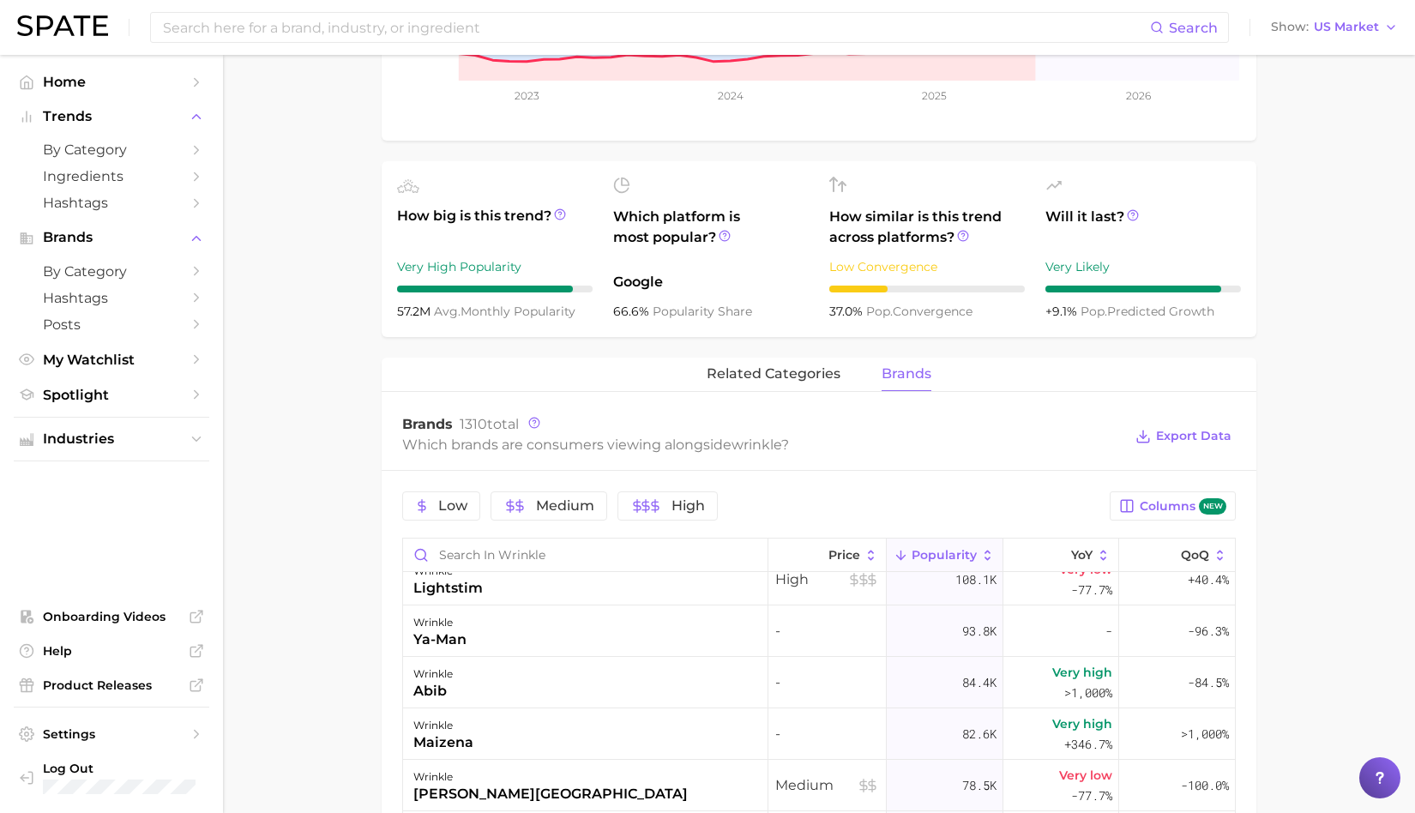
scroll to position [1302, 0]
click at [561, 688] on div "wrinkle abib" at bounding box center [585, 685] width 365 height 51
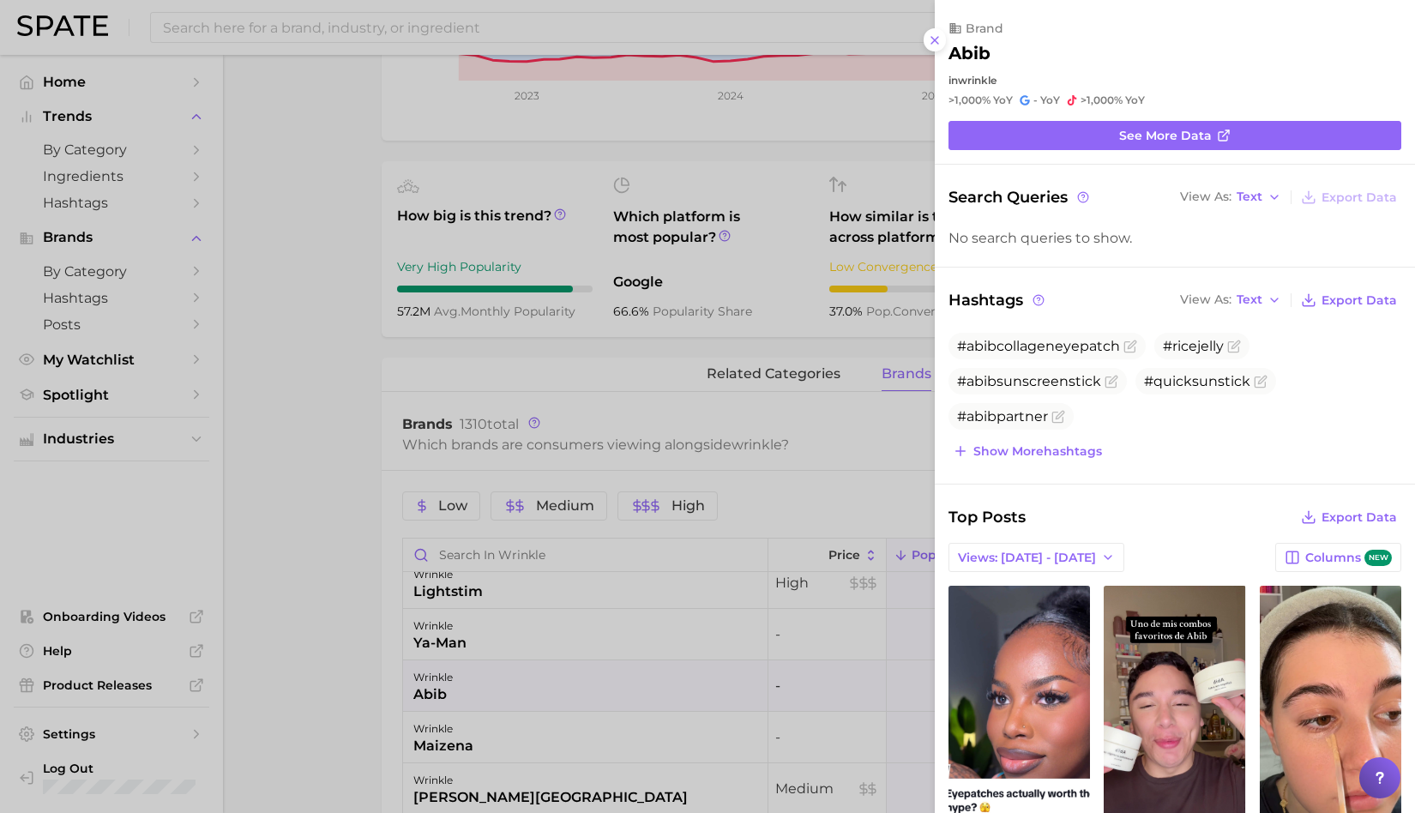
scroll to position [0, 0]
click at [344, 711] on div at bounding box center [707, 406] width 1415 height 813
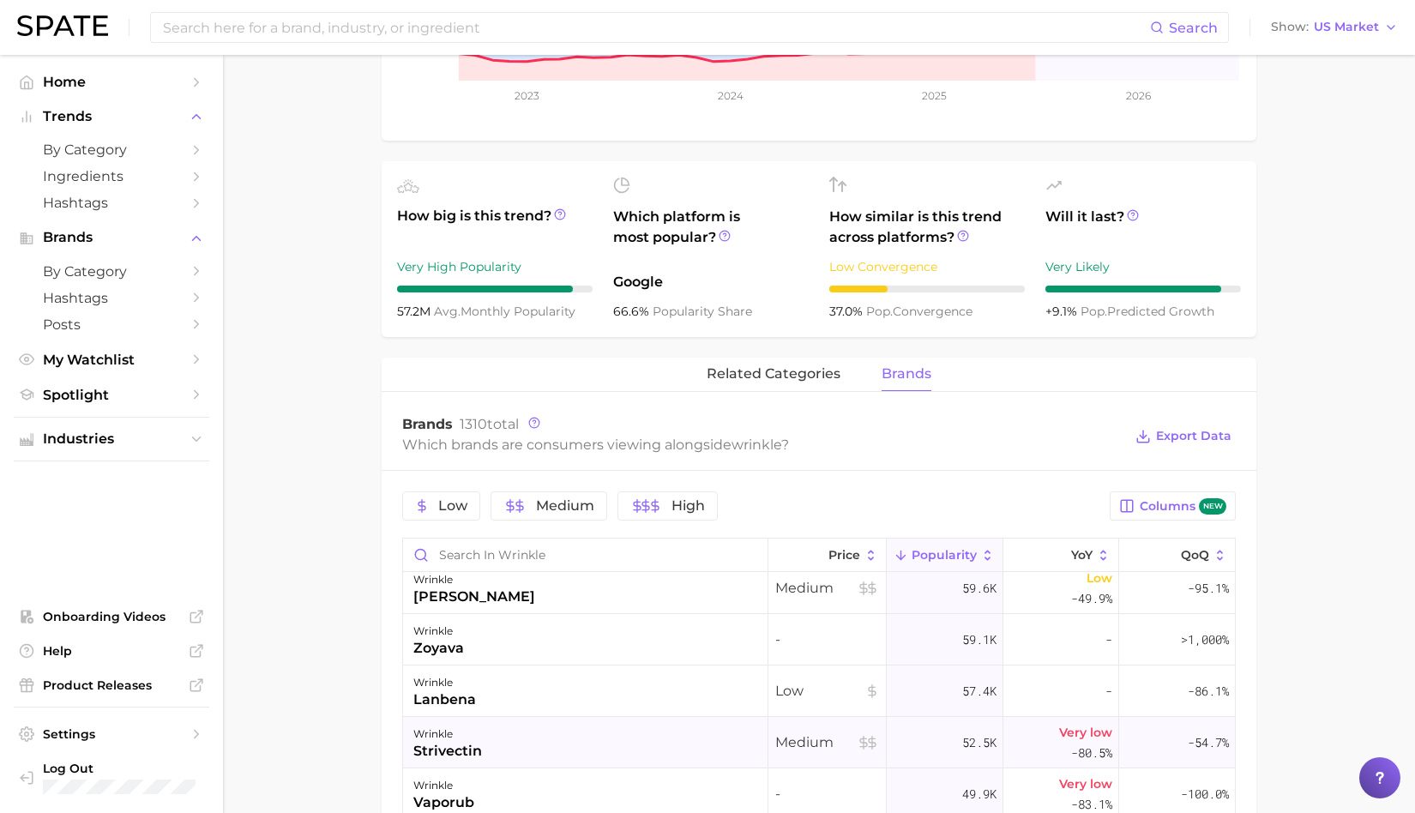
click at [505, 745] on div "wrinkle strivectin" at bounding box center [585, 742] width 365 height 51
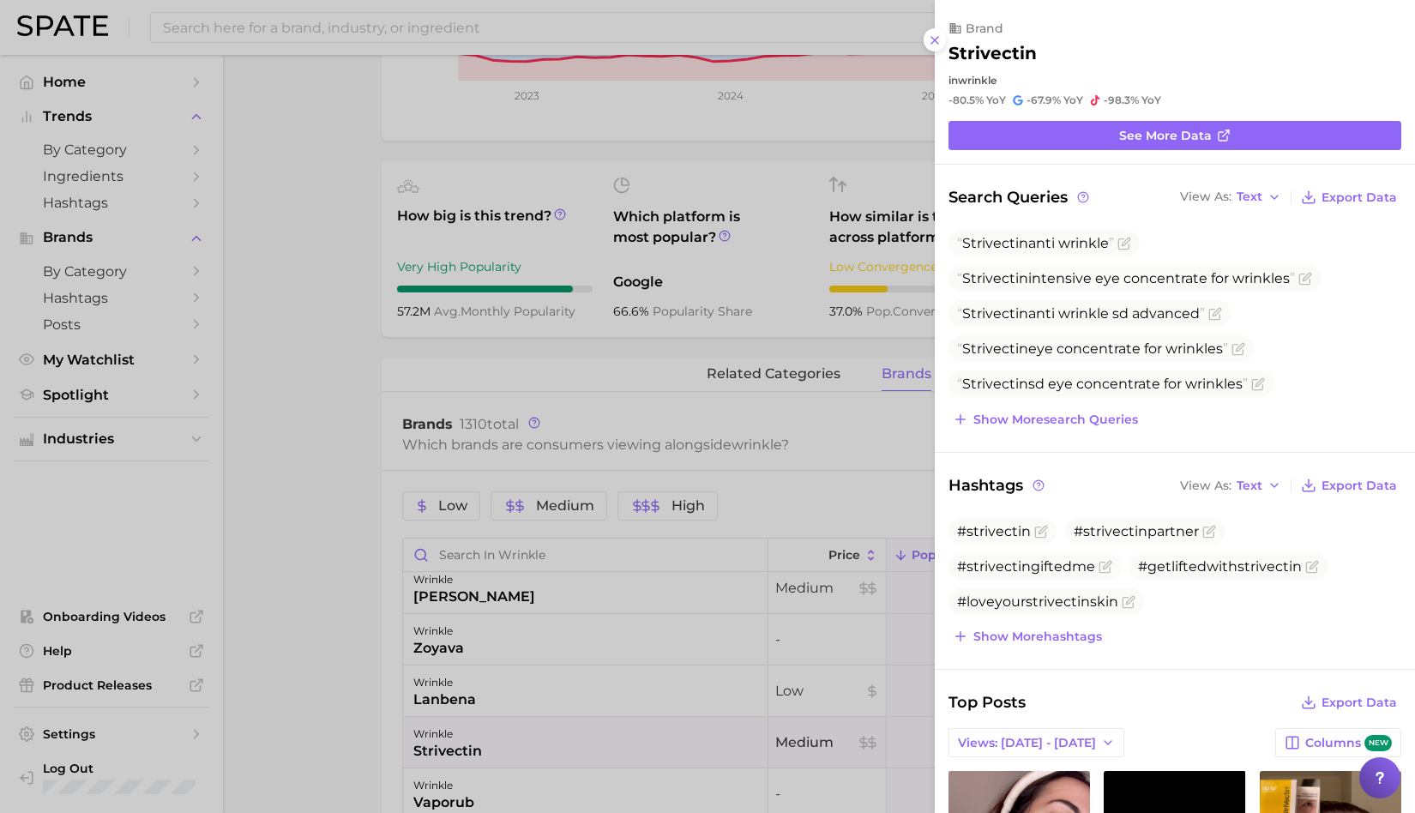
click at [439, 224] on div at bounding box center [707, 406] width 1415 height 813
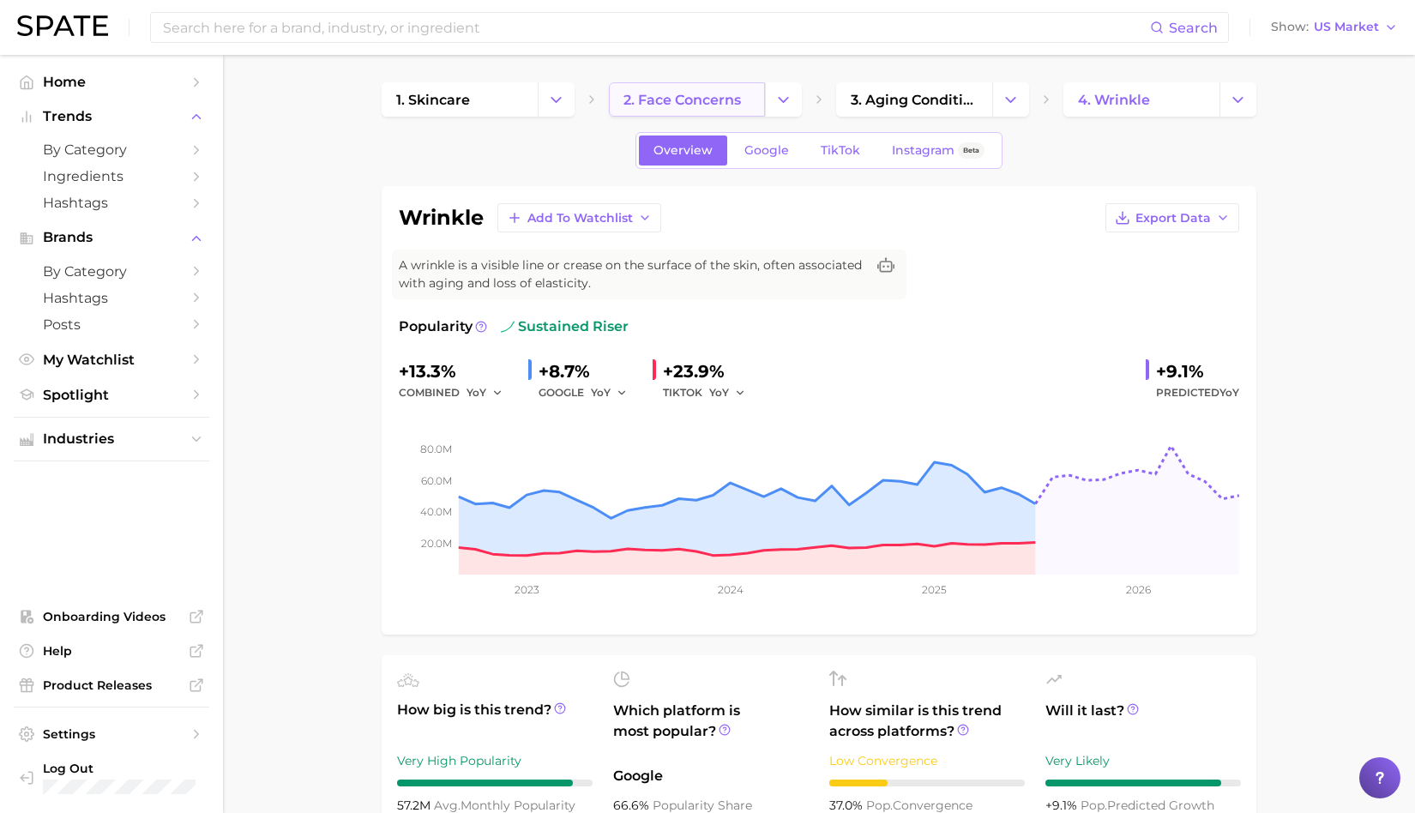
click at [702, 102] on span "2. face concerns" at bounding box center [682, 100] width 117 height 16
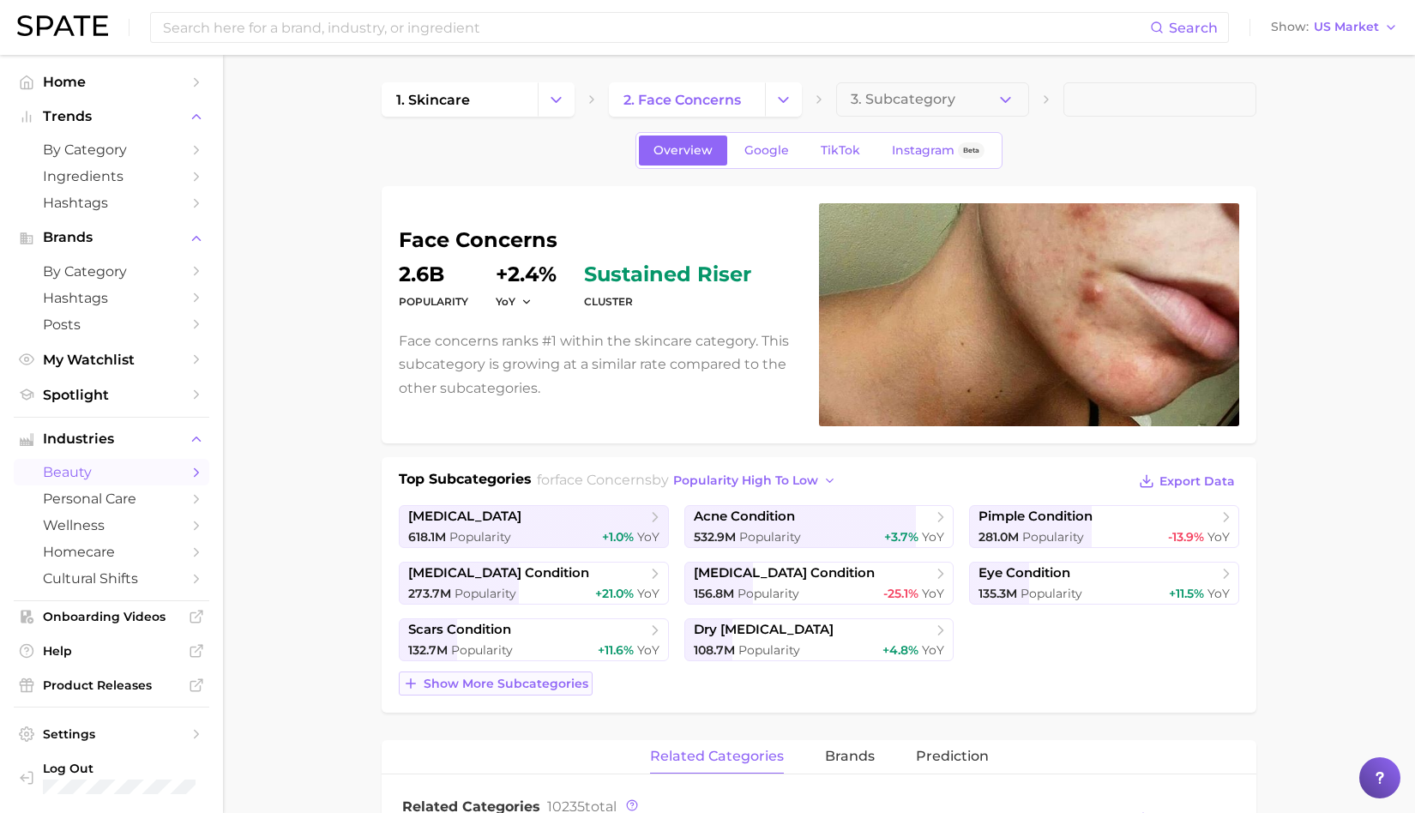
click at [526, 688] on button "Show more subcategories" at bounding box center [496, 684] width 194 height 24
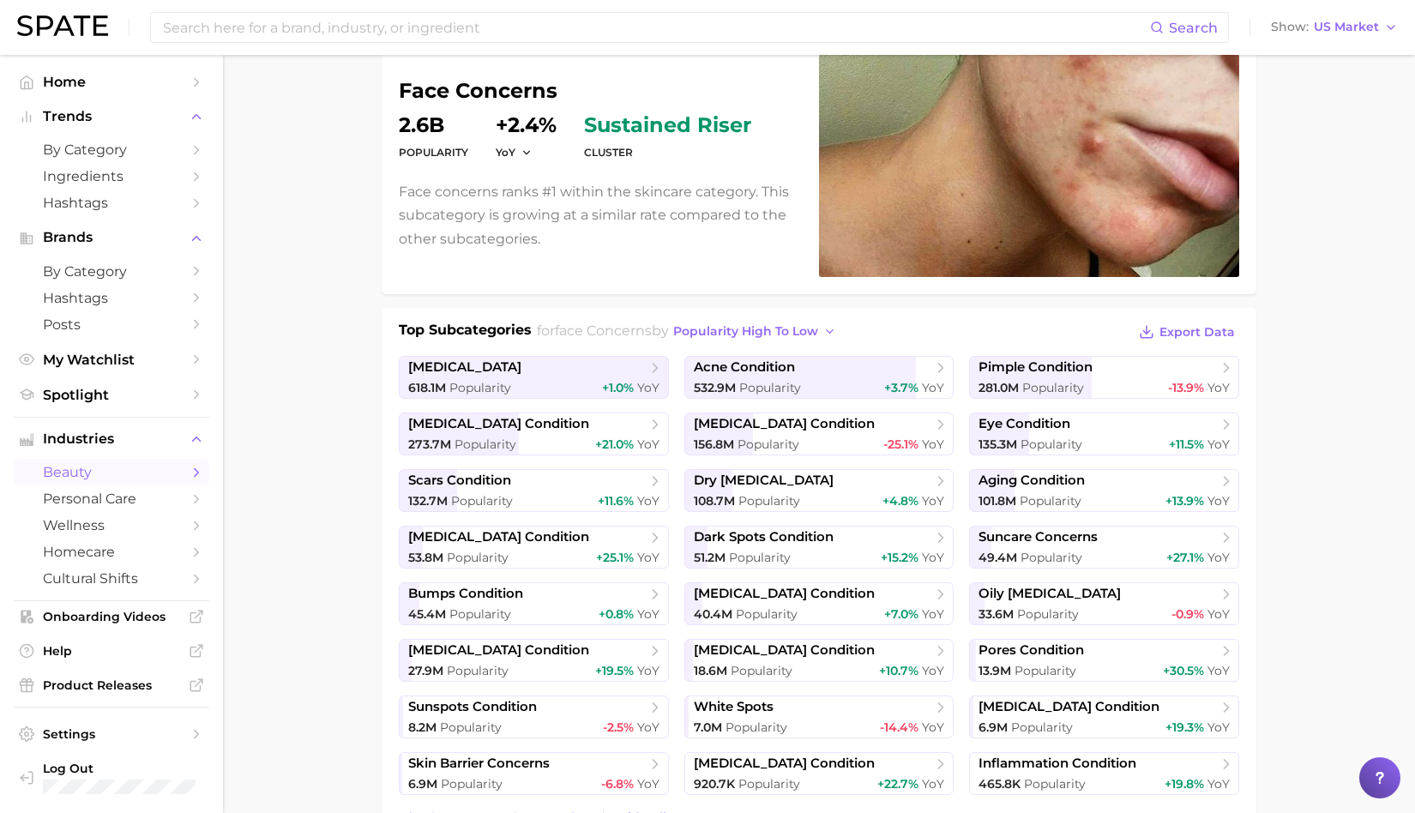
scroll to position [148, 0]
click at [1012, 428] on span "eye condition" at bounding box center [1025, 425] width 92 height 16
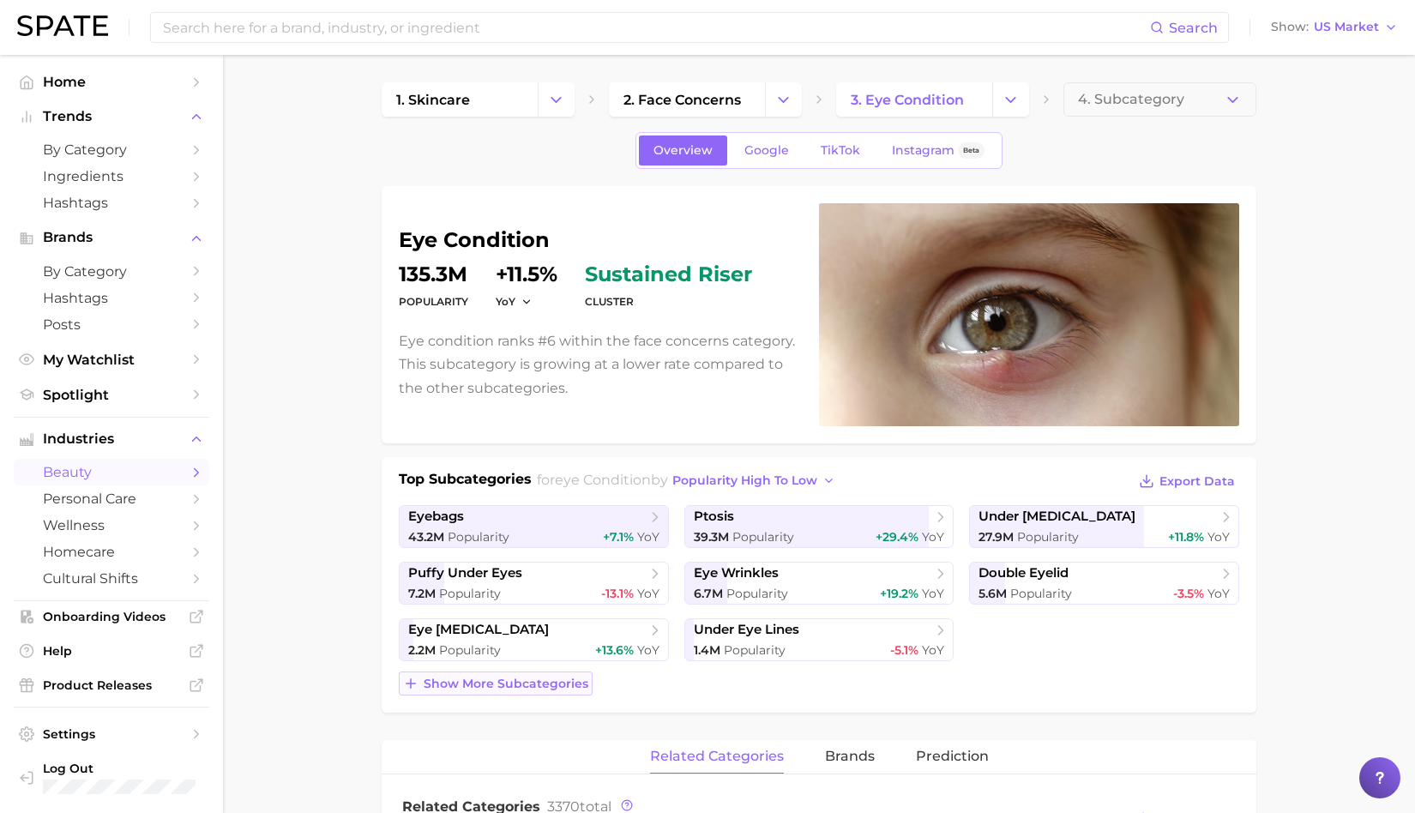
click at [497, 677] on span "Show more subcategories" at bounding box center [506, 684] width 165 height 15
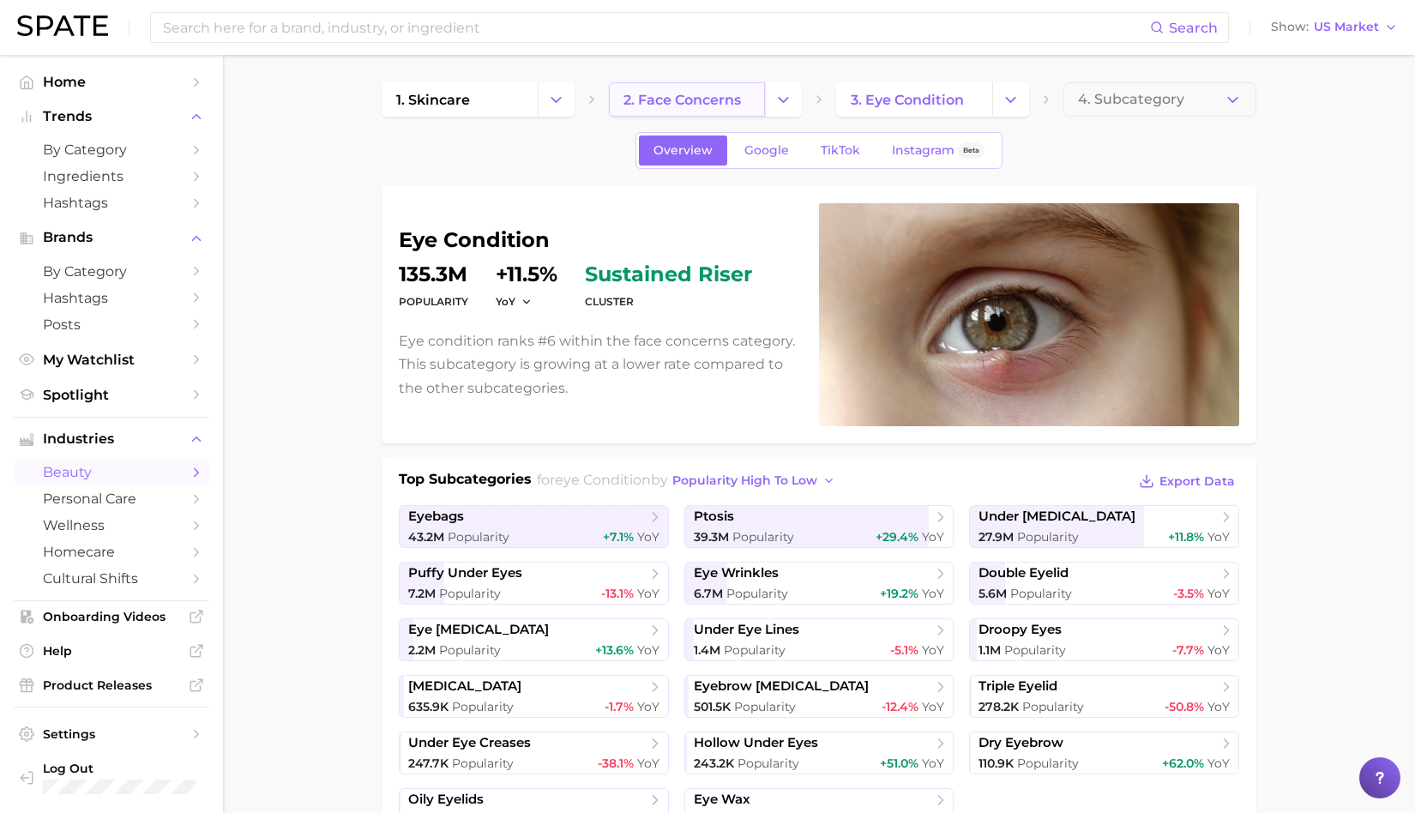
click at [678, 104] on span "2. face concerns" at bounding box center [682, 100] width 117 height 16
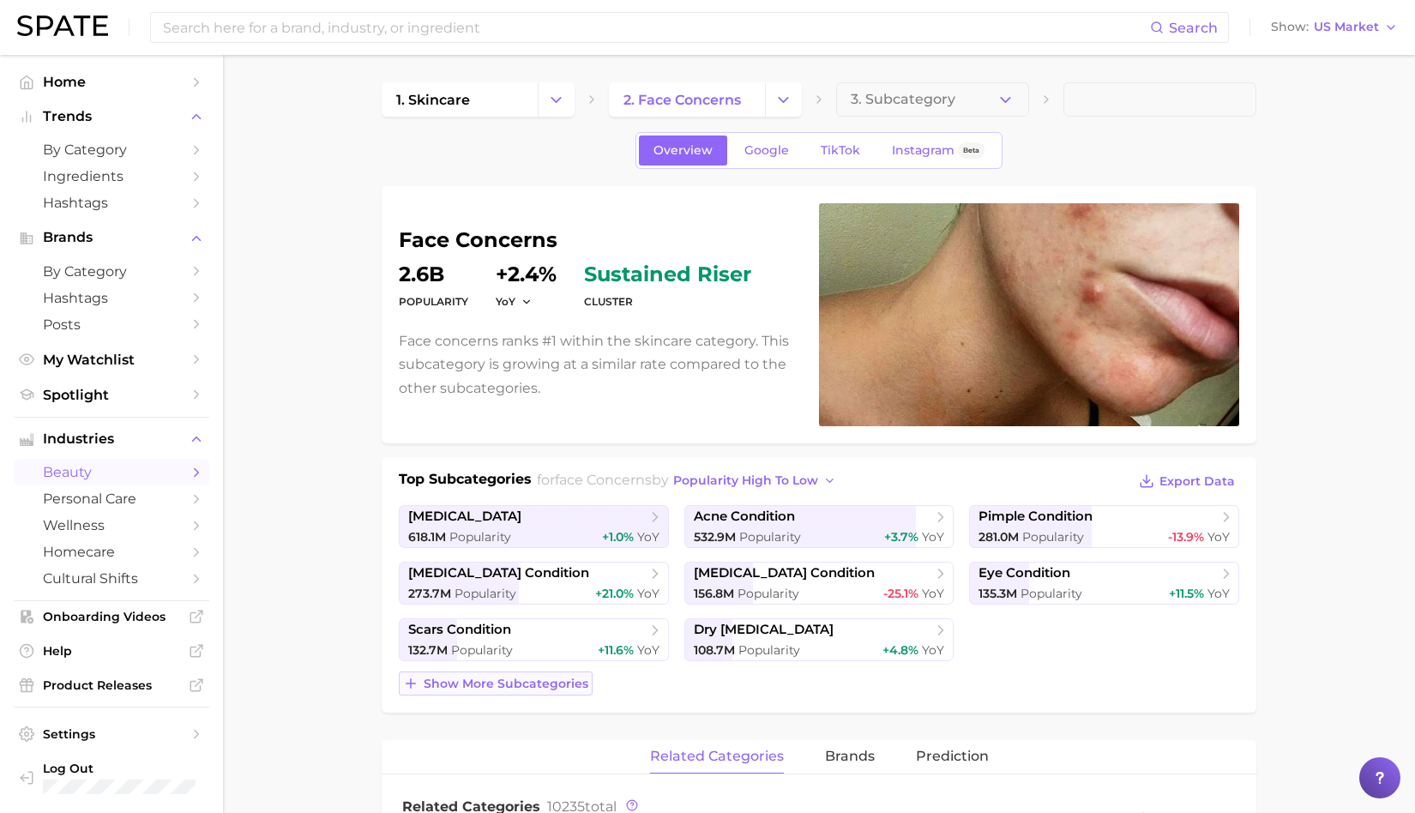
click at [524, 672] on button "Show more subcategories" at bounding box center [496, 684] width 194 height 24
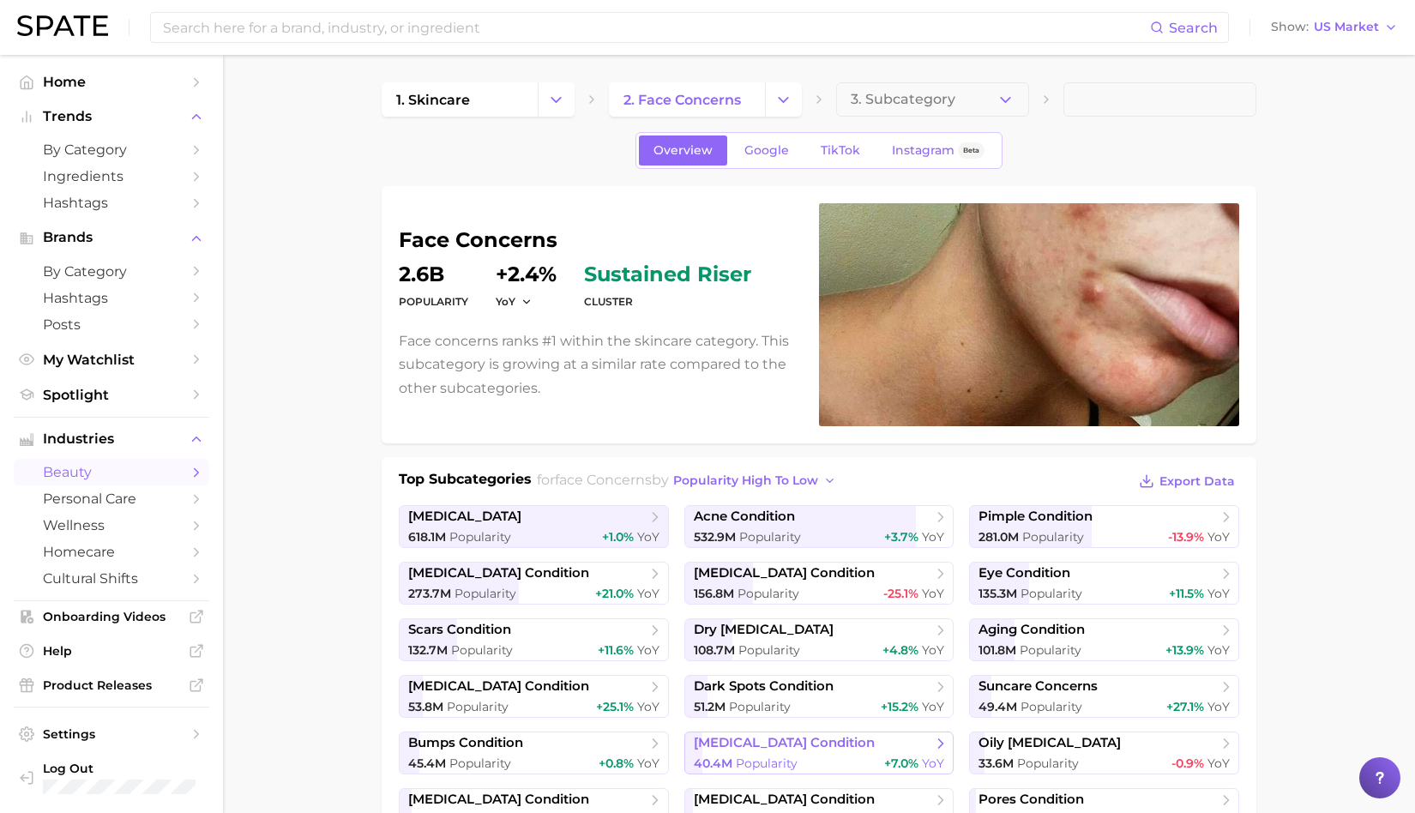
click at [784, 737] on span "[MEDICAL_DATA] condition" at bounding box center [784, 743] width 181 height 16
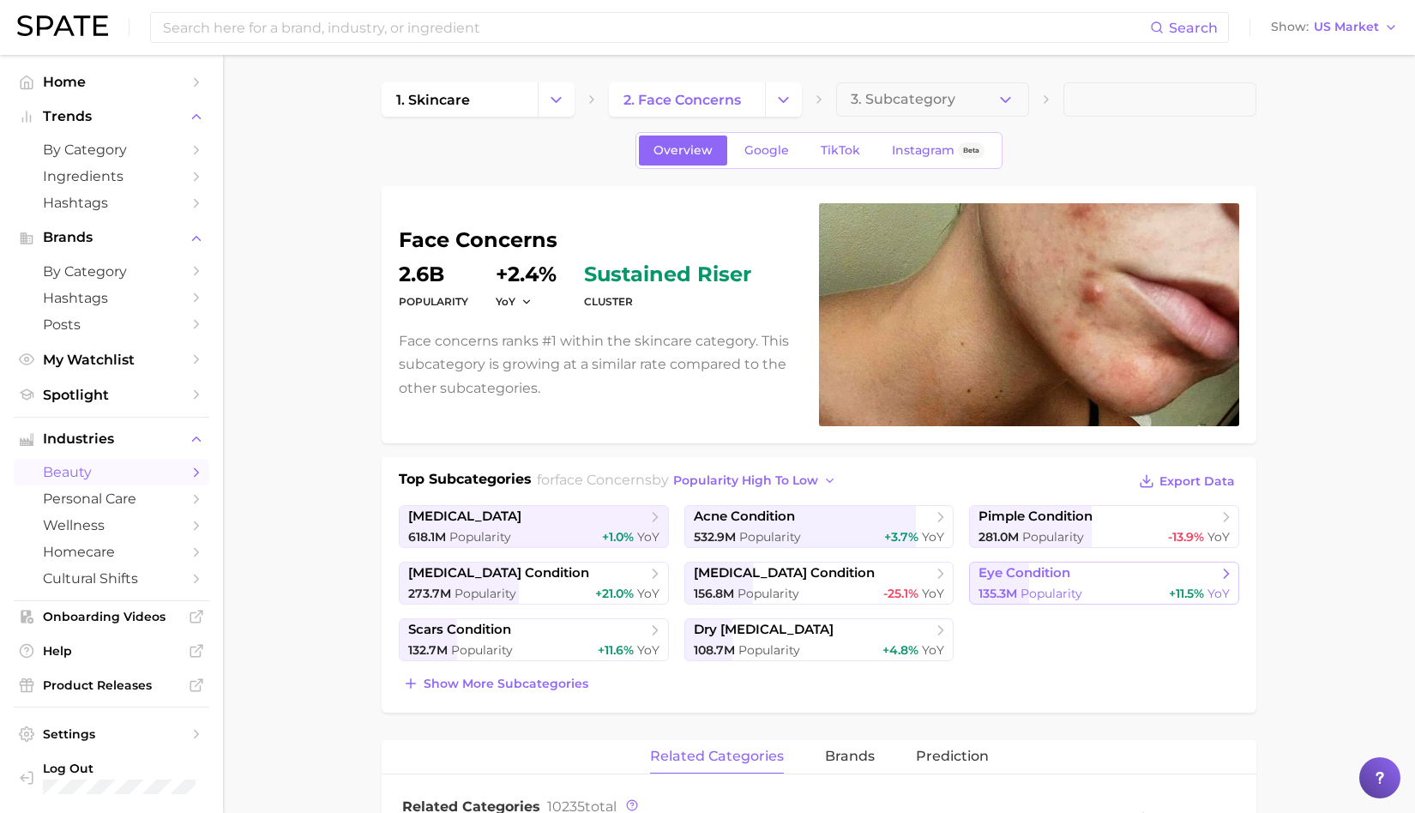
click at [1077, 586] on span "Popularity" at bounding box center [1052, 593] width 62 height 15
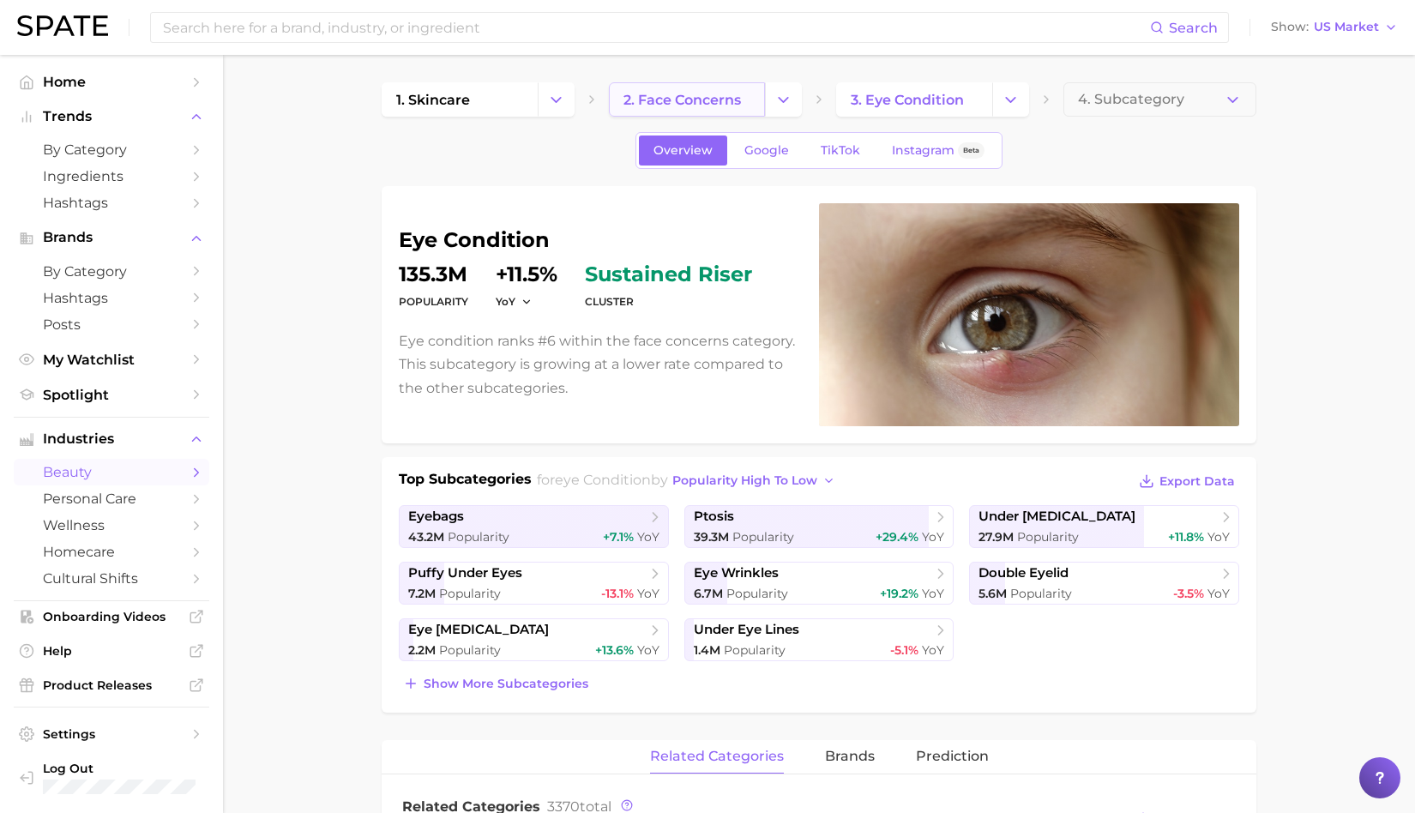
click at [683, 94] on span "2. face concerns" at bounding box center [682, 100] width 117 height 16
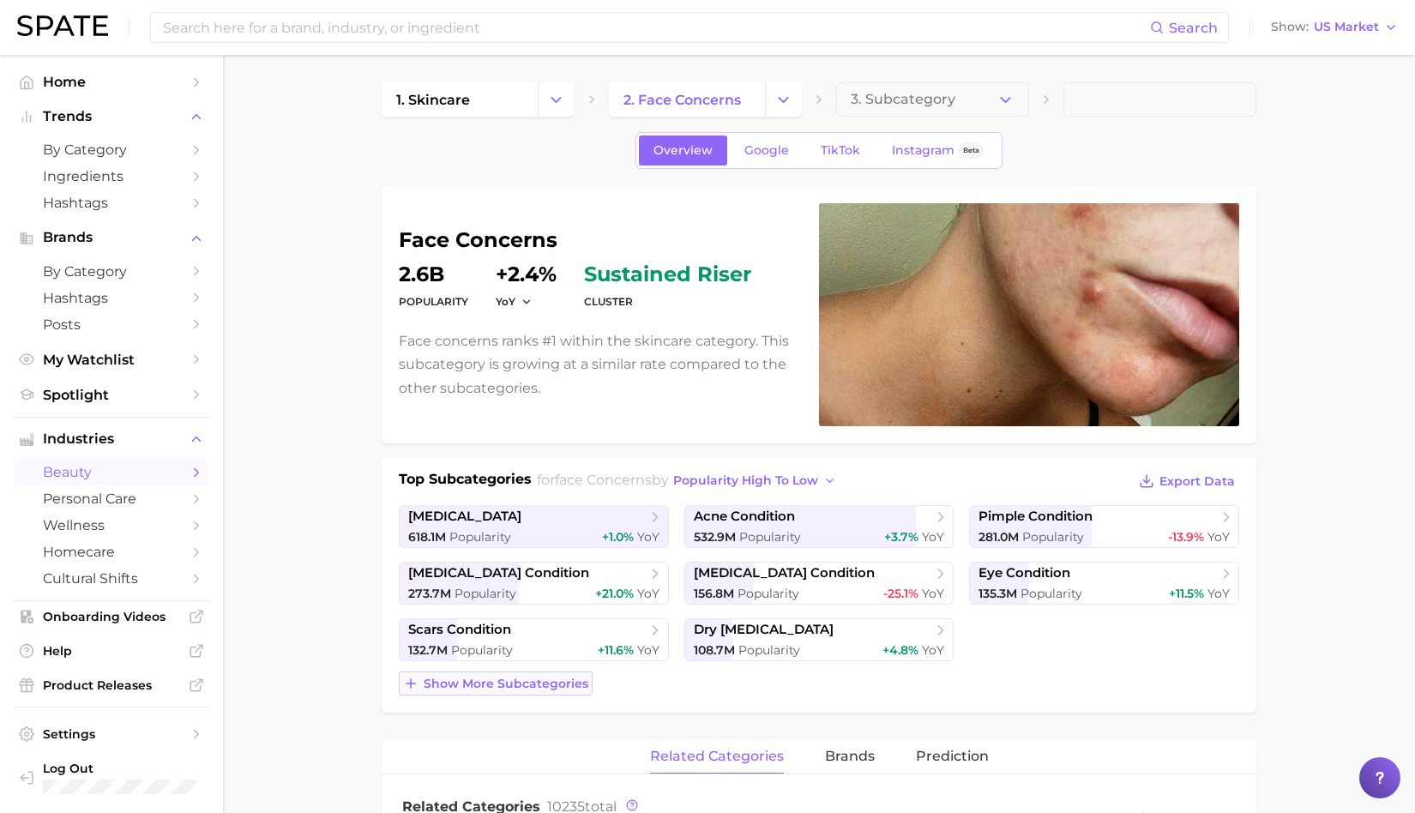
click at [561, 690] on button "Show more subcategories" at bounding box center [496, 684] width 194 height 24
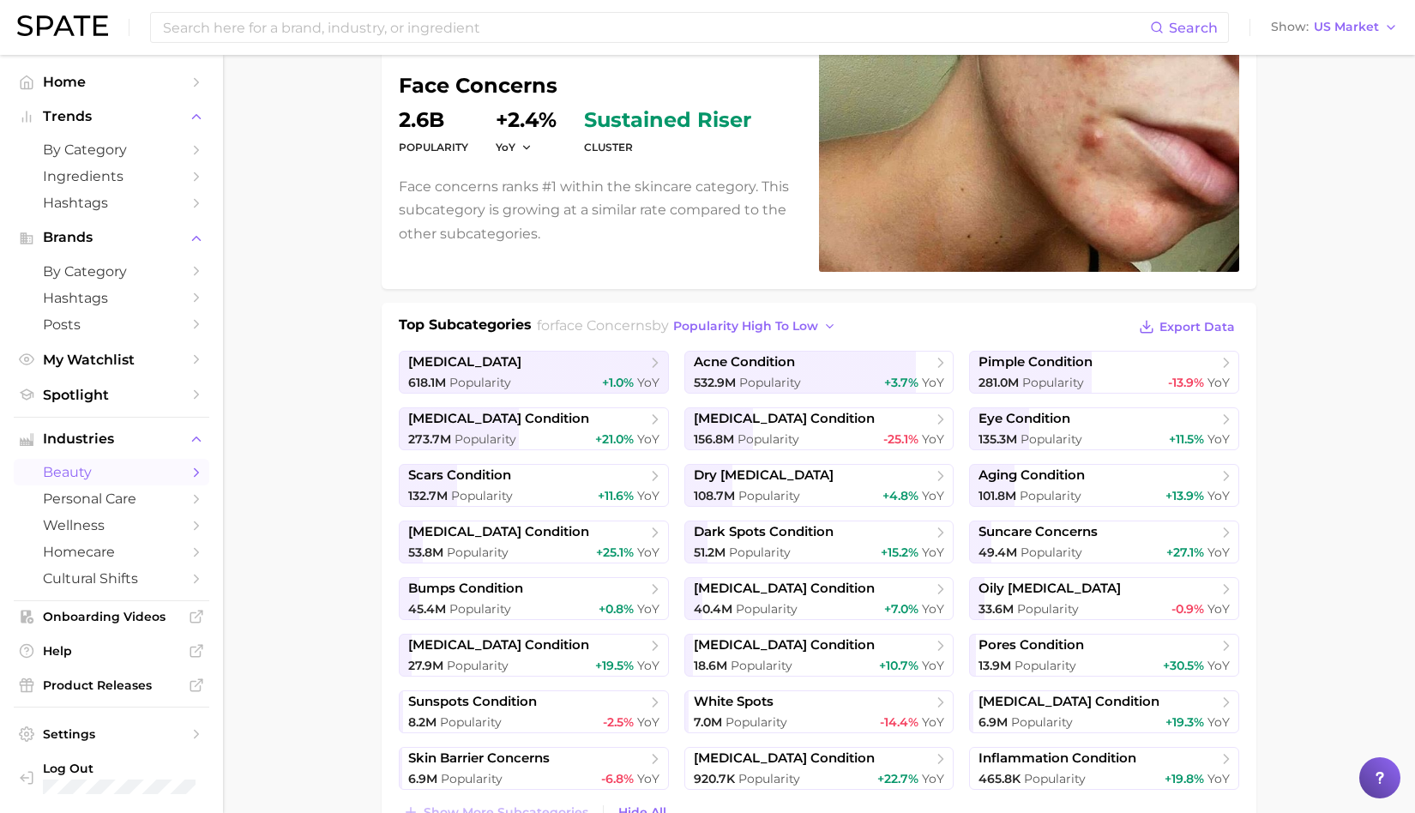
scroll to position [160, 0]
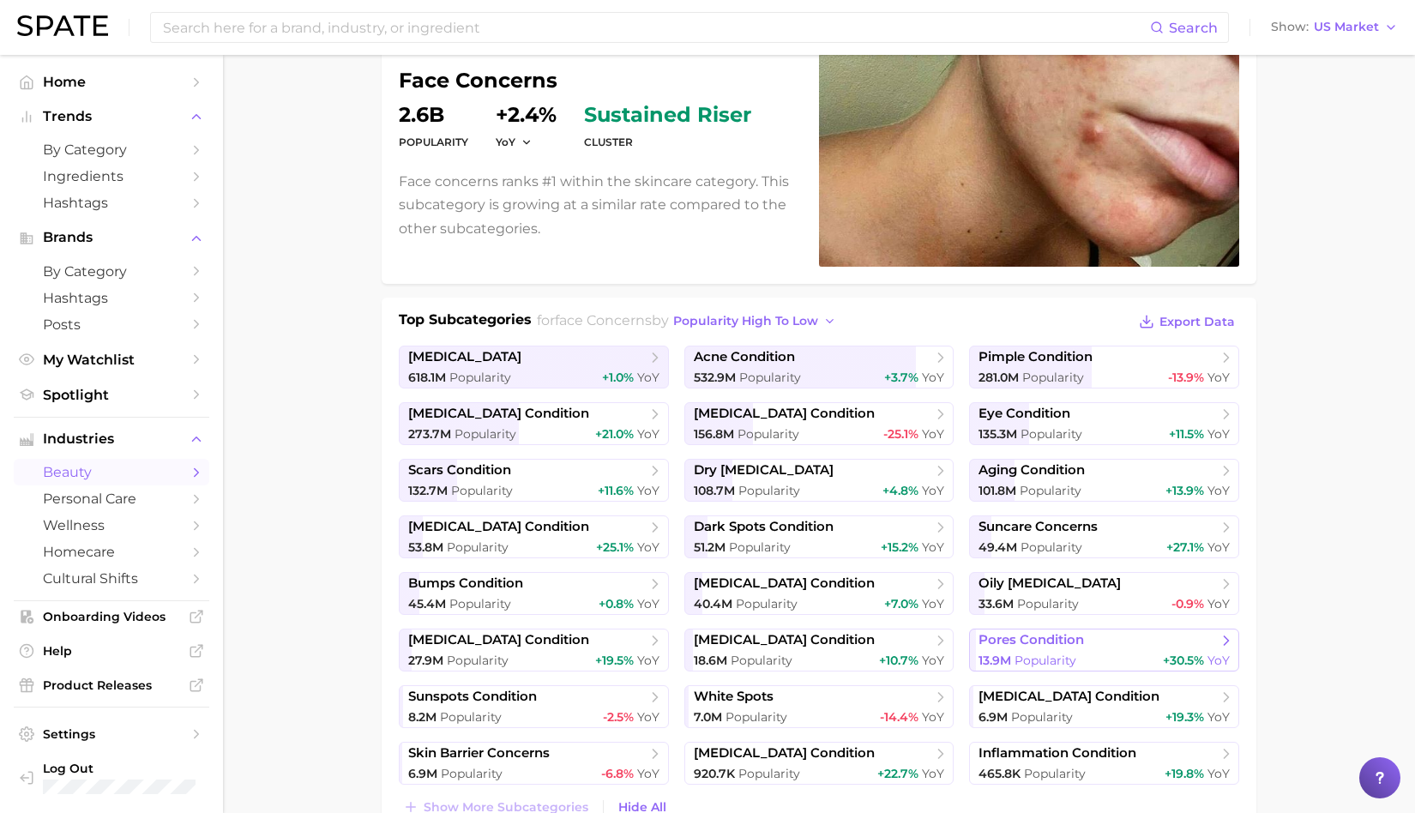
click at [1046, 654] on span "Popularity" at bounding box center [1046, 660] width 62 height 15
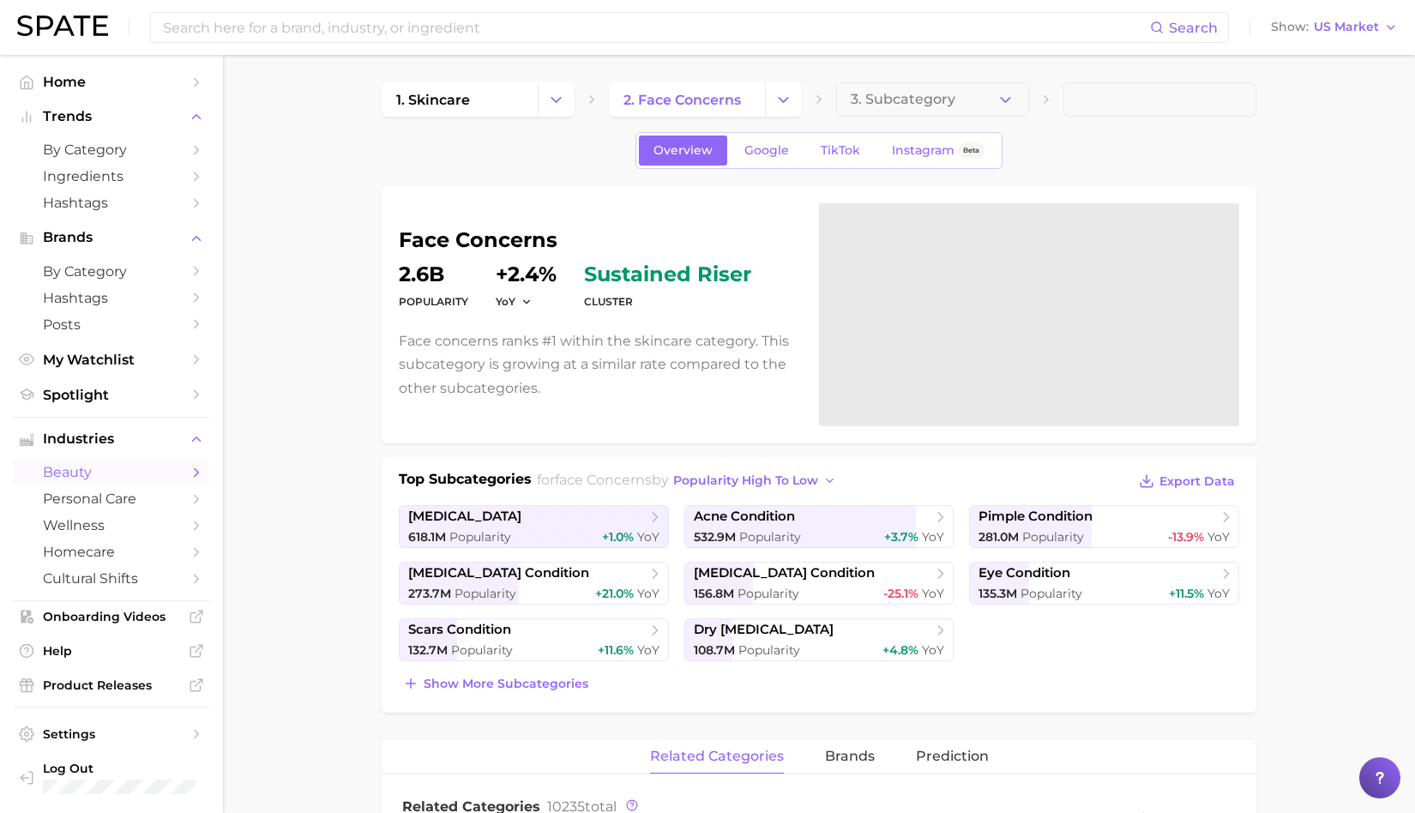
scroll to position [160, 0]
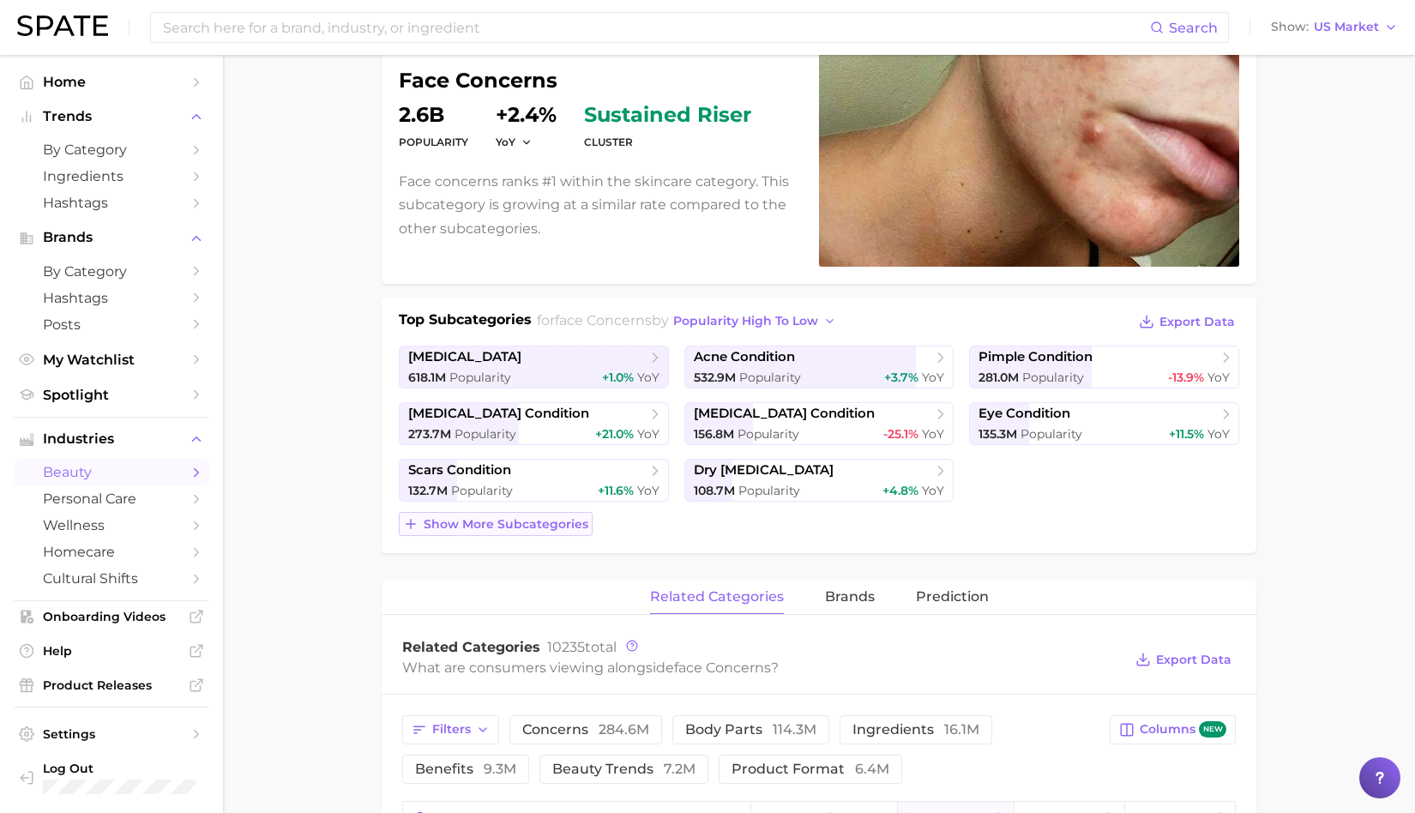
click at [545, 521] on span "Show more subcategories" at bounding box center [506, 524] width 165 height 15
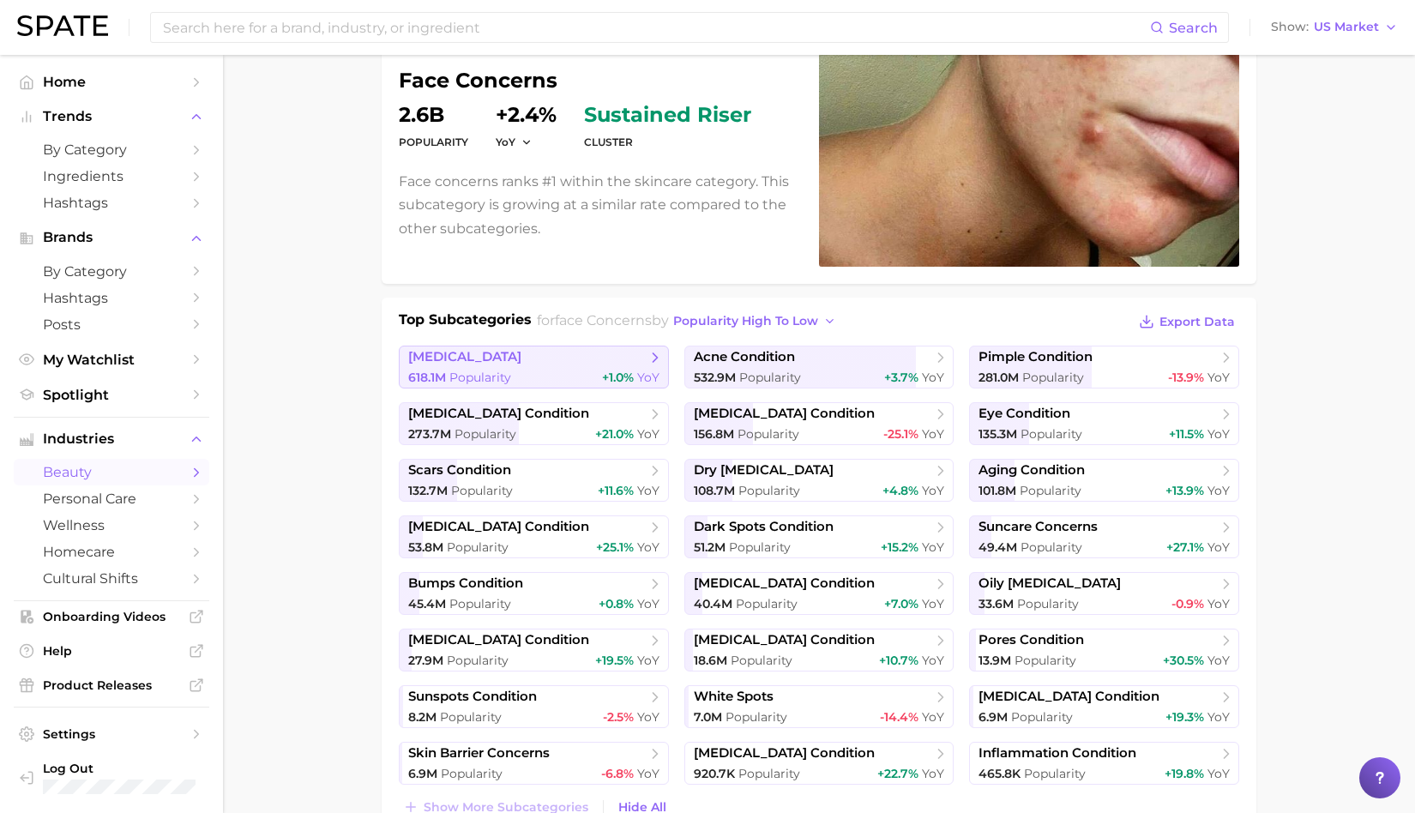
click at [552, 365] on link "[MEDICAL_DATA] 618.1m Popularity +1.0% YoY" at bounding box center [534, 367] width 270 height 43
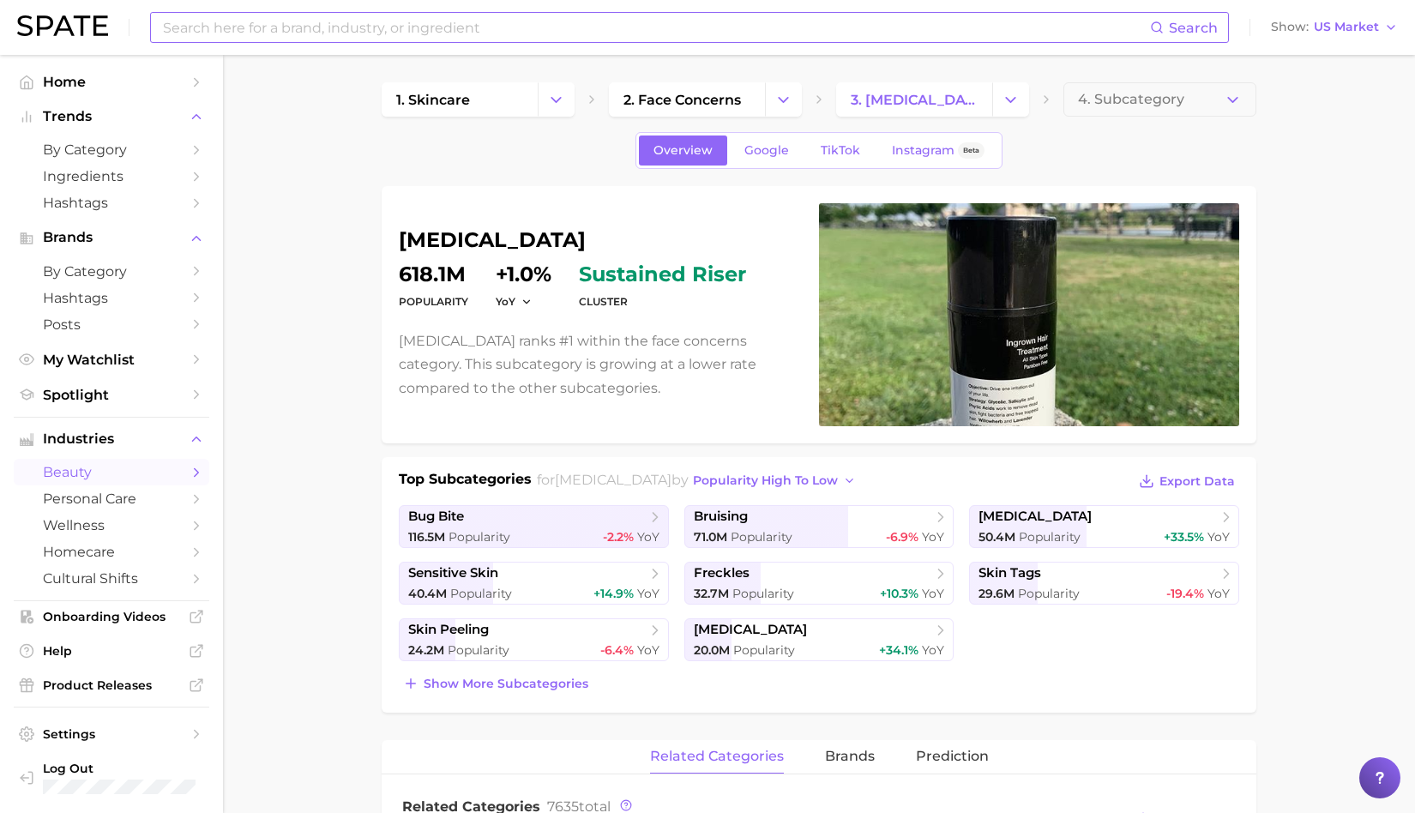
click at [497, 23] on input at bounding box center [655, 27] width 989 height 29
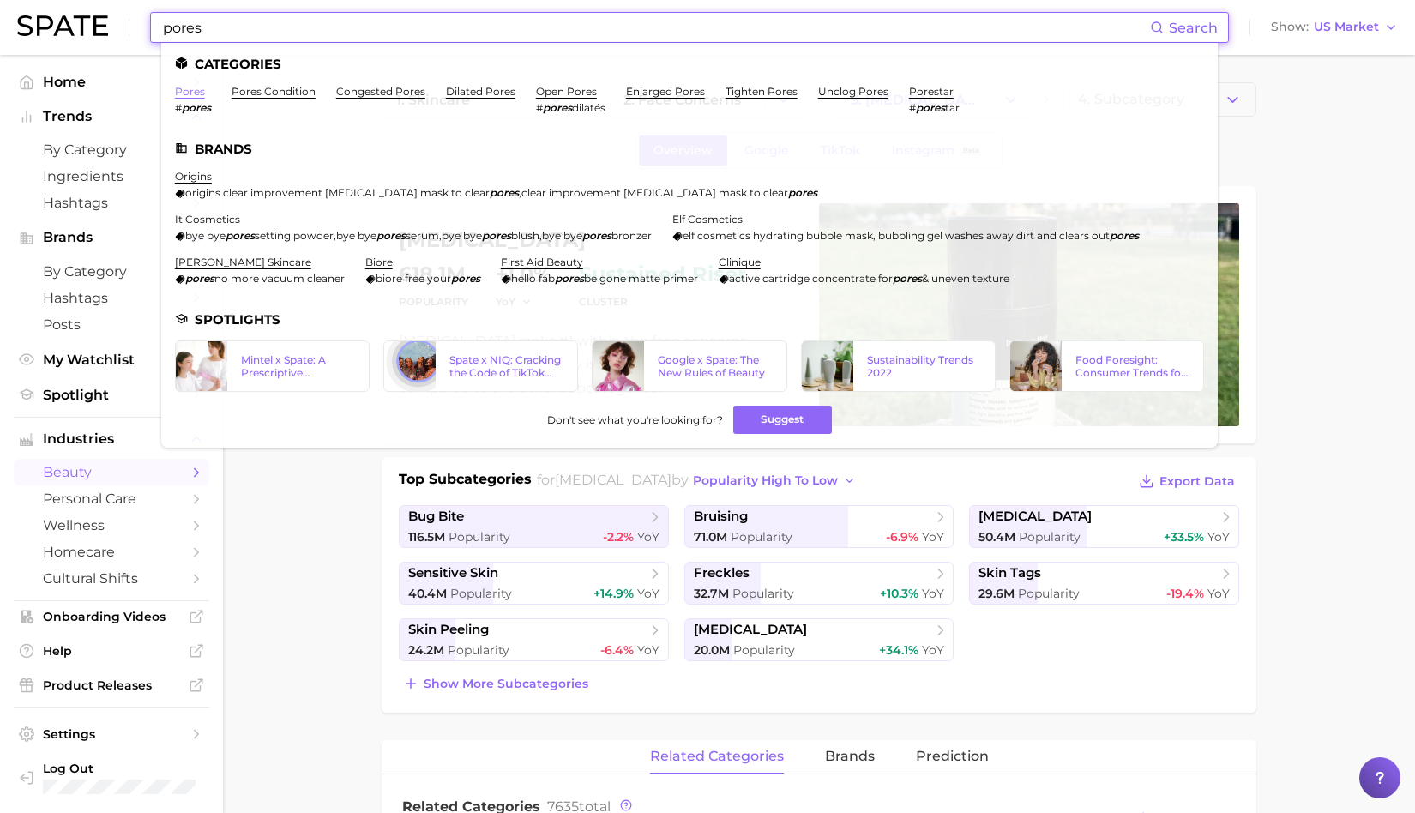
type input "pores"
click at [193, 93] on link "pores" at bounding box center [190, 91] width 30 height 13
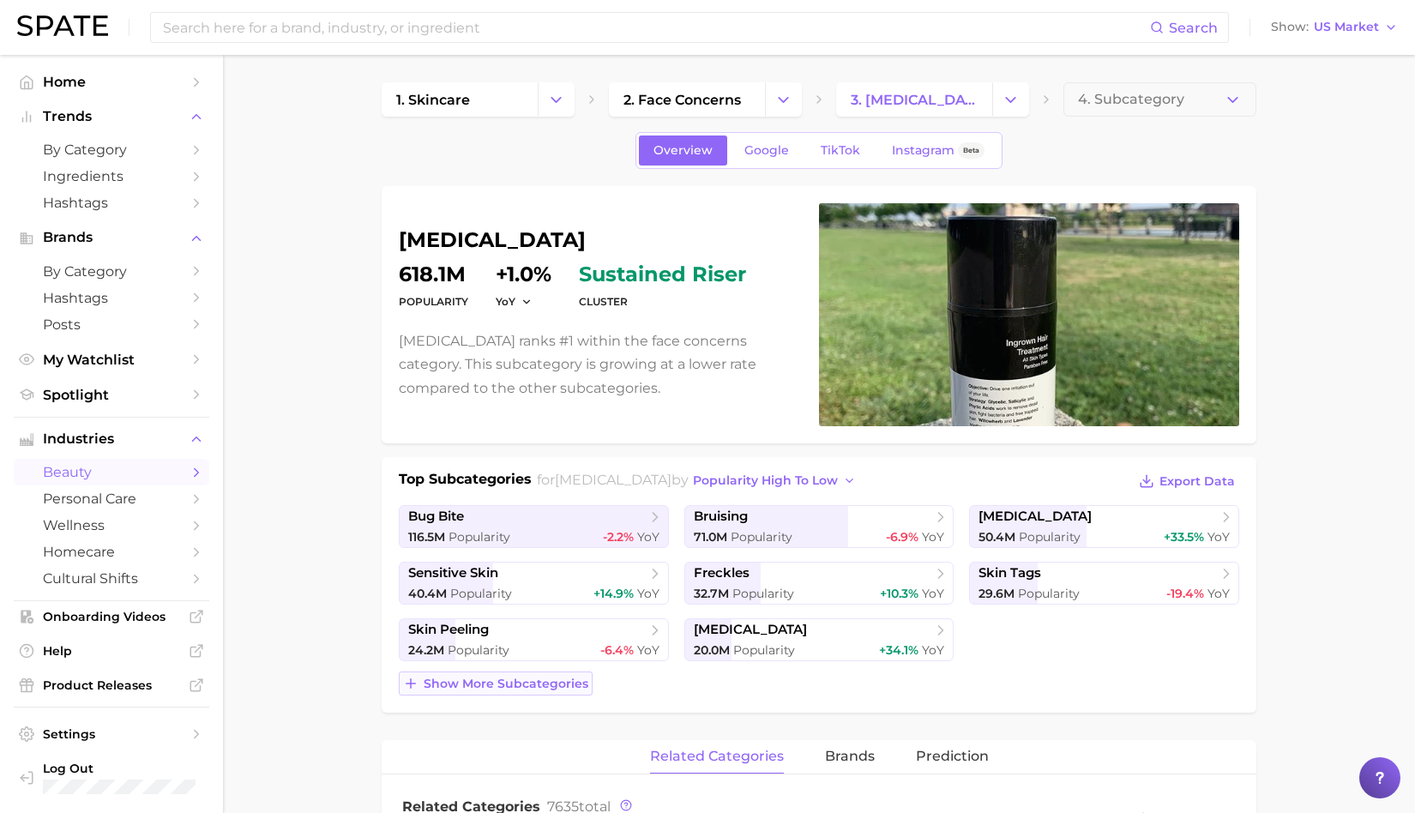
click at [501, 672] on button "Show more subcategories" at bounding box center [496, 684] width 194 height 24
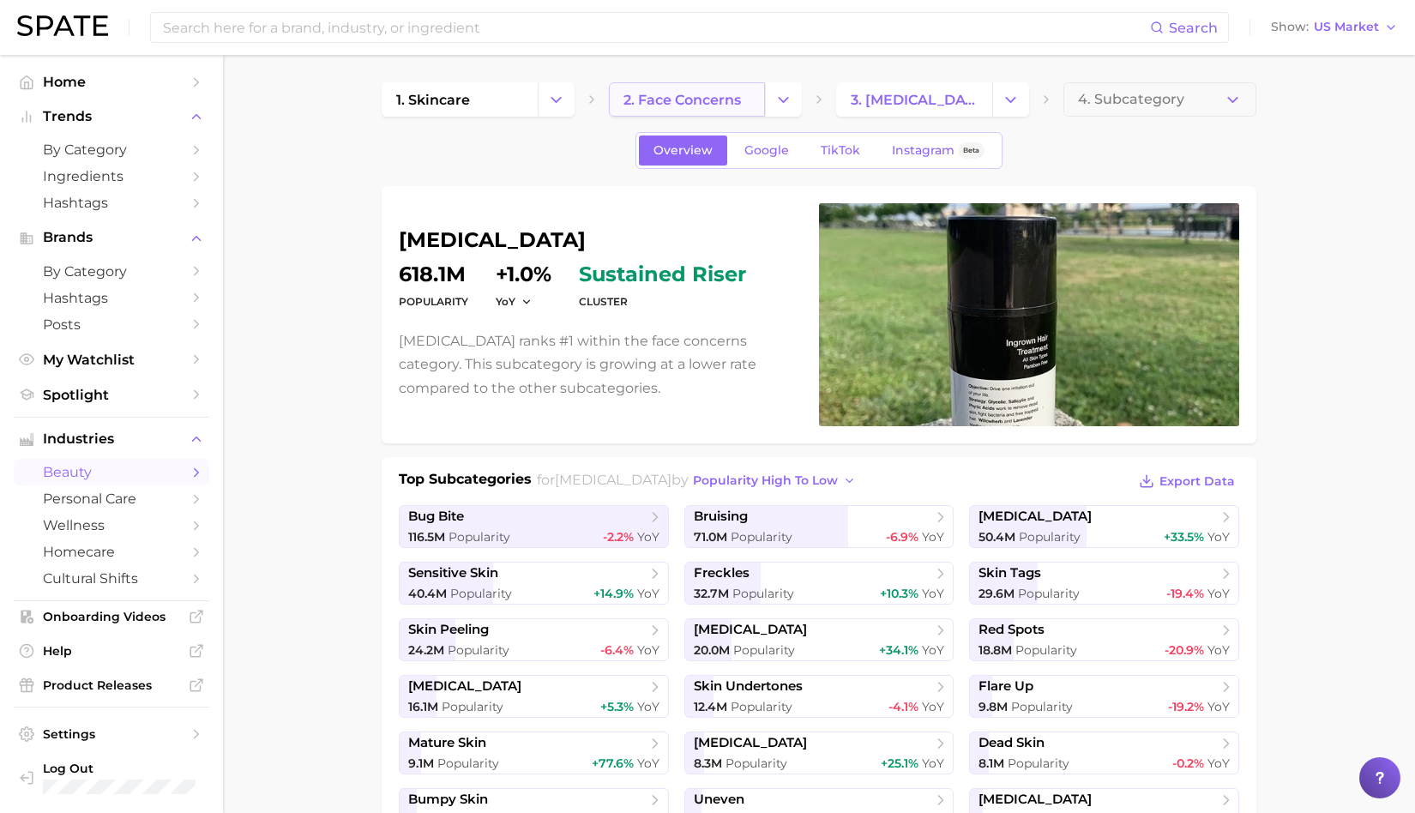
click at [695, 98] on span "2. face concerns" at bounding box center [682, 100] width 117 height 16
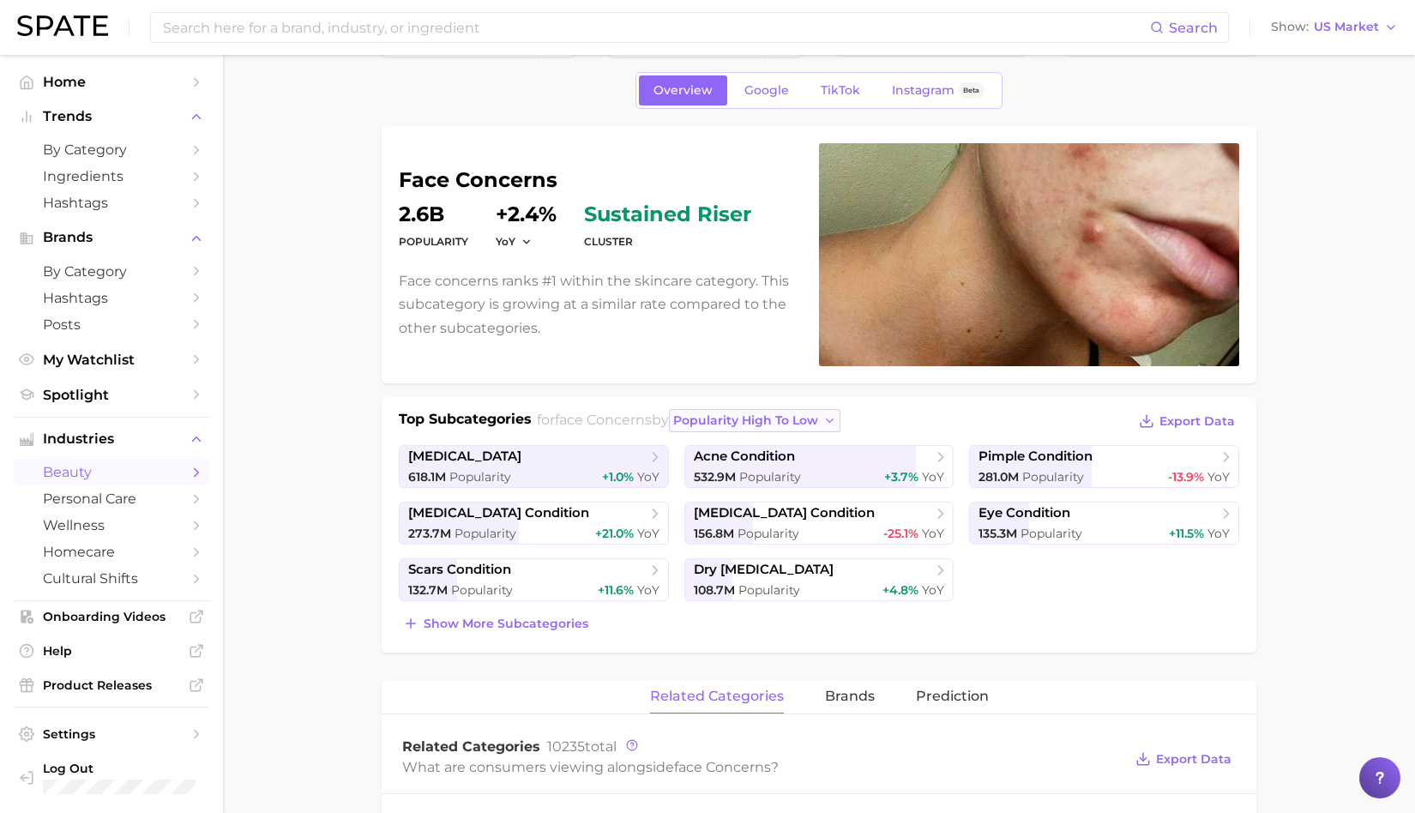
scroll to position [61, 0]
click at [532, 619] on span "Show more subcategories" at bounding box center [506, 623] width 165 height 15
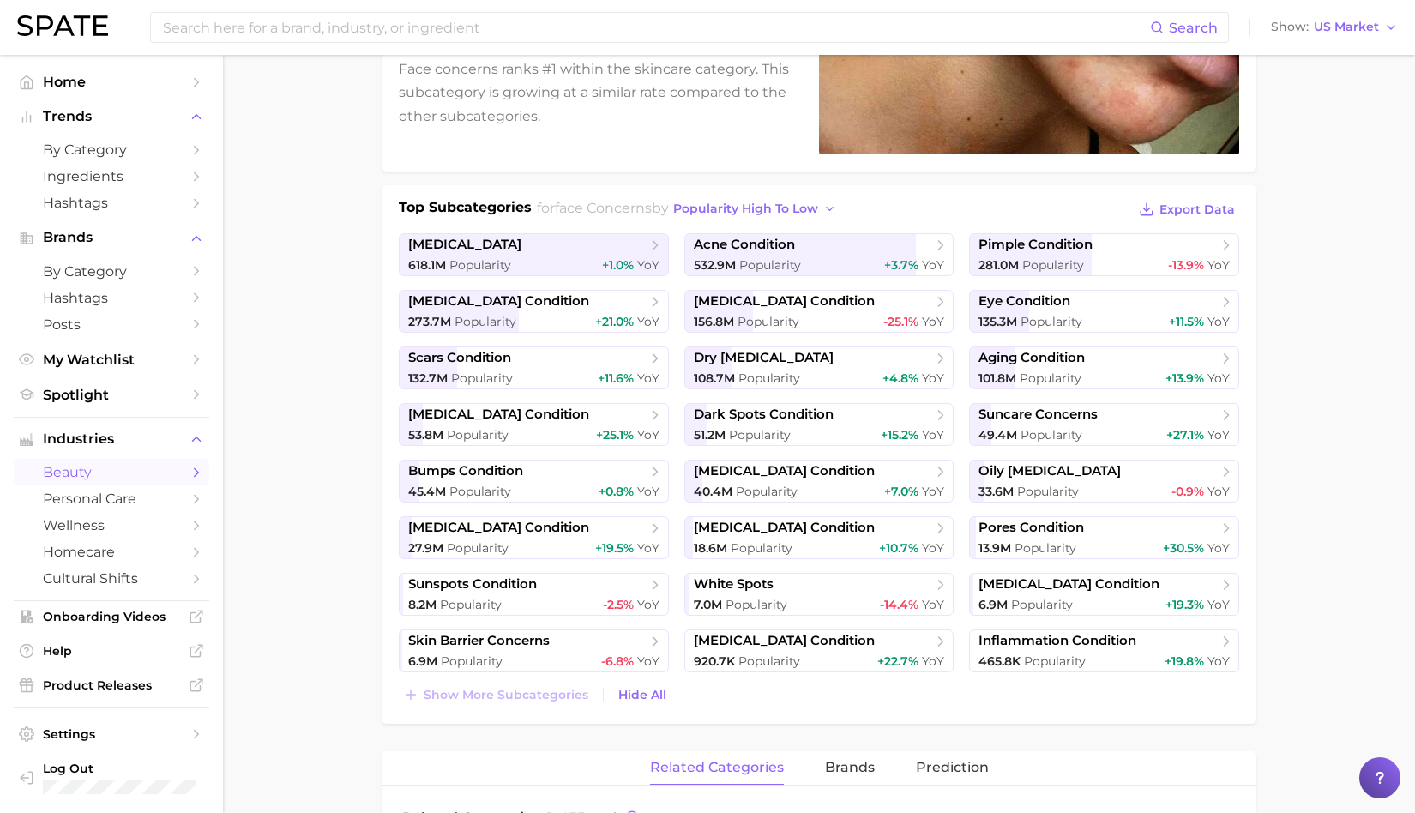
scroll to position [277, 0]
